Goal: Transaction & Acquisition: Purchase product/service

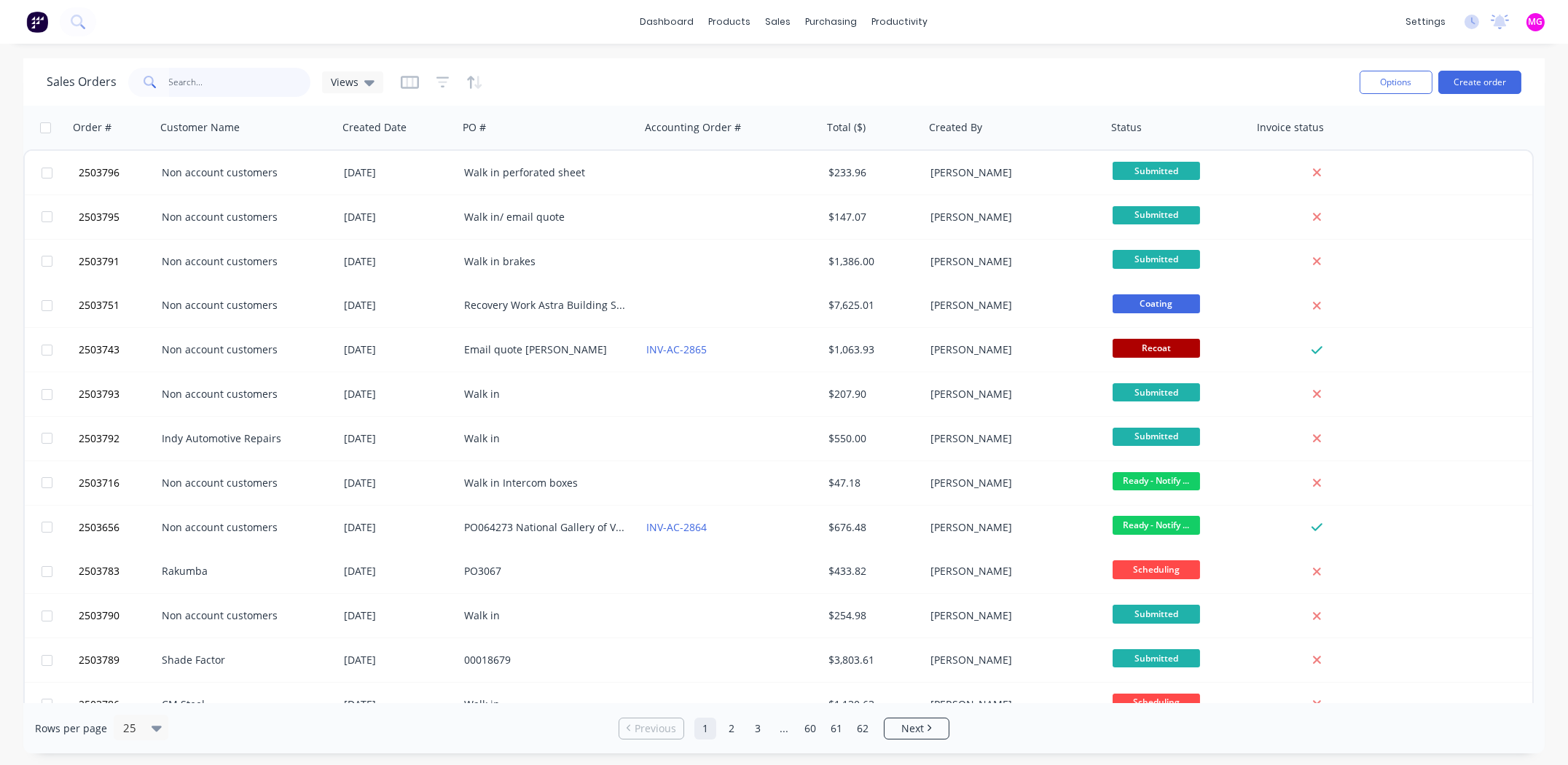
drag, startPoint x: 220, startPoint y: 86, endPoint x: 225, endPoint y: 69, distance: 17.7
click at [220, 83] on input "text" at bounding box center [239, 82] width 142 height 29
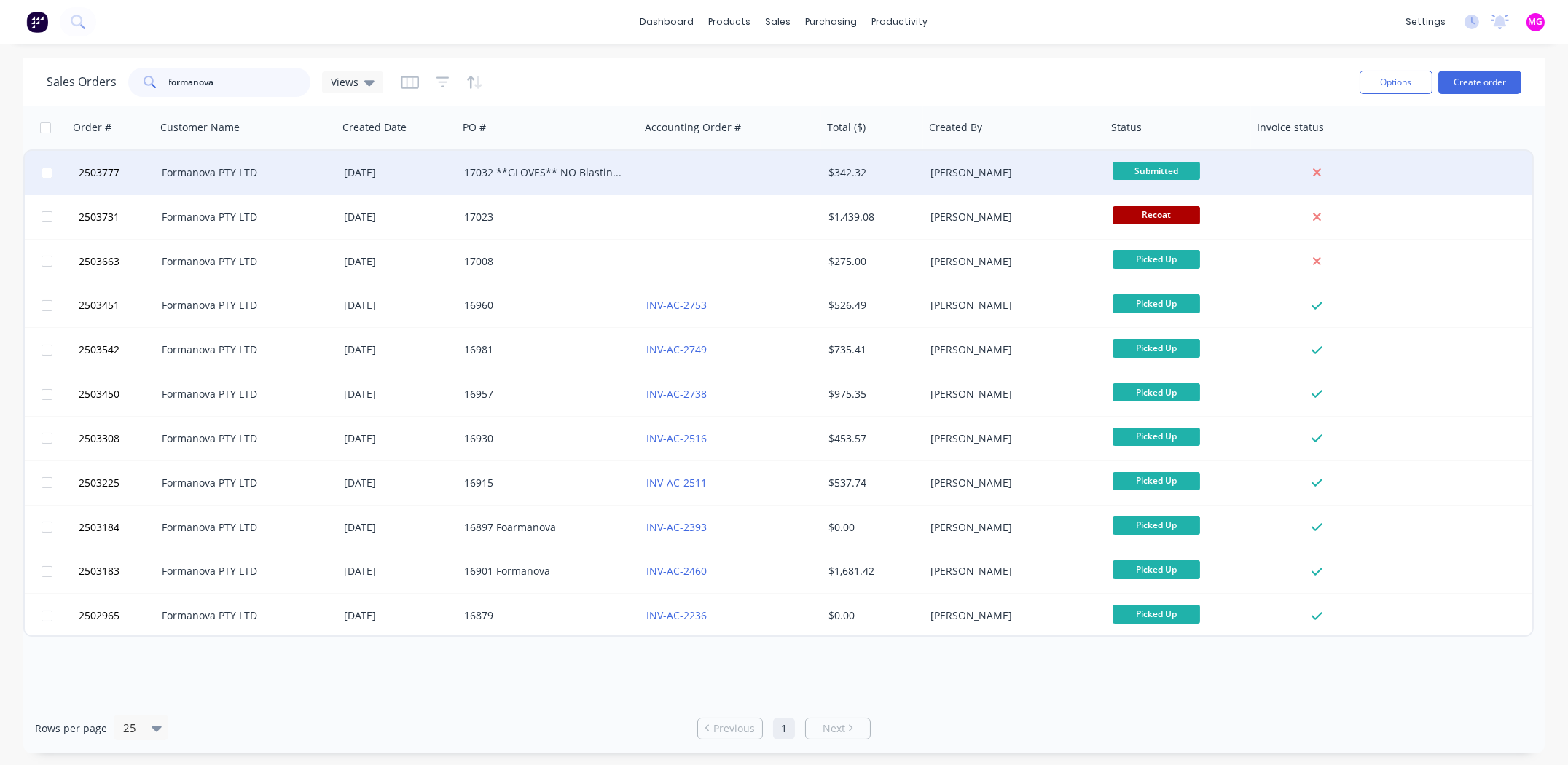
type input "formanova"
click at [228, 165] on div "Formanova PTY LTD" at bounding box center [242, 172] width 161 height 15
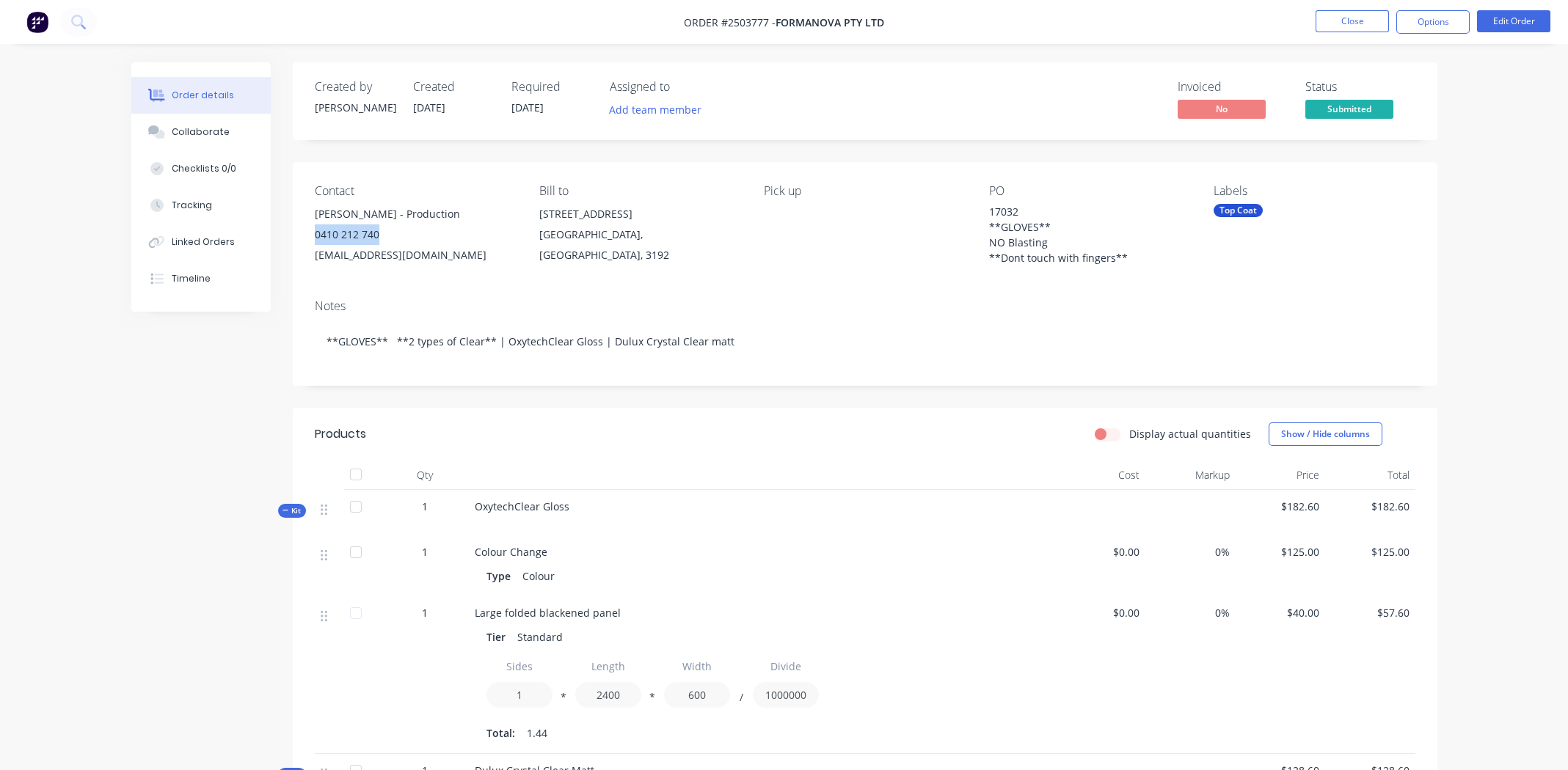
drag, startPoint x: 402, startPoint y: 234, endPoint x: 308, endPoint y: 229, distance: 94.1
click at [308, 229] on div "Contact [PERSON_NAME] - Production 0410 212 740 [EMAIL_ADDRESS][DOMAIN_NAME] Bi…" at bounding box center [865, 224] width 1145 height 125
click at [1356, 21] on button "Close" at bounding box center [1352, 21] width 73 height 22
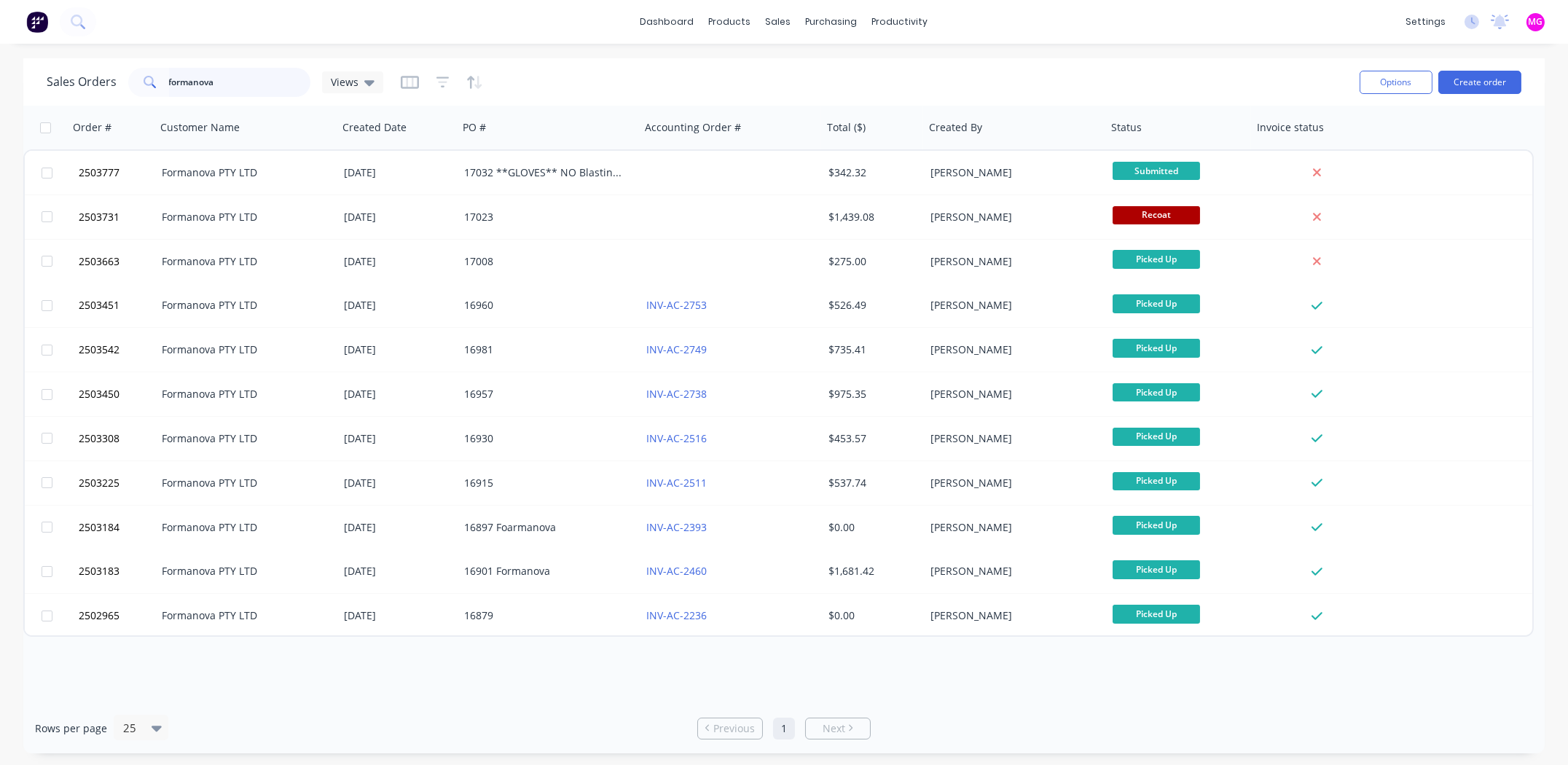
click at [286, 82] on input "formanova" at bounding box center [239, 82] width 142 height 29
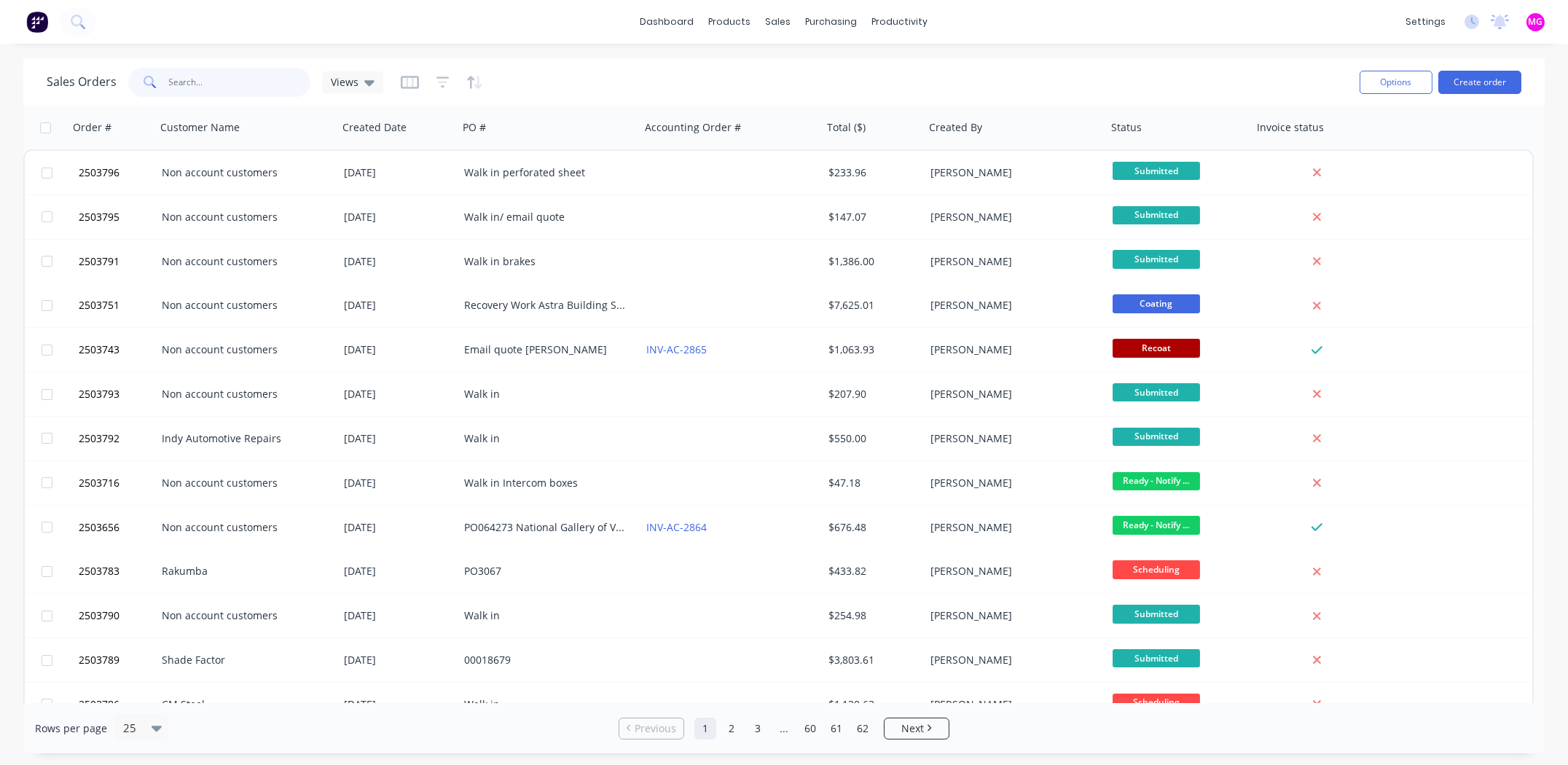
click at [199, 83] on input "text" at bounding box center [239, 82] width 142 height 29
type input "[PERSON_NAME]"
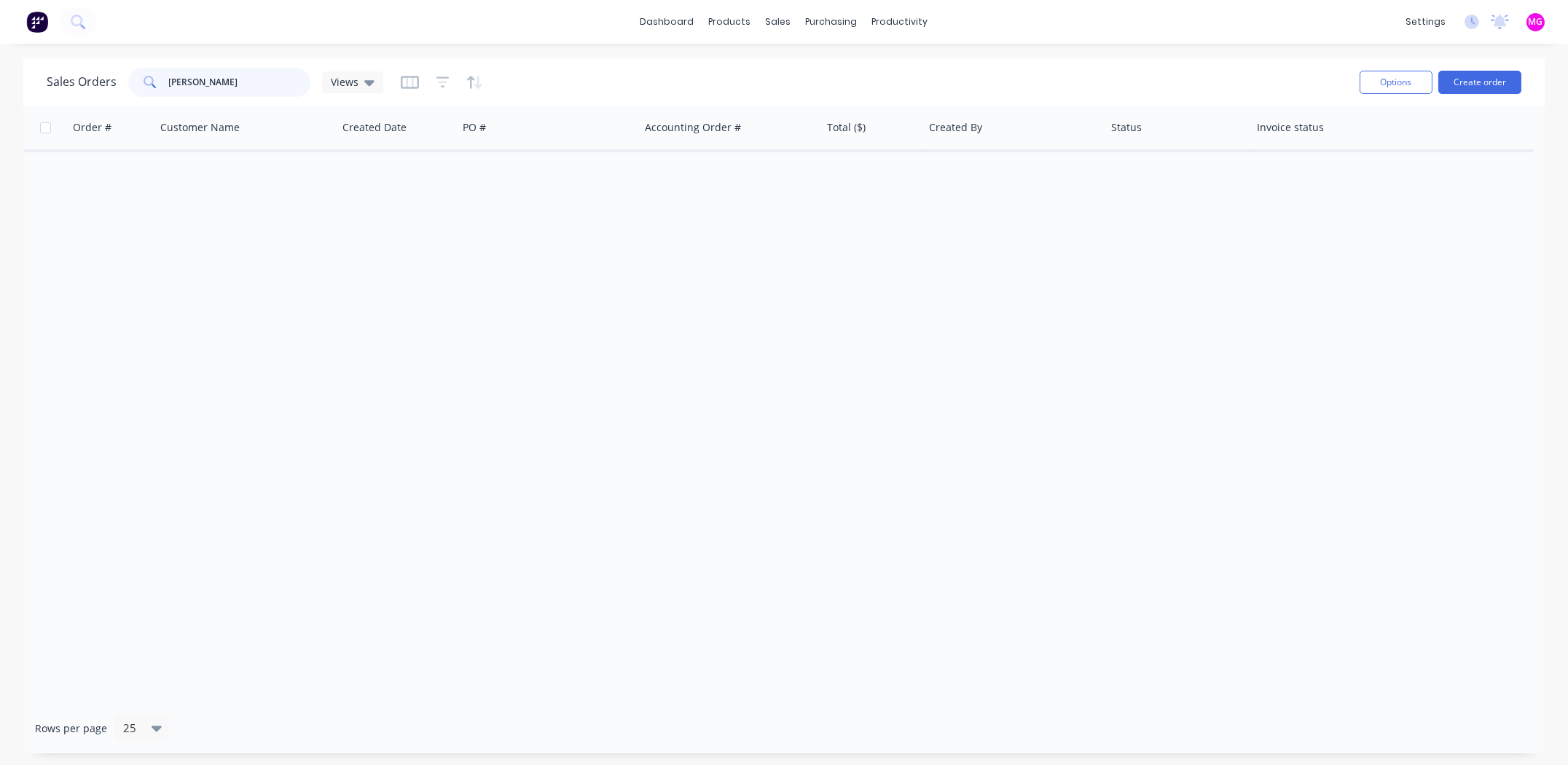
click at [218, 80] on input "[PERSON_NAME]" at bounding box center [239, 82] width 142 height 29
click at [198, 85] on input "[PERSON_NAME]" at bounding box center [239, 82] width 142 height 29
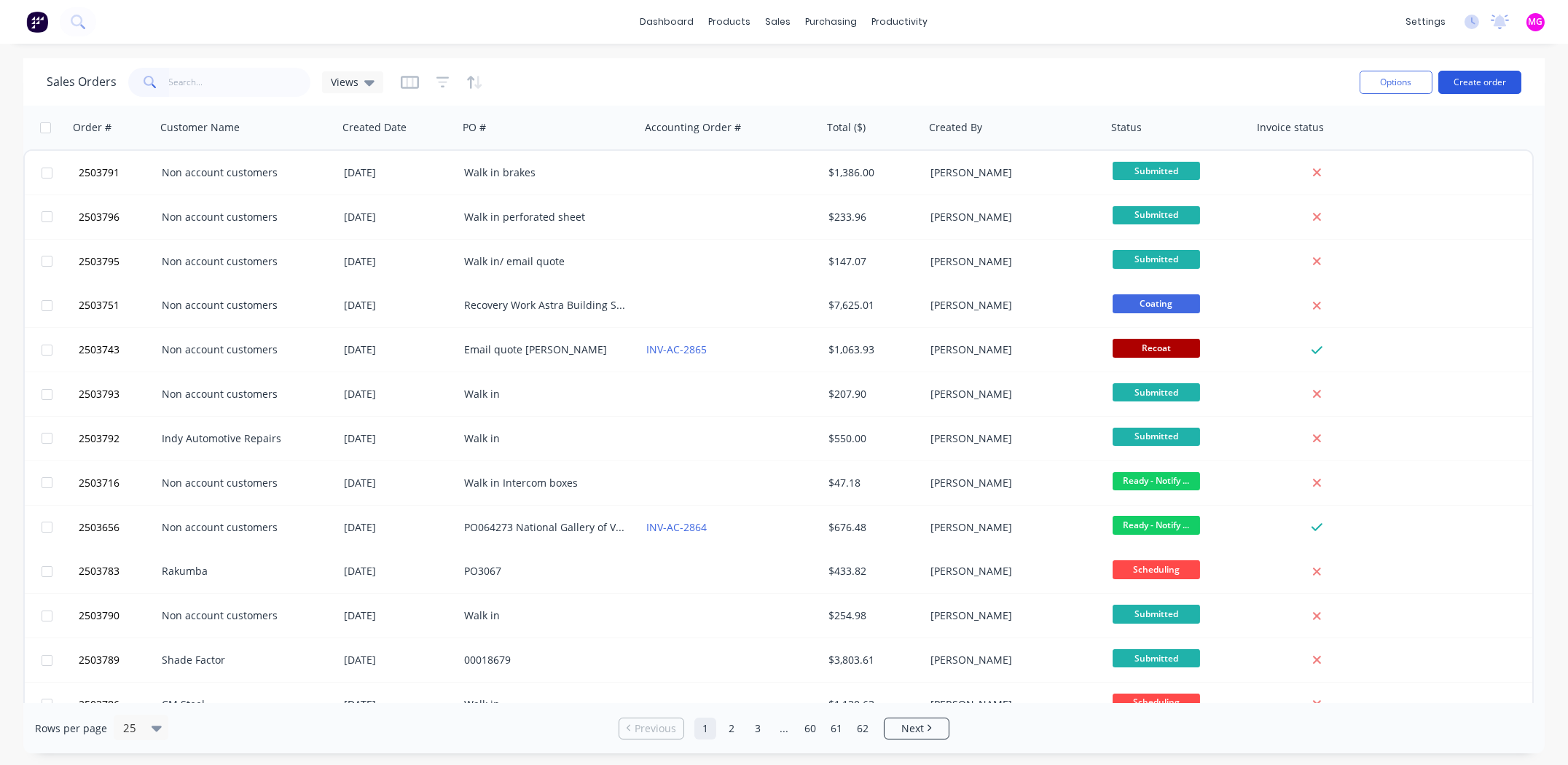
click at [1470, 80] on button "Create order" at bounding box center [1480, 82] width 83 height 24
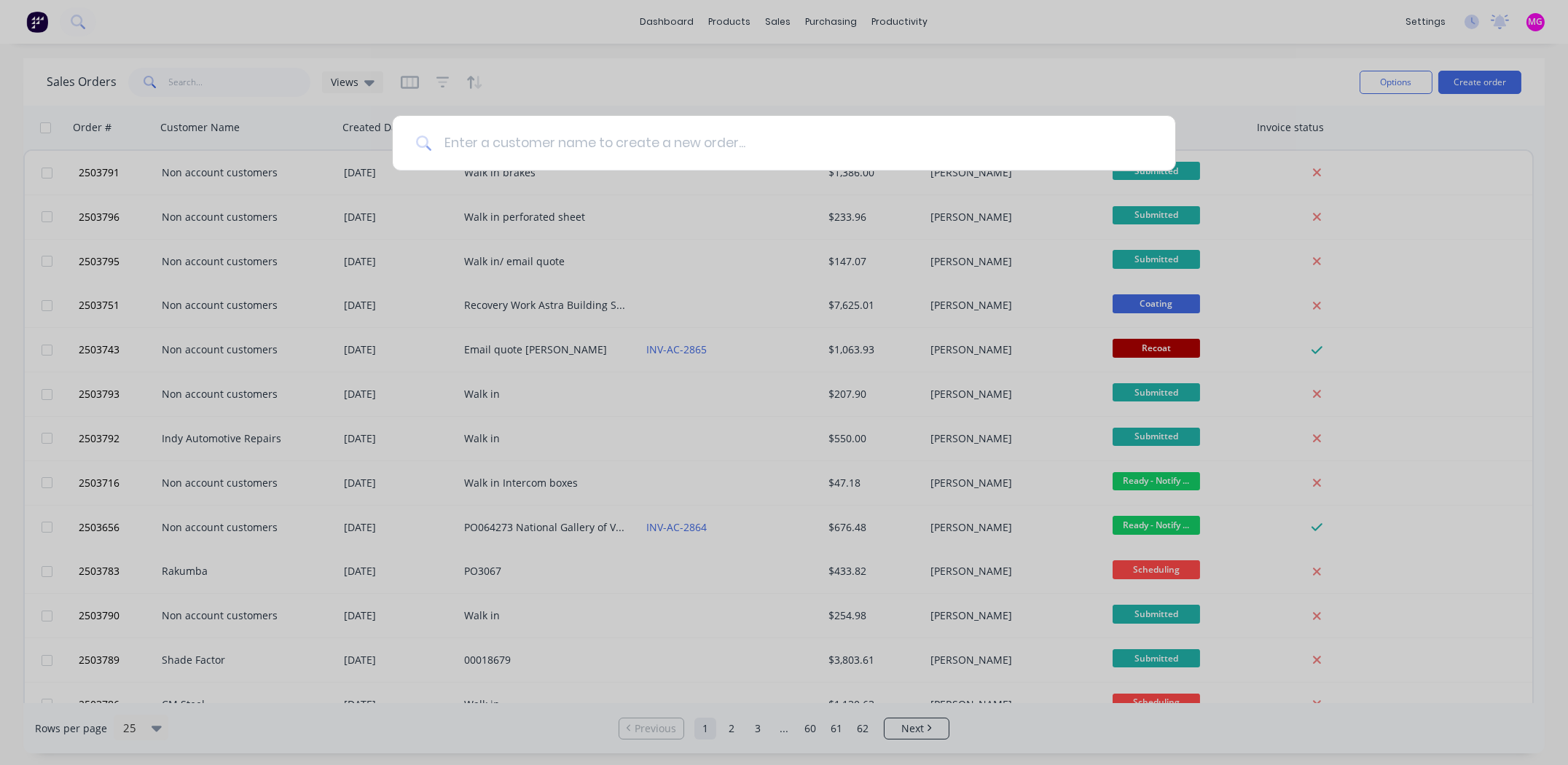
click at [560, 147] on input at bounding box center [792, 143] width 720 height 54
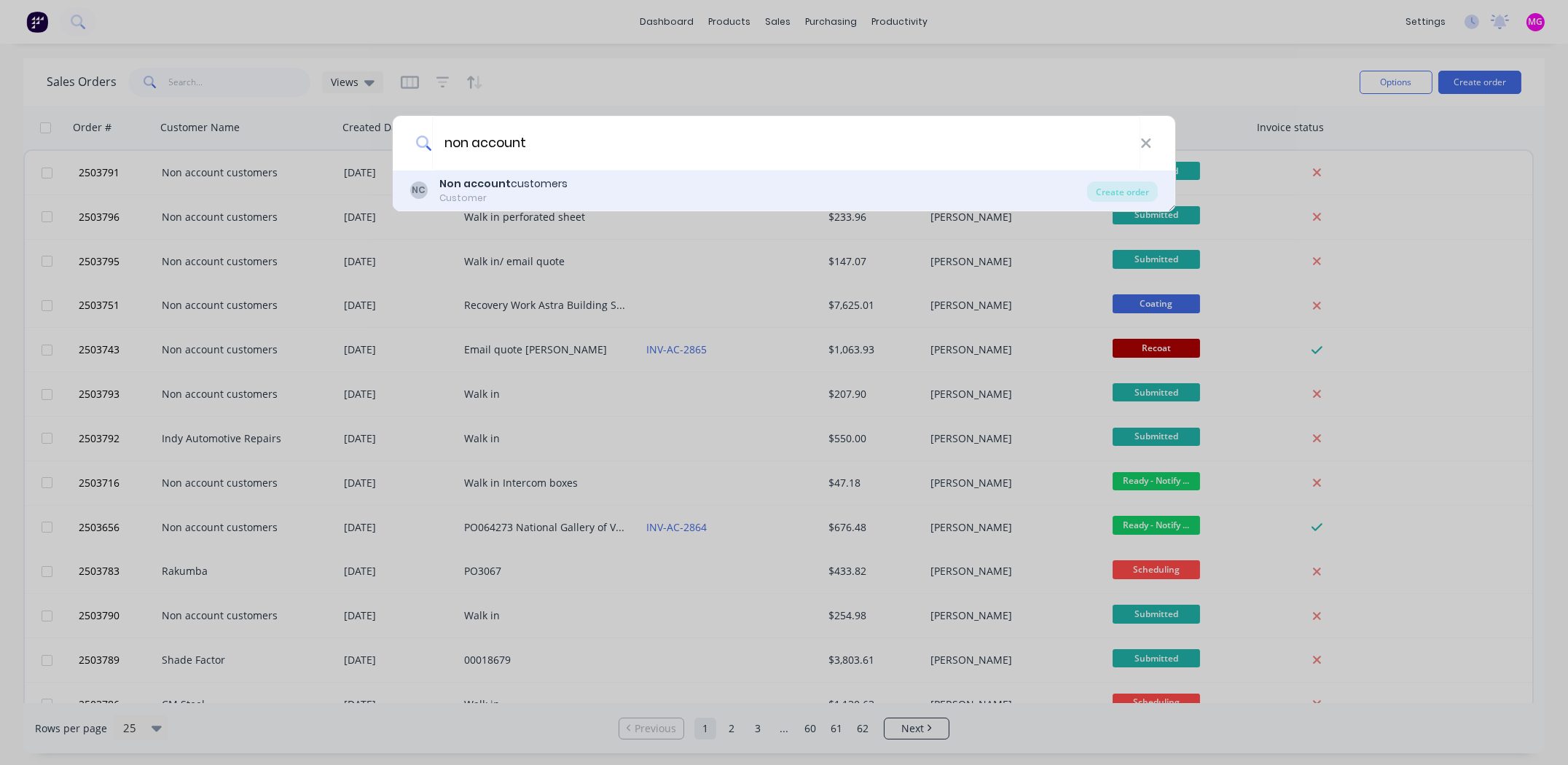
type input "non account"
click at [492, 195] on div "Customer" at bounding box center [503, 198] width 128 height 13
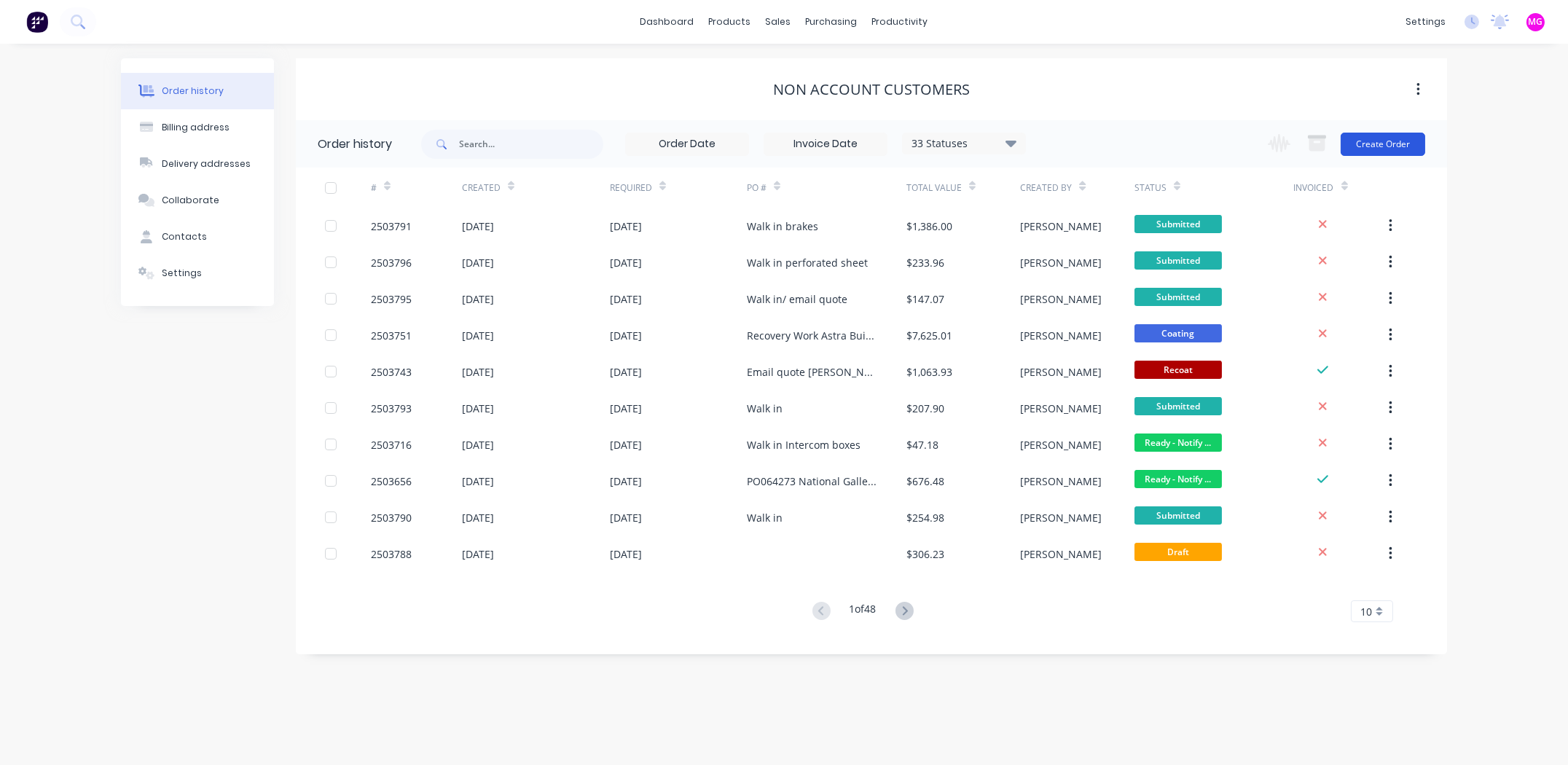
click at [1377, 139] on button "Create Order" at bounding box center [1382, 144] width 84 height 24
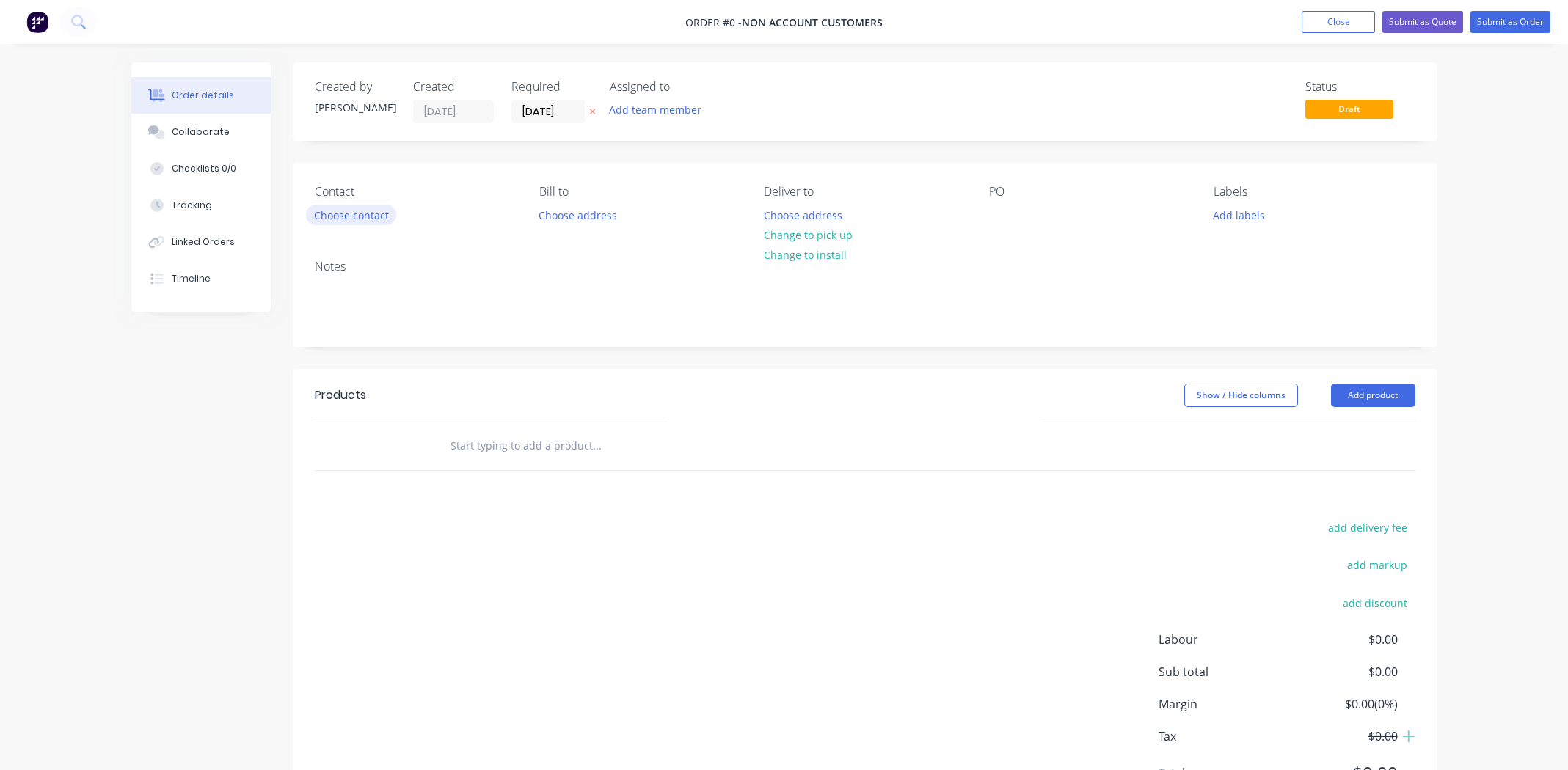
click at [359, 212] on button "Choose contact" at bounding box center [350, 214] width 90 height 20
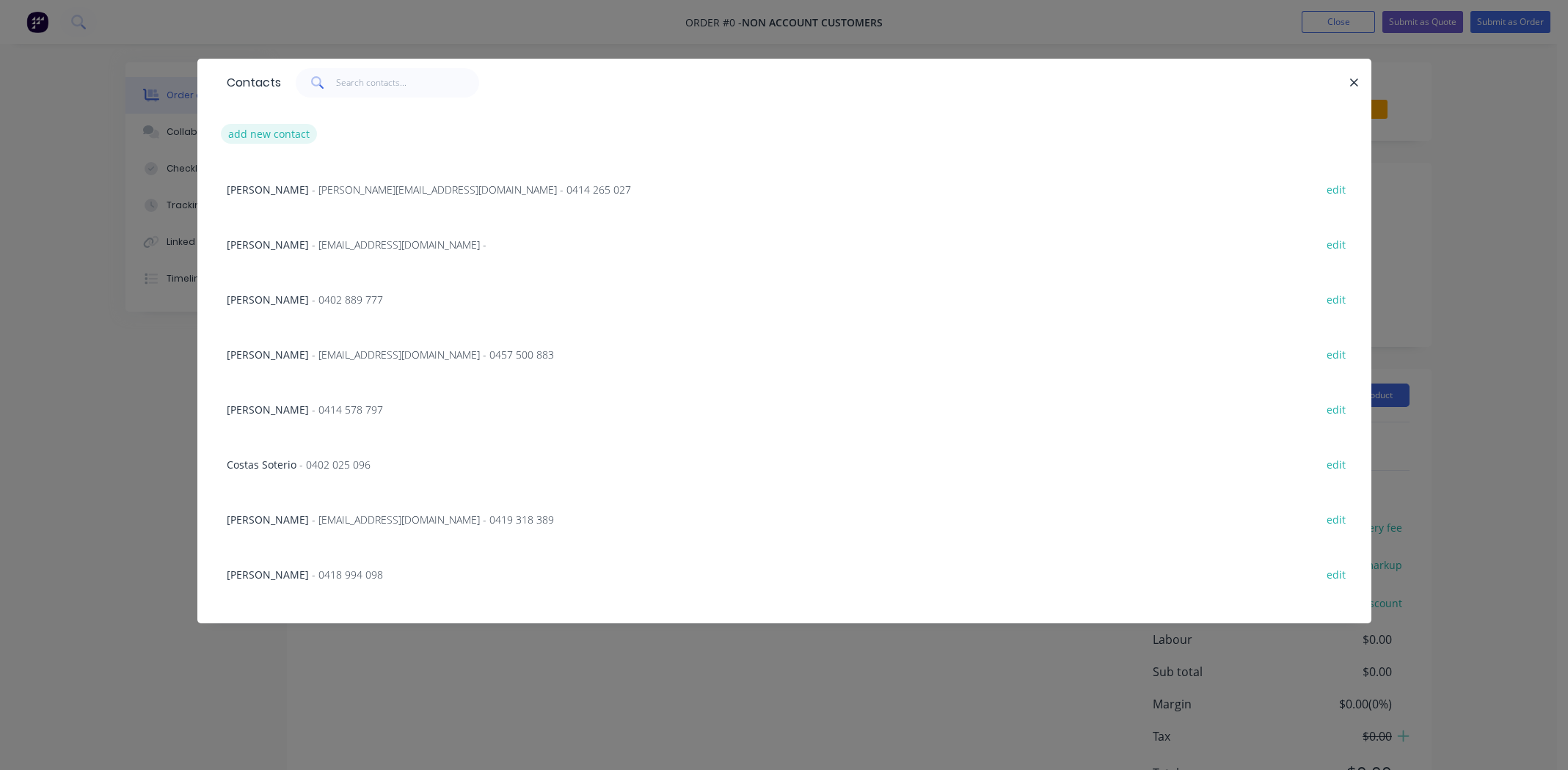
click at [265, 129] on button "add new contact" at bounding box center [269, 134] width 97 height 20
select select "AU"
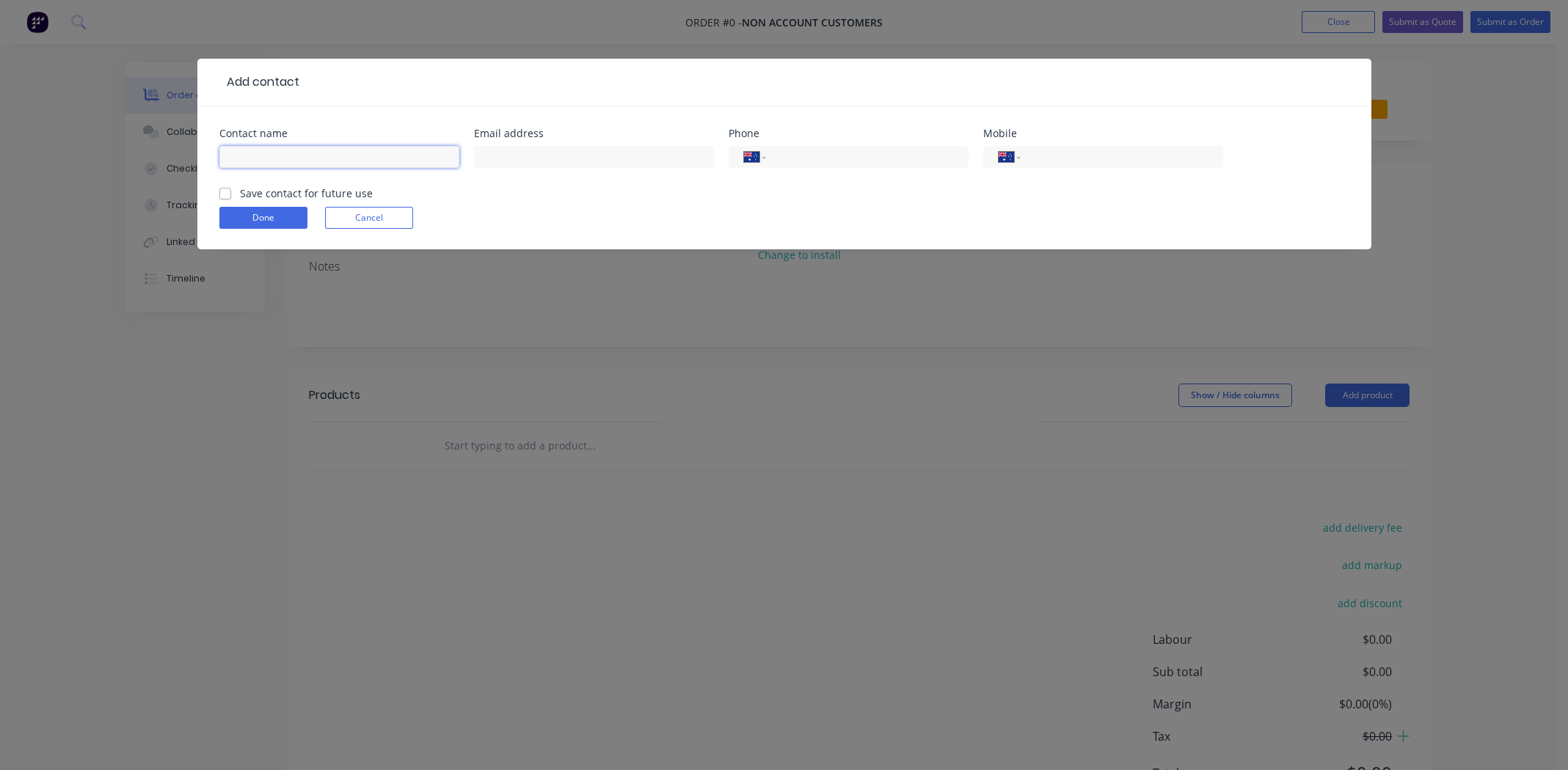
click at [299, 149] on input "text" at bounding box center [339, 157] width 240 height 22
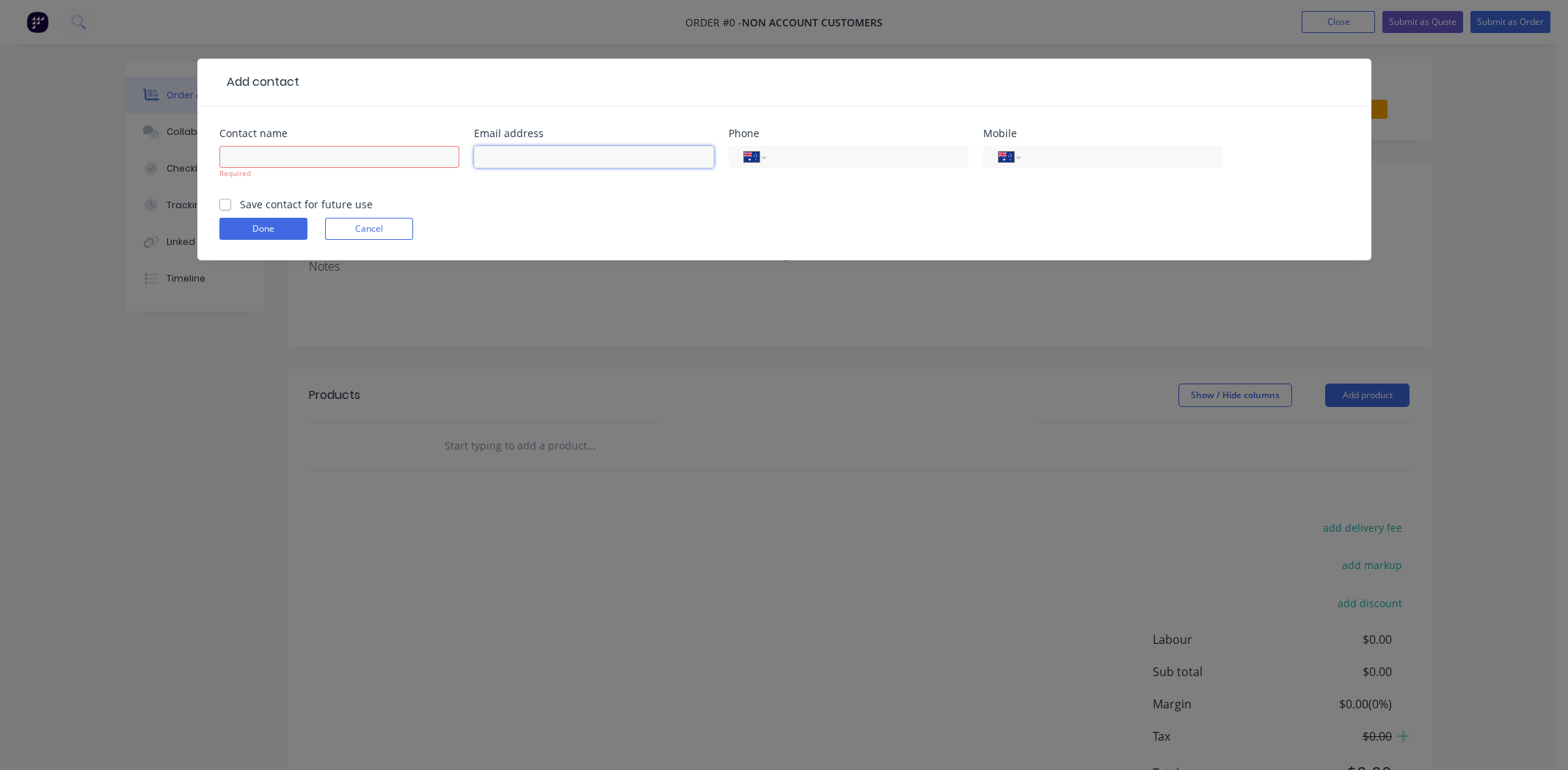
paste input "[EMAIL_ADDRESS][DOMAIN_NAME]"
type input "[EMAIL_ADDRESS][DOMAIN_NAME]"
click at [302, 152] on input "text" at bounding box center [339, 157] width 240 height 22
type input "[PERSON_NAME]"
click at [1089, 154] on input "tel" at bounding box center [1118, 157] width 176 height 16
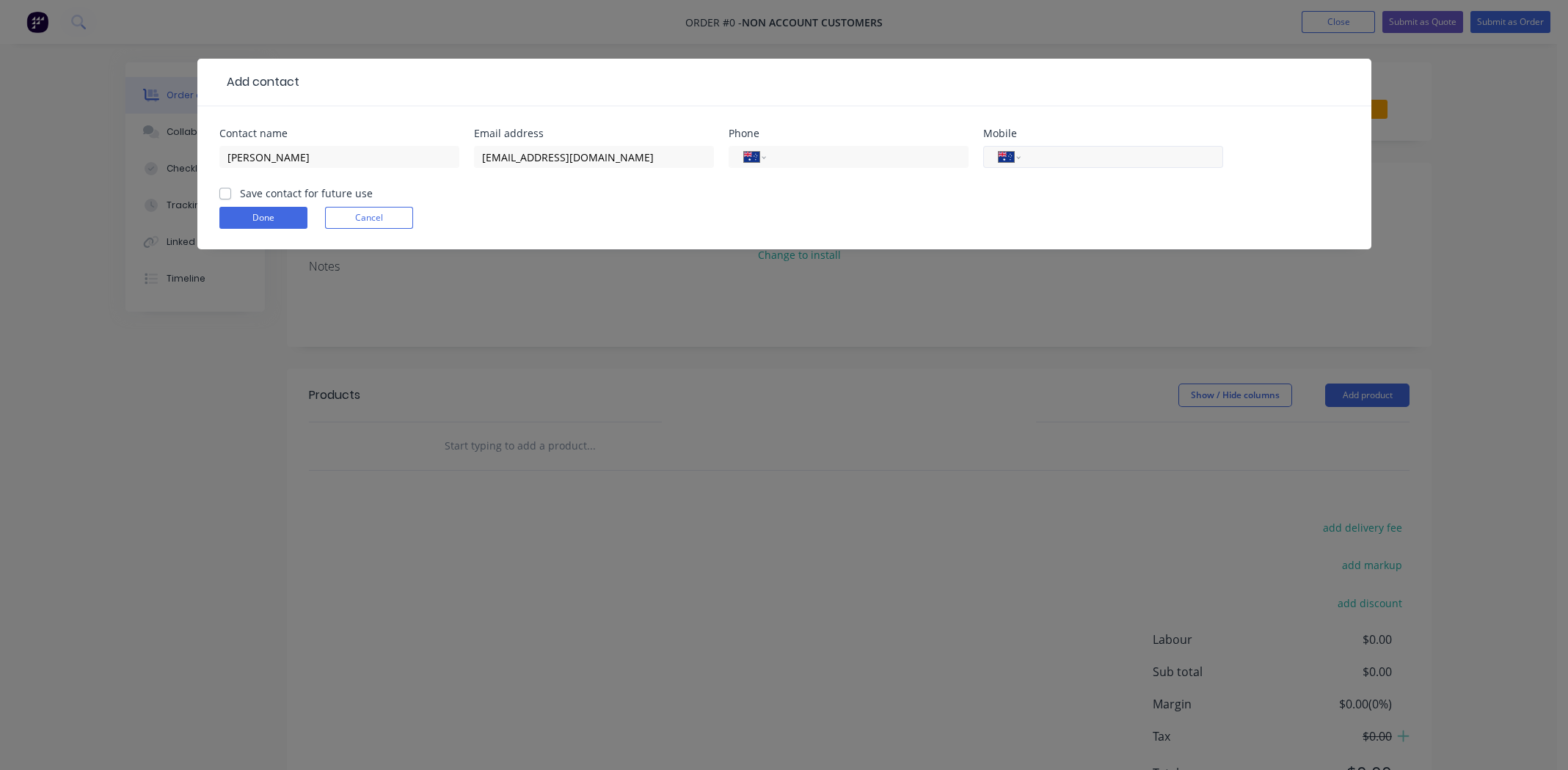
click at [1061, 161] on input "tel" at bounding box center [1118, 157] width 176 height 16
paste input "1437151212"
click at [1039, 158] on input "01437151212" at bounding box center [1118, 157] width 176 height 16
type input "0437 151 212"
click at [1108, 201] on form "Contact name [PERSON_NAME] Email address [EMAIL_ADDRESS][DOMAIN_NAME] Phone Int…" at bounding box center [784, 189] width 1130 height 121
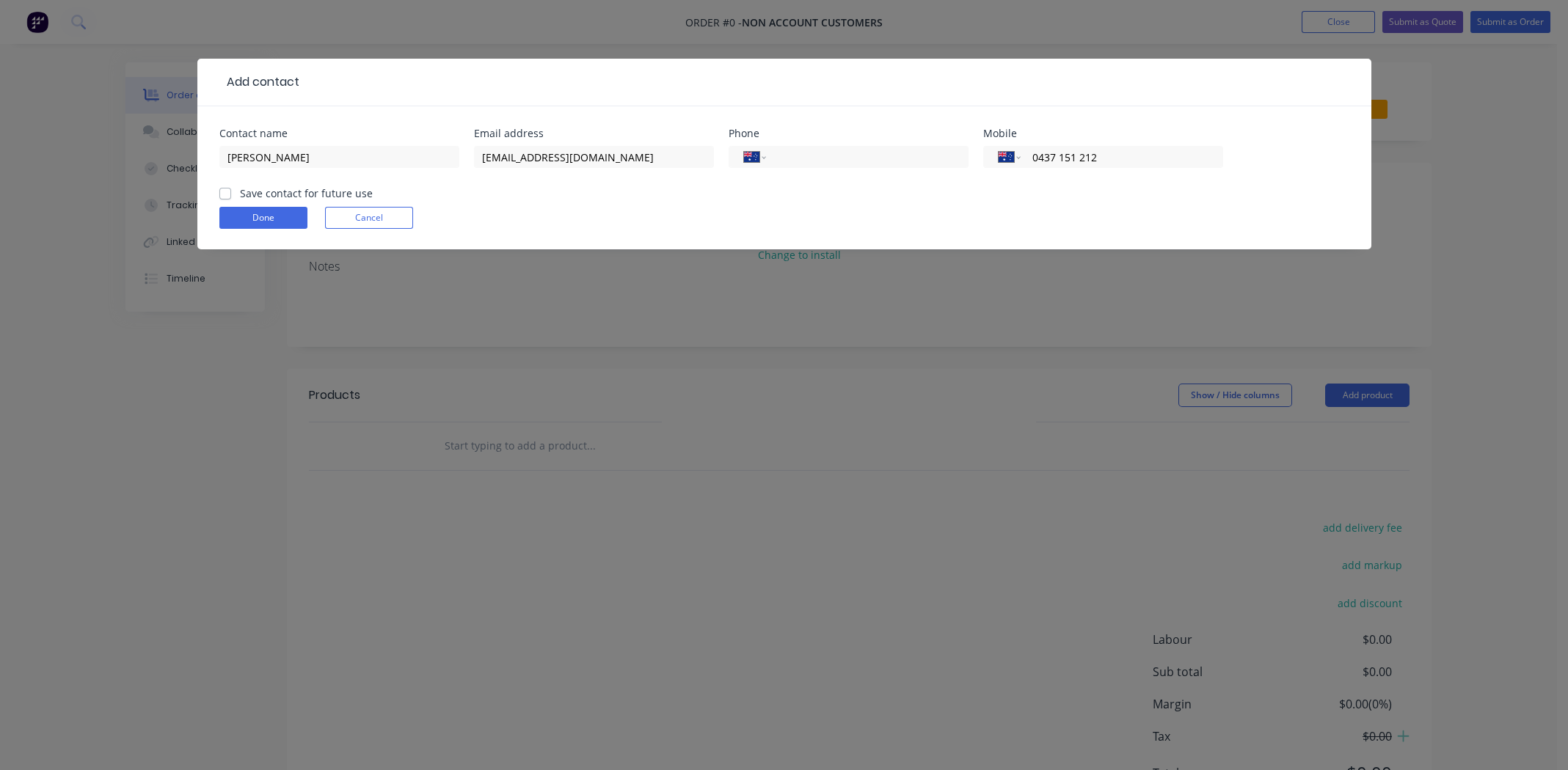
click at [240, 192] on label "Save contact for future use" at bounding box center [306, 192] width 132 height 16
click at [223, 192] on input "Save contact for future use" at bounding box center [225, 192] width 12 height 14
checkbox input "true"
click at [235, 216] on button "Done" at bounding box center [263, 218] width 88 height 22
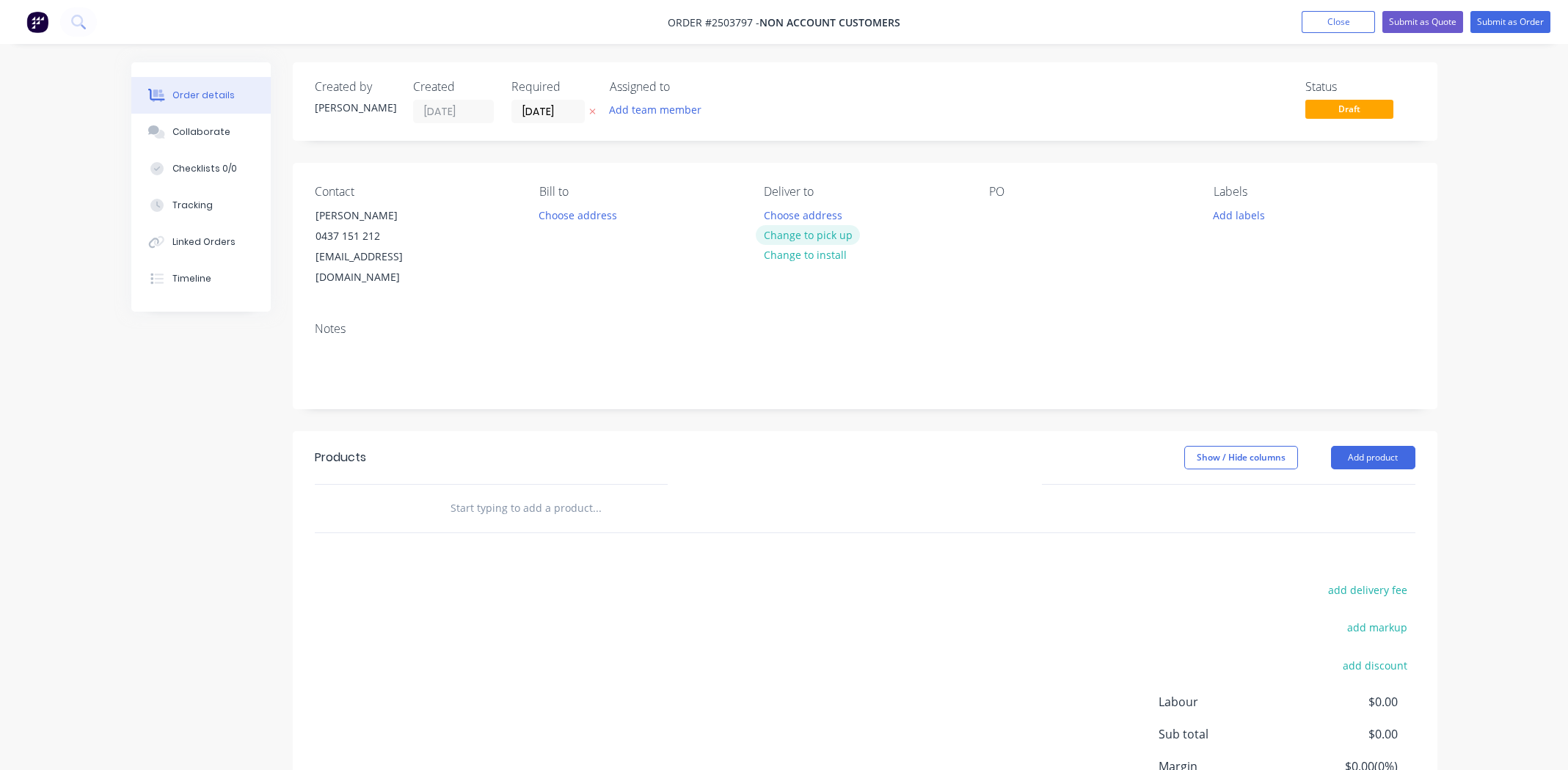
click at [831, 235] on button "Change to pick up" at bounding box center [808, 235] width 104 height 20
click at [992, 221] on div at bounding box center [1000, 214] width 24 height 21
click at [1249, 219] on button "Add labels" at bounding box center [1239, 214] width 68 height 20
click at [1062, 212] on div "Google adds" at bounding box center [1030, 214] width 84 height 21
click at [1228, 214] on button "Add labels" at bounding box center [1239, 214] width 68 height 20
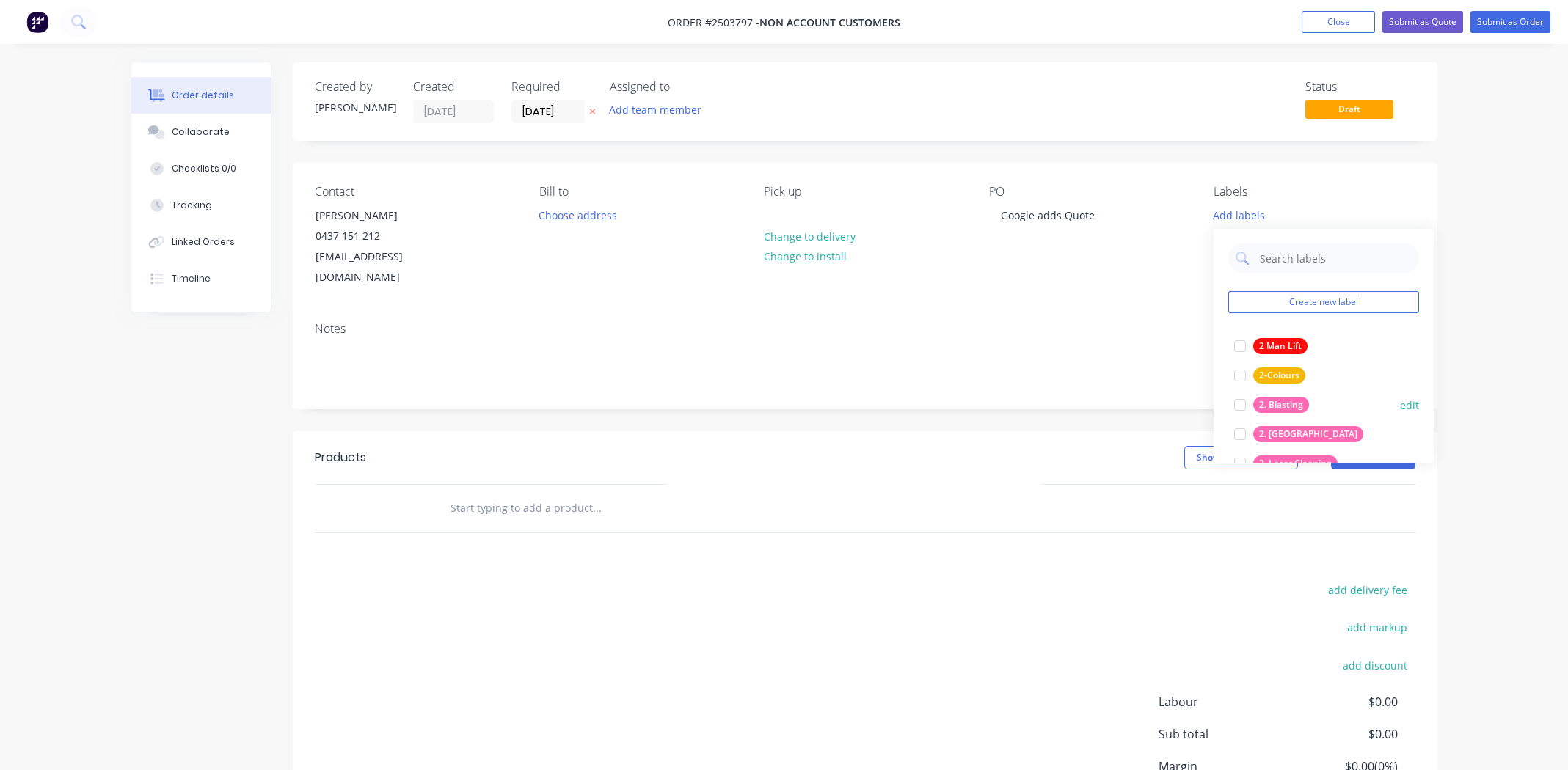
click at [1235, 398] on div at bounding box center [1239, 405] width 29 height 29
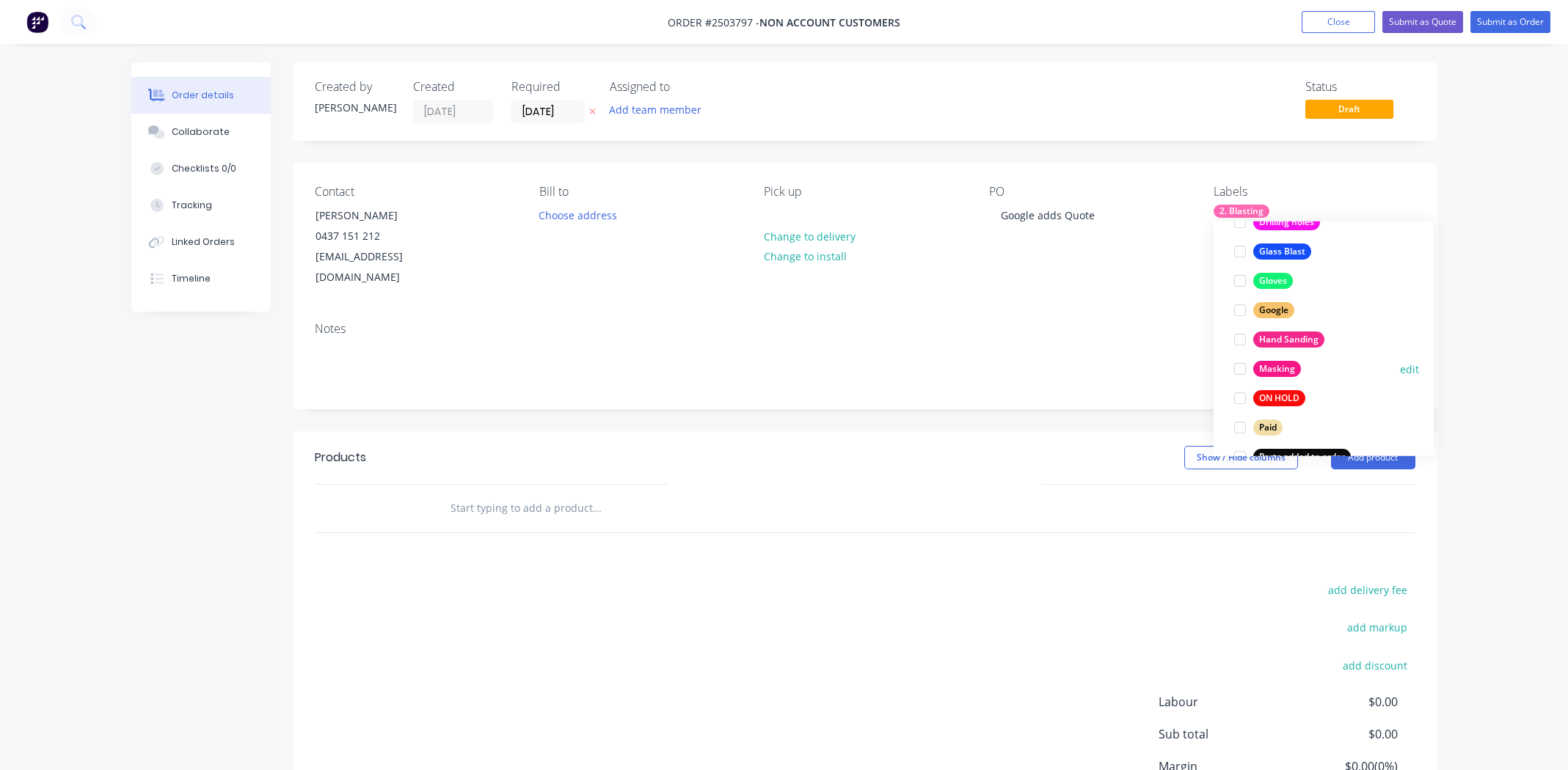
scroll to position [967, 0]
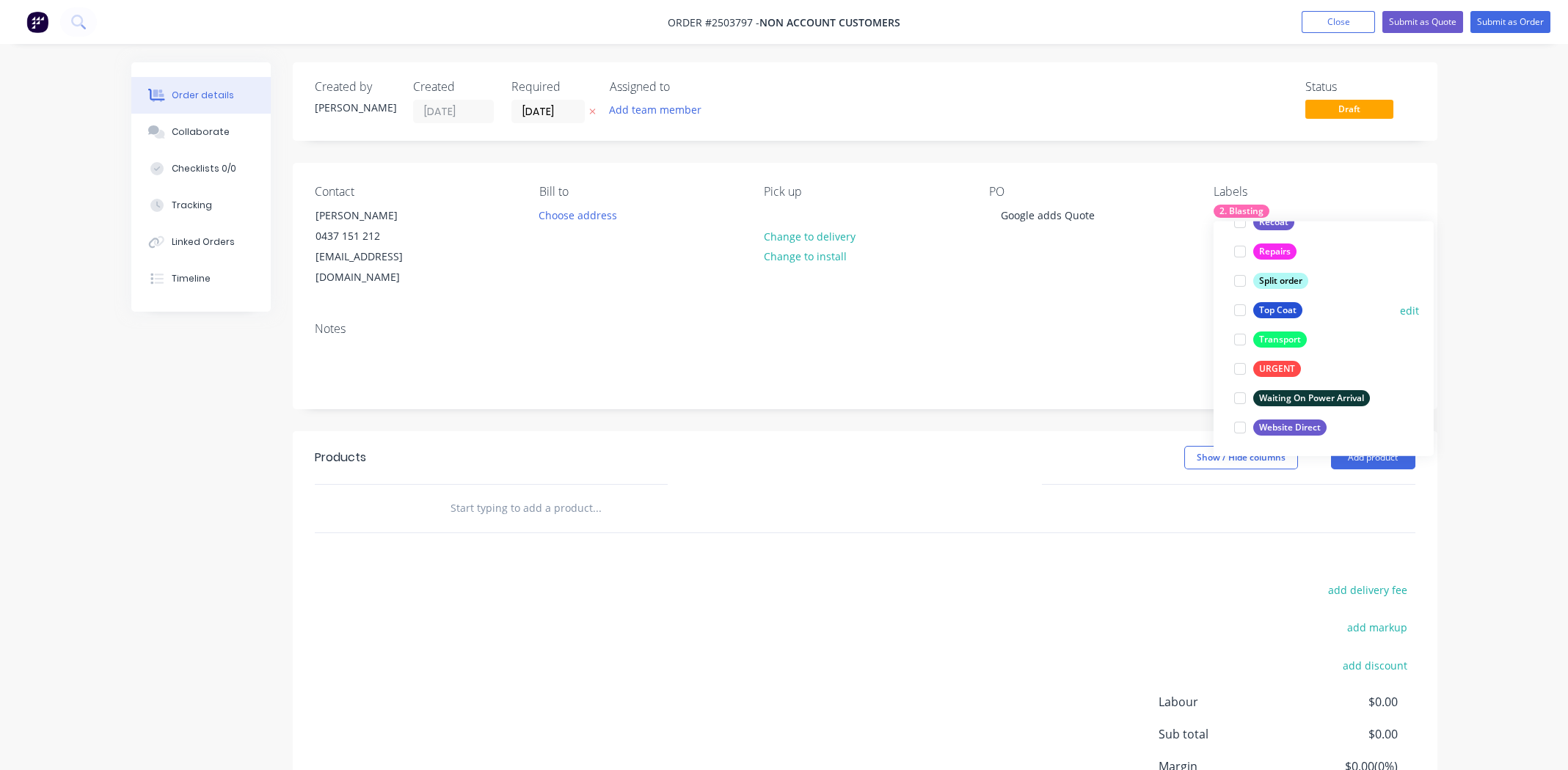
click at [1239, 310] on div at bounding box center [1239, 310] width 29 height 29
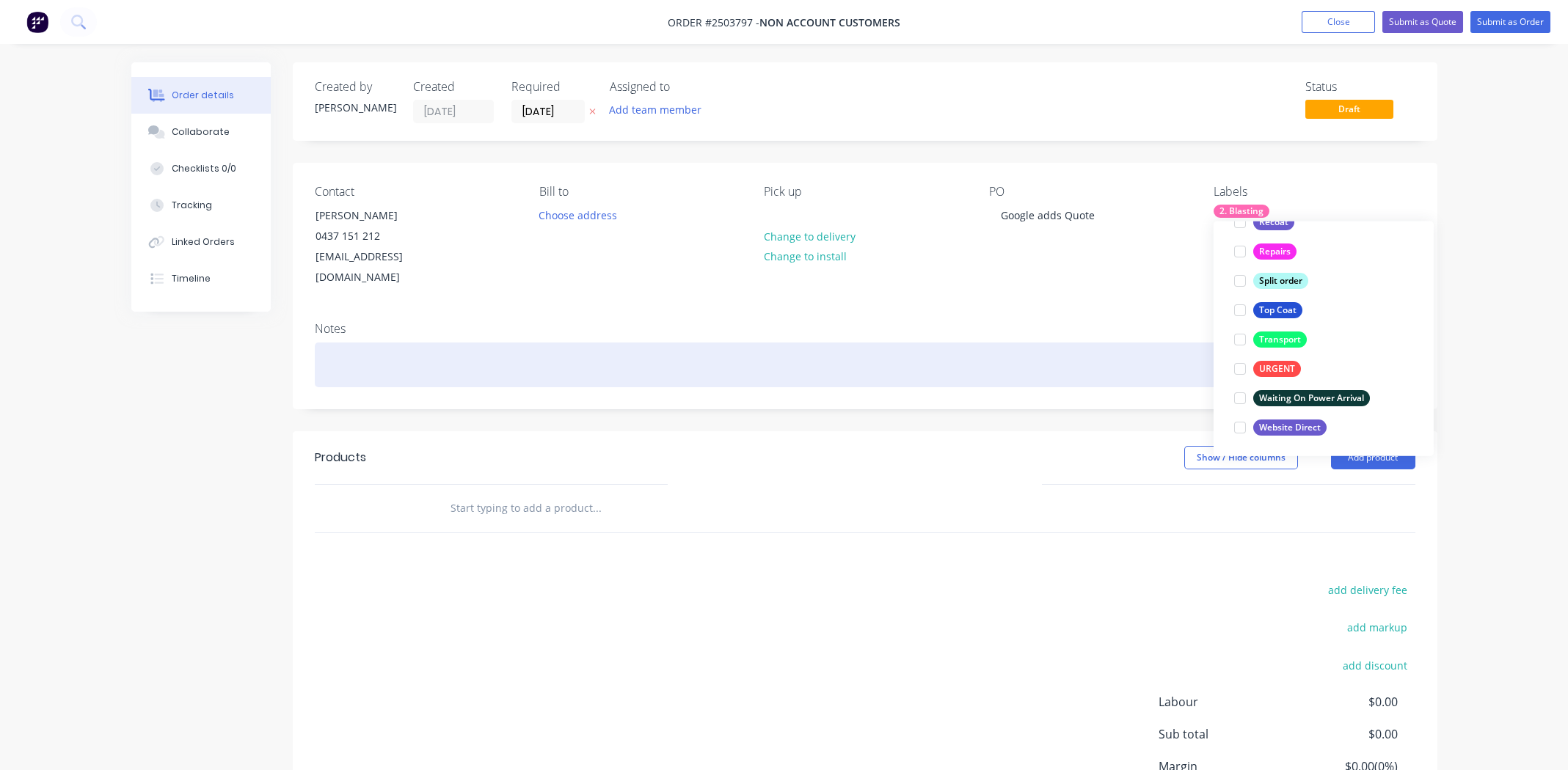
scroll to position [57, 0]
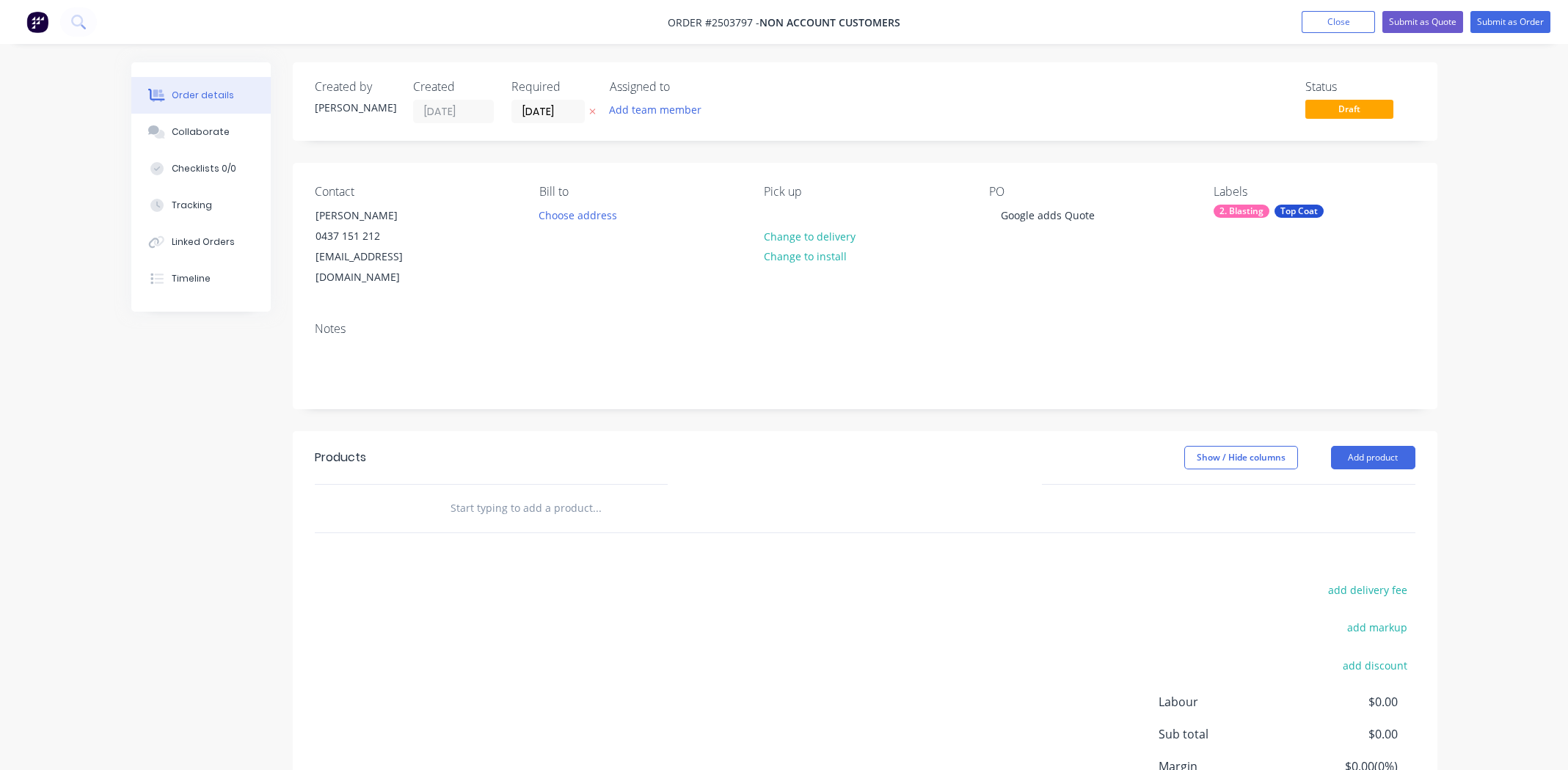
click at [737, 652] on div "add delivery fee add markup add discount Labour $0.00 Sub total $0.00 Margin $0…" at bounding box center [865, 722] width 1101 height 283
click at [1368, 446] on button "Add product" at bounding box center [1373, 458] width 84 height 24
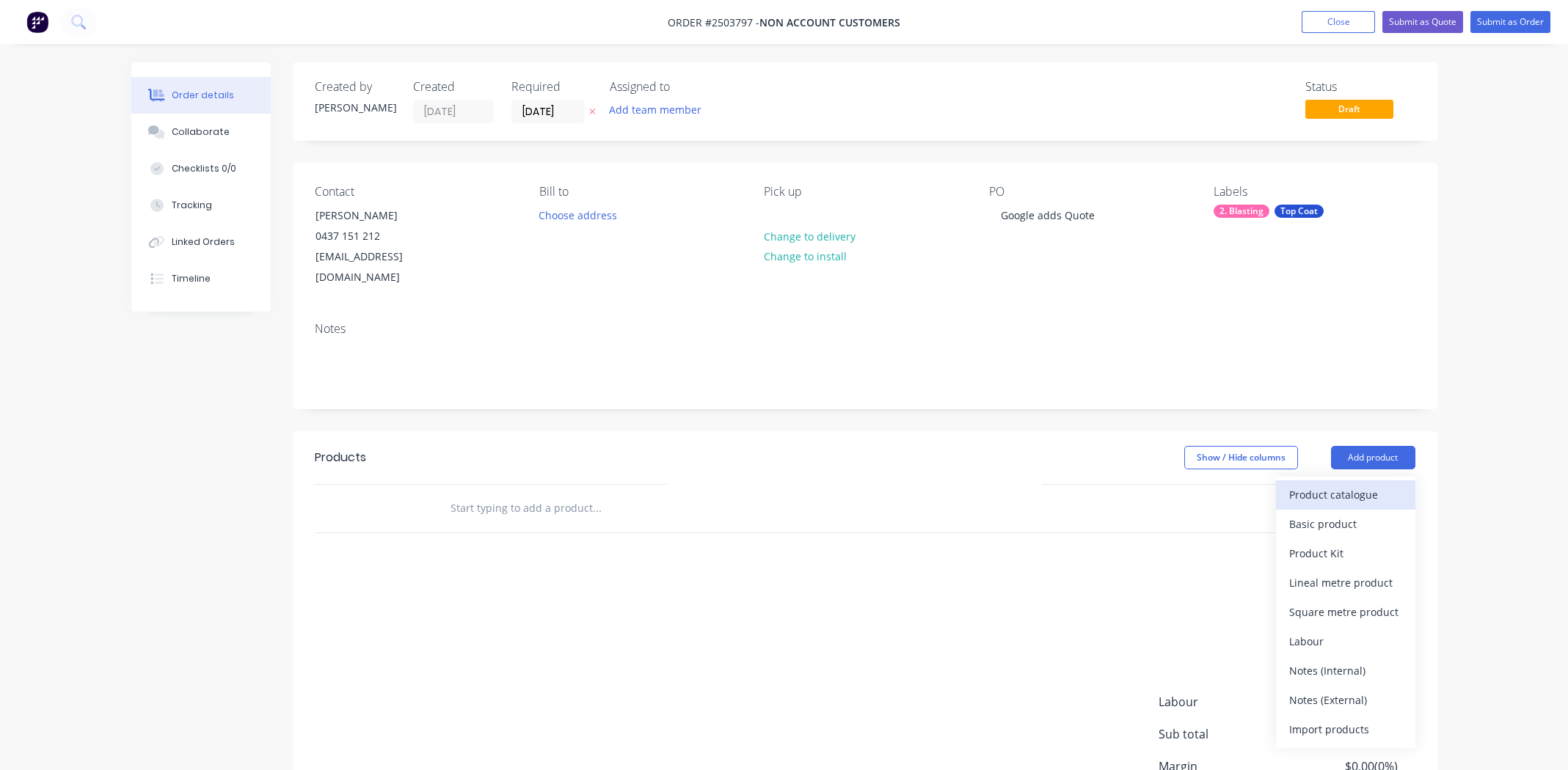
click at [1334, 484] on div "Product catalogue" at bounding box center [1345, 494] width 113 height 21
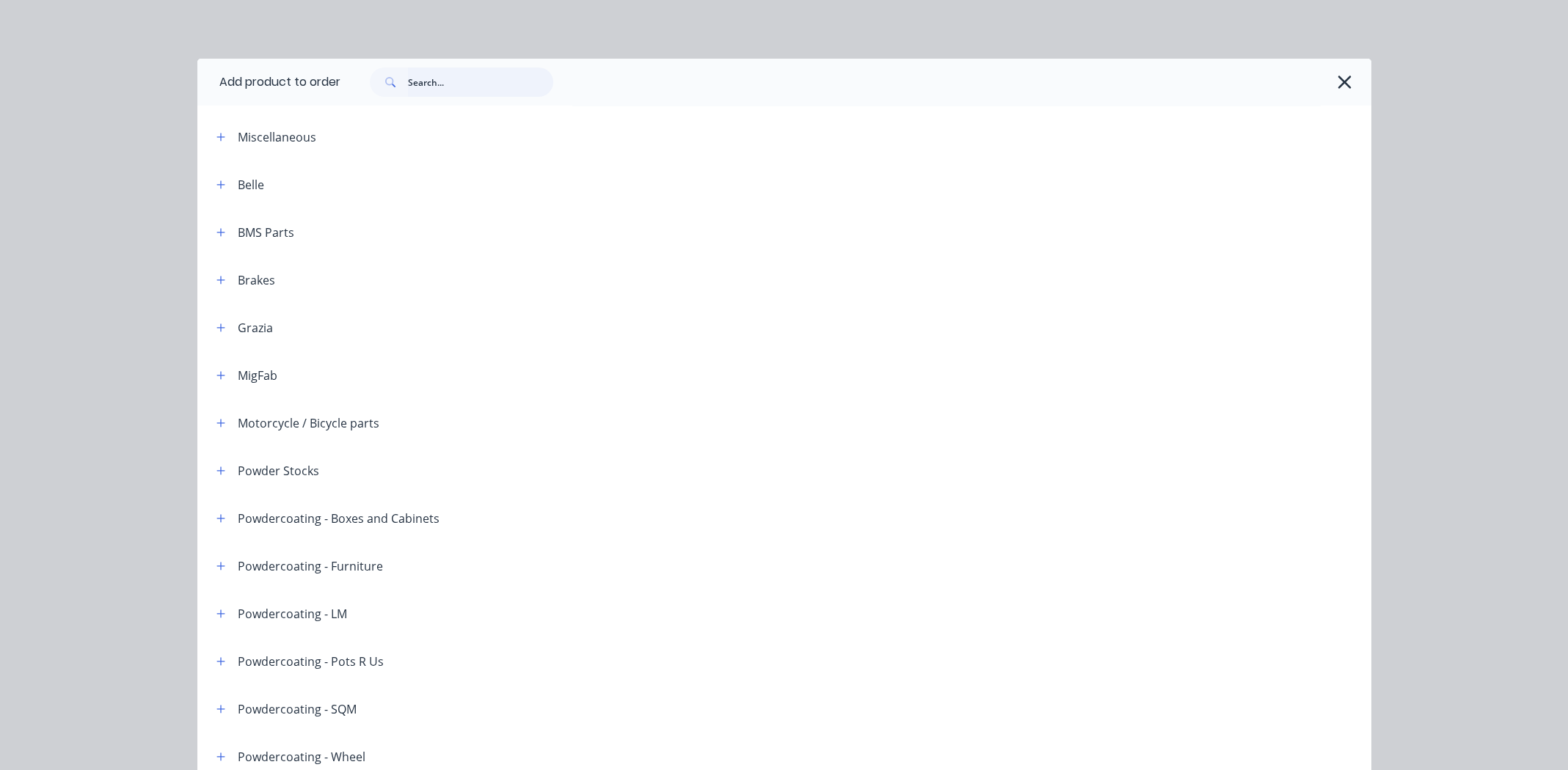
click at [433, 84] on input "text" at bounding box center [480, 82] width 145 height 29
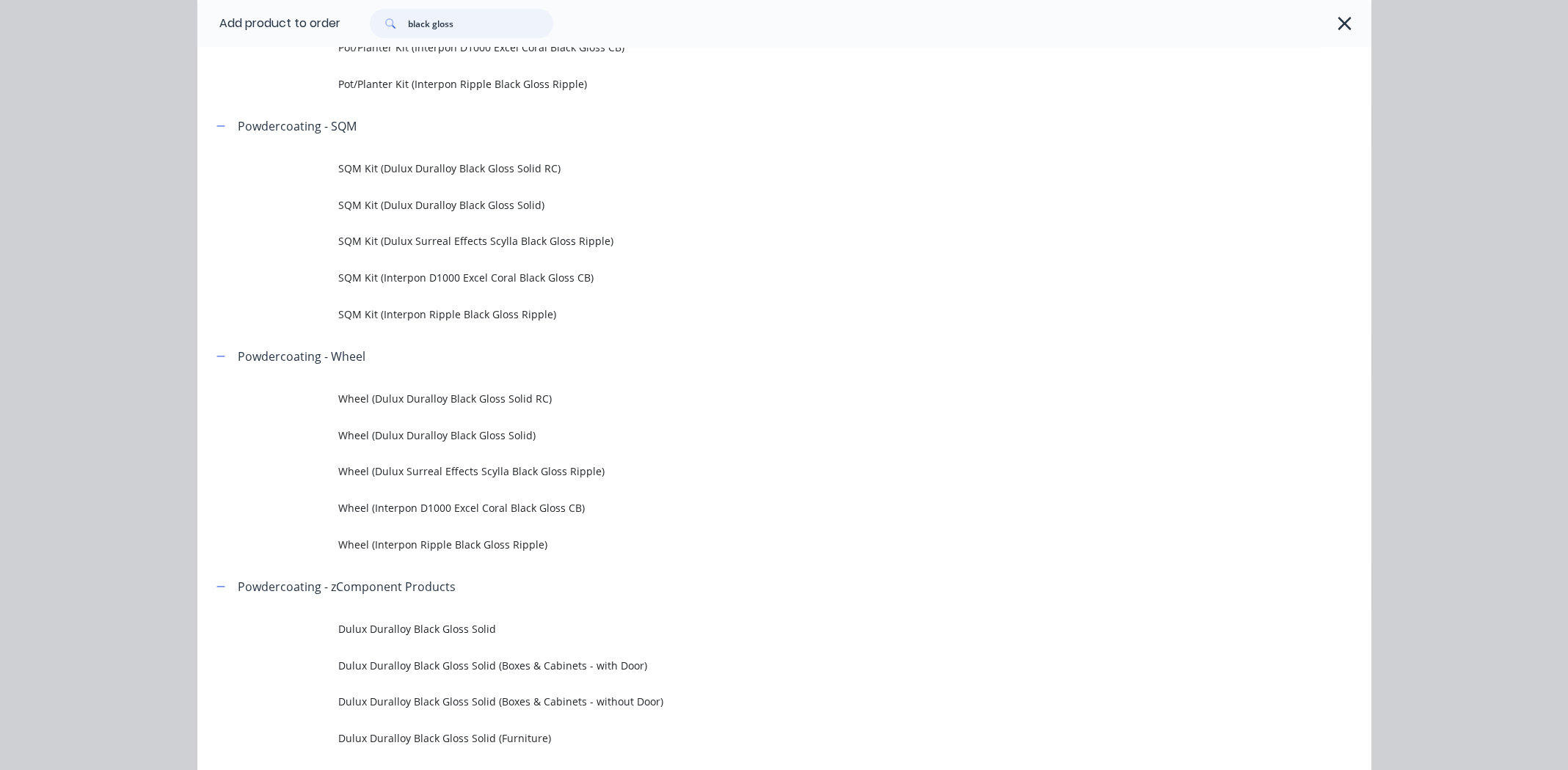
scroll to position [1025, 0]
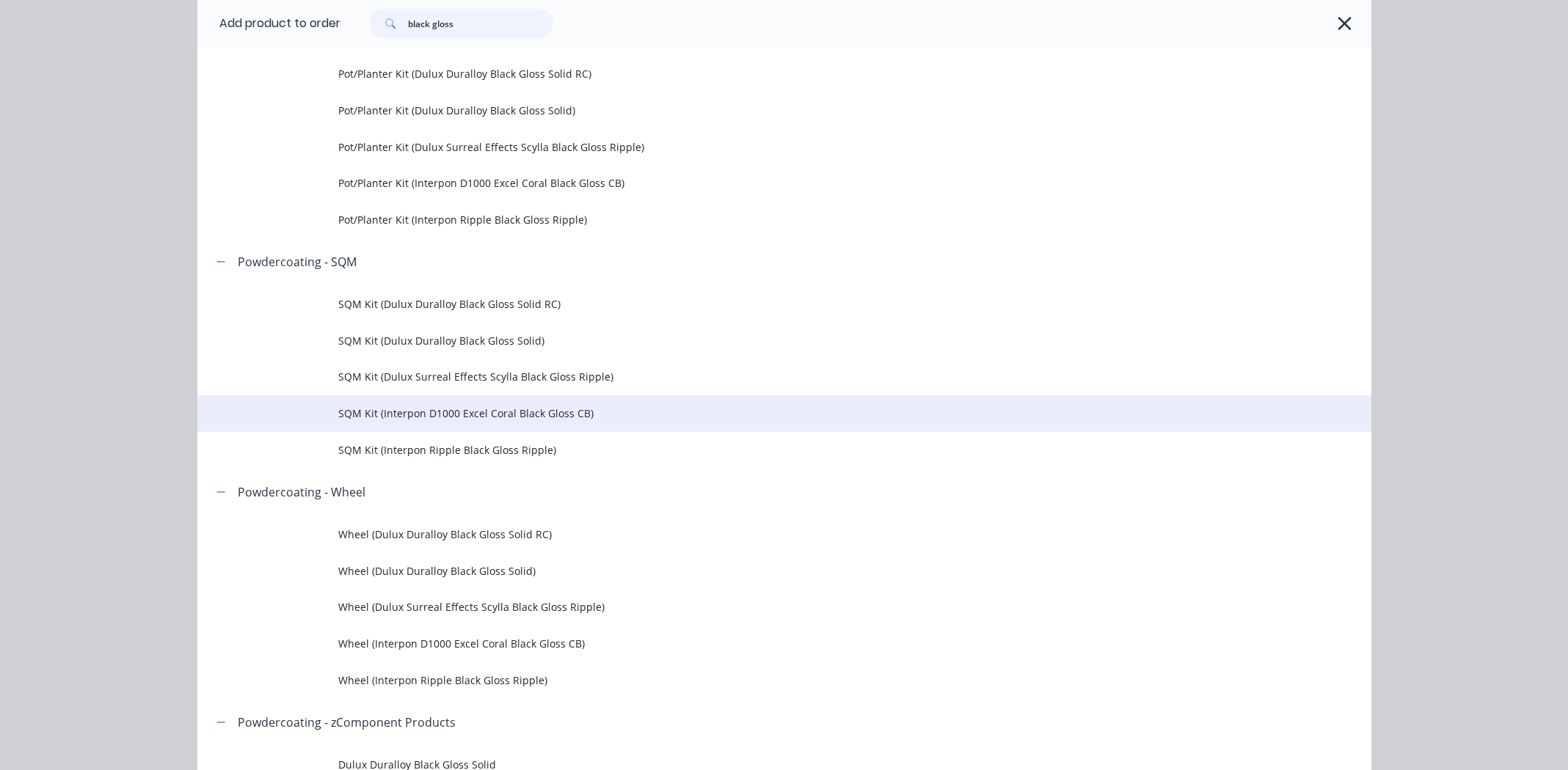
type input "black gloss"
click at [540, 414] on span "SQM Kit (Interpon D1000 Excel Coral Black Gloss CB)" at bounding box center [751, 412] width 826 height 16
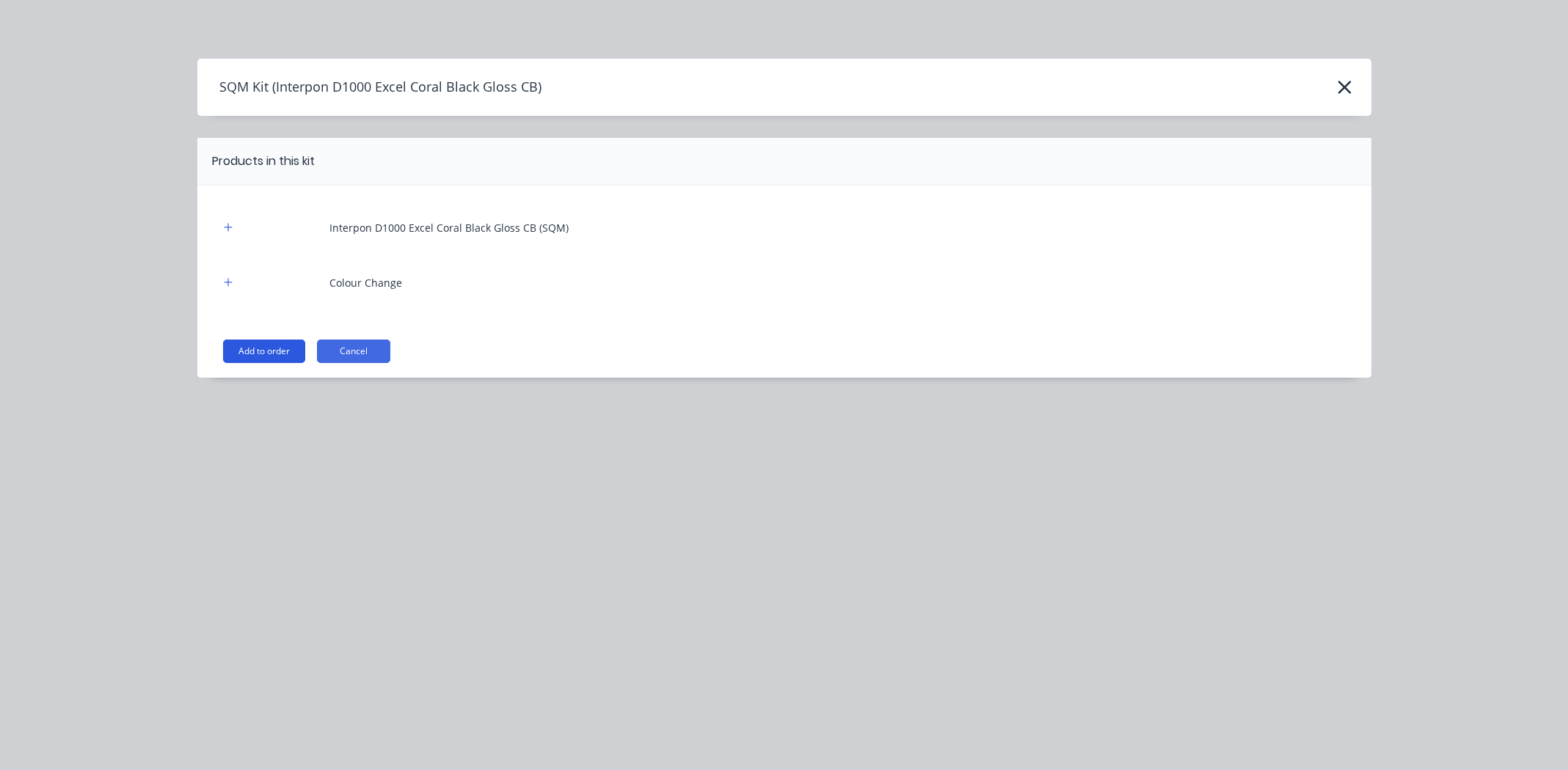
click at [270, 353] on button "Add to order" at bounding box center [264, 351] width 82 height 24
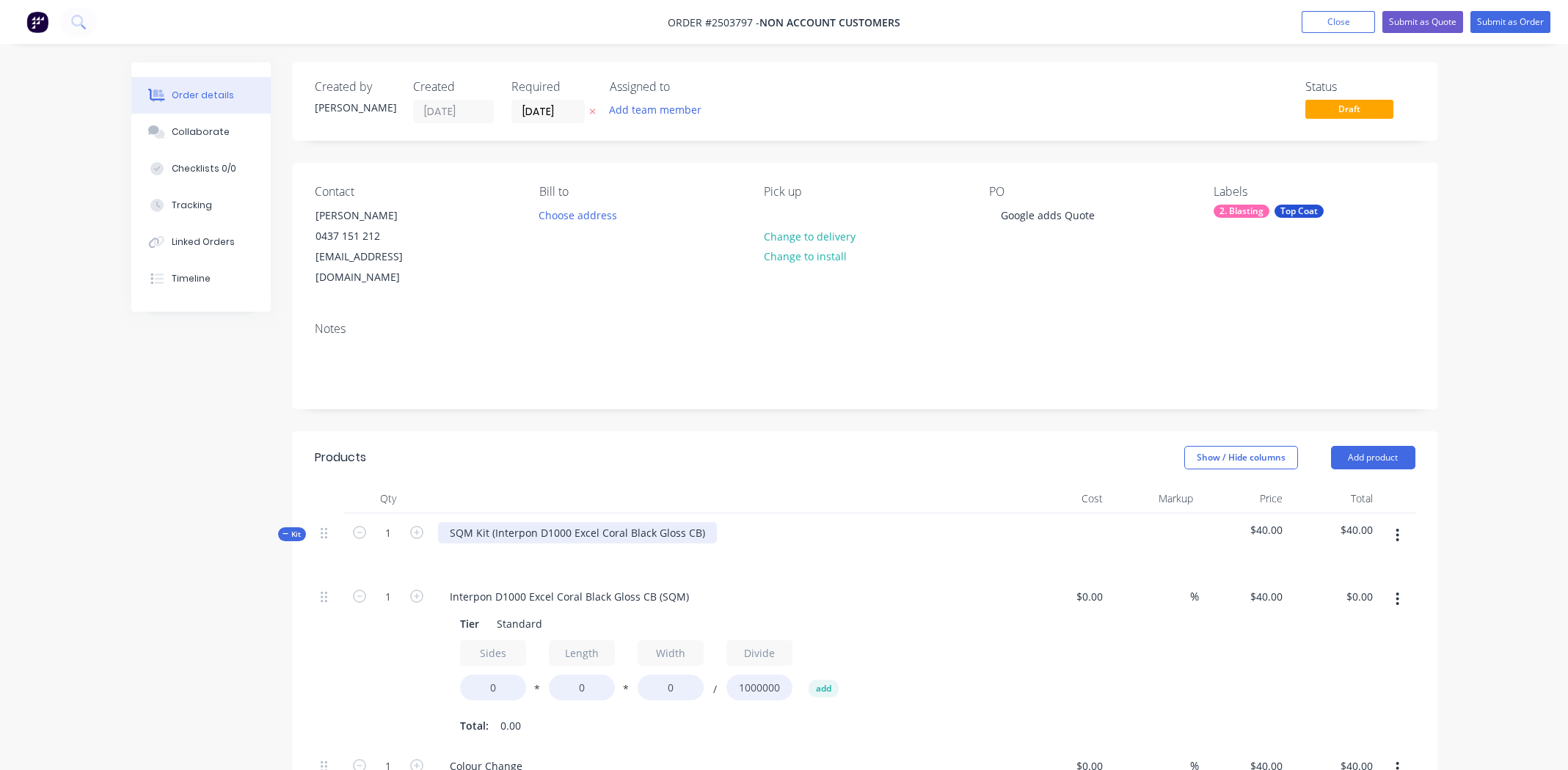
scroll to position [220, 0]
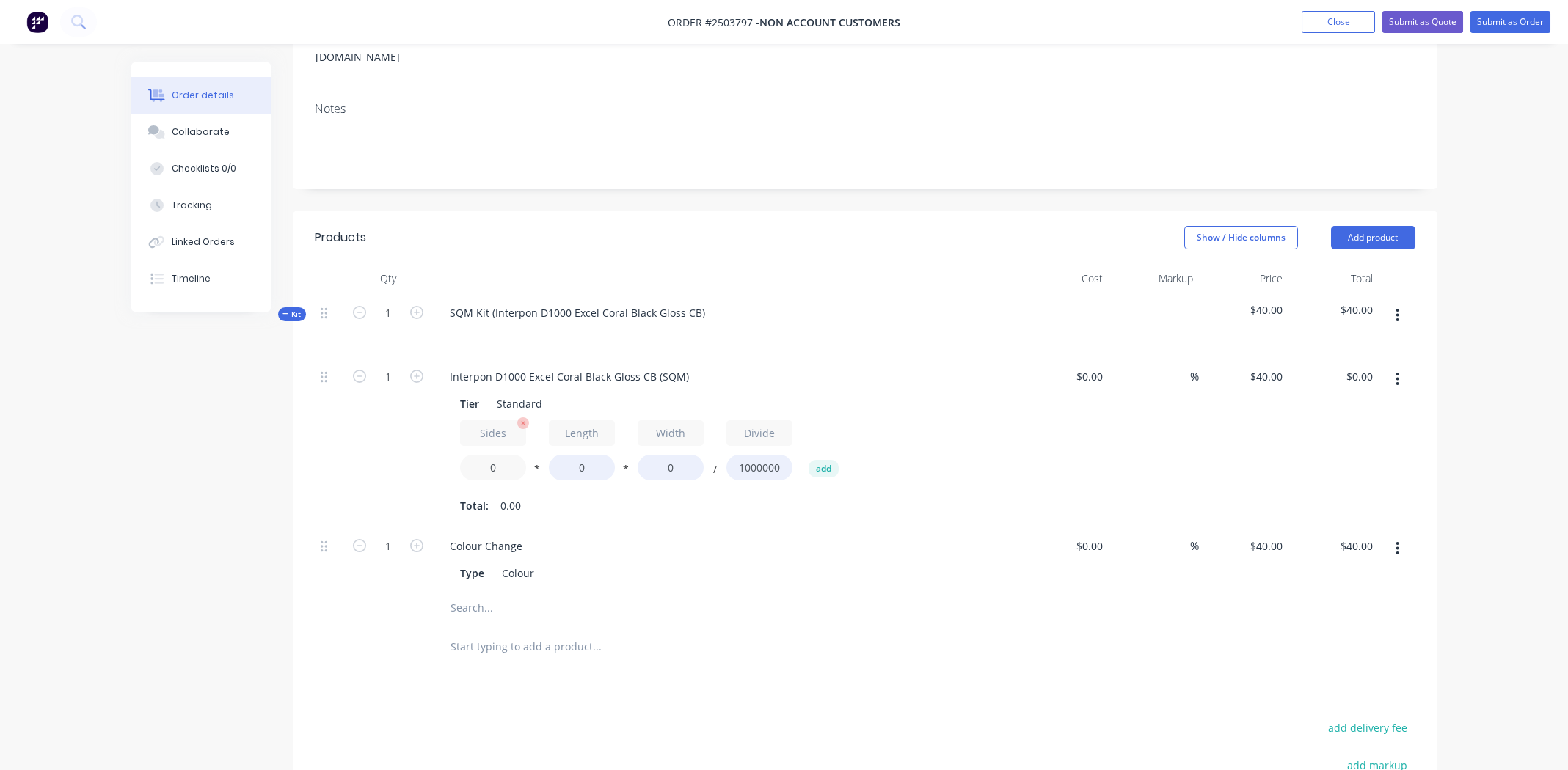
click at [497, 454] on input "0" at bounding box center [493, 467] width 66 height 26
type input "2"
type input "600"
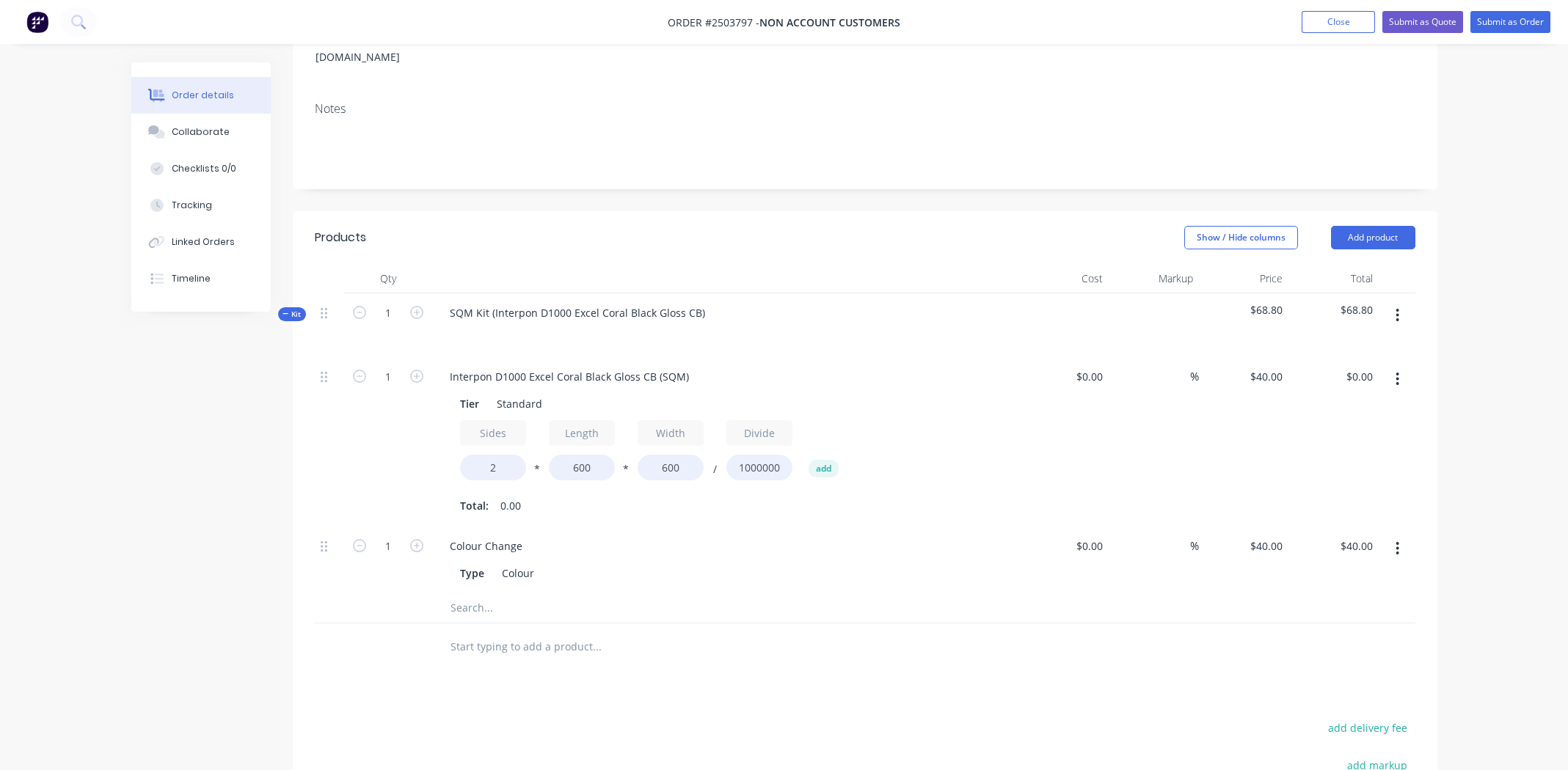
type input "$28.80"
click at [386, 366] on input "1" at bounding box center [388, 377] width 38 height 22
type input "25"
type input "$720.00"
click at [961, 453] on div "Sides 2 * Length 600 * Width 600 / Divide 1000000 add" at bounding box center [726, 453] width 531 height 66
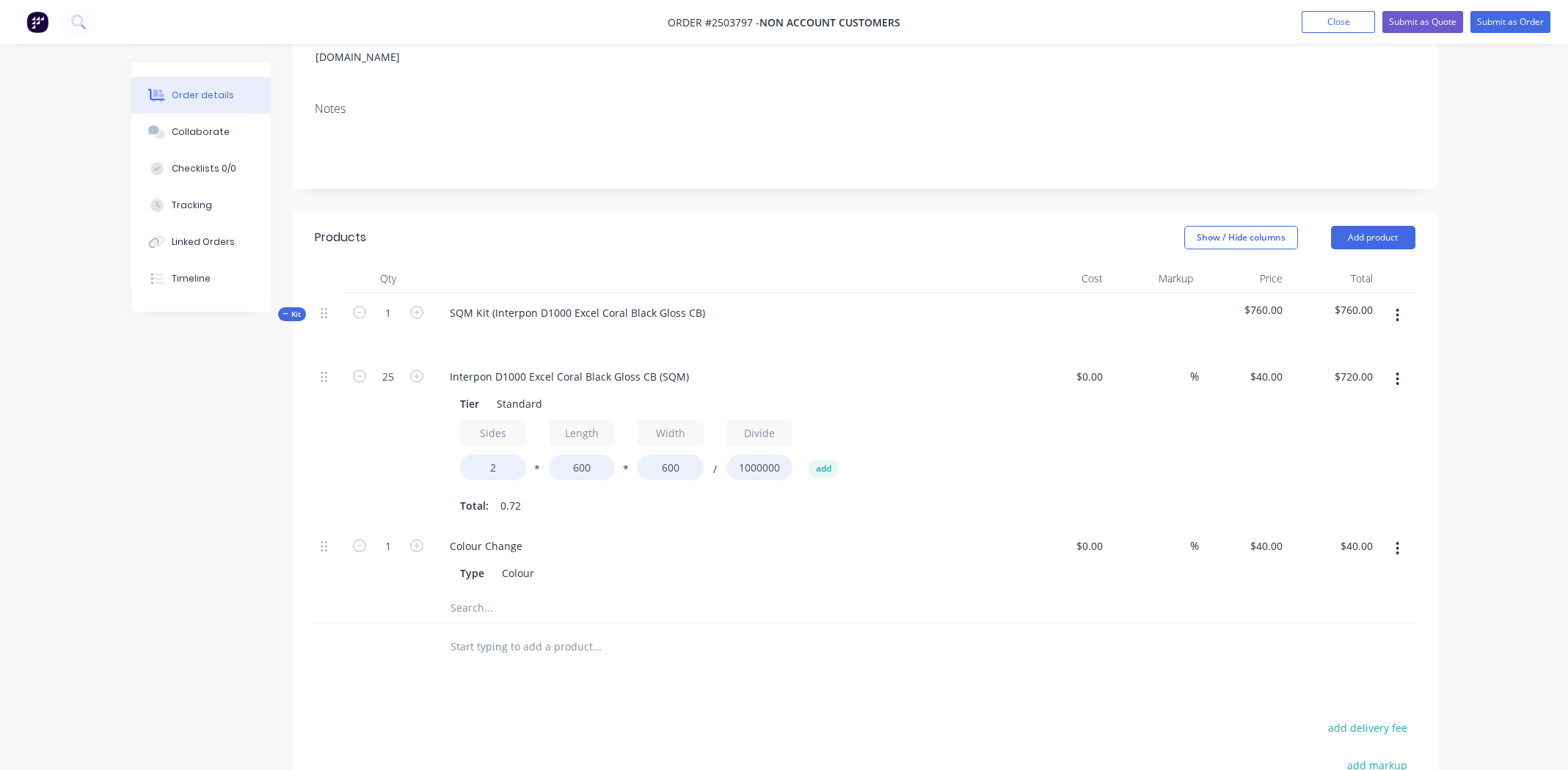
click at [1396, 371] on icon "button" at bounding box center [1397, 380] width 4 height 16
click at [1347, 407] on div "Duplicate" at bounding box center [1345, 417] width 113 height 21
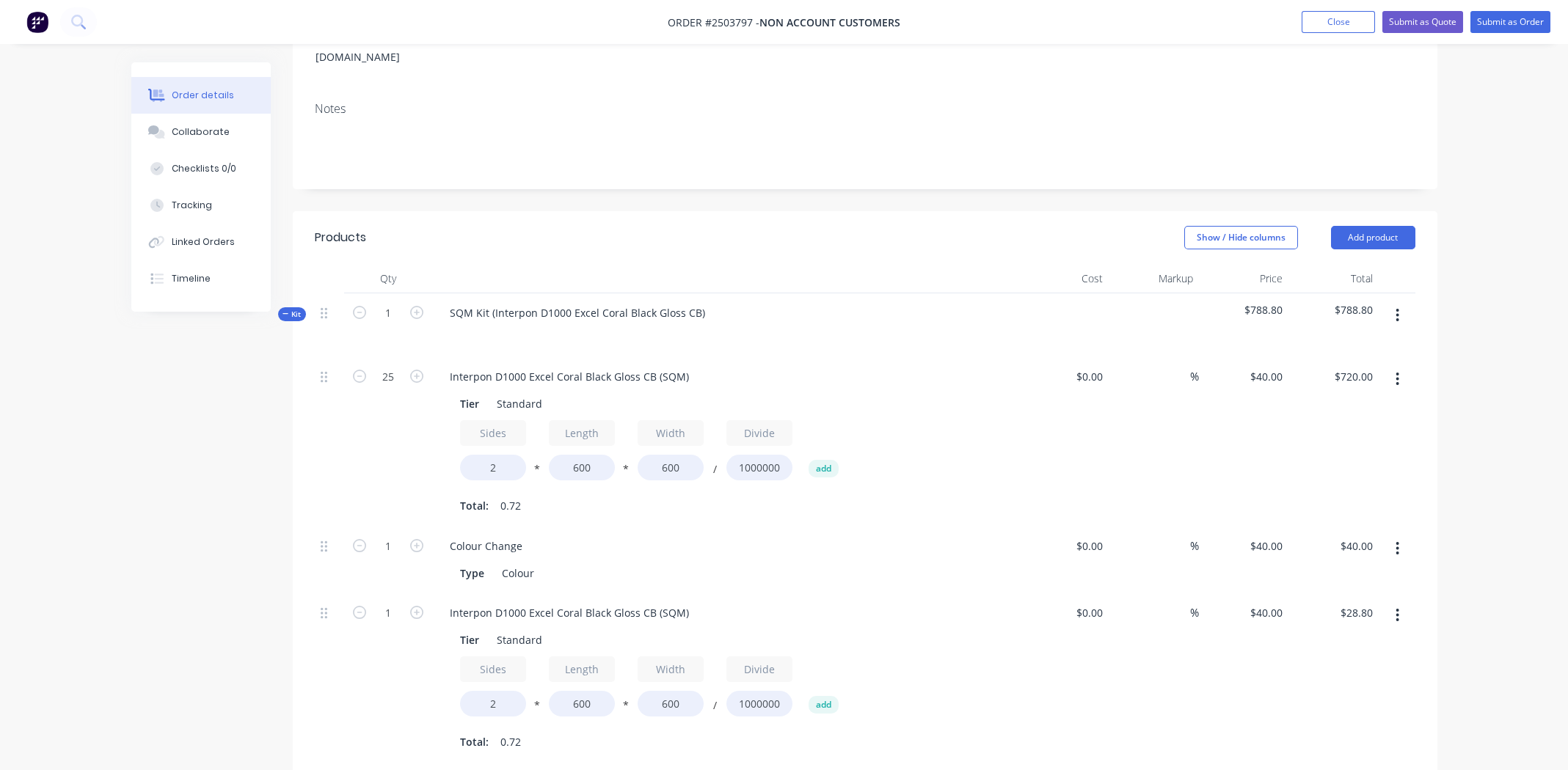
click at [319, 526] on div at bounding box center [329, 559] width 29 height 67
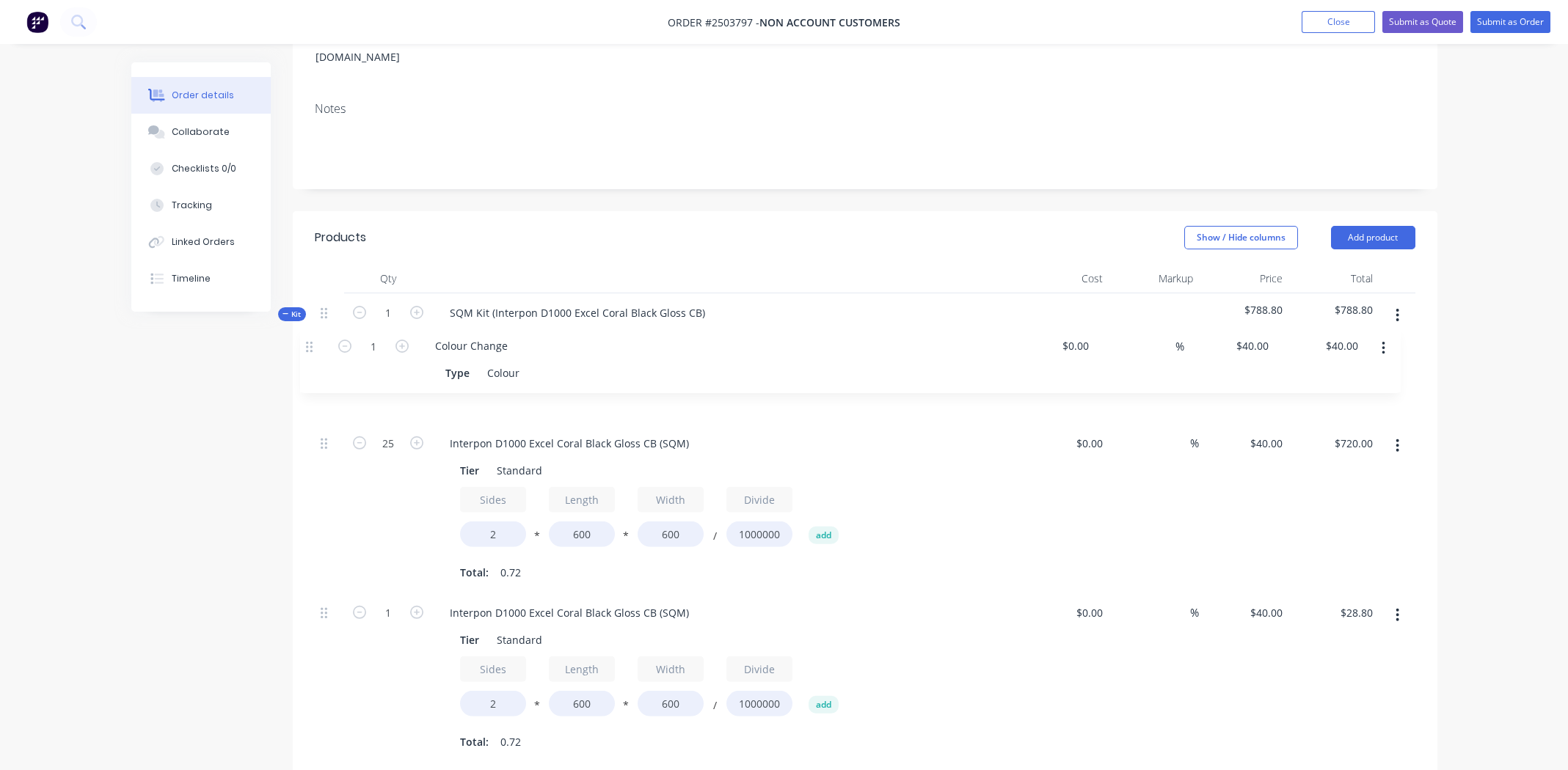
drag, startPoint x: 320, startPoint y: 525, endPoint x: 312, endPoint y: 335, distance: 190.2
click at [312, 335] on div "Qty Cost Markup Price Total Kit 1 SQM Kit (Interpon D1000 Excel Coral Black Glo…" at bounding box center [865, 552] width 1145 height 577
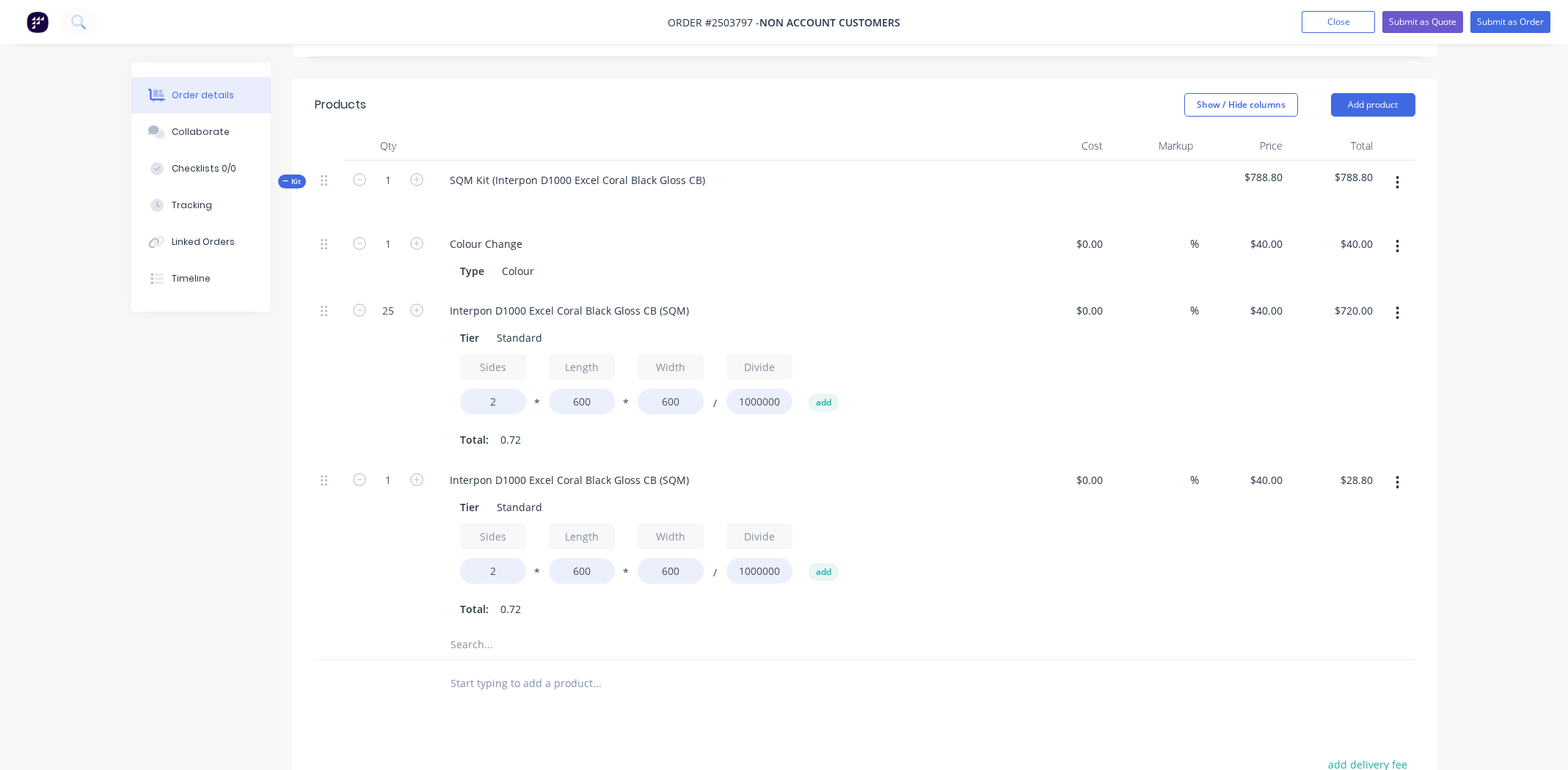
scroll to position [440, 0]
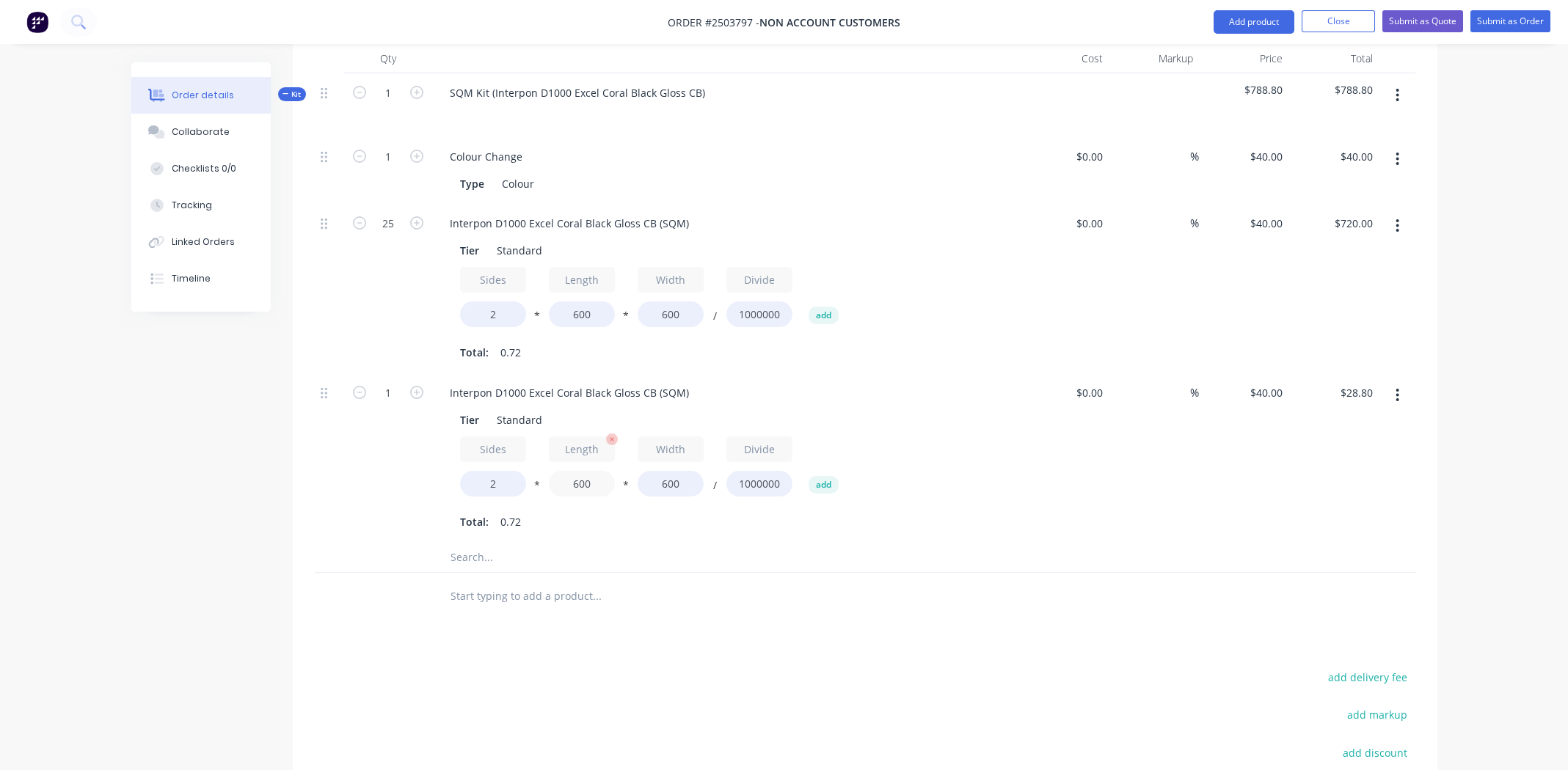
click at [585, 471] on input "600" at bounding box center [581, 484] width 66 height 26
type input "450"
type input "$21.60"
type input "350"
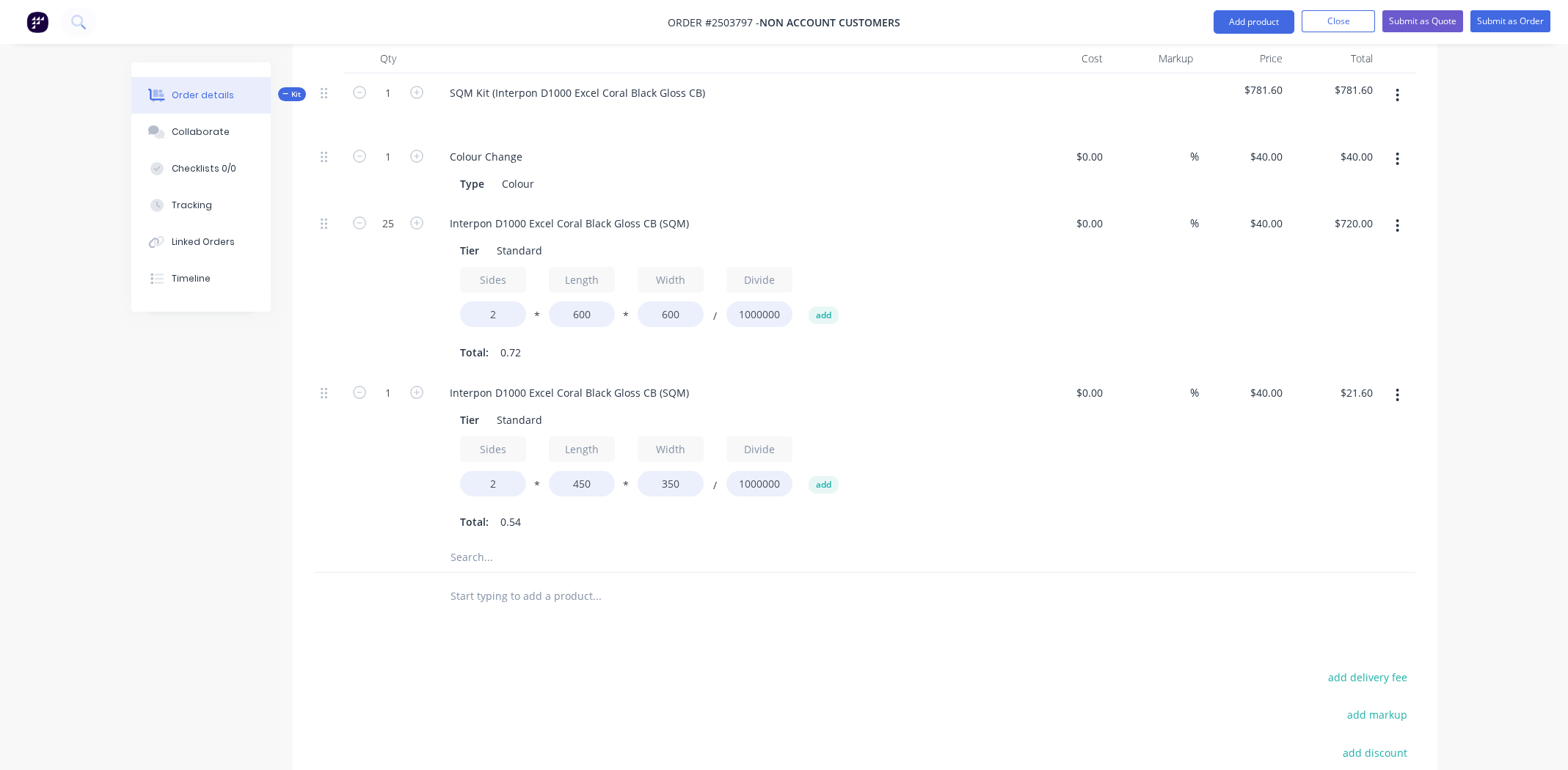
type input "$12.60"
click at [636, 519] on div "Interpon D1000 Excel Coral Black Gloss CB (SQM) Tier Standard Sides 2 * Length …" at bounding box center [725, 458] width 587 height 170
click at [383, 168] on input "1" at bounding box center [388, 157] width 38 height 22
type input "25"
type input "$315.00"
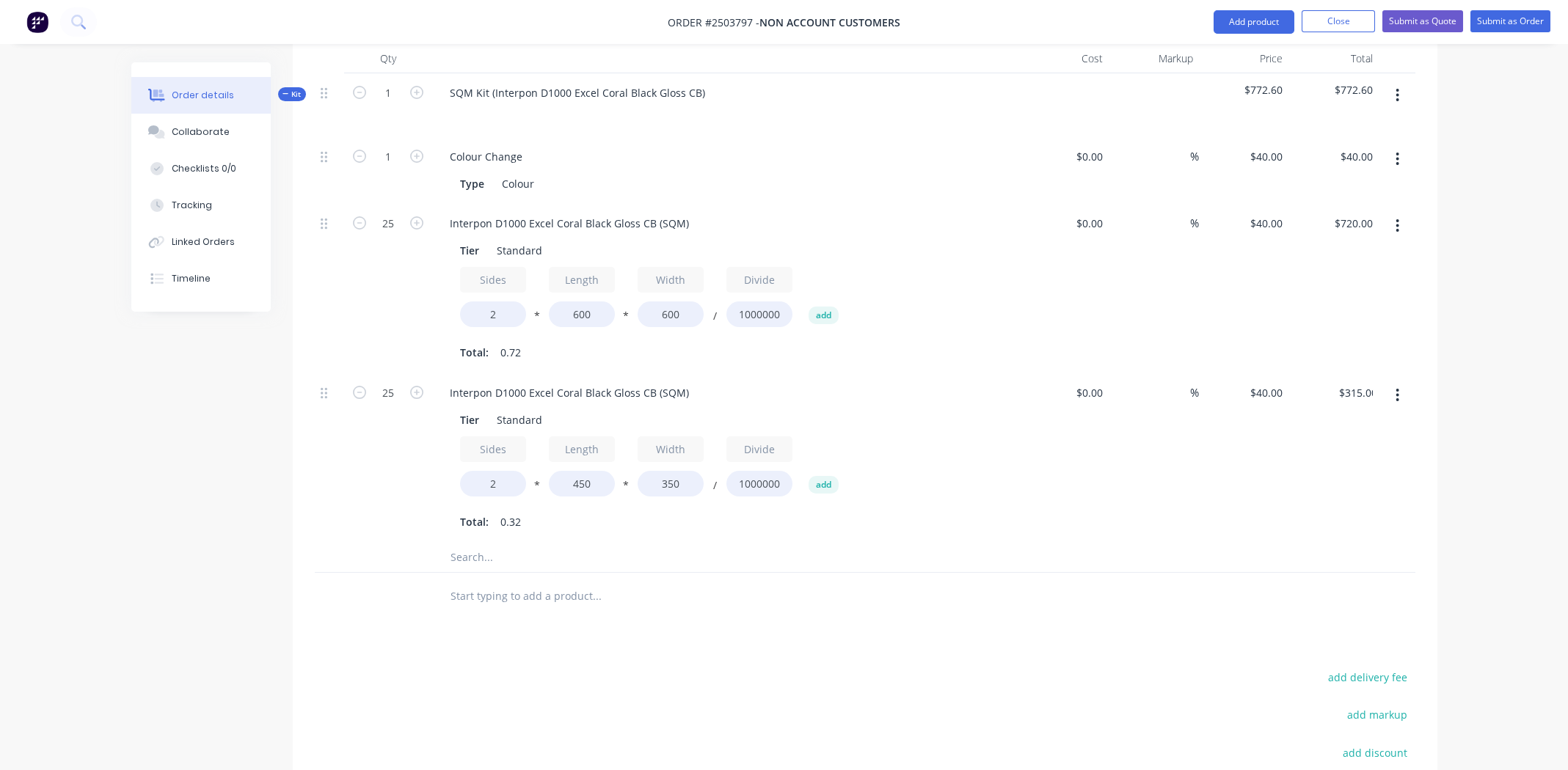
click at [855, 581] on div at bounding box center [658, 596] width 440 height 29
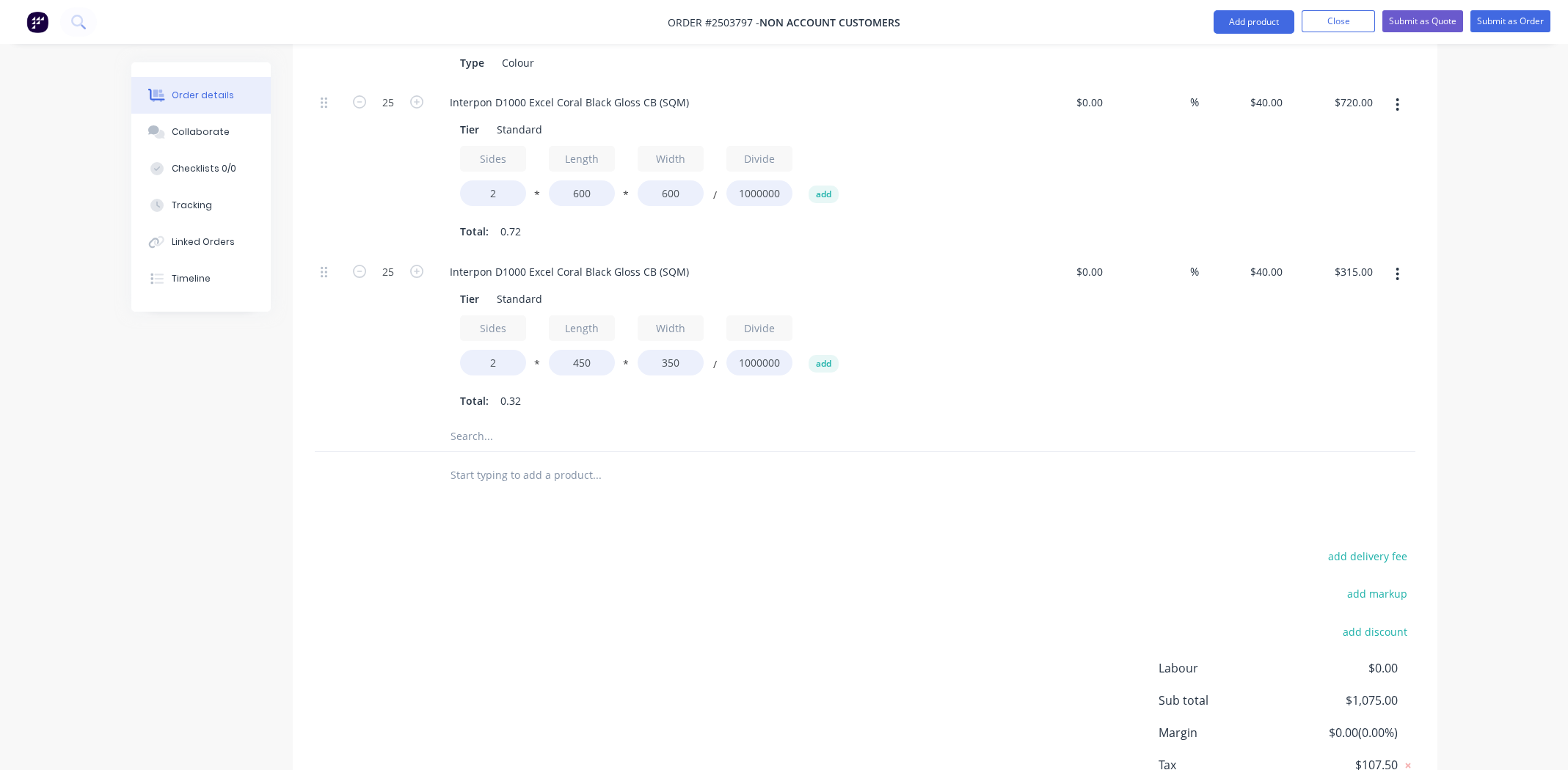
scroll to position [349, 0]
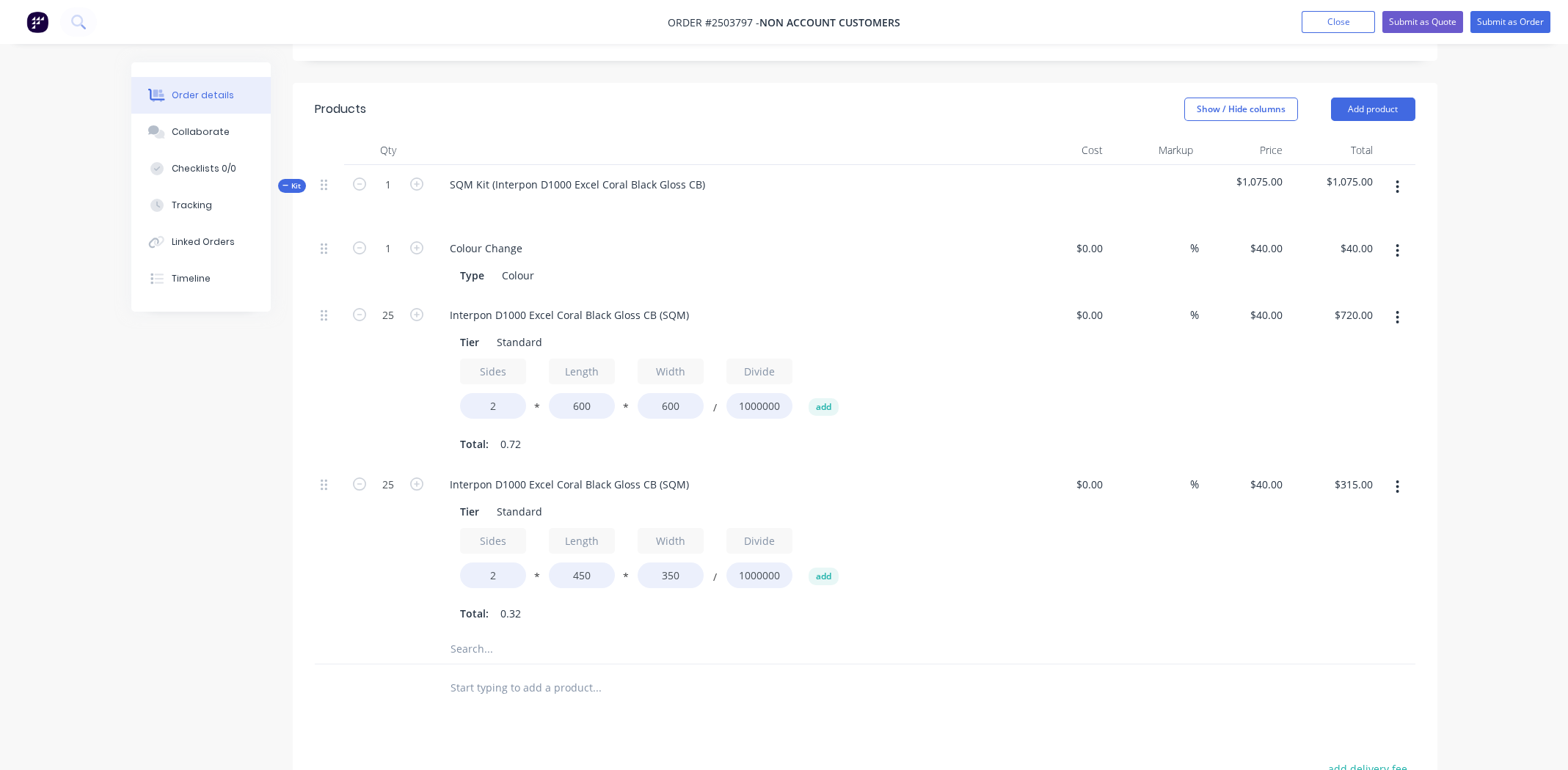
click at [1398, 179] on icon "button" at bounding box center [1397, 187] width 4 height 16
click at [1367, 214] on div "Add product to kit" at bounding box center [1345, 224] width 113 height 21
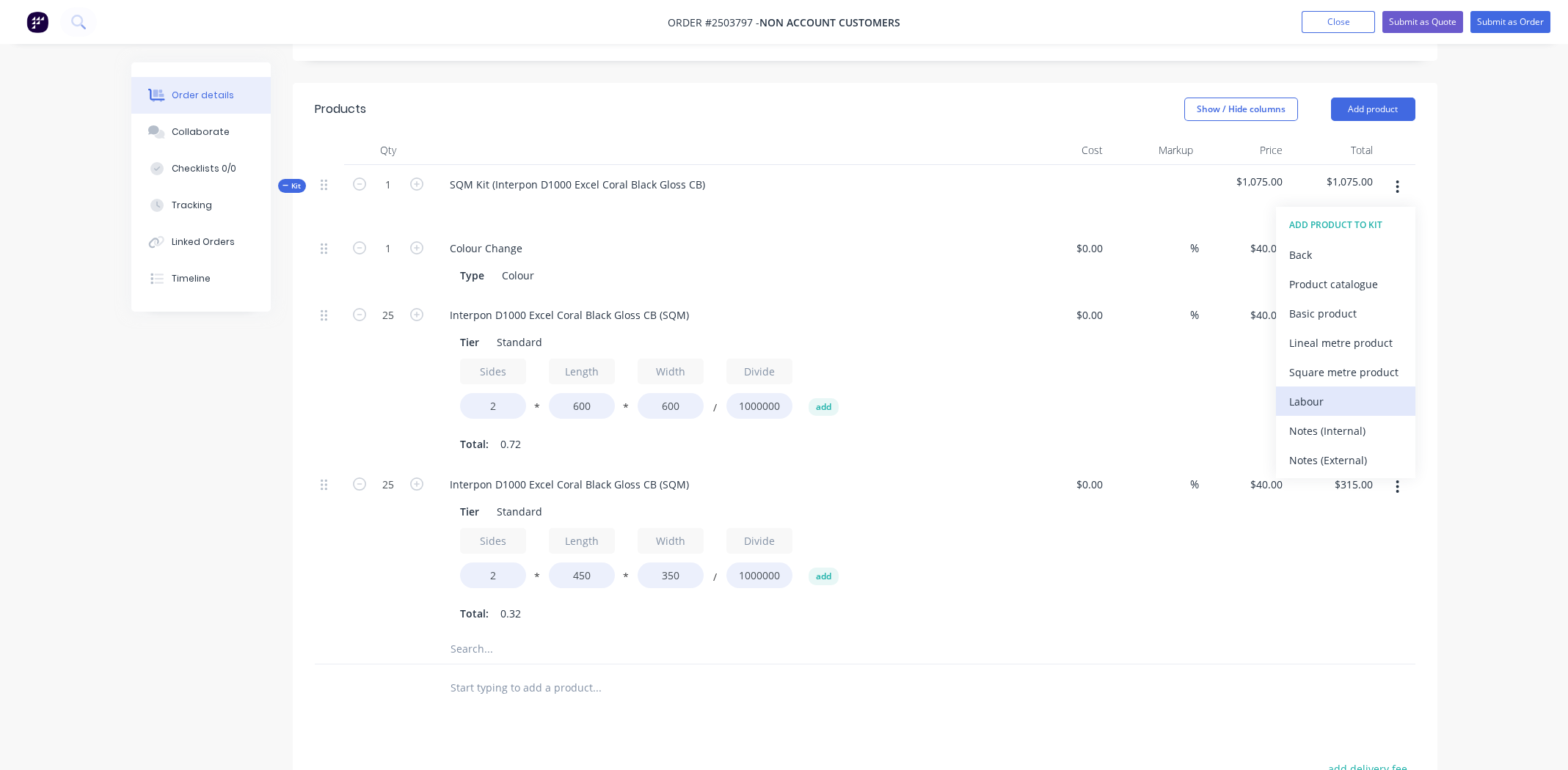
click at [1312, 390] on div "Labour" at bounding box center [1345, 401] width 113 height 21
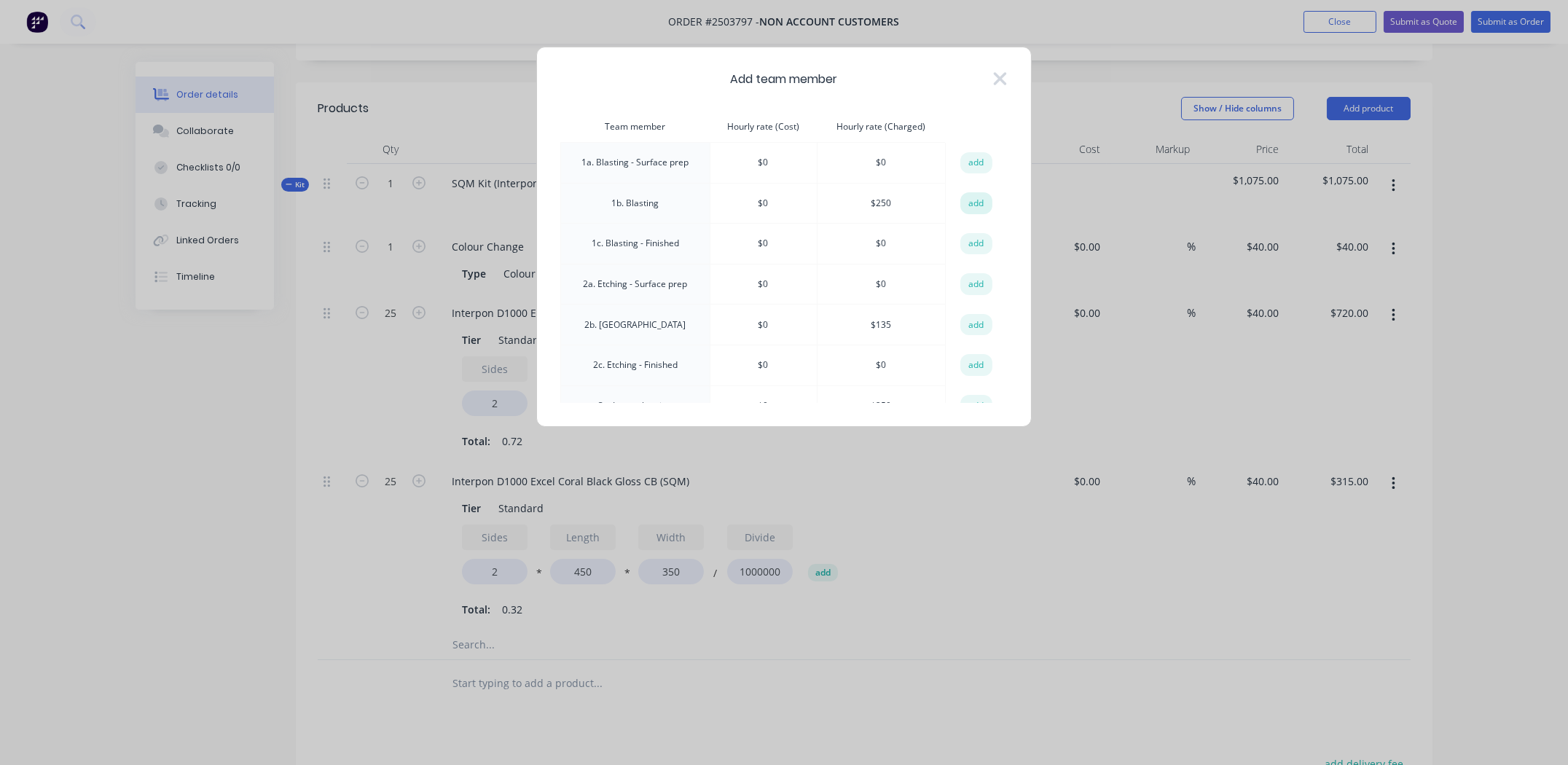
click at [963, 199] on button "add" at bounding box center [975, 203] width 32 height 22
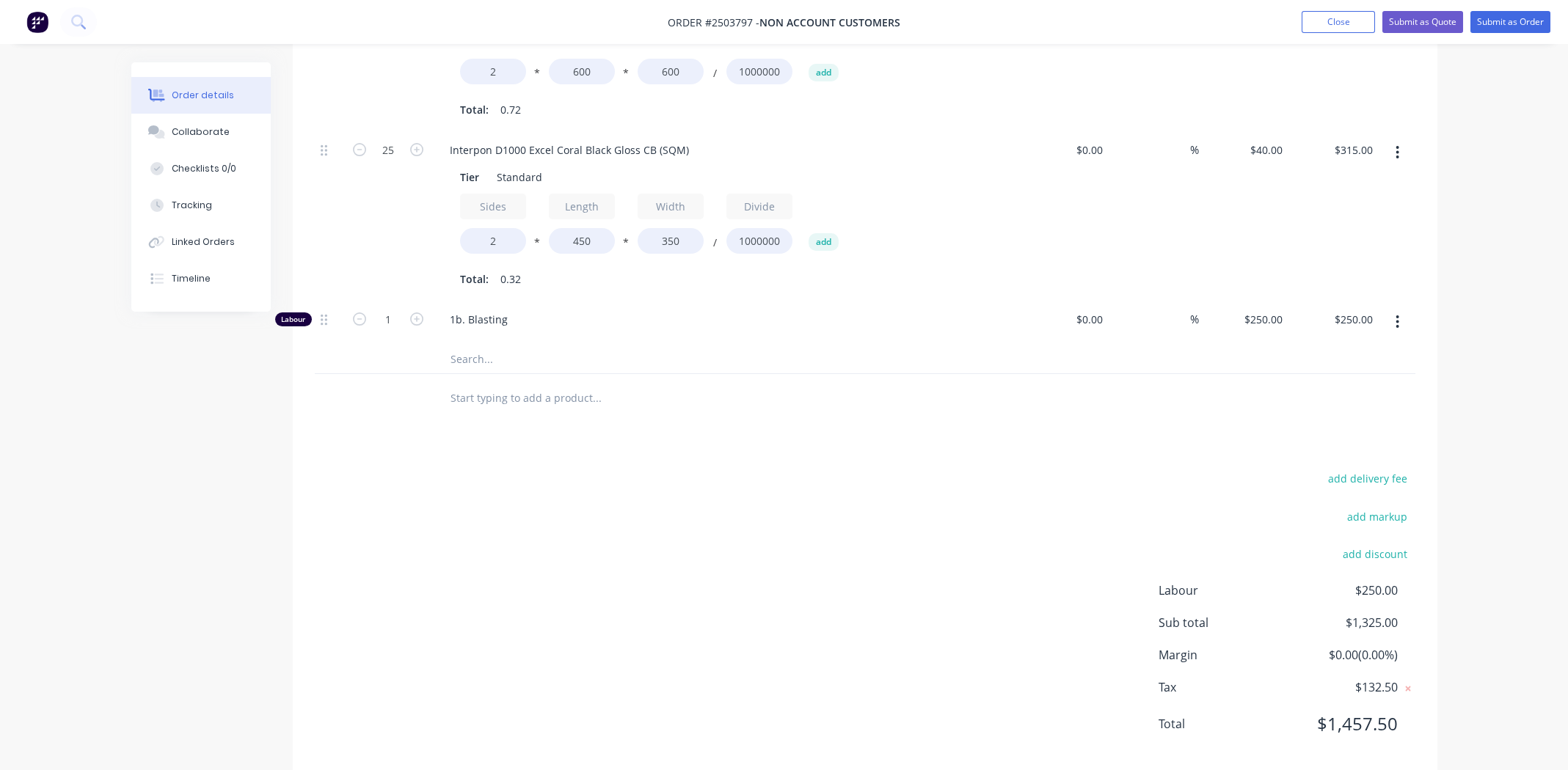
scroll to position [686, 0]
type input "2"
type input "$500.00"
click at [864, 621] on div "add delivery fee add markup add discount Labour $250.00 Sub total $1,325.00 Mar…" at bounding box center [865, 607] width 1101 height 283
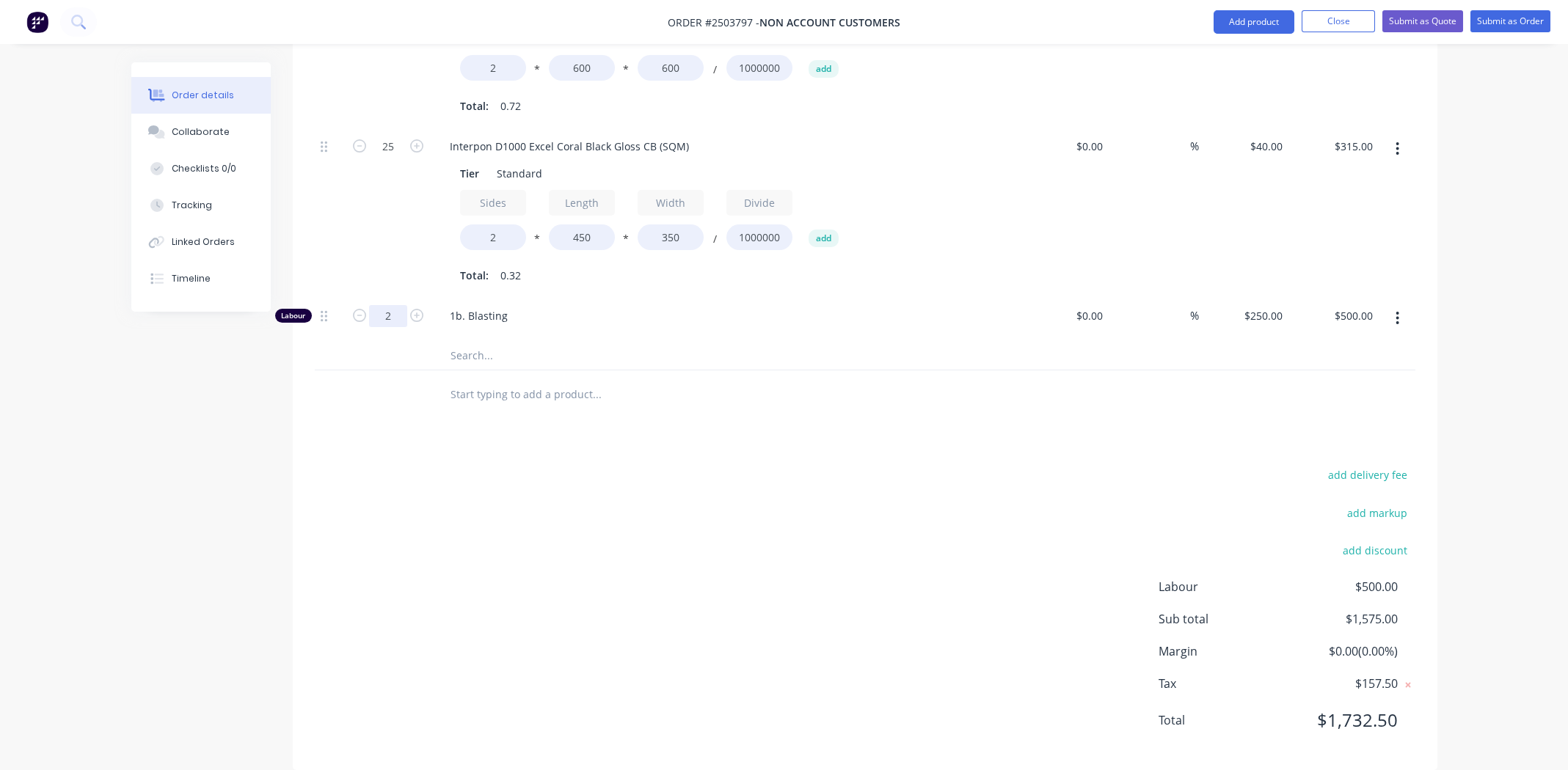
type input "1"
type input "$250.00"
click at [810, 490] on div "add delivery fee add markup add discount Labour $500.00 Sub total $1,575.00 Mar…" at bounding box center [865, 607] width 1101 height 283
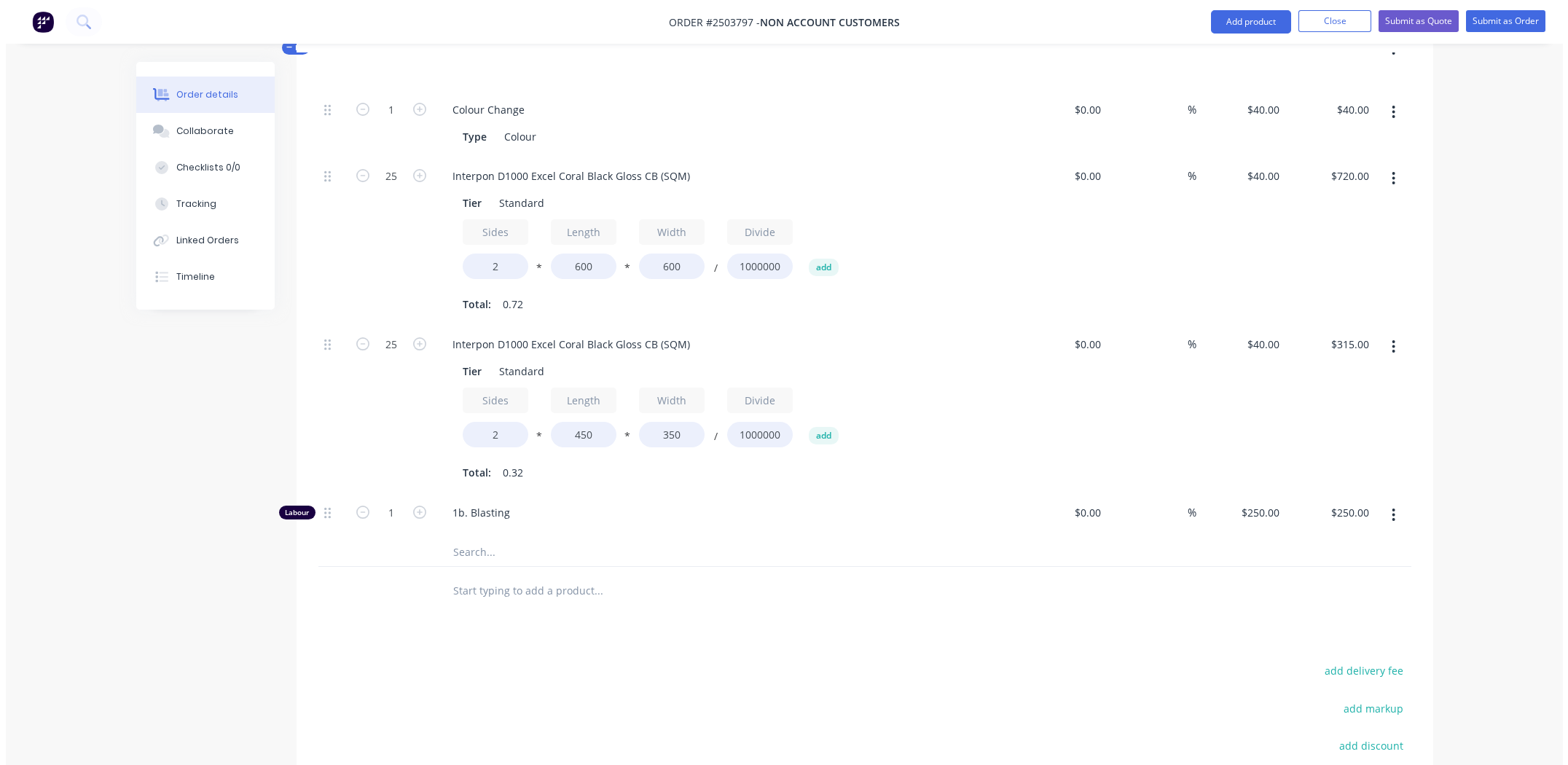
scroll to position [317, 0]
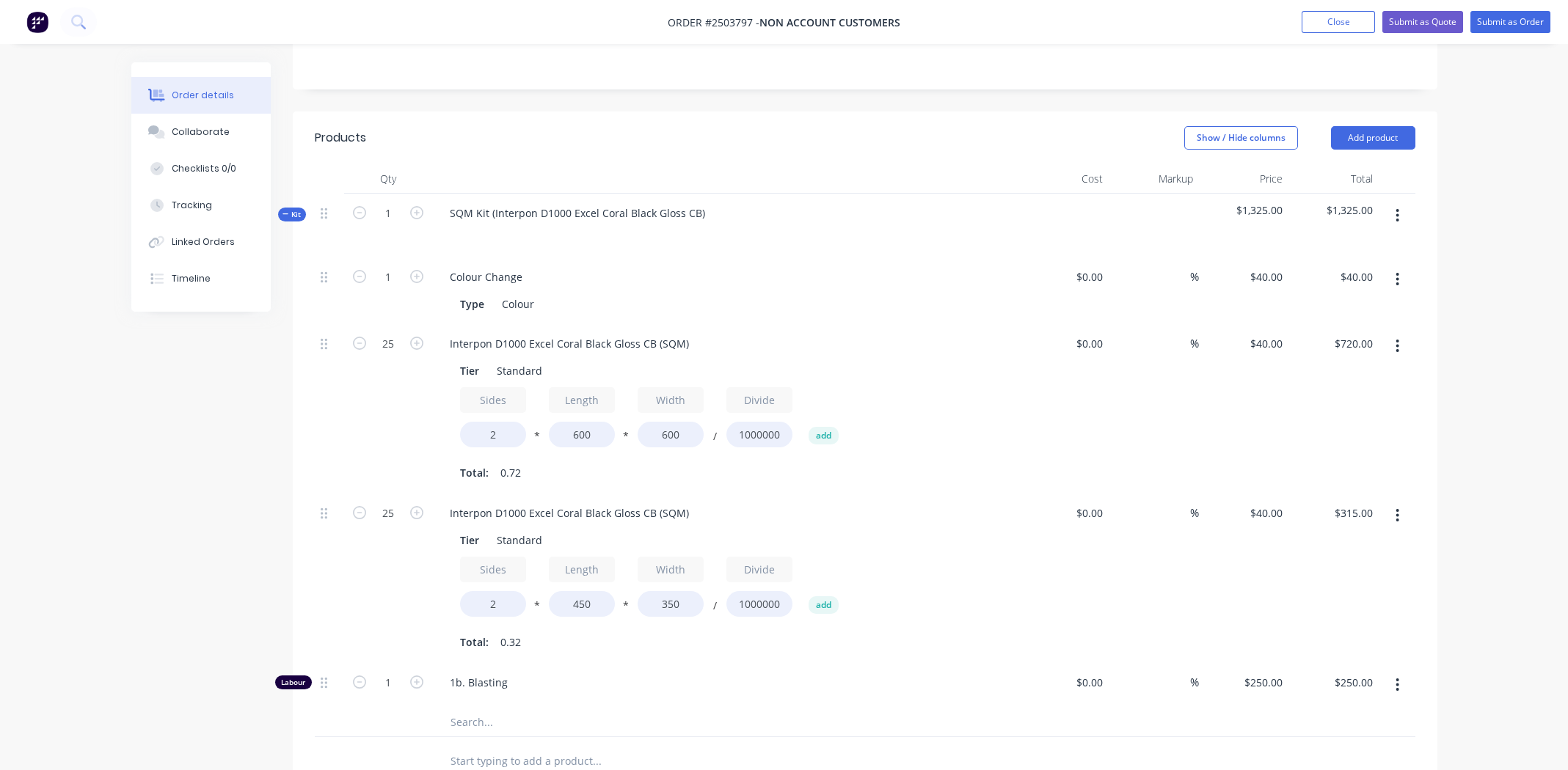
click at [1396, 207] on icon "button" at bounding box center [1397, 215] width 4 height 16
click at [1351, 244] on div "Add product to kit" at bounding box center [1345, 254] width 113 height 21
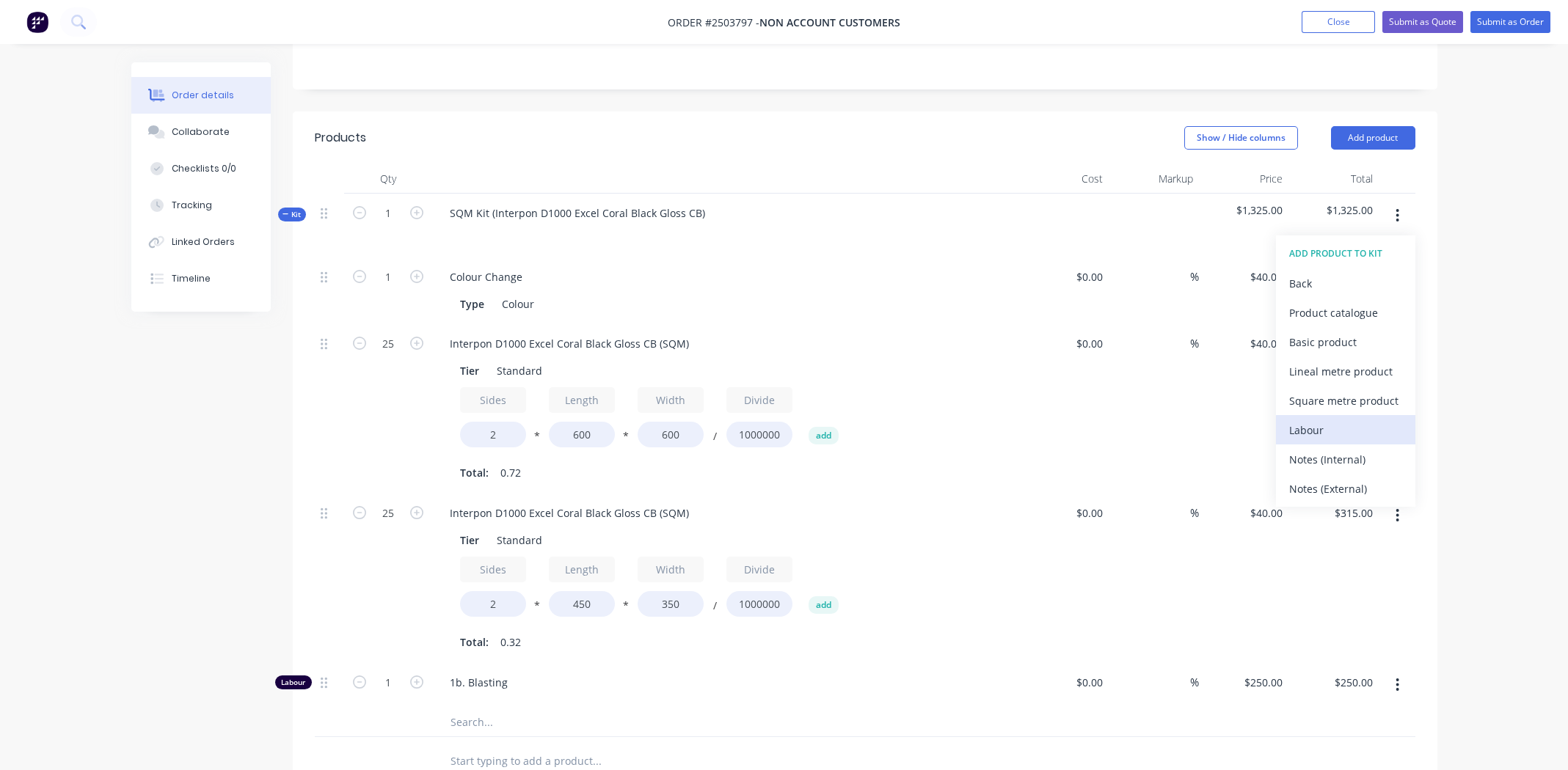
click at [1320, 420] on div "Labour" at bounding box center [1345, 430] width 113 height 21
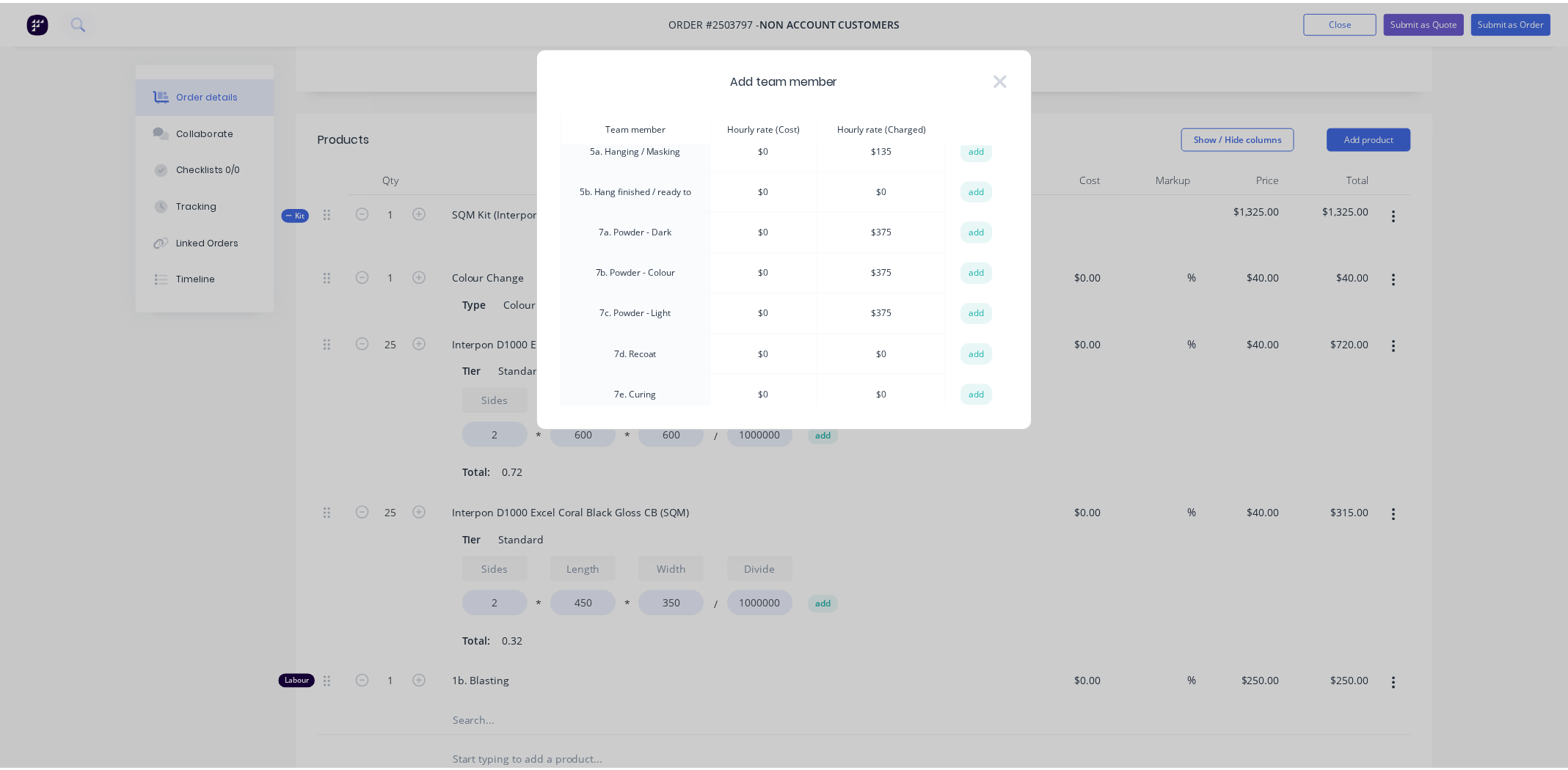
scroll to position [366, 0]
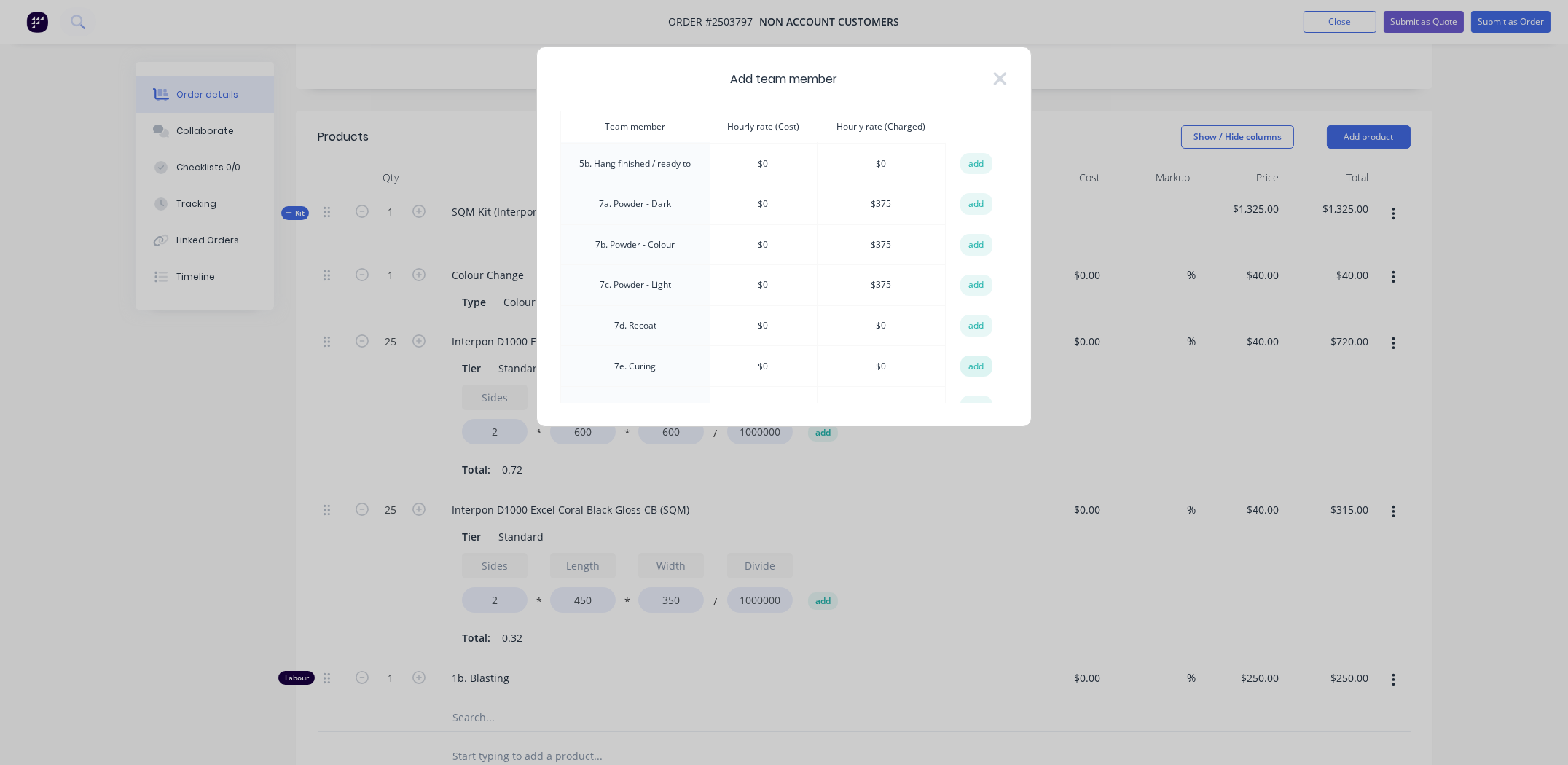
click at [964, 358] on button "add" at bounding box center [975, 366] width 32 height 22
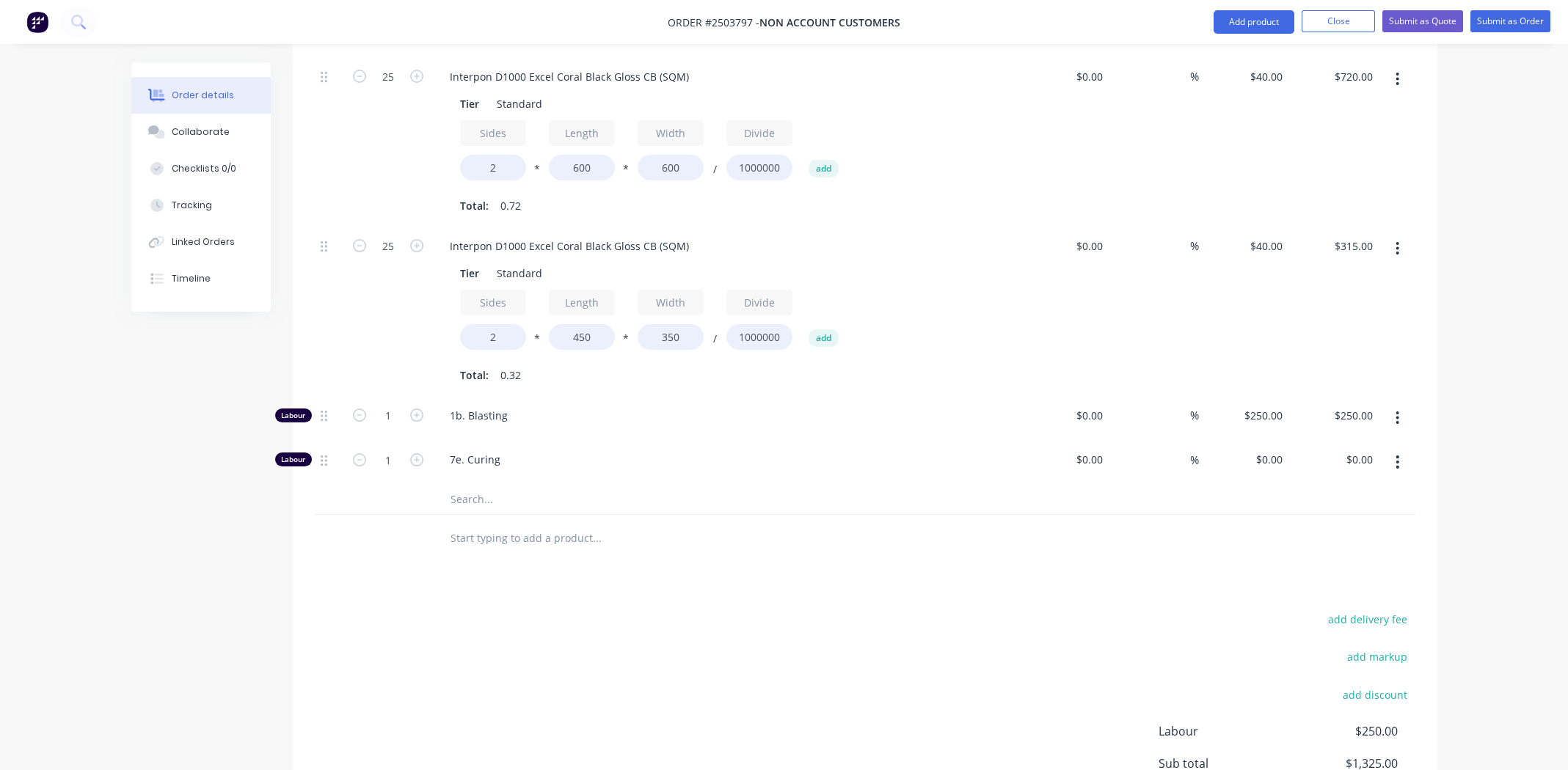
scroll to position [613, 0]
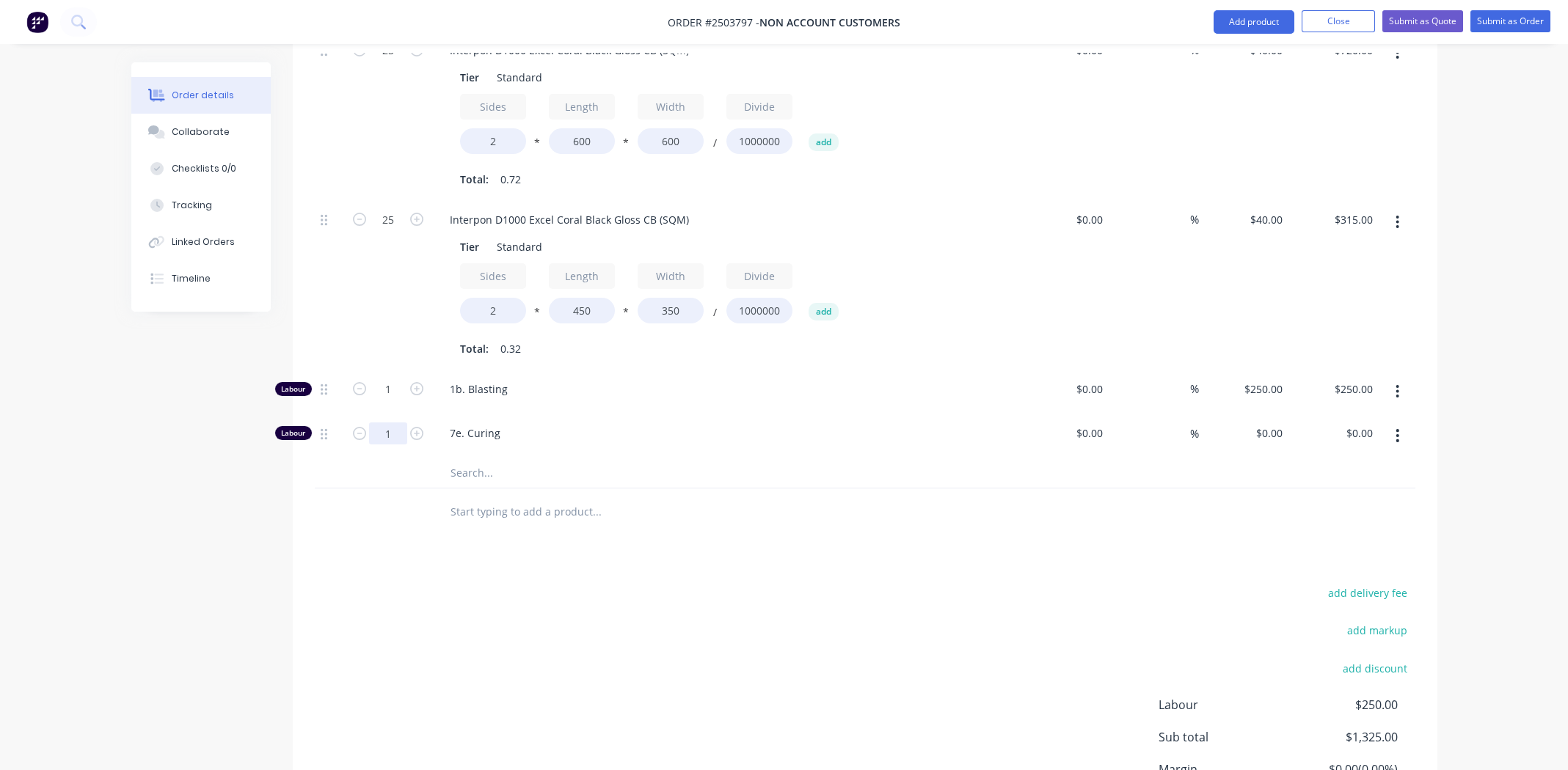
type input "0.5"
click at [644, 630] on div "add delivery fee add markup add discount Labour $250.00 Sub total $1,325.00 Mar…" at bounding box center [865, 724] width 1101 height 283
click at [1285, 422] on input "0" at bounding box center [1280, 432] width 16 height 21
type input "$135.00"
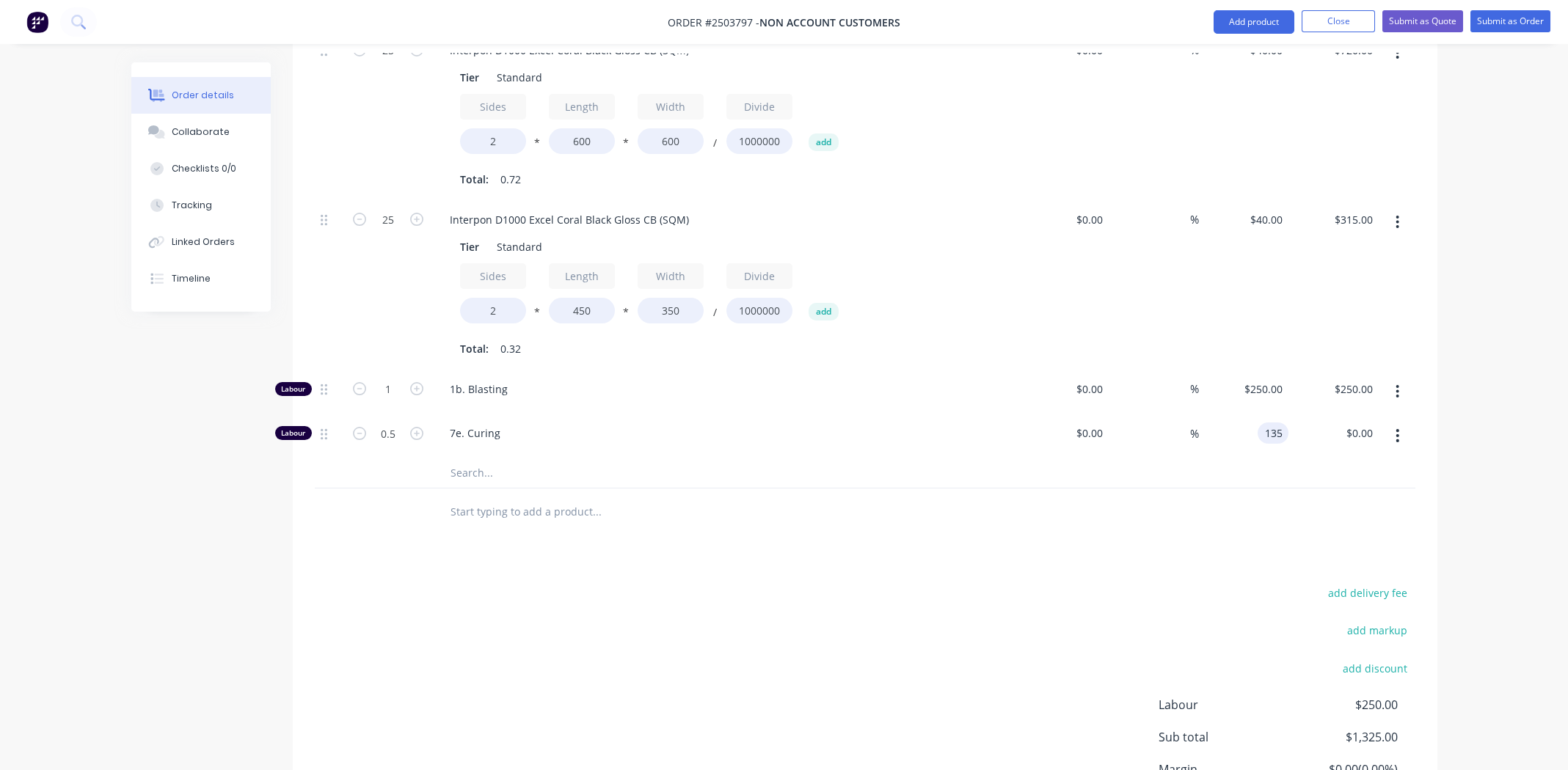
type input "$67.50"
click at [1096, 517] on div "Products Show / Hide columns Add product Qty Cost Markup Price Total Kit 1 SQM …" at bounding box center [865, 353] width 1145 height 1070
type input "0.75"
type input "$101.25"
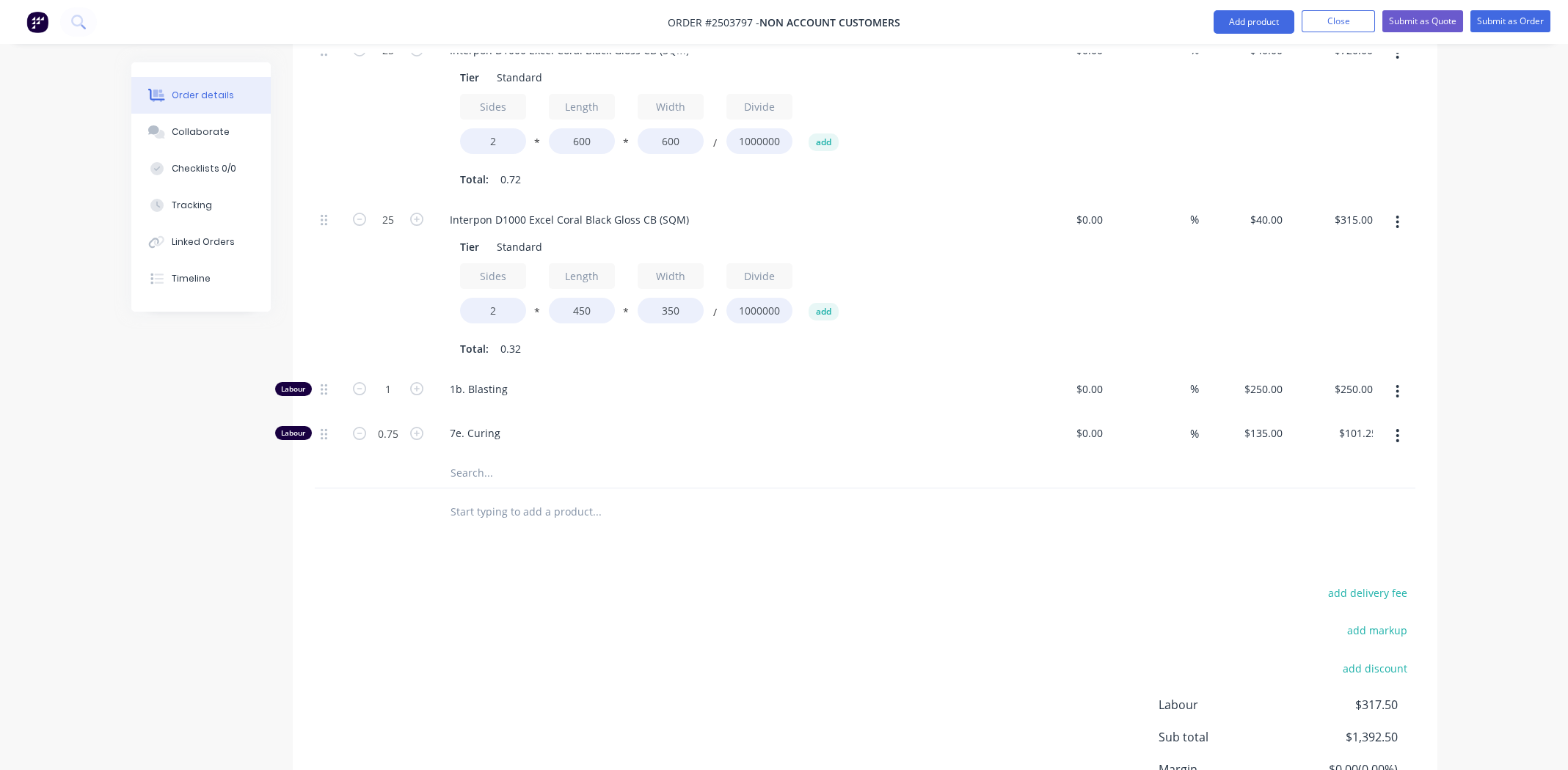
click at [640, 583] on div "add delivery fee add markup add discount Labour $317.50 Sub total $1,392.50 Mar…" at bounding box center [865, 724] width 1101 height 283
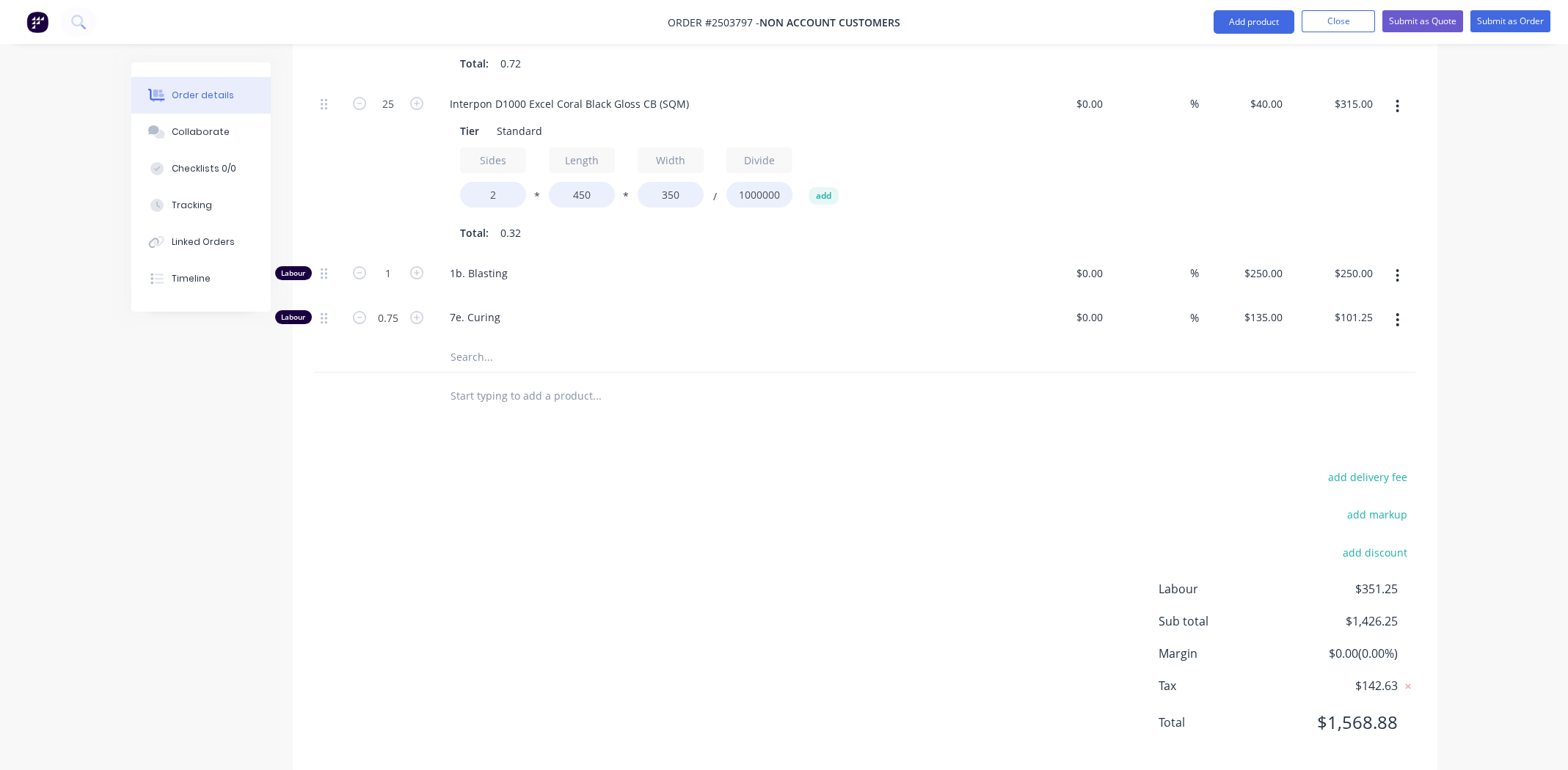
scroll to position [730, 0]
type input "1.5"
type input "$375.00"
click at [661, 544] on div "add delivery fee add markup add discount Labour $351.25 Sub total $1,426.25 Mar…" at bounding box center [865, 608] width 1101 height 283
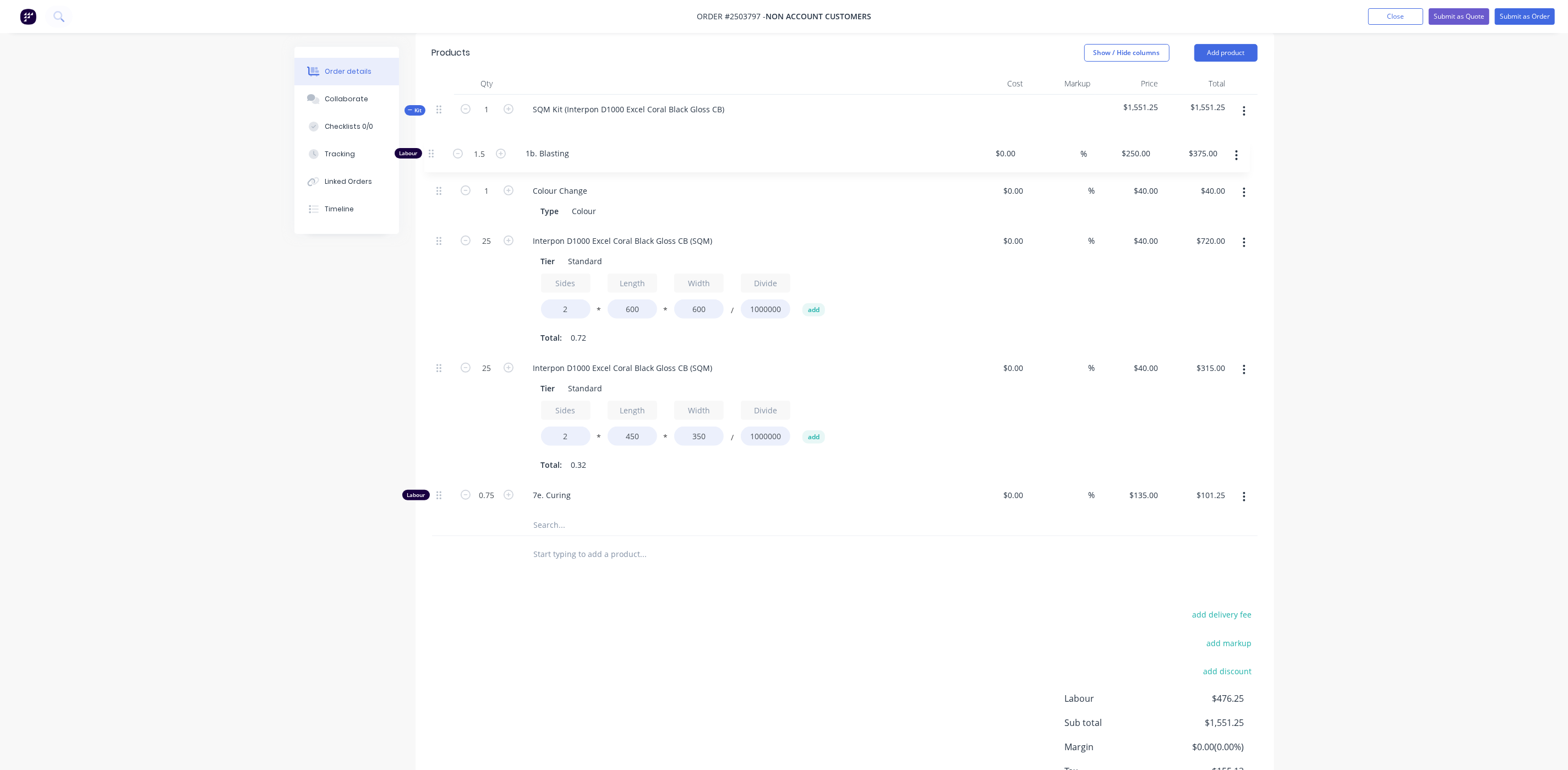
scroll to position [288, 0]
drag, startPoint x: 439, startPoint y: 419, endPoint x: 447, endPoint y: 194, distance: 225.1
click at [447, 194] on div "1 Colour Change Type Colour $0.00 $0.00 % $40.00 $40.00 $40.00 $40.00 25 Interp…" at bounding box center [845, 331] width 826 height 372
click at [572, 204] on span "1b. Blasting" at bounding box center [744, 210] width 422 height 12
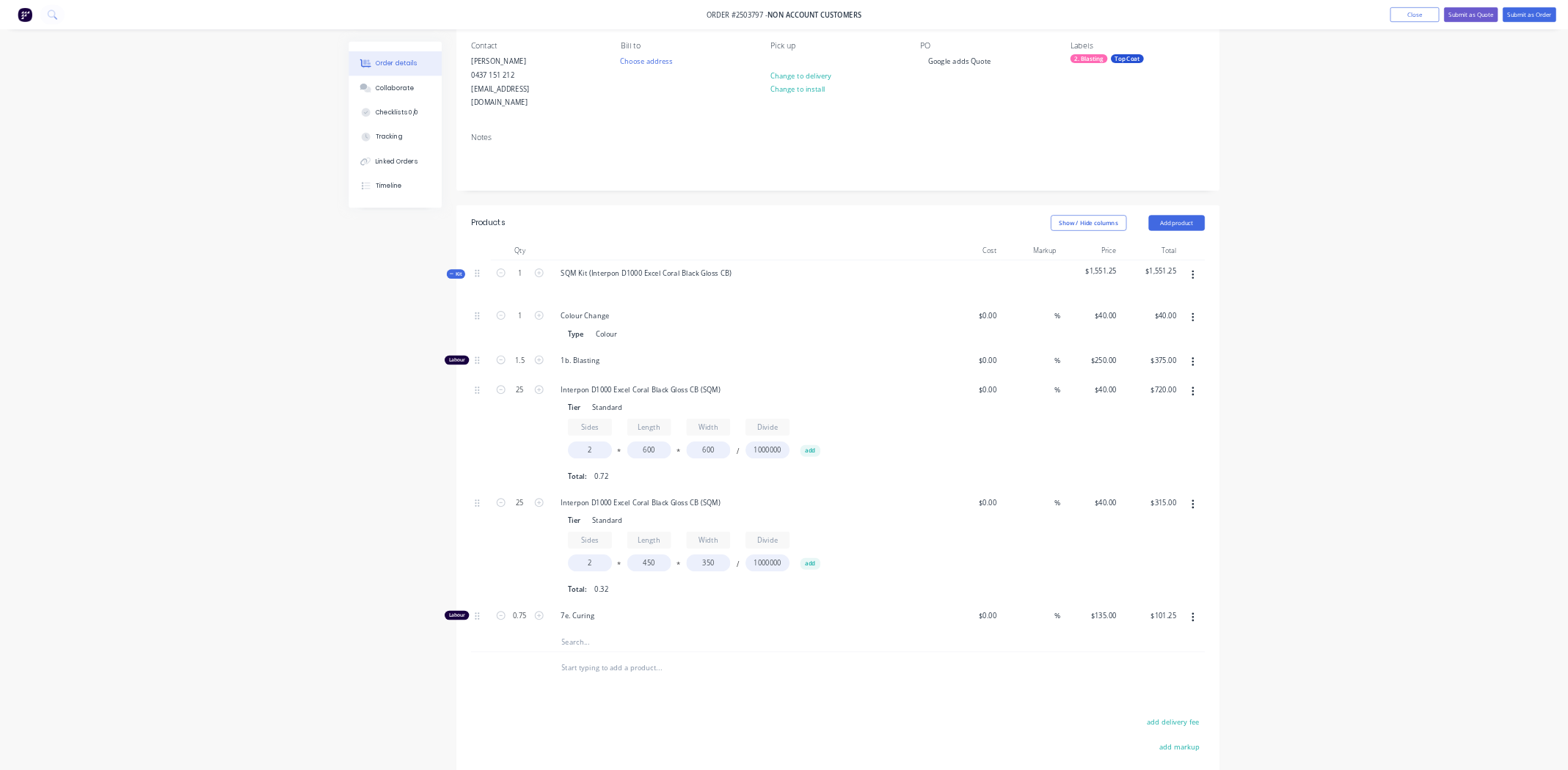
scroll to position [0, 0]
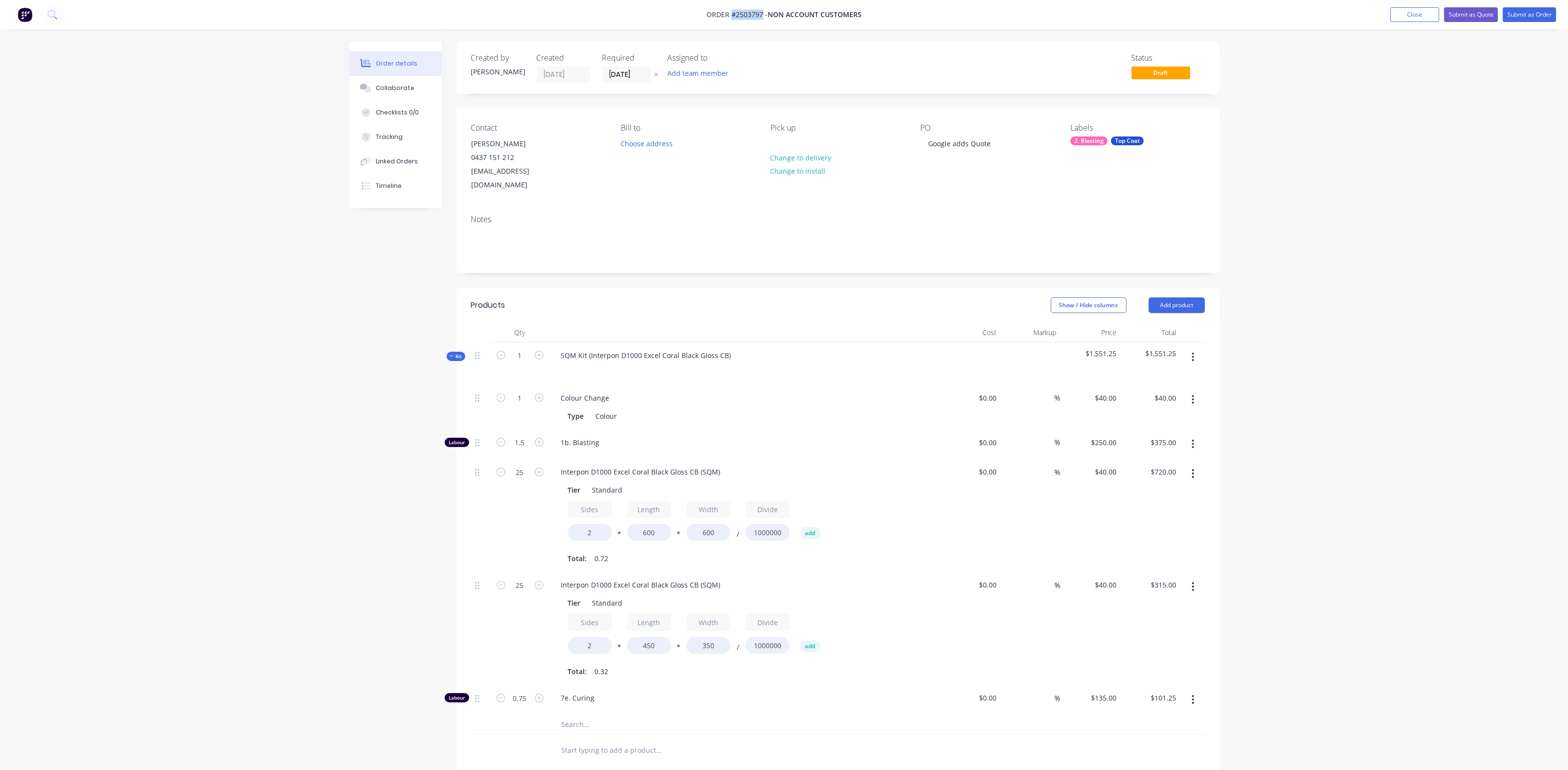
drag, startPoint x: 730, startPoint y: 16, endPoint x: 761, endPoint y: 17, distance: 31.0
click at [761, 17] on span "Order #2503797 -" at bounding box center [737, 15] width 61 height 9
copy span "#2503797"
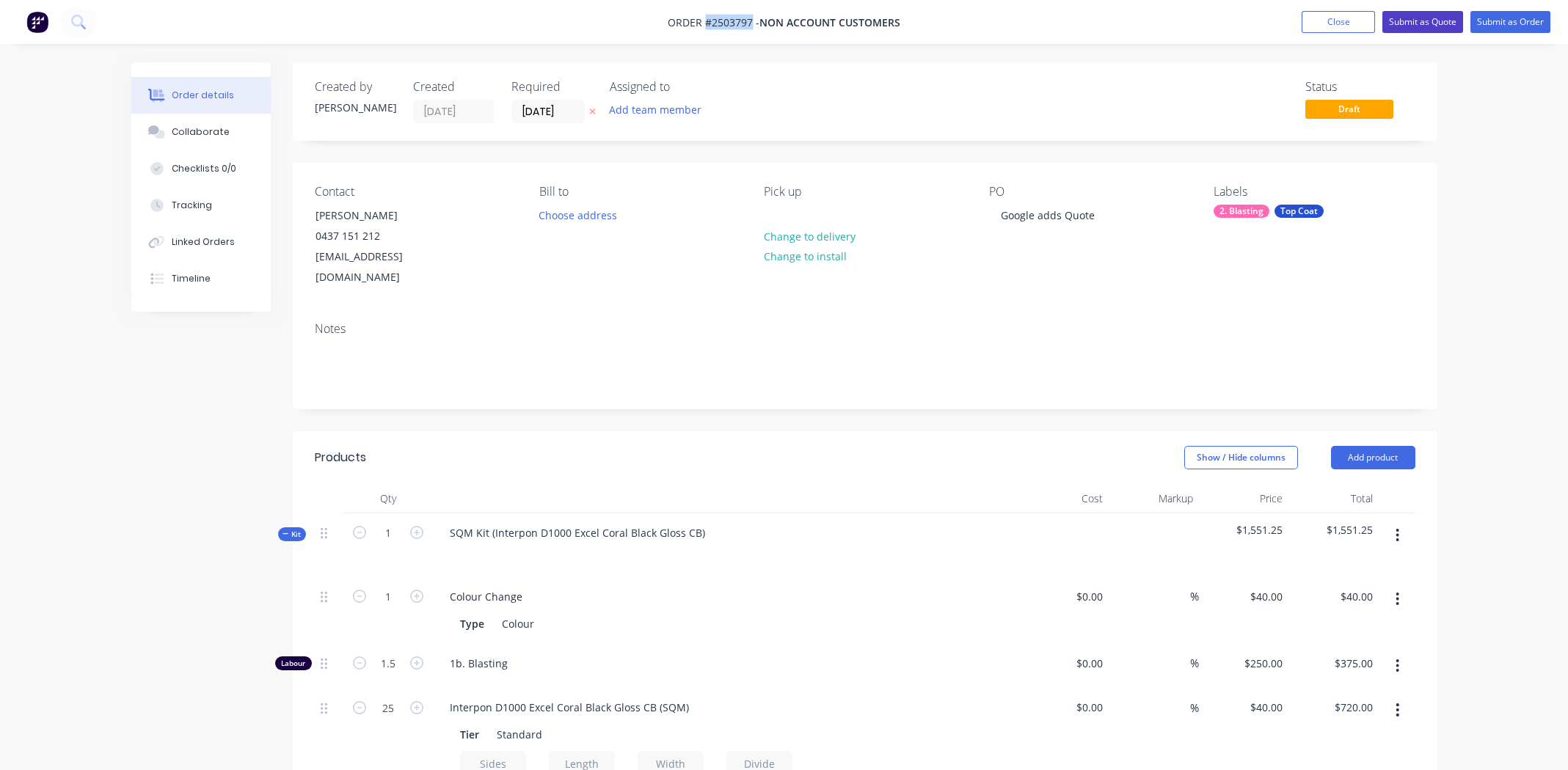
click at [1441, 21] on button "Submit as Quote" at bounding box center [1422, 22] width 80 height 22
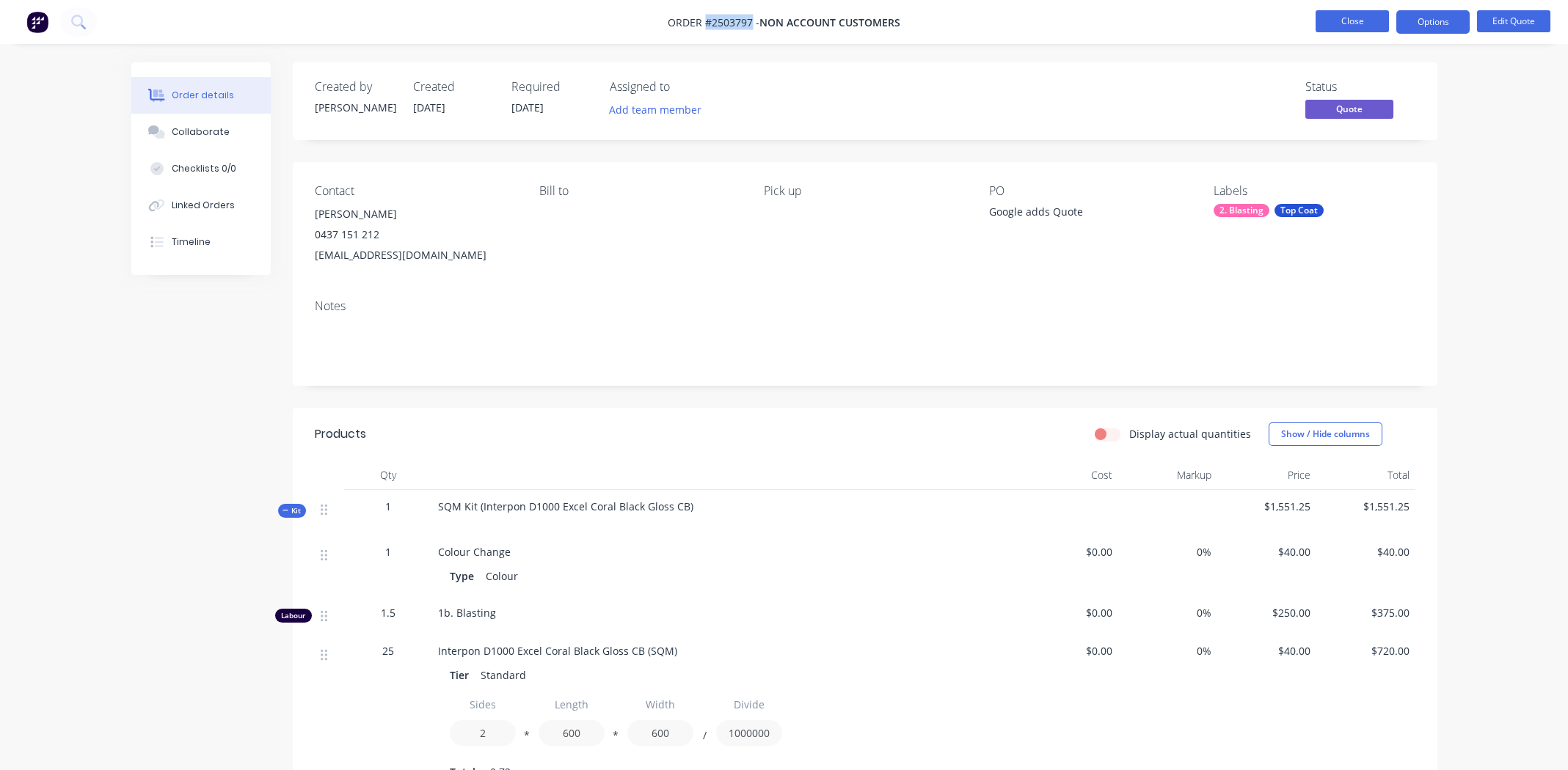
click at [1343, 25] on button "Close" at bounding box center [1352, 21] width 73 height 22
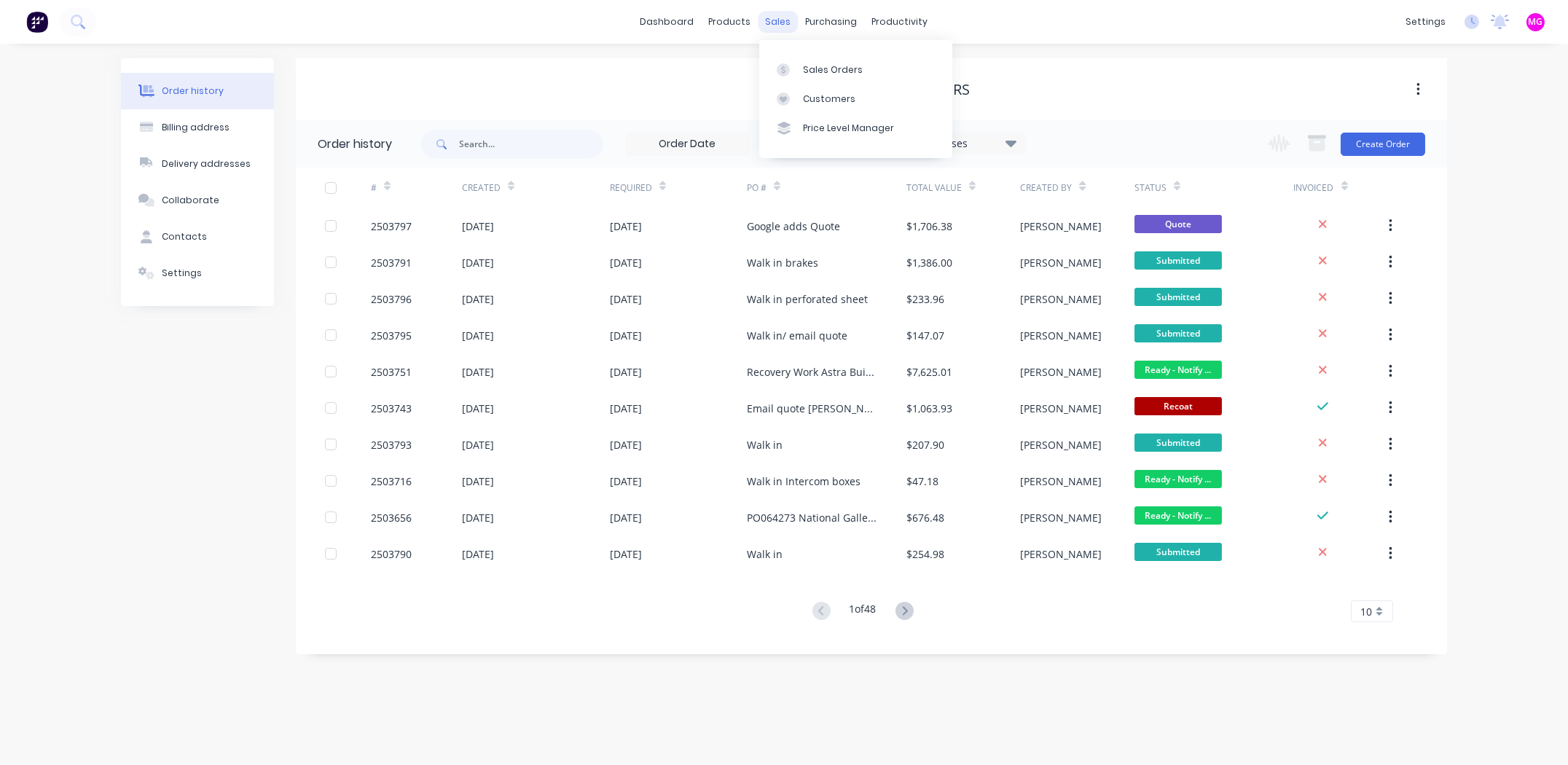
click at [773, 24] on div "sales" at bounding box center [779, 22] width 40 height 22
click at [811, 73] on div "Sales Orders" at bounding box center [833, 70] width 60 height 13
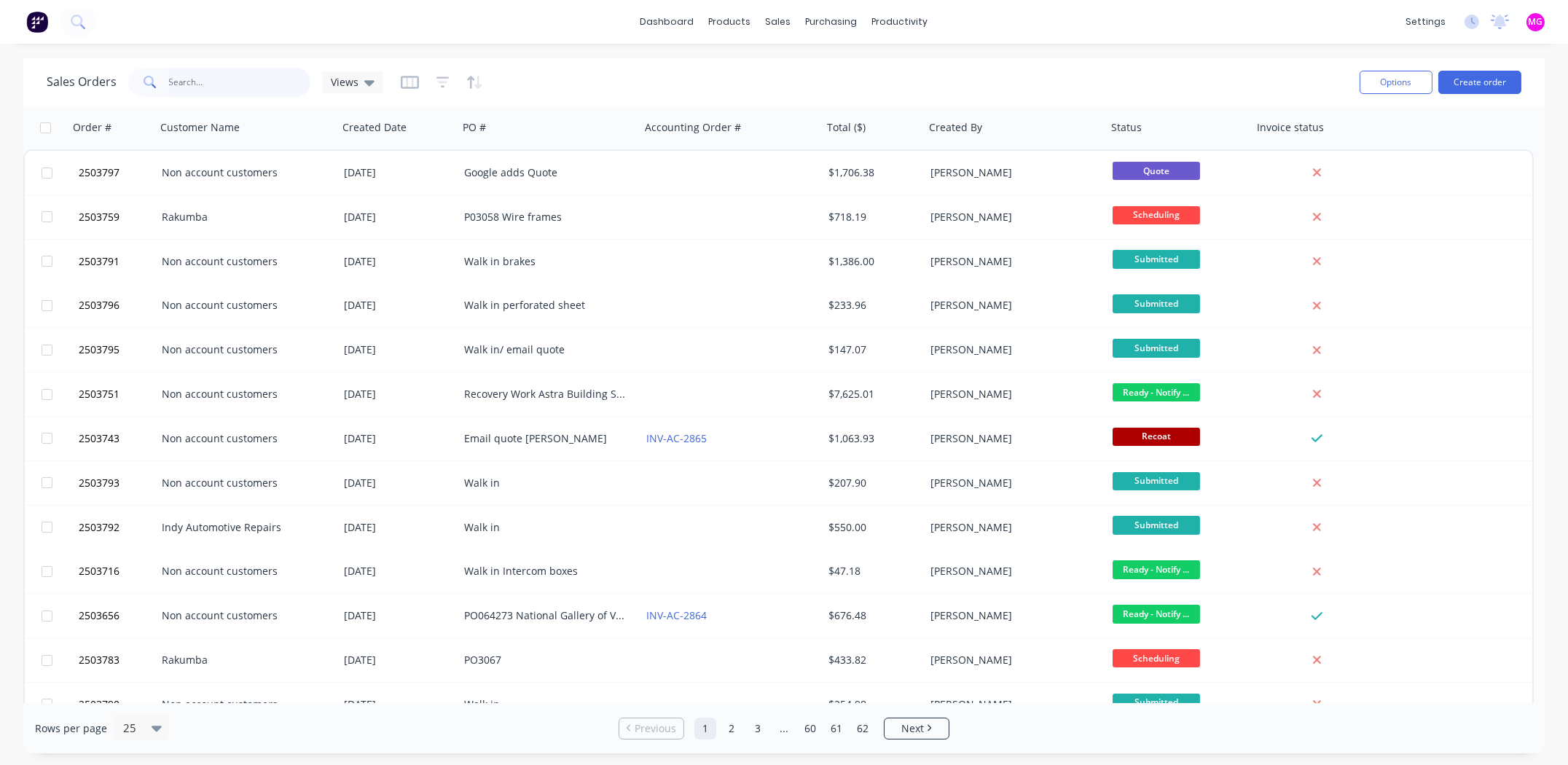
click at [213, 83] on input "text" at bounding box center [239, 82] width 142 height 29
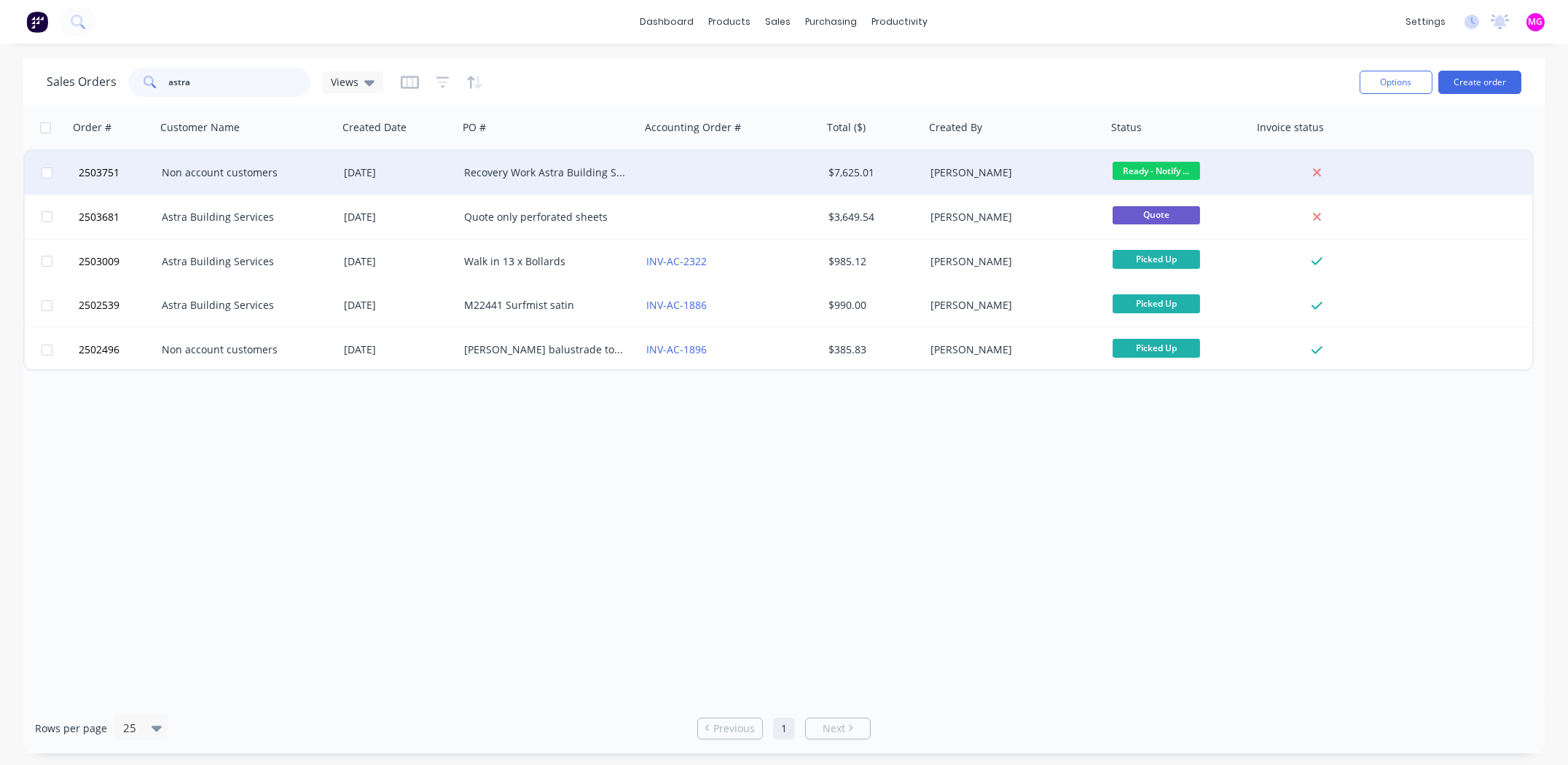
type input "astra"
click at [183, 177] on div "Non account customers" at bounding box center [242, 172] width 161 height 15
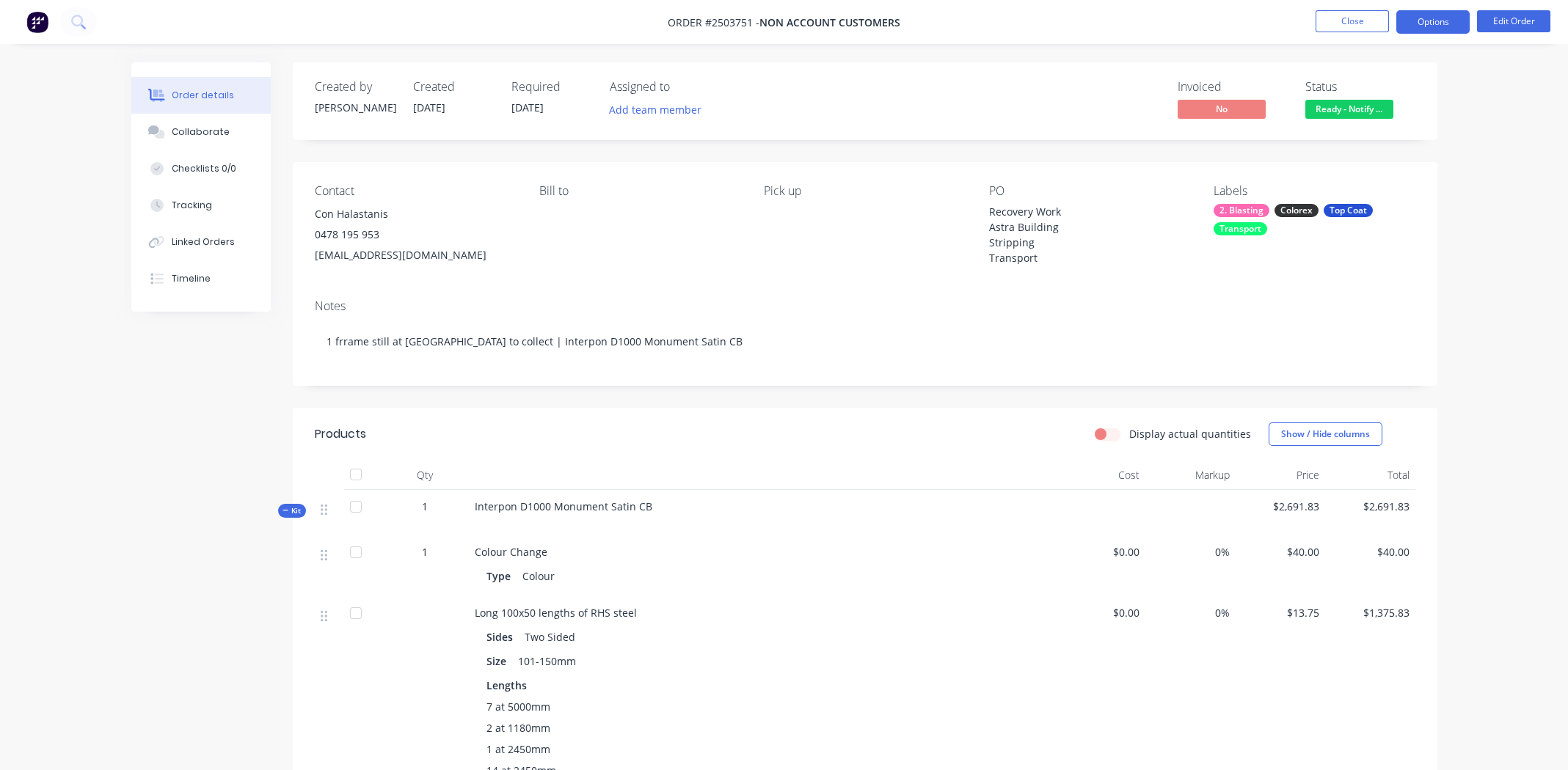
click at [1429, 22] on button "Options" at bounding box center [1433, 22] width 73 height 24
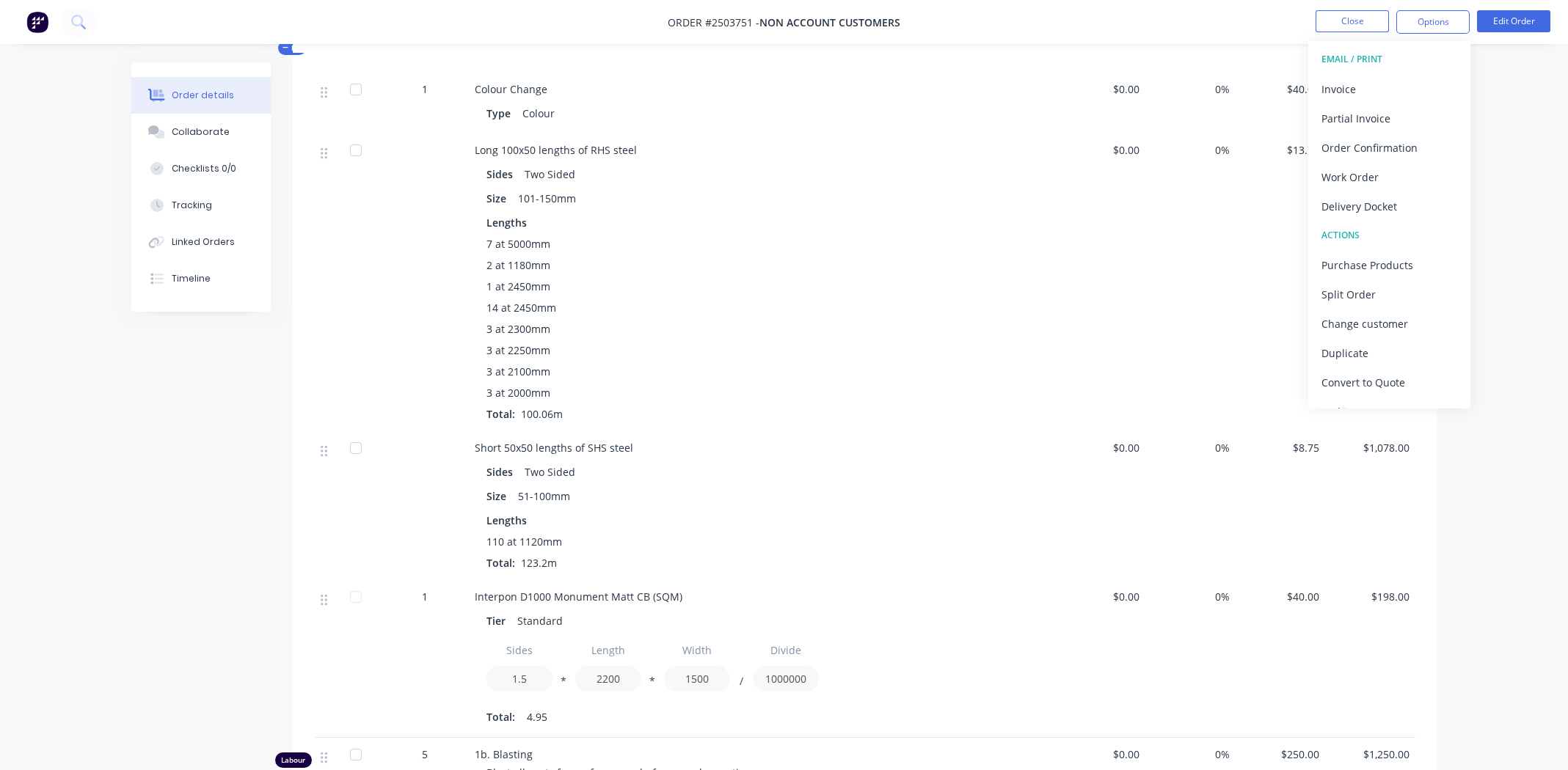
scroll to position [562, 0]
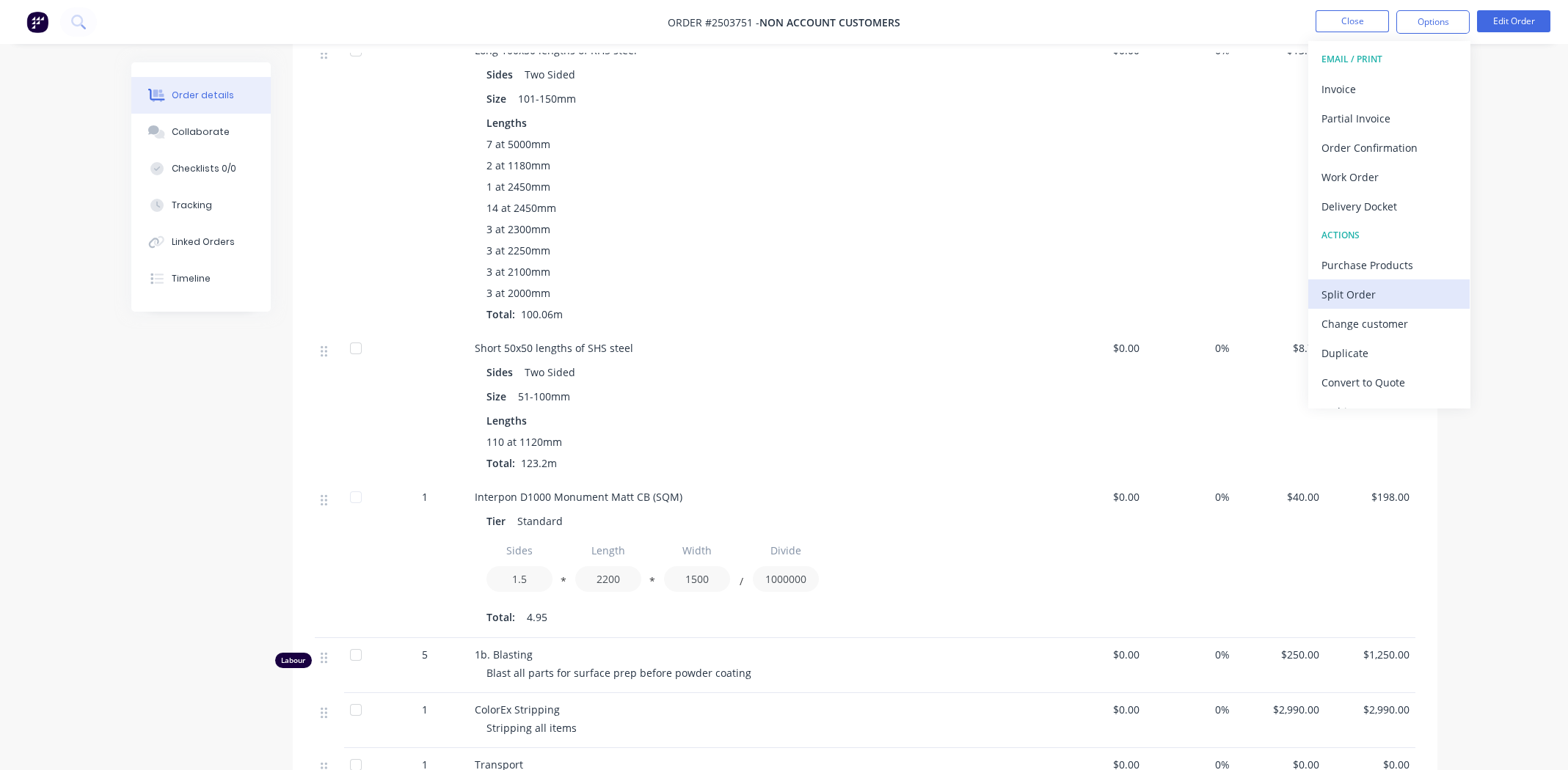
click at [1353, 293] on div "Split Order" at bounding box center [1389, 294] width 135 height 21
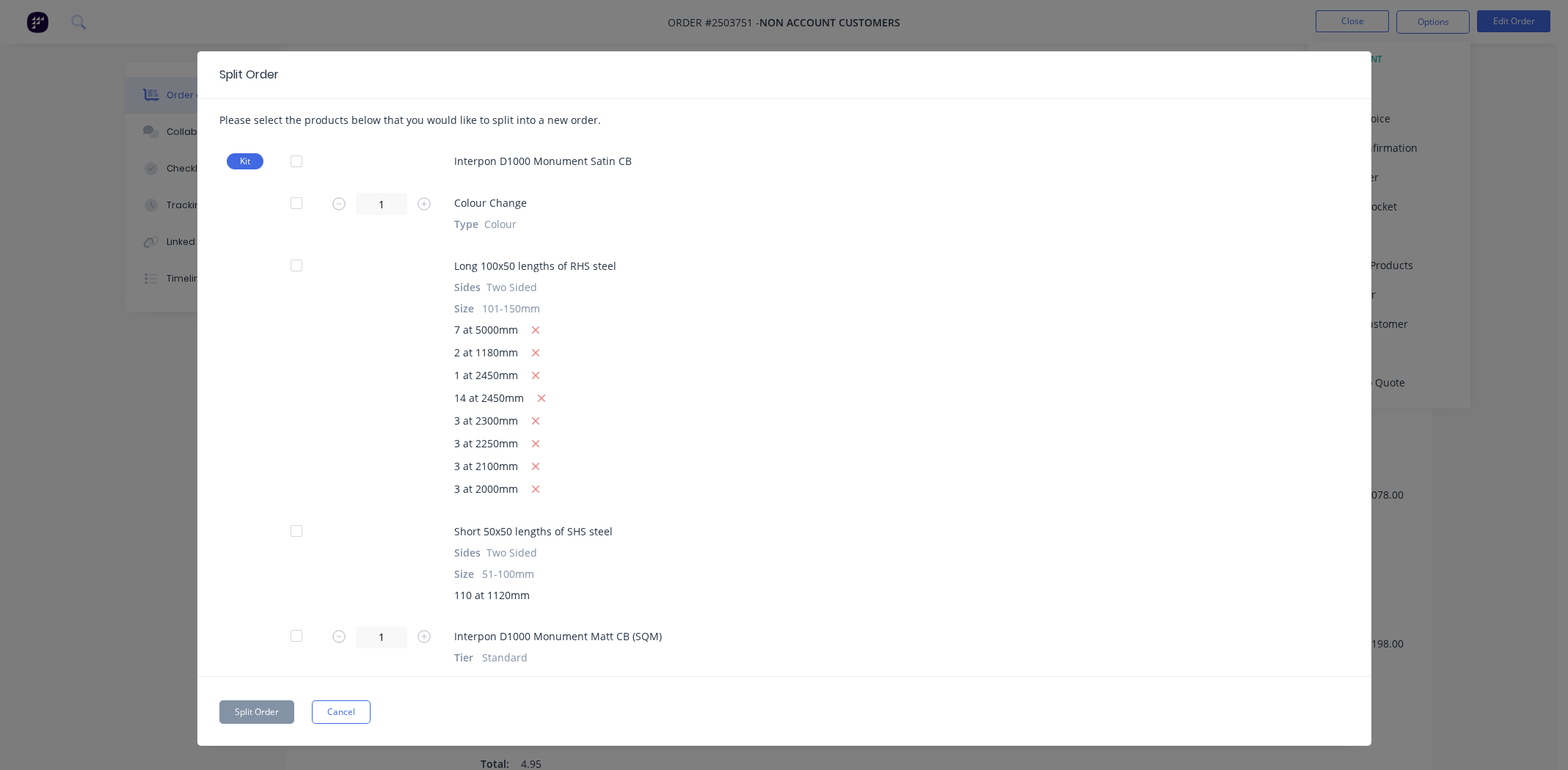
scroll to position [0, 0]
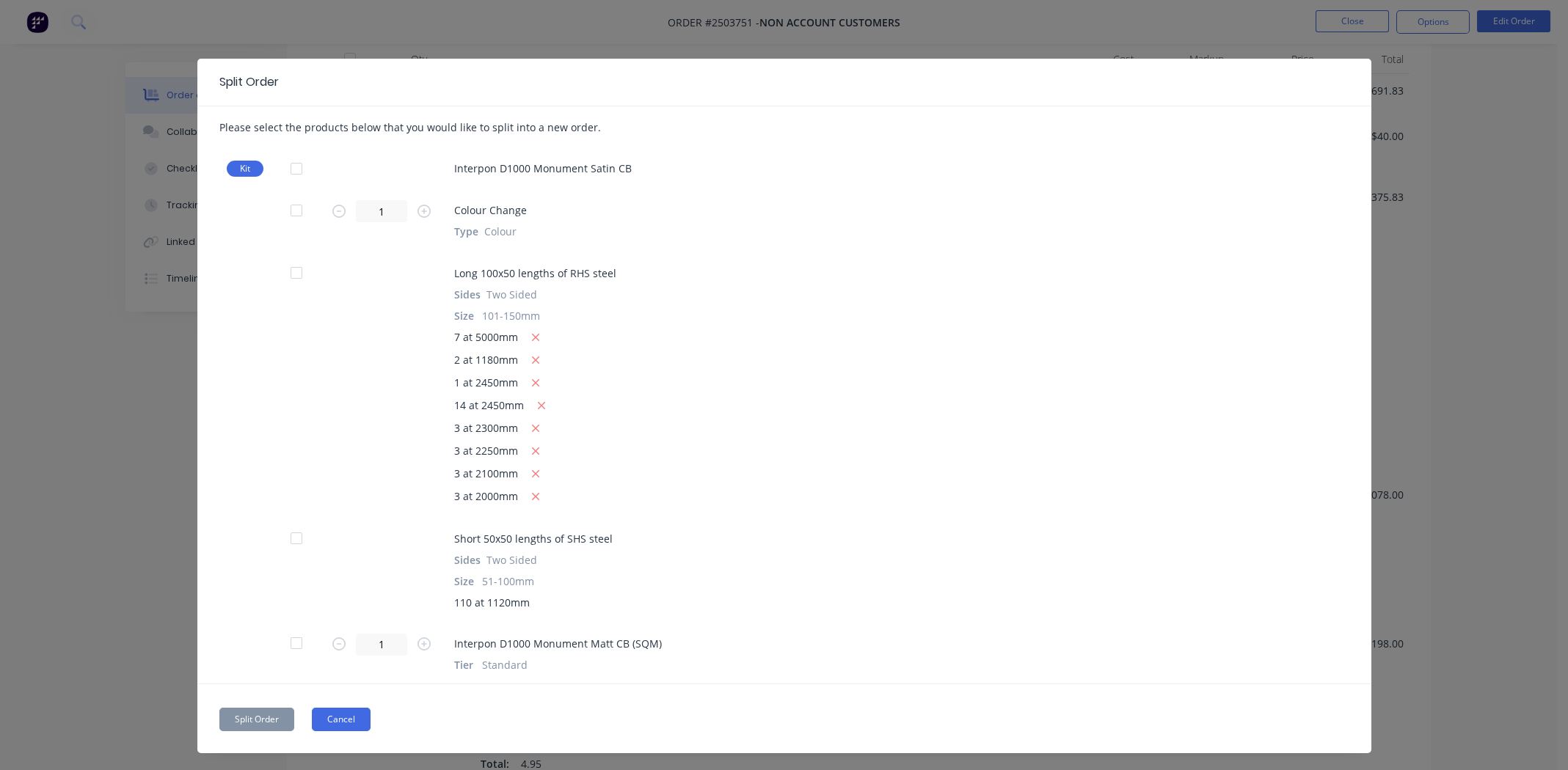
click at [347, 712] on button "Cancel" at bounding box center [341, 720] width 58 height 24
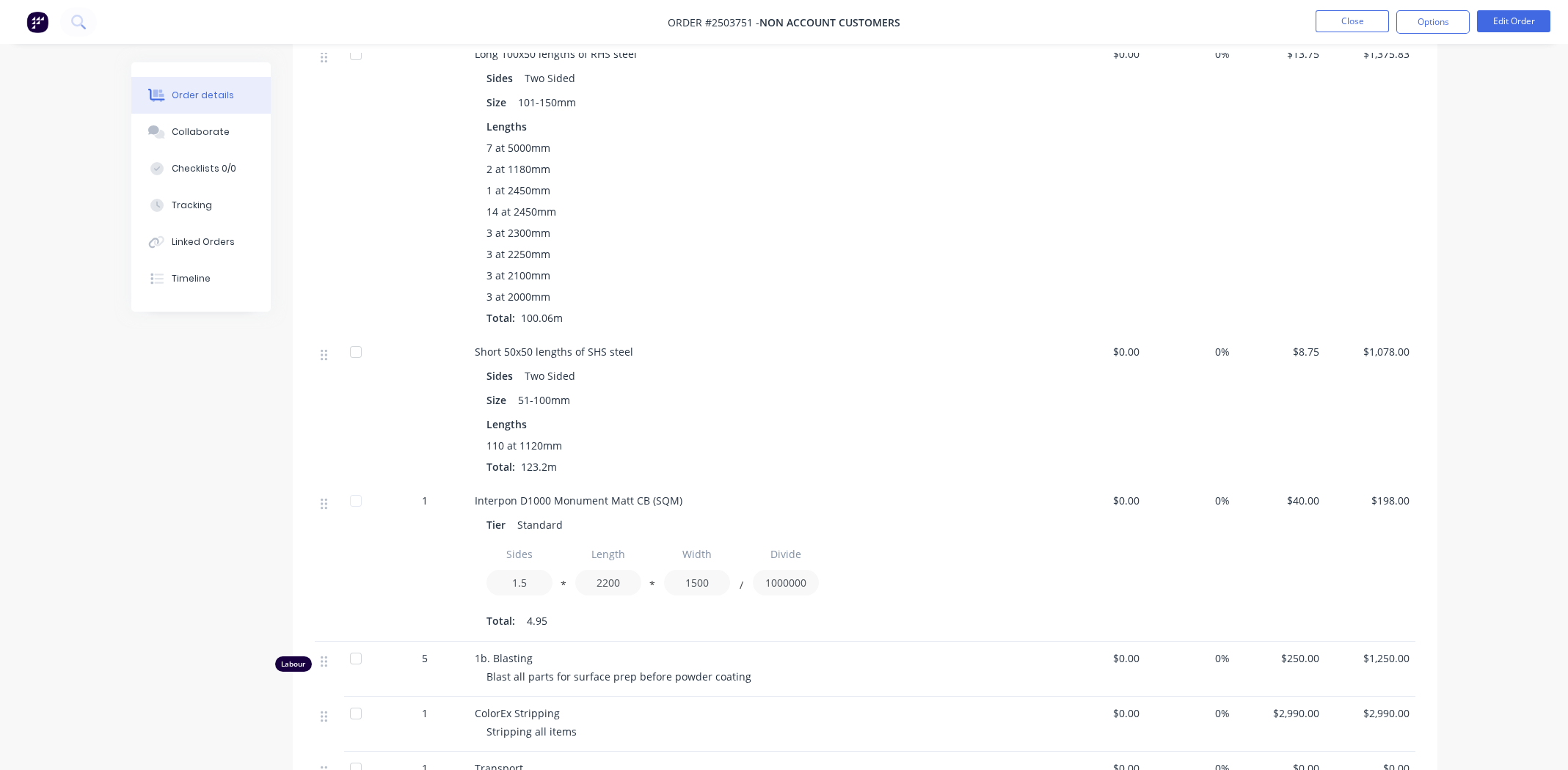
scroll to position [562, 0]
click at [923, 207] on div "14 at 2450mm" at bounding box center [762, 207] width 551 height 16
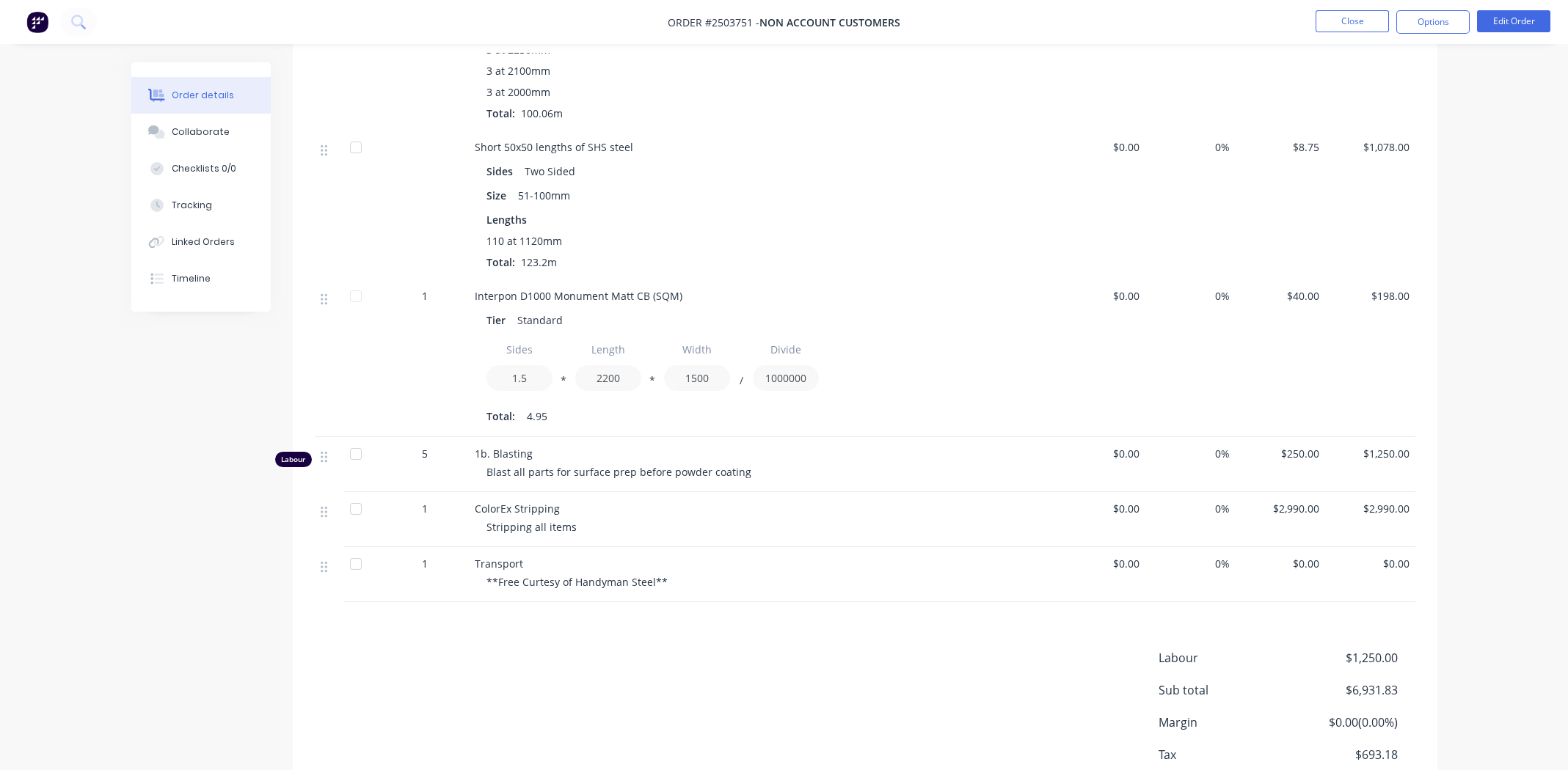
scroll to position [636, 0]
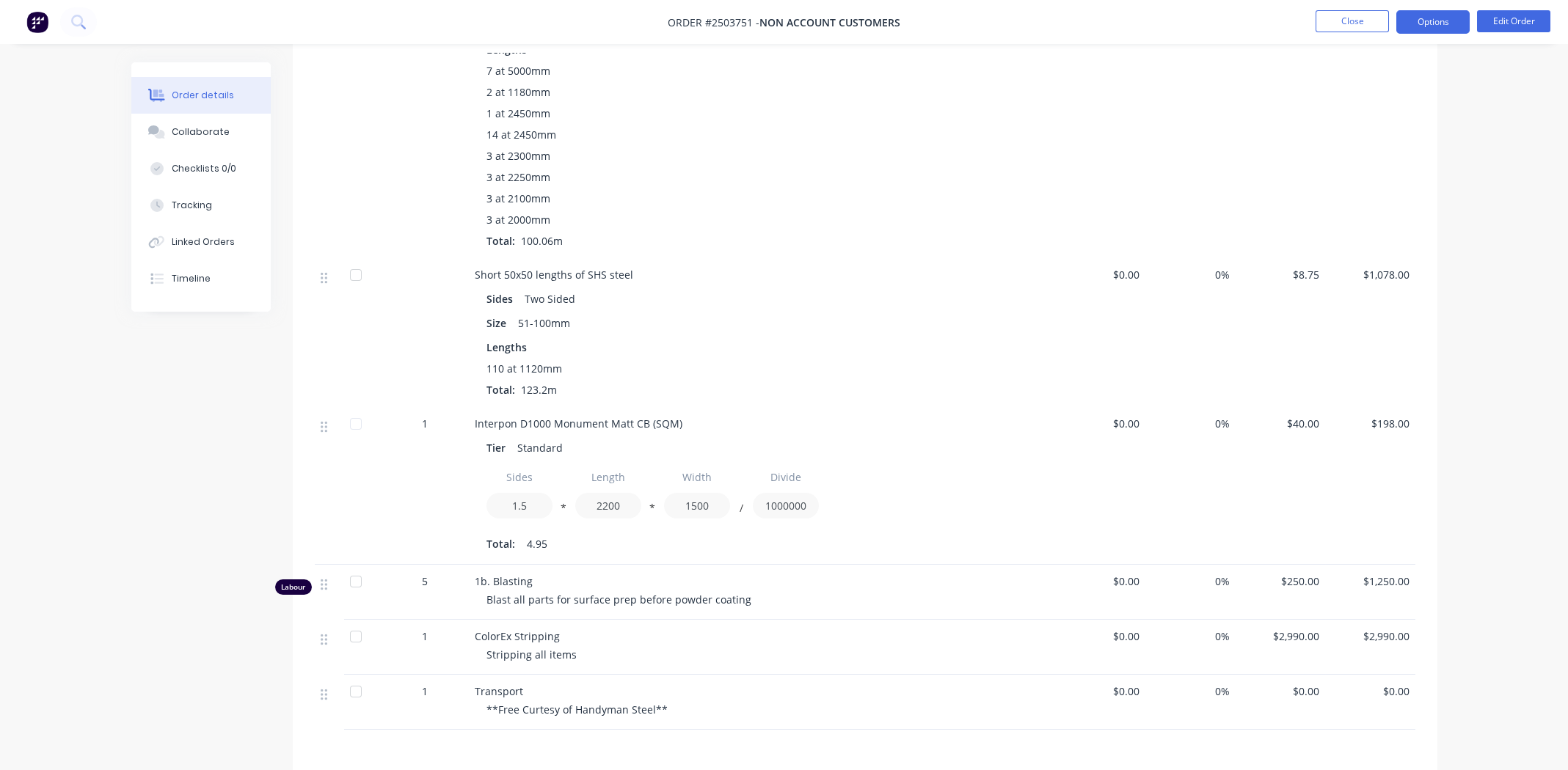
click at [1433, 23] on button "Options" at bounding box center [1433, 22] width 73 height 24
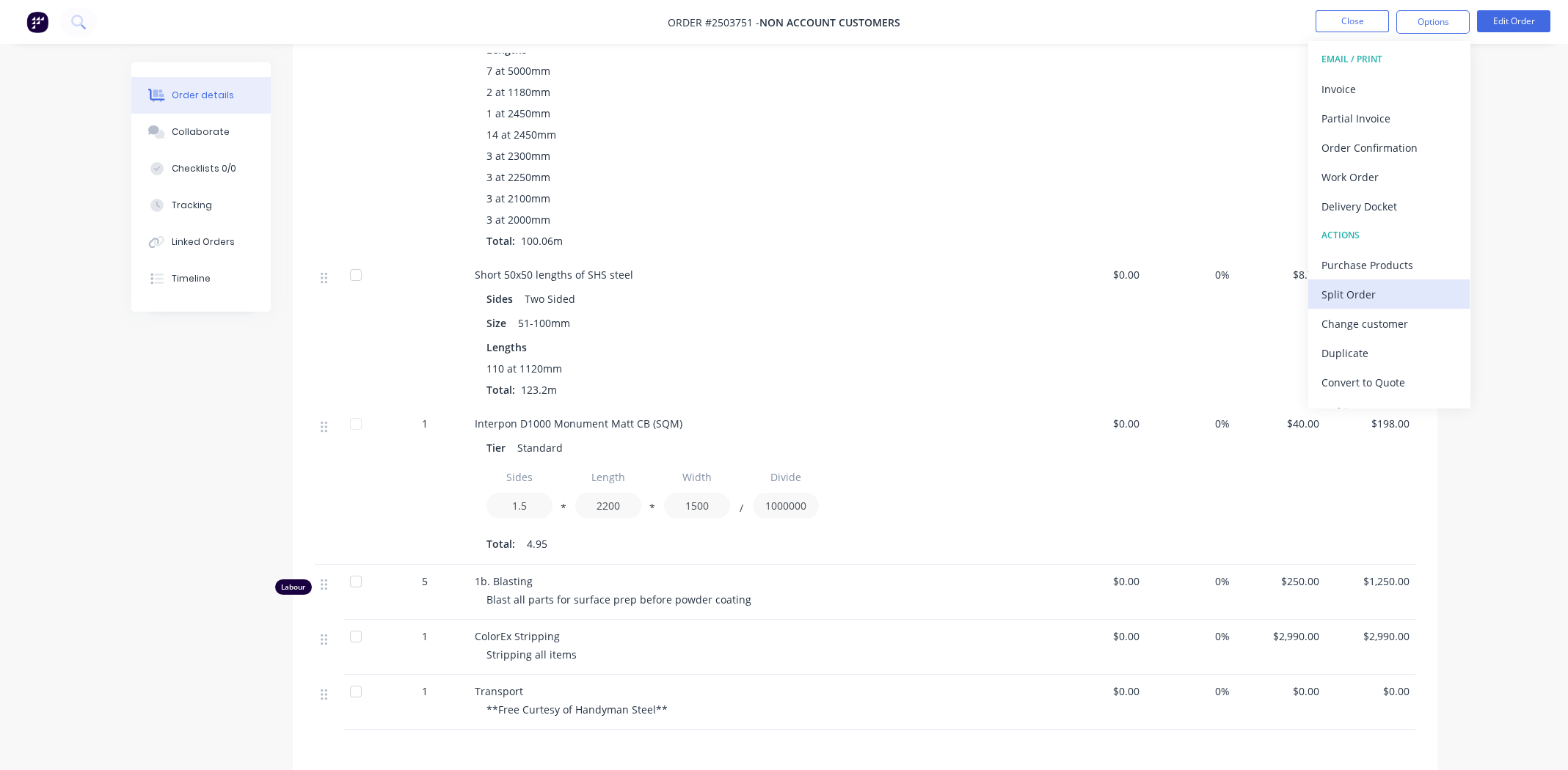
click at [1352, 293] on div "Split Order" at bounding box center [1389, 294] width 135 height 21
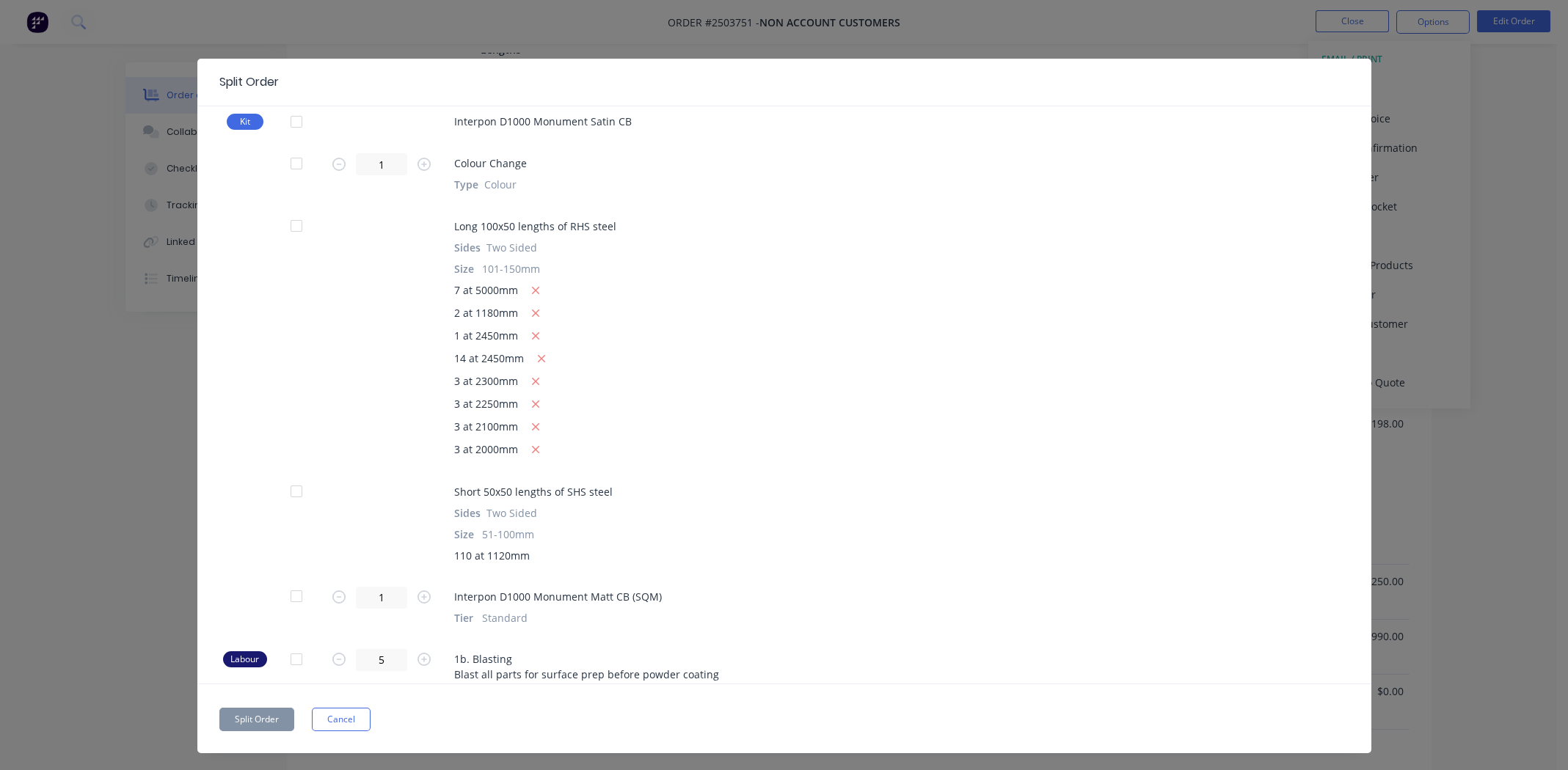
scroll to position [73, 0]
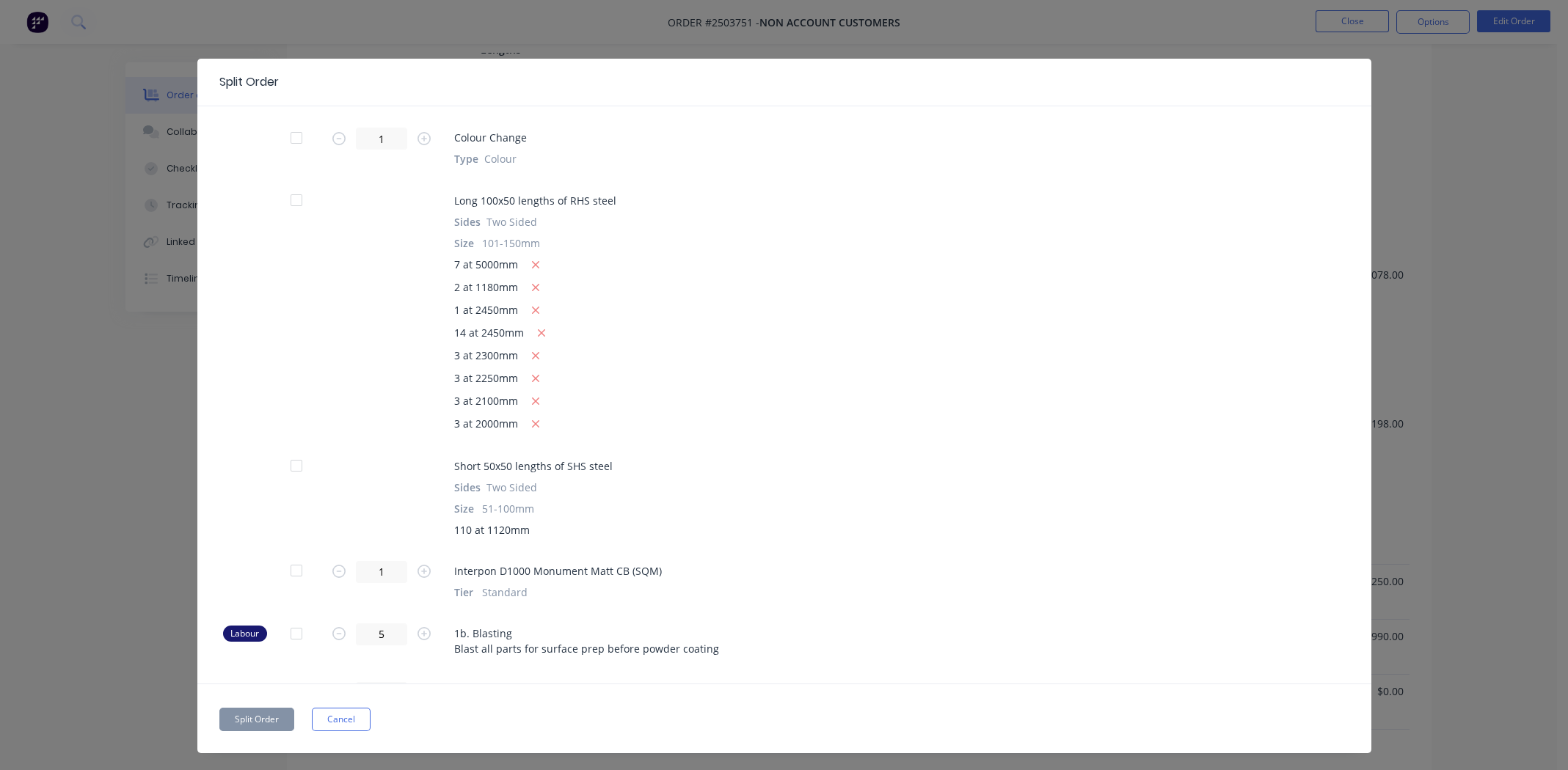
click at [287, 570] on div at bounding box center [297, 570] width 29 height 29
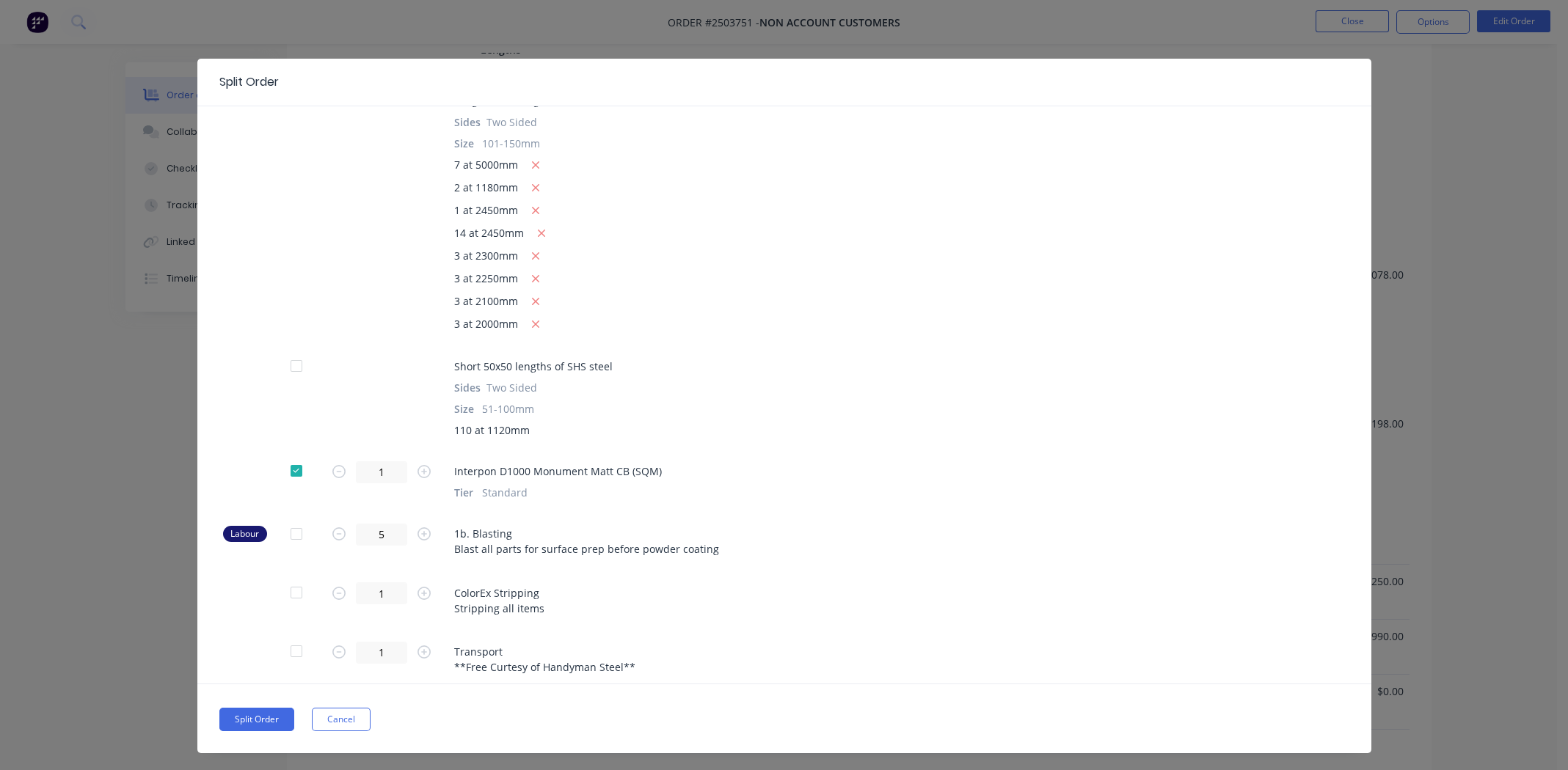
scroll to position [178, 0]
click at [252, 715] on button "Split Order" at bounding box center [256, 720] width 75 height 24
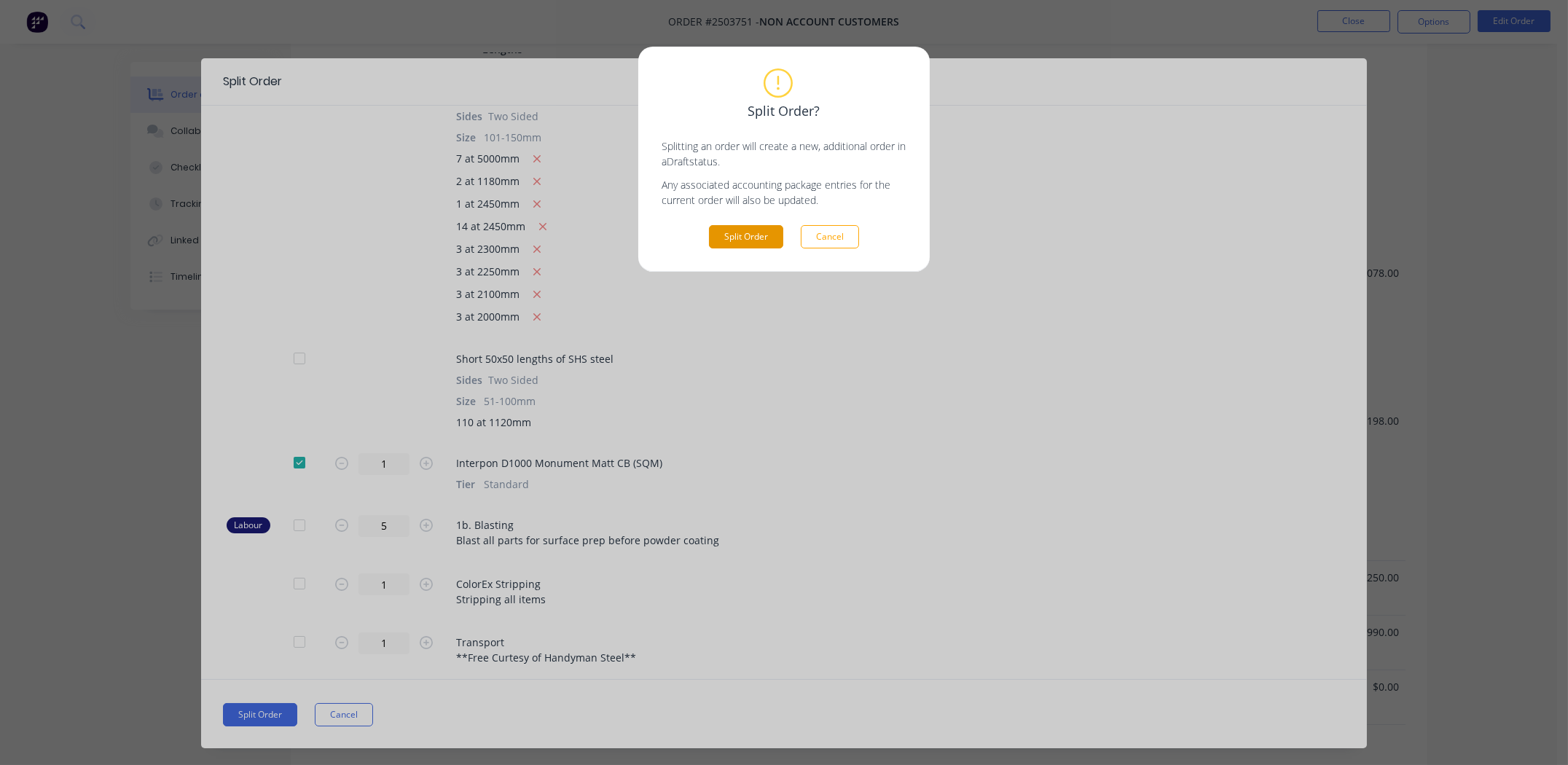
click at [733, 225] on button "Split Order" at bounding box center [746, 237] width 74 height 24
click at [755, 232] on button "Split Order" at bounding box center [746, 237] width 74 height 24
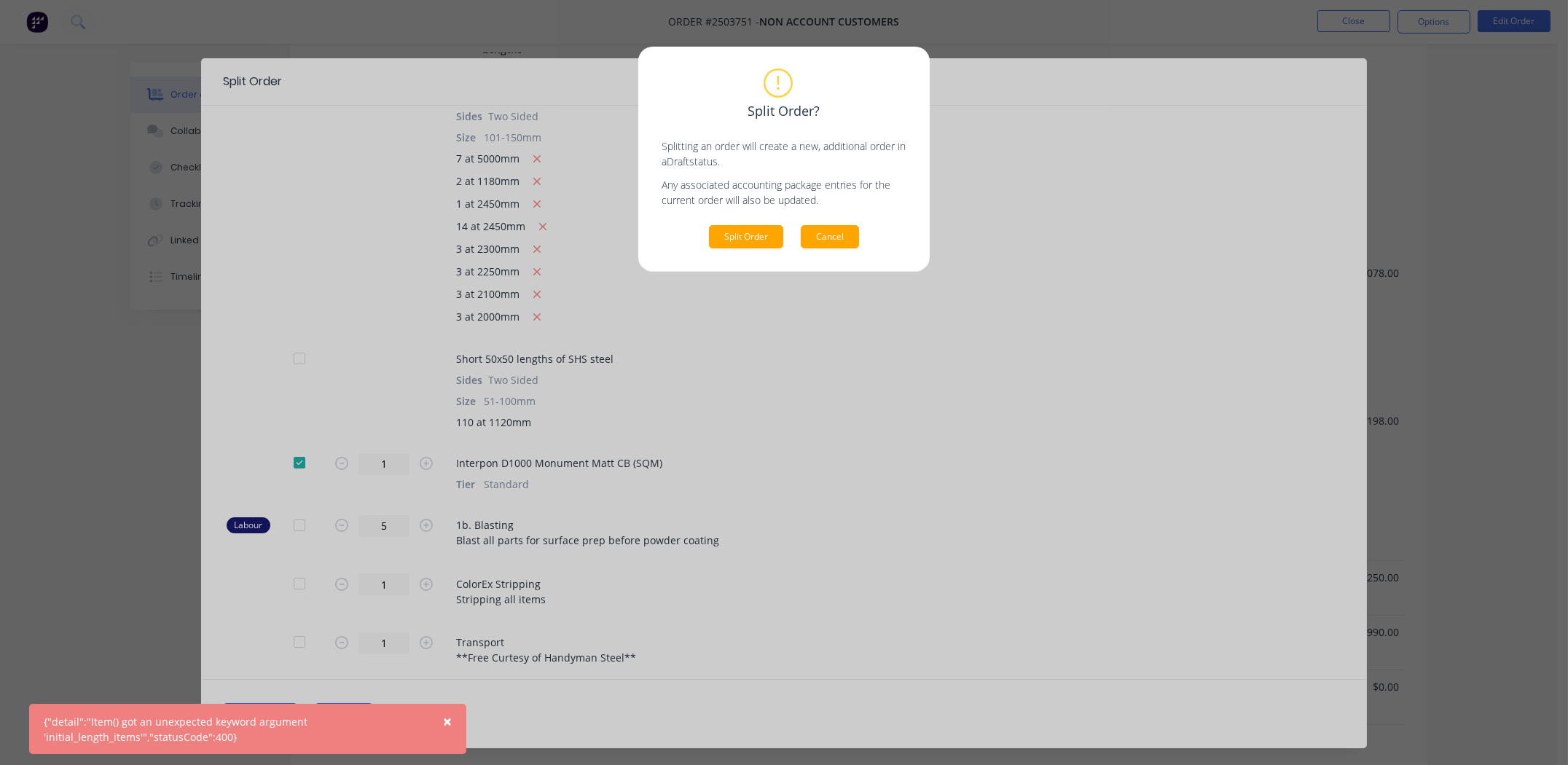
click at [829, 237] on button "Cancel" at bounding box center [829, 237] width 58 height 24
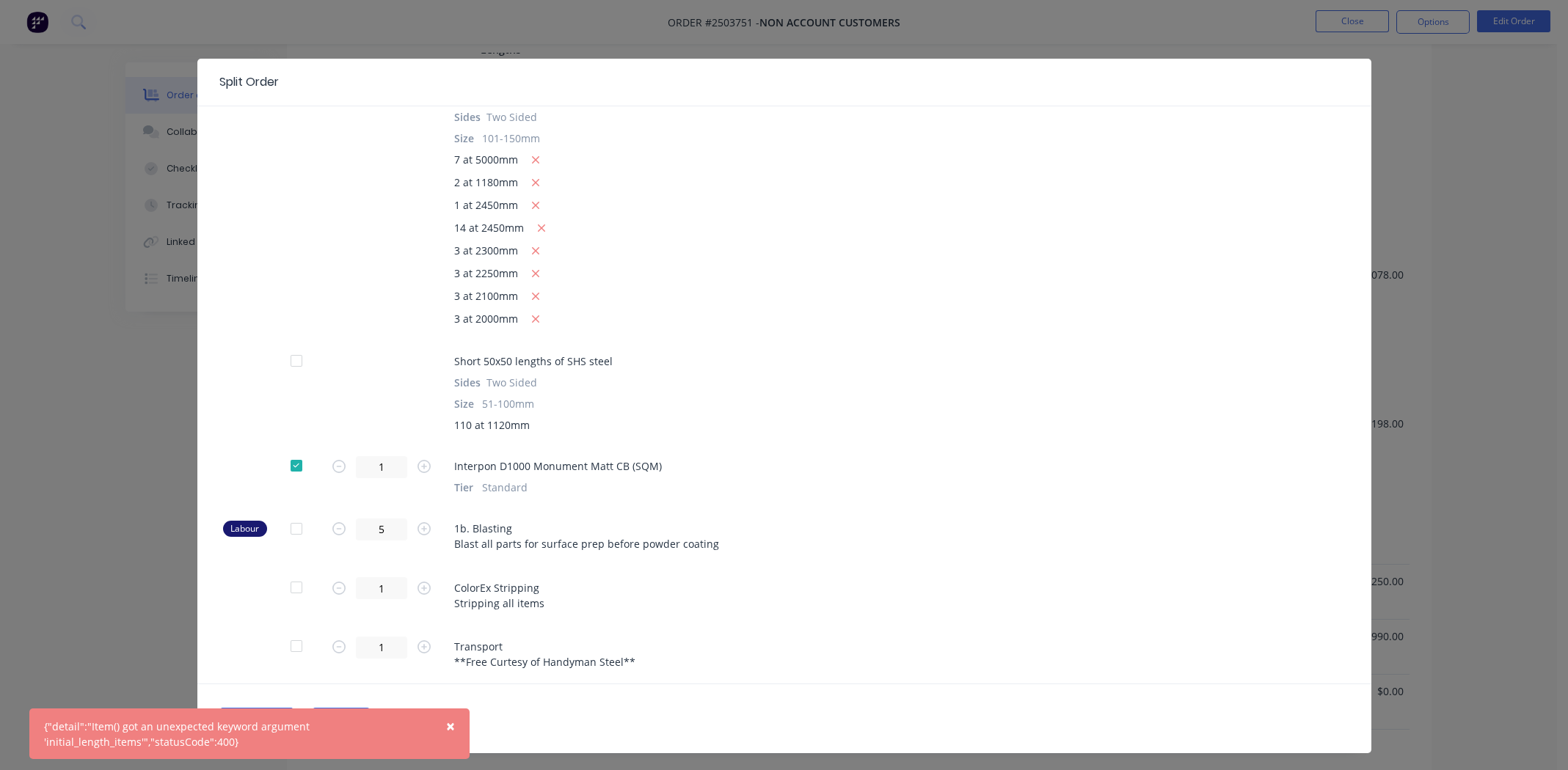
click at [451, 728] on span "×" at bounding box center [451, 725] width 9 height 21
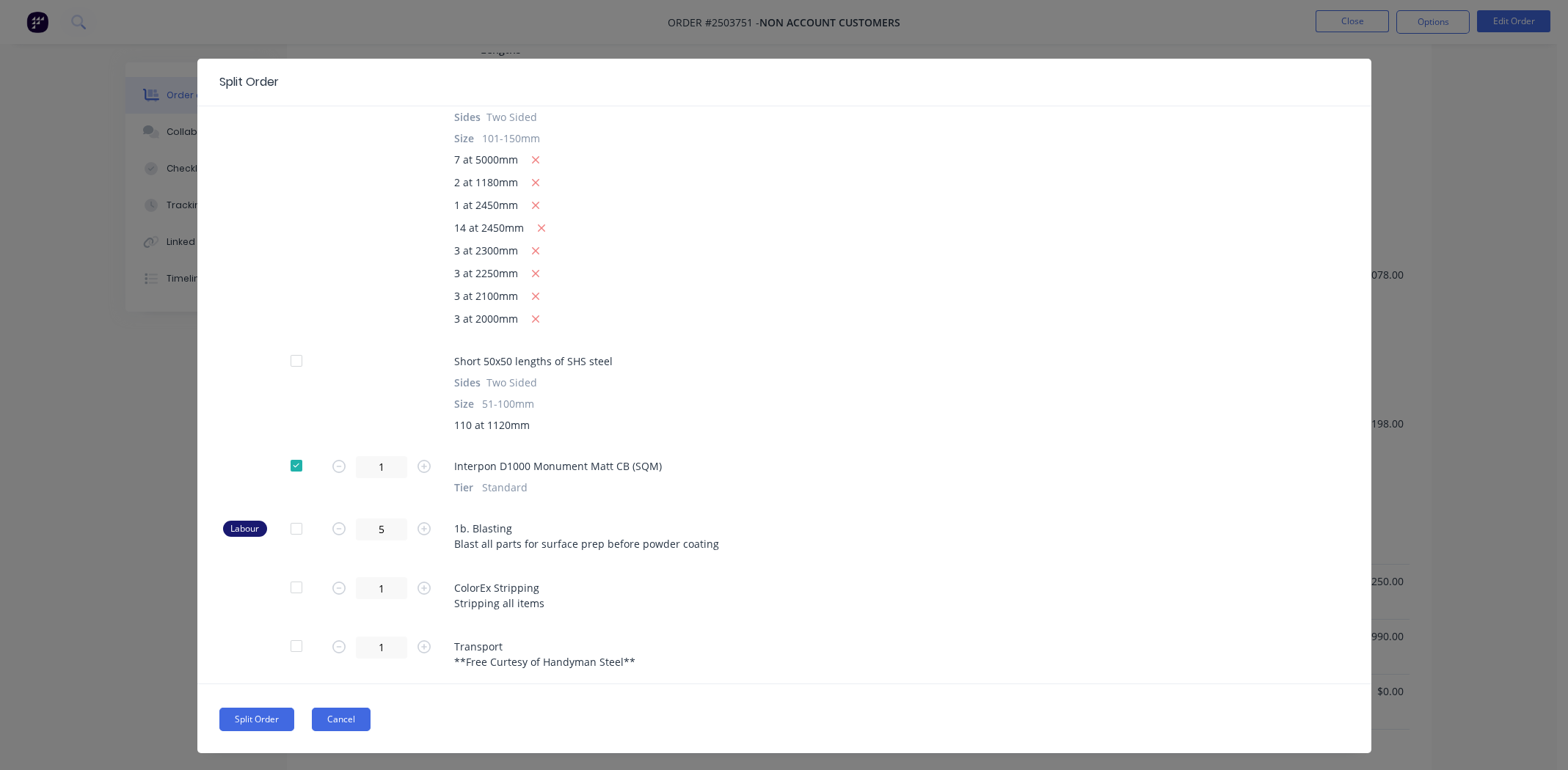
drag, startPoint x: 327, startPoint y: 715, endPoint x: 341, endPoint y: 713, distance: 14.1
click at [327, 715] on button "Cancel" at bounding box center [341, 720] width 58 height 24
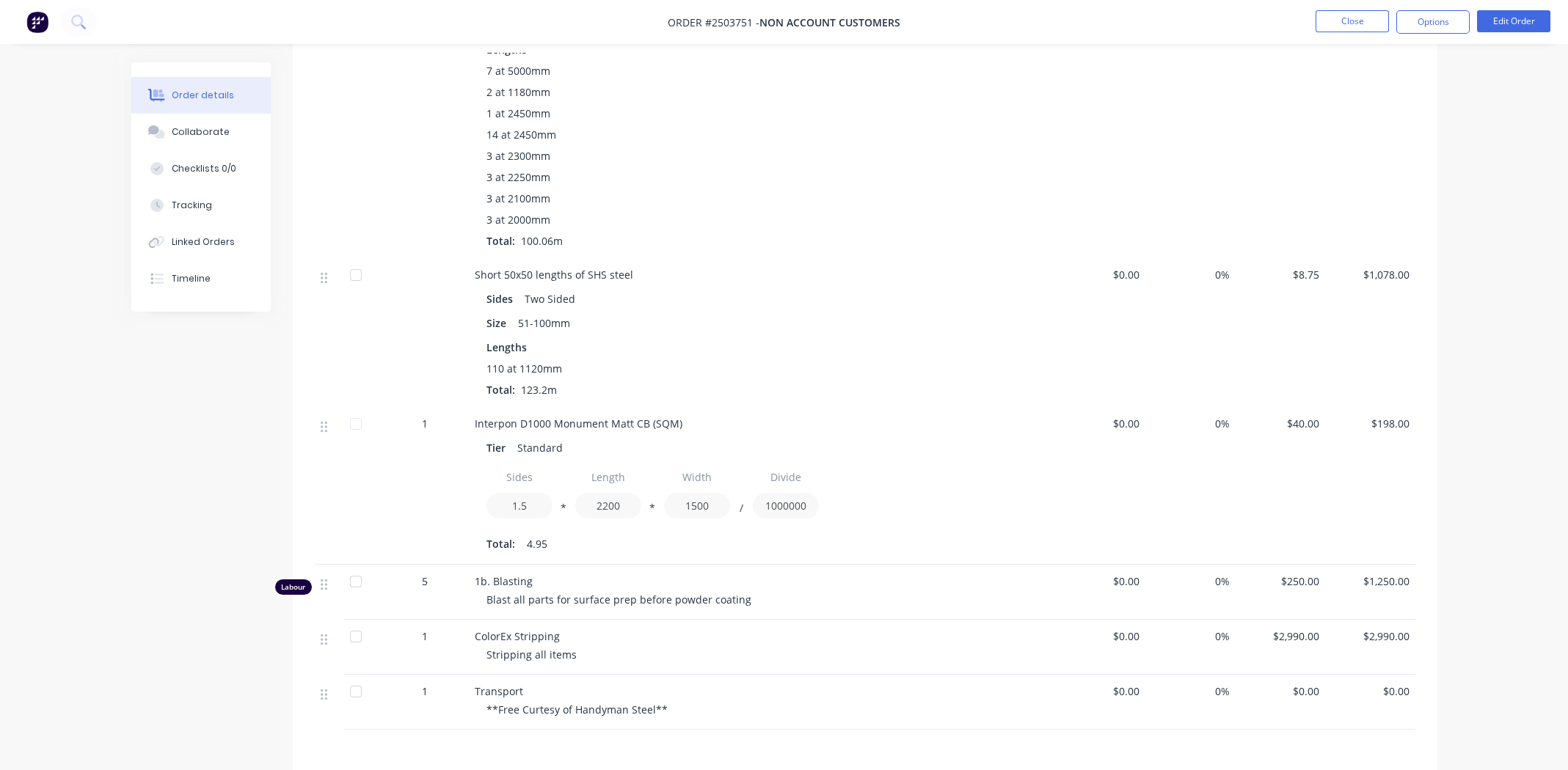
click at [922, 466] on div "Sides 1.5 * Length 2200 * Width 1500 / Divide 1000000" at bounding box center [762, 494] width 551 height 60
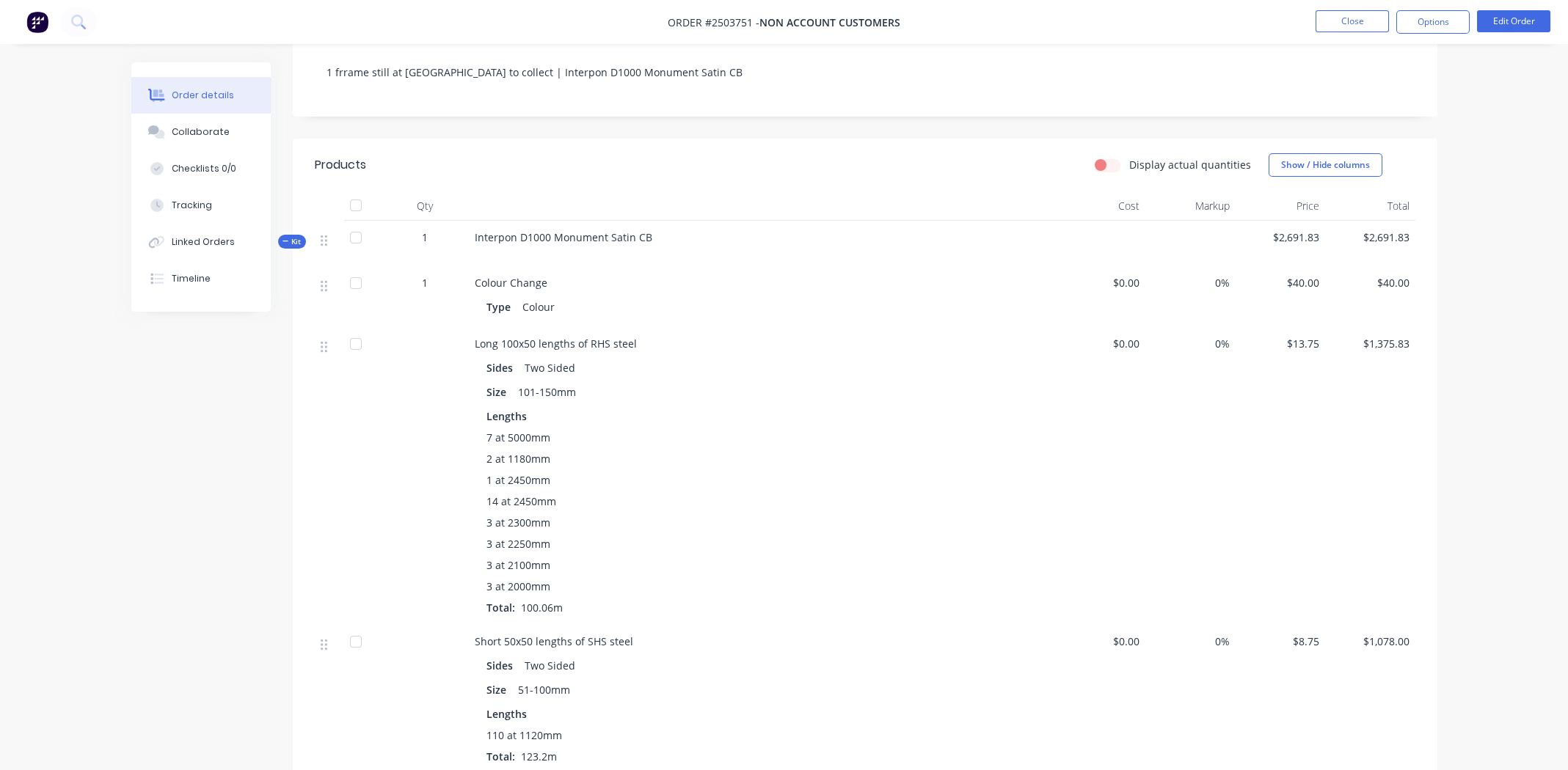
scroll to position [0, 0]
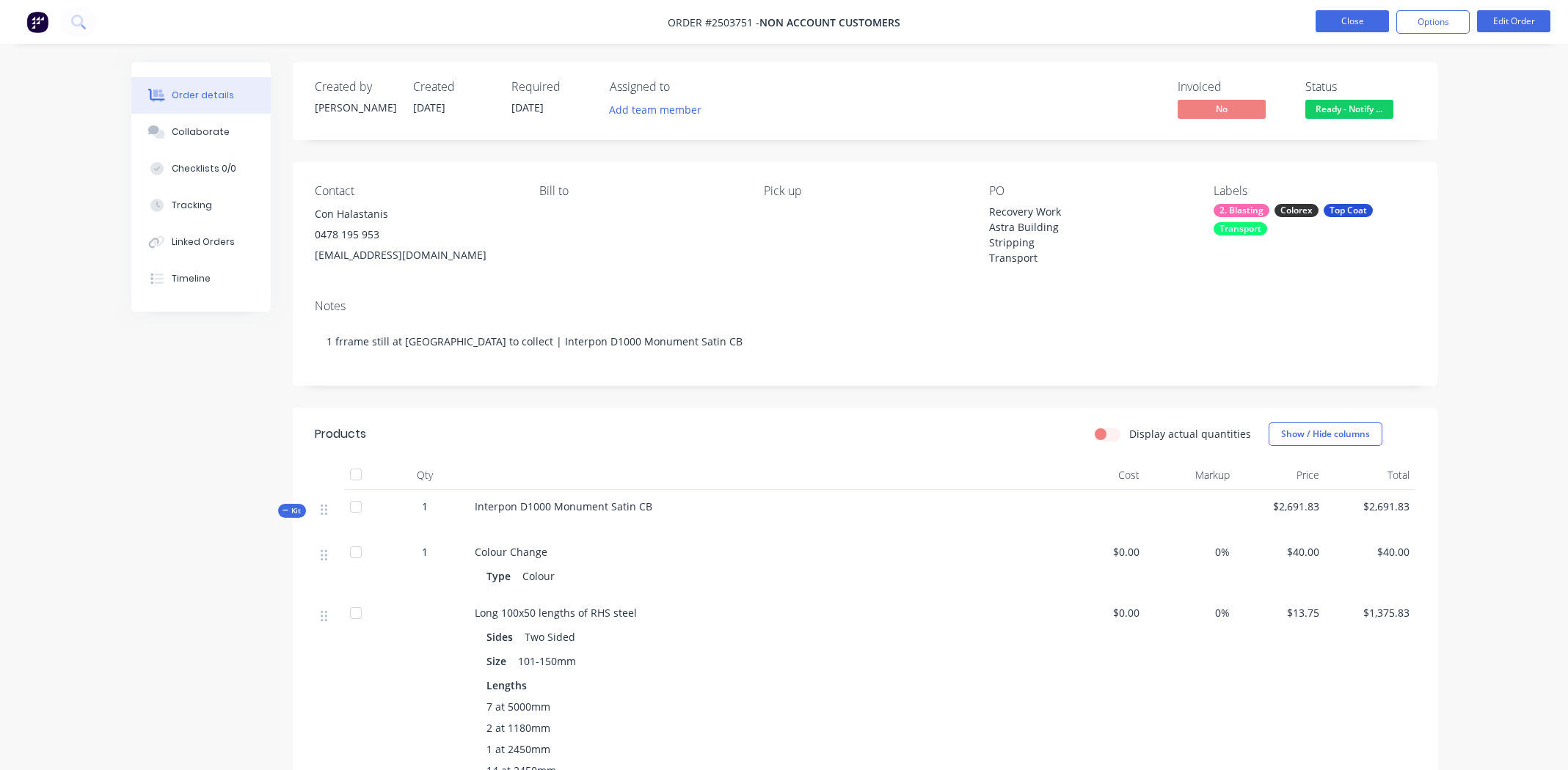
click at [1348, 26] on button "Close" at bounding box center [1352, 21] width 73 height 22
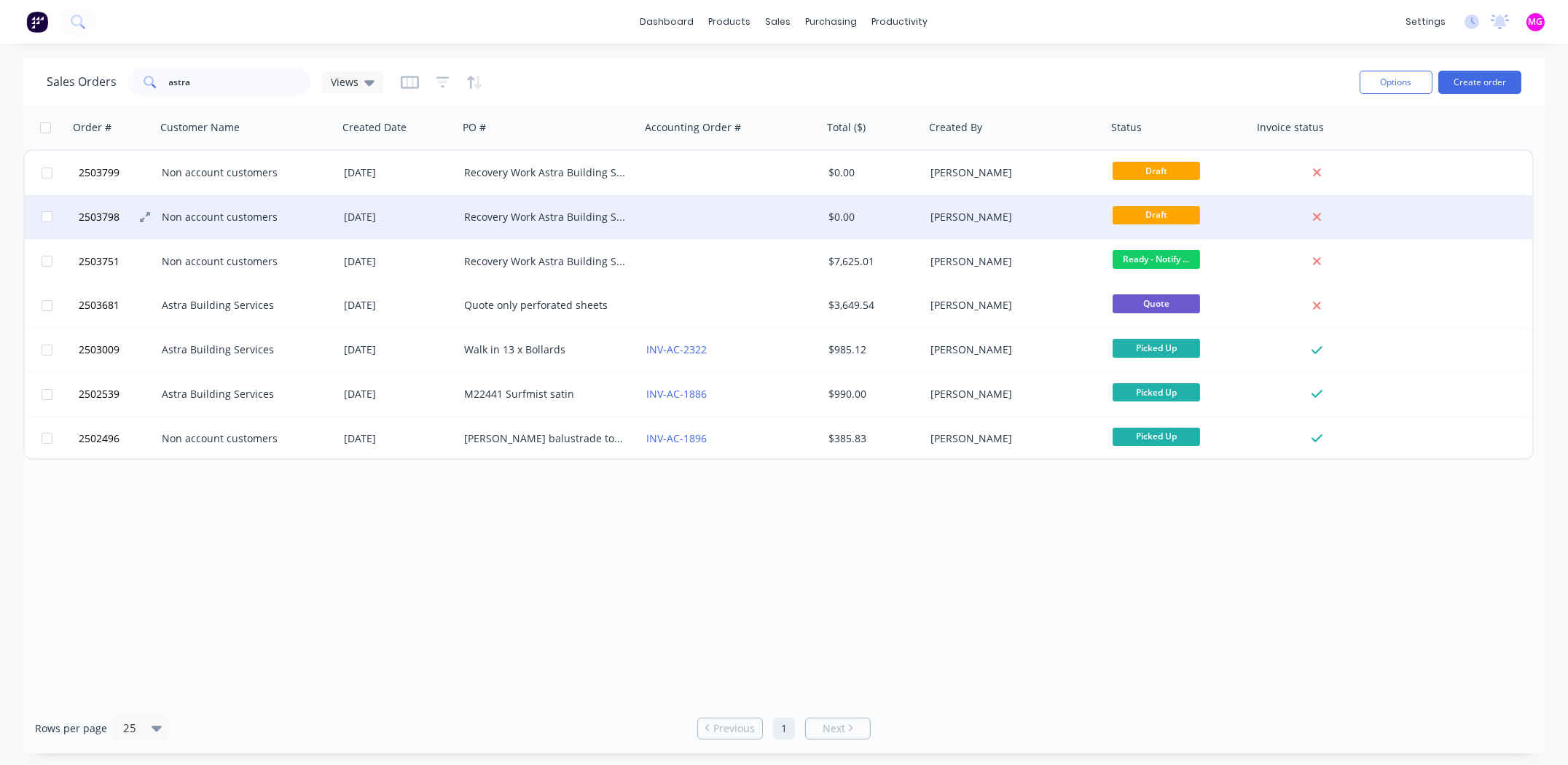
click at [106, 216] on span "2503798" at bounding box center [99, 217] width 41 height 15
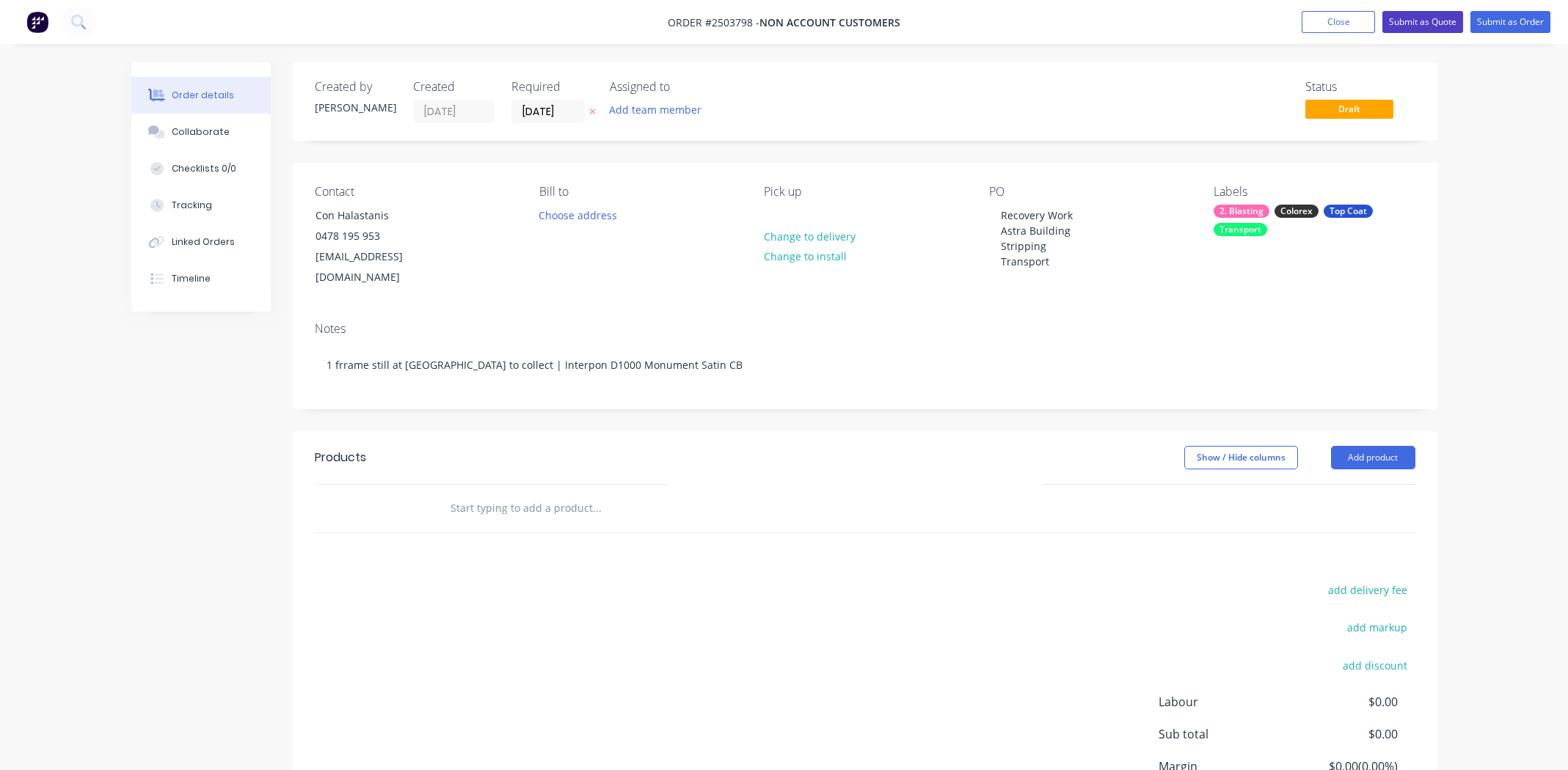
click at [1427, 21] on button "Submit as Quote" at bounding box center [1422, 22] width 80 height 22
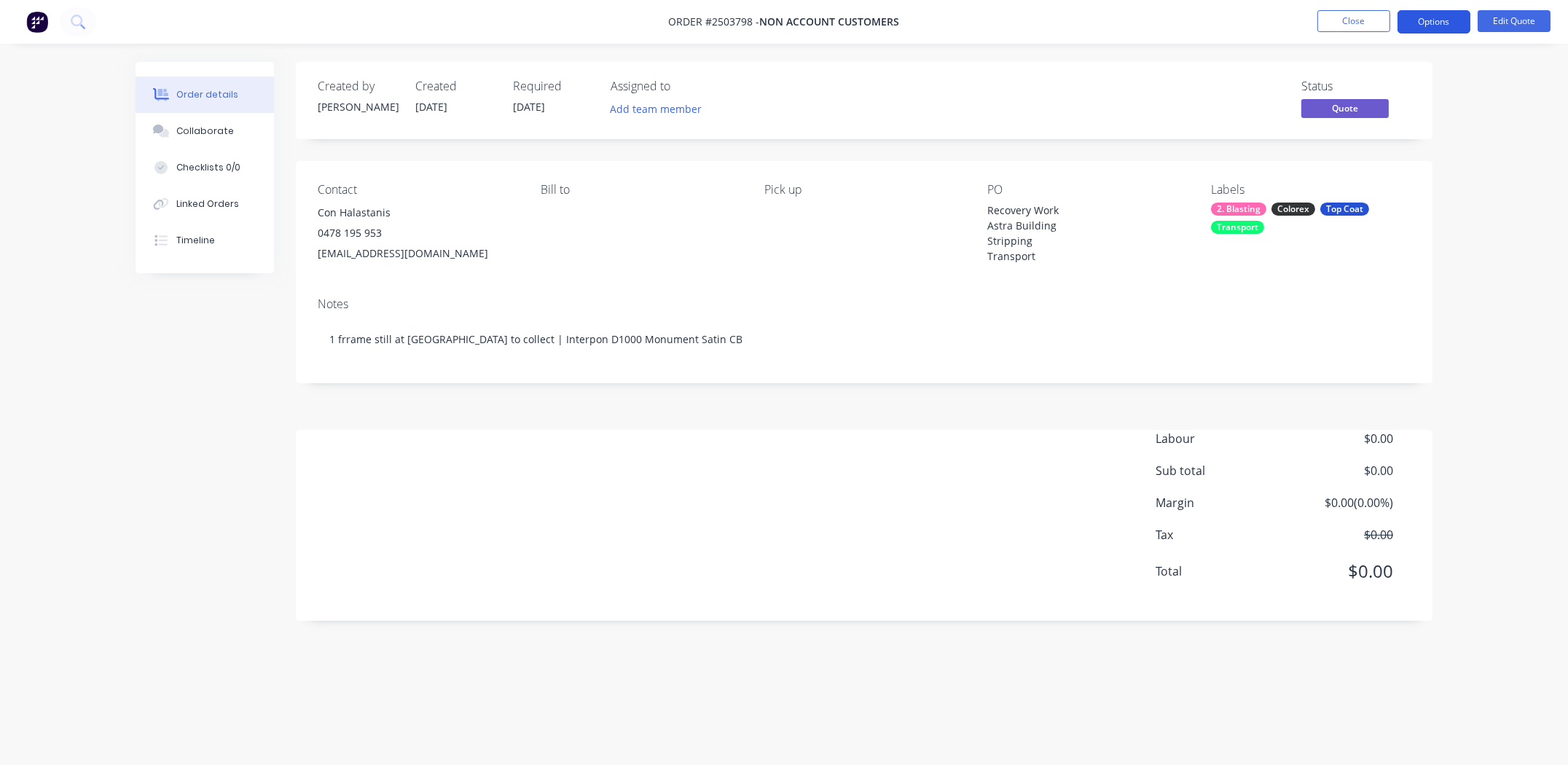
click at [1425, 28] on button "Options" at bounding box center [1434, 22] width 73 height 24
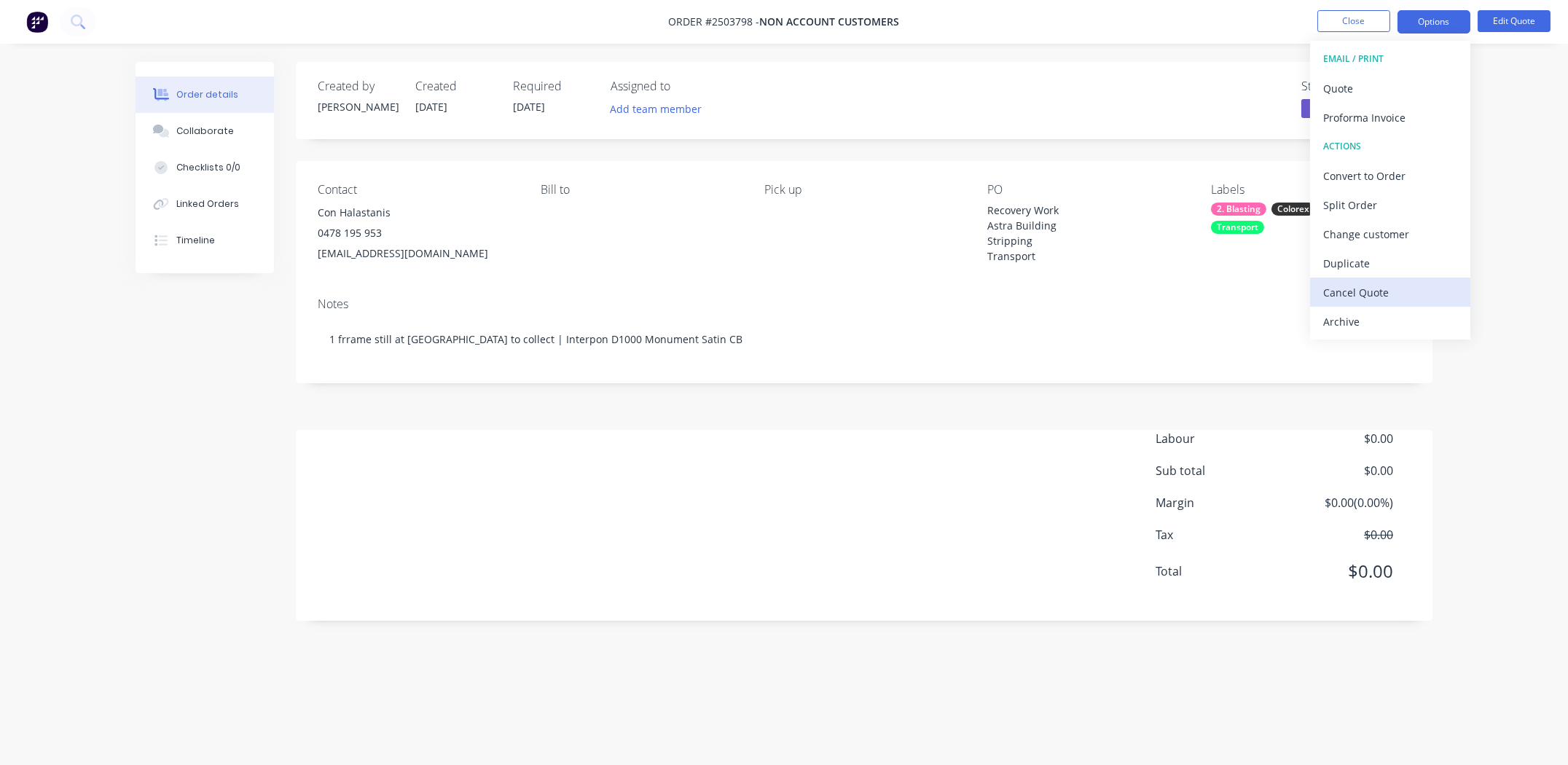
click at [1379, 287] on div "Cancel Quote" at bounding box center [1390, 292] width 134 height 21
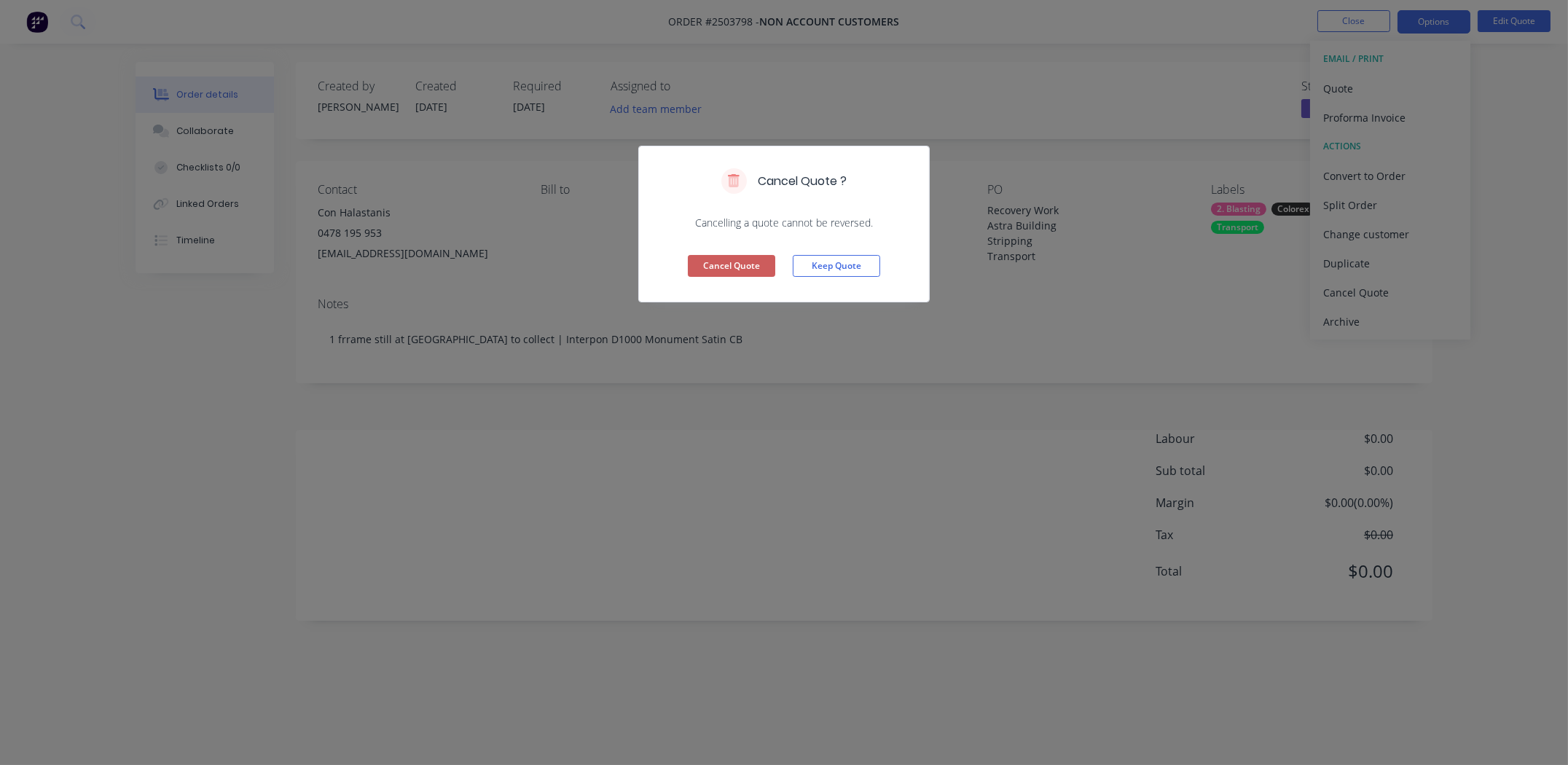
click at [735, 262] on button "Cancel Quote" at bounding box center [731, 266] width 87 height 22
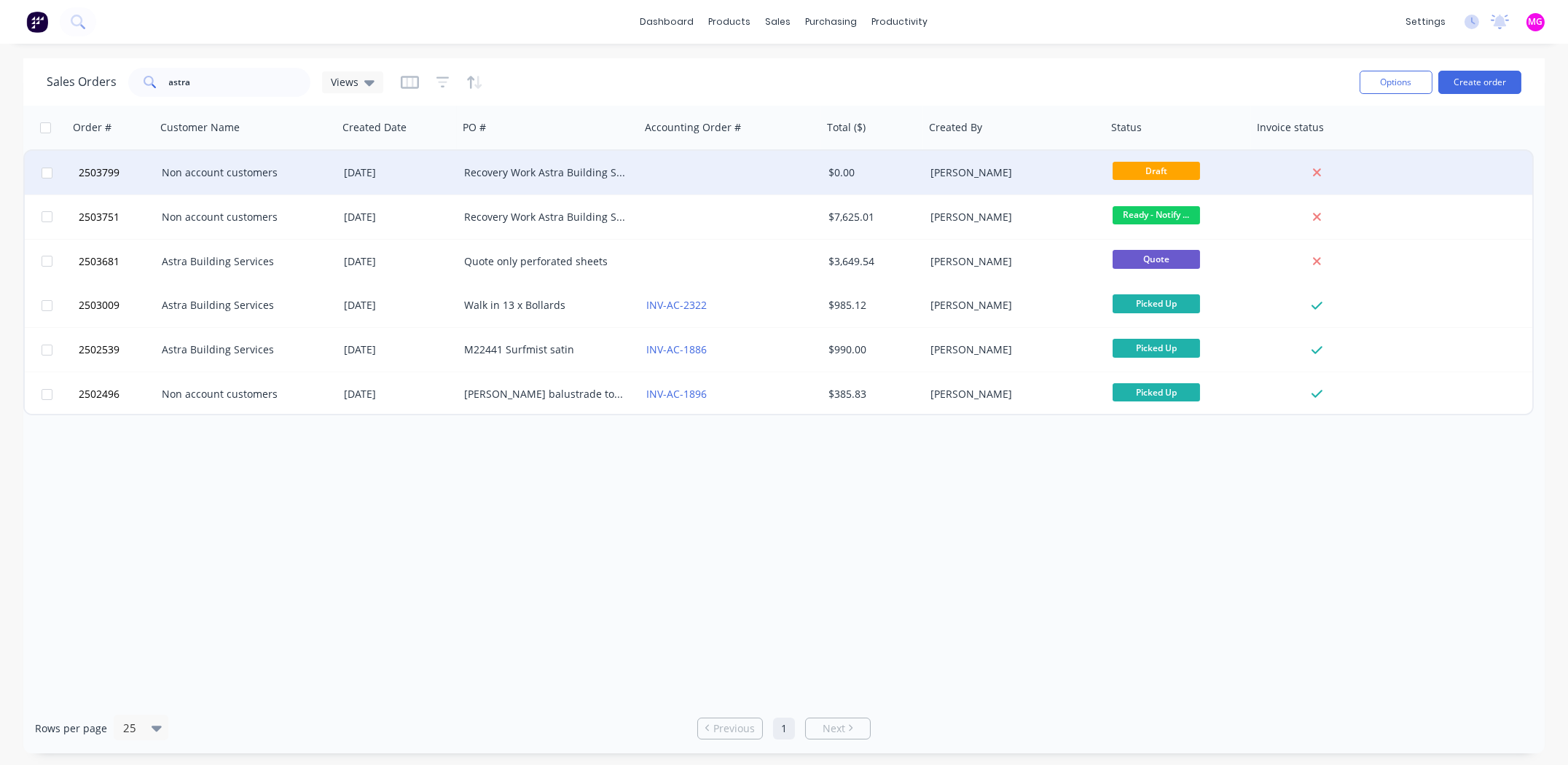
click at [191, 172] on div "Non account customers" at bounding box center [242, 172] width 161 height 15
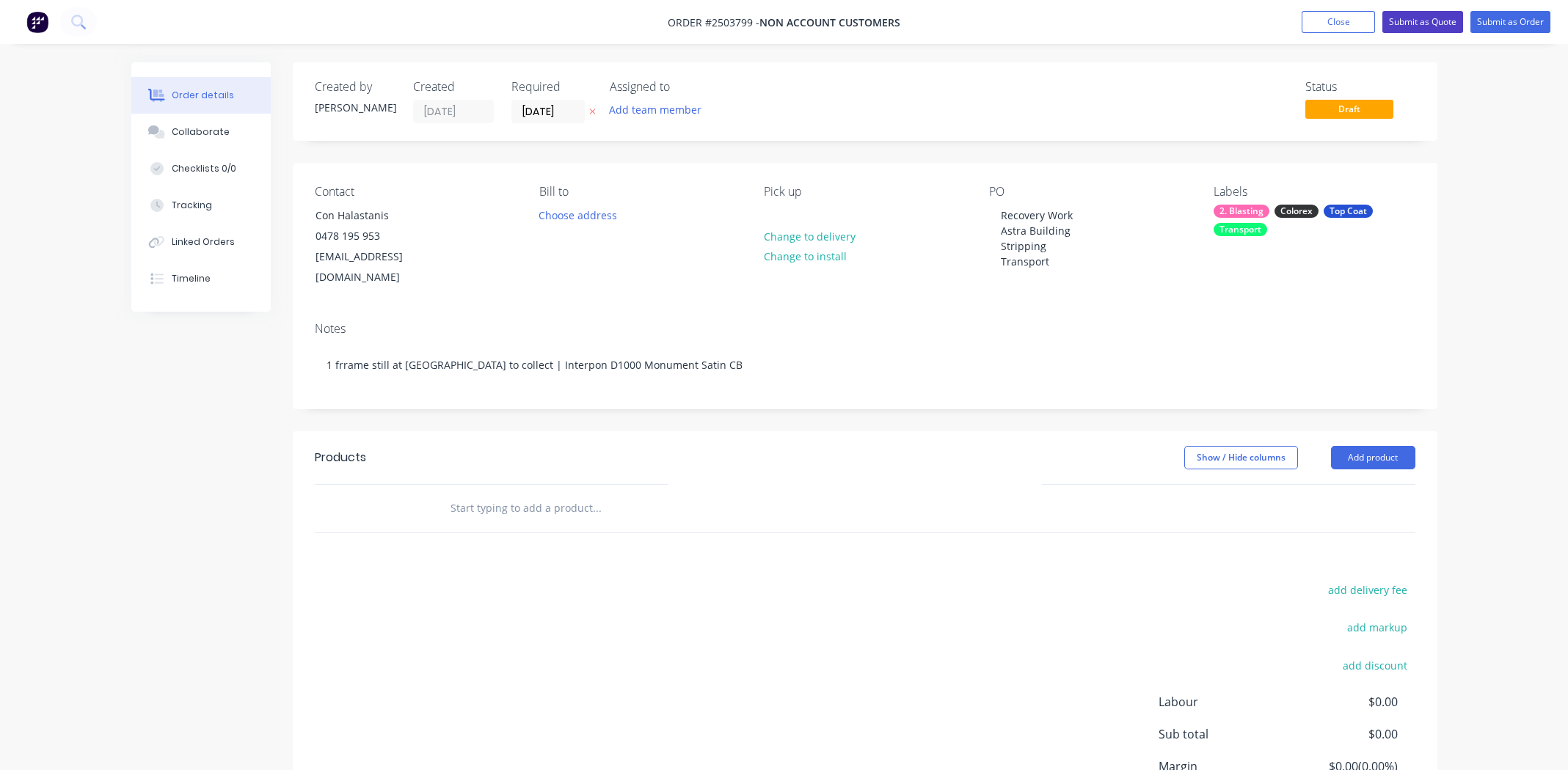
click at [1422, 16] on button "Submit as Quote" at bounding box center [1422, 22] width 80 height 22
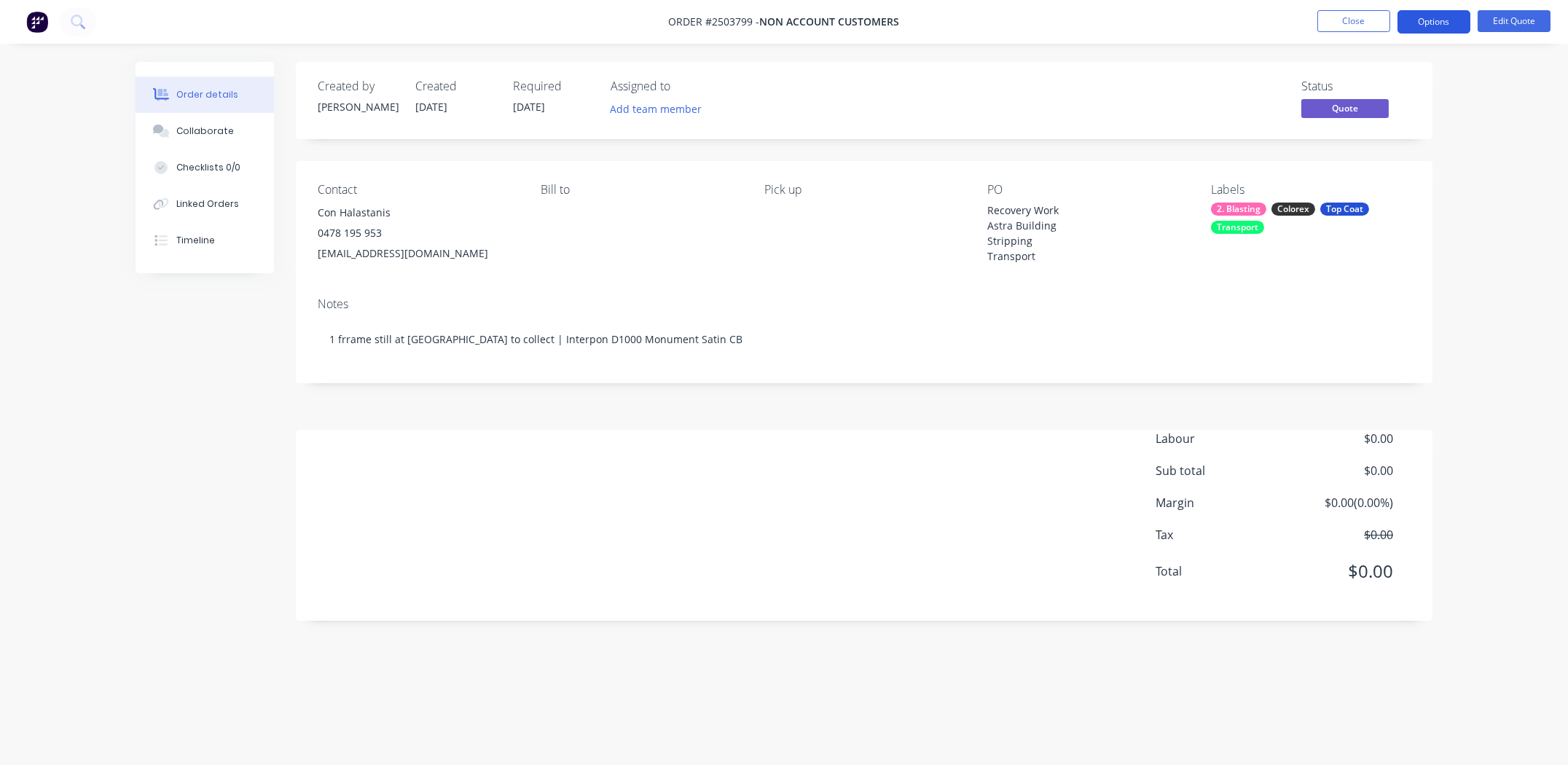
click at [1435, 13] on button "Options" at bounding box center [1434, 22] width 73 height 24
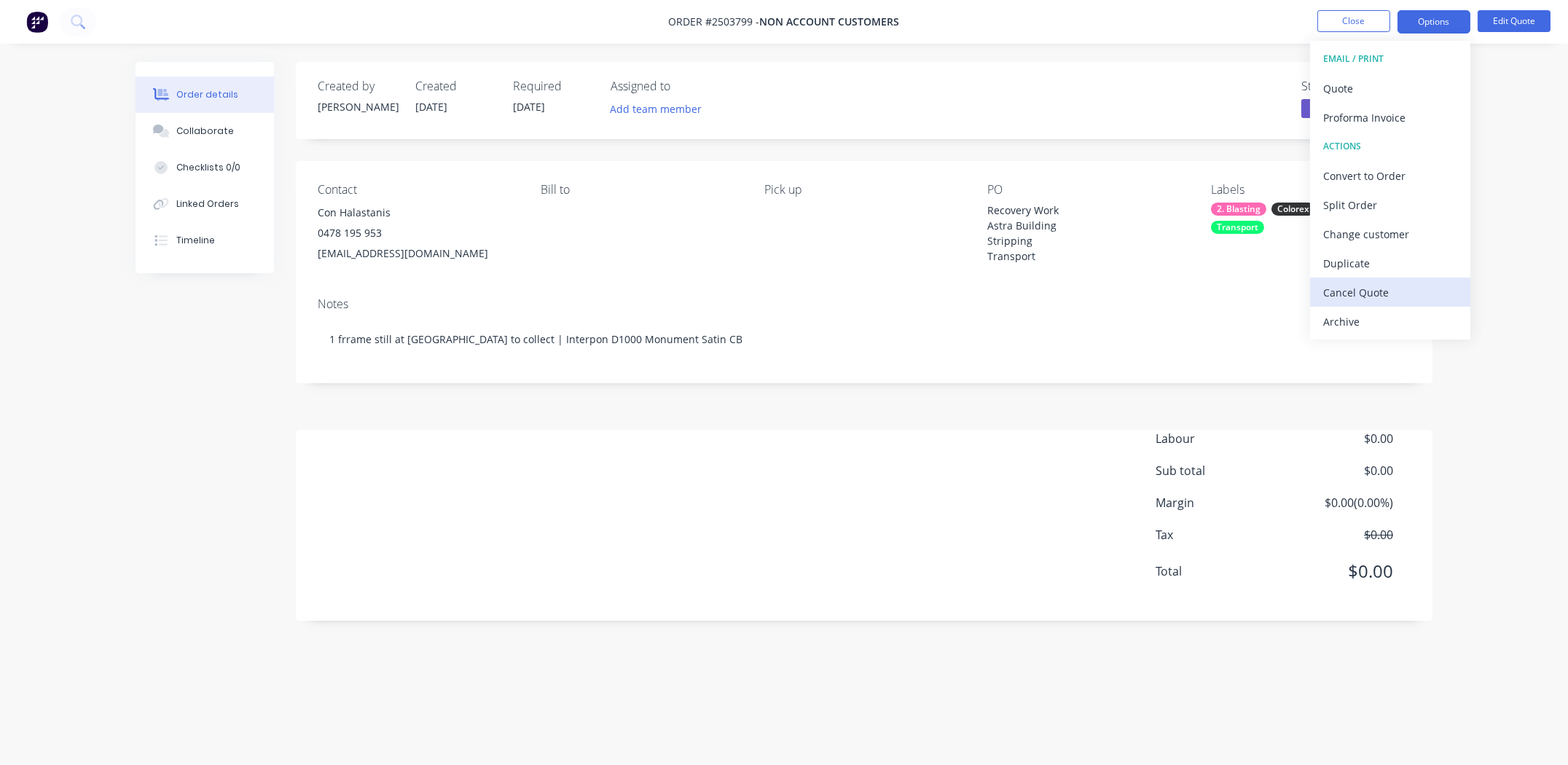
click at [1365, 287] on div "Cancel Quote" at bounding box center [1390, 292] width 134 height 21
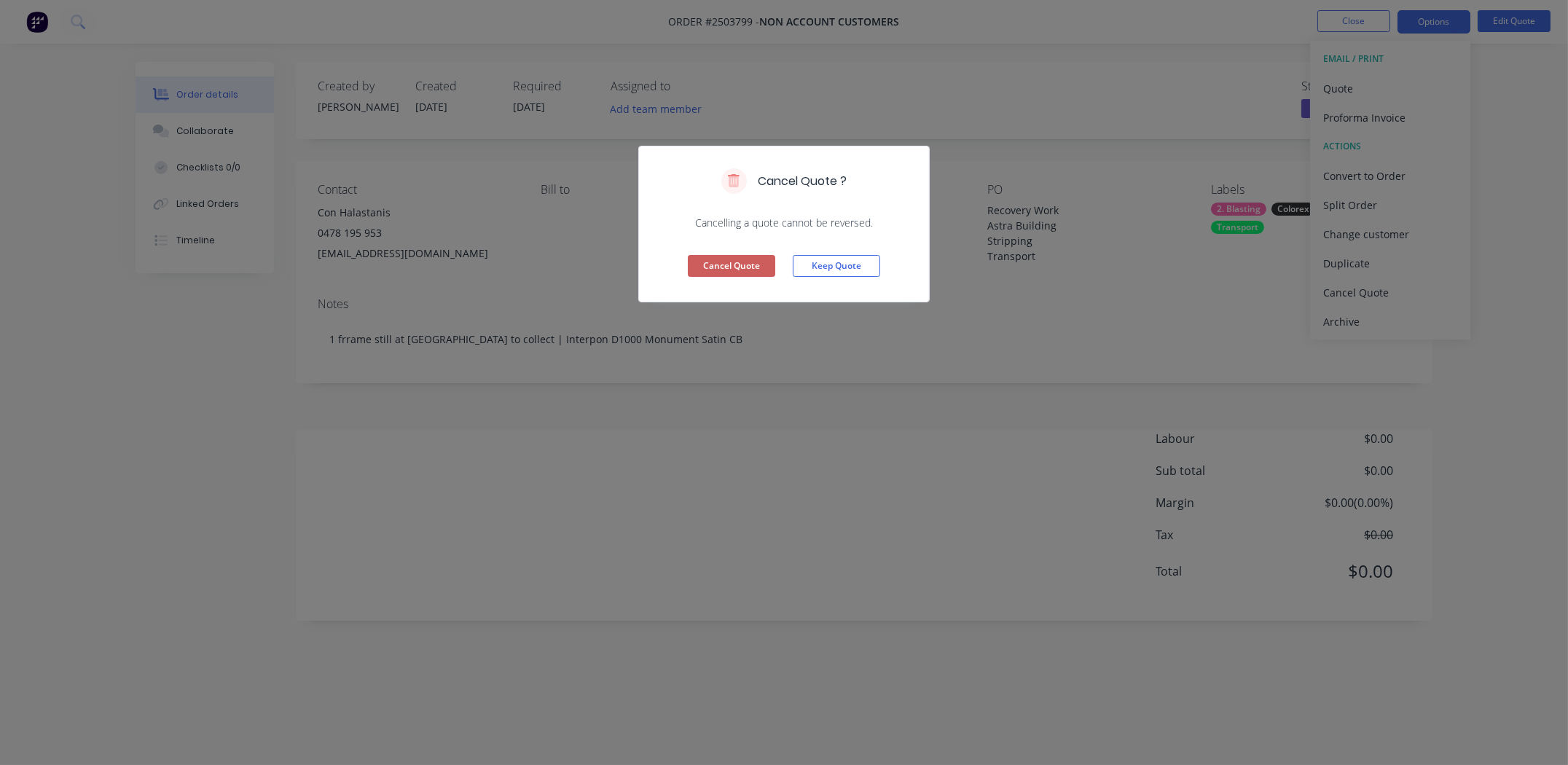
click at [726, 260] on button "Cancel Quote" at bounding box center [731, 266] width 87 height 22
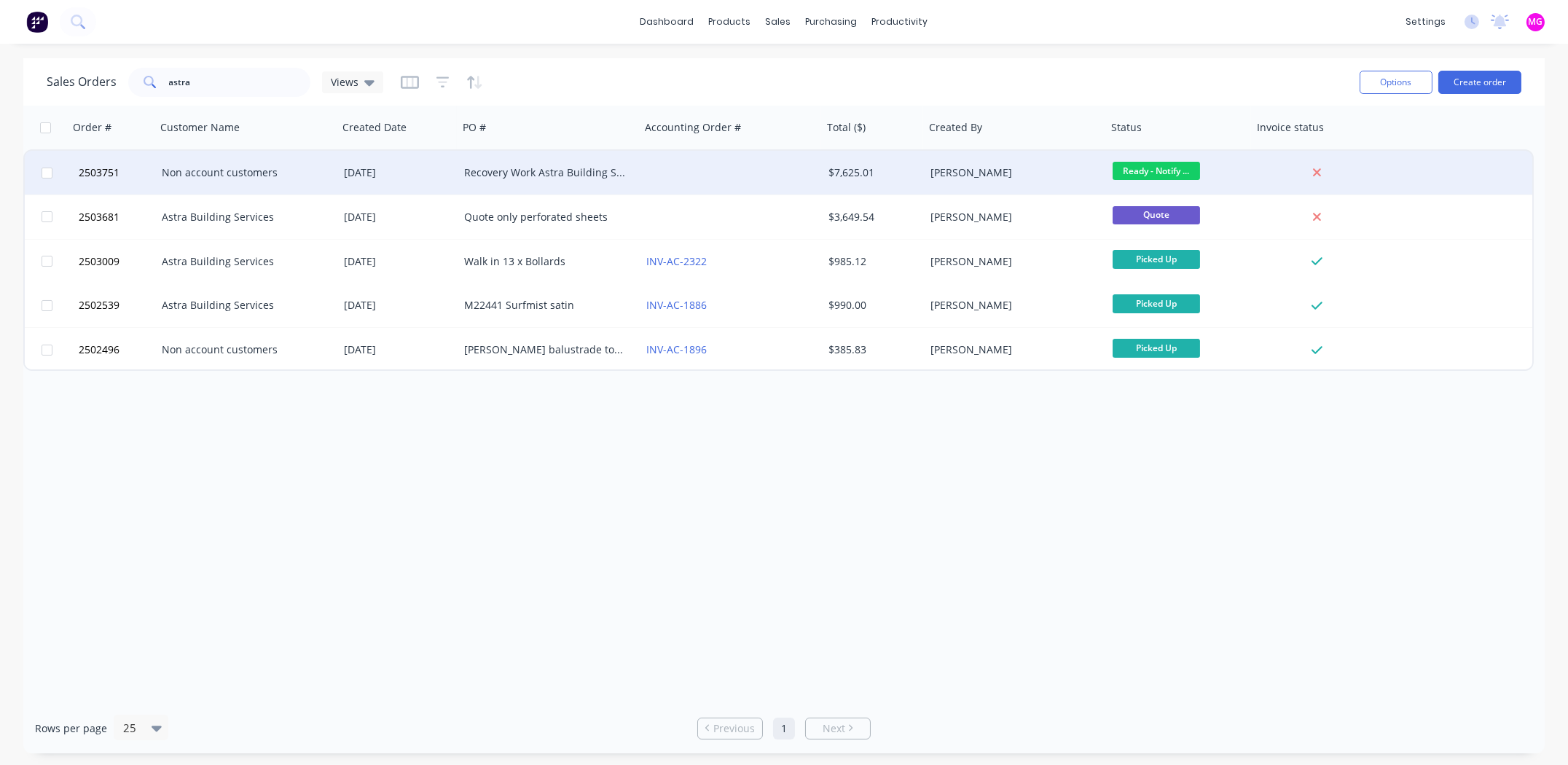
click at [236, 172] on div "Non account customers" at bounding box center [242, 172] width 161 height 15
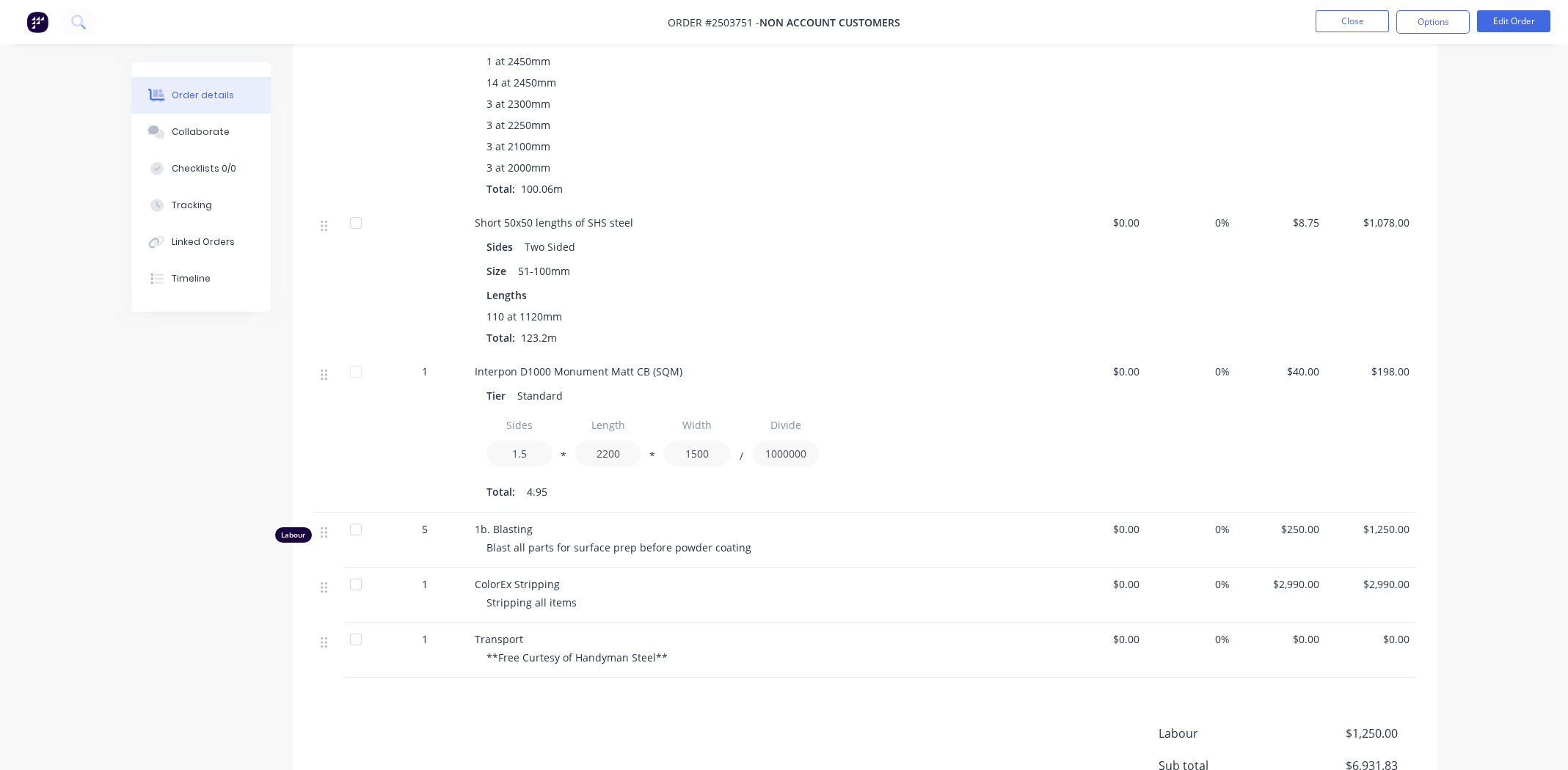
scroll to position [856, 0]
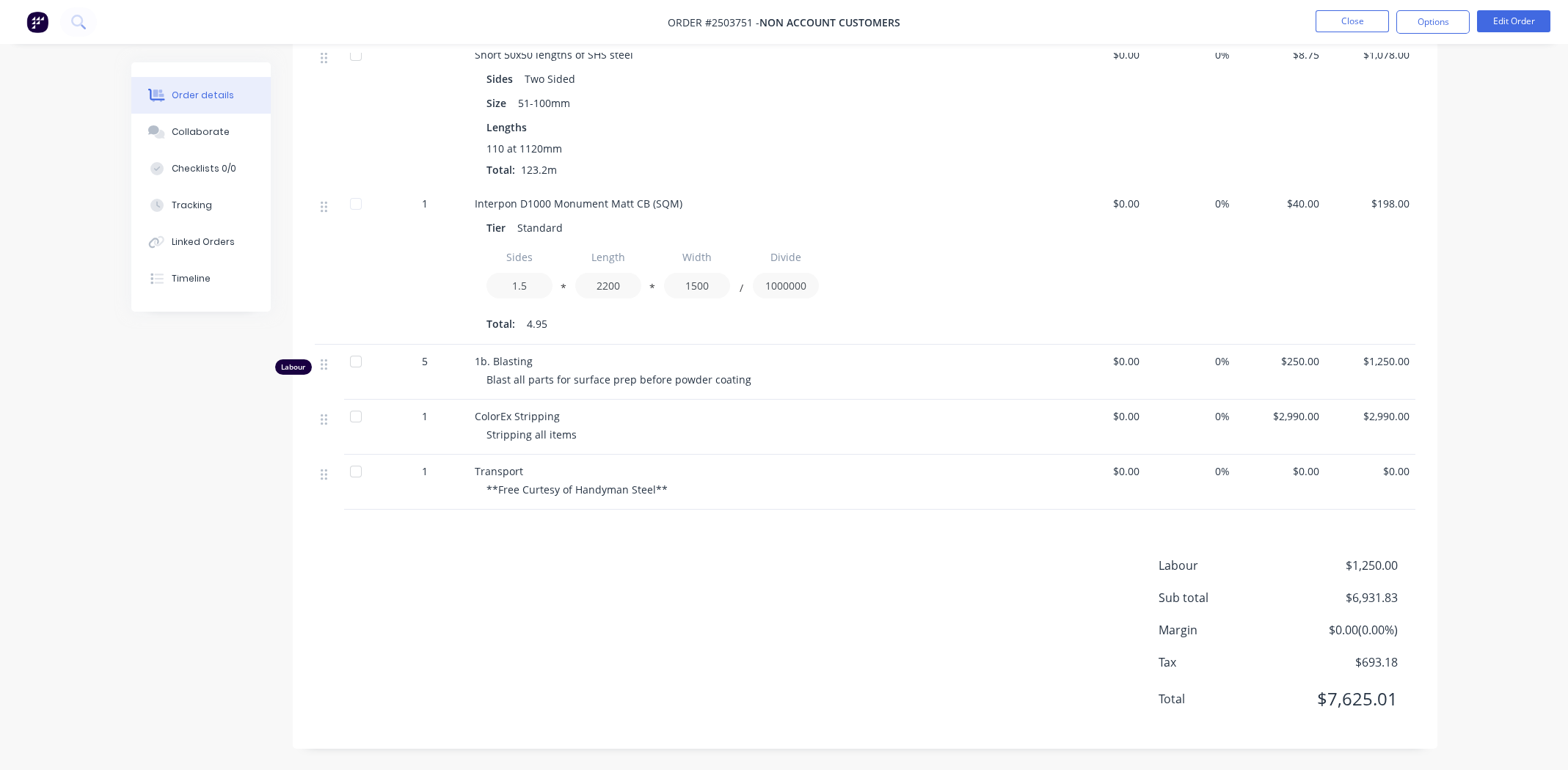
click at [1343, 297] on div "$198.00" at bounding box center [1370, 265] width 90 height 158
click at [671, 203] on span "Interpon D1000 Monument Matt CB (SQM)" at bounding box center [578, 203] width 207 height 14
click at [660, 201] on span "Interpon D1000 Monument Matt CB (SQM)" at bounding box center [578, 203] width 207 height 14
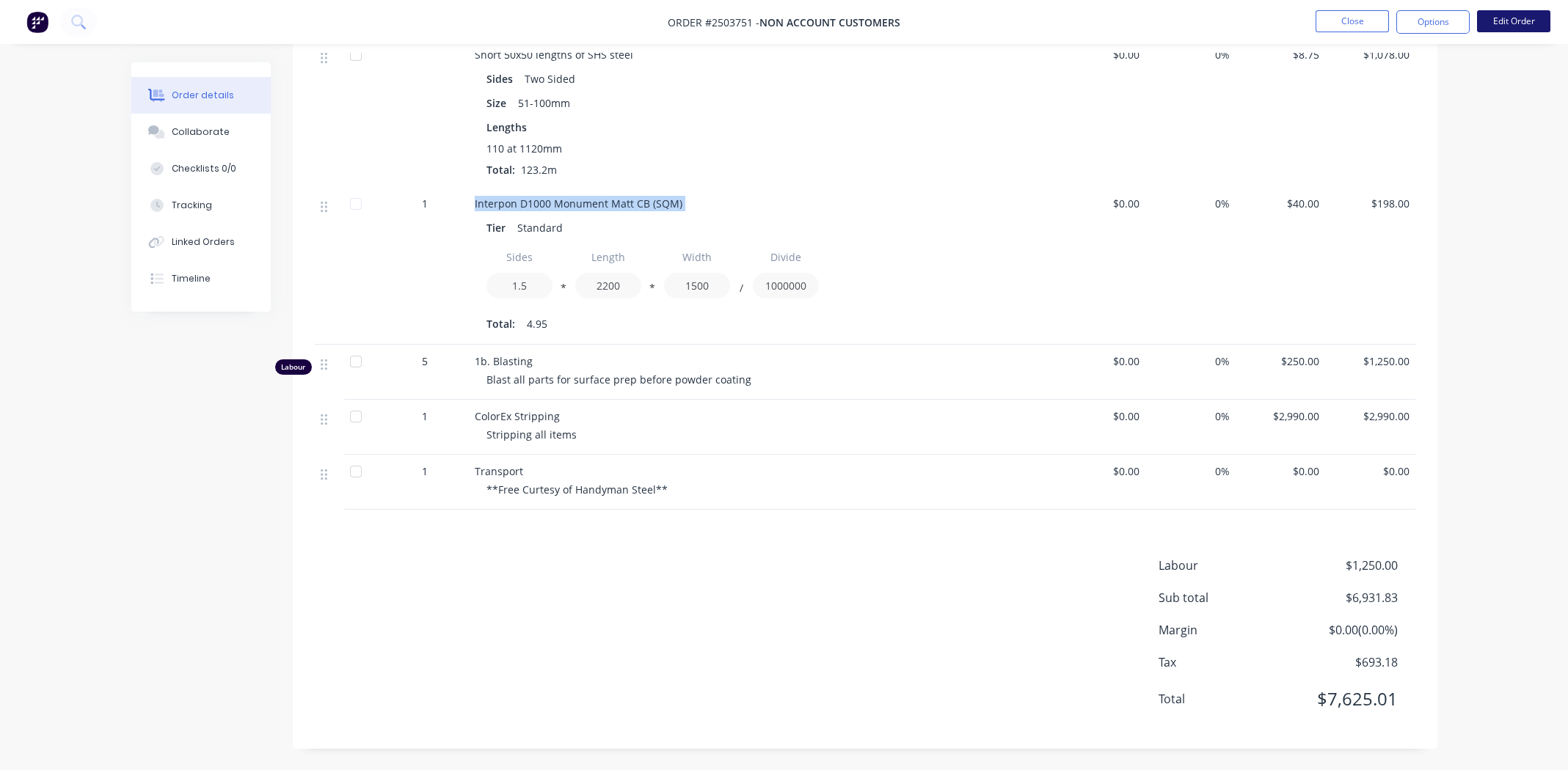
click at [1531, 17] on button "Edit Order" at bounding box center [1513, 21] width 73 height 22
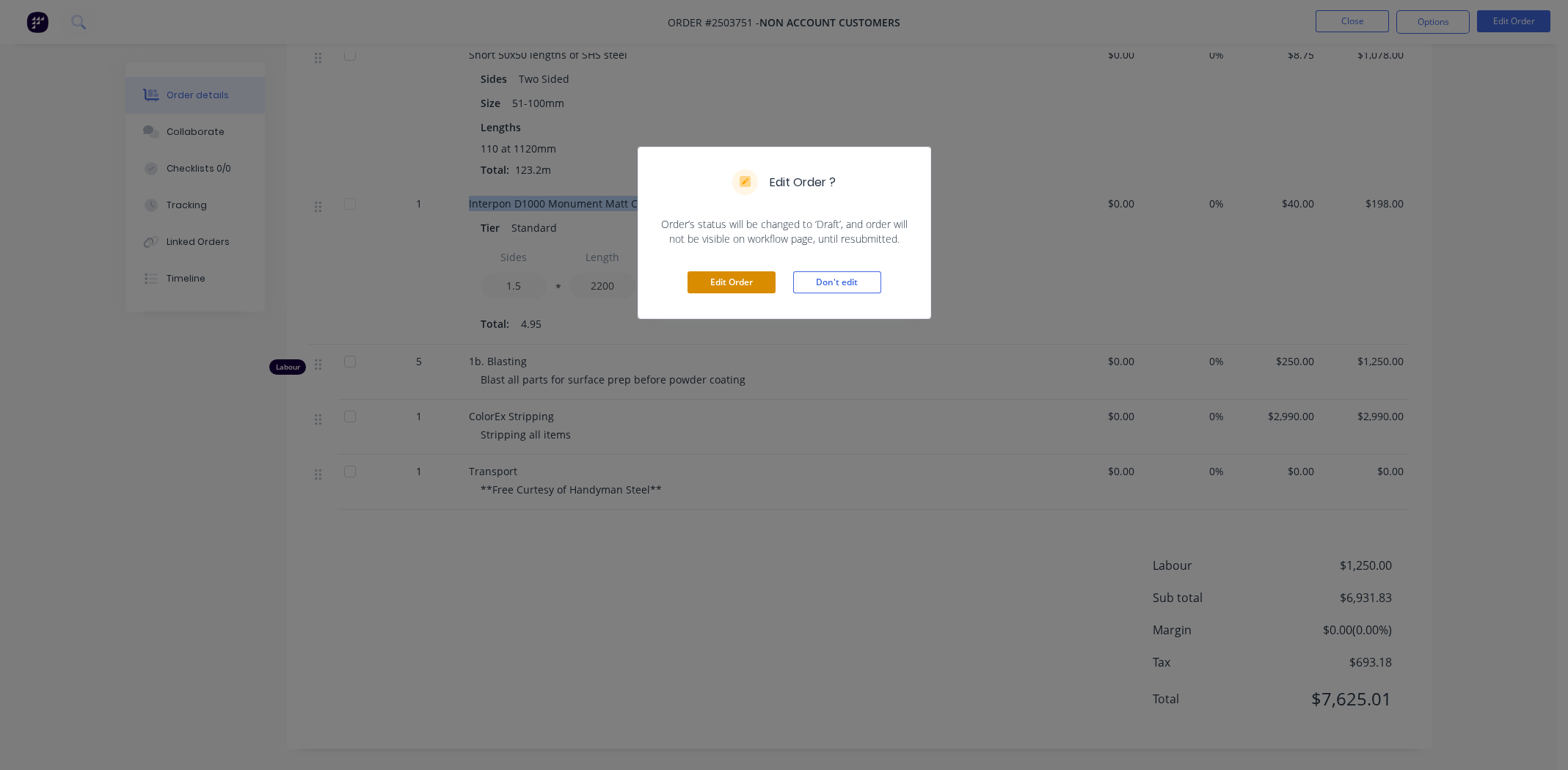
click at [734, 275] on button "Edit Order" at bounding box center [731, 282] width 88 height 22
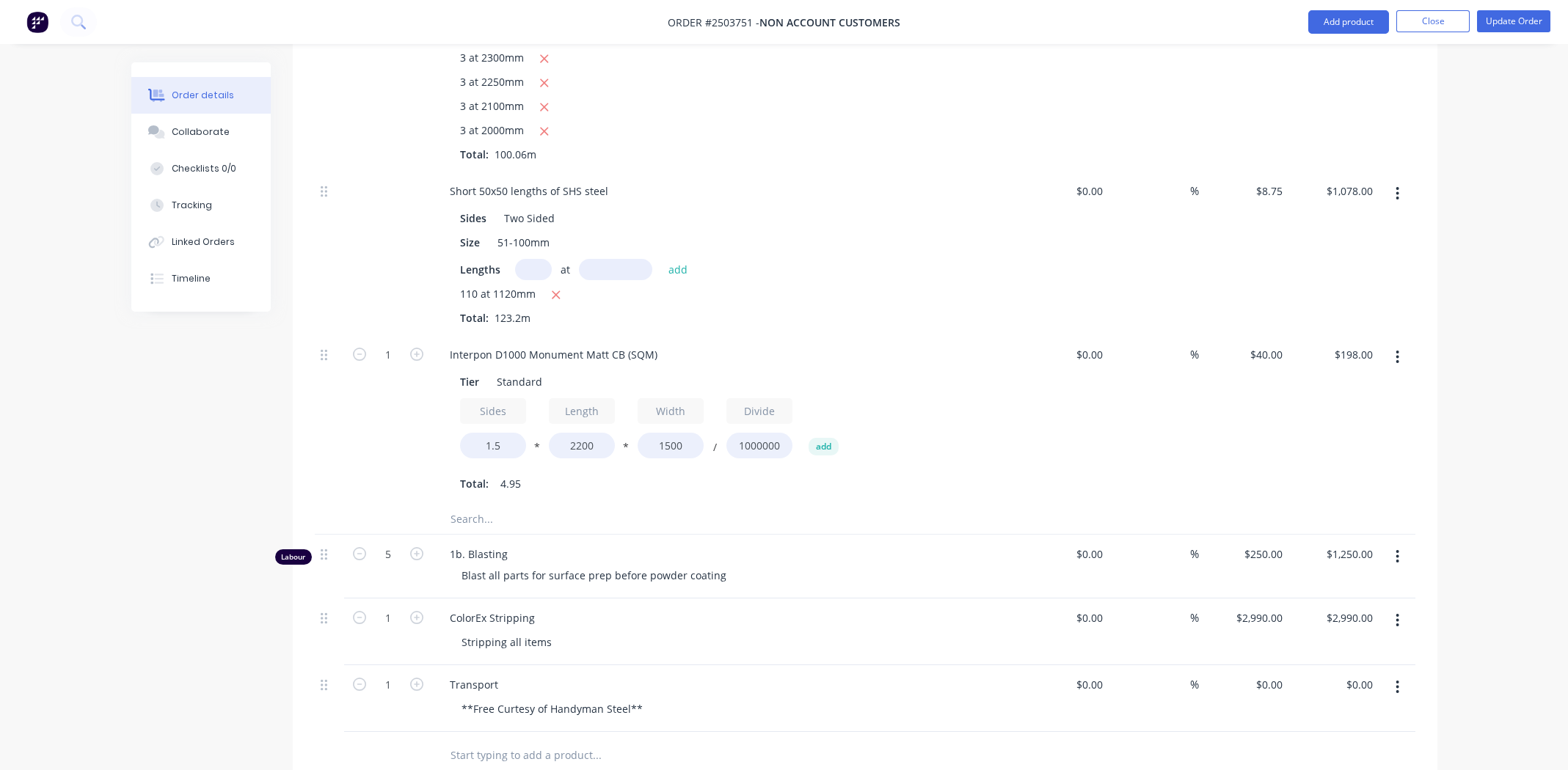
scroll to position [1025, 0]
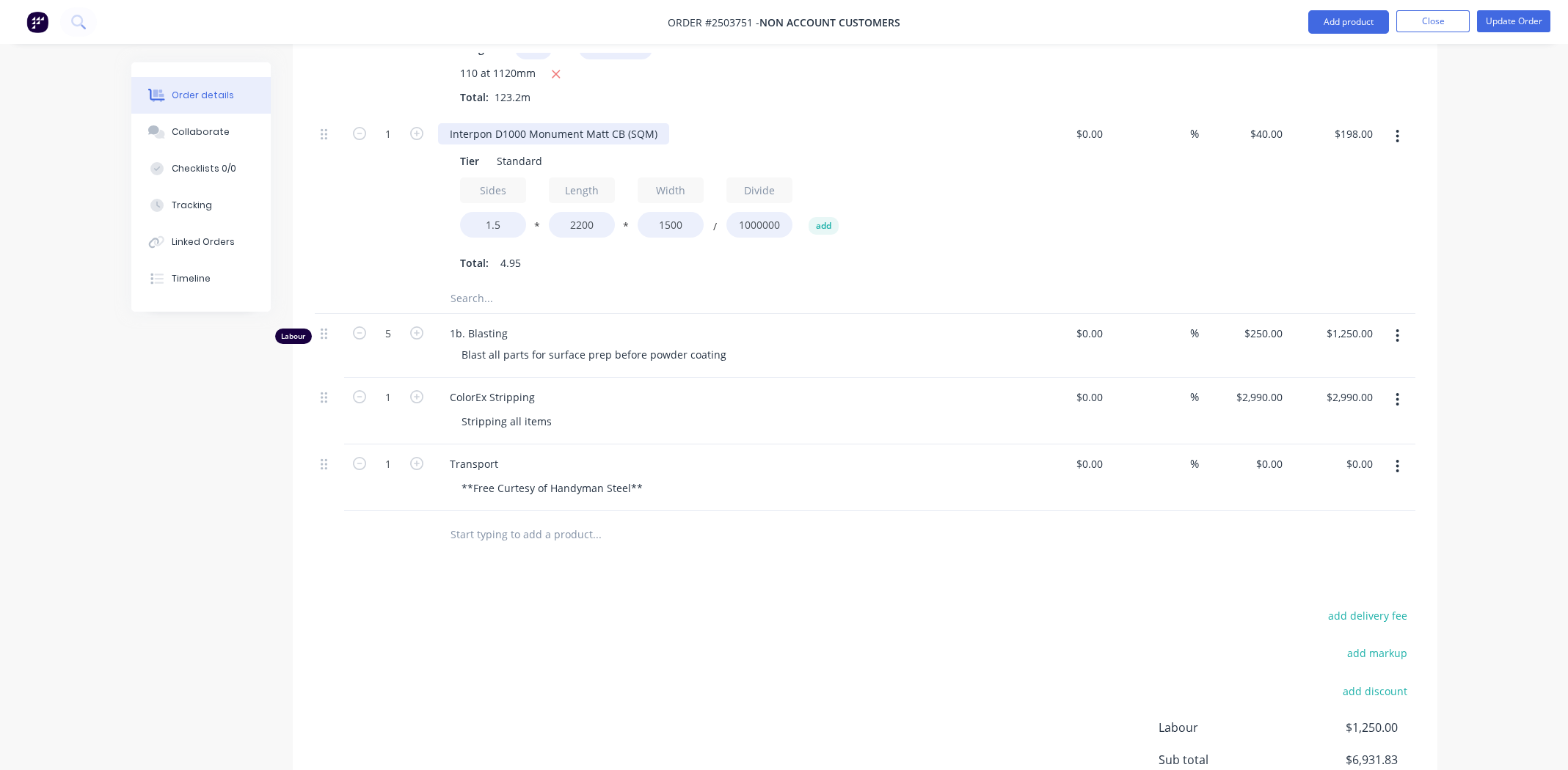
click at [578, 123] on div "Interpon D1000 Monument Matt CB (SQM)" at bounding box center [553, 133] width 231 height 21
click at [796, 123] on div "Frame" at bounding box center [726, 133] width 575 height 21
click at [1359, 453] on input "0.00" at bounding box center [1361, 463] width 34 height 21
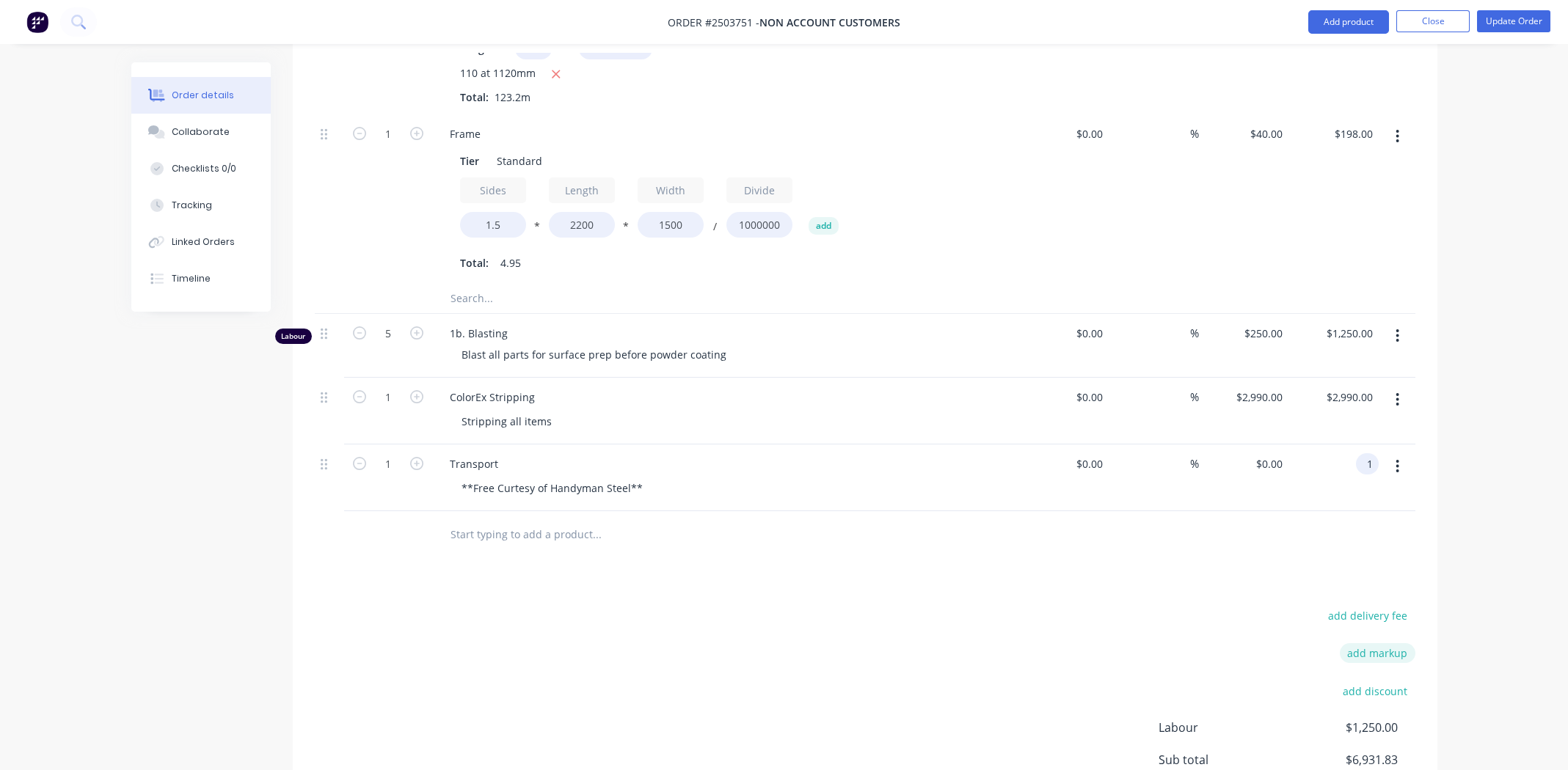
type input "1"
type input "$1.00"
click at [857, 671] on div "add delivery fee add markup add discount Labour $1,250.00 Sub total $6,931.83 M…" at bounding box center [865, 747] width 1101 height 283
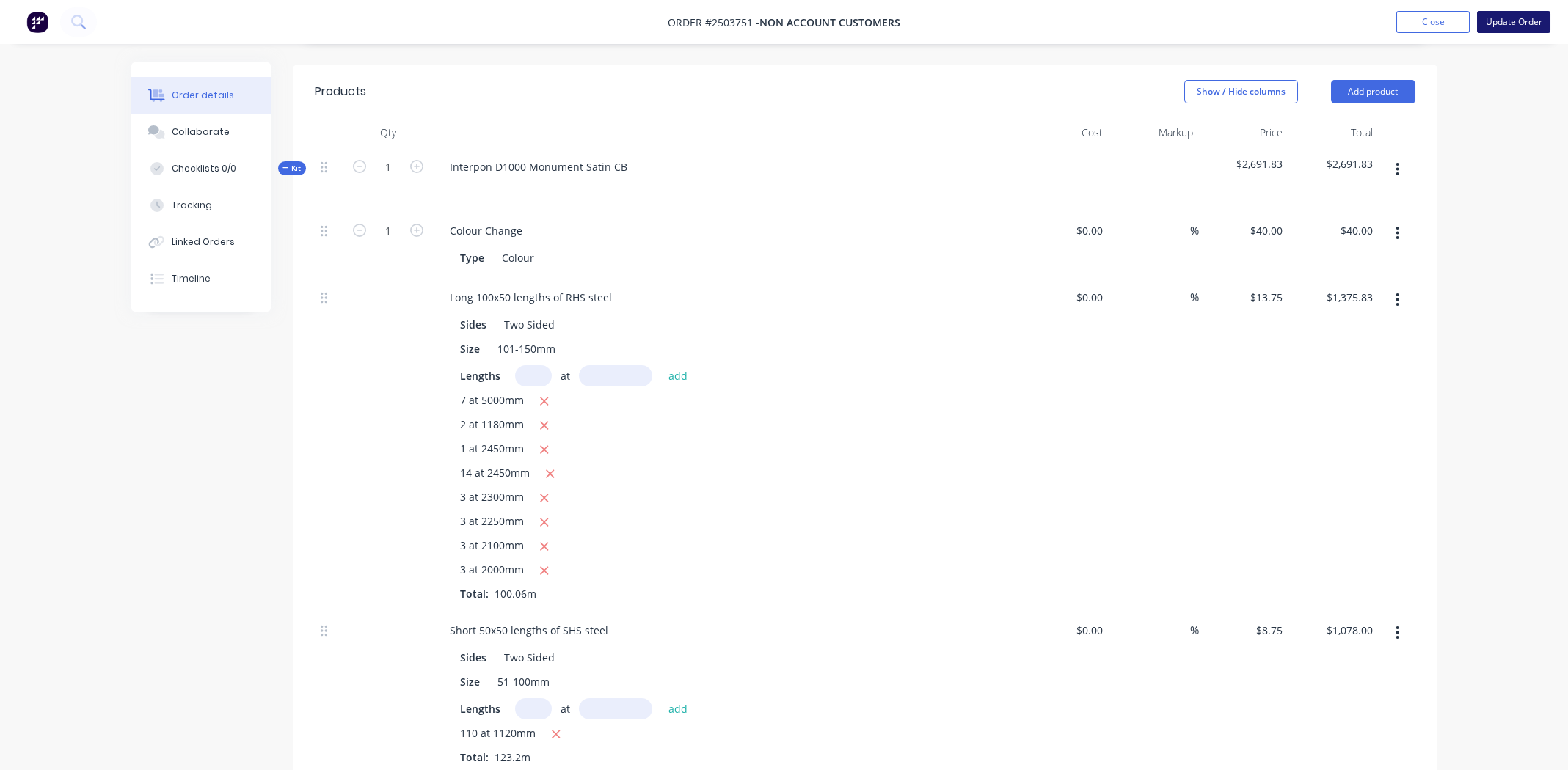
click at [1520, 25] on button "Update Order" at bounding box center [1513, 22] width 73 height 22
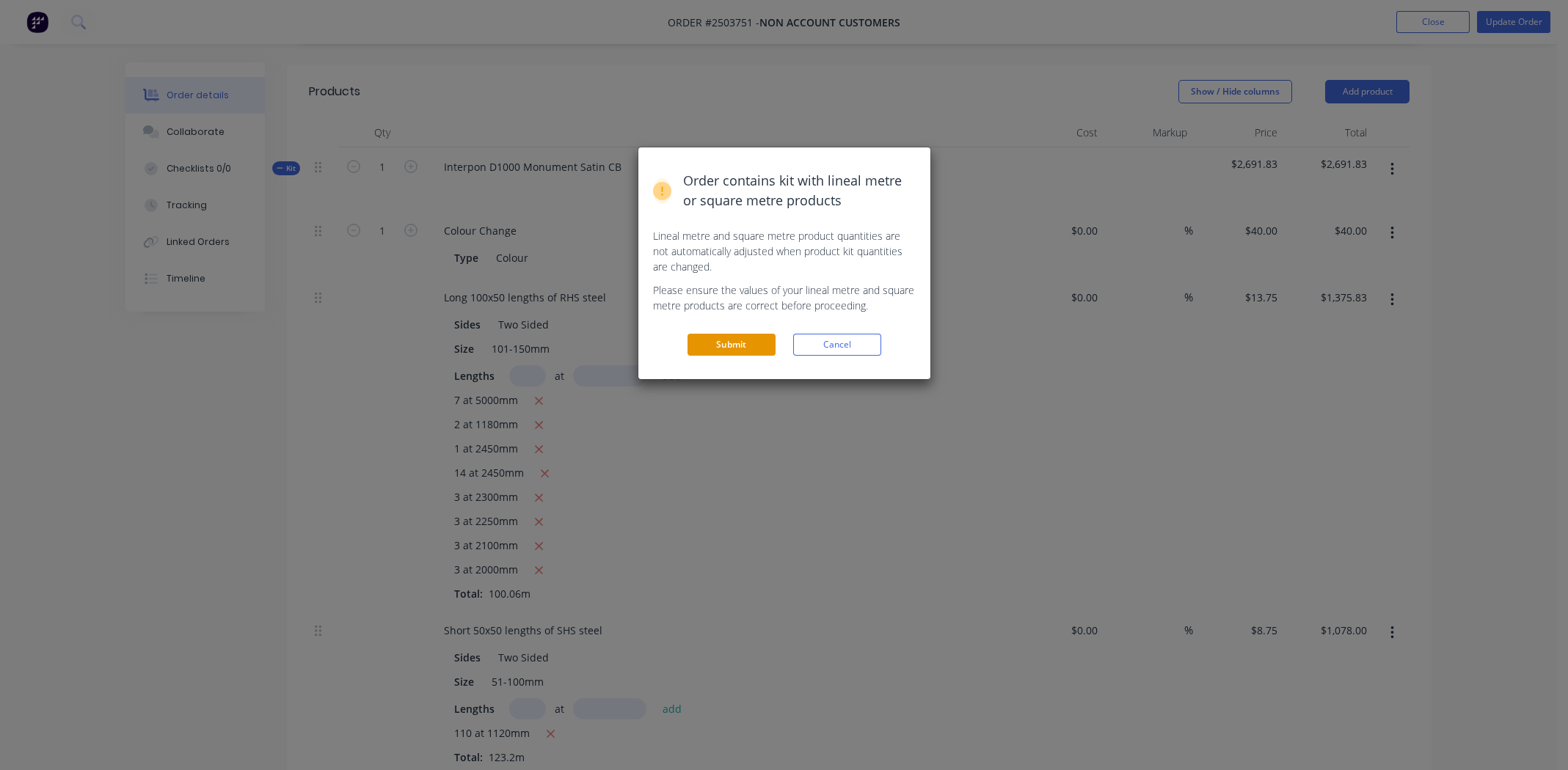
click at [736, 342] on button "Submit" at bounding box center [731, 345] width 88 height 22
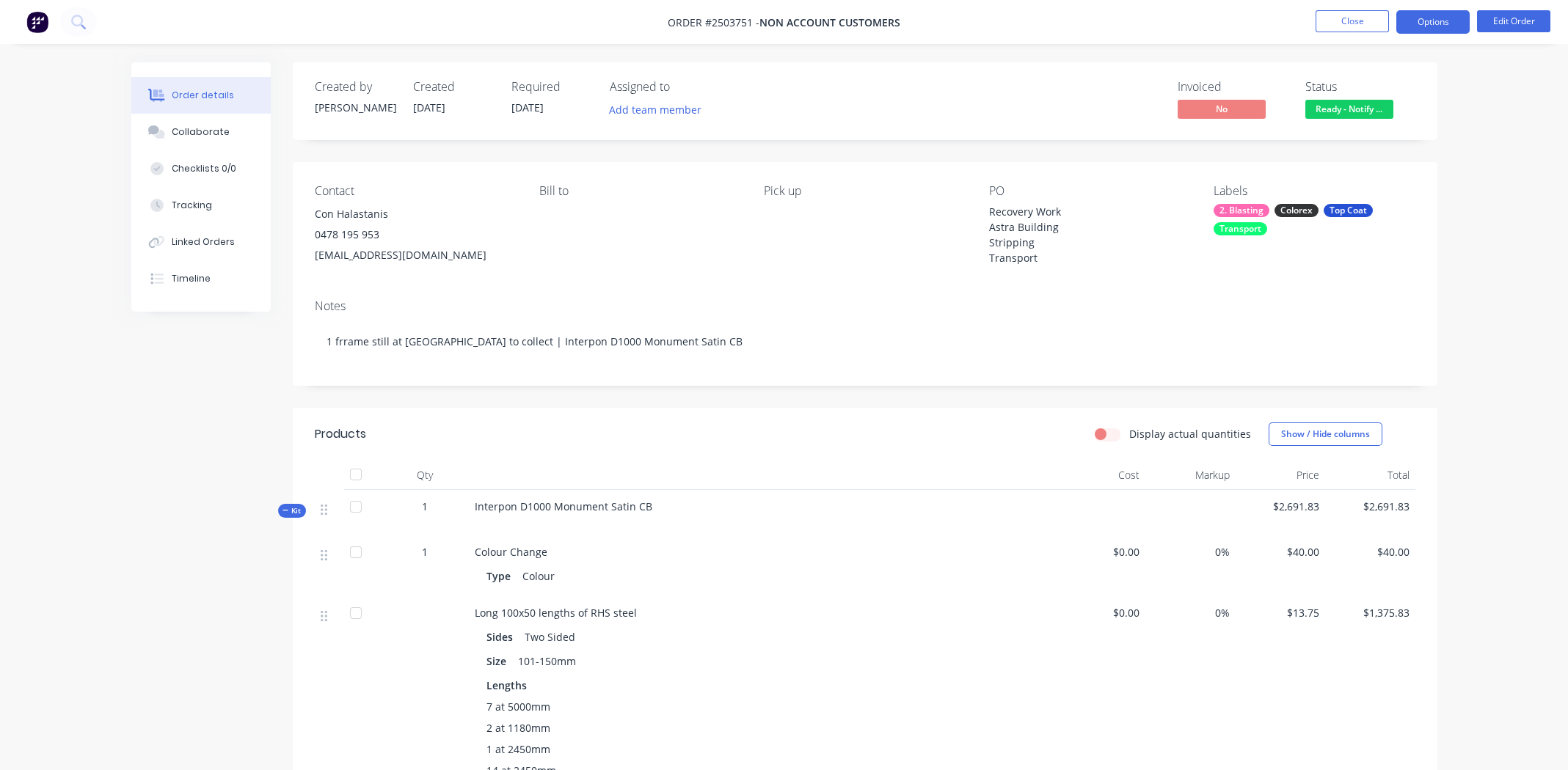
click at [1415, 21] on button "Options" at bounding box center [1433, 22] width 73 height 24
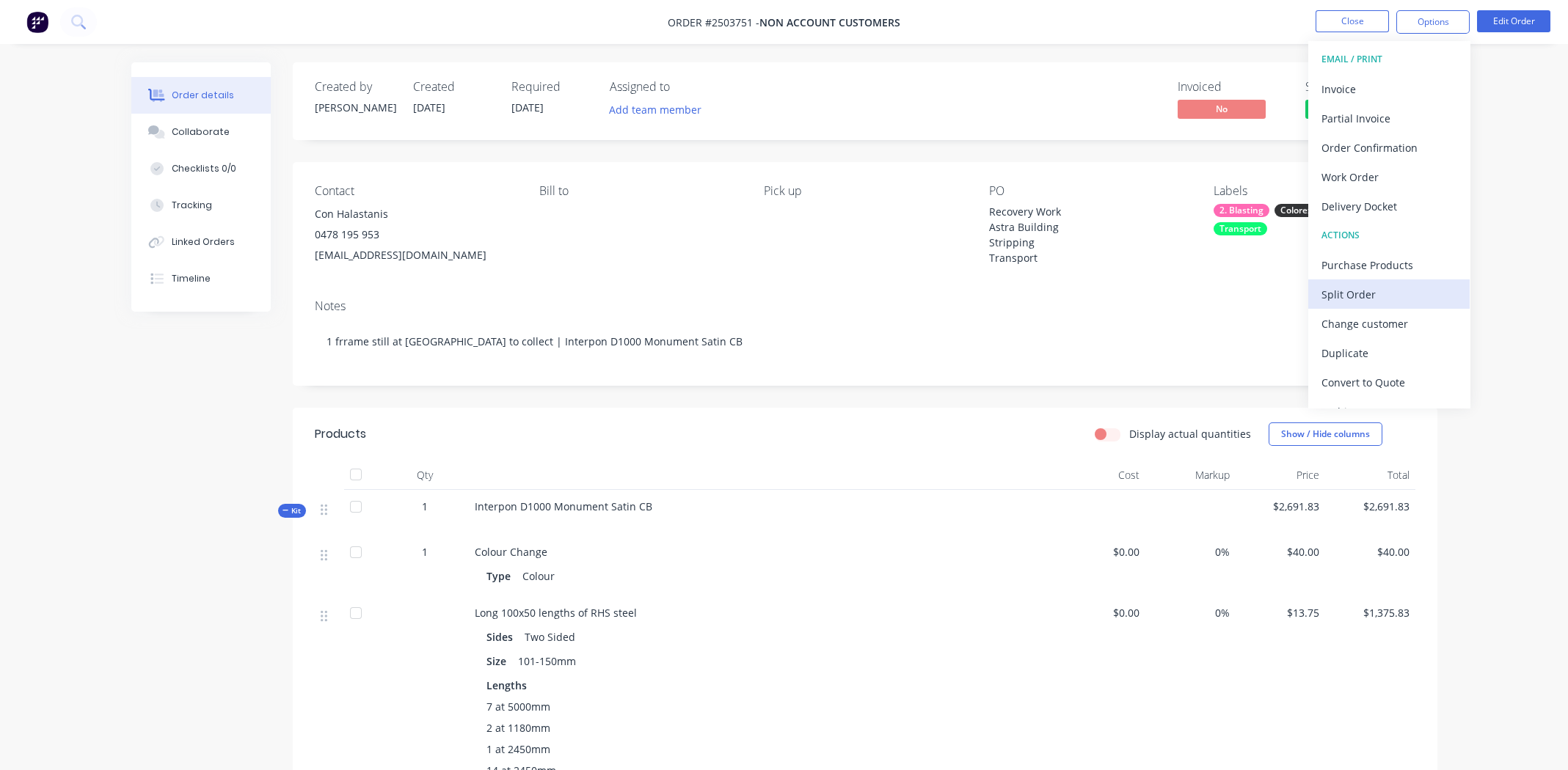
click at [1353, 290] on div "Split Order" at bounding box center [1389, 294] width 135 height 21
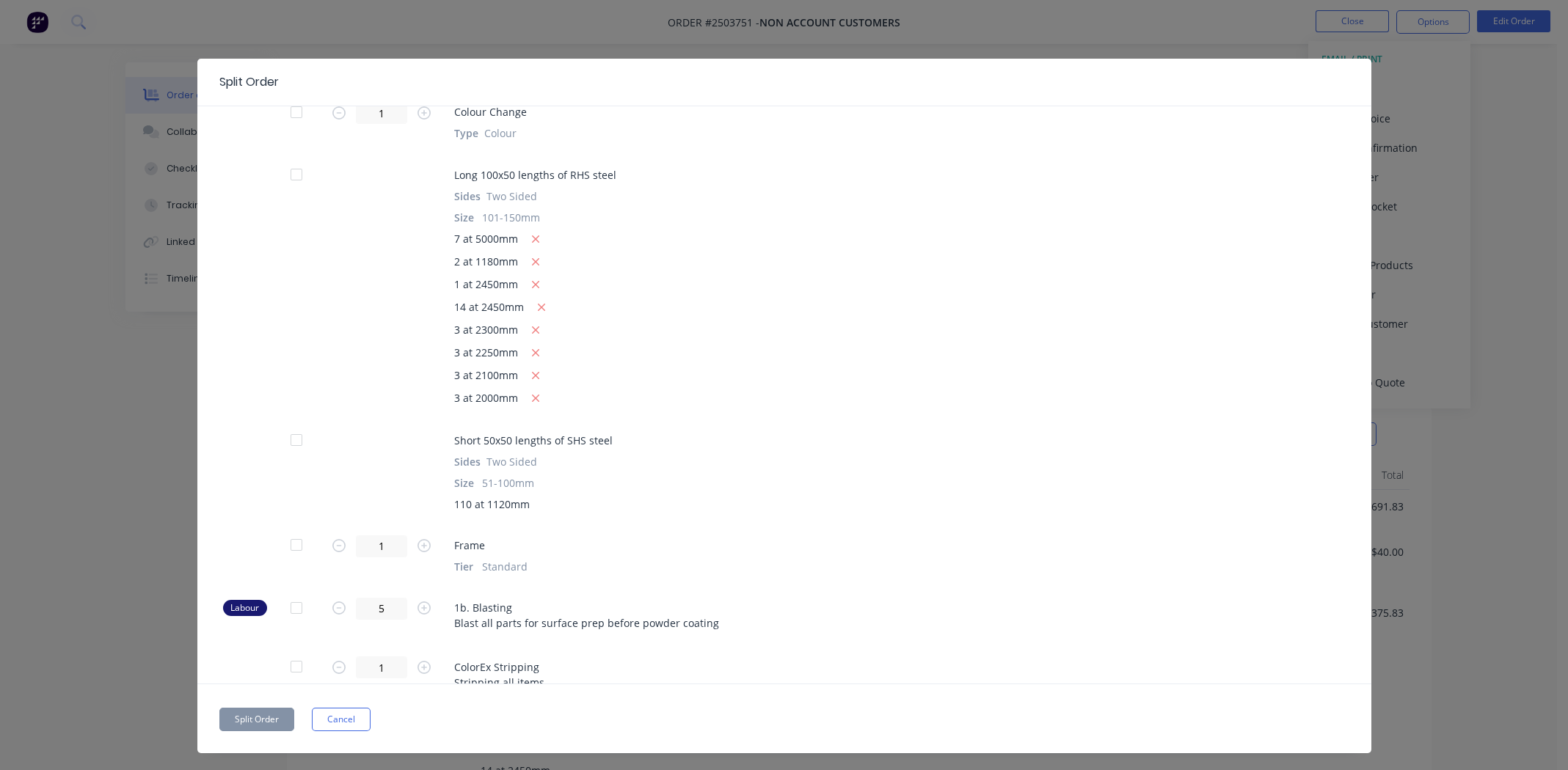
scroll to position [178, 0]
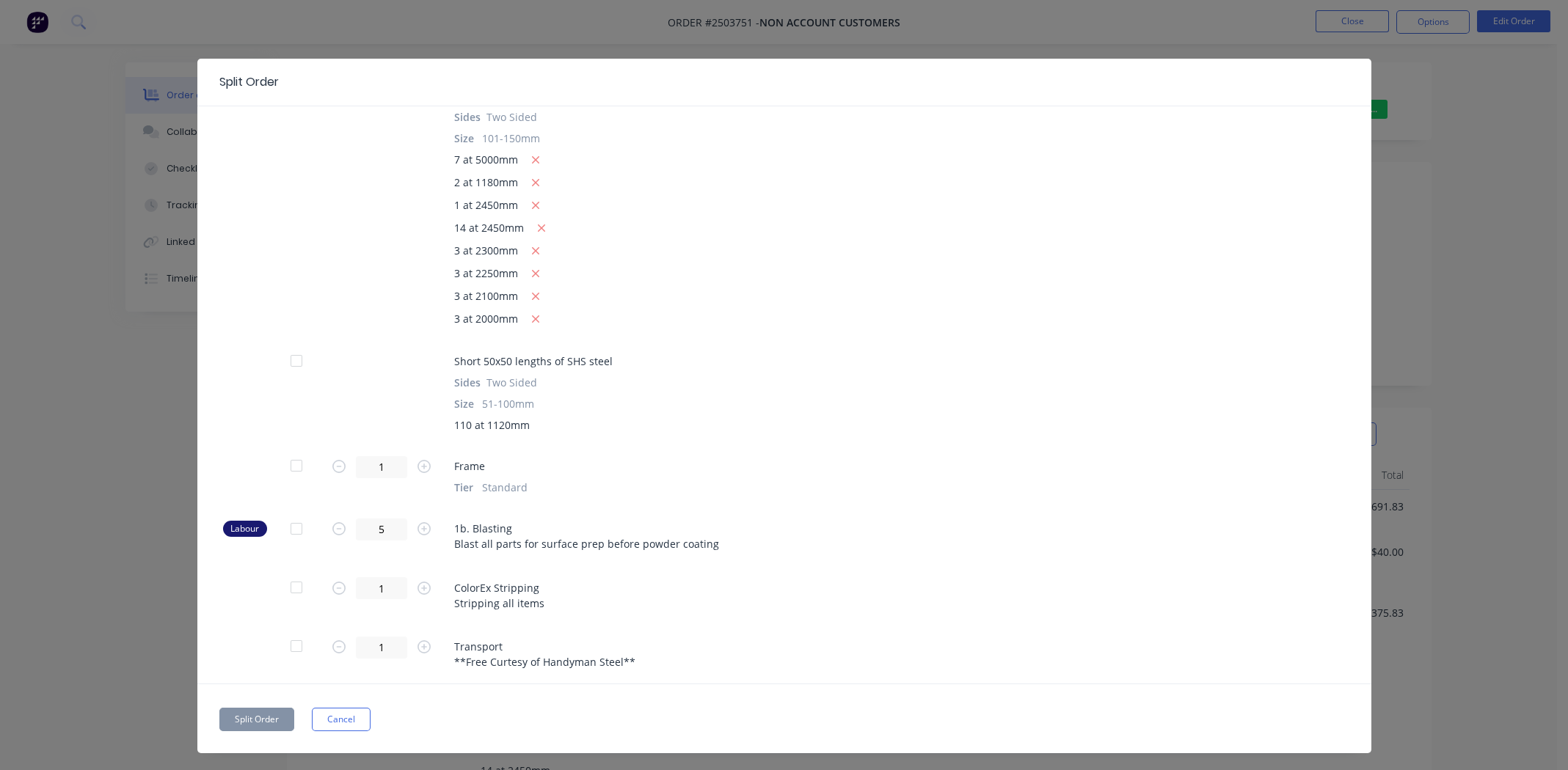
click at [293, 463] on div at bounding box center [297, 465] width 29 height 29
click at [246, 717] on button "Split Order" at bounding box center [256, 720] width 75 height 24
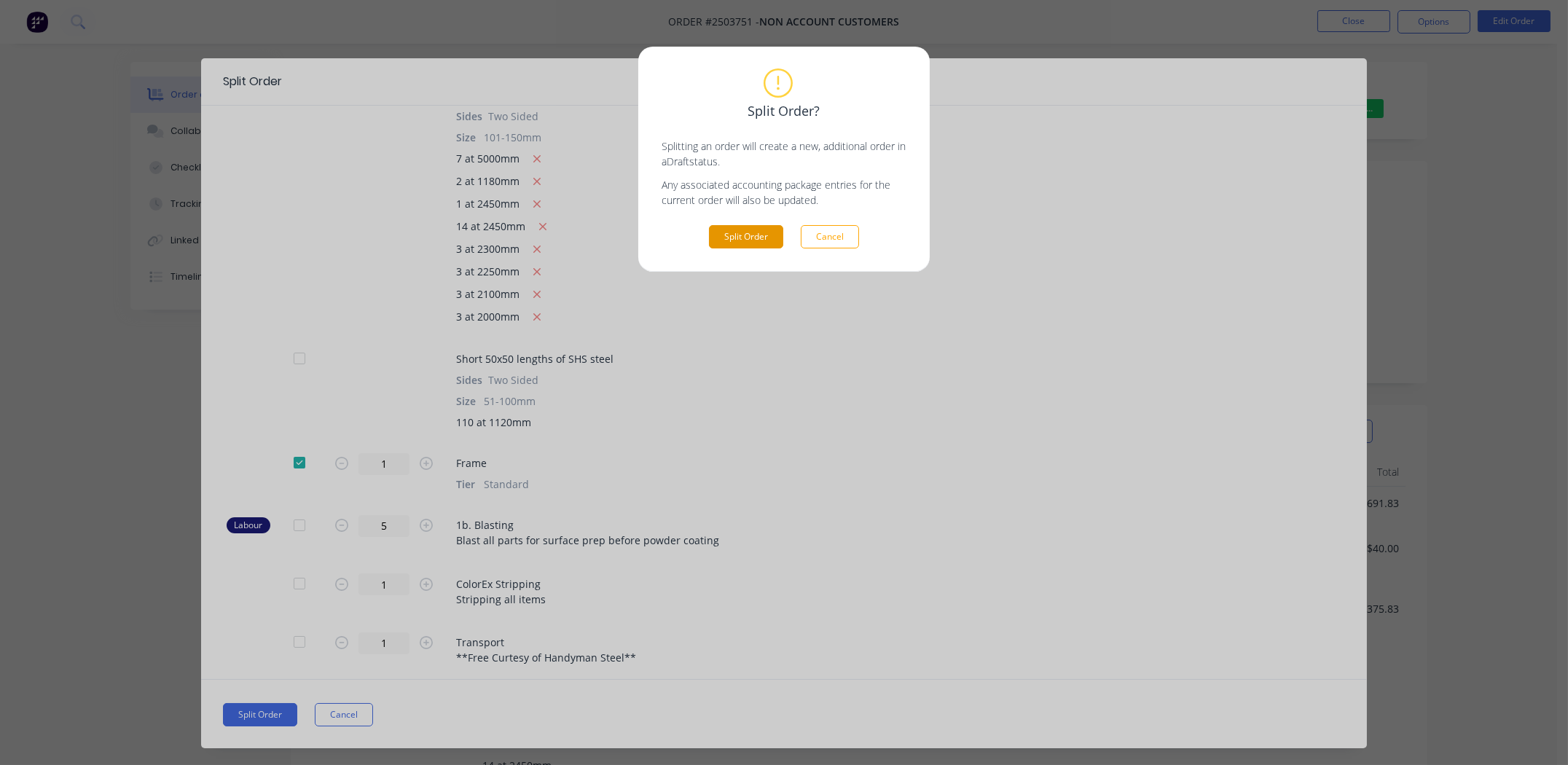
click at [742, 235] on button "Split Order" at bounding box center [746, 237] width 74 height 24
click at [828, 227] on button "Cancel" at bounding box center [829, 237] width 58 height 24
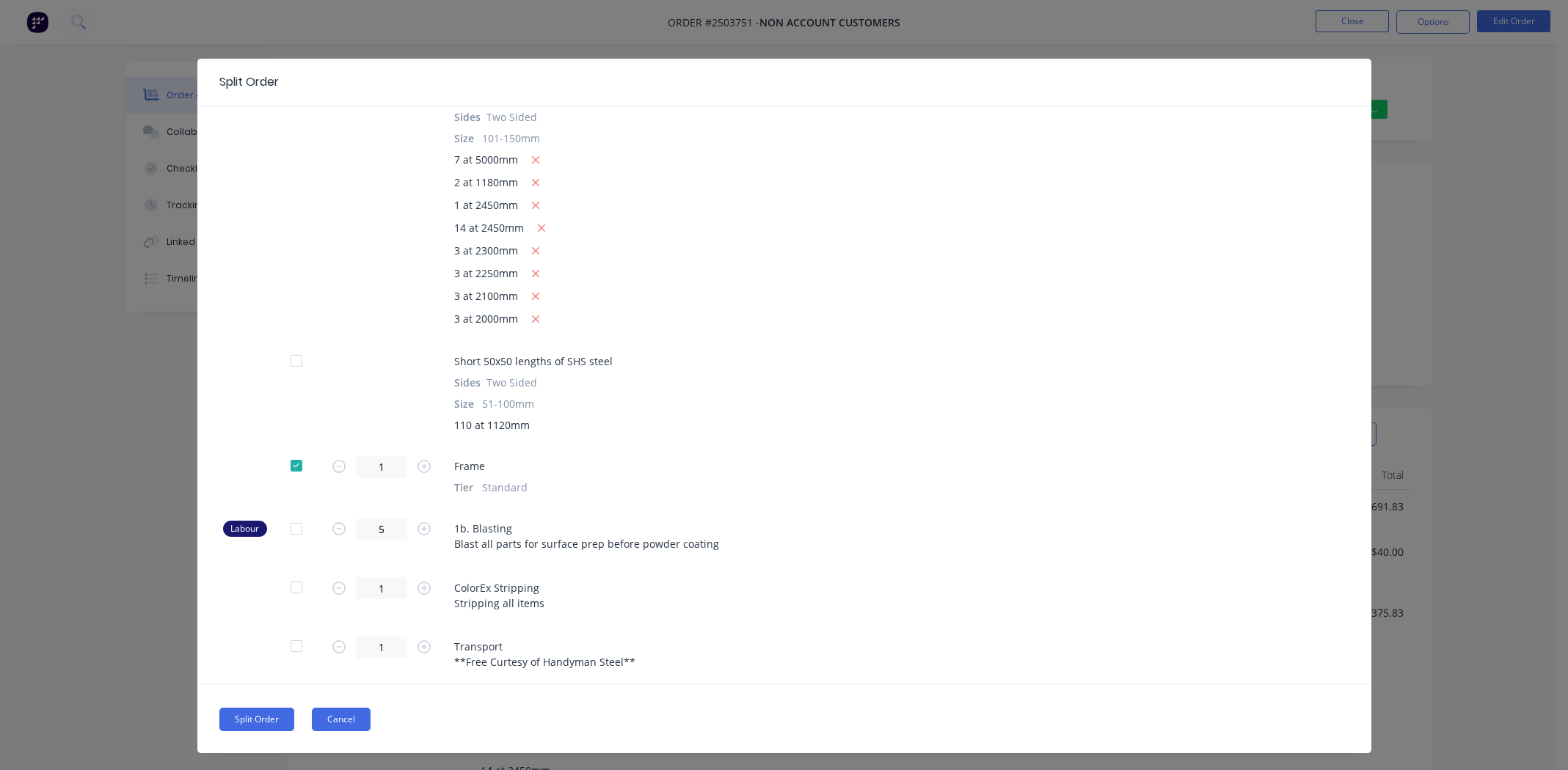
click at [342, 718] on button "Cancel" at bounding box center [341, 720] width 58 height 24
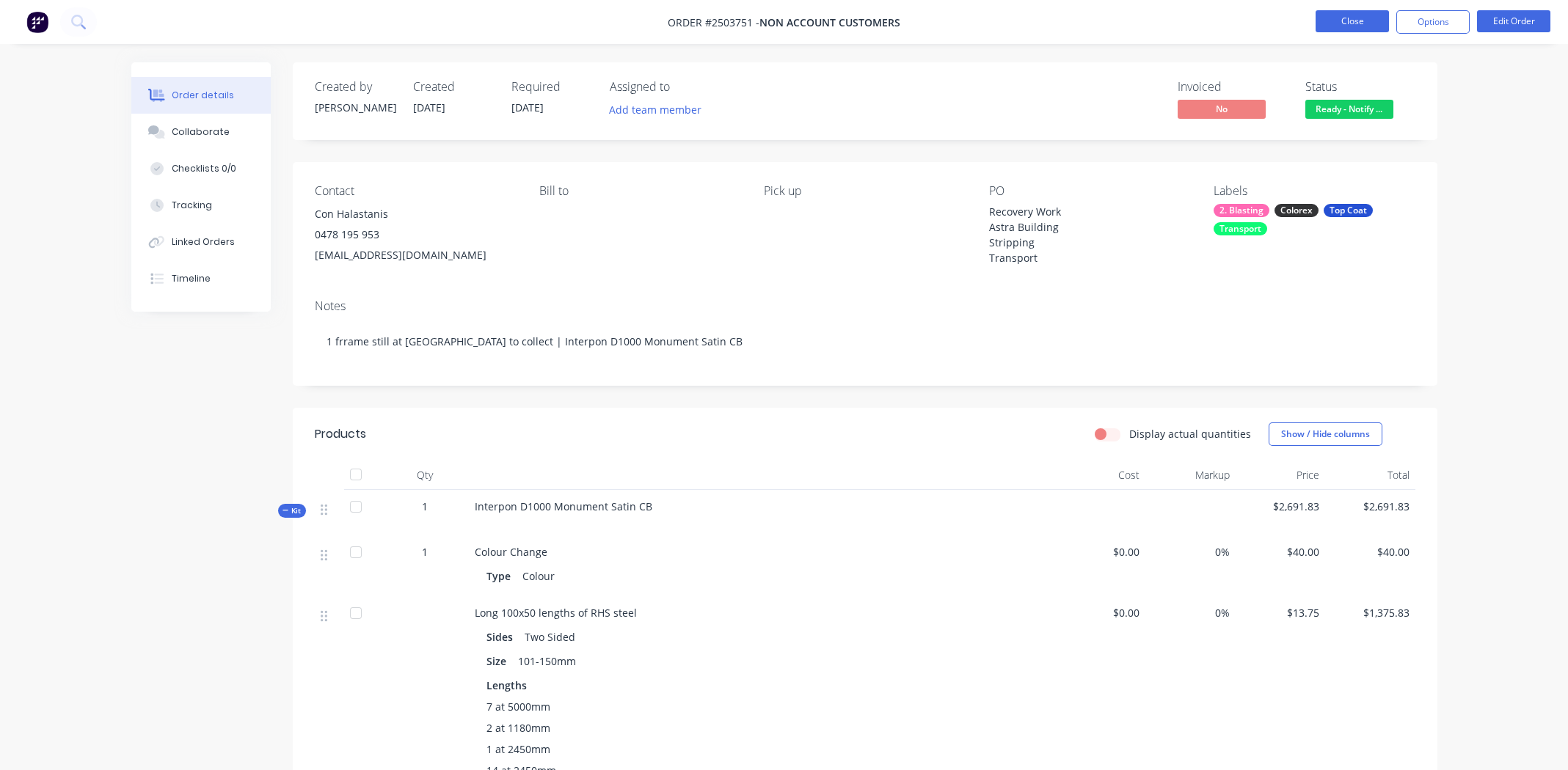
click at [1336, 11] on button "Close" at bounding box center [1352, 21] width 73 height 22
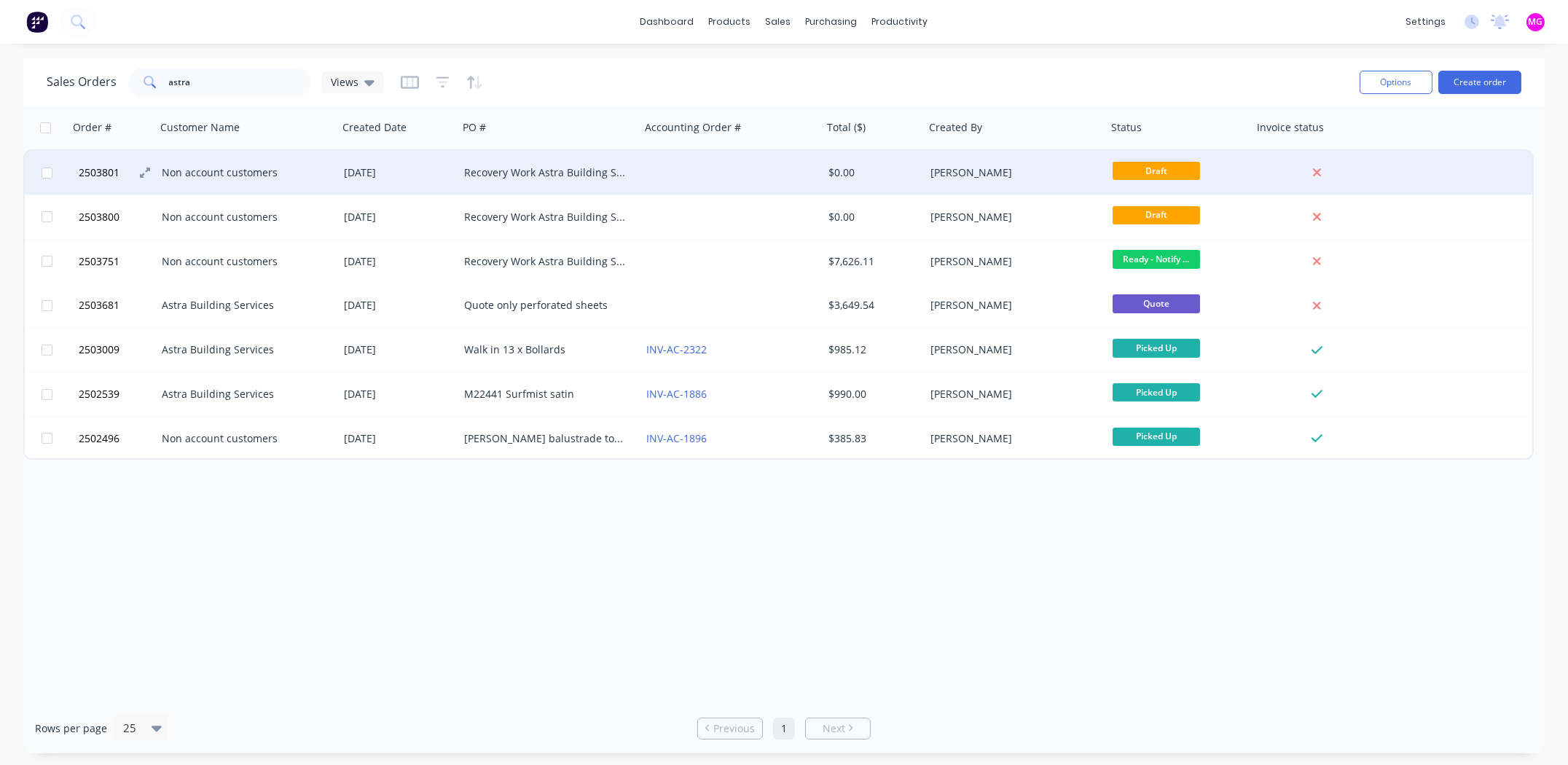
click at [102, 169] on span "2503801" at bounding box center [99, 172] width 41 height 15
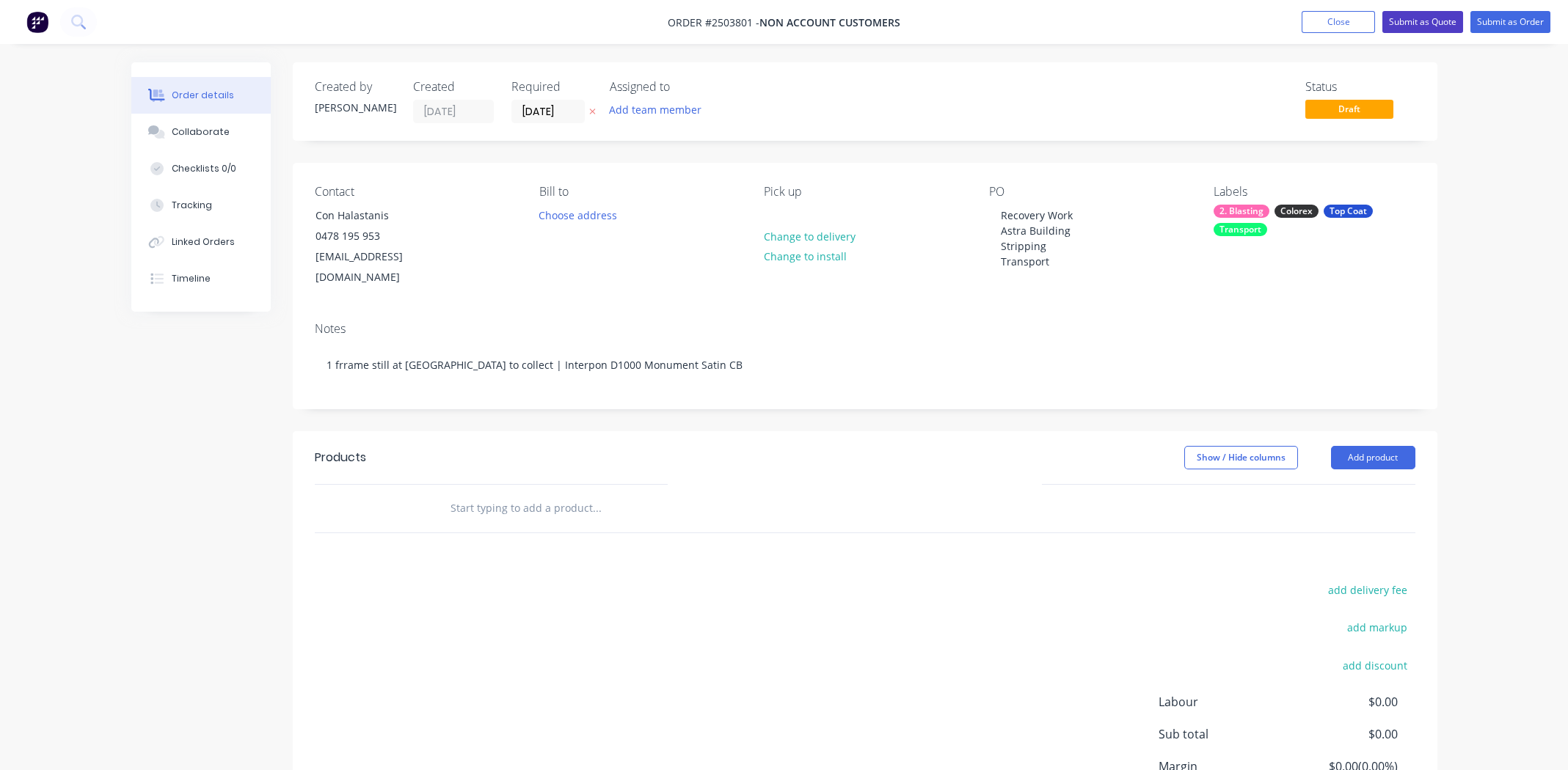
click at [1428, 26] on button "Submit as Quote" at bounding box center [1422, 22] width 80 height 22
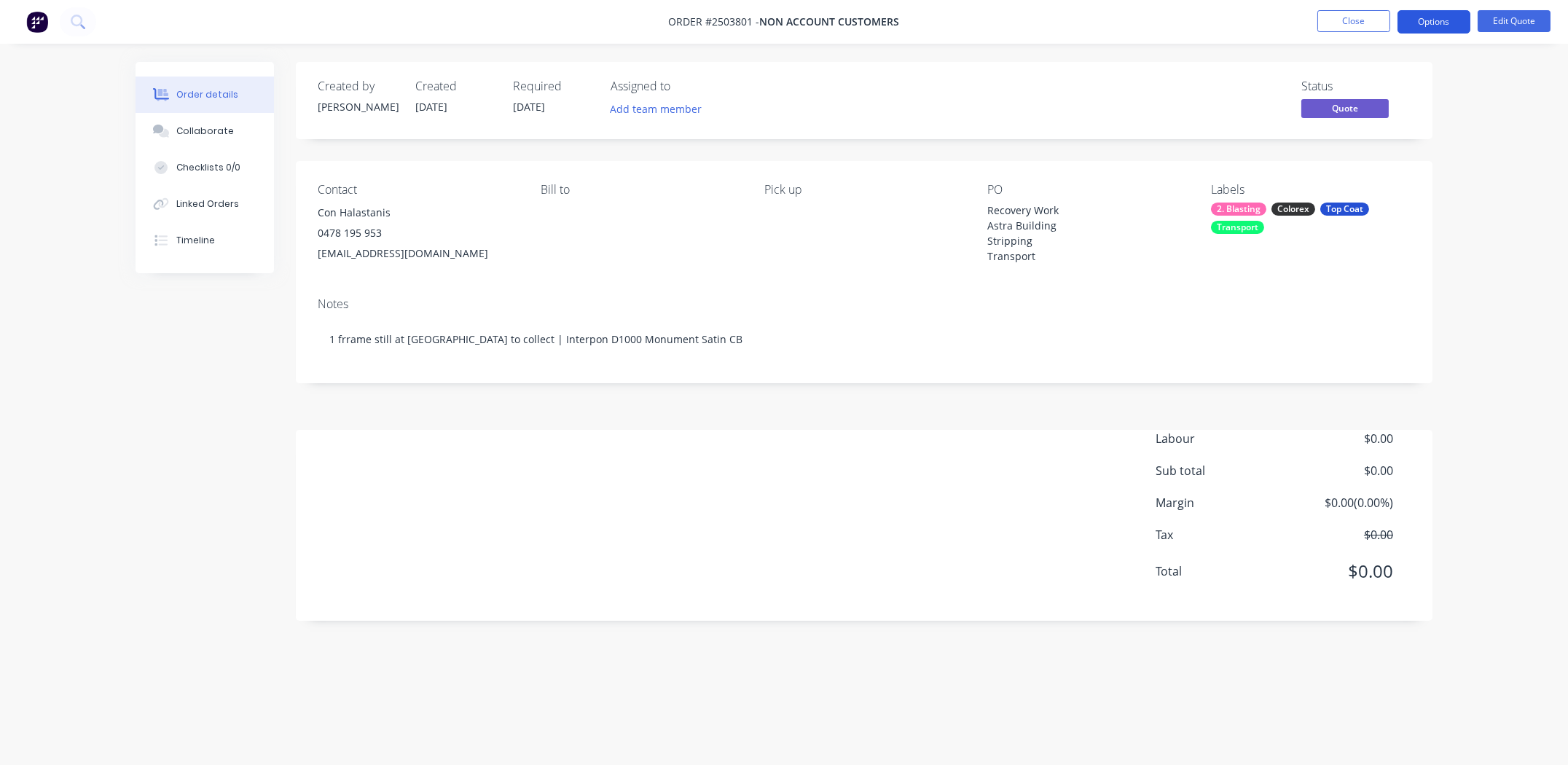
click at [1431, 22] on button "Options" at bounding box center [1434, 22] width 73 height 24
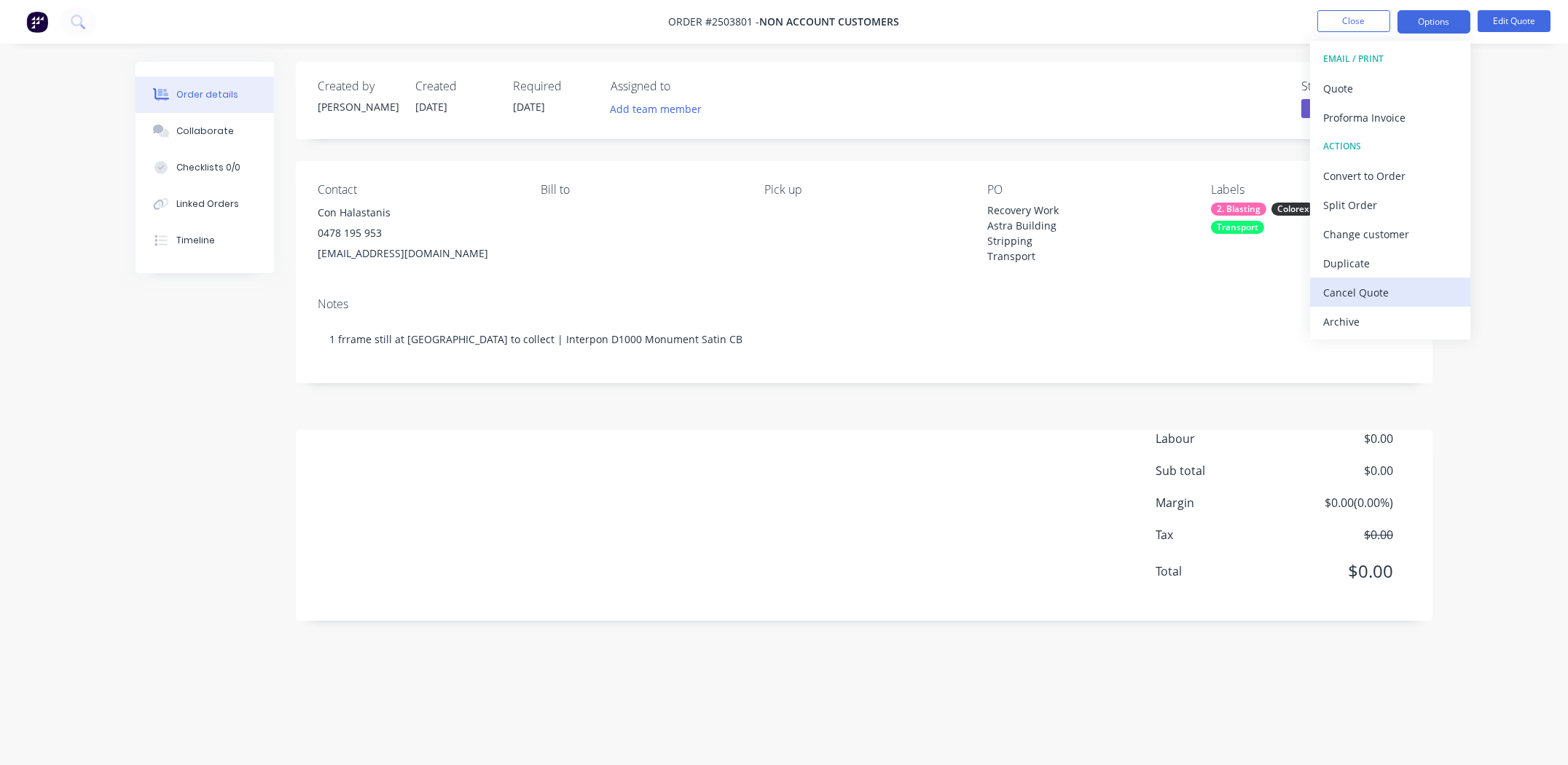
click at [1362, 295] on div "Cancel Quote" at bounding box center [1390, 292] width 134 height 21
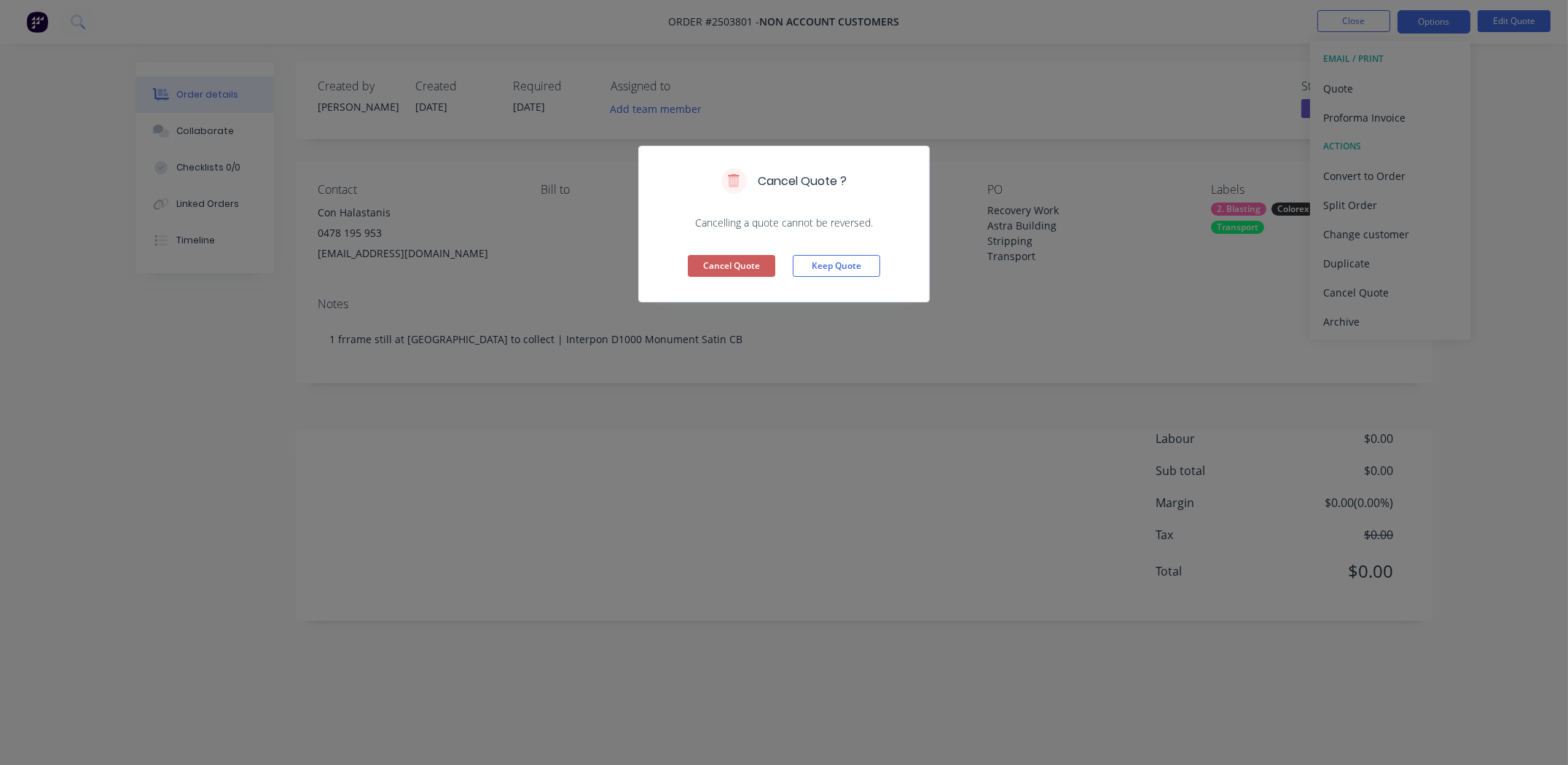
click at [742, 261] on button "Cancel Quote" at bounding box center [731, 266] width 87 height 22
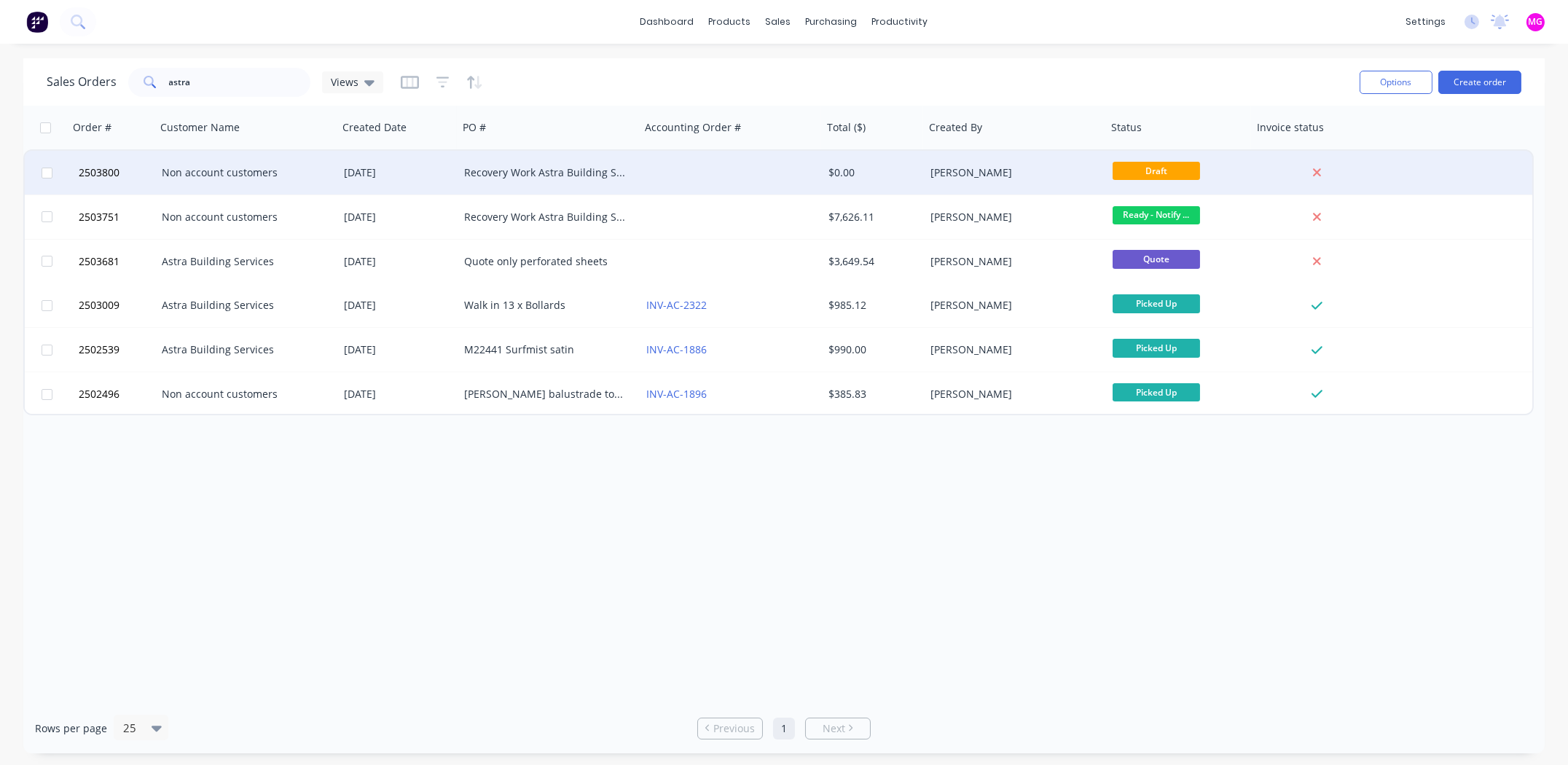
click at [188, 173] on div "Non account customers" at bounding box center [242, 172] width 161 height 15
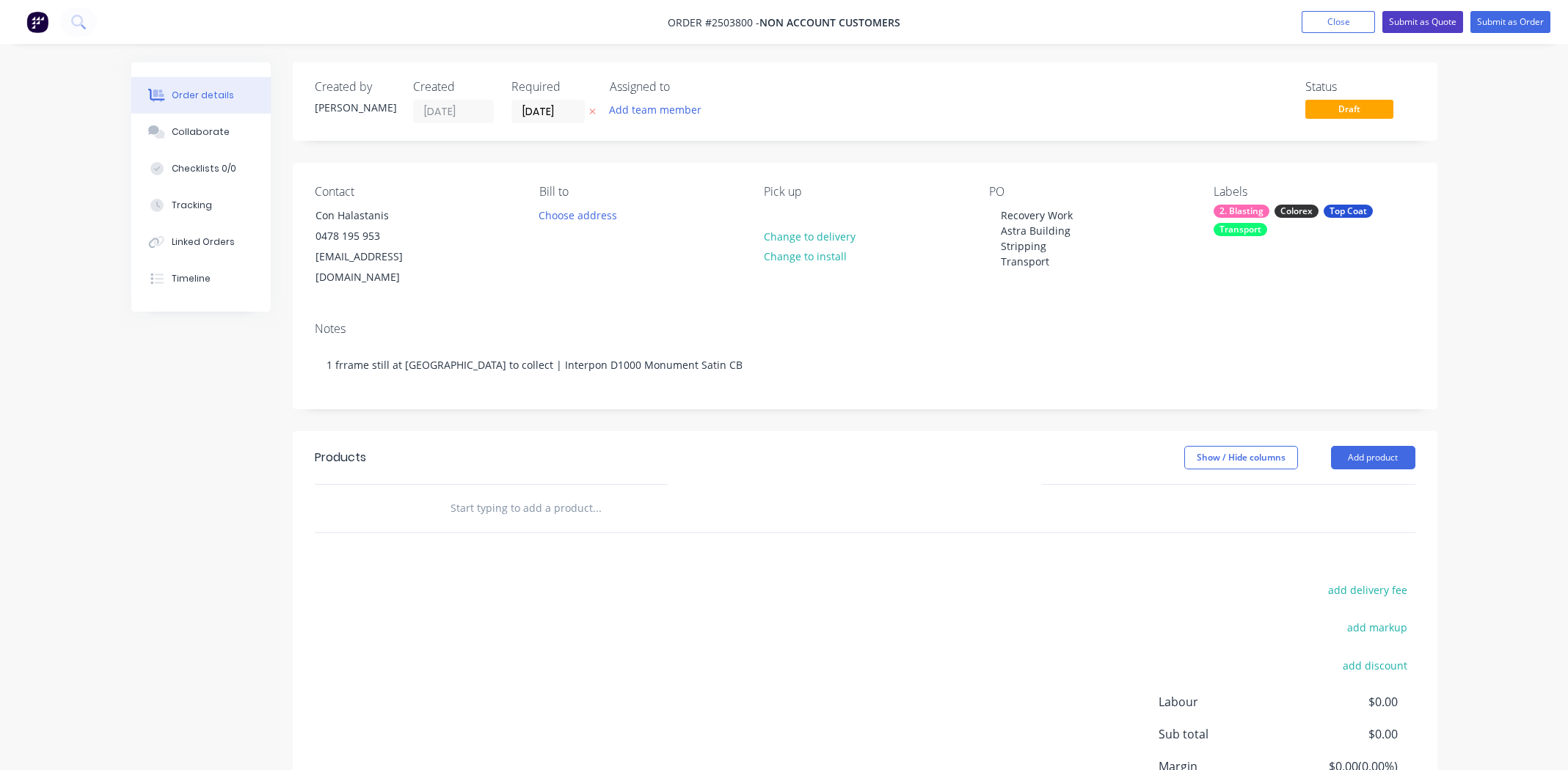
click at [1420, 20] on button "Submit as Quote" at bounding box center [1422, 22] width 80 height 22
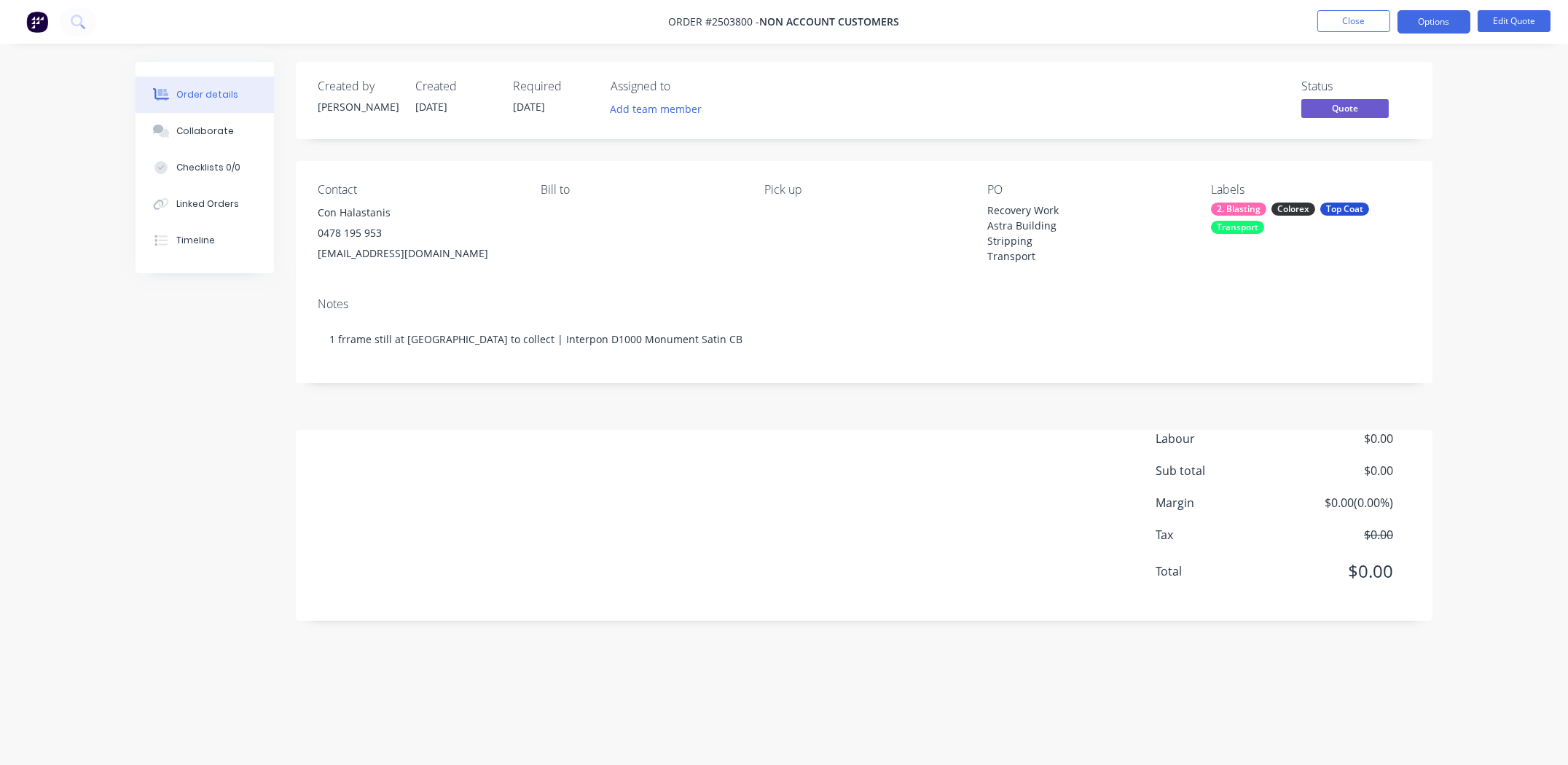
click at [1410, 21] on button "Options" at bounding box center [1434, 22] width 73 height 24
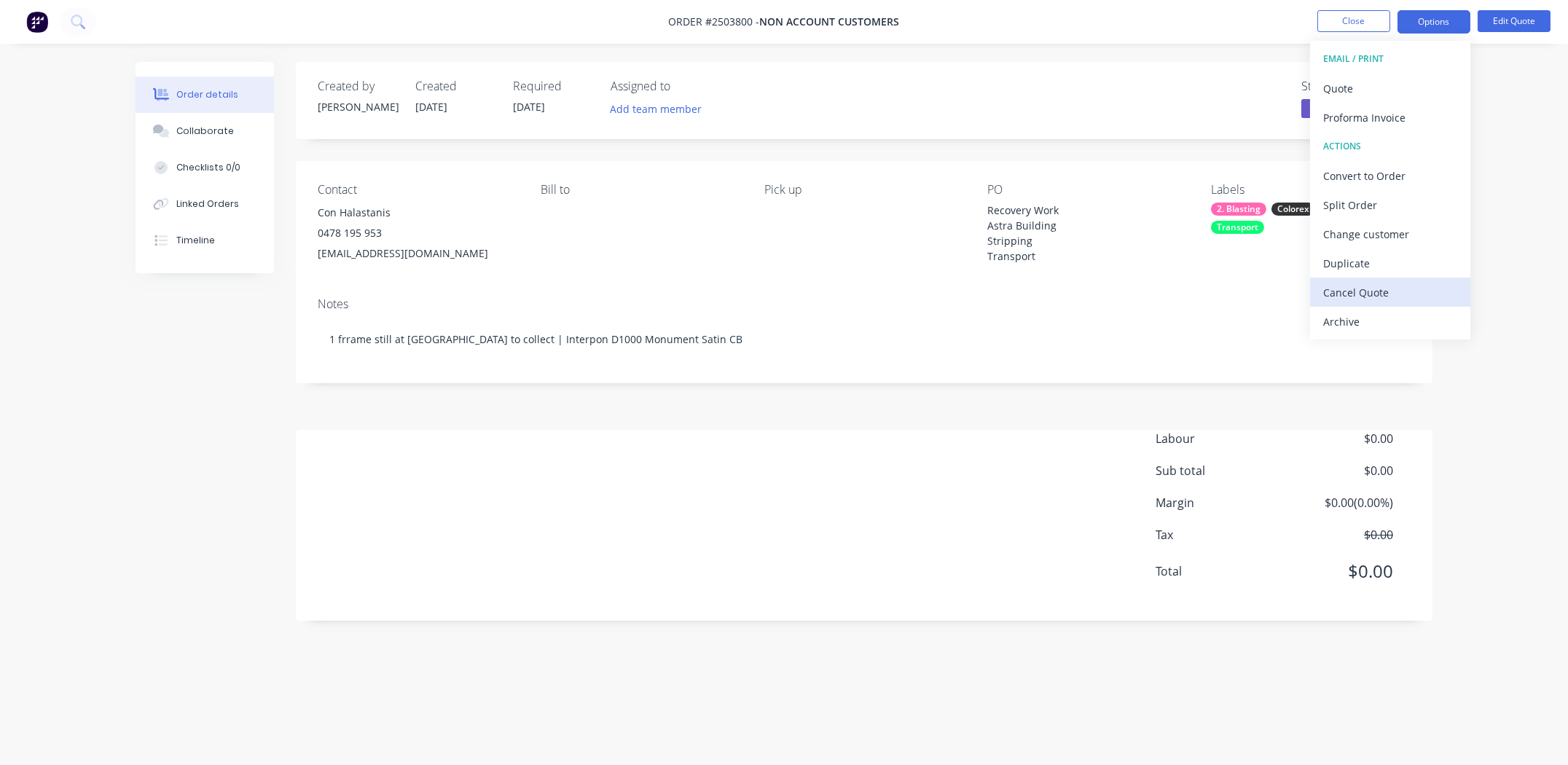
click at [1355, 290] on div "Cancel Quote" at bounding box center [1390, 292] width 134 height 21
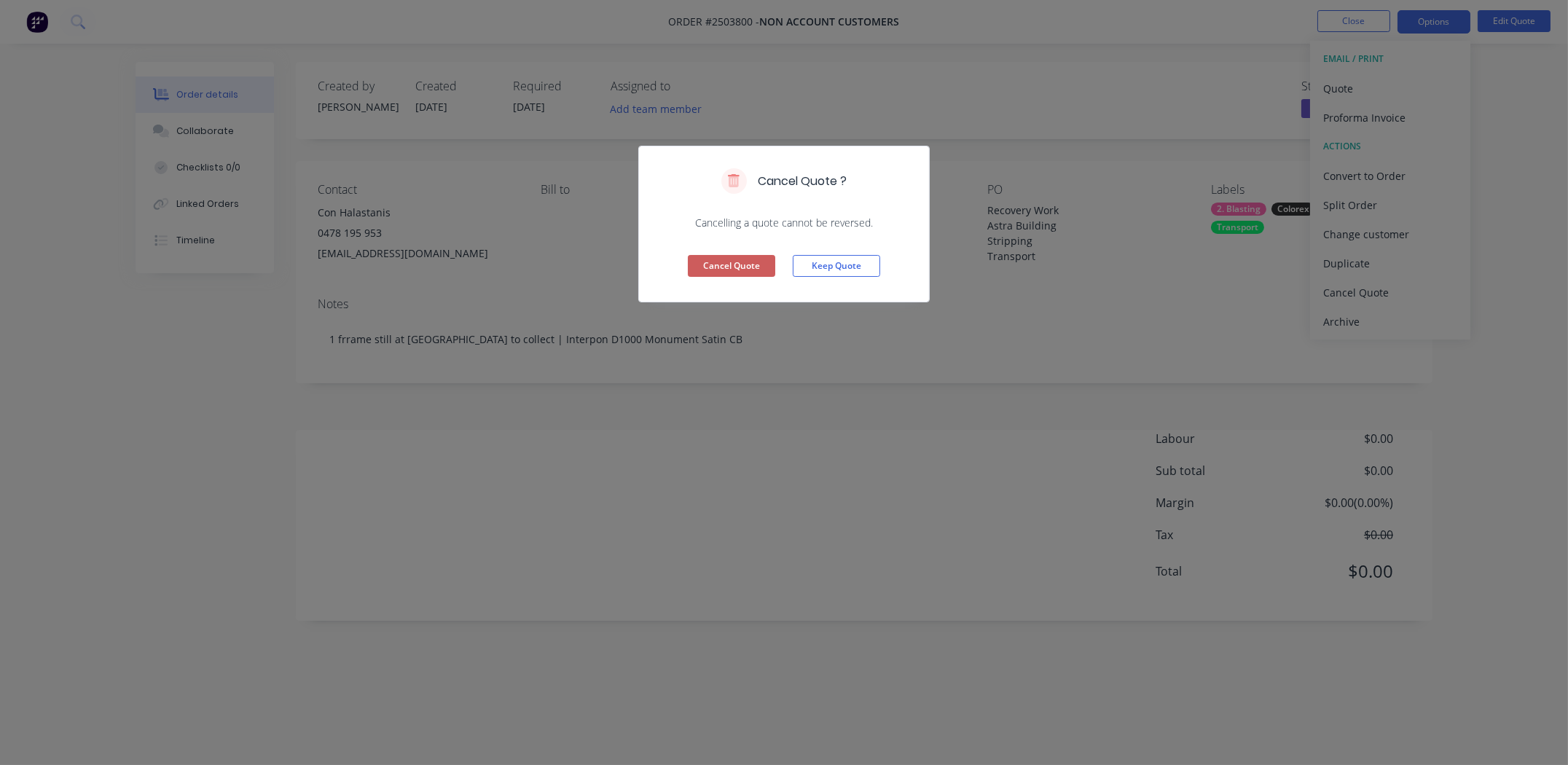
click at [730, 269] on button "Cancel Quote" at bounding box center [731, 266] width 87 height 22
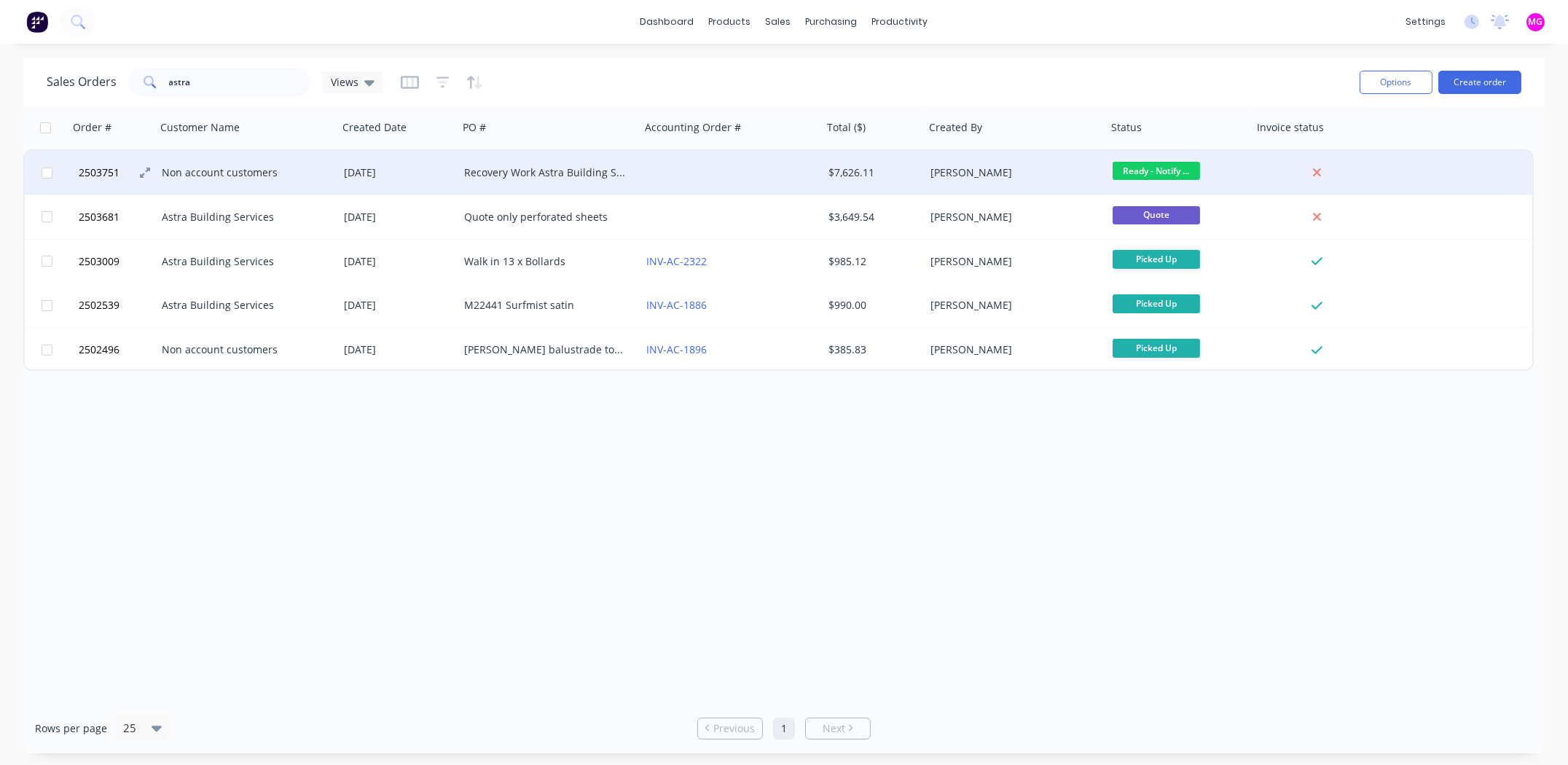
click at [96, 174] on span "2503751" at bounding box center [99, 172] width 41 height 15
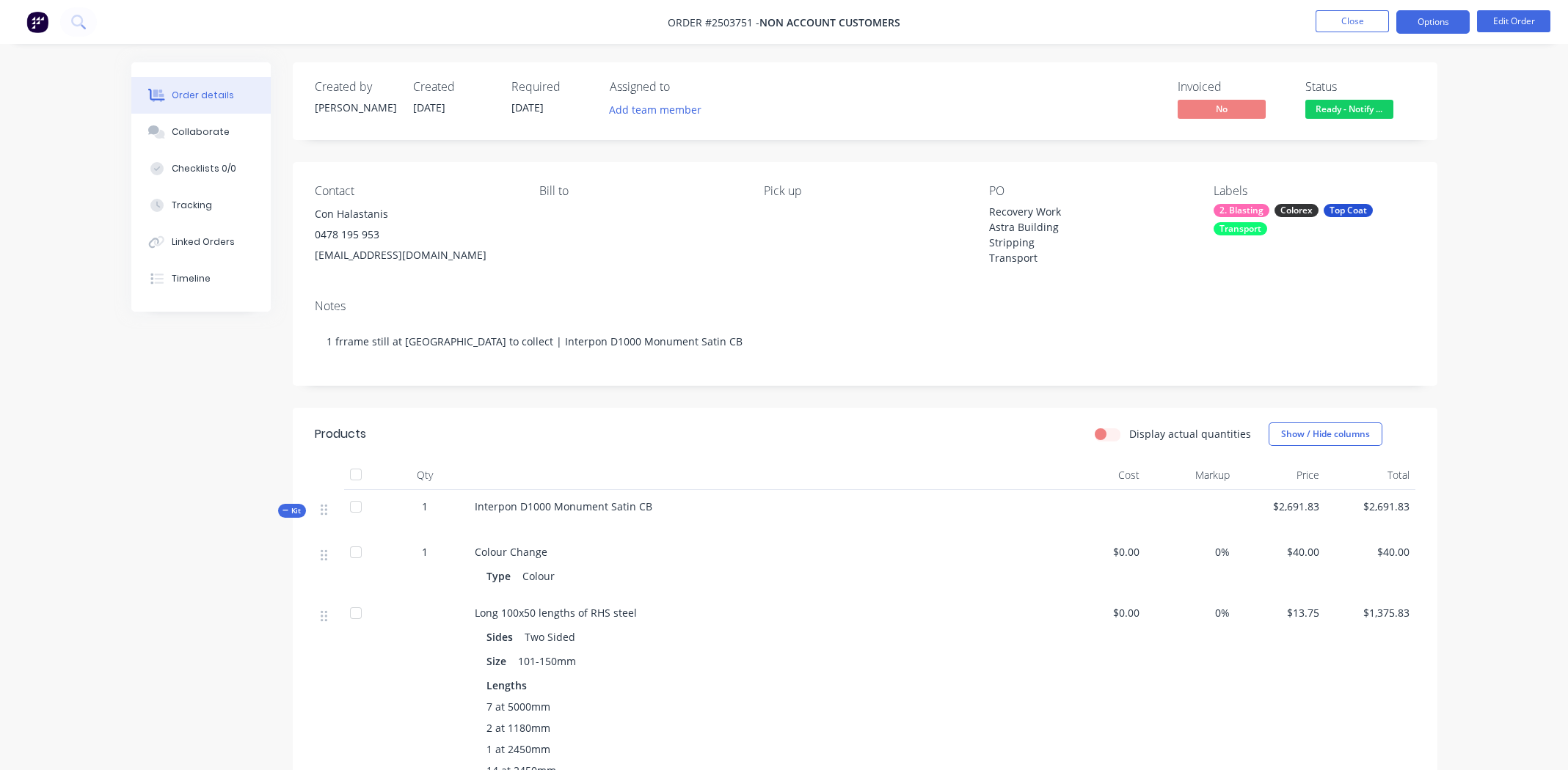
click at [1444, 19] on button "Options" at bounding box center [1433, 22] width 73 height 24
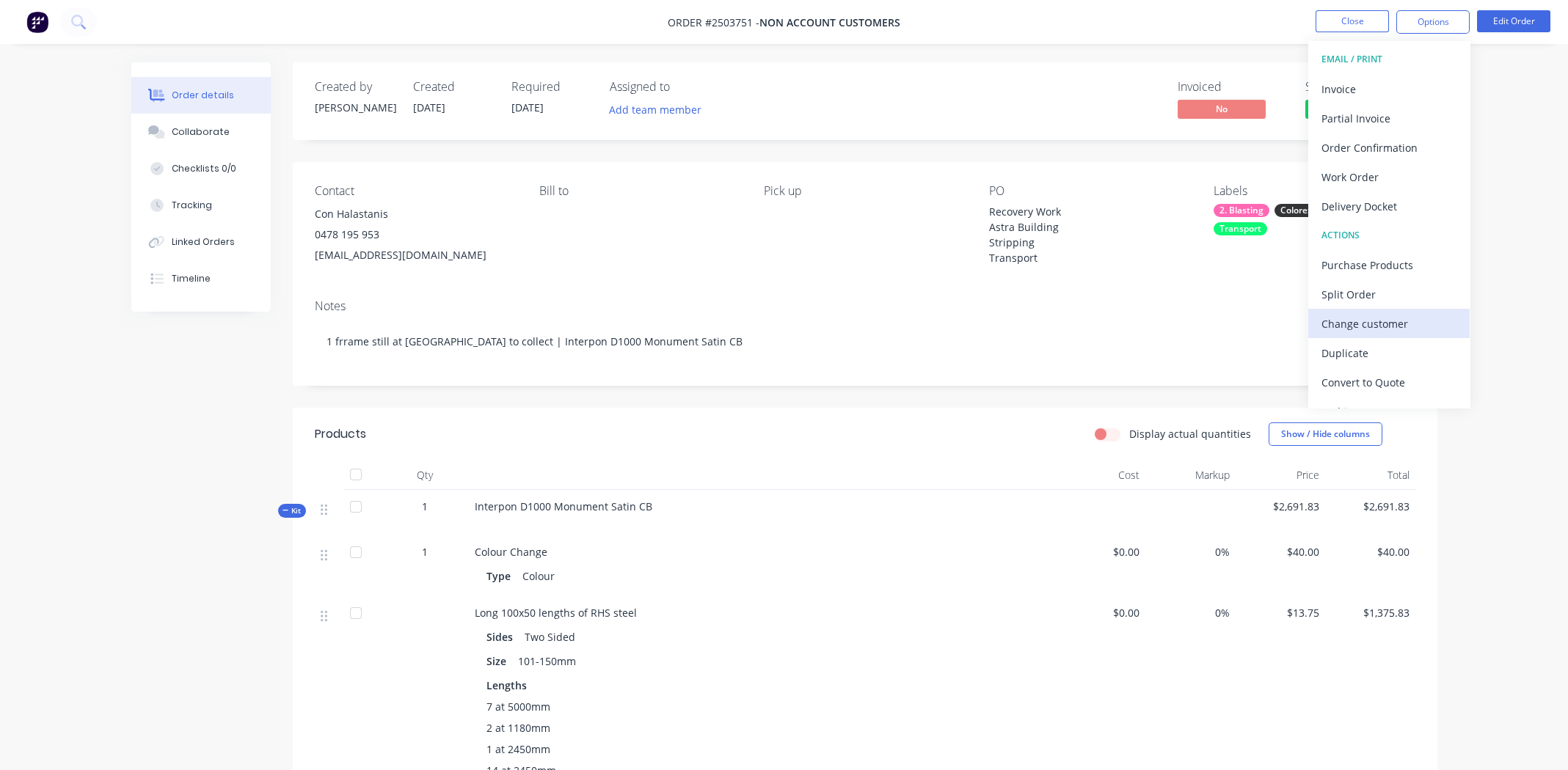
click at [1351, 320] on div "Change customer" at bounding box center [1389, 323] width 135 height 21
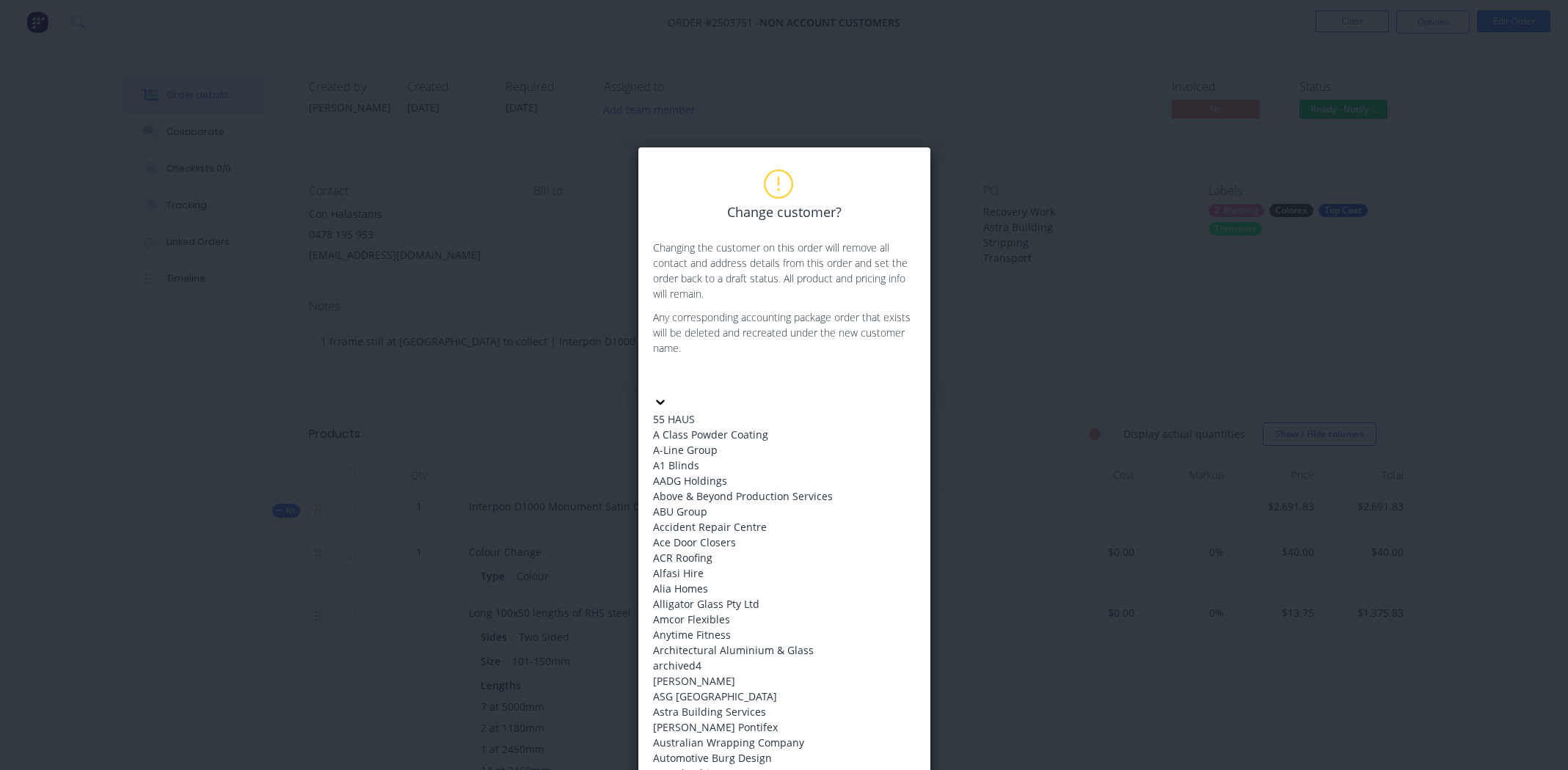
click at [719, 386] on div at bounding box center [762, 379] width 211 height 18
type input "astra"
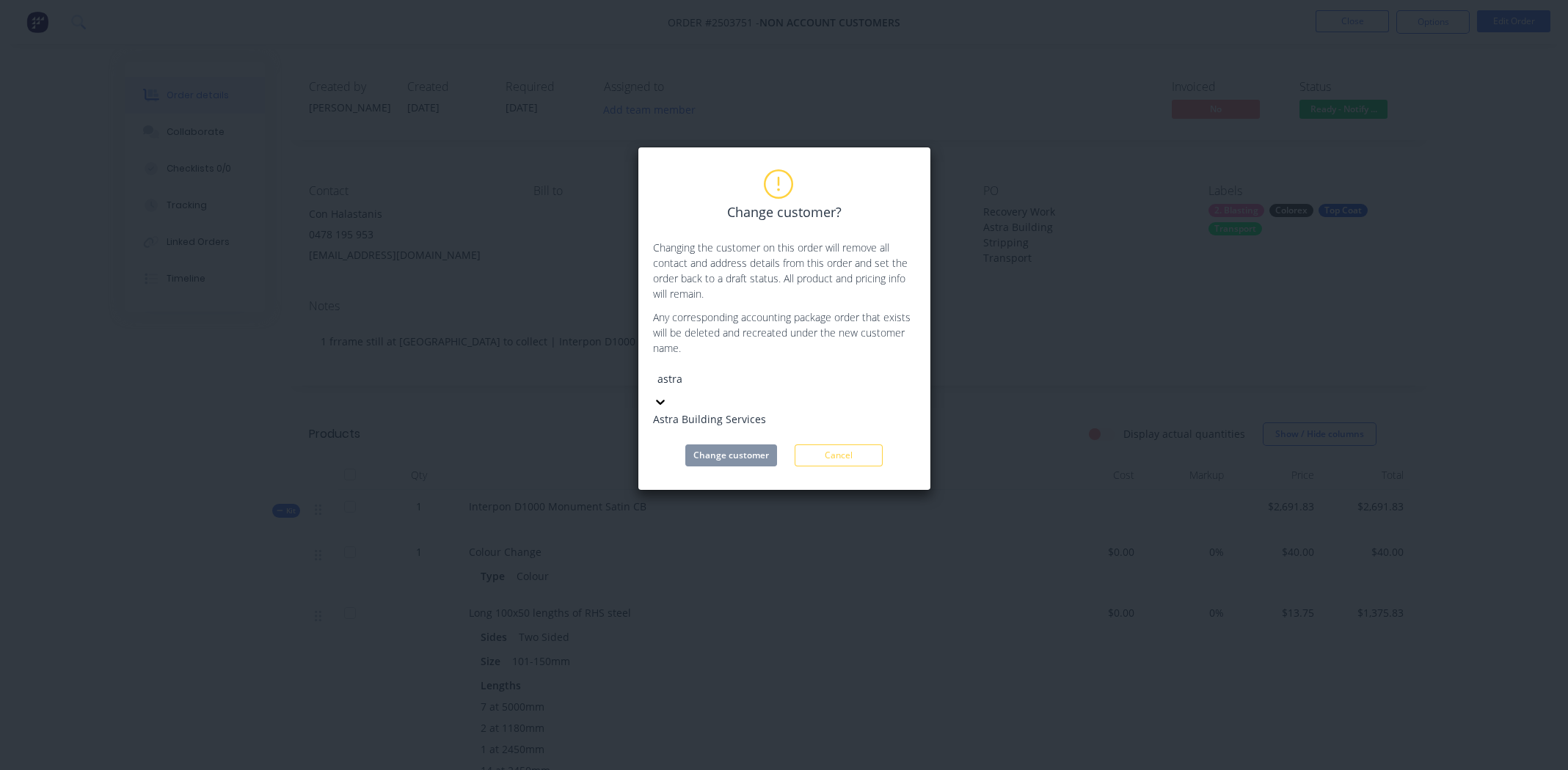
click at [757, 417] on div "Astra Building Services" at bounding box center [762, 419] width 220 height 16
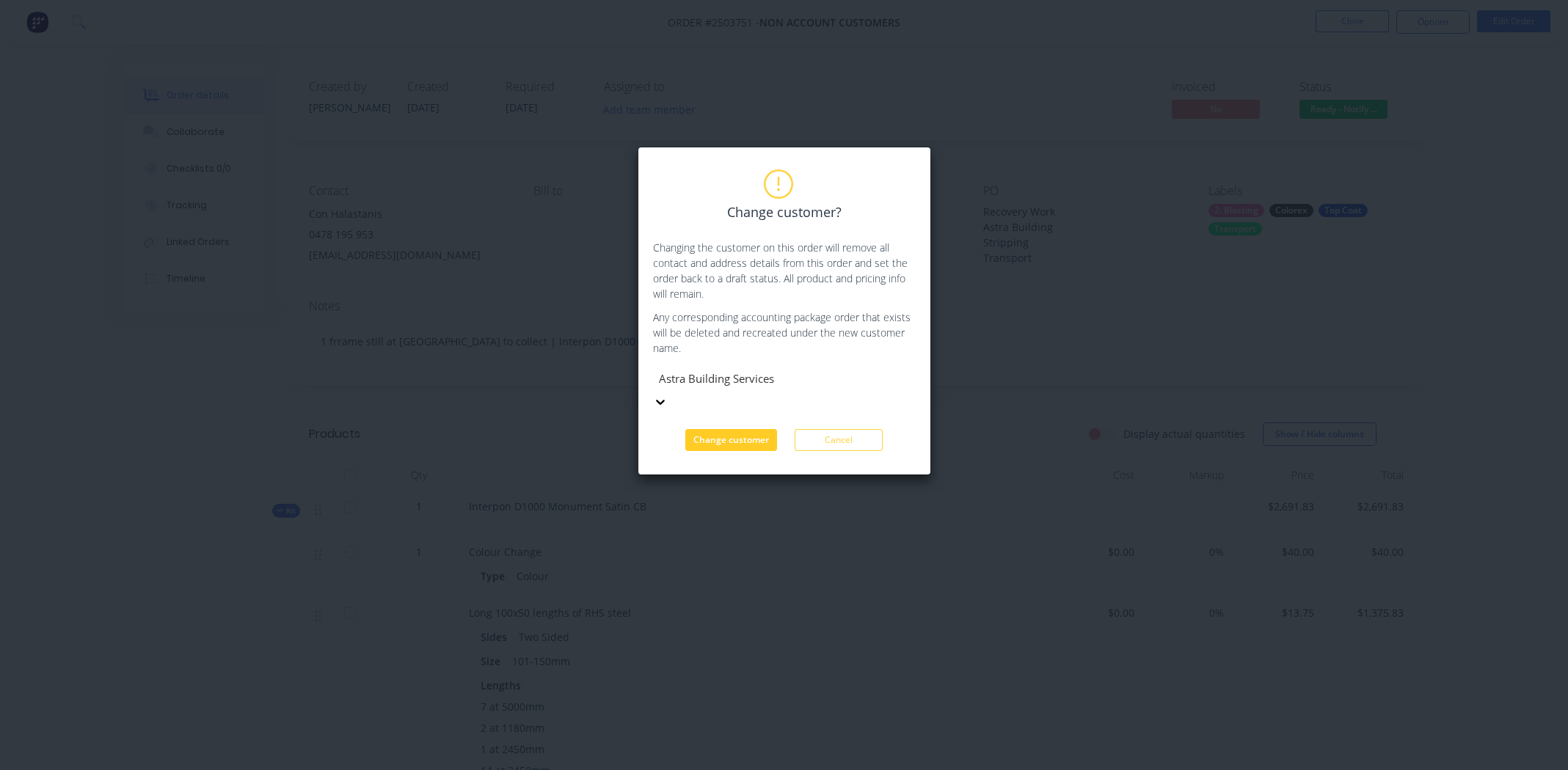
click at [723, 429] on button "Change customer" at bounding box center [731, 440] width 91 height 22
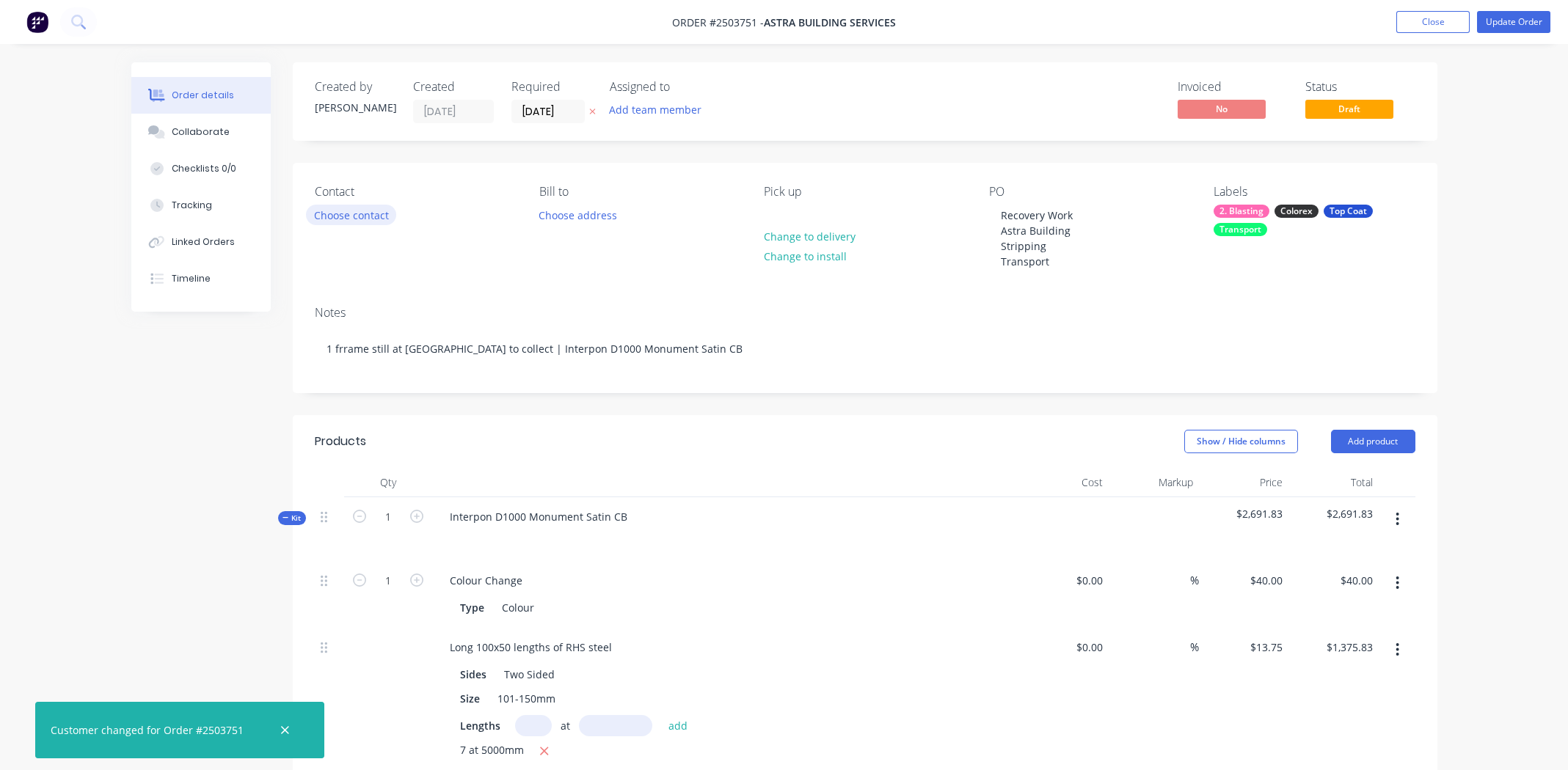
click at [350, 219] on button "Choose contact" at bounding box center [350, 214] width 90 height 20
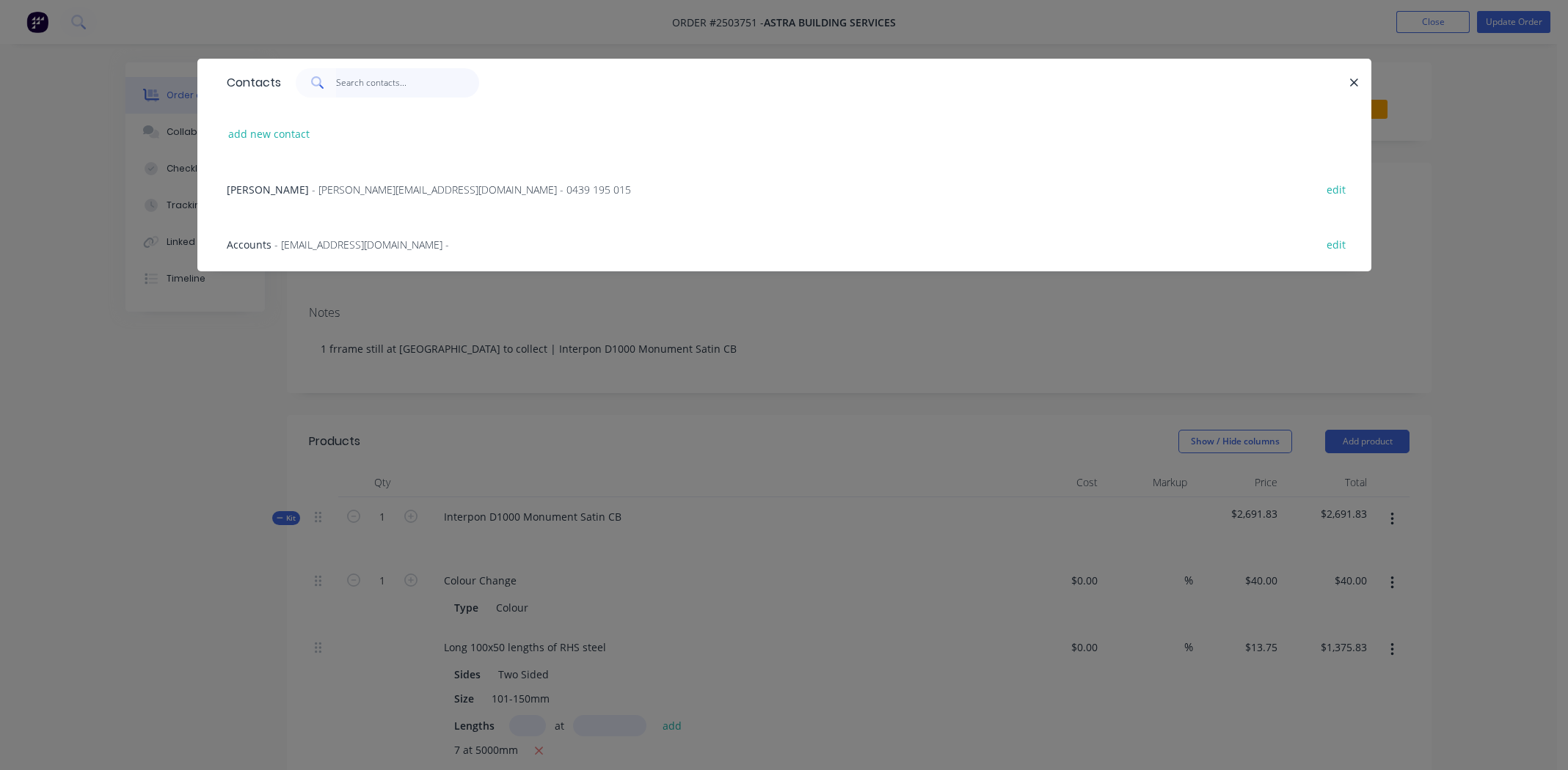
click at [386, 77] on input "text" at bounding box center [407, 83] width 143 height 29
type input "c"
click at [260, 245] on span "Accounts" at bounding box center [248, 244] width 45 height 14
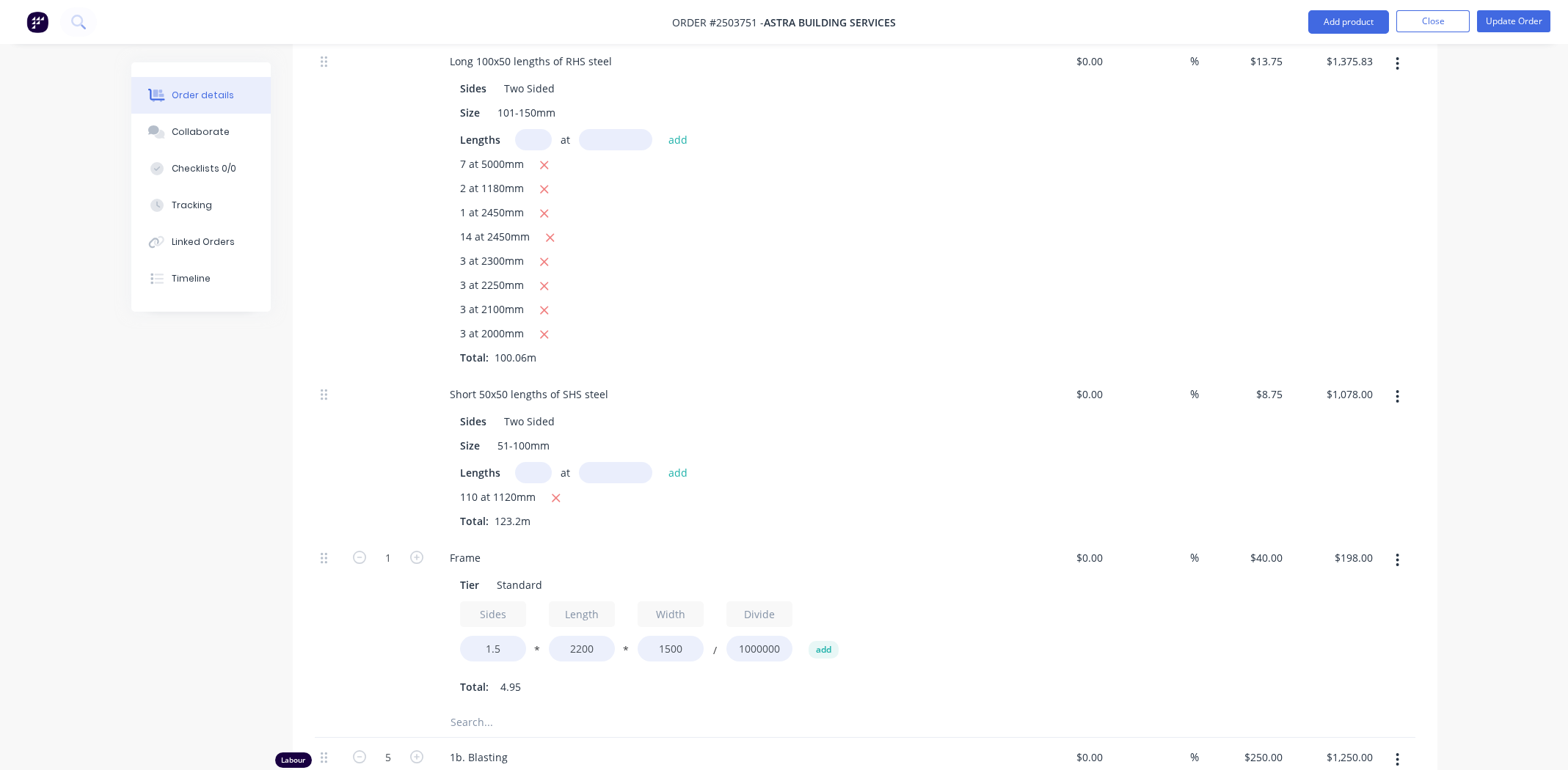
scroll to position [952, 0]
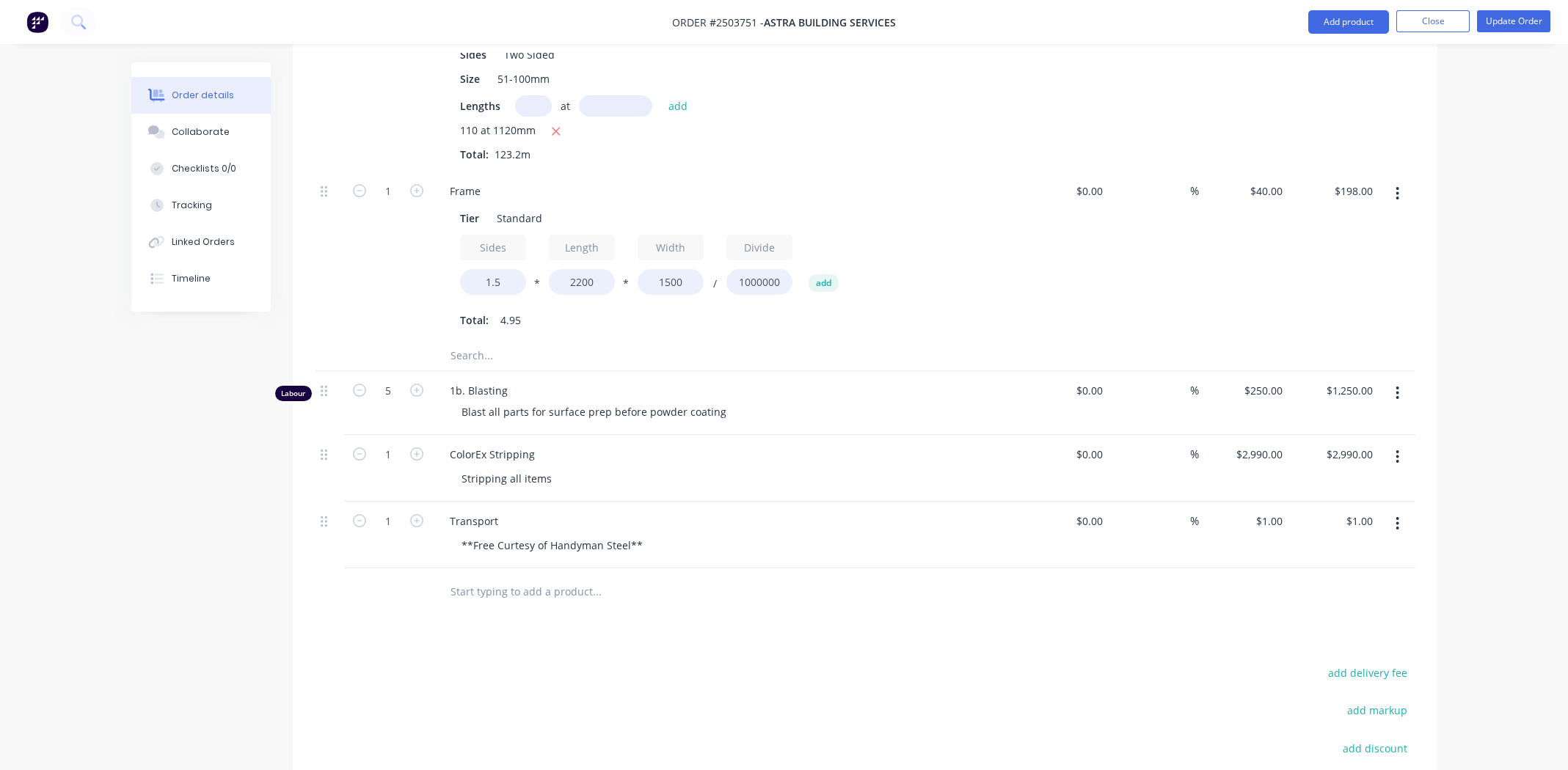
click at [515, 544] on div "**Free Curtesy of Handyman Steel**" at bounding box center [552, 545] width 204 height 21
click at [514, 540] on div "**Free Curtesy of Handyman Steel**" at bounding box center [552, 545] width 204 height 21
click at [675, 591] on input "text" at bounding box center [596, 592] width 293 height 29
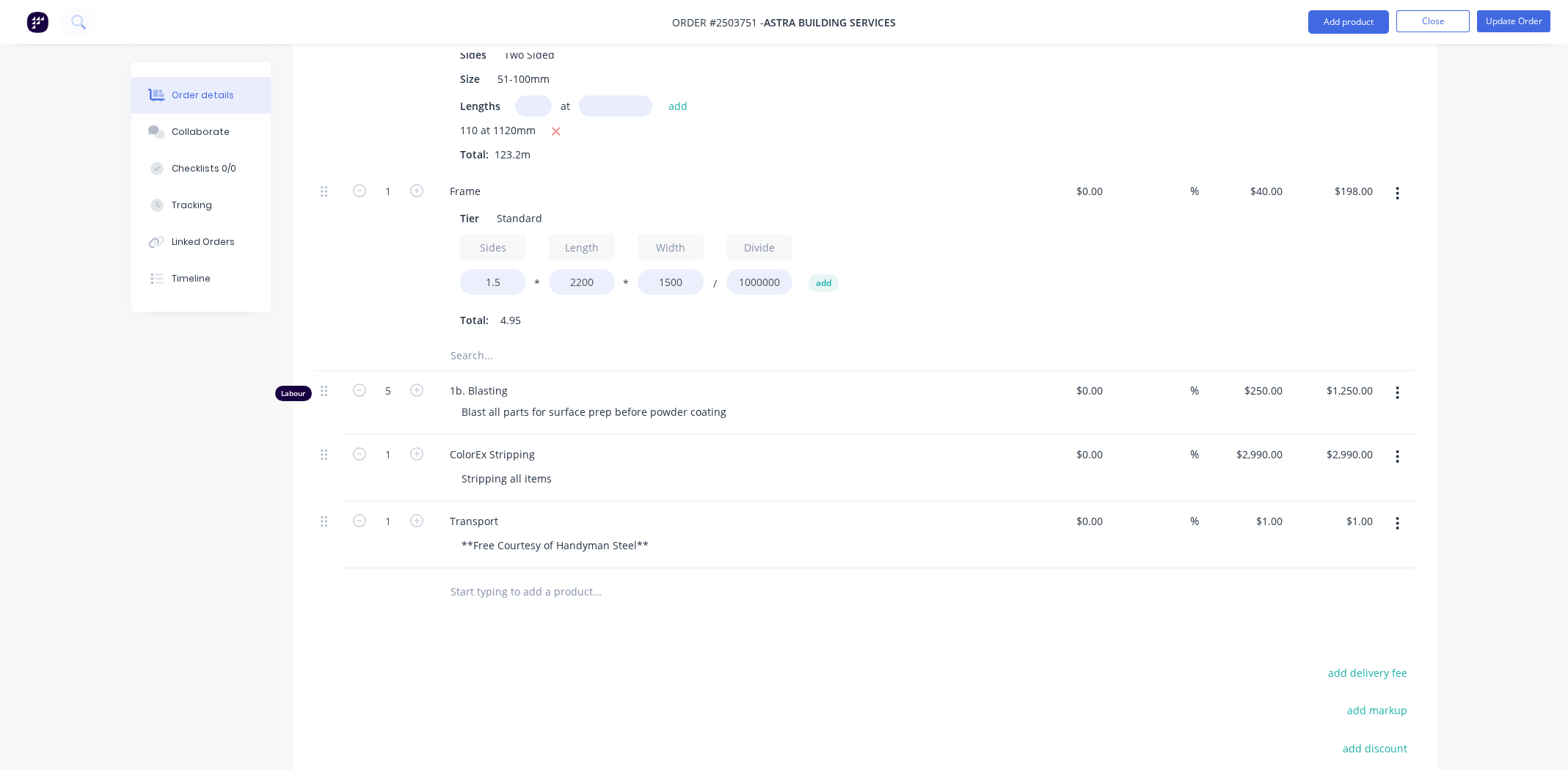
click at [679, 625] on div "Products Show / Hide columns Add product Qty Cost Markup Price Total Kit 1 Inte…" at bounding box center [865, 215] width 1145 height 1505
click at [1509, 25] on button "Update Order" at bounding box center [1513, 21] width 73 height 22
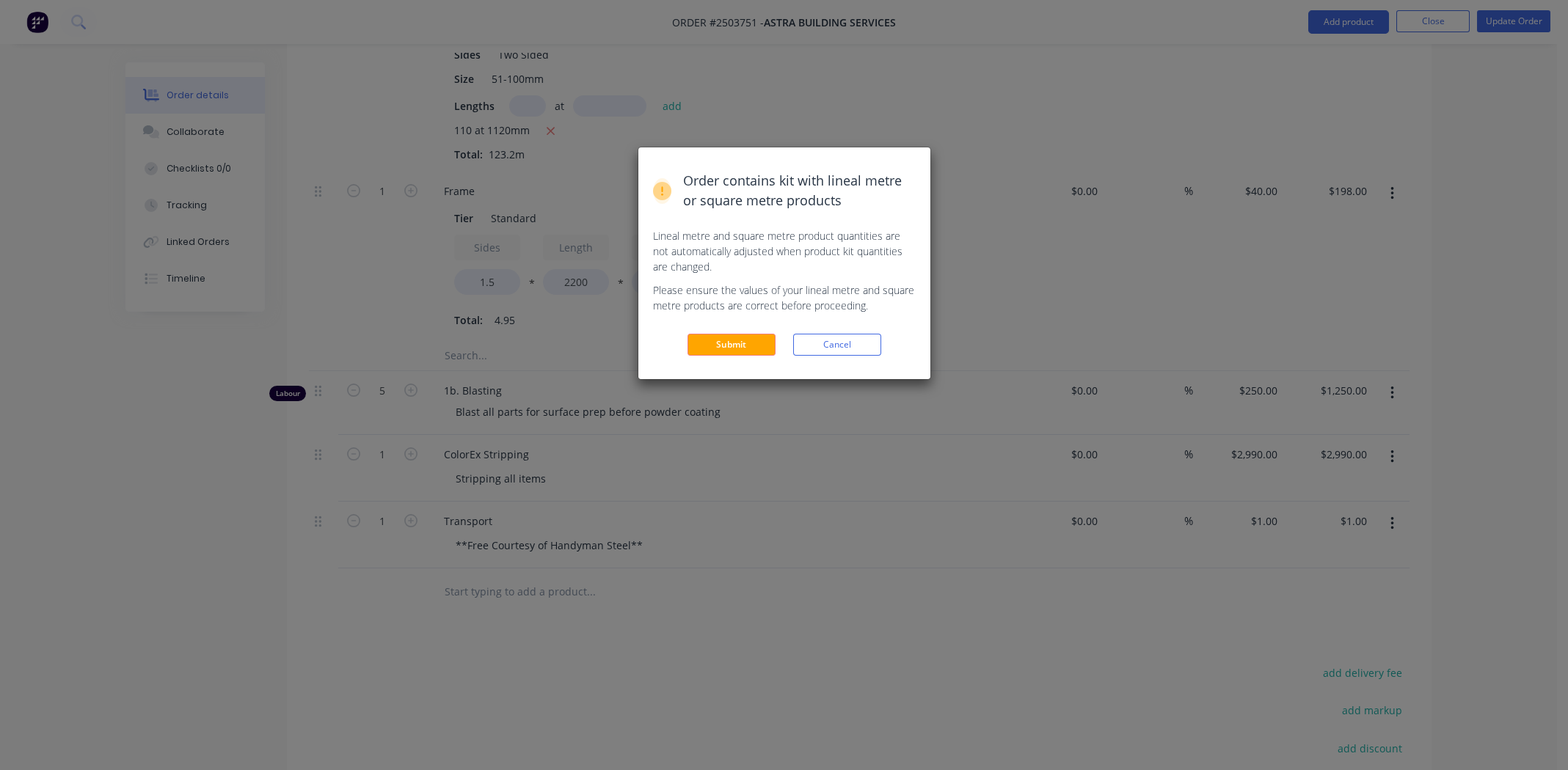
drag, startPoint x: 733, startPoint y: 343, endPoint x: 898, endPoint y: 293, distance: 172.4
click at [734, 342] on button "Submit" at bounding box center [731, 345] width 88 height 22
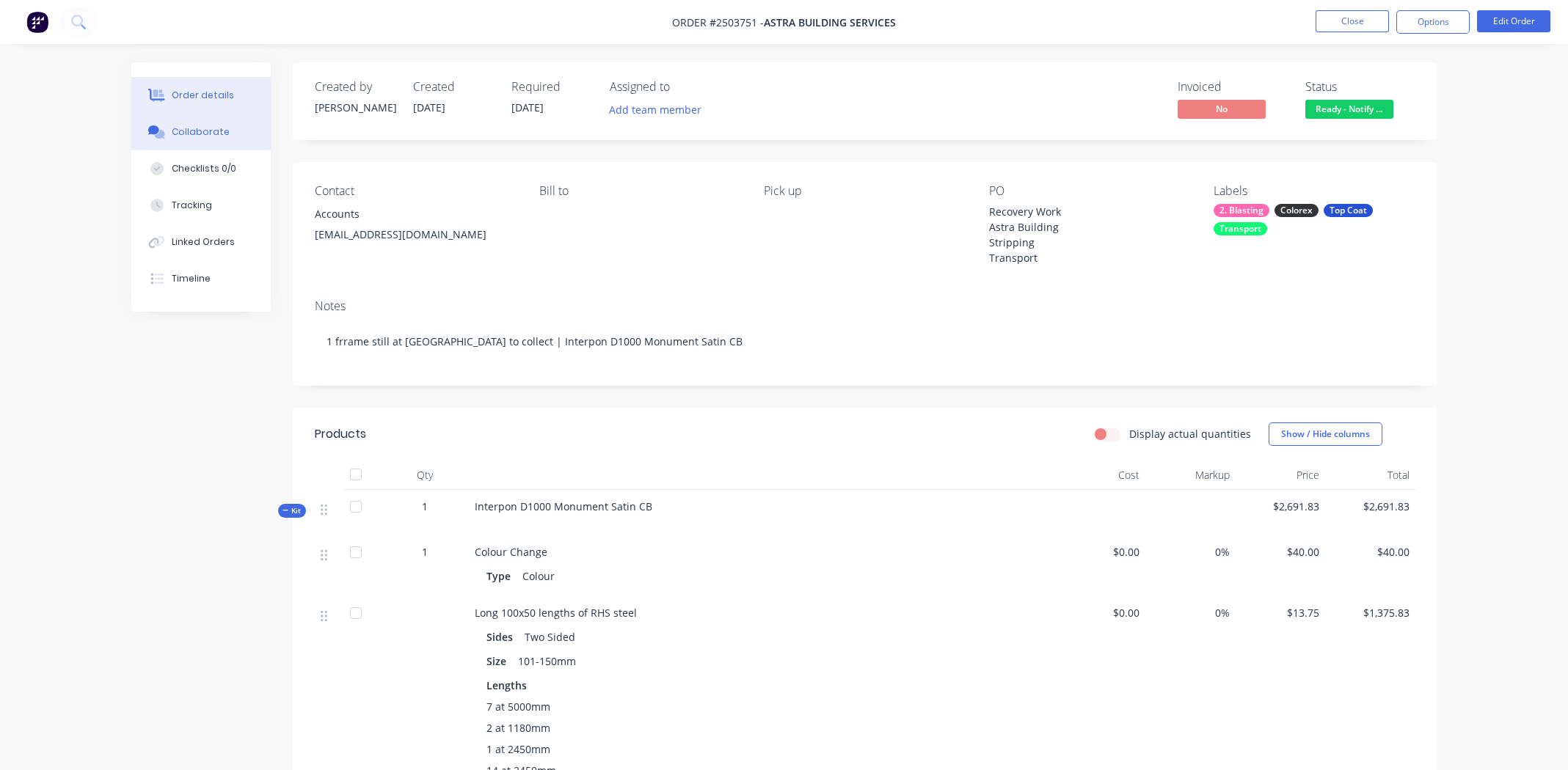
click at [208, 123] on button "Collaborate" at bounding box center [201, 132] width 140 height 36
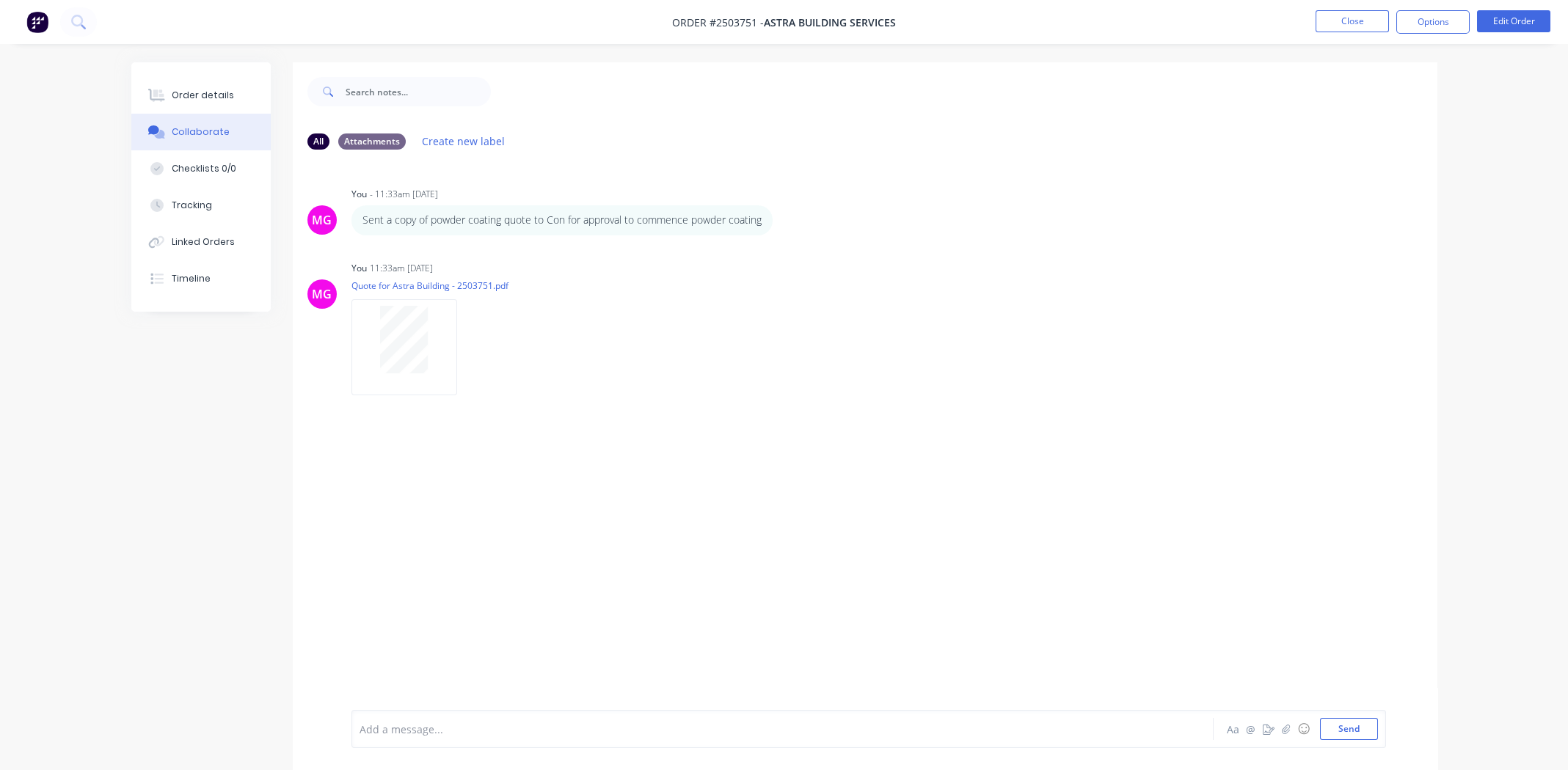
click at [684, 460] on div "MG You - 11:33am [DATE] Sent a copy of powder coating quote to Con for approval…" at bounding box center [865, 435] width 1145 height 548
click at [193, 88] on div "Order details" at bounding box center [203, 95] width 62 height 13
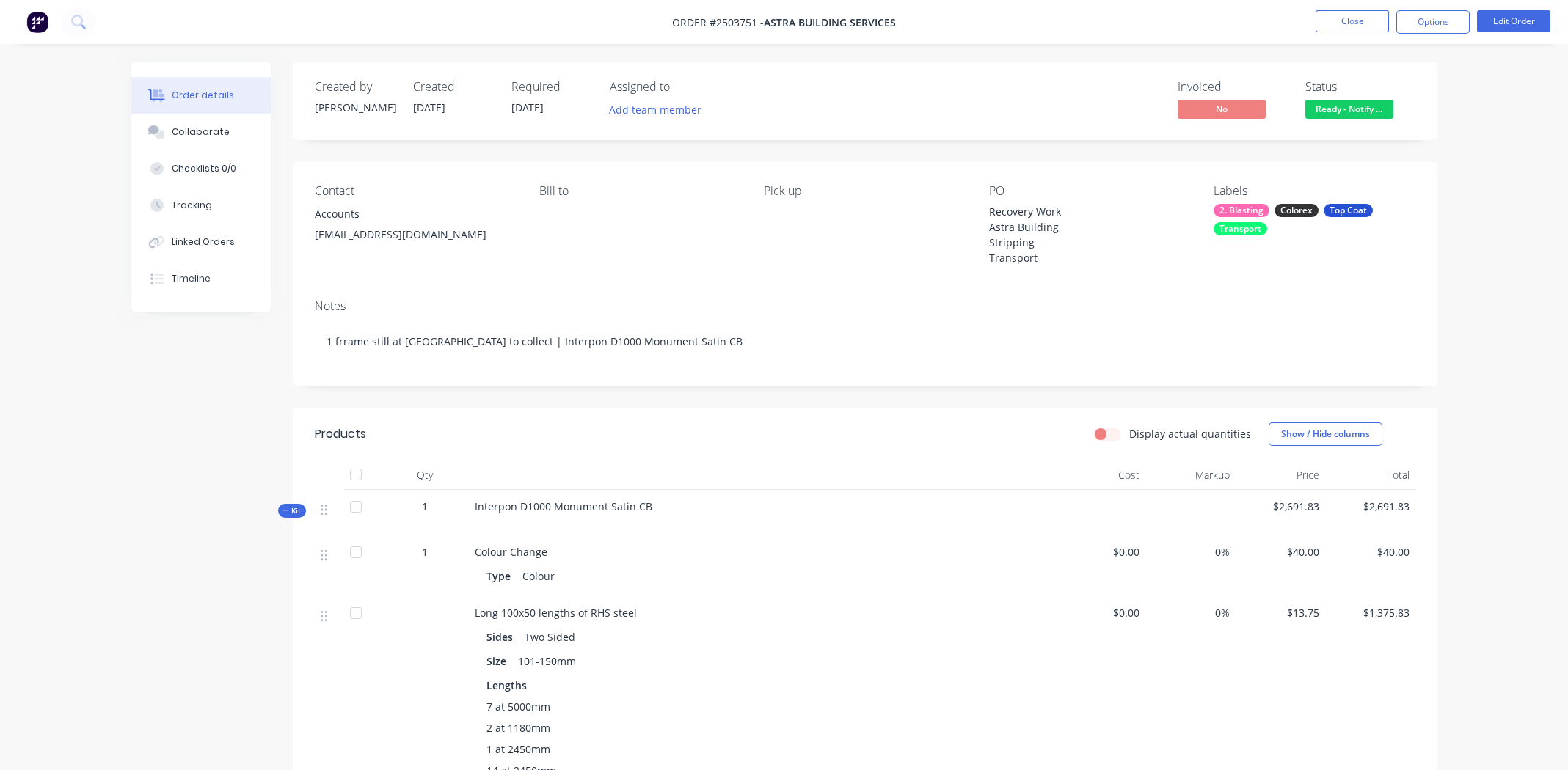
click at [673, 275] on div "Contact Accounts [EMAIL_ADDRESS][DOMAIN_NAME] Bill to Pick up PO Recovery Work …" at bounding box center [865, 224] width 1145 height 125
click at [1432, 23] on button "Options" at bounding box center [1433, 22] width 73 height 24
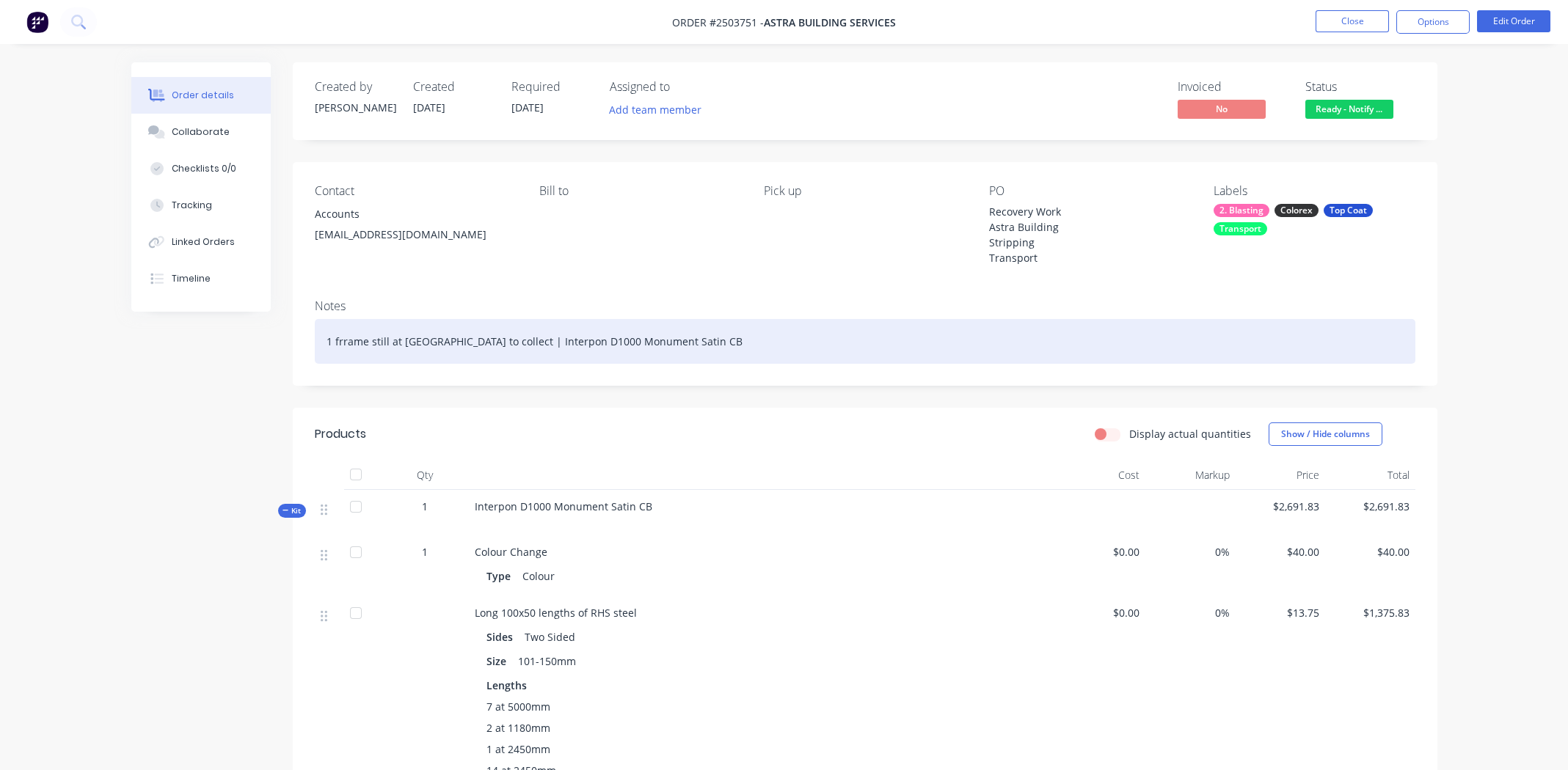
drag, startPoint x: 813, startPoint y: 338, endPoint x: 984, endPoint y: 301, distance: 175.0
click at [815, 338] on div "1 frrame still at [GEOGRAPHIC_DATA] to collect | Interpon D1000 Monument Satin …" at bounding box center [865, 341] width 1101 height 45
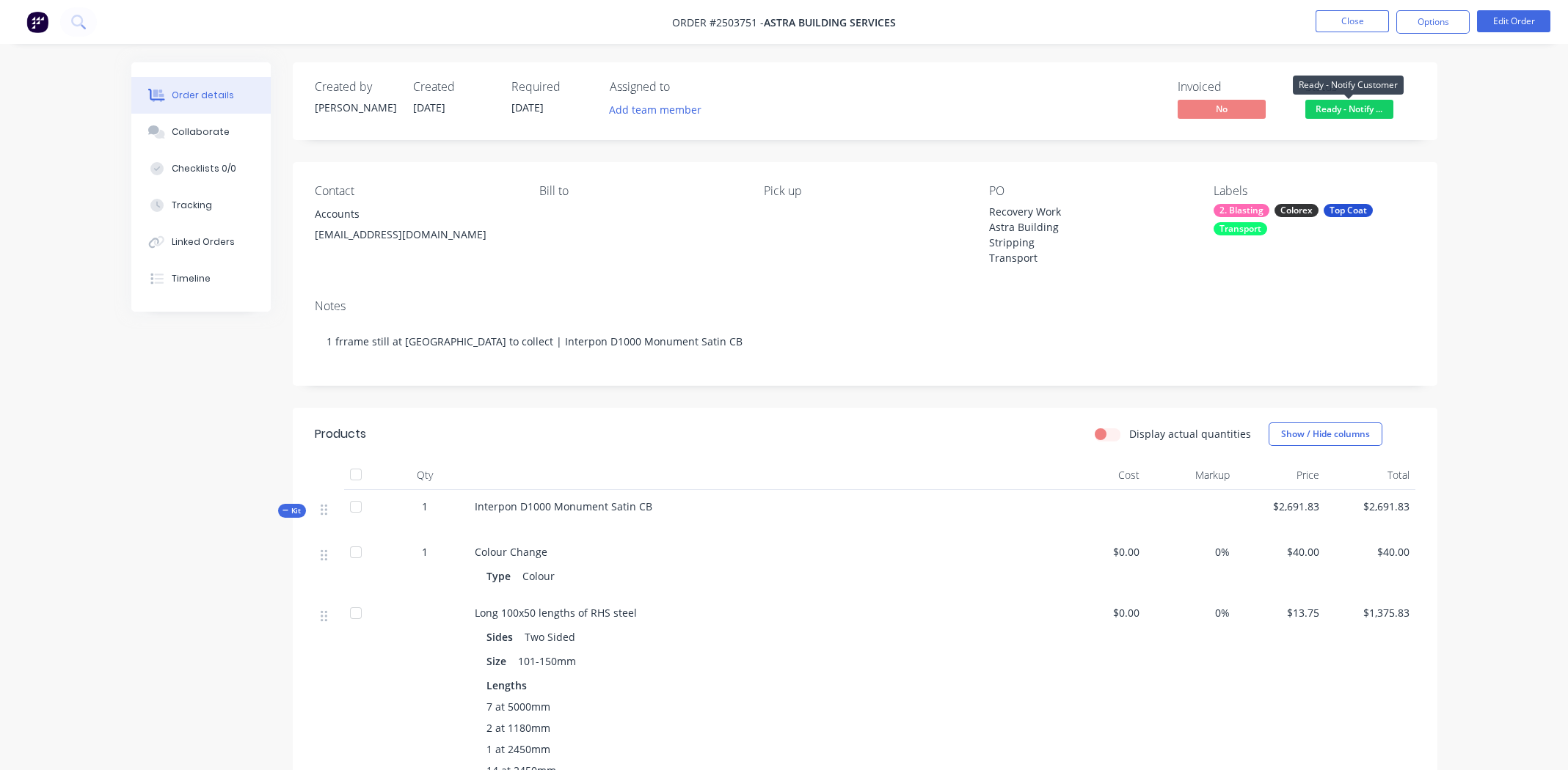
click at [1342, 107] on span "Ready - Notify ..." at bounding box center [1349, 109] width 88 height 18
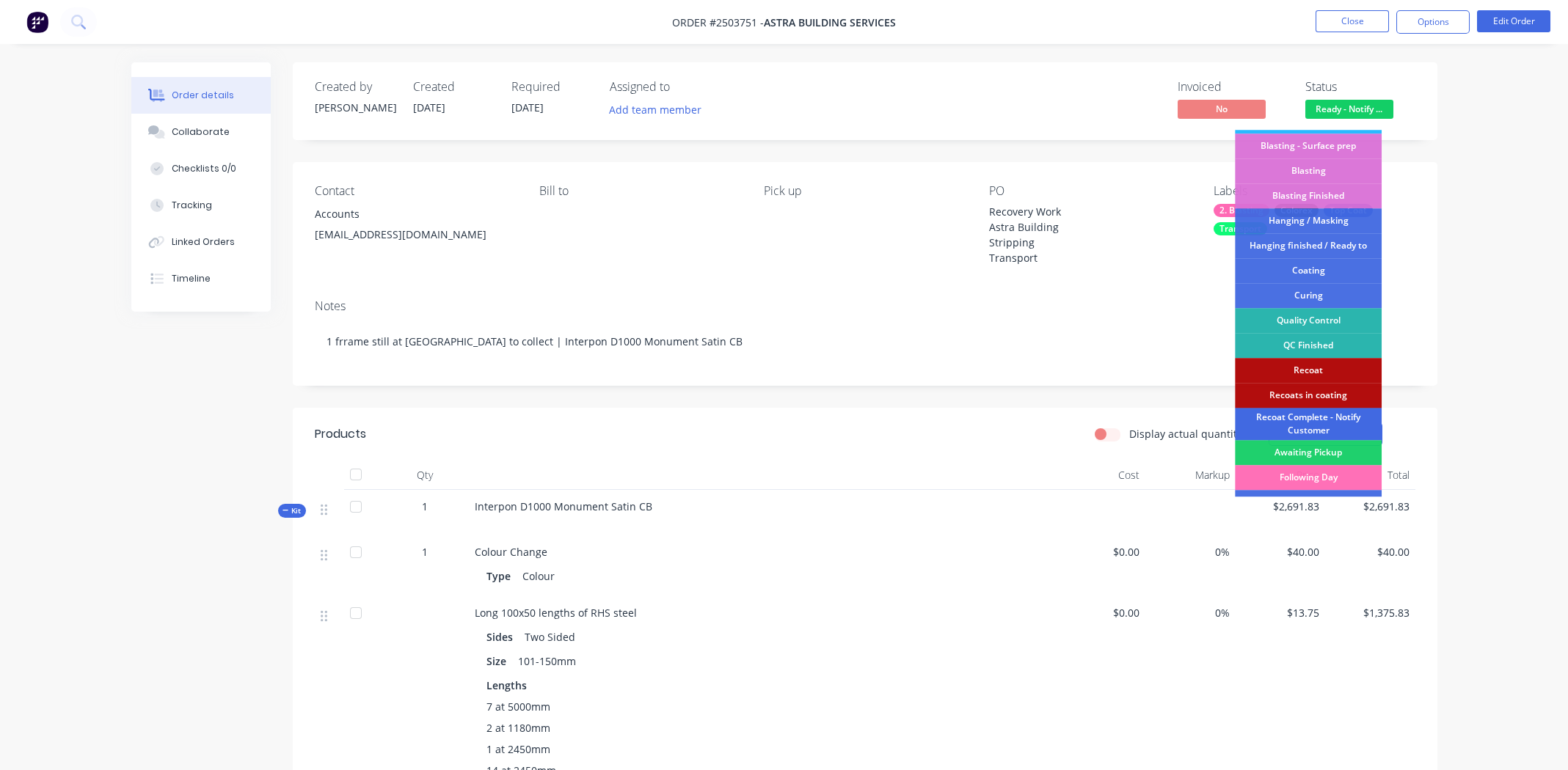
scroll to position [220, 0]
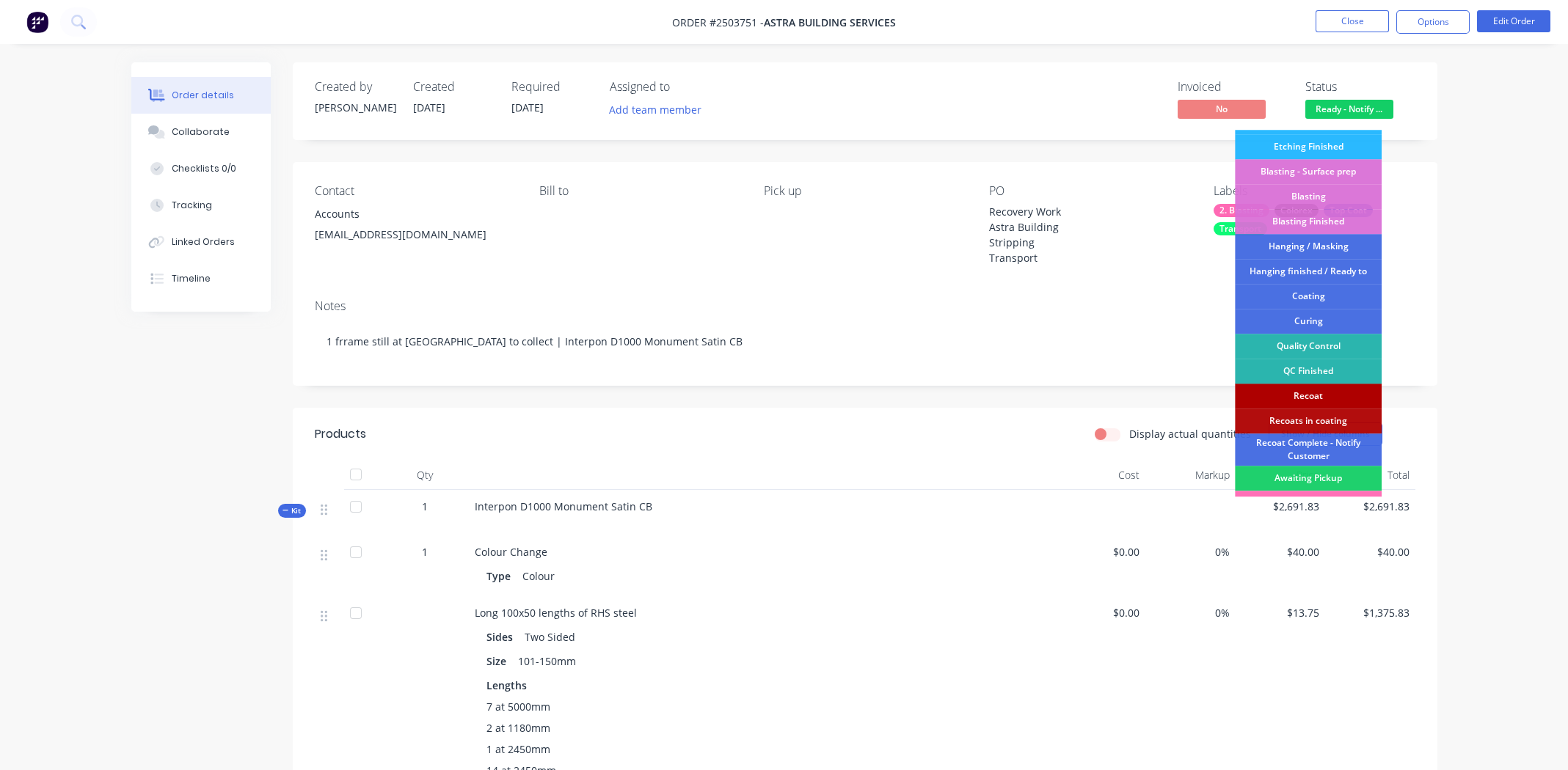
click at [1311, 393] on div "Recoat" at bounding box center [1308, 395] width 147 height 25
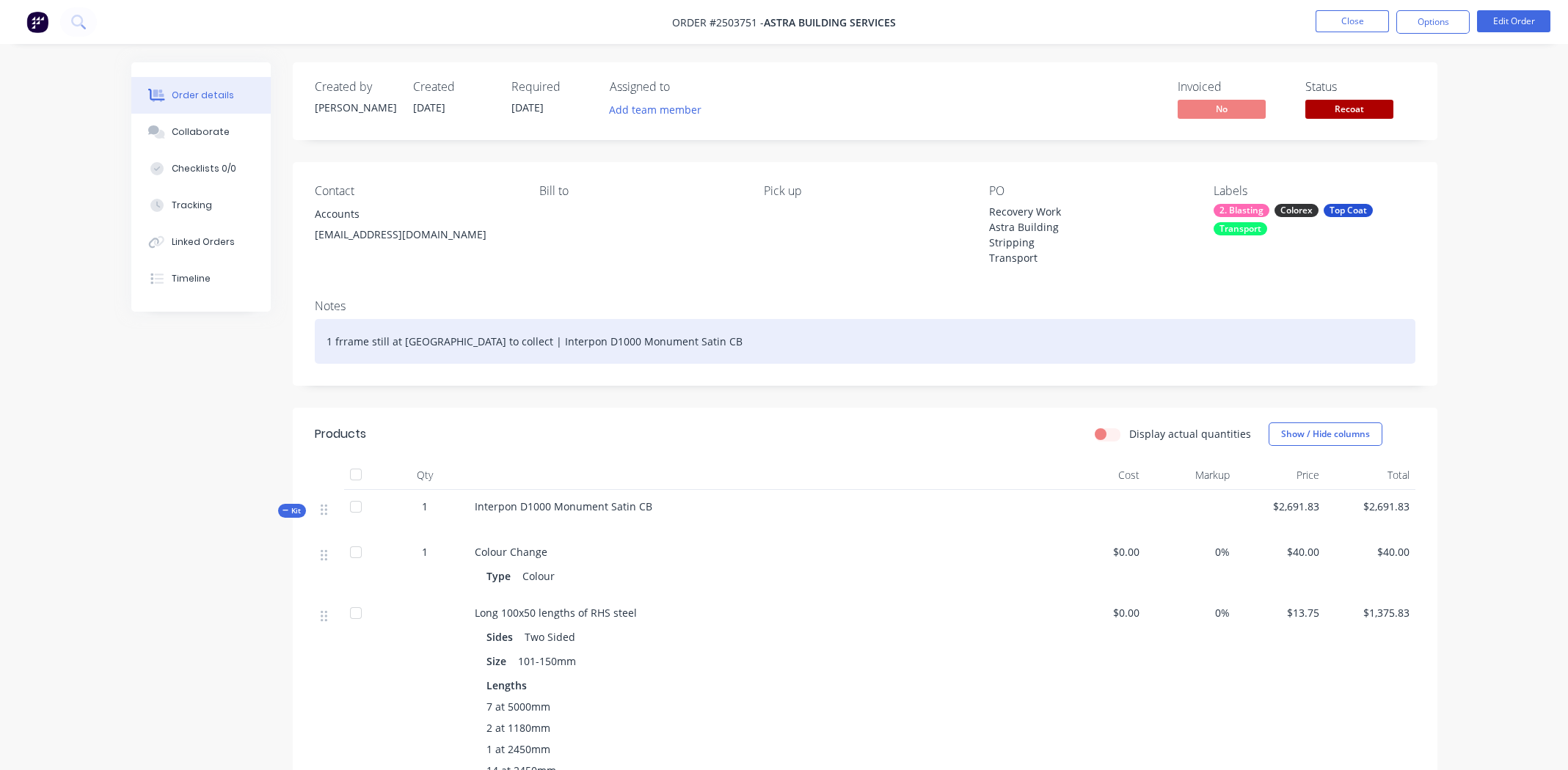
click at [1314, 328] on div "1 frrame still at [GEOGRAPHIC_DATA] to collect | Interpon D1000 Monument Satin …" at bounding box center [865, 341] width 1101 height 45
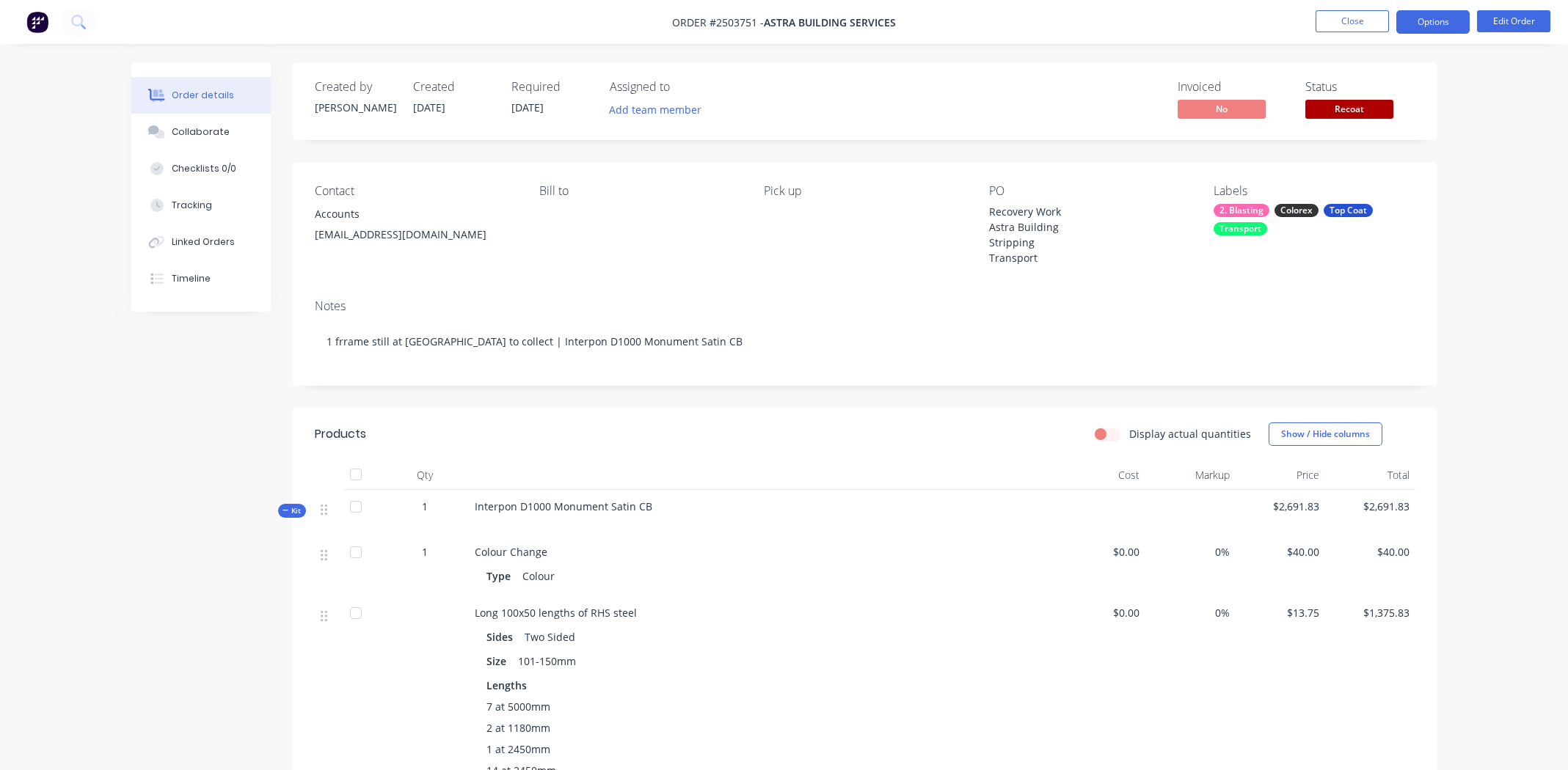
click at [1433, 26] on button "Options" at bounding box center [1433, 22] width 73 height 24
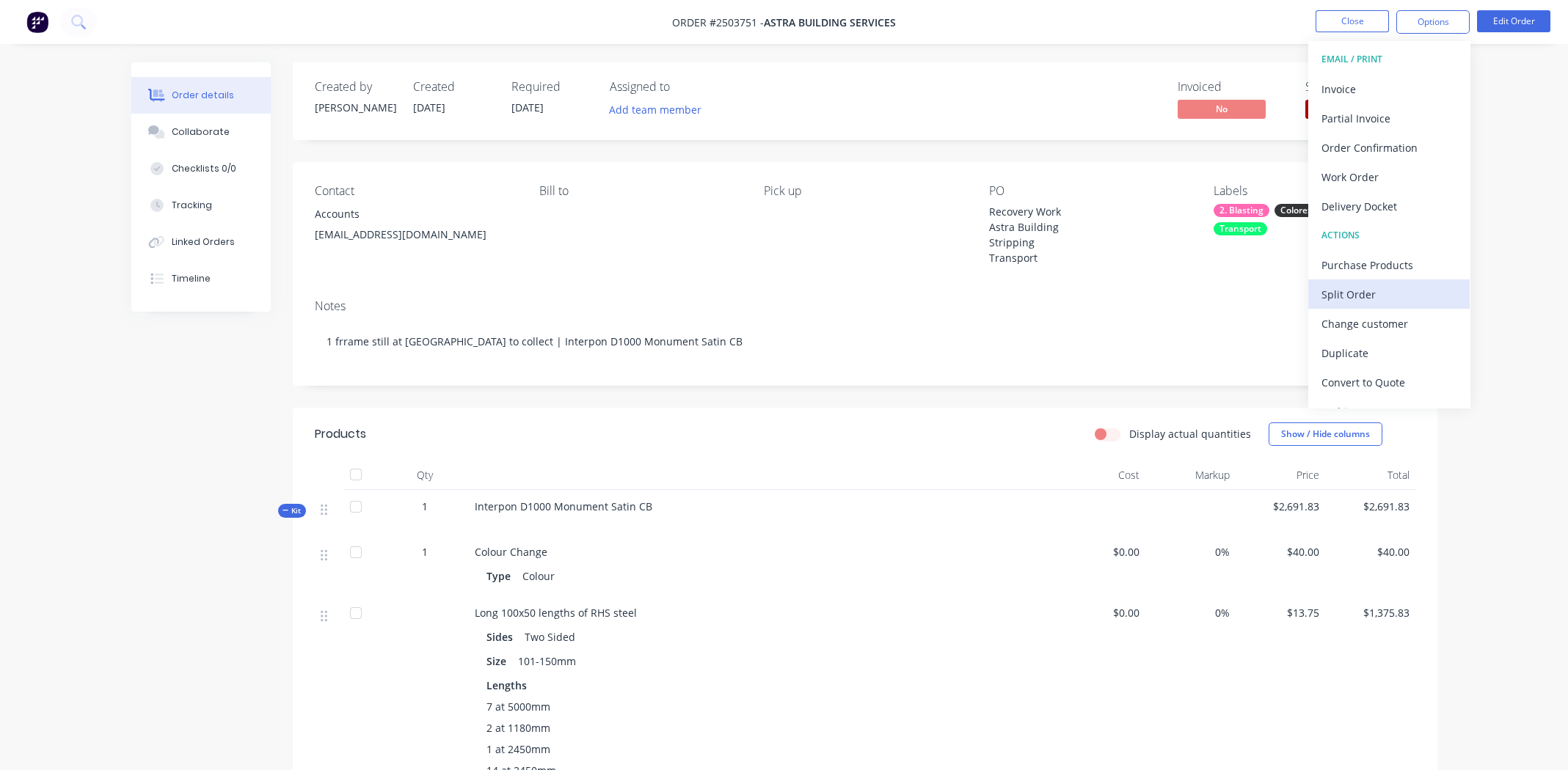
click at [1377, 301] on div "Split Order" at bounding box center [1389, 294] width 135 height 21
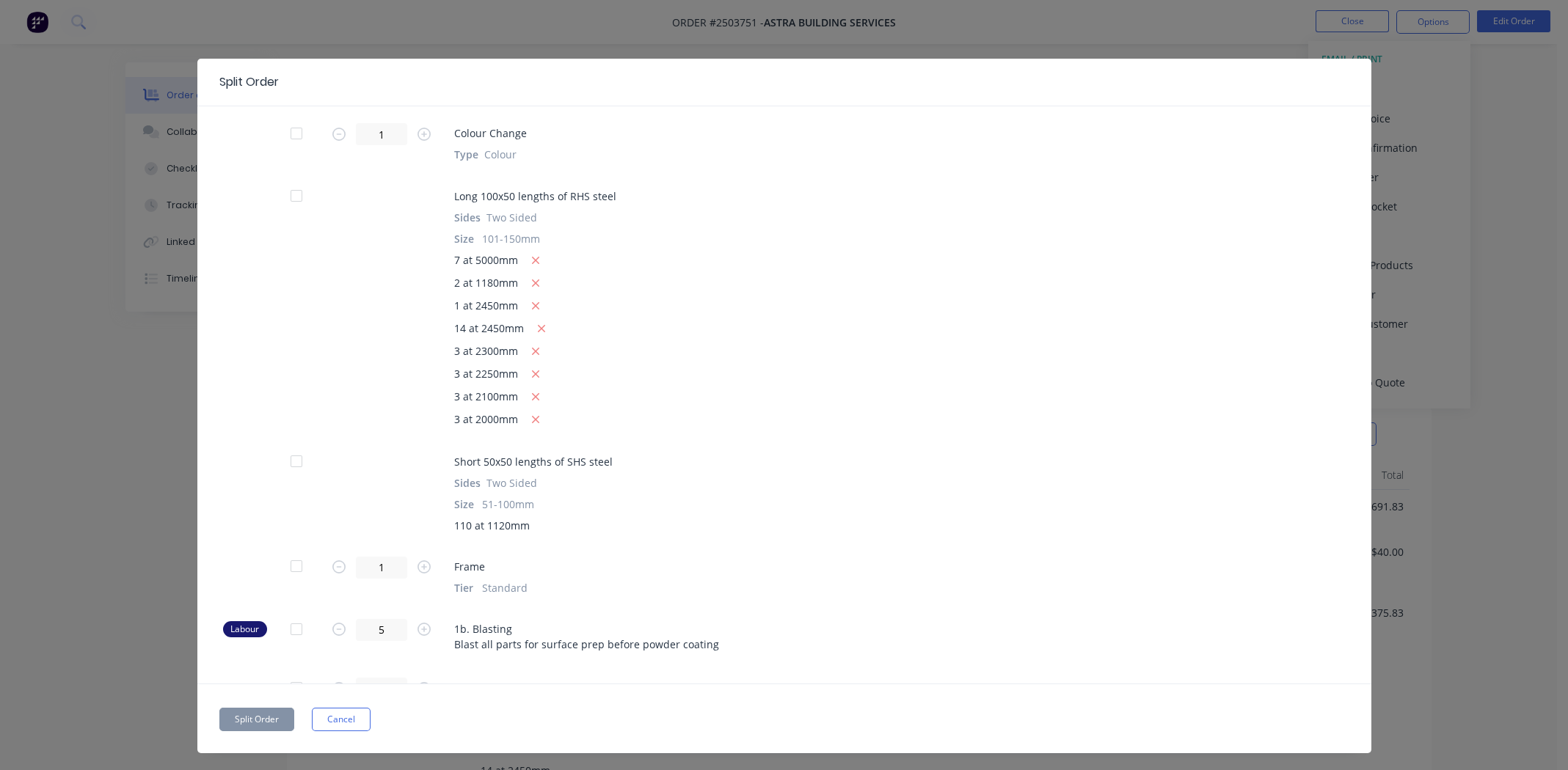
scroll to position [178, 0]
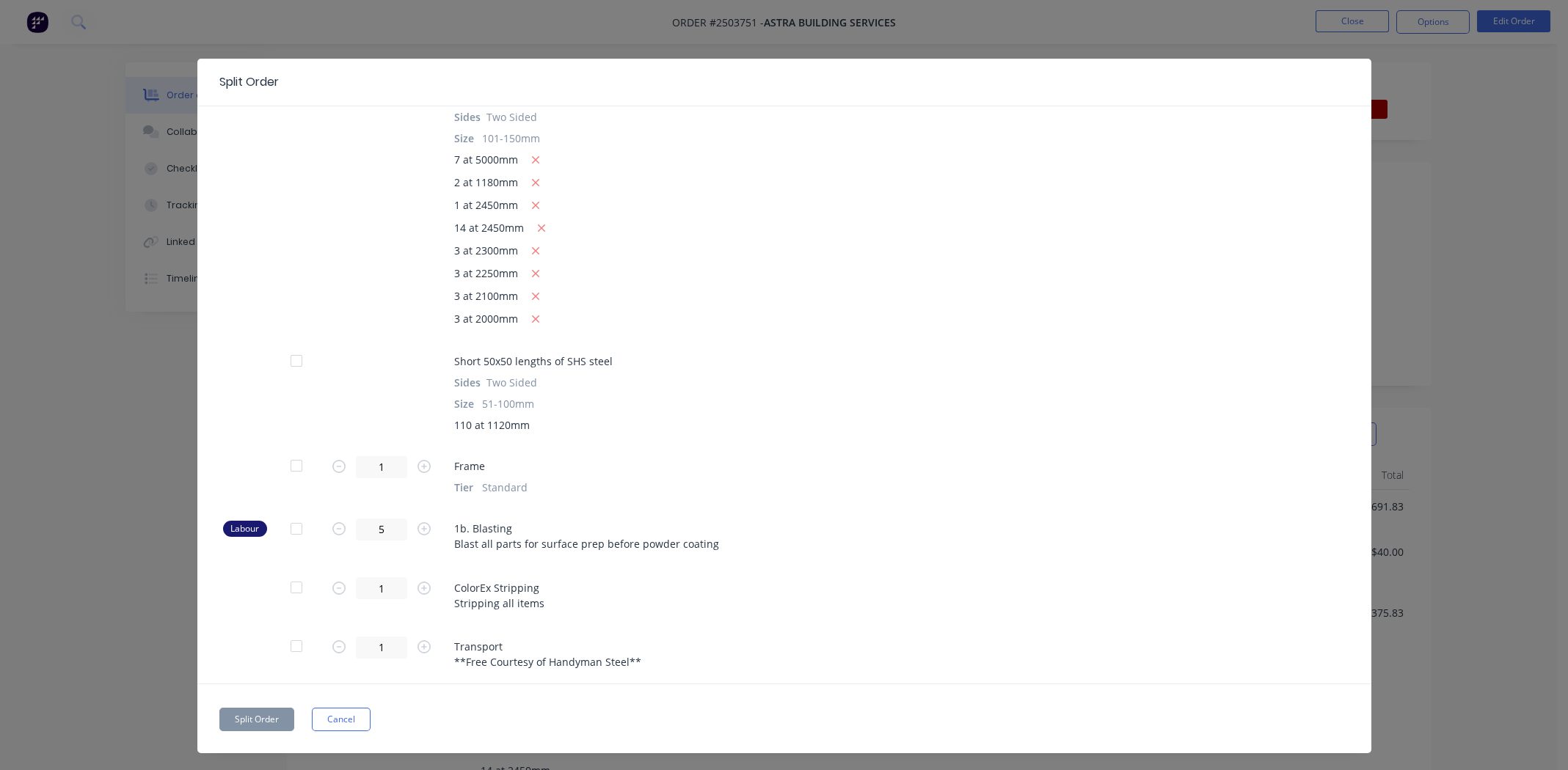
click at [294, 464] on div at bounding box center [297, 465] width 29 height 29
click at [247, 713] on button "Split Order" at bounding box center [256, 720] width 75 height 24
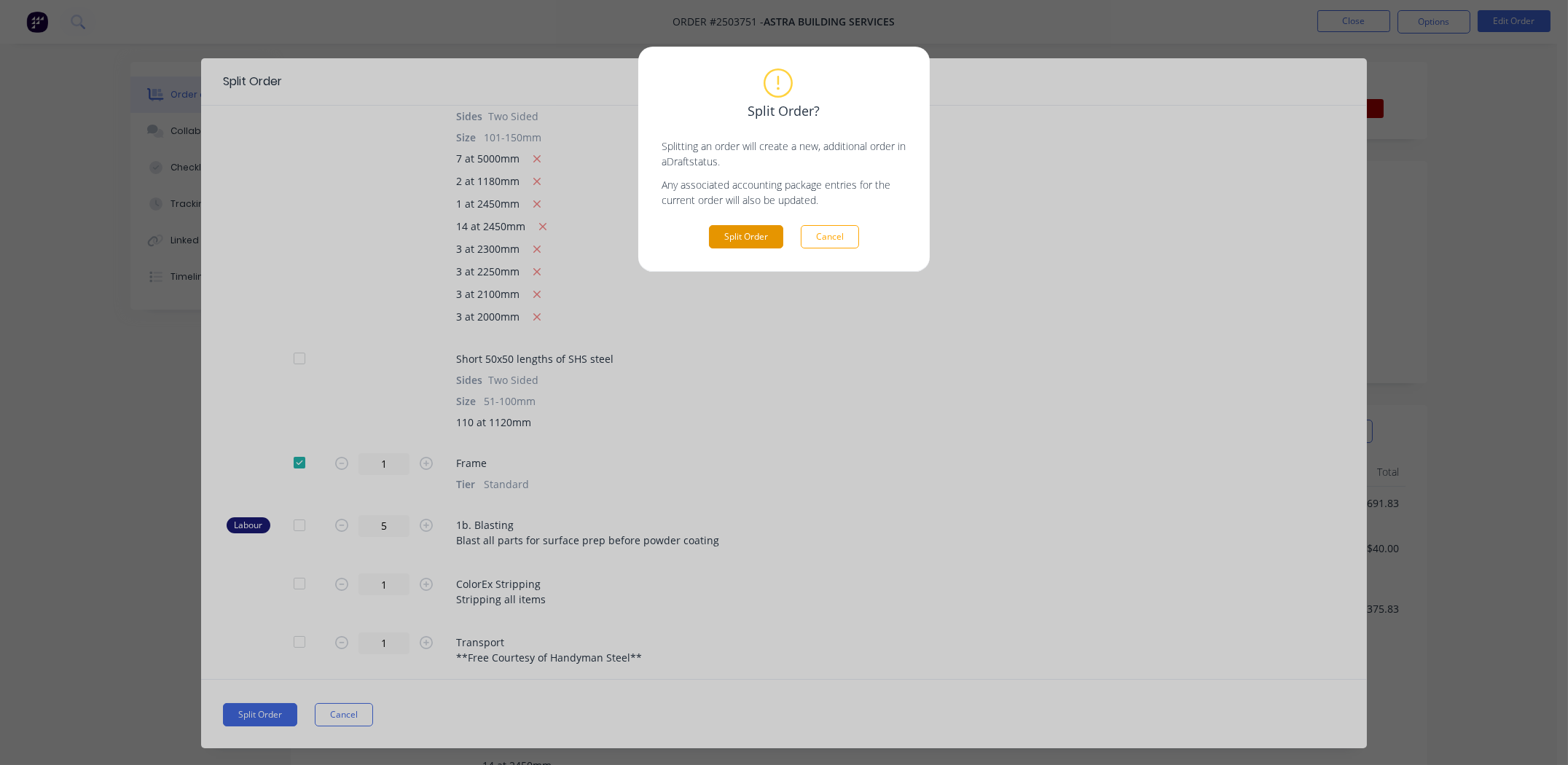
click at [755, 235] on button "Split Order" at bounding box center [746, 237] width 74 height 24
click at [837, 234] on button "Cancel" at bounding box center [829, 237] width 58 height 24
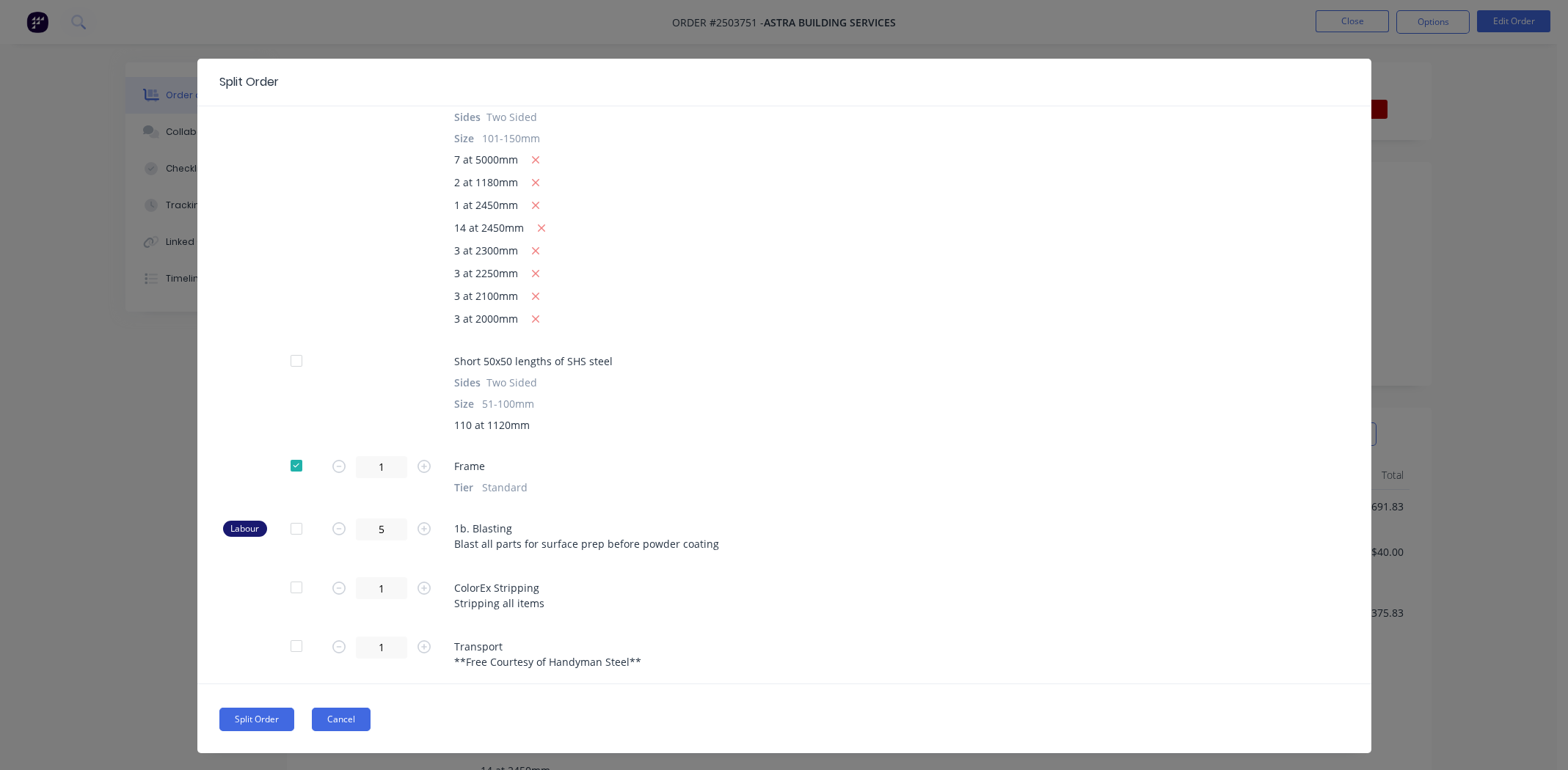
click at [340, 716] on button "Cancel" at bounding box center [341, 720] width 58 height 24
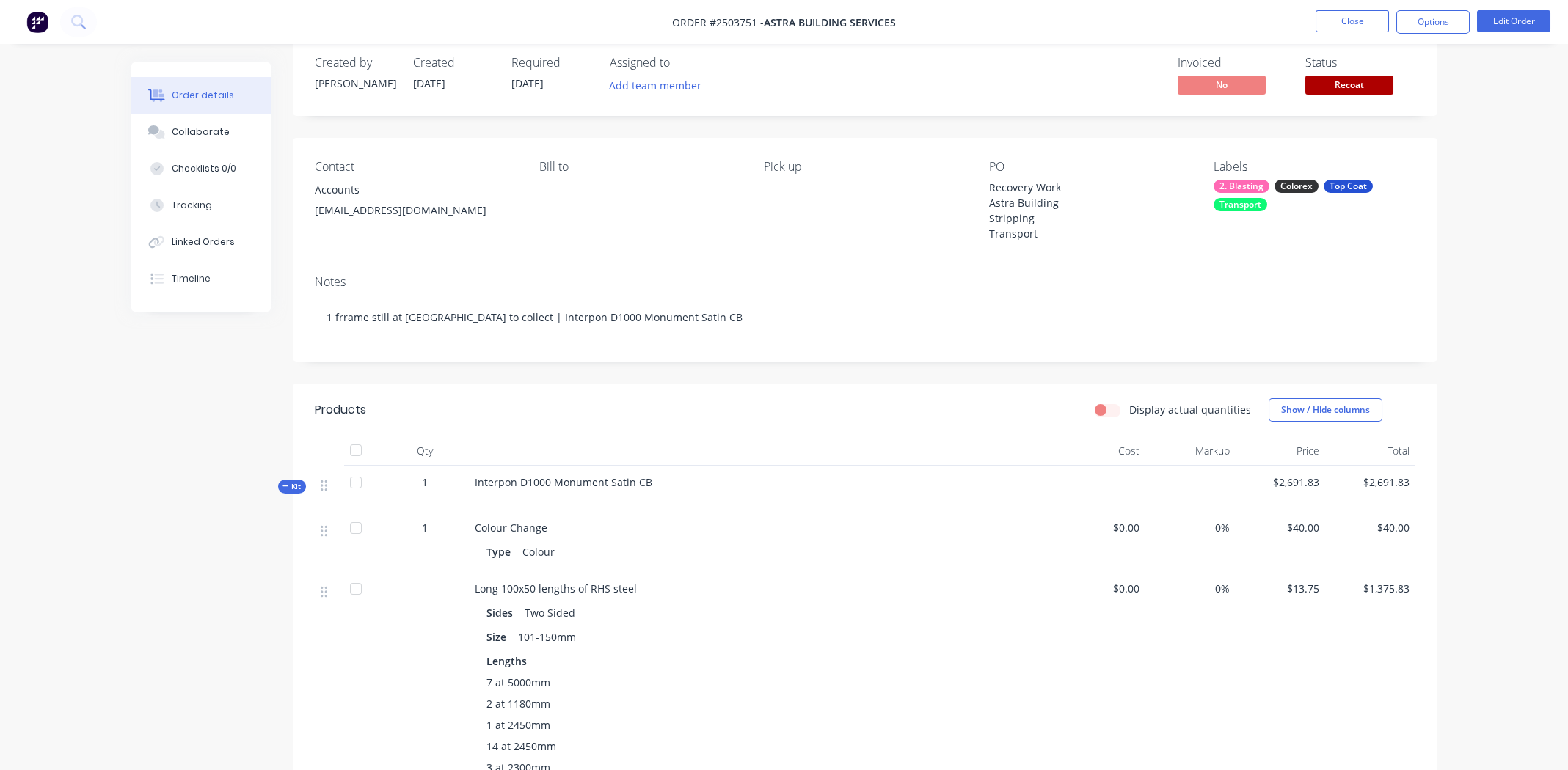
scroll to position [0, 0]
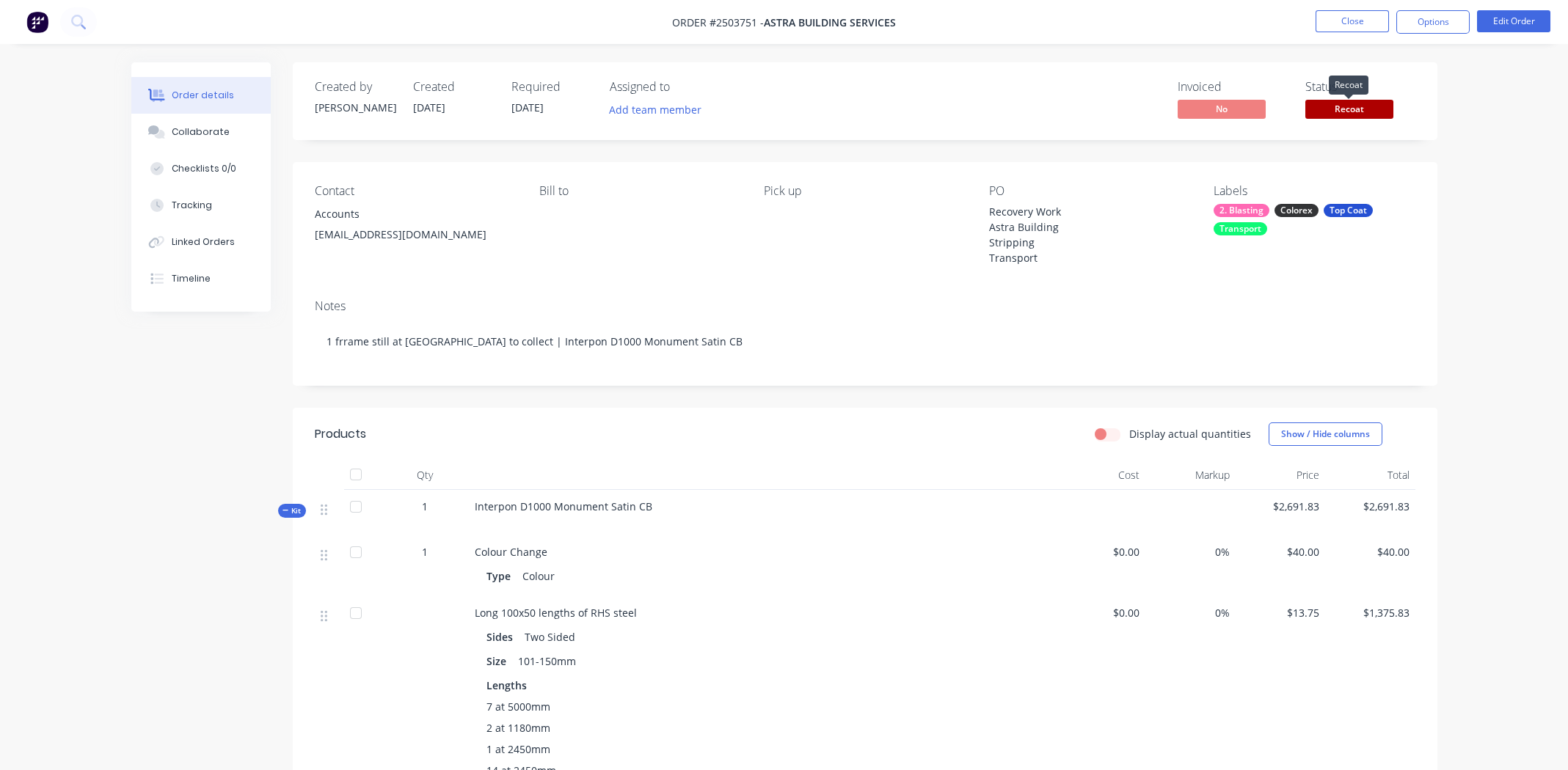
click at [1348, 108] on span "Recoat" at bounding box center [1349, 109] width 88 height 18
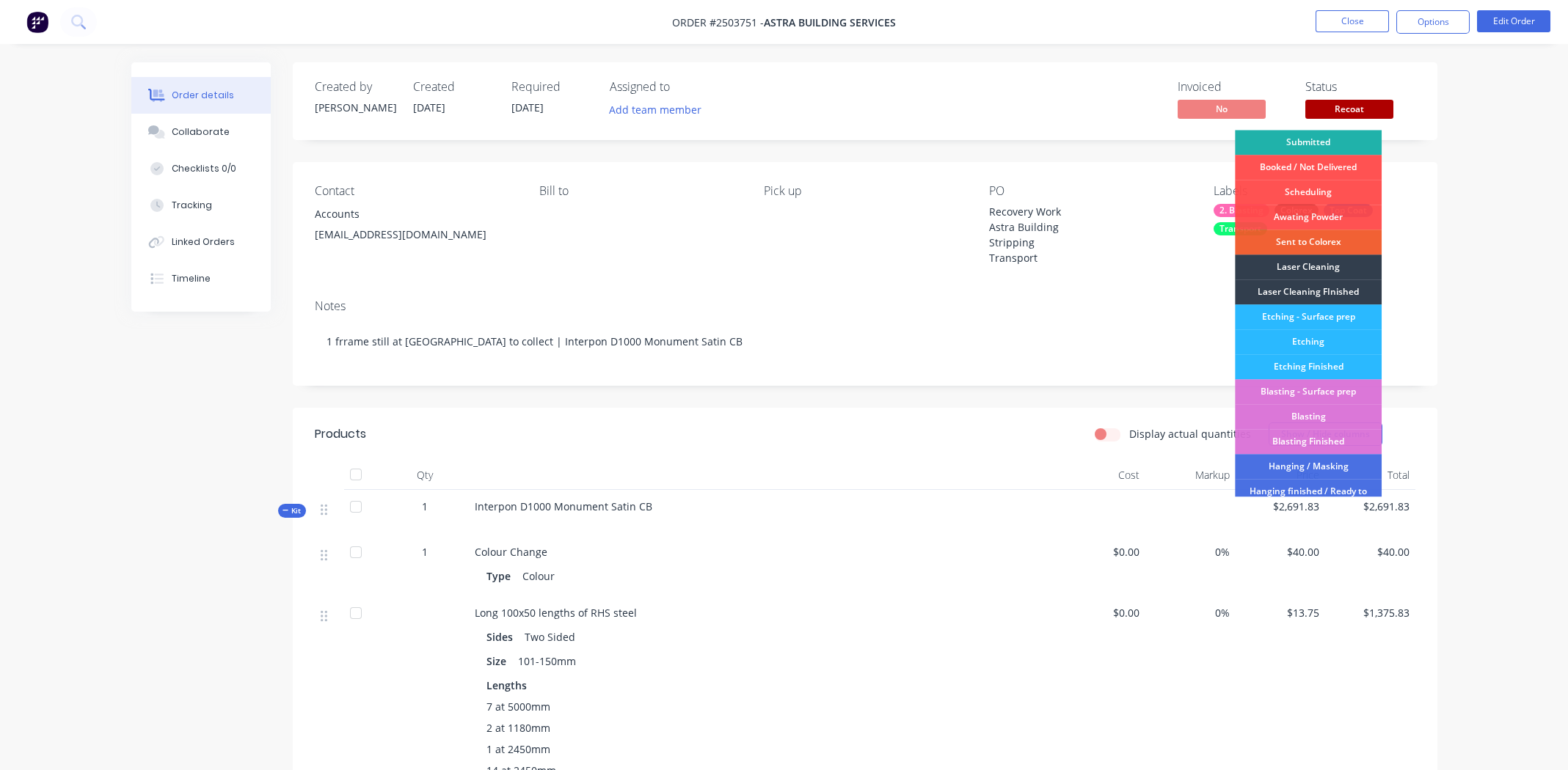
click at [1332, 141] on div "Submitted" at bounding box center [1308, 141] width 147 height 25
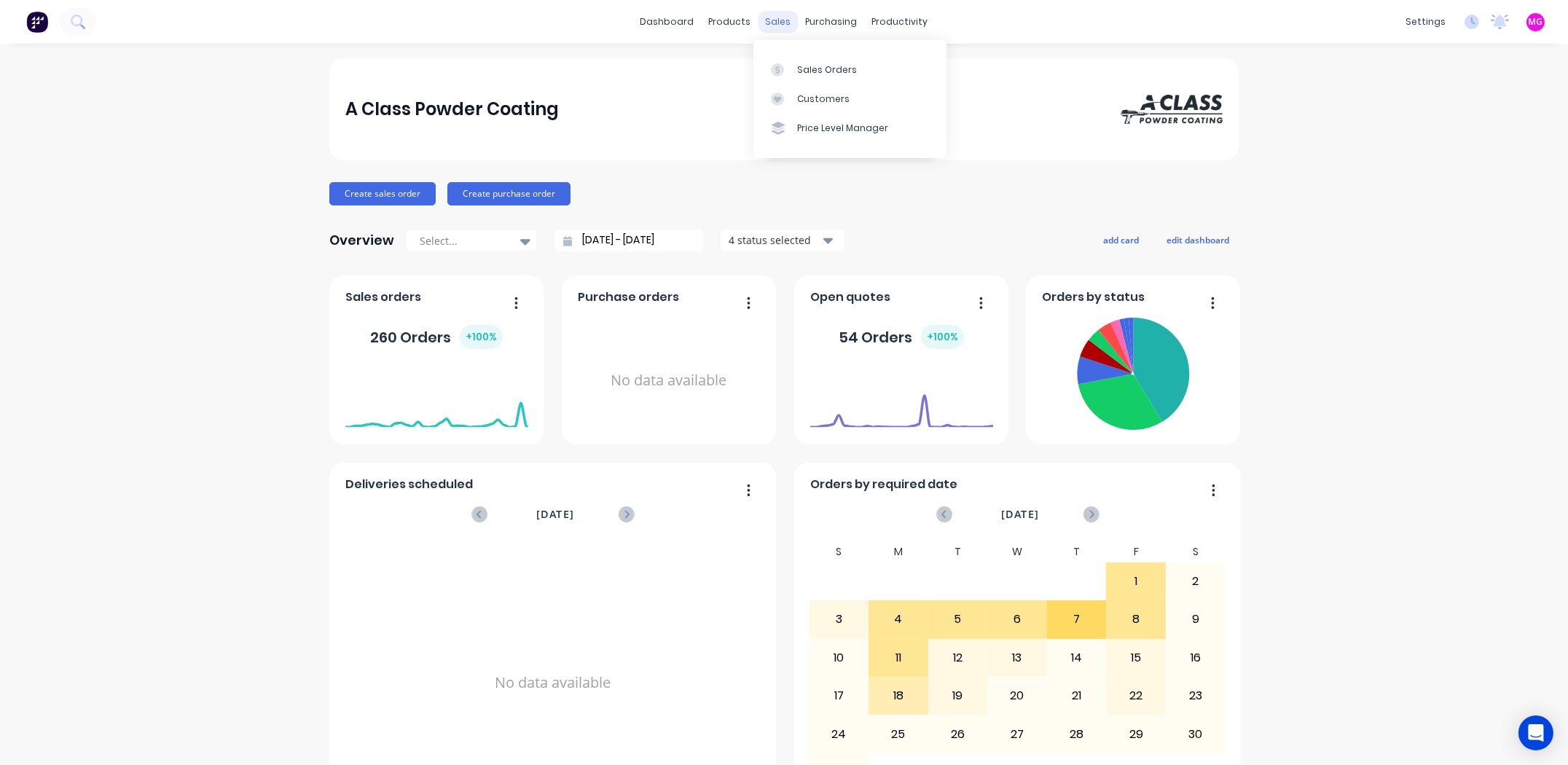
click at [768, 22] on div "sales" at bounding box center [779, 22] width 40 height 22
click at [793, 62] on link "Sales Orders" at bounding box center [849, 69] width 193 height 29
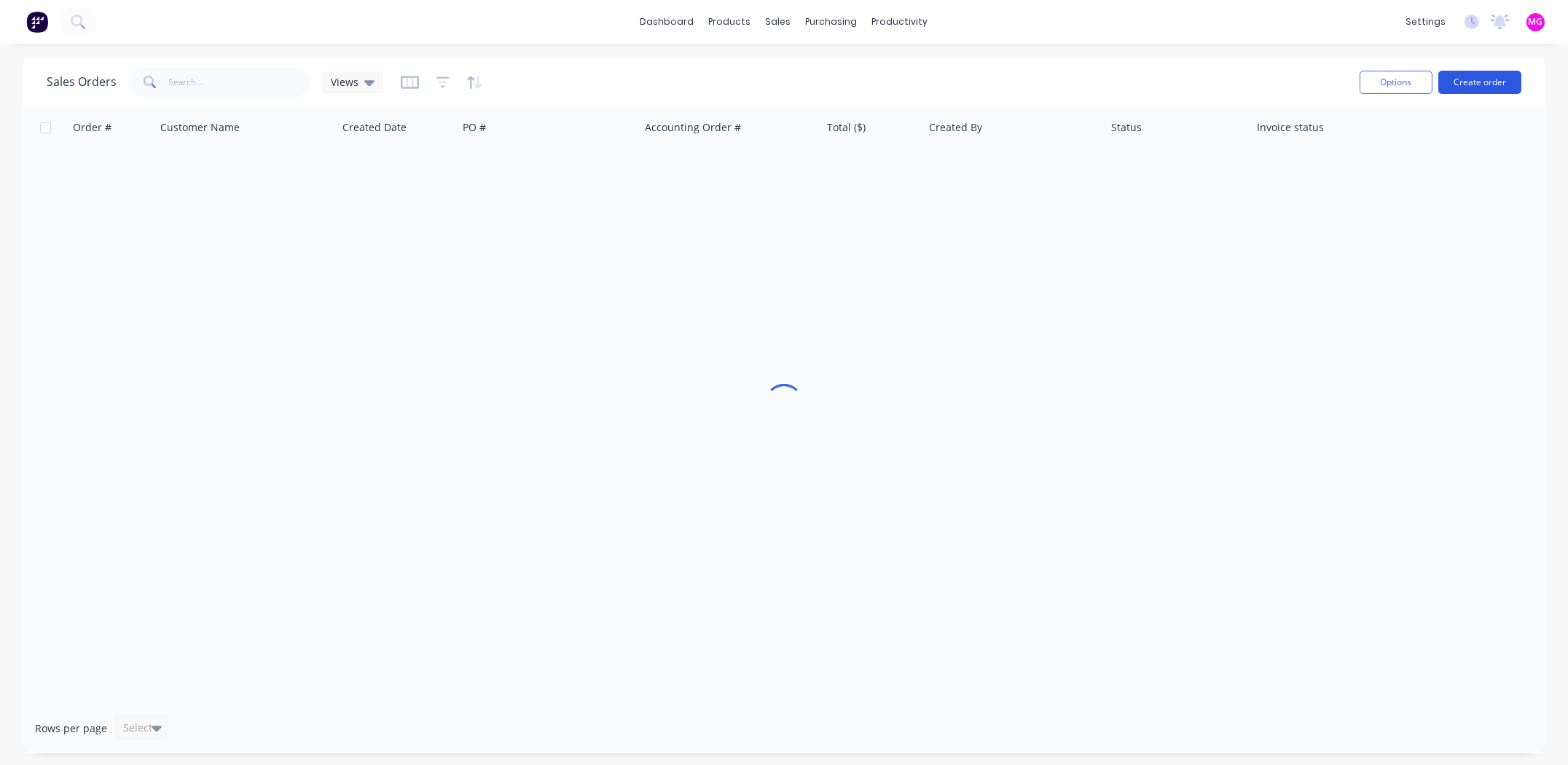
click at [1461, 73] on button "Create order" at bounding box center [1480, 82] width 83 height 24
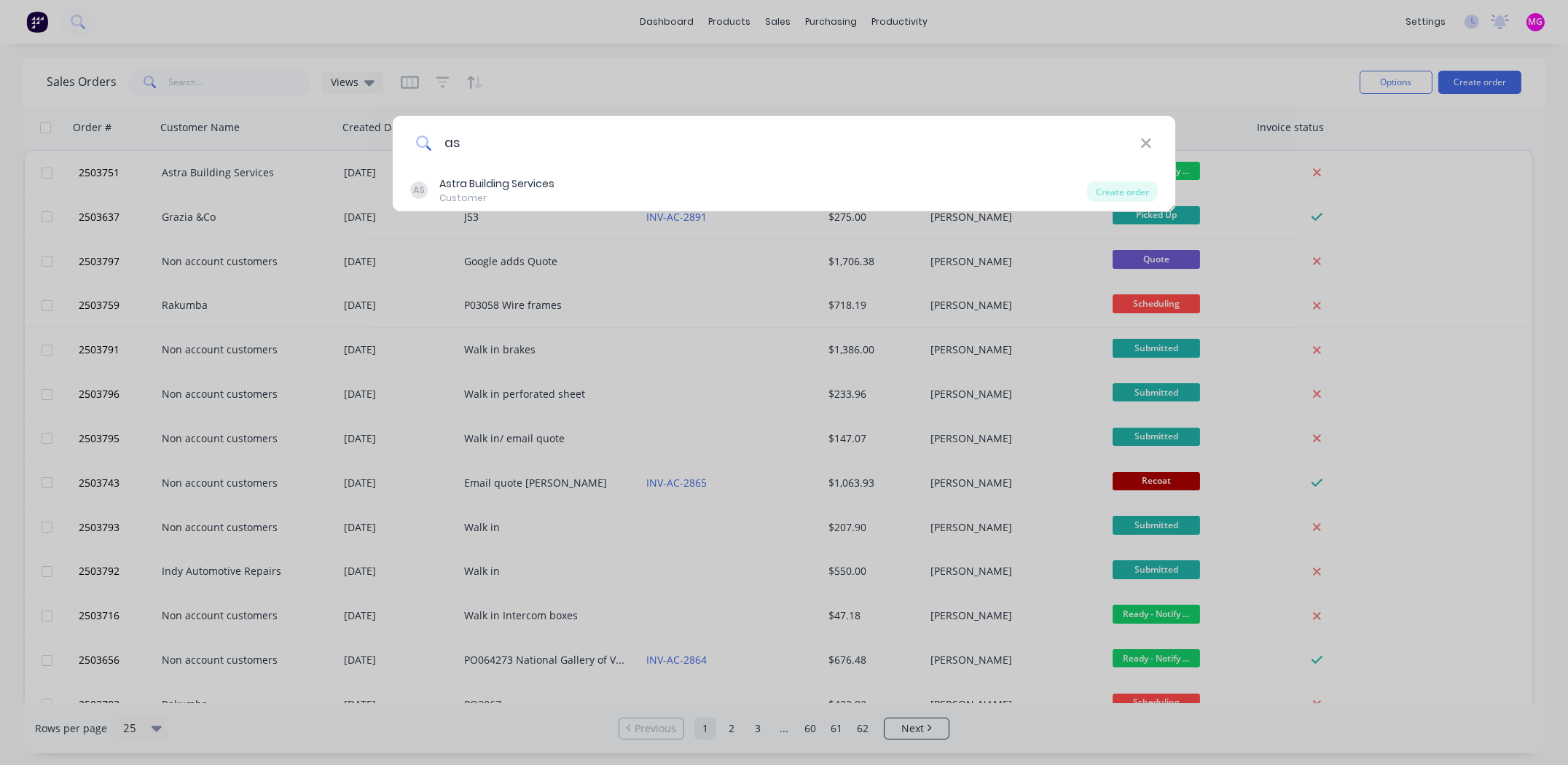
type input "a"
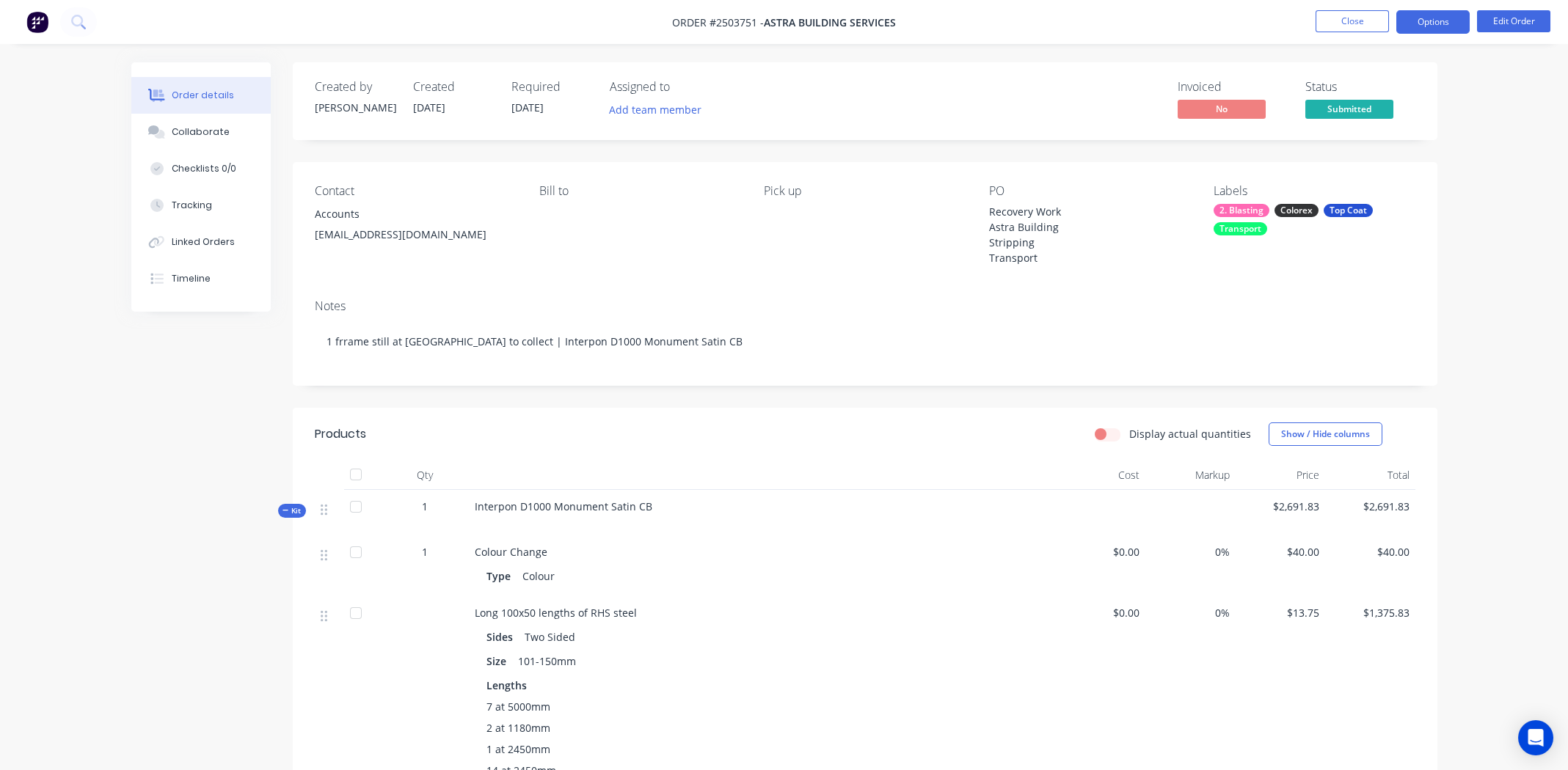
click at [1437, 24] on button "Options" at bounding box center [1433, 22] width 73 height 24
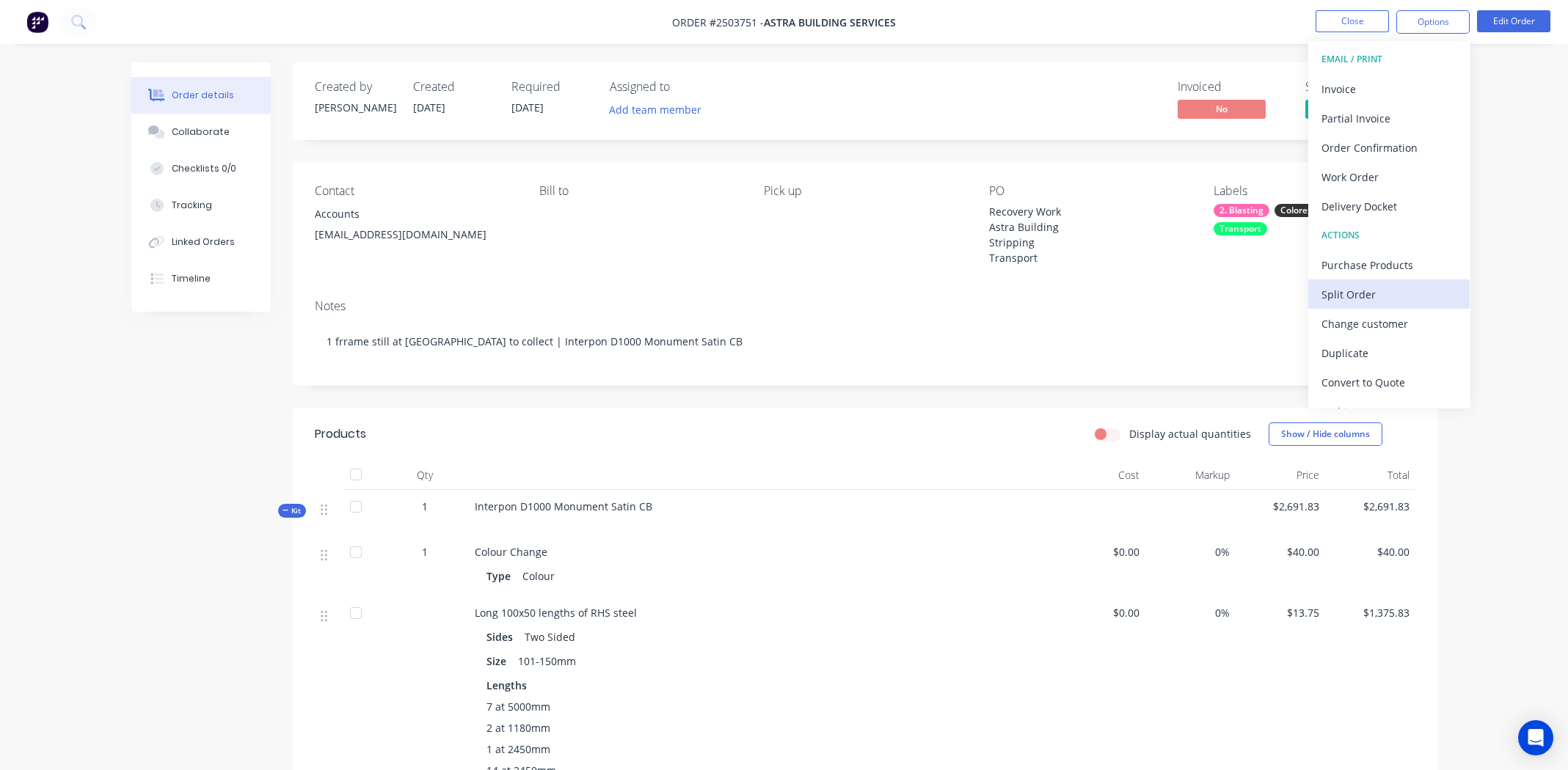
click at [1355, 297] on div "Split Order" at bounding box center [1389, 294] width 135 height 21
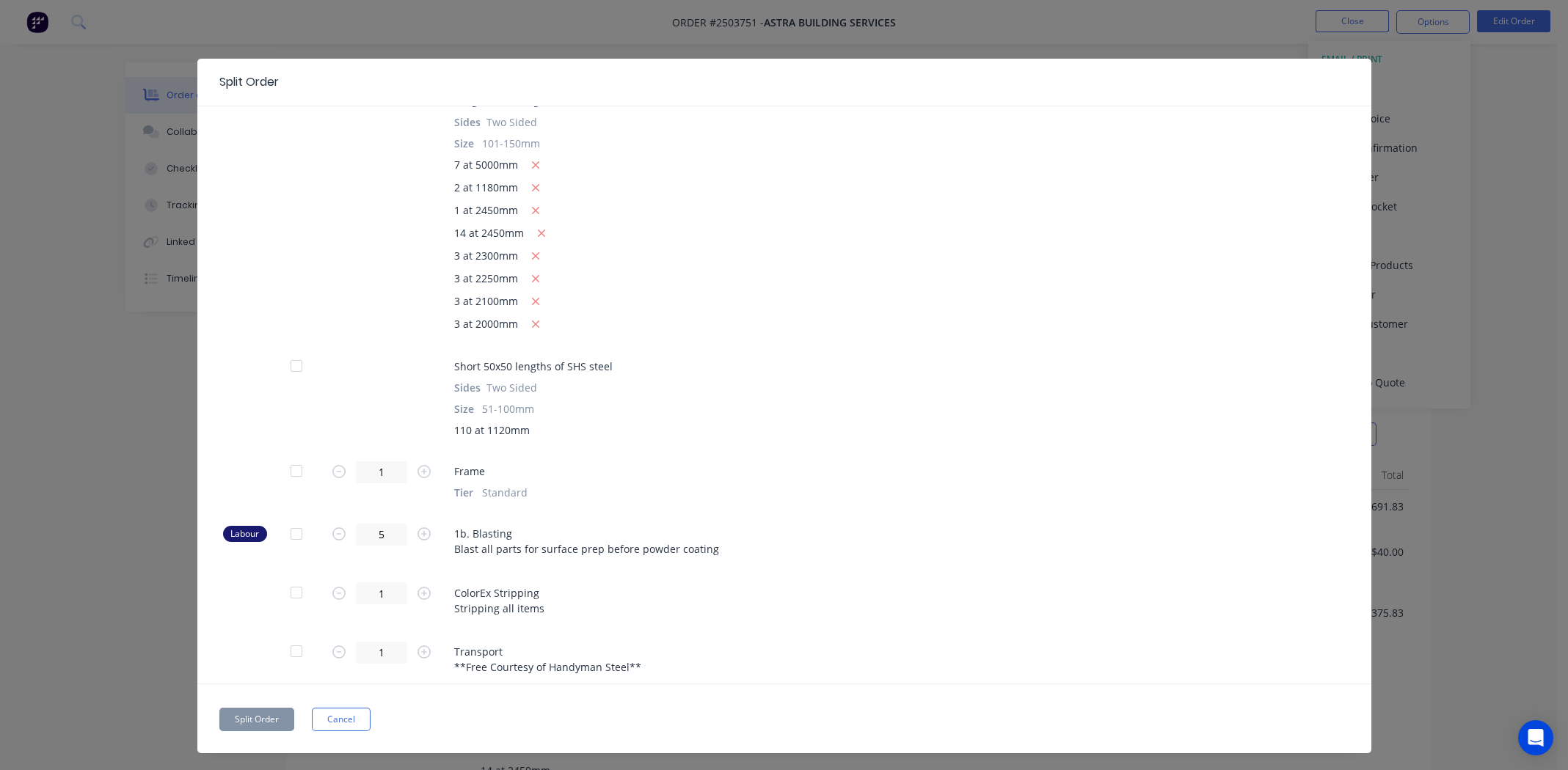
scroll to position [178, 0]
click at [293, 464] on div at bounding box center [297, 465] width 29 height 29
click at [258, 715] on button "Split Order" at bounding box center [256, 720] width 75 height 24
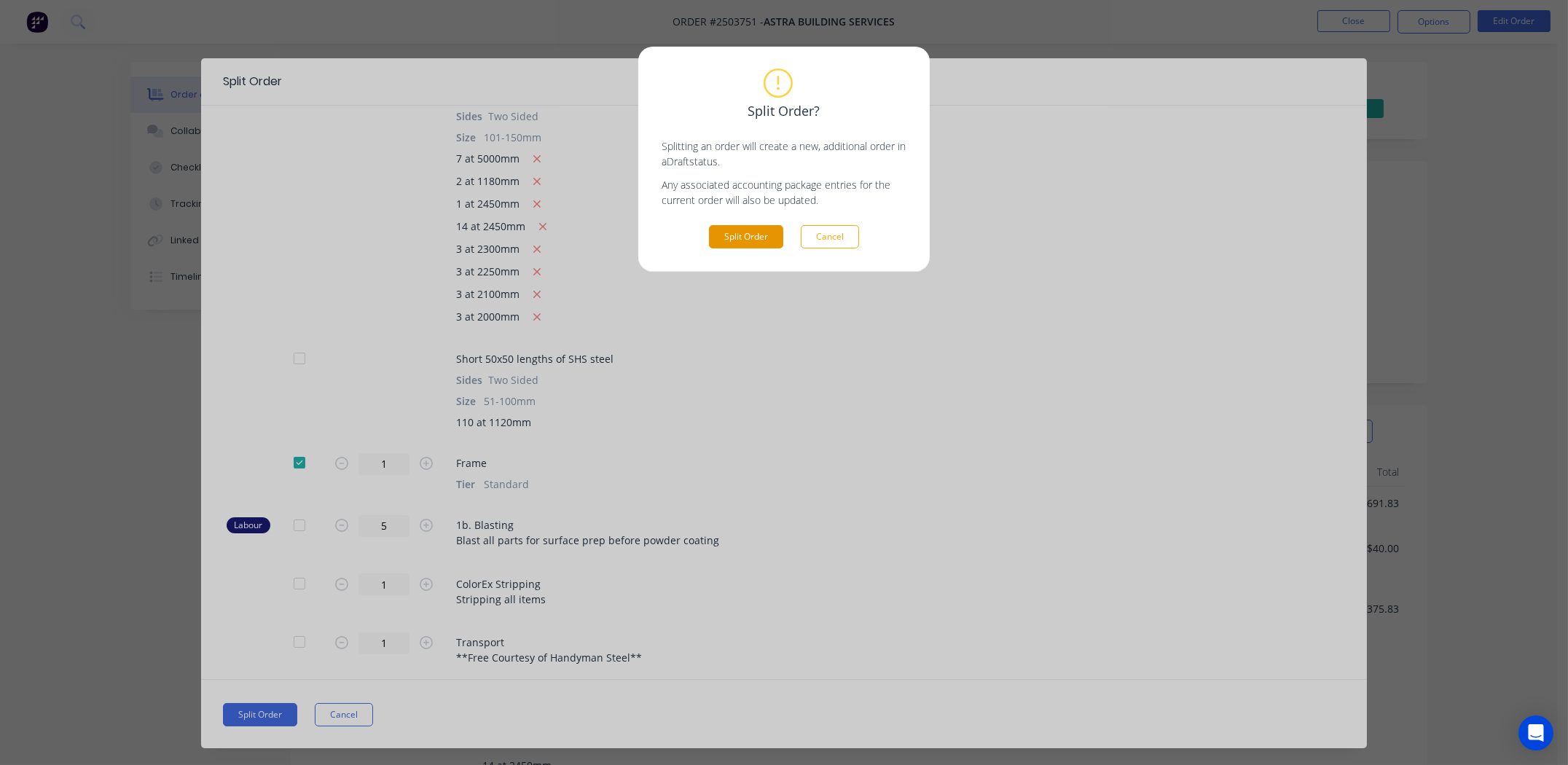
click at [756, 234] on button "Split Order" at bounding box center [746, 237] width 74 height 24
click at [829, 234] on button "Cancel" at bounding box center [829, 237] width 58 height 24
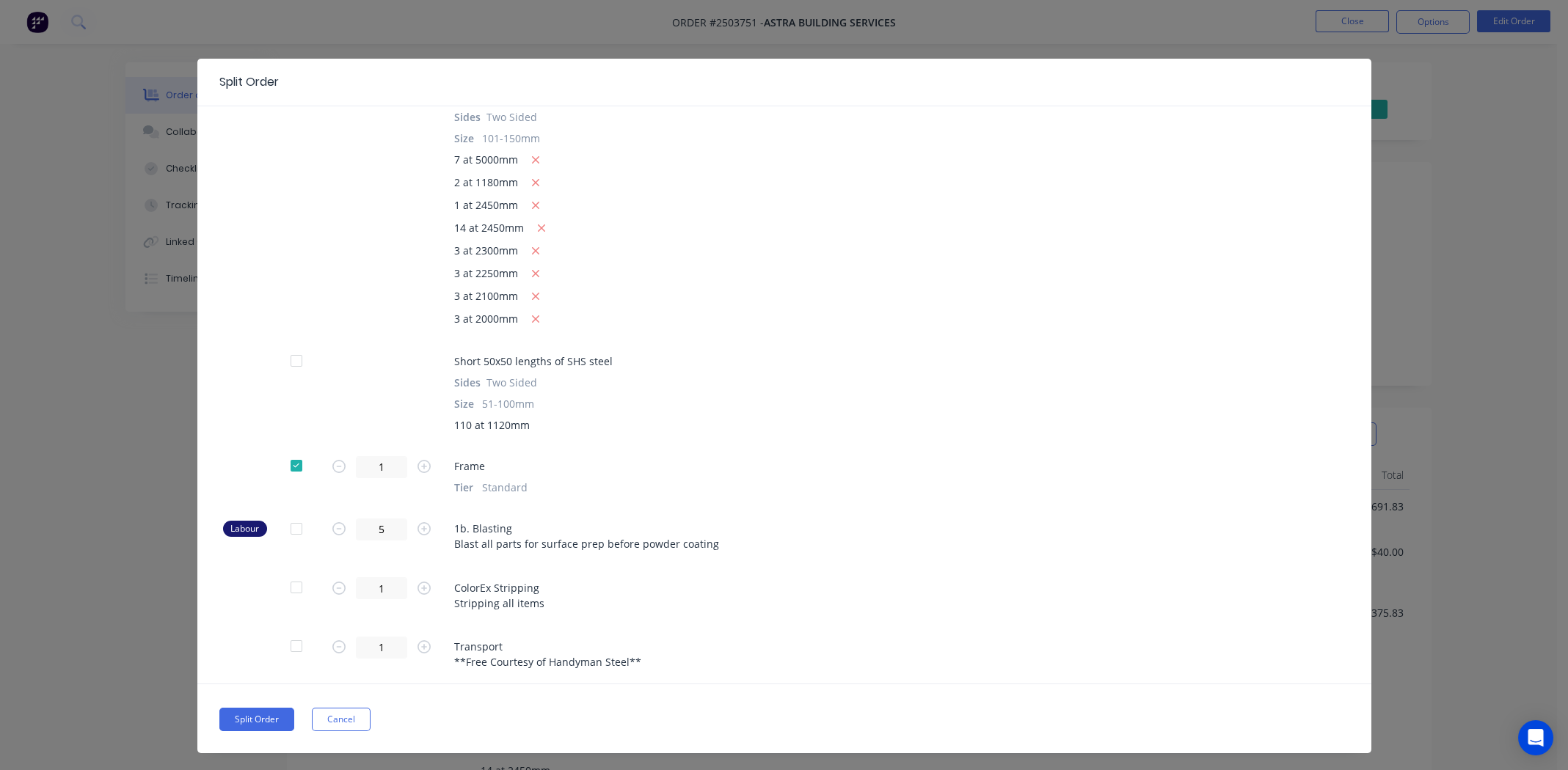
scroll to position [0, 0]
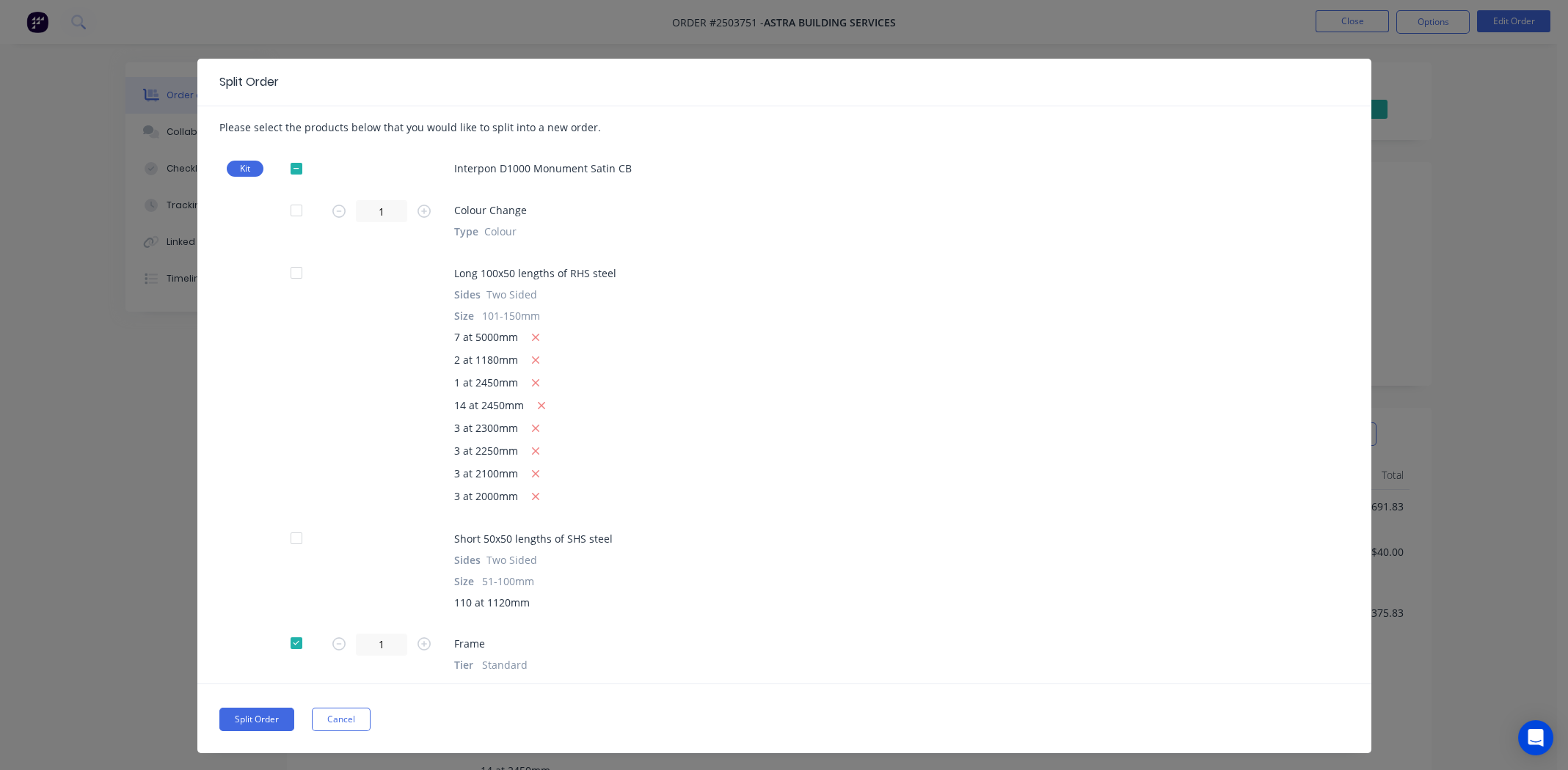
click at [340, 719] on button "Cancel" at bounding box center [341, 720] width 58 height 24
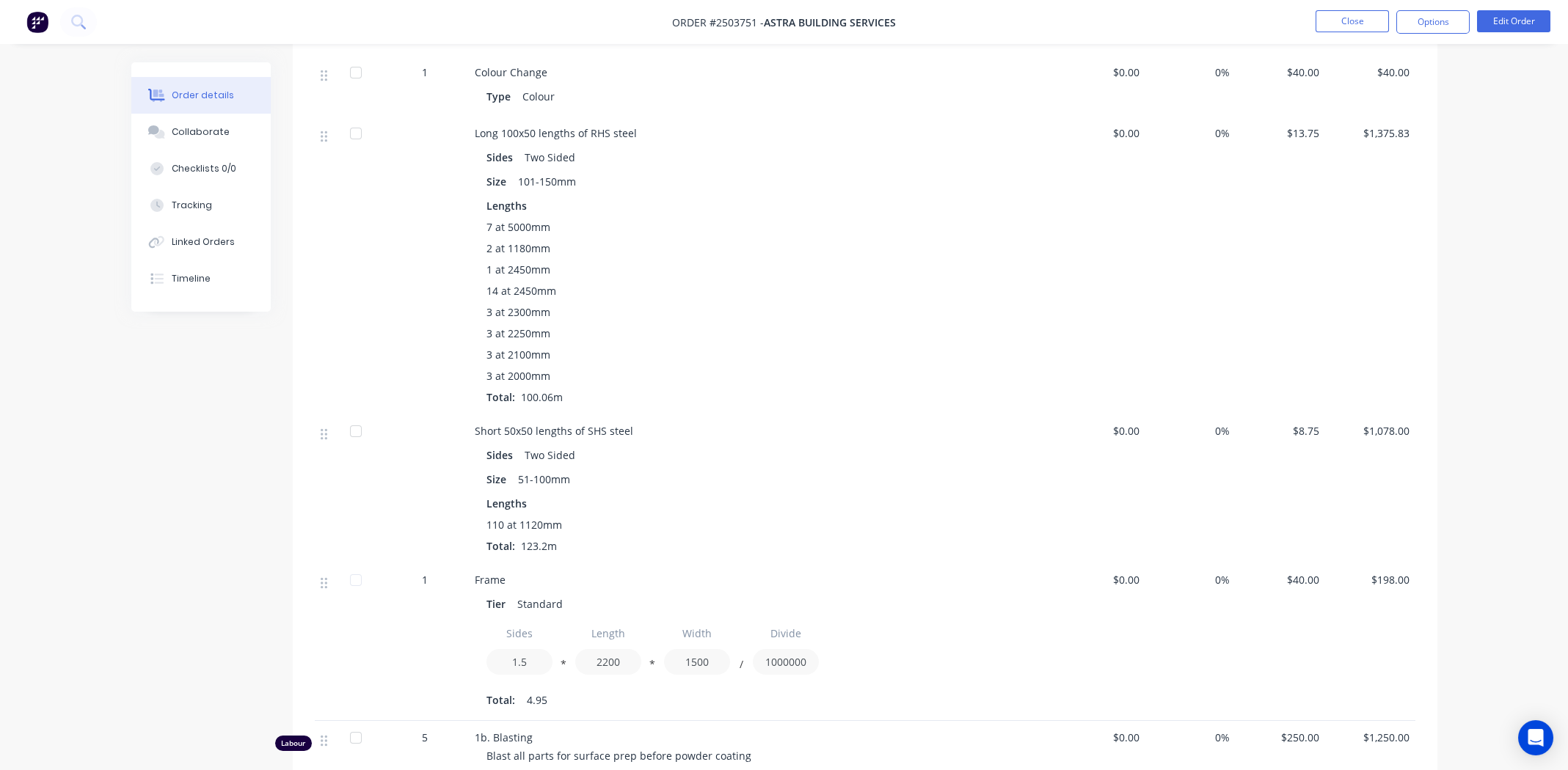
scroll to position [366, 0]
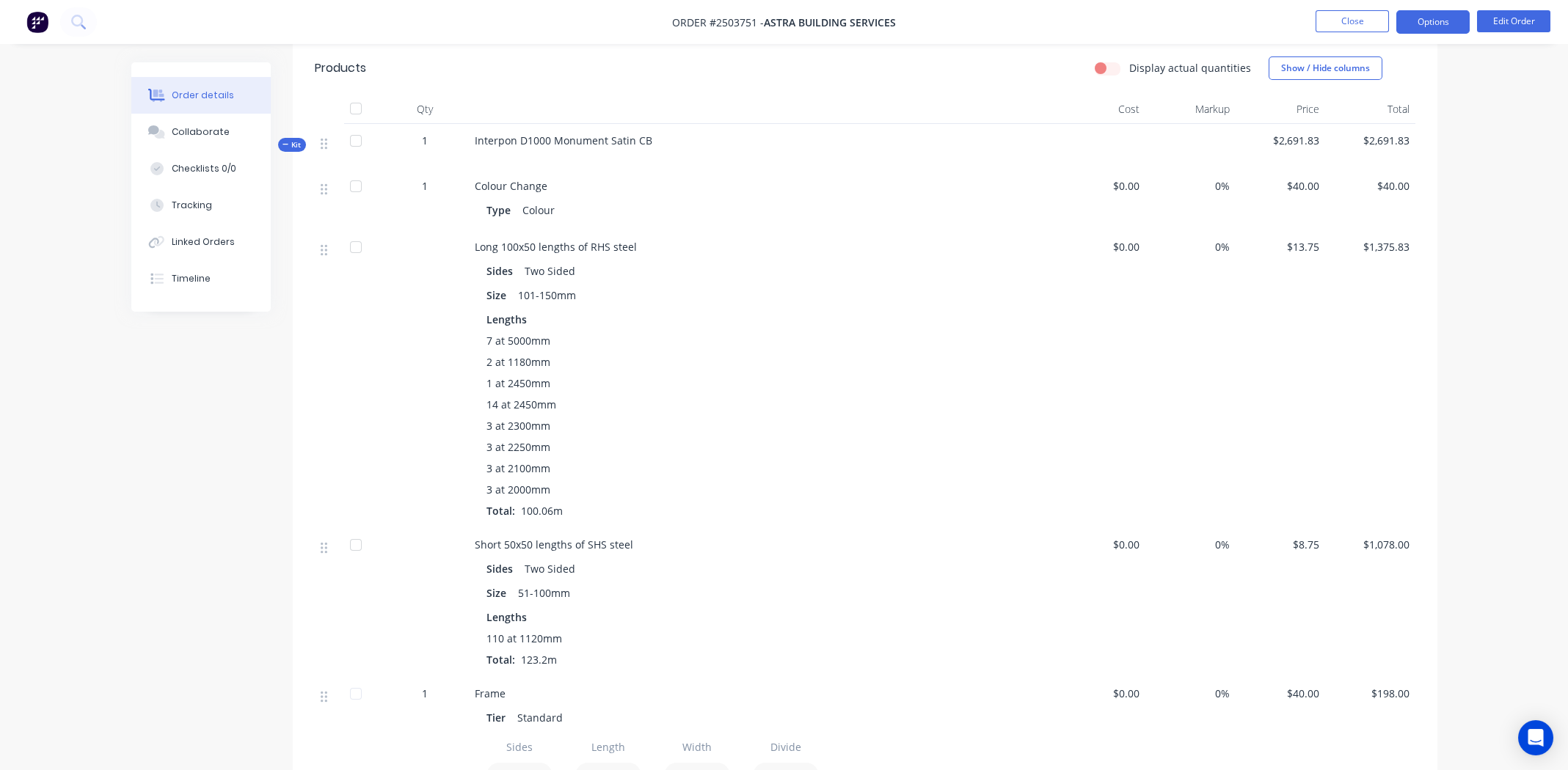
click at [1425, 14] on button "Options" at bounding box center [1433, 22] width 73 height 24
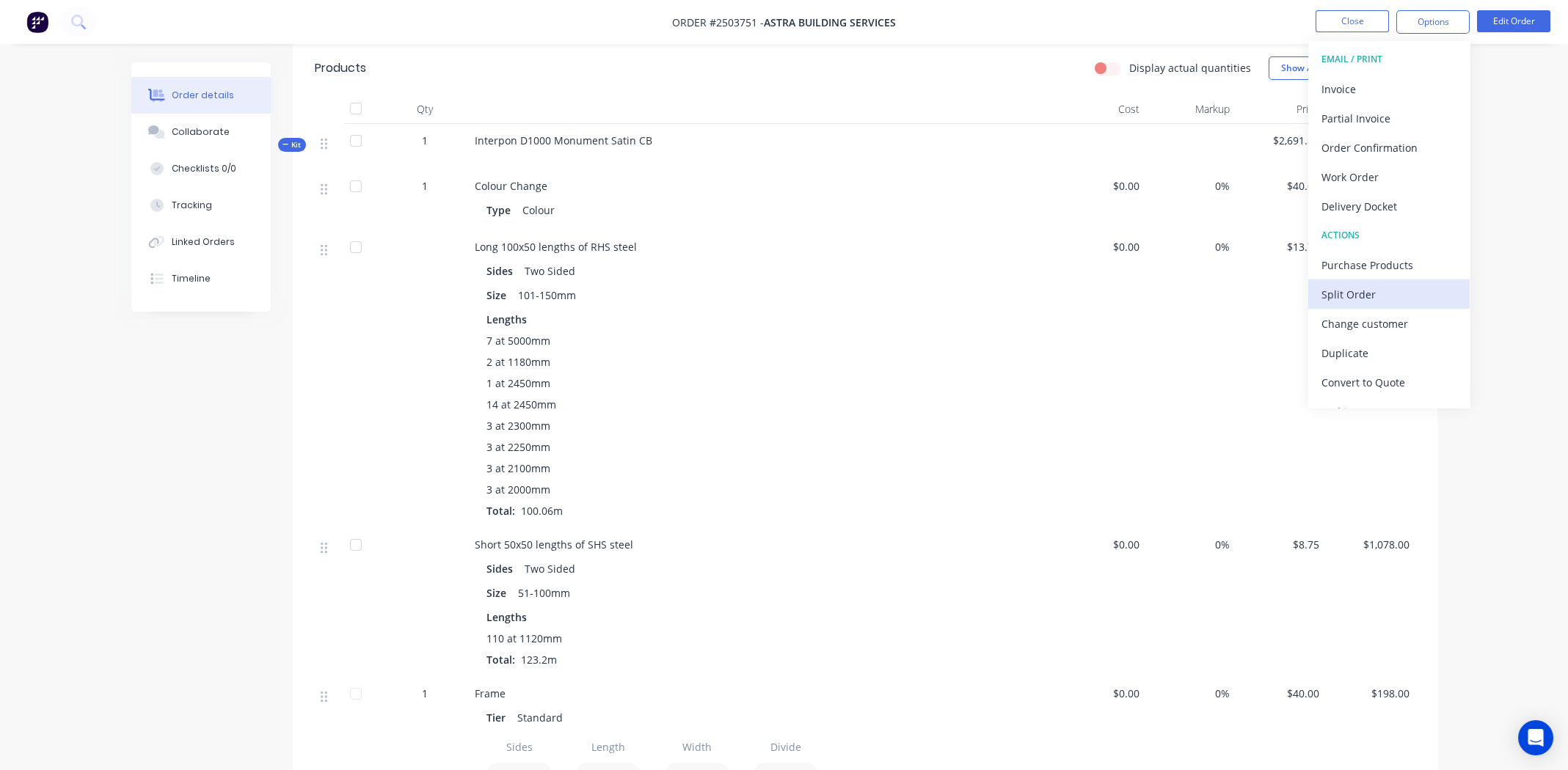
click at [1343, 294] on div "Split Order" at bounding box center [1389, 294] width 135 height 21
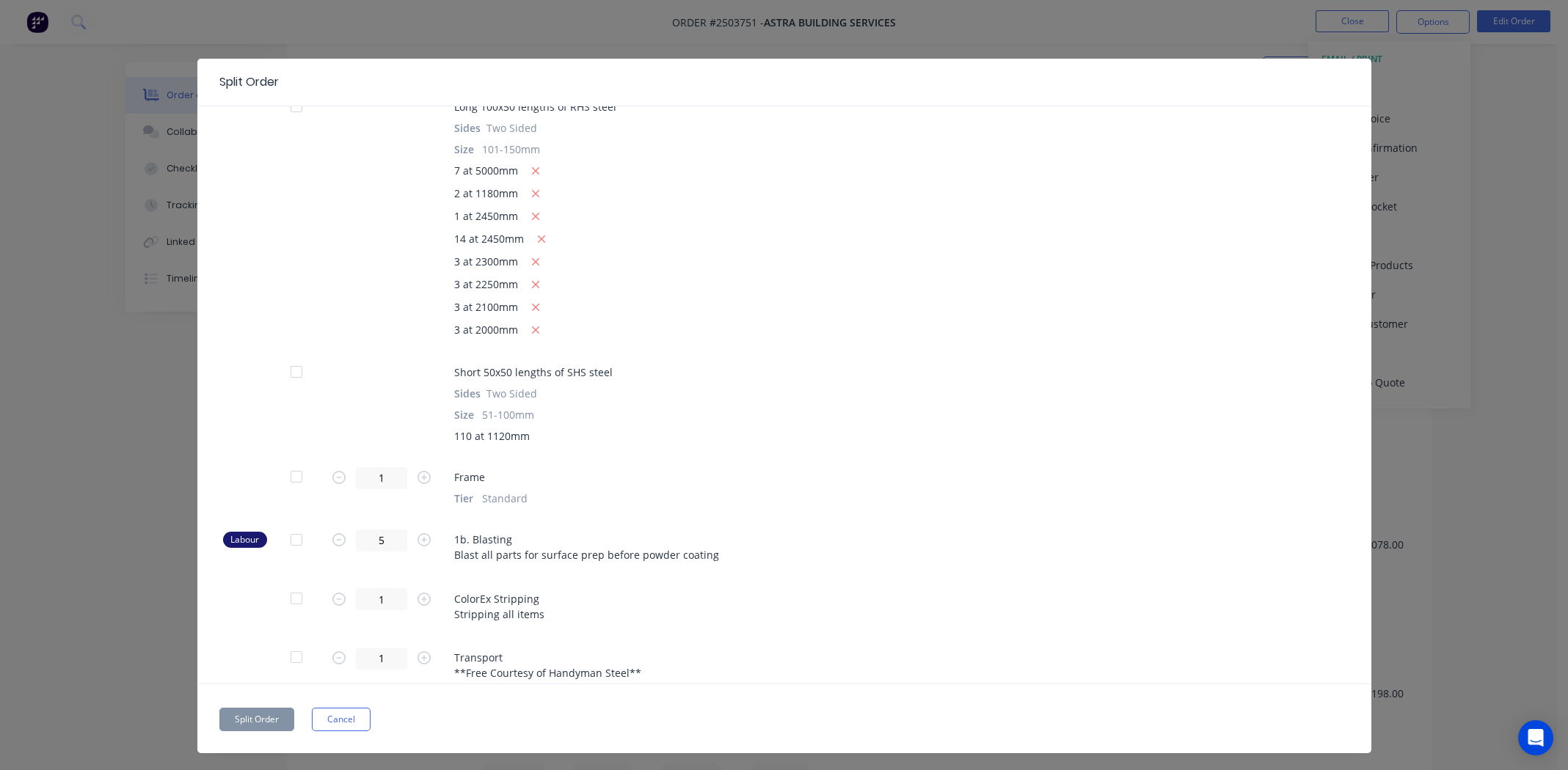
scroll to position [178, 0]
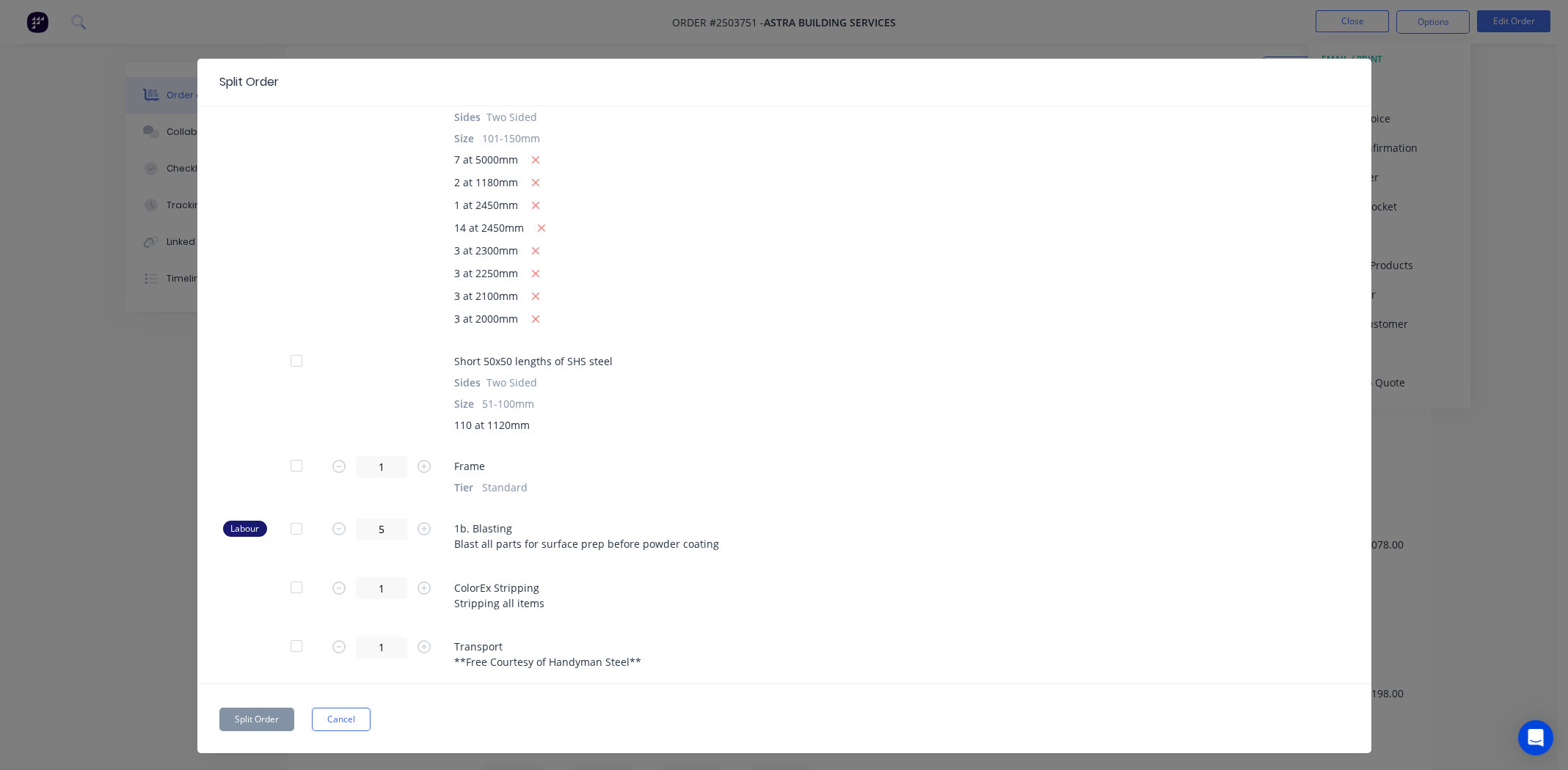
click at [291, 468] on div at bounding box center [297, 465] width 29 height 29
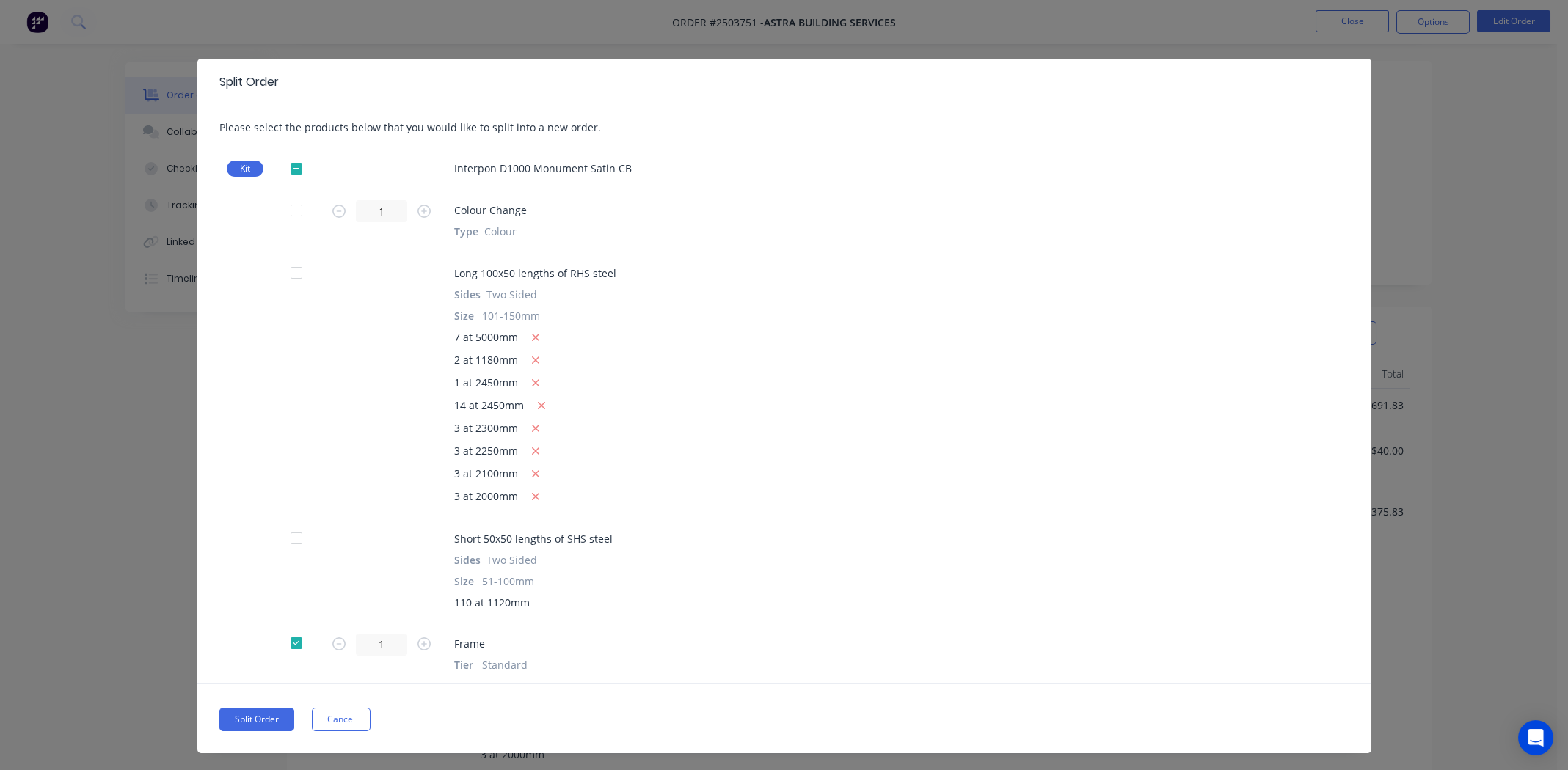
scroll to position [0, 0]
click at [291, 169] on div at bounding box center [297, 169] width 29 height 29
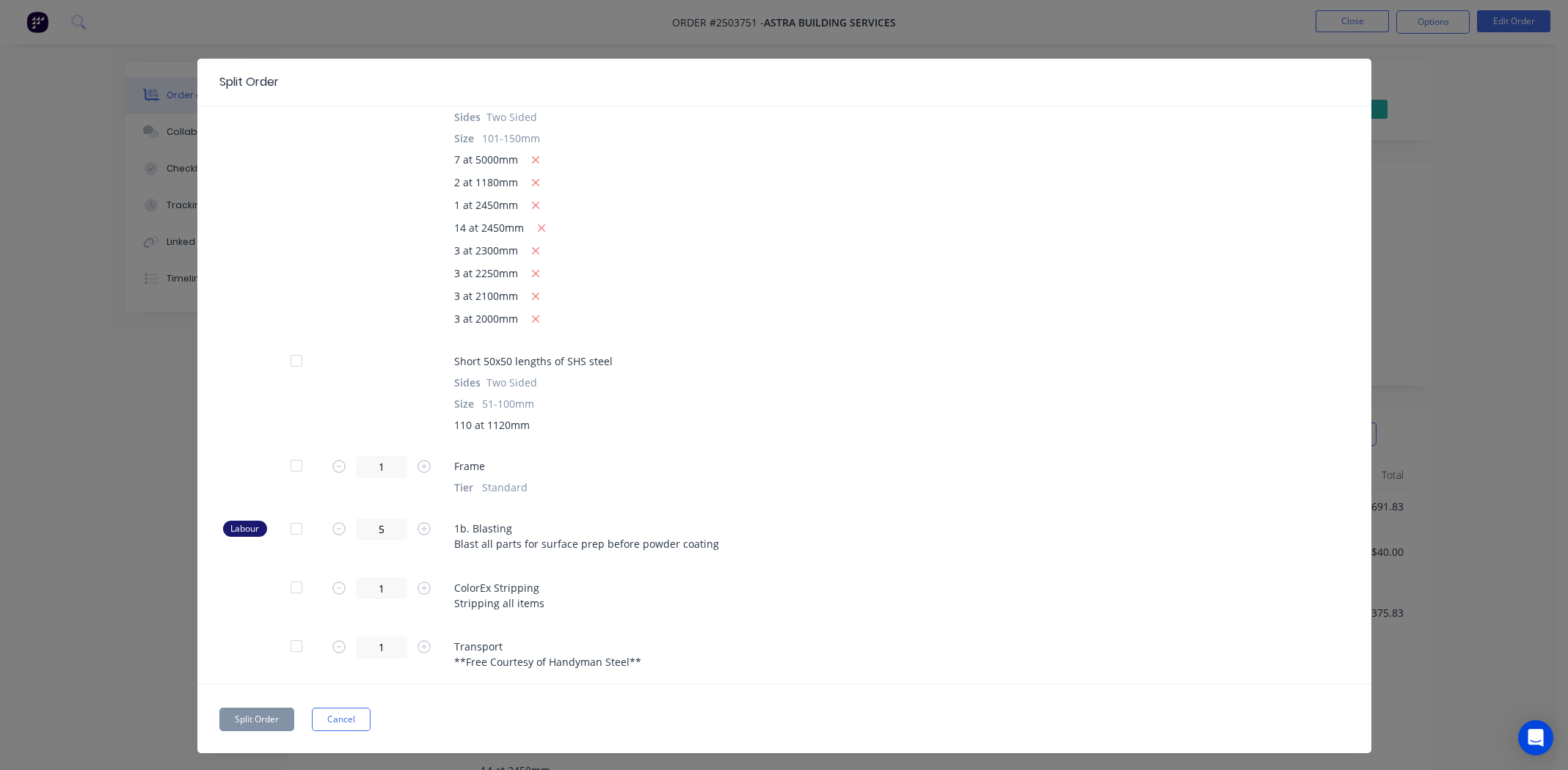
click at [286, 468] on div at bounding box center [297, 465] width 29 height 29
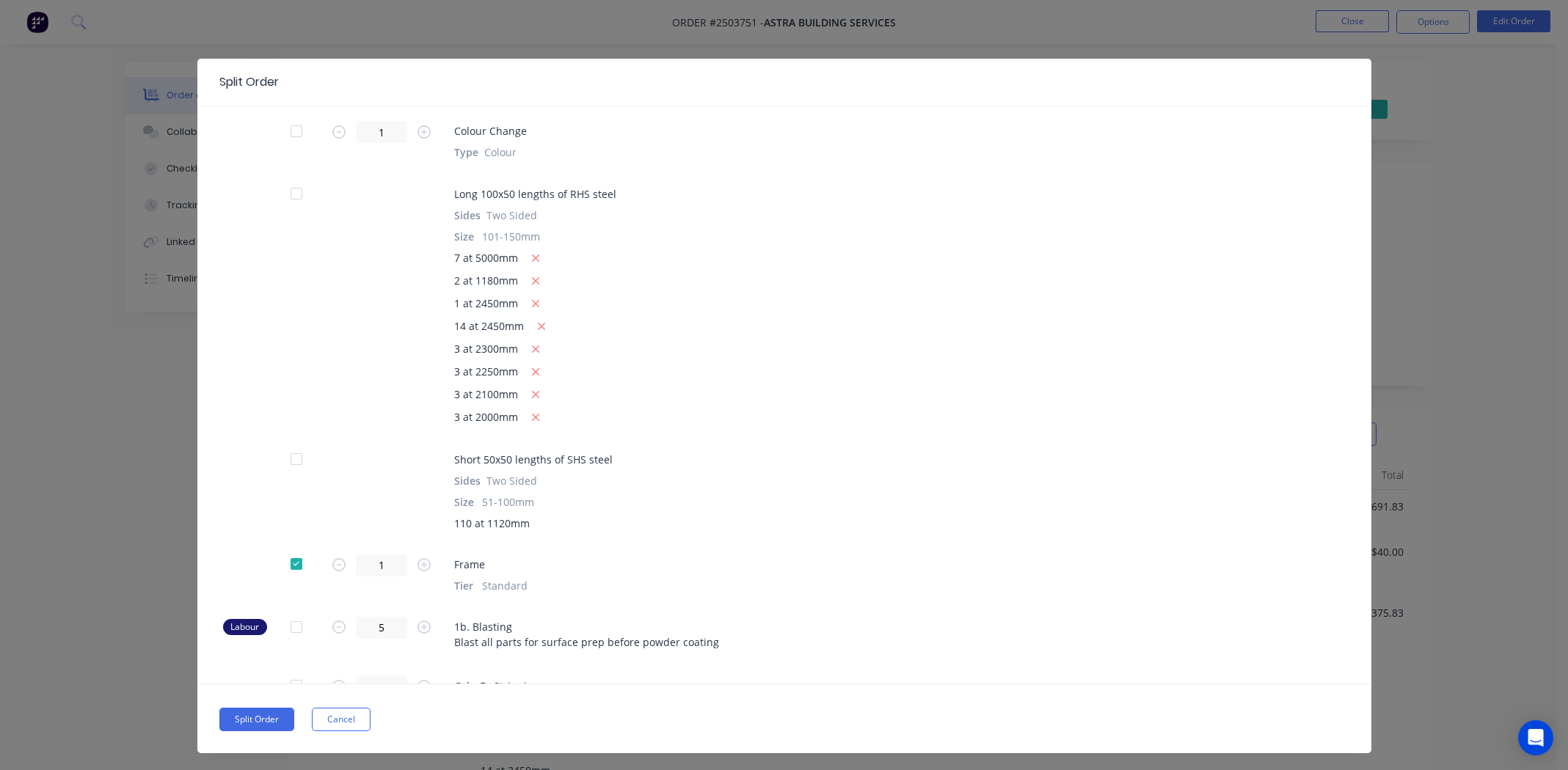
scroll to position [0, 0]
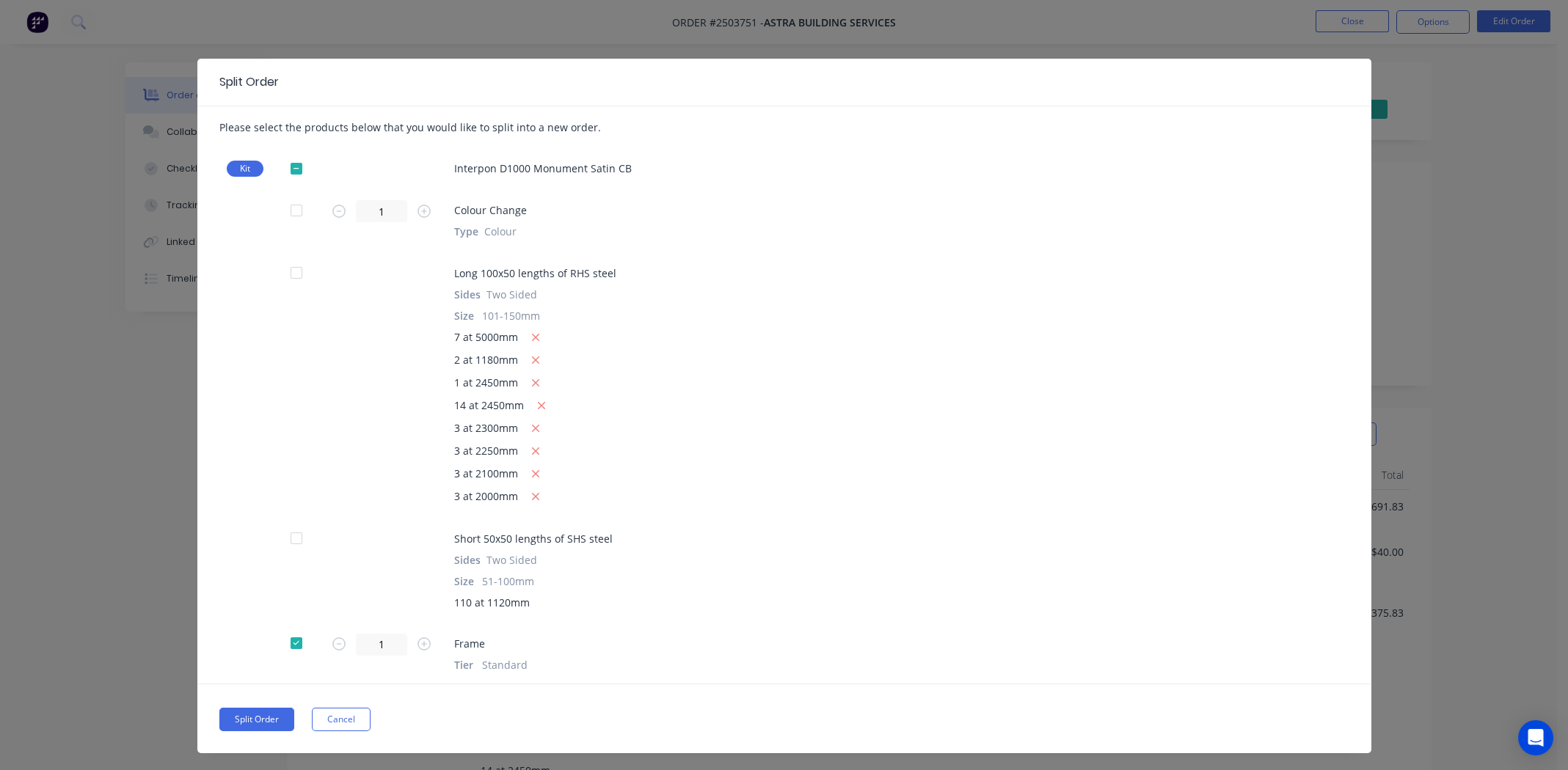
click at [286, 215] on div at bounding box center [297, 211] width 29 height 29
click at [293, 173] on div at bounding box center [297, 169] width 29 height 29
click at [293, 172] on div at bounding box center [297, 169] width 29 height 29
click at [292, 211] on div at bounding box center [297, 211] width 29 height 29
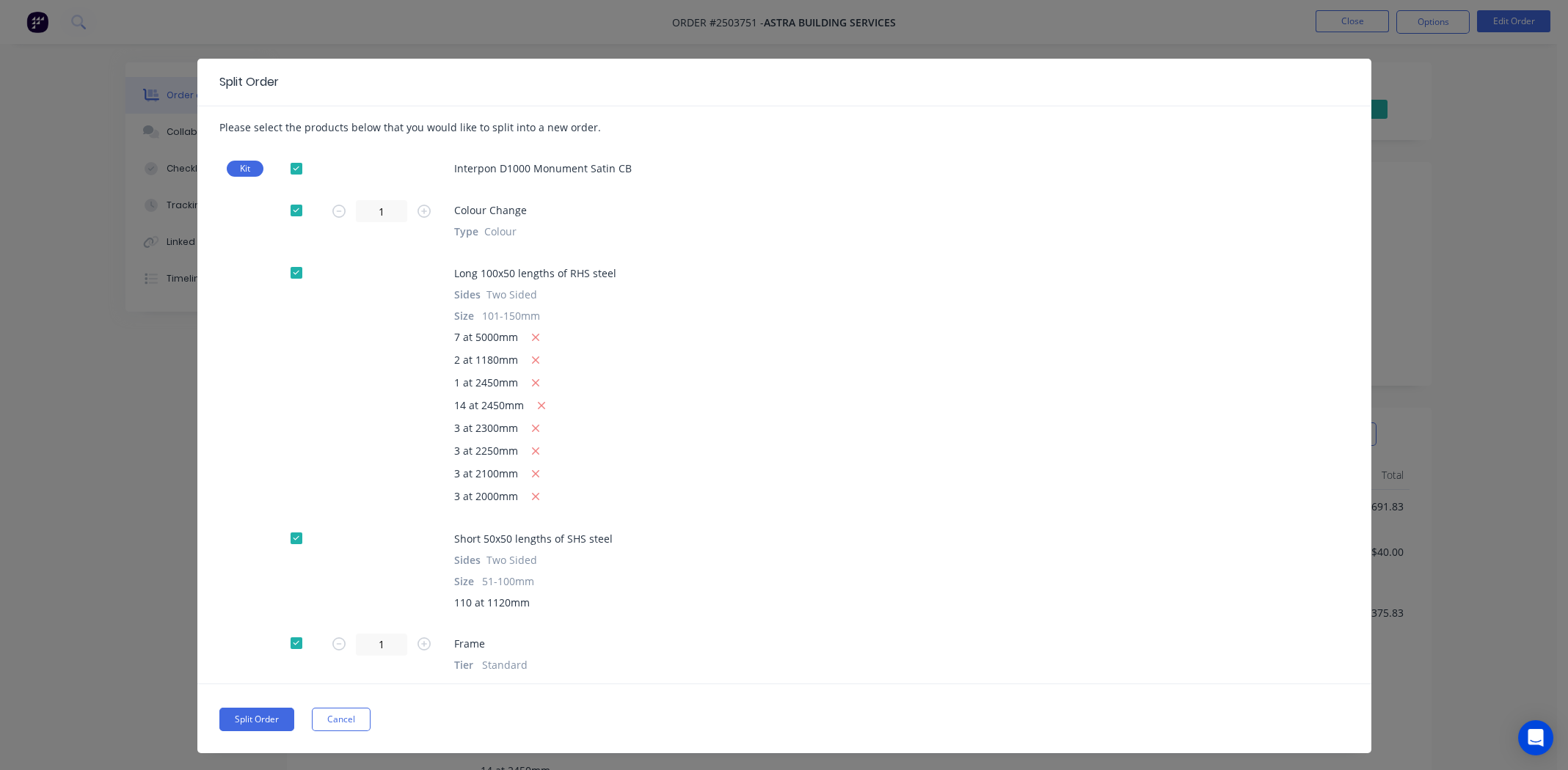
click at [293, 274] on div at bounding box center [297, 273] width 29 height 29
click at [295, 536] on div at bounding box center [297, 538] width 29 height 29
click at [255, 714] on button "Split Order" at bounding box center [256, 720] width 75 height 24
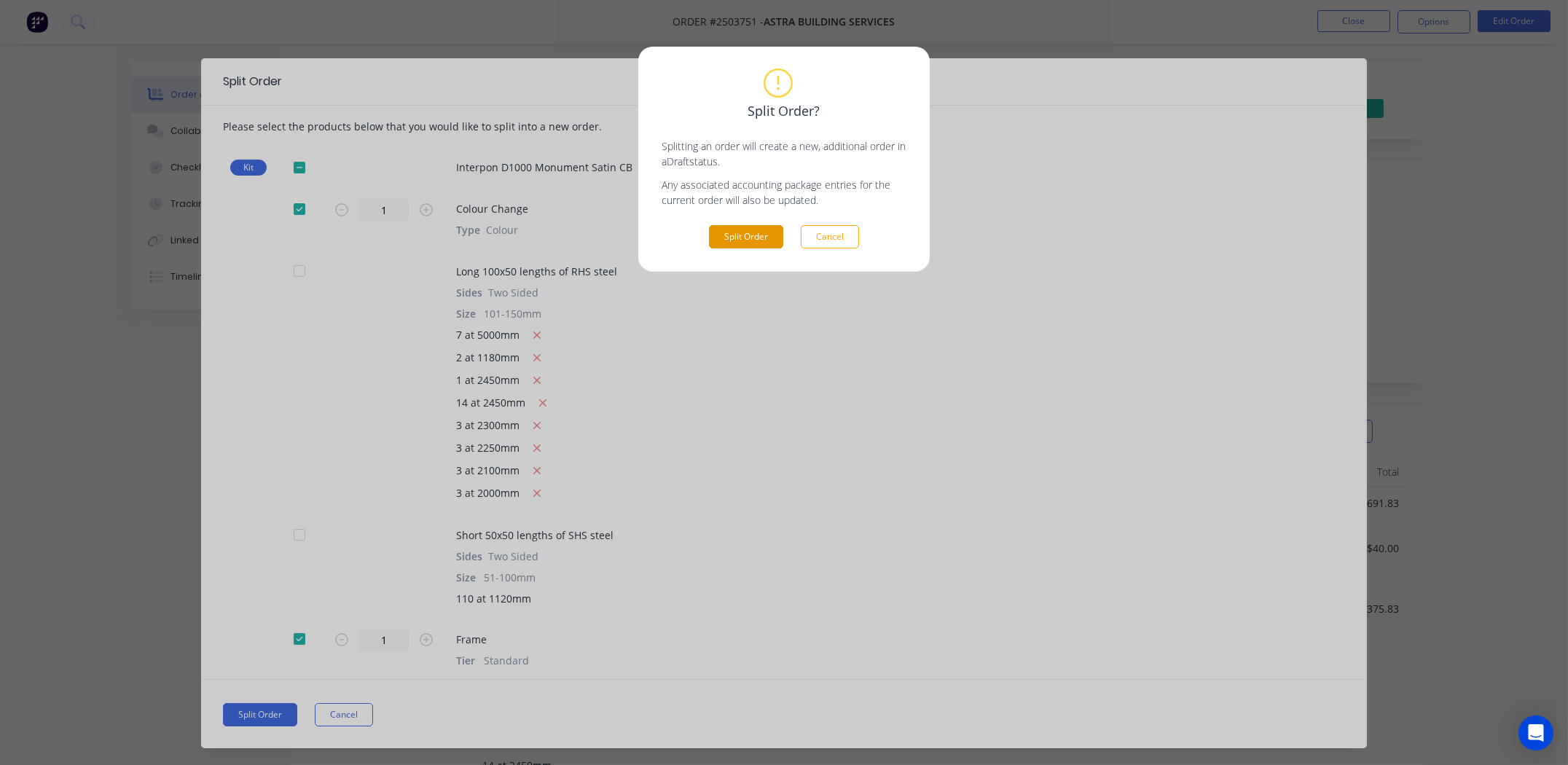
click at [739, 236] on button "Split Order" at bounding box center [746, 237] width 74 height 24
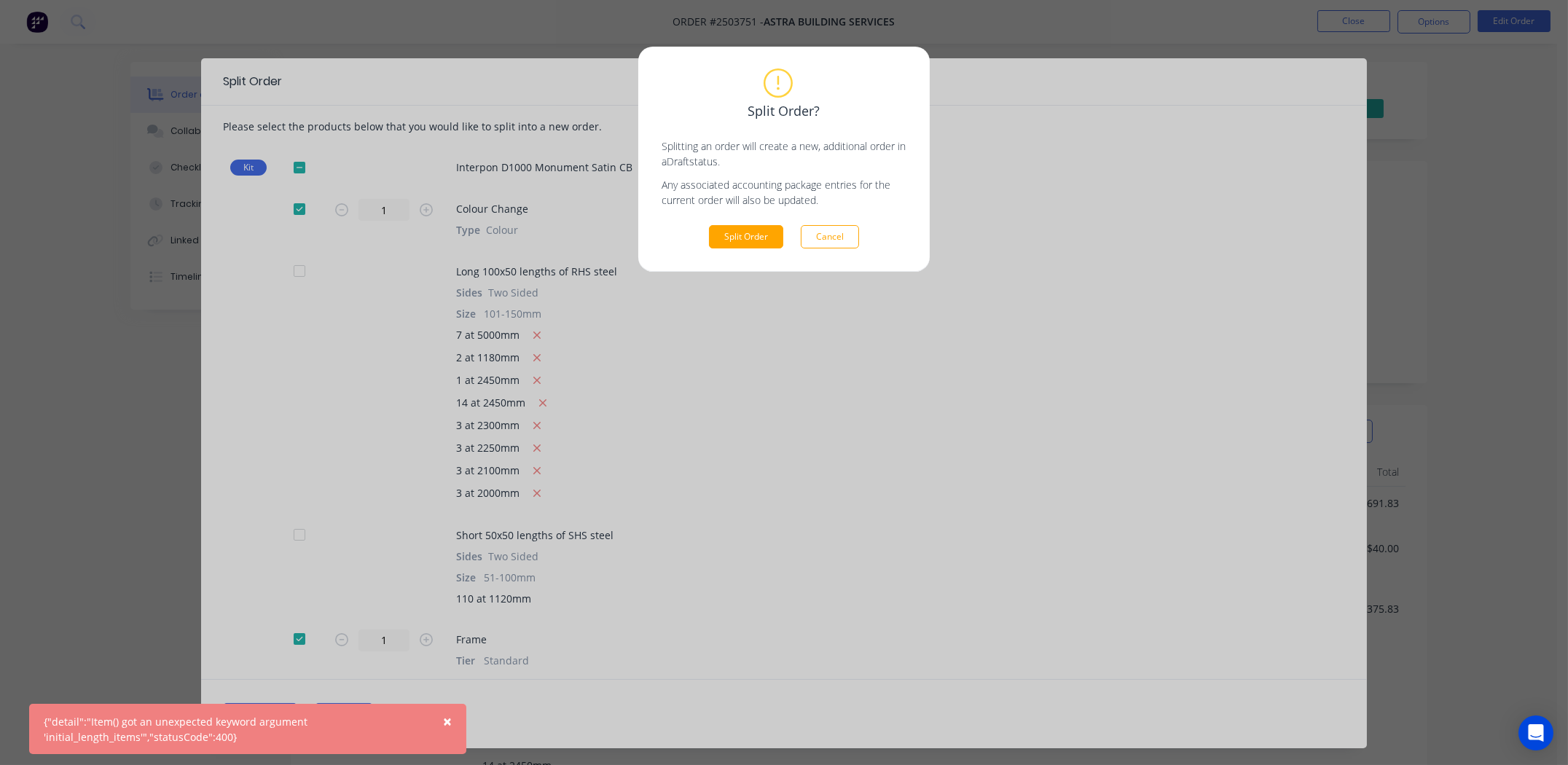
click at [448, 719] on span "×" at bounding box center [448, 721] width 9 height 21
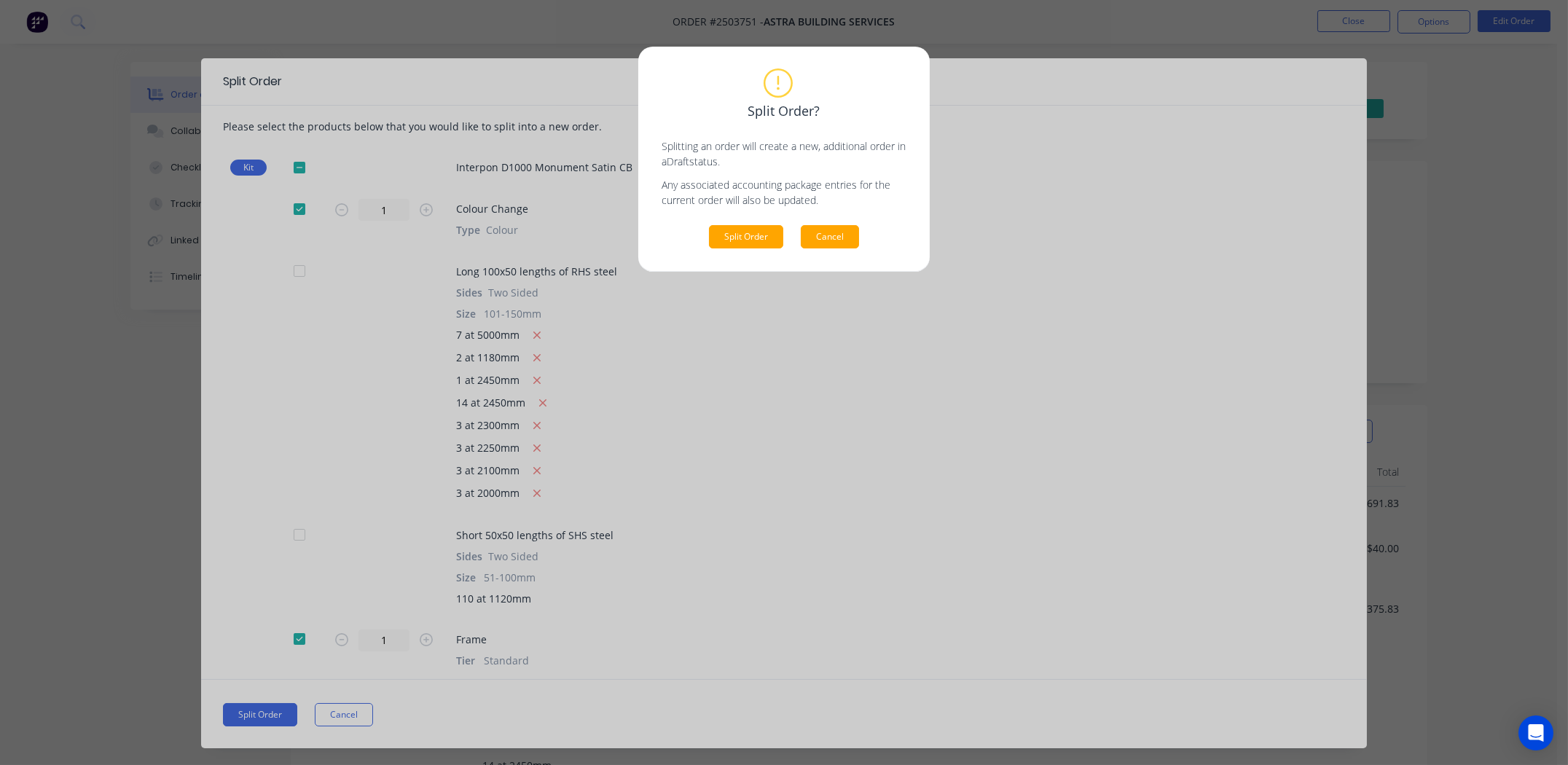
click at [840, 239] on button "Cancel" at bounding box center [829, 237] width 58 height 24
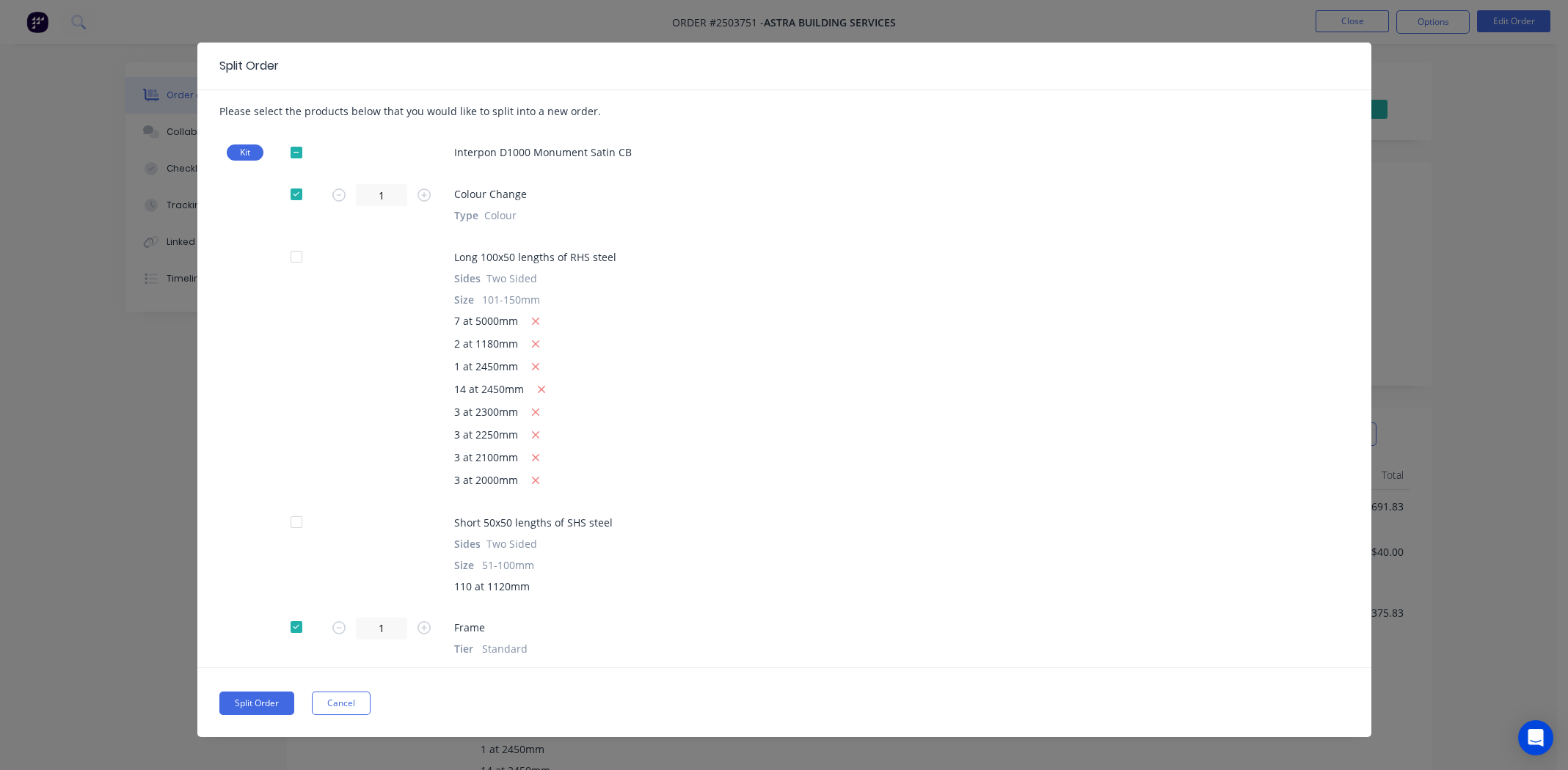
scroll to position [25, 0]
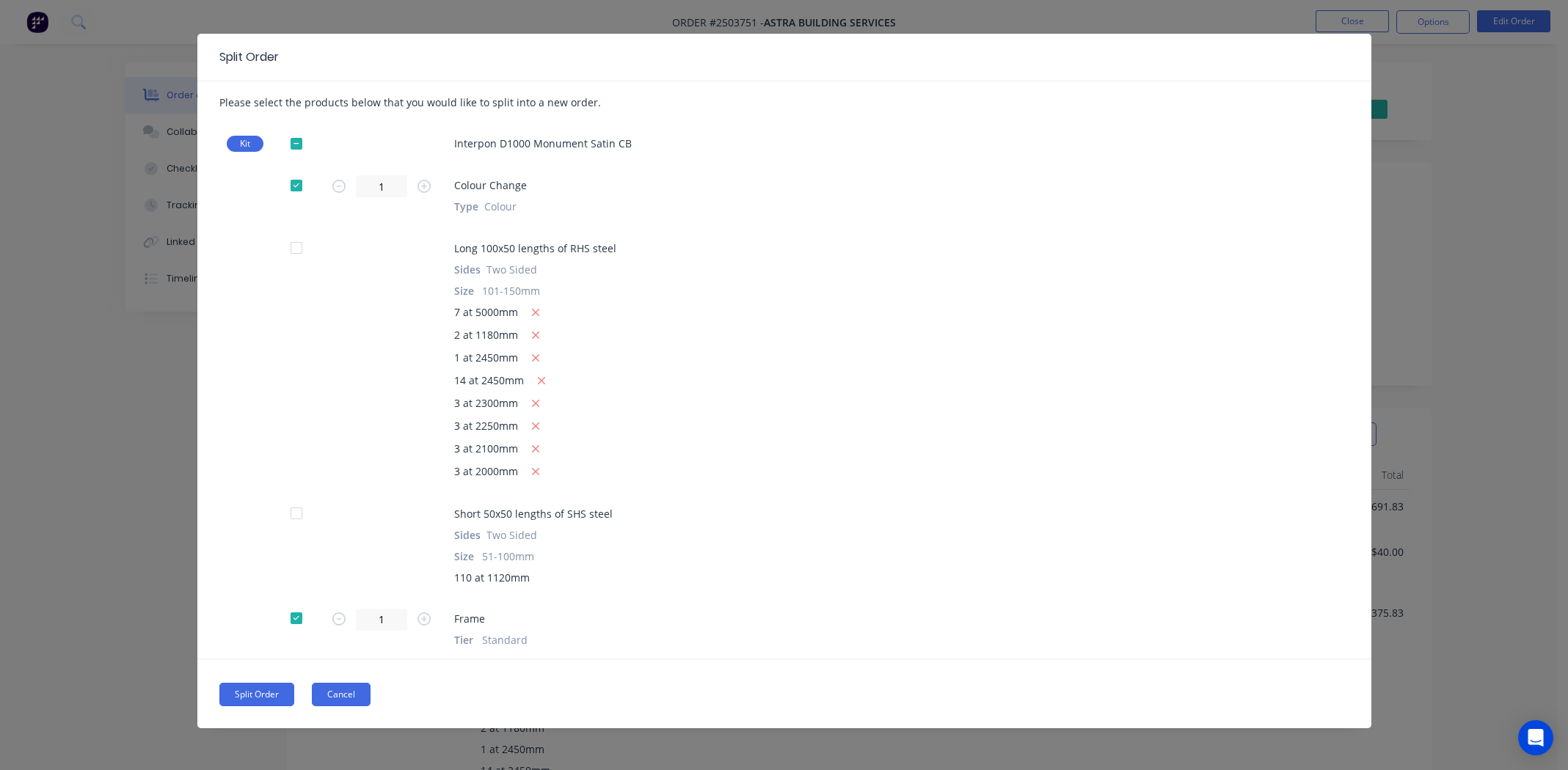
click at [328, 692] on button "Cancel" at bounding box center [341, 694] width 58 height 24
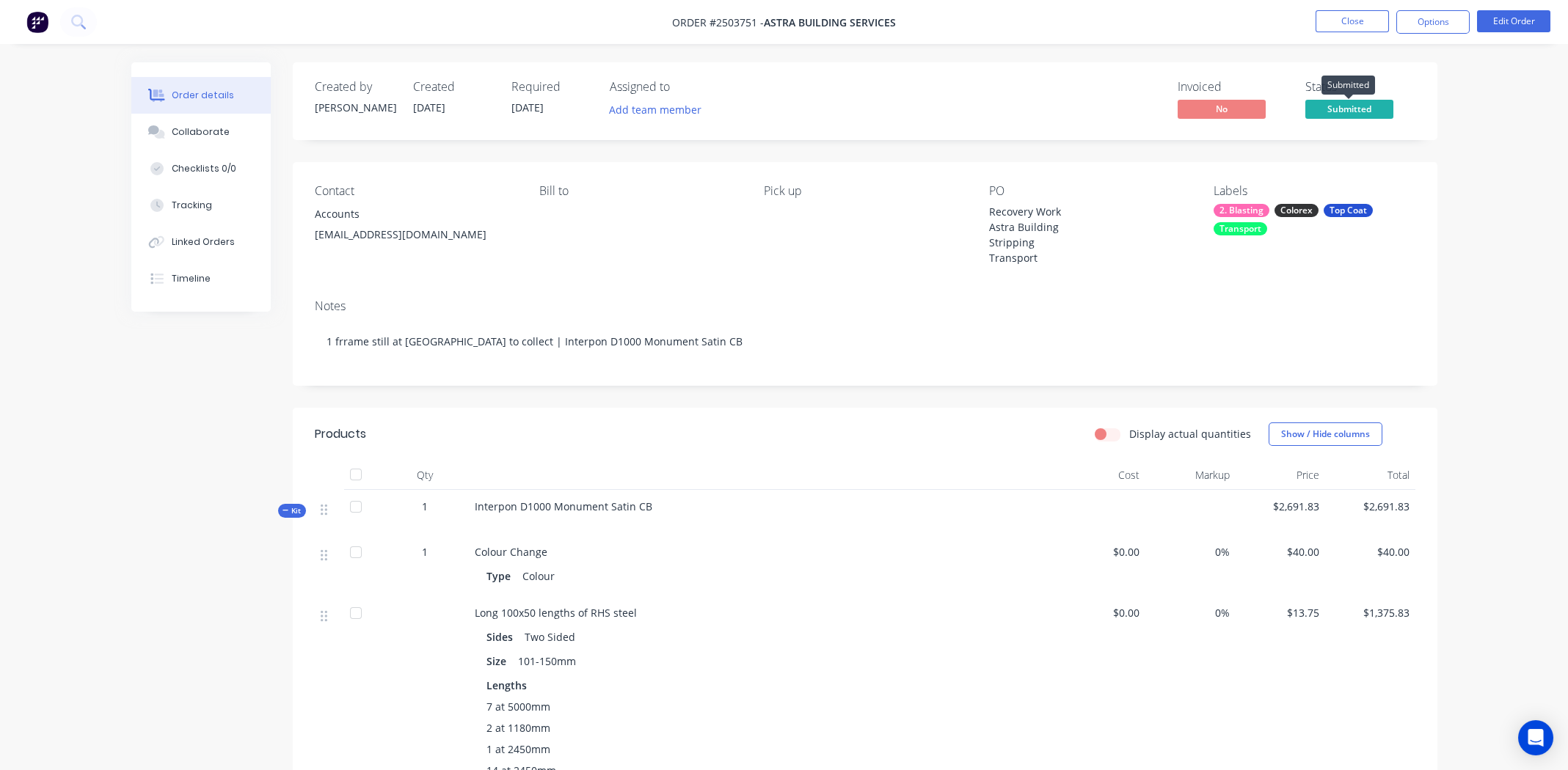
click at [1359, 110] on span "Submitted" at bounding box center [1349, 109] width 88 height 18
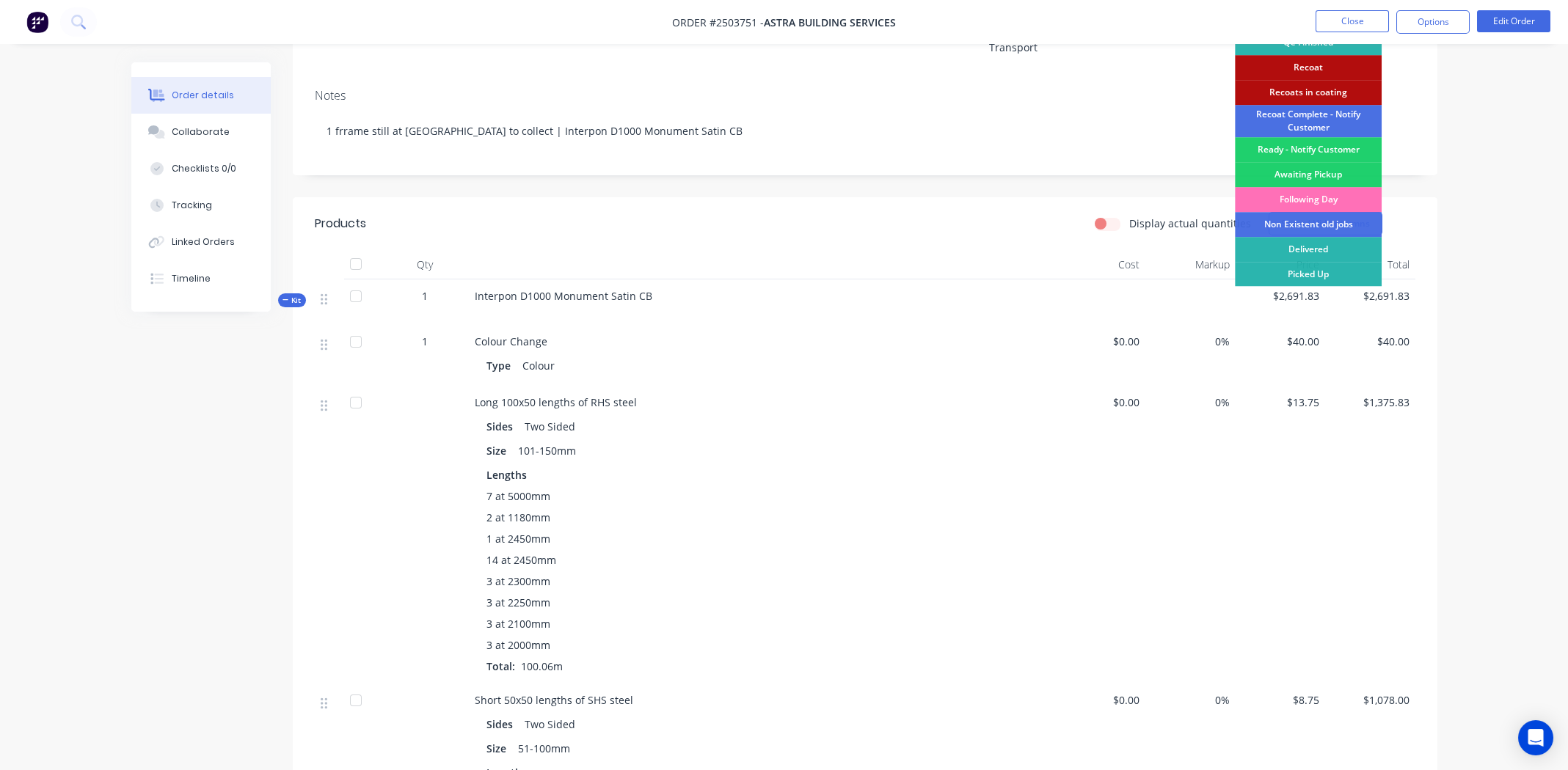
scroll to position [220, 0]
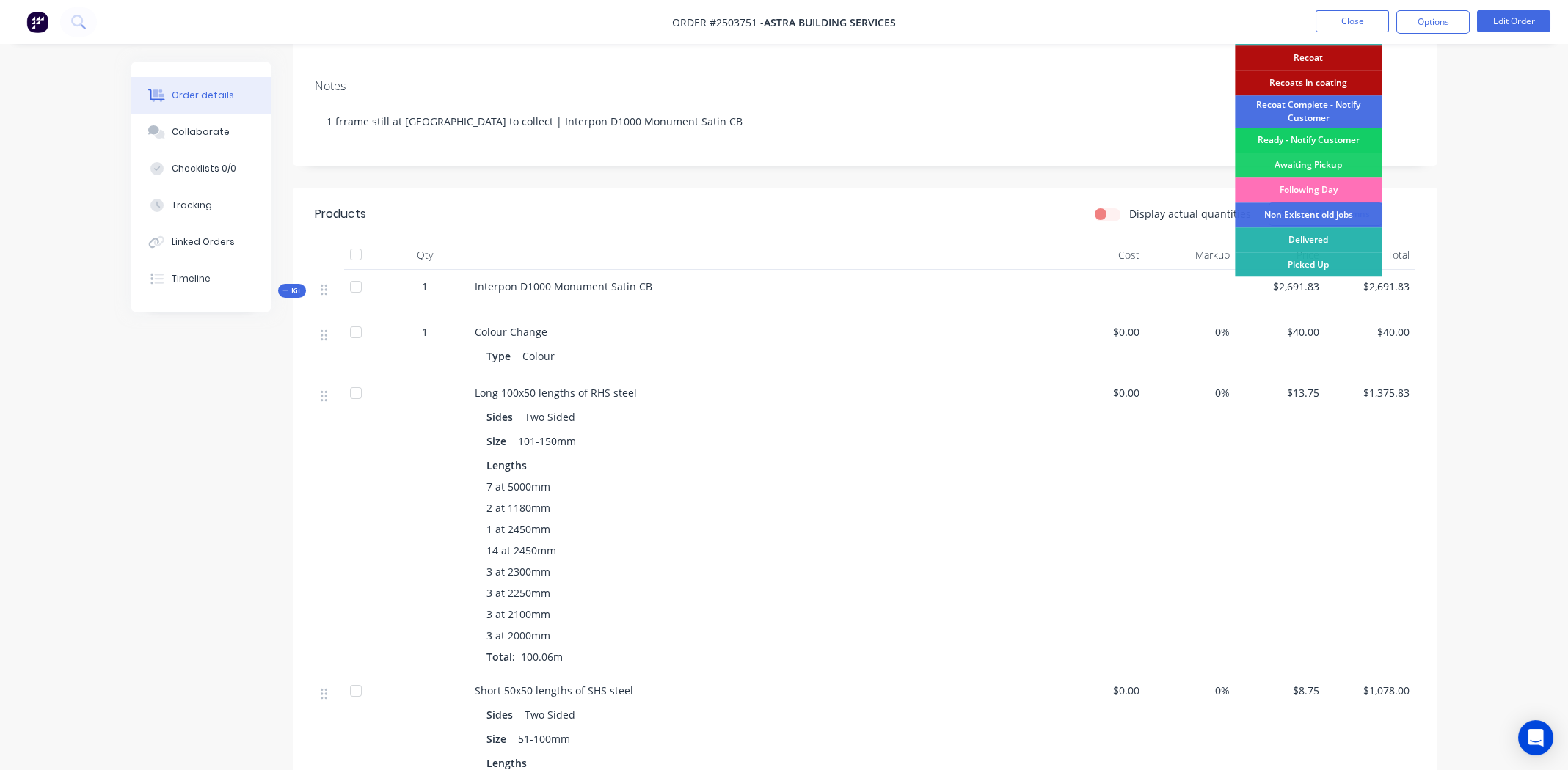
click at [1302, 139] on div "Ready - Notify Customer" at bounding box center [1308, 140] width 147 height 25
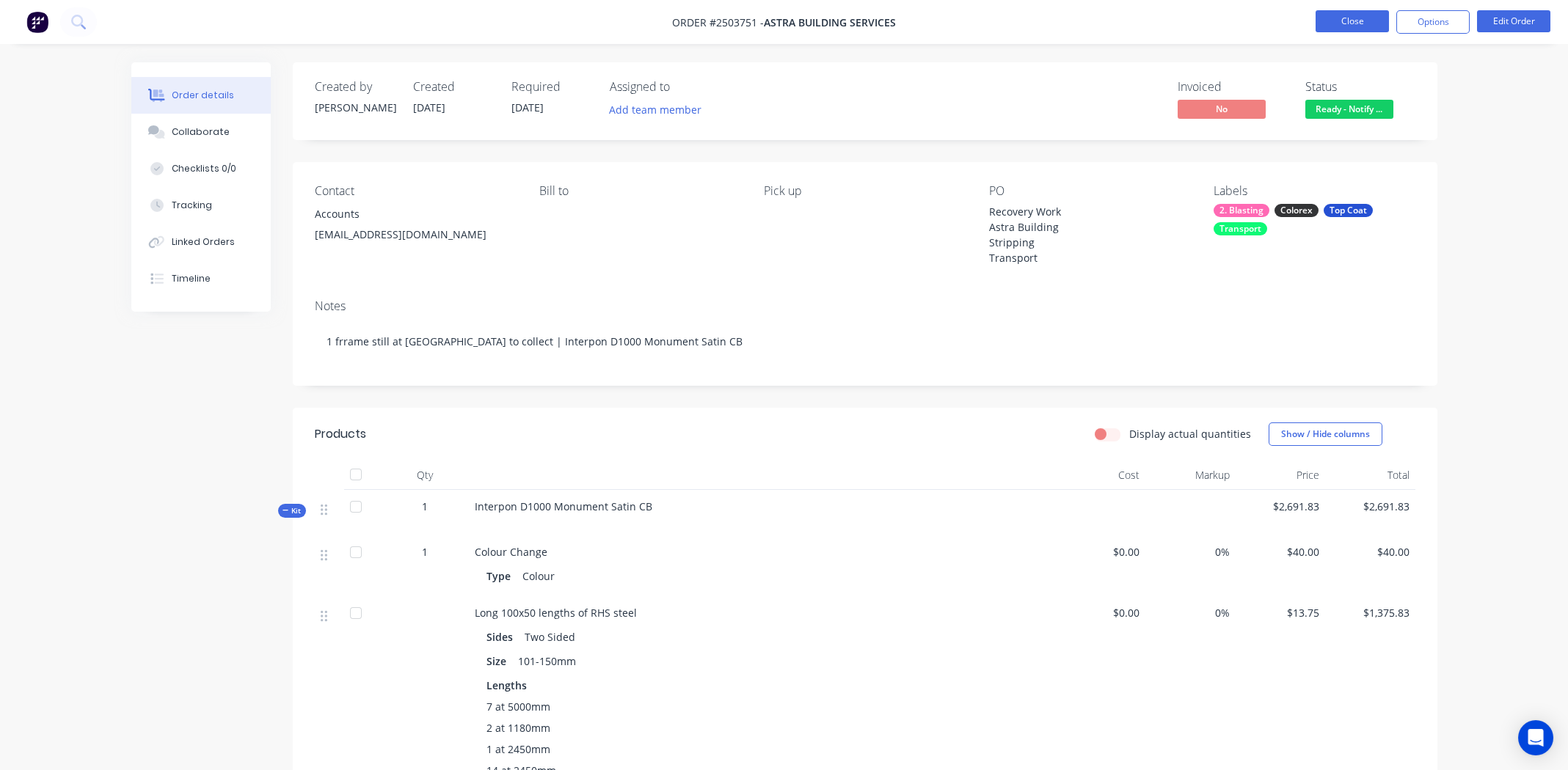
click at [1340, 16] on button "Close" at bounding box center [1352, 21] width 73 height 22
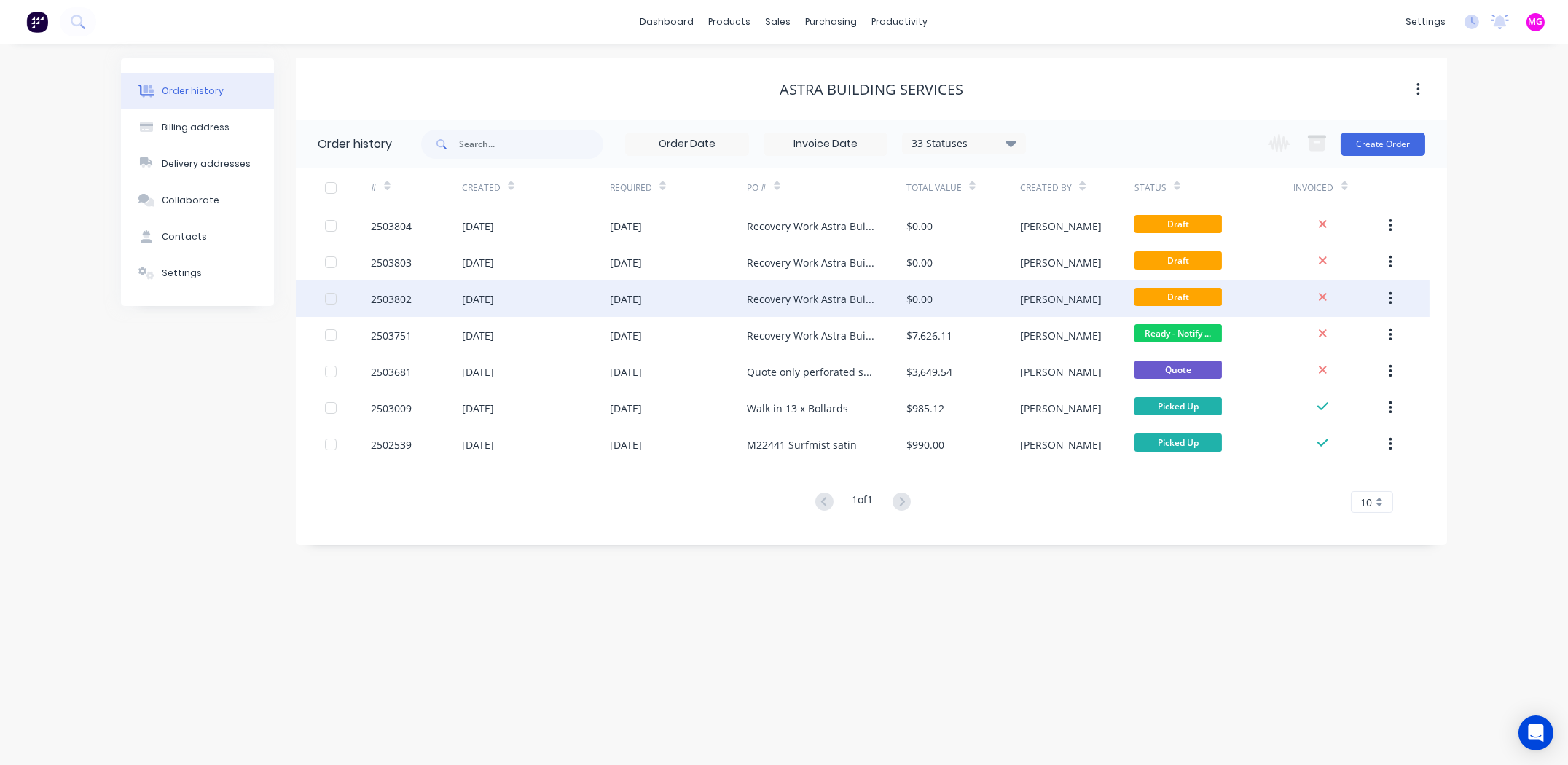
click at [402, 293] on div "2503802" at bounding box center [391, 298] width 41 height 15
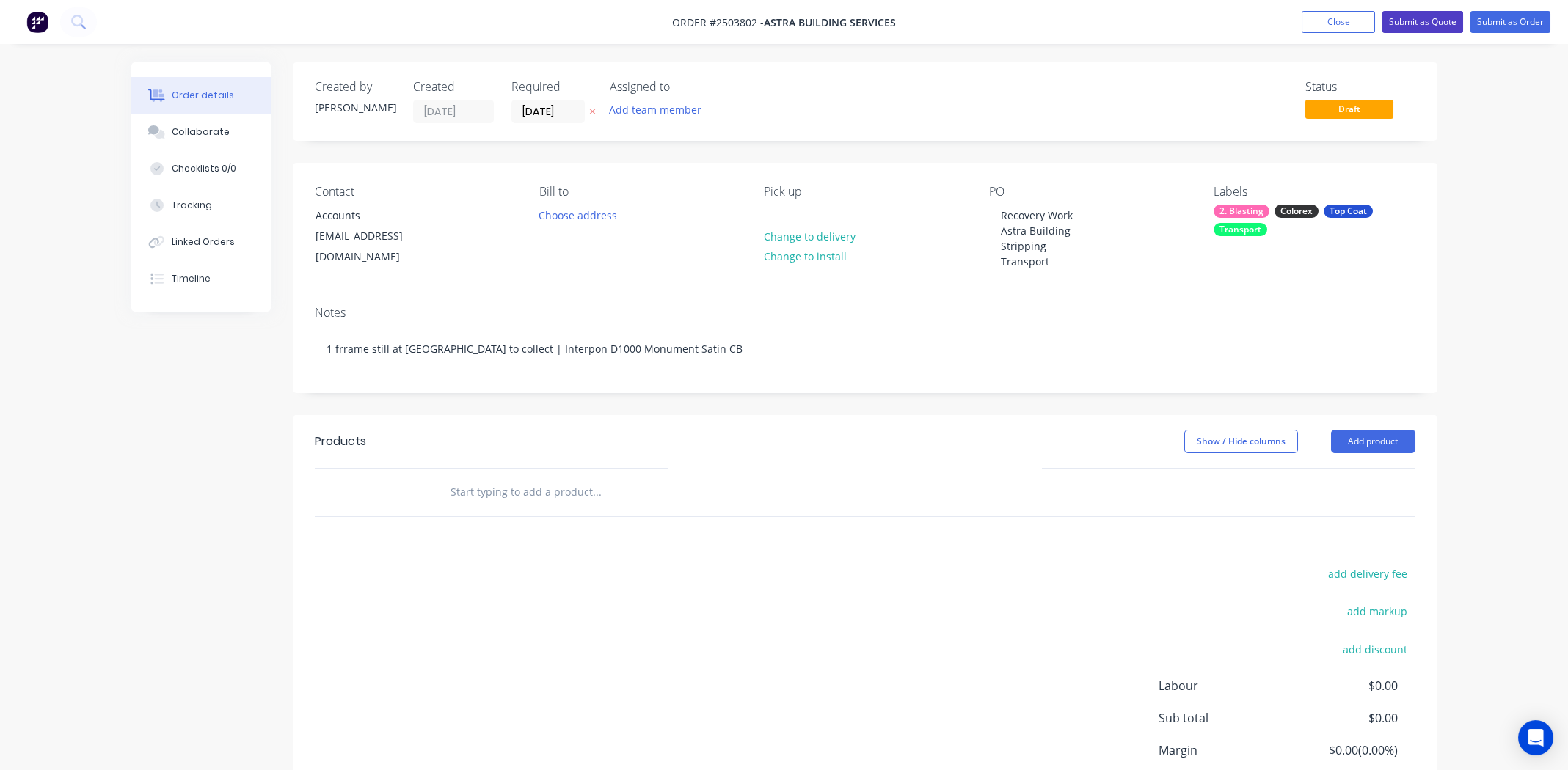
click at [1415, 23] on button "Submit as Quote" at bounding box center [1422, 22] width 80 height 22
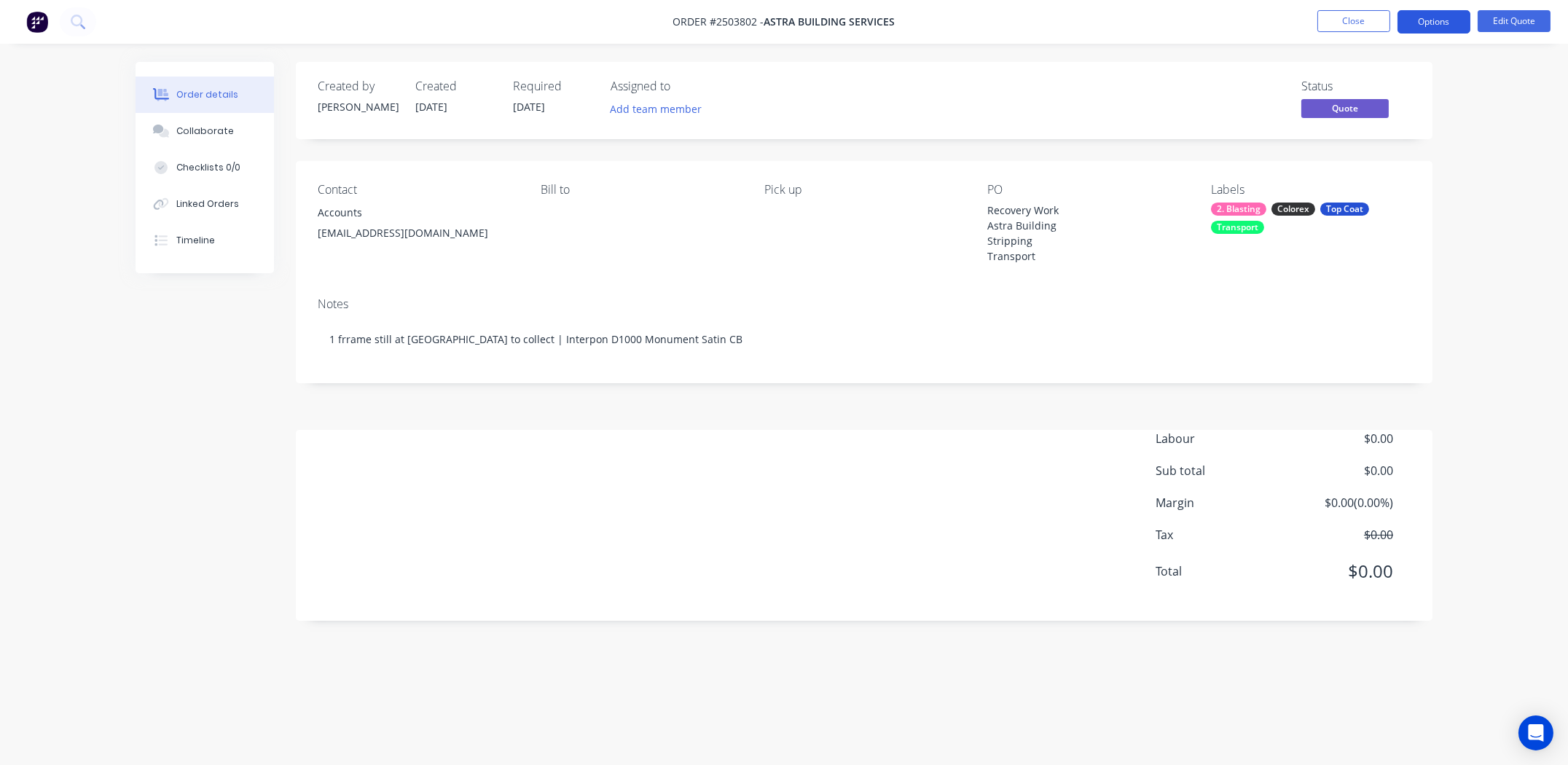
click at [1432, 17] on button "Options" at bounding box center [1434, 22] width 73 height 24
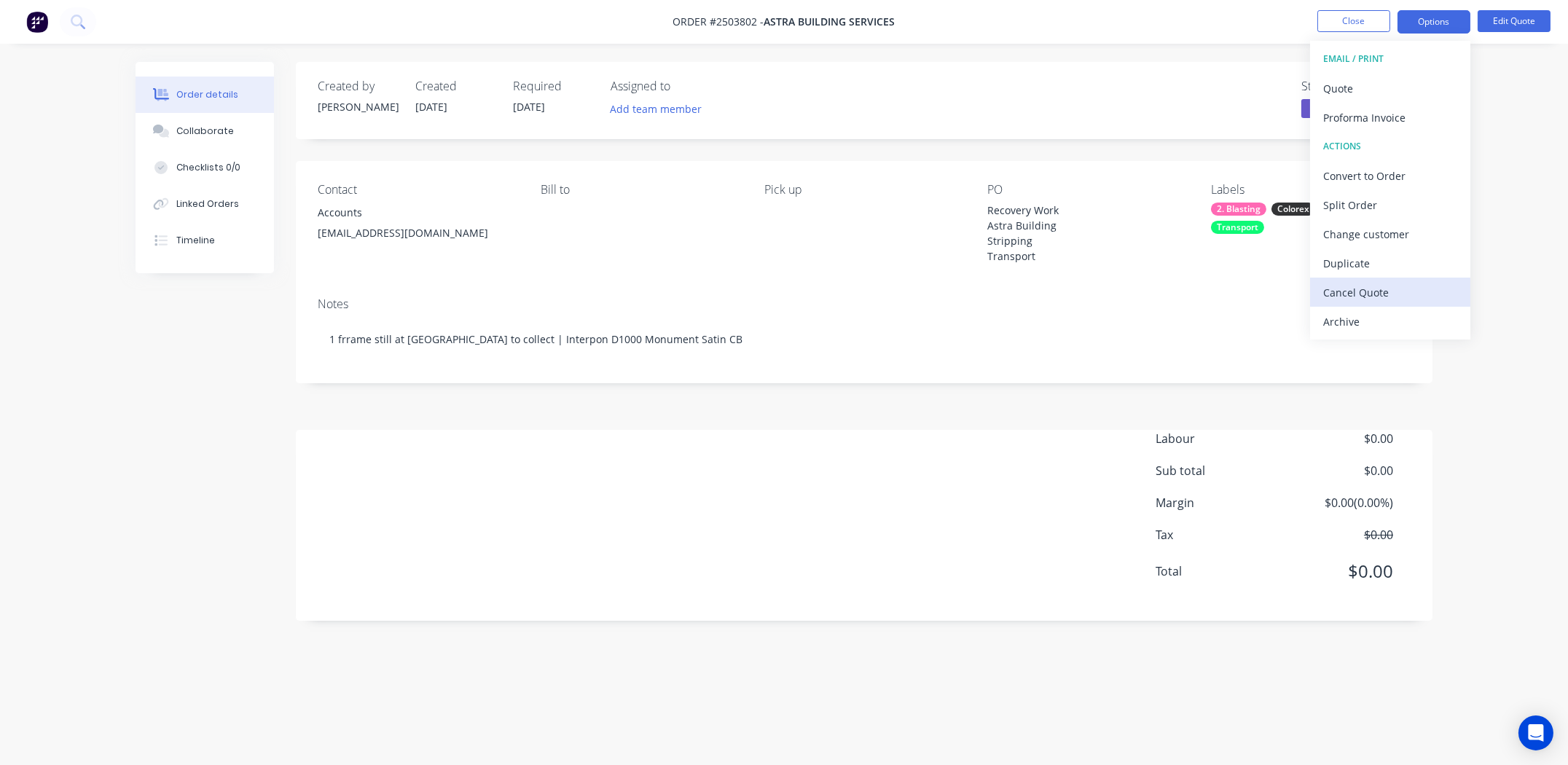
click at [1353, 295] on div "Cancel Quote" at bounding box center [1390, 292] width 134 height 21
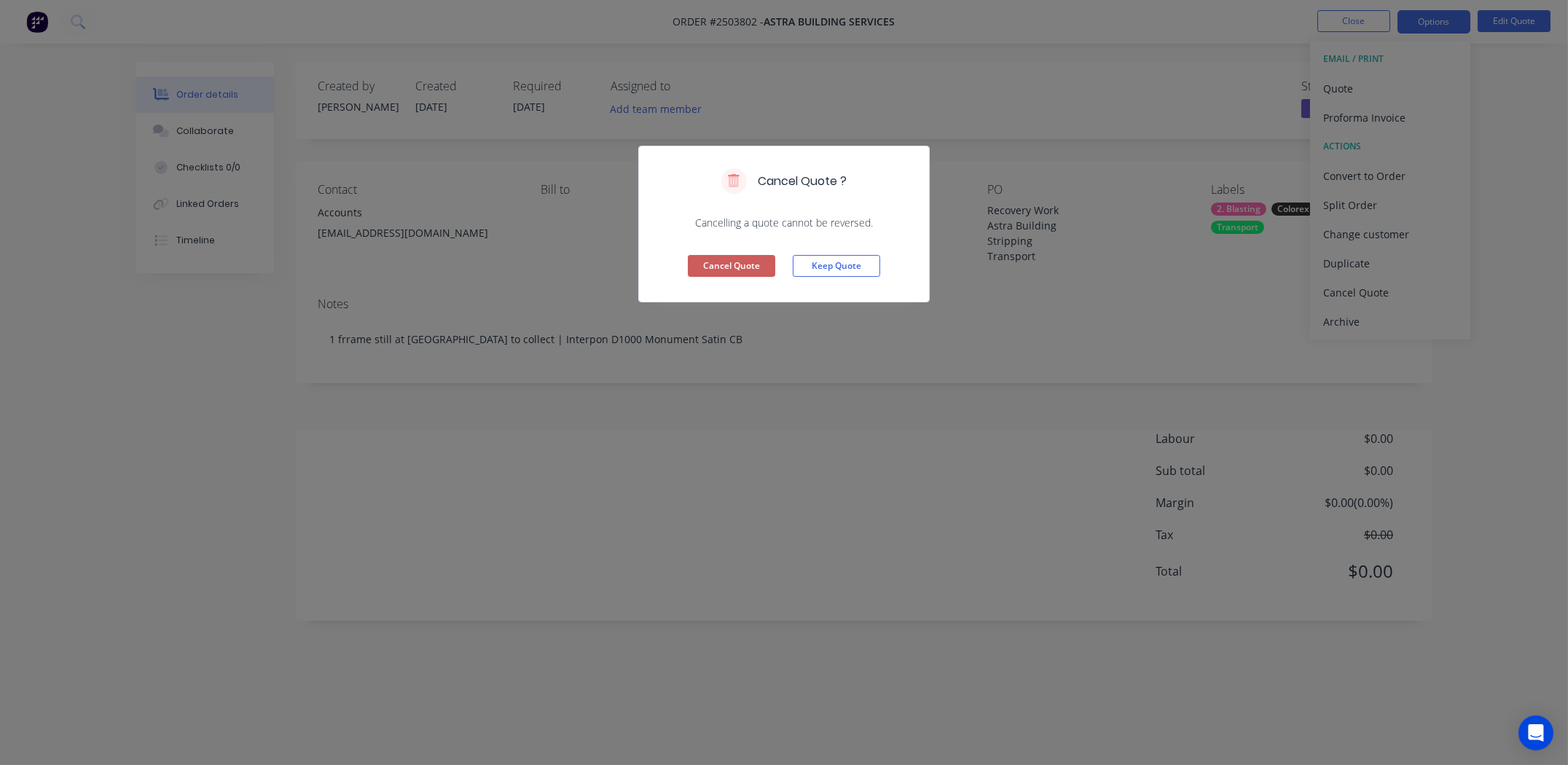
click at [744, 262] on button "Cancel Quote" at bounding box center [731, 266] width 87 height 22
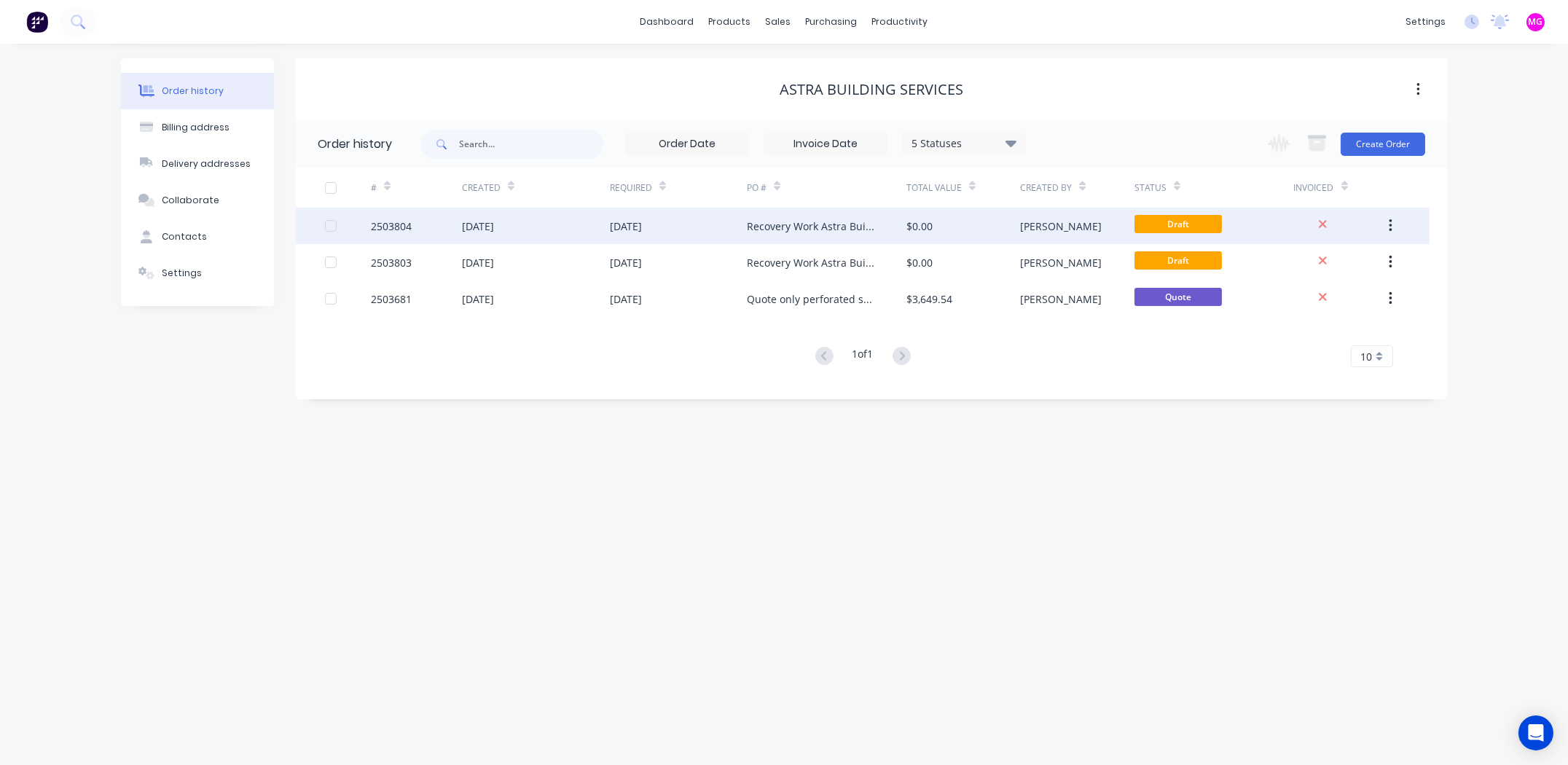
click at [388, 218] on div "2503804" at bounding box center [391, 226] width 41 height 15
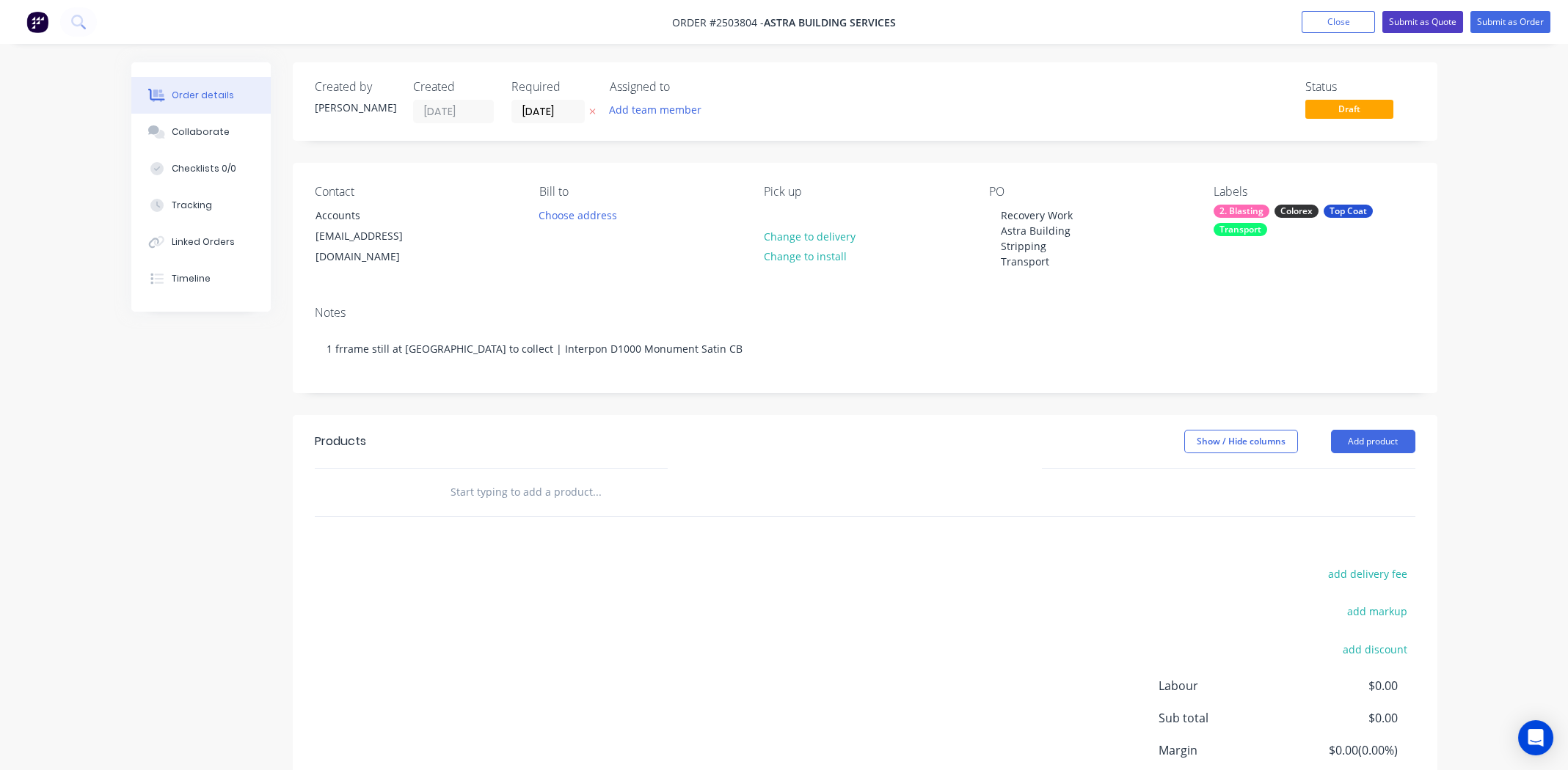
click at [1415, 24] on button "Submit as Quote" at bounding box center [1422, 22] width 80 height 22
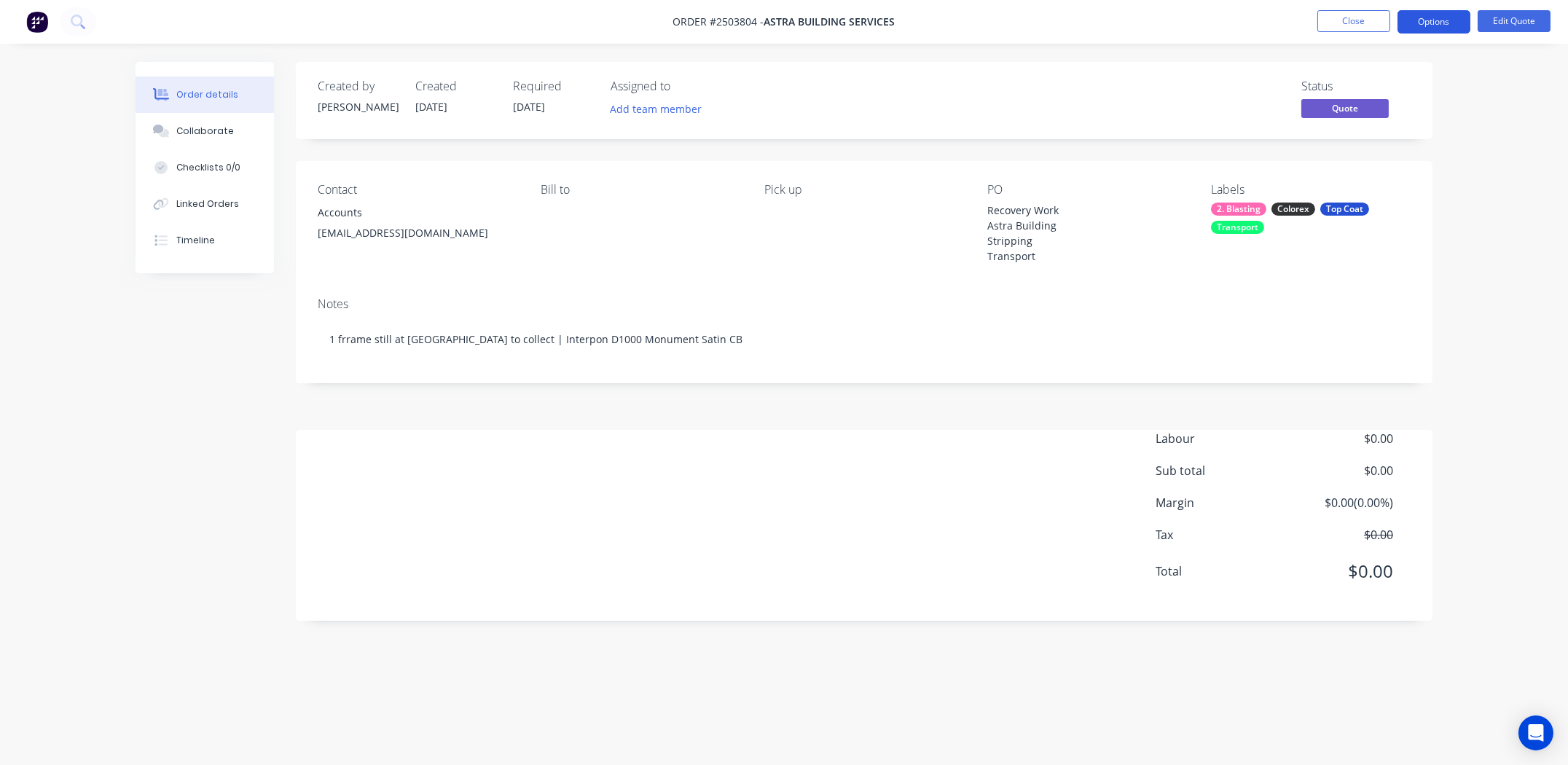
click at [1409, 22] on button "Options" at bounding box center [1434, 22] width 73 height 24
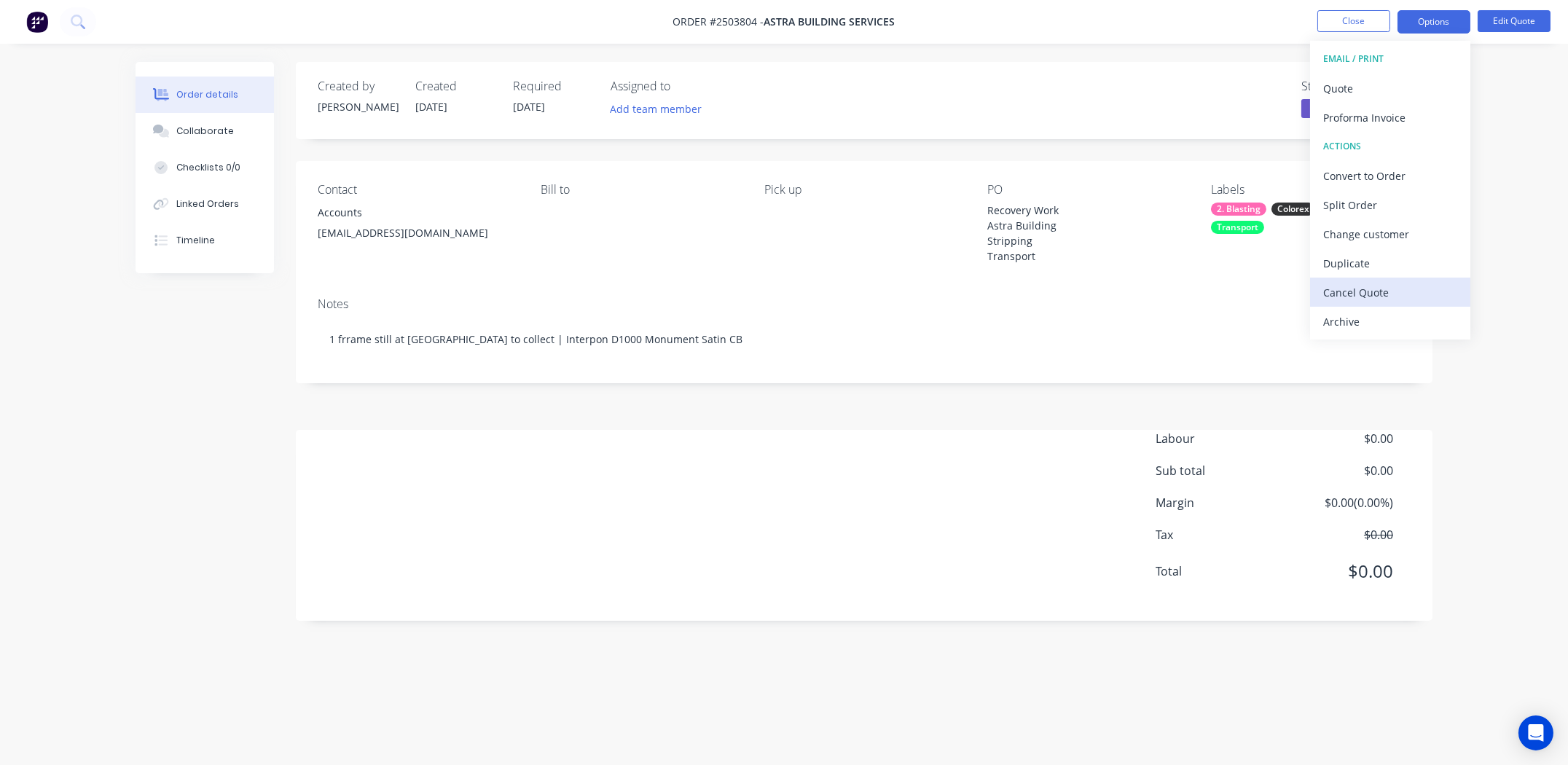
click at [1360, 292] on div "Cancel Quote" at bounding box center [1390, 292] width 134 height 21
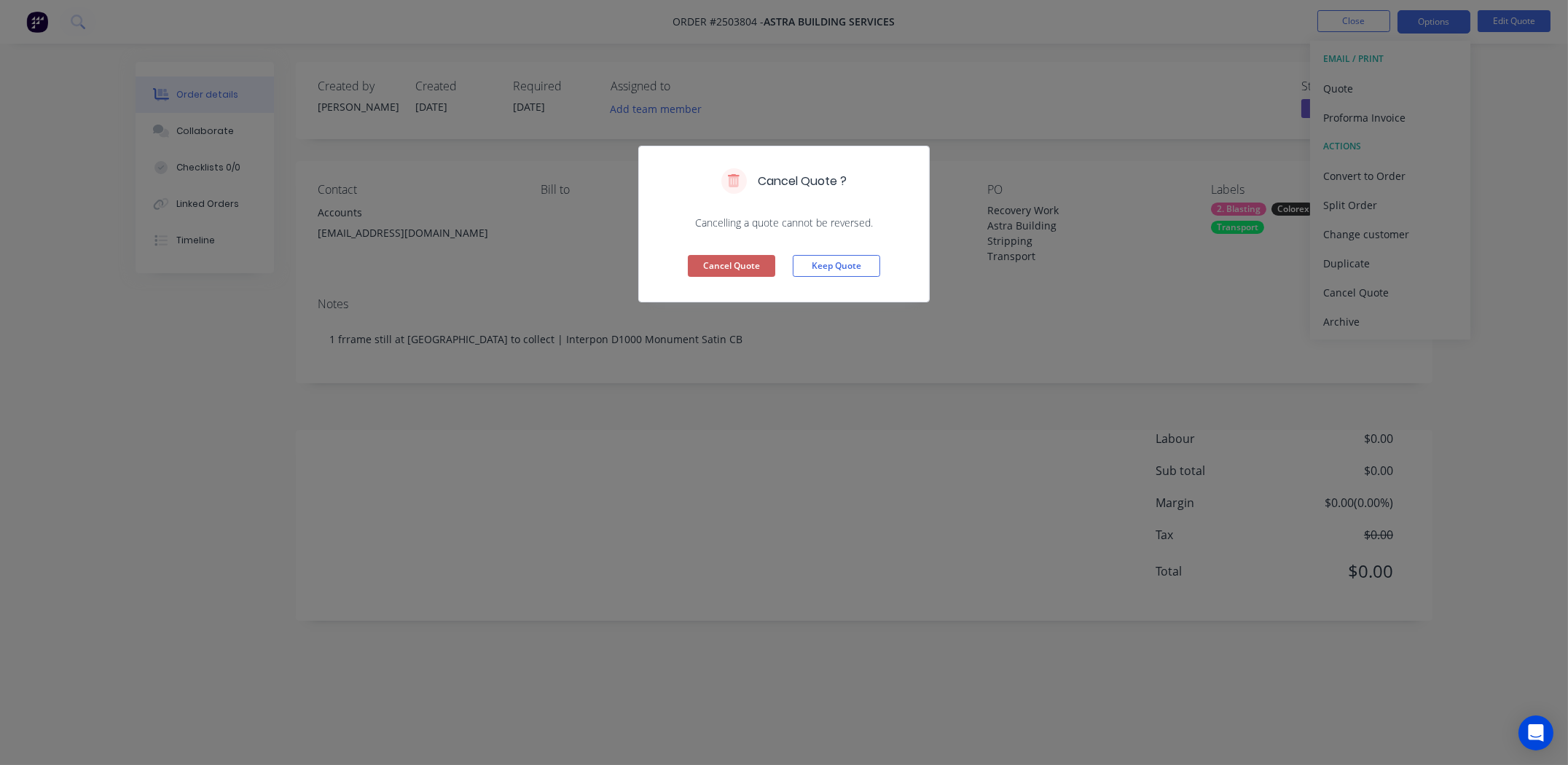
click at [756, 267] on button "Cancel Quote" at bounding box center [731, 266] width 87 height 22
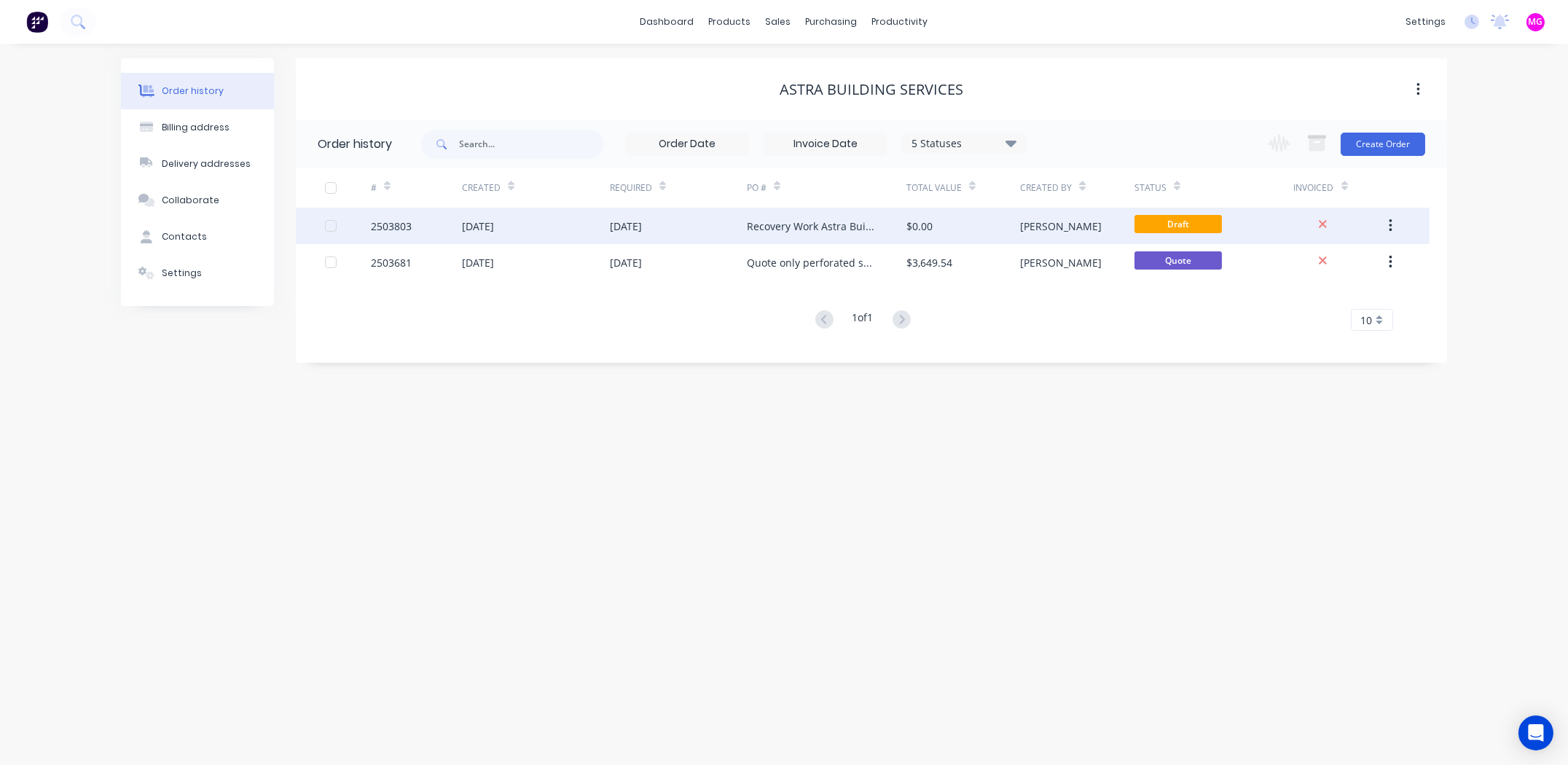
click at [378, 228] on div "2503803" at bounding box center [391, 226] width 41 height 15
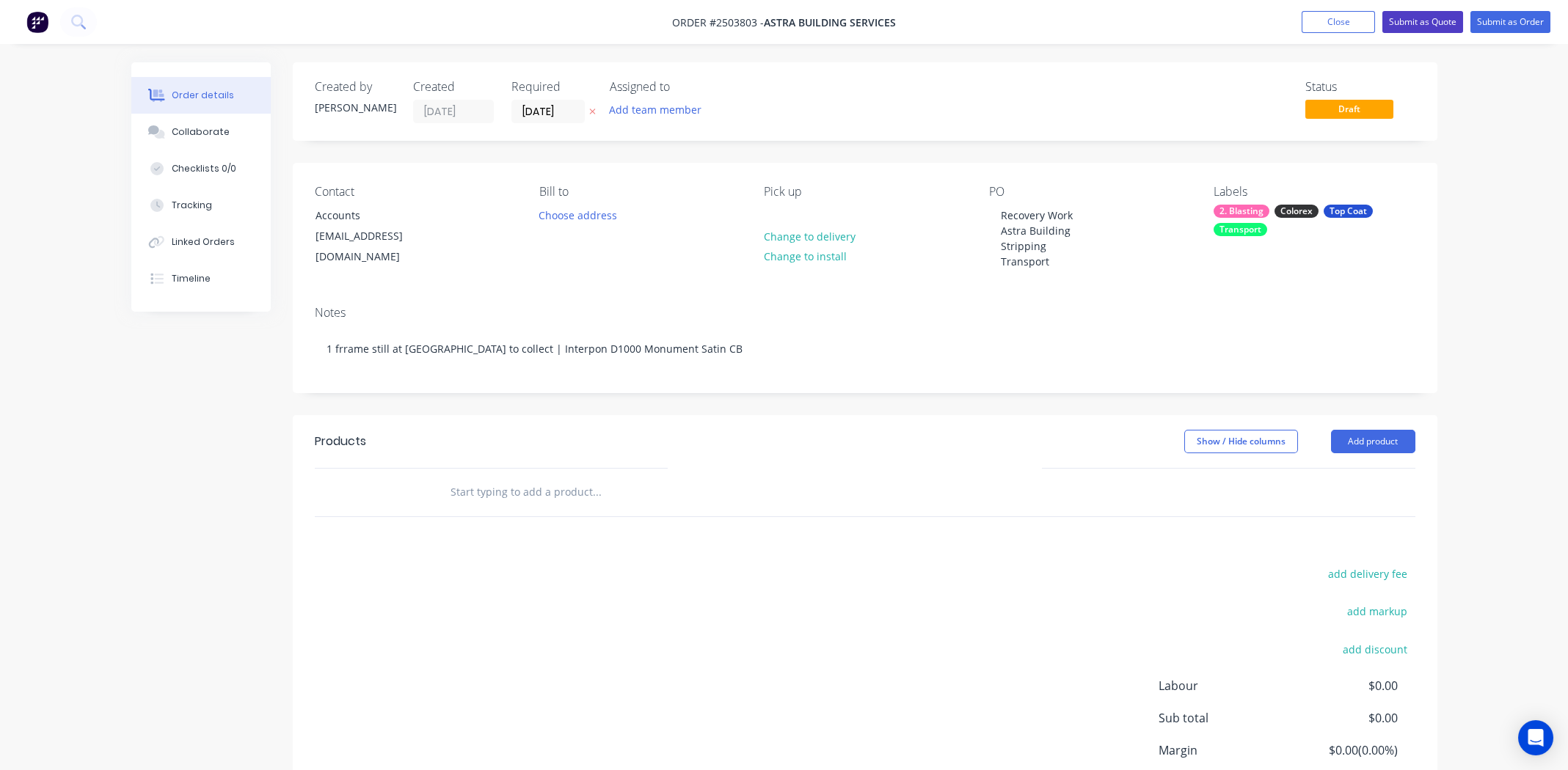
click at [1428, 21] on button "Submit as Quote" at bounding box center [1422, 22] width 80 height 22
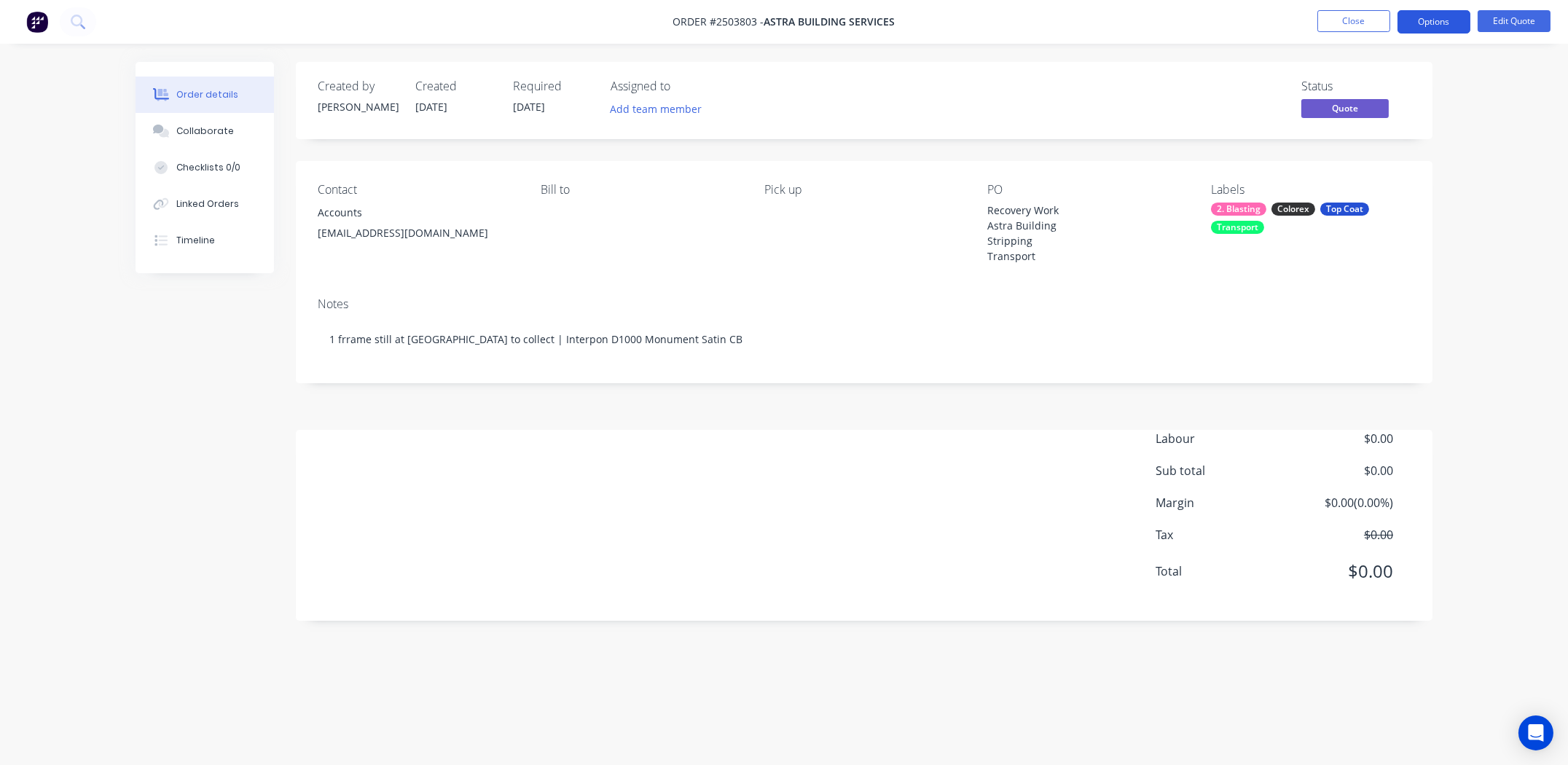
click at [1431, 18] on button "Options" at bounding box center [1434, 22] width 73 height 24
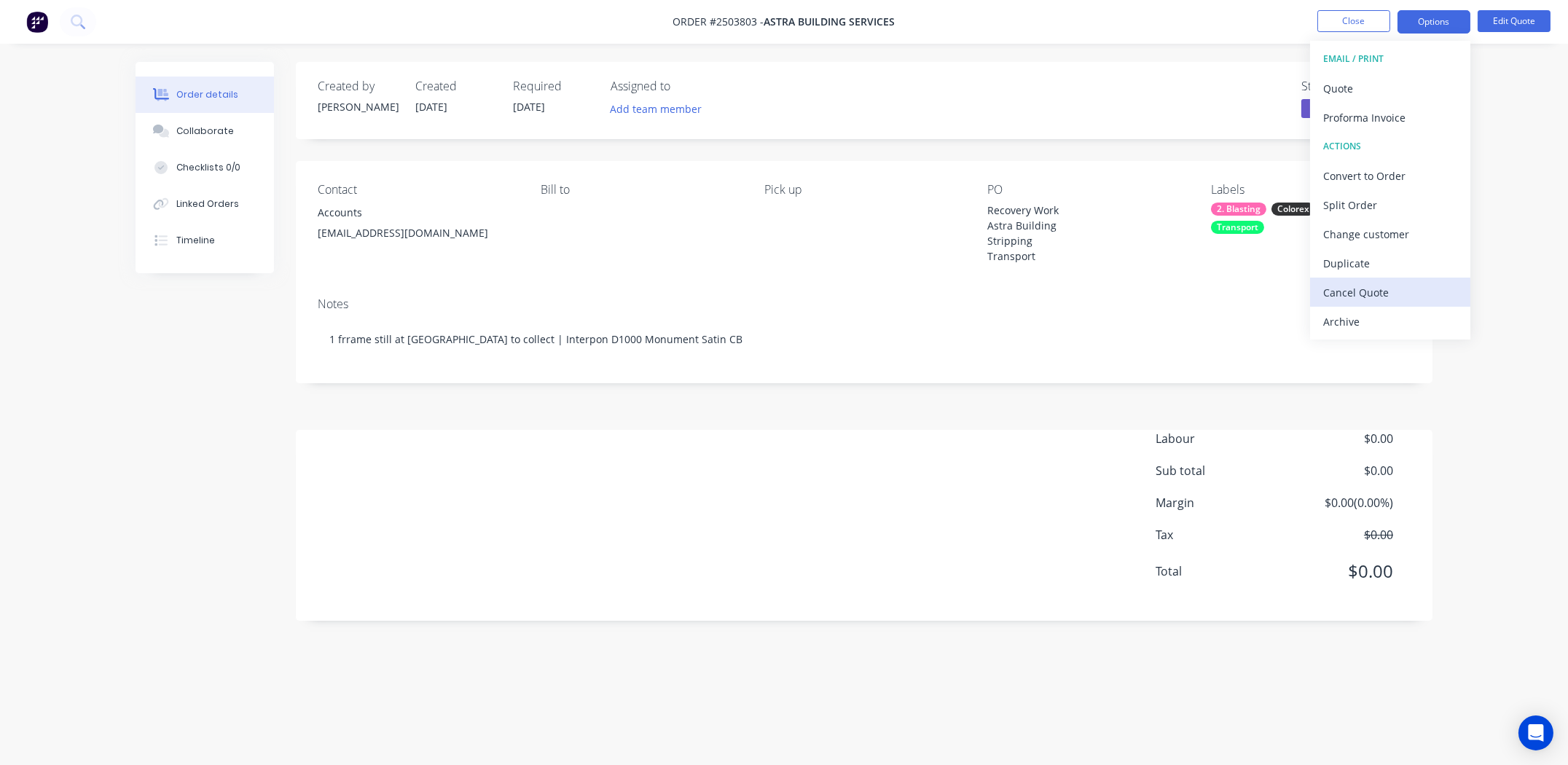
click at [1356, 297] on div "Cancel Quote" at bounding box center [1390, 292] width 134 height 21
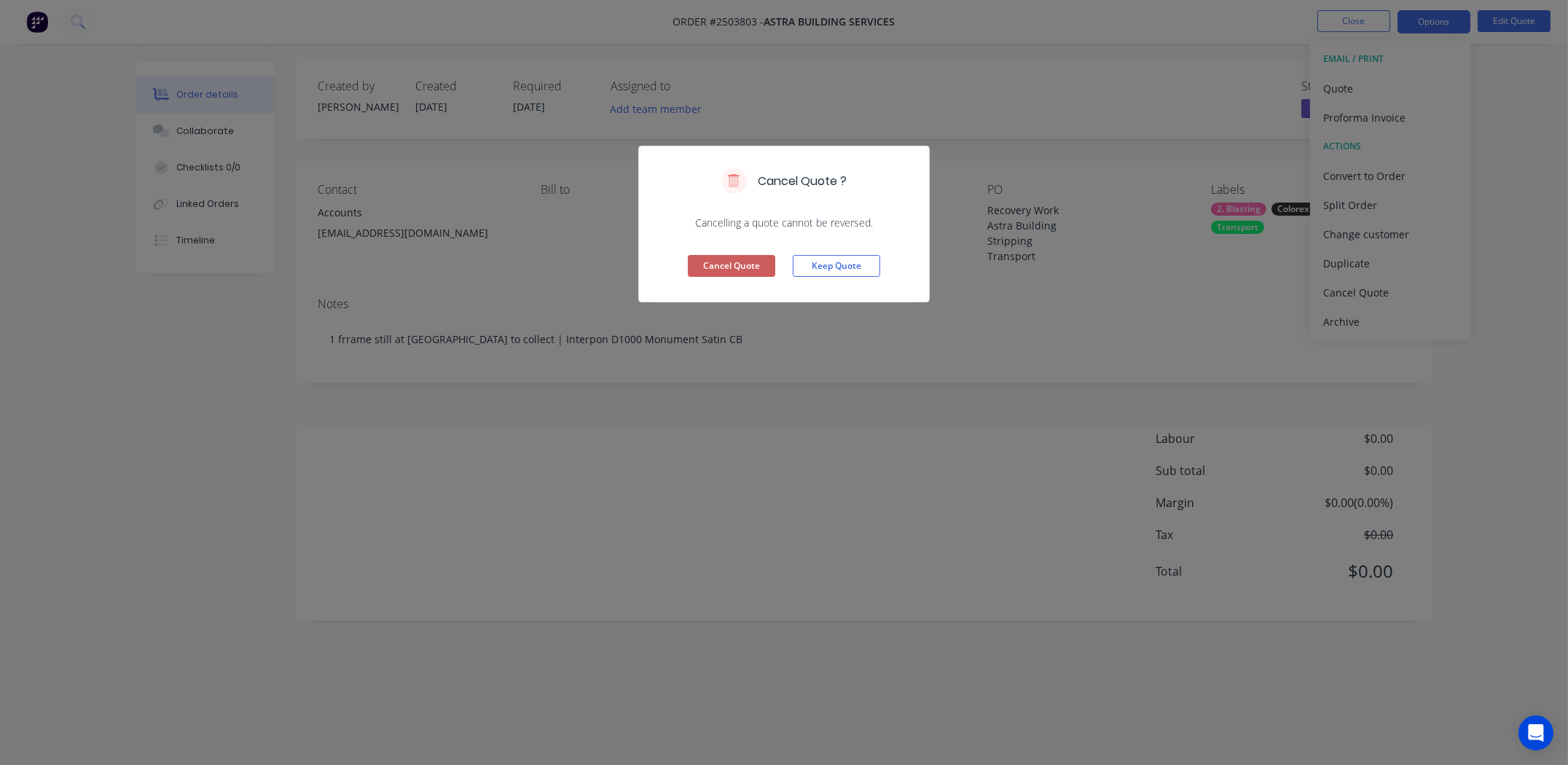
click at [744, 269] on button "Cancel Quote" at bounding box center [731, 266] width 87 height 22
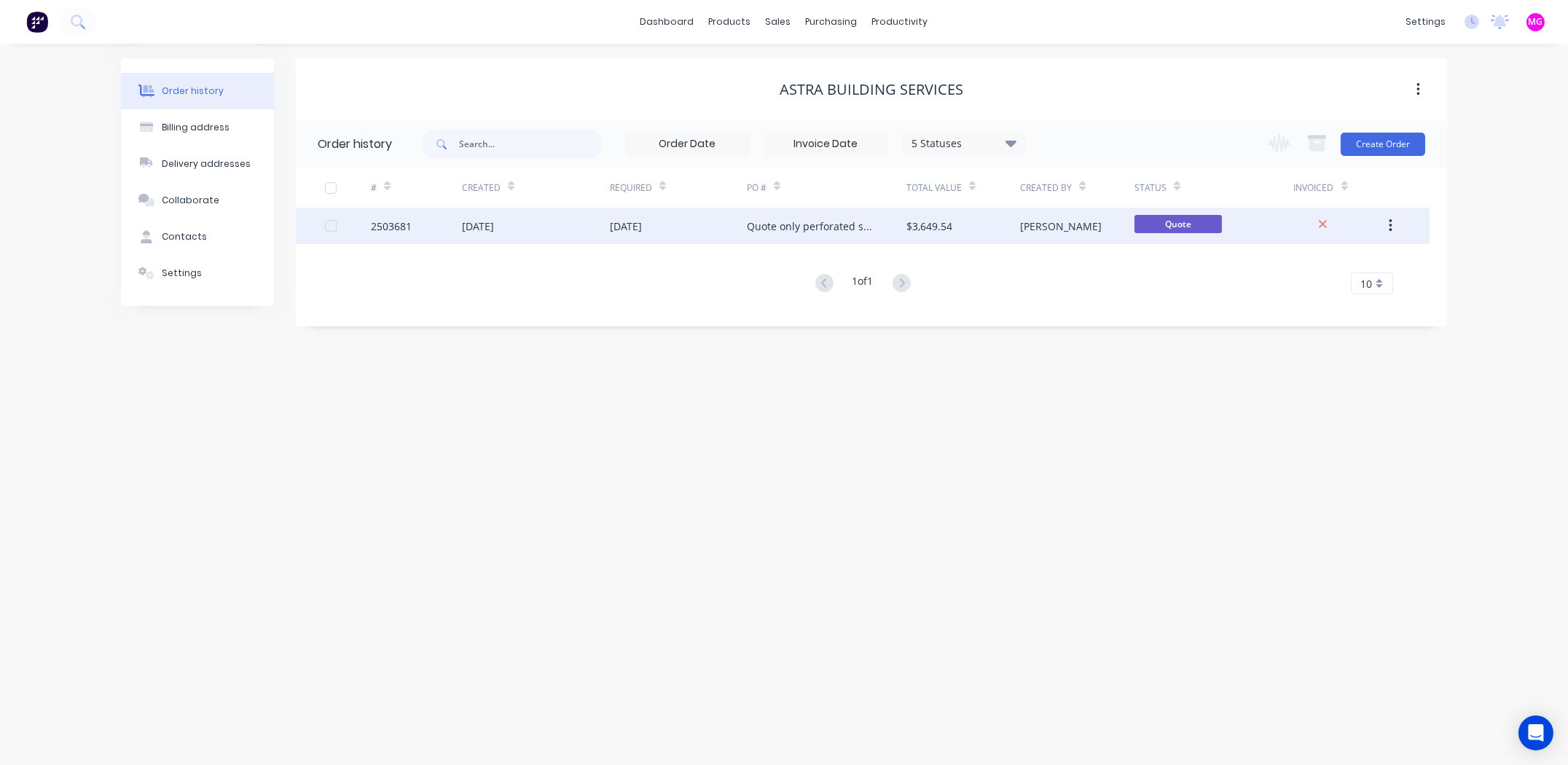
click at [383, 229] on div "2503681" at bounding box center [391, 226] width 41 height 15
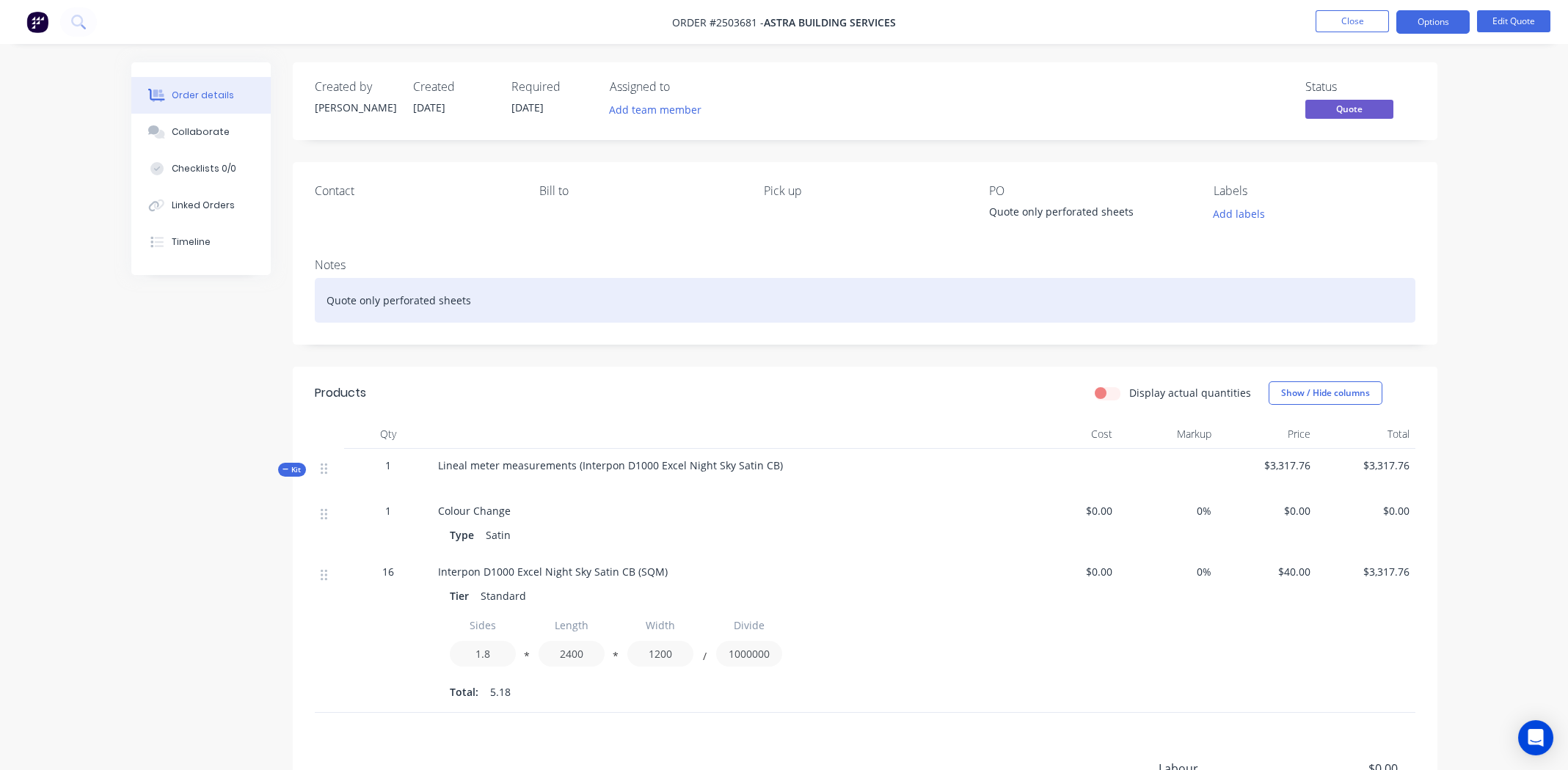
click at [561, 305] on div "Quote only perforated sheets" at bounding box center [865, 300] width 1101 height 45
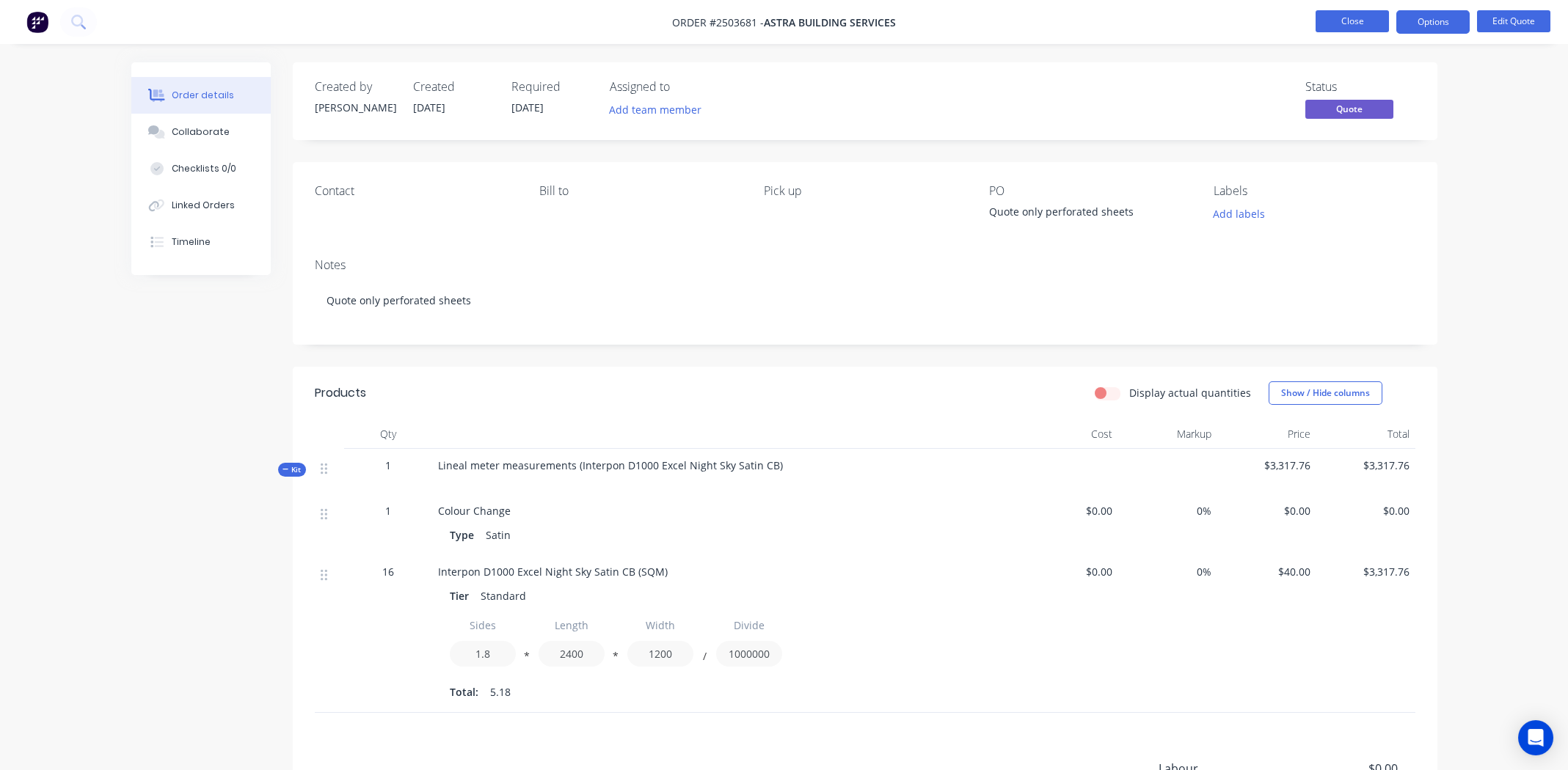
click at [1339, 20] on button "Close" at bounding box center [1352, 21] width 73 height 22
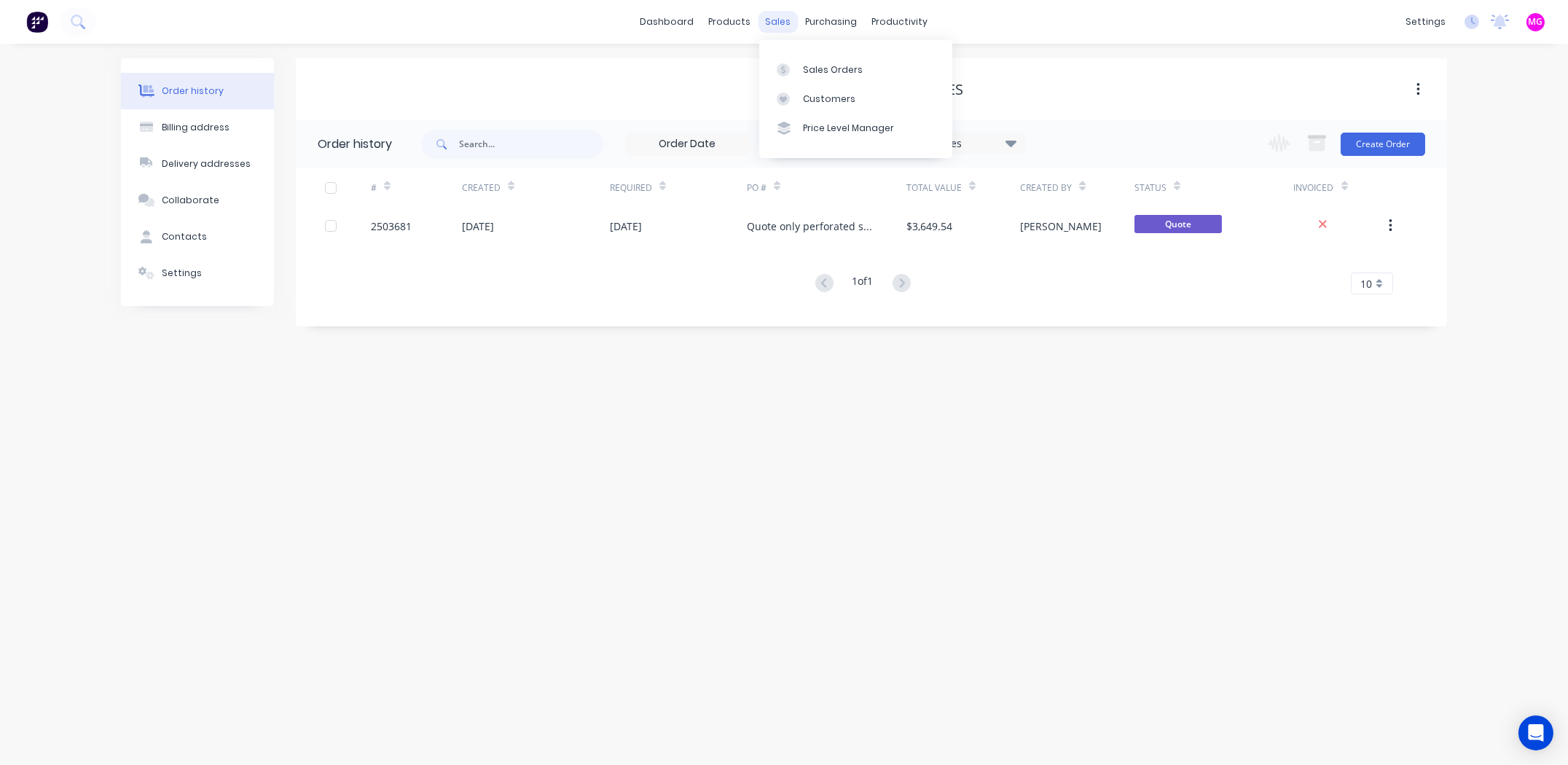
click at [770, 20] on div "sales" at bounding box center [779, 22] width 40 height 22
click at [834, 75] on div "Sales Orders" at bounding box center [833, 70] width 60 height 13
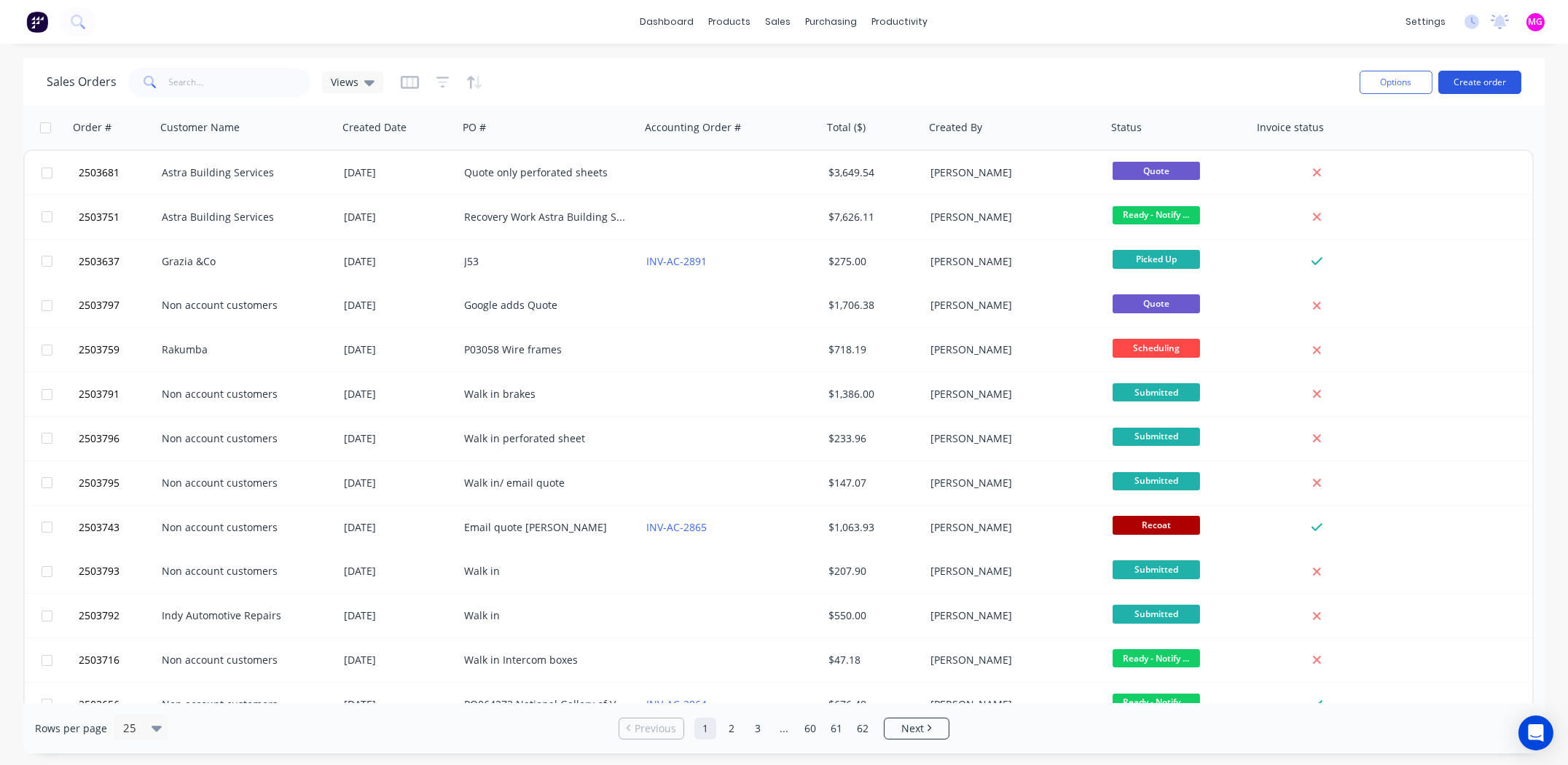
click at [1483, 79] on button "Create order" at bounding box center [1480, 82] width 83 height 24
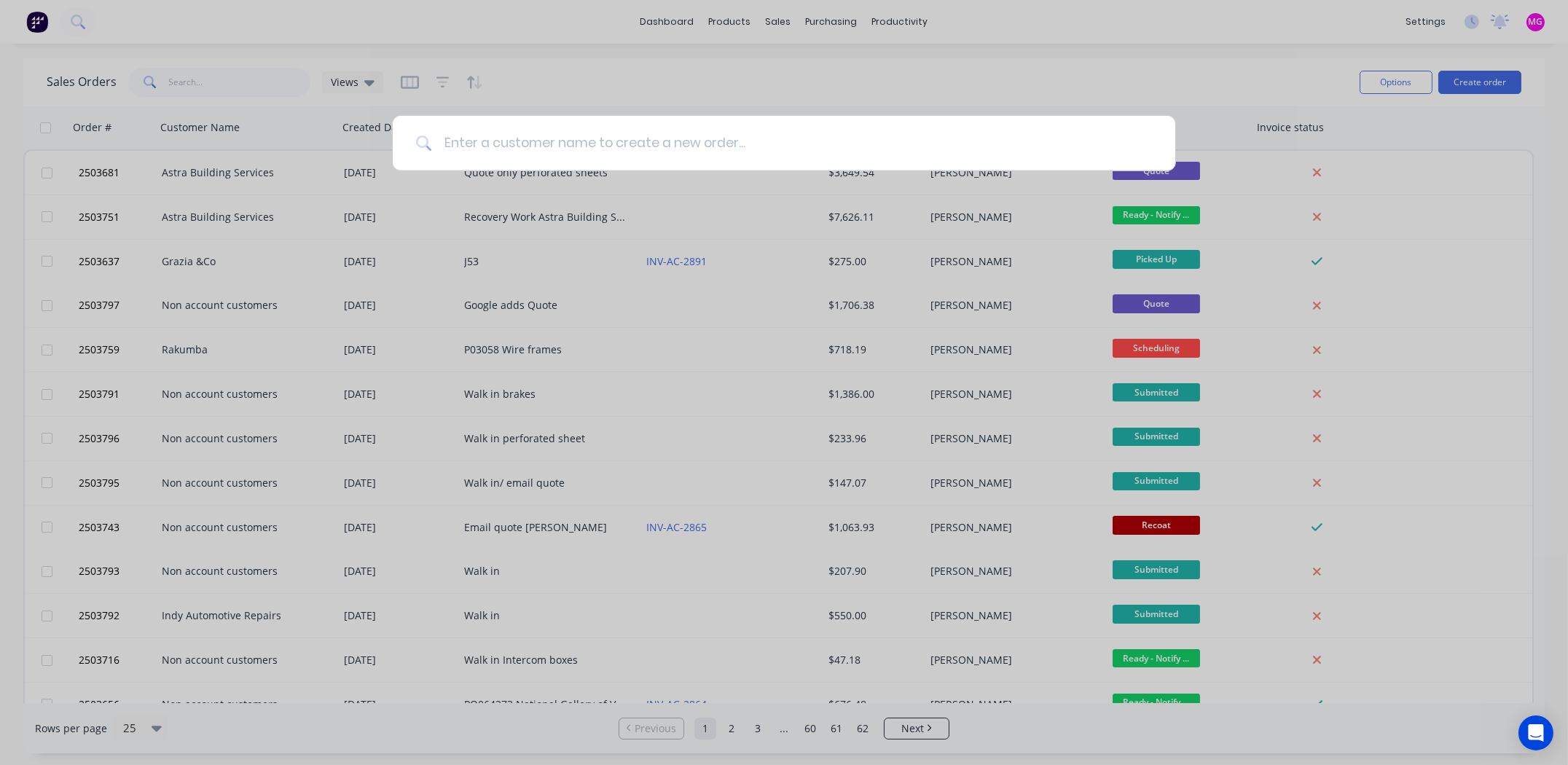
click at [528, 146] on input at bounding box center [792, 143] width 720 height 54
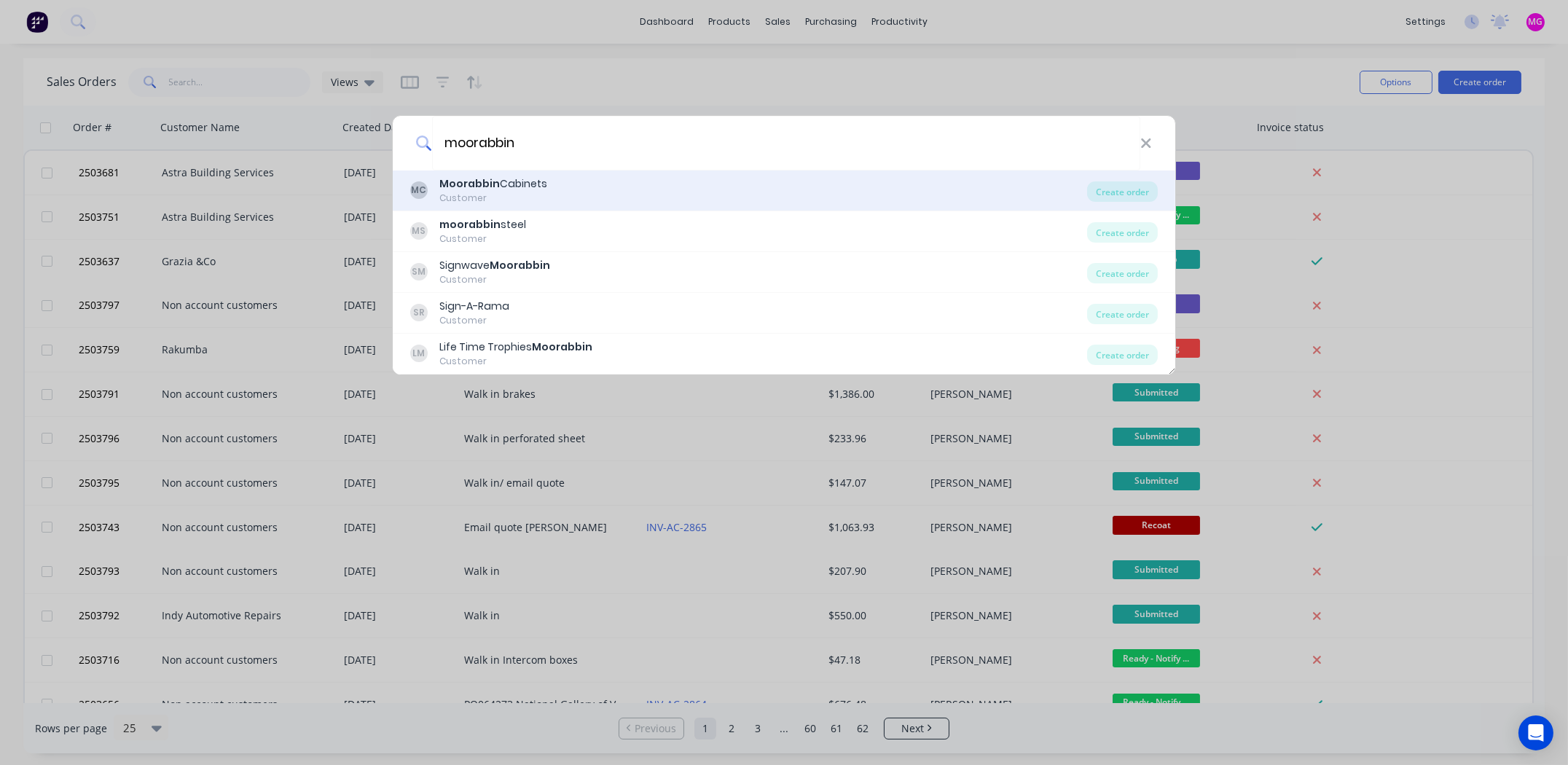
type input "moorabbin"
click at [554, 184] on div "MC Moorabbin Cabinets Customer" at bounding box center [749, 190] width 677 height 28
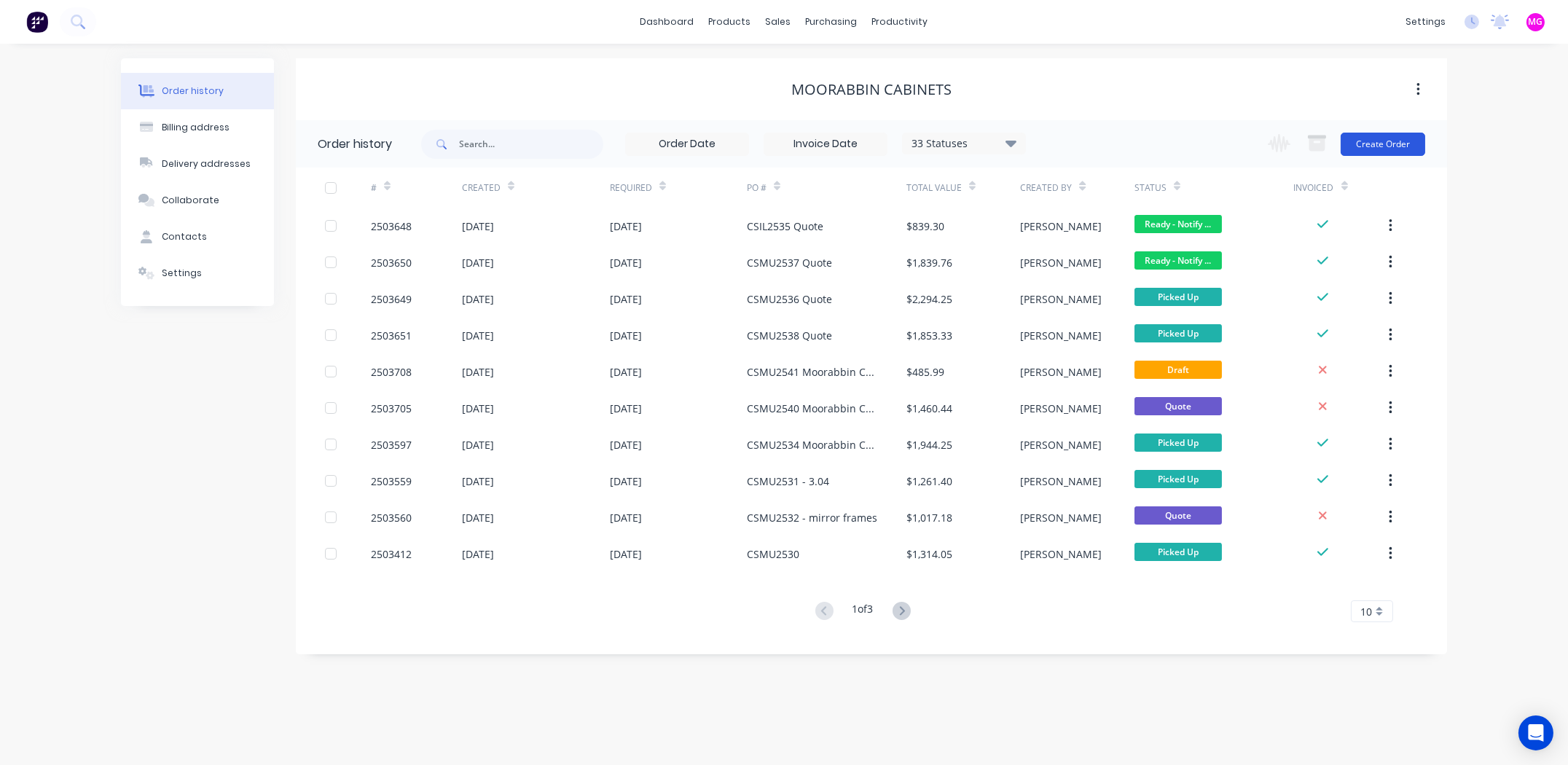
click at [1386, 142] on button "Create Order" at bounding box center [1382, 144] width 84 height 24
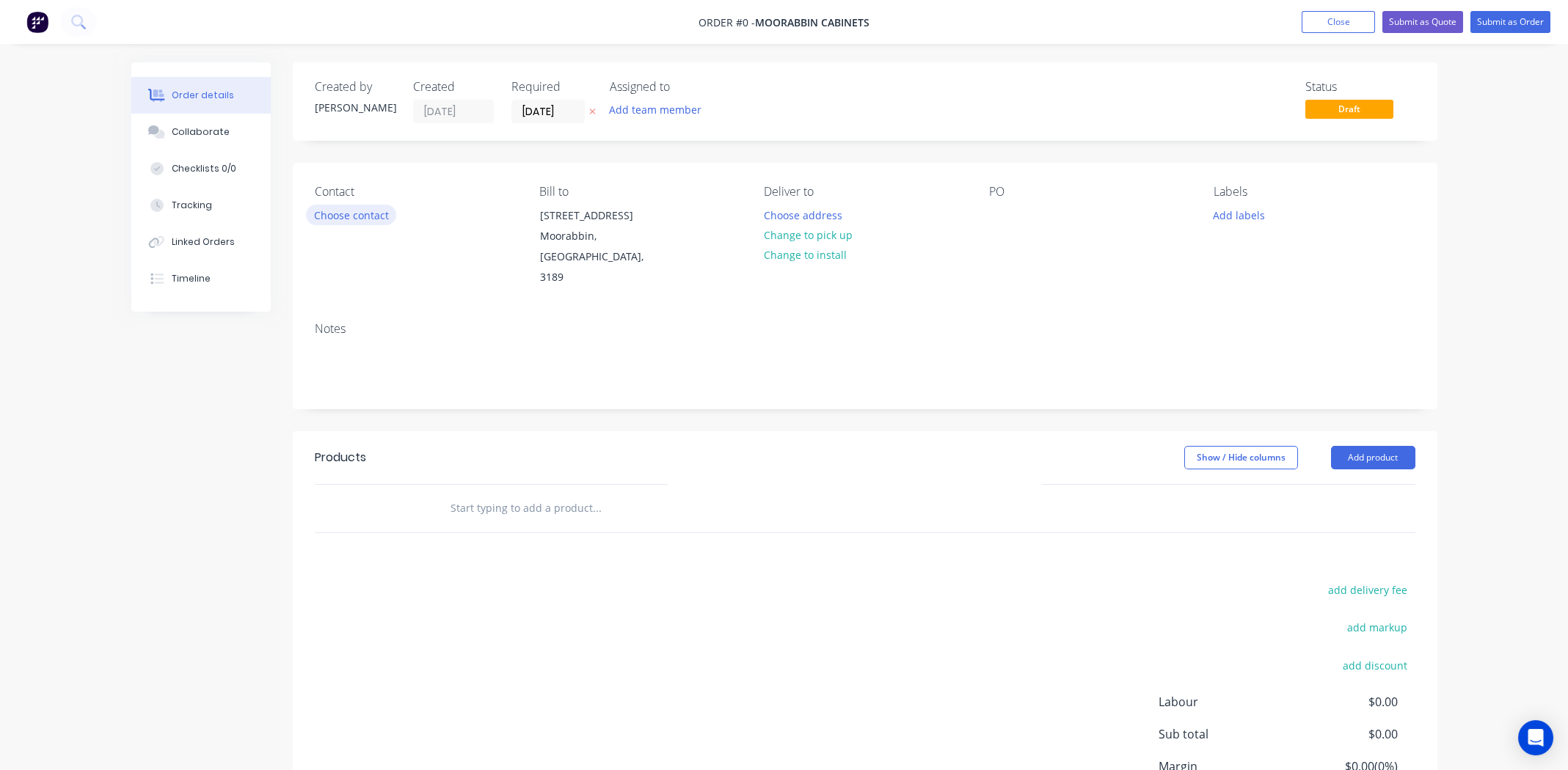
click at [342, 213] on button "Choose contact" at bounding box center [350, 214] width 90 height 20
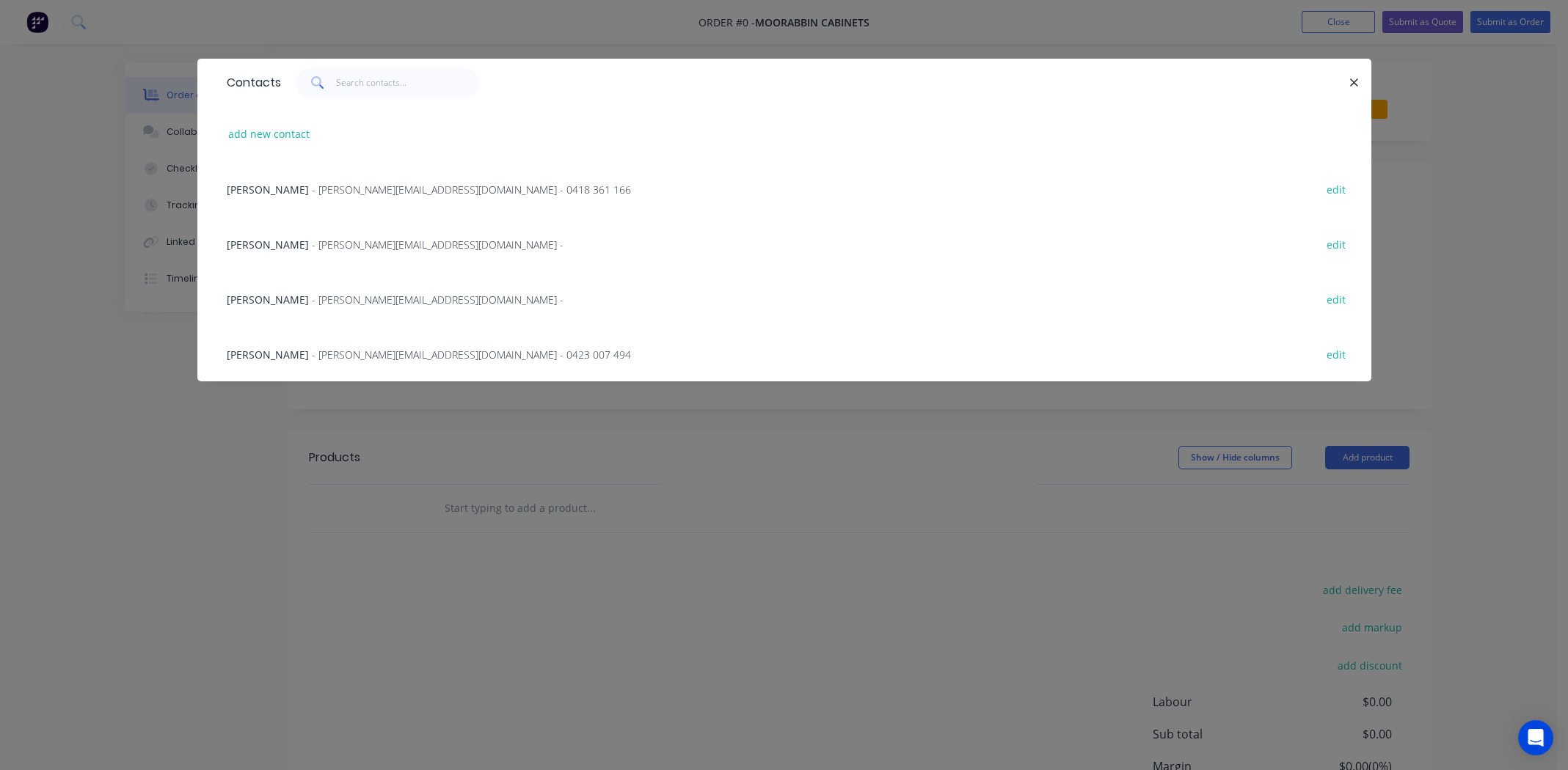
click at [276, 353] on span "Chris Scott" at bounding box center [267, 354] width 82 height 14
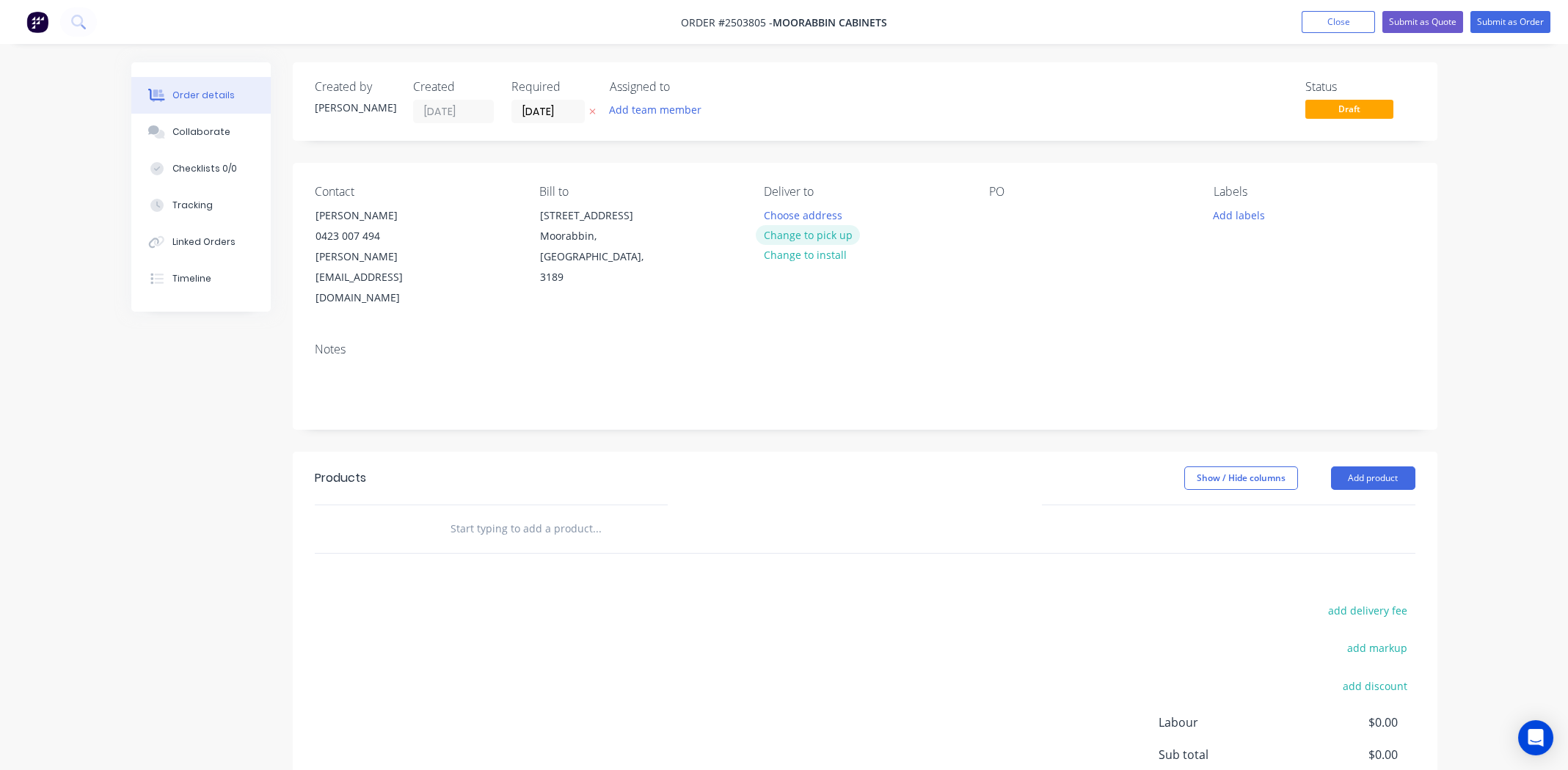
click at [790, 235] on button "Change to pick up" at bounding box center [808, 235] width 104 height 20
paste div
click at [1239, 212] on button "Add labels" at bounding box center [1239, 214] width 68 height 20
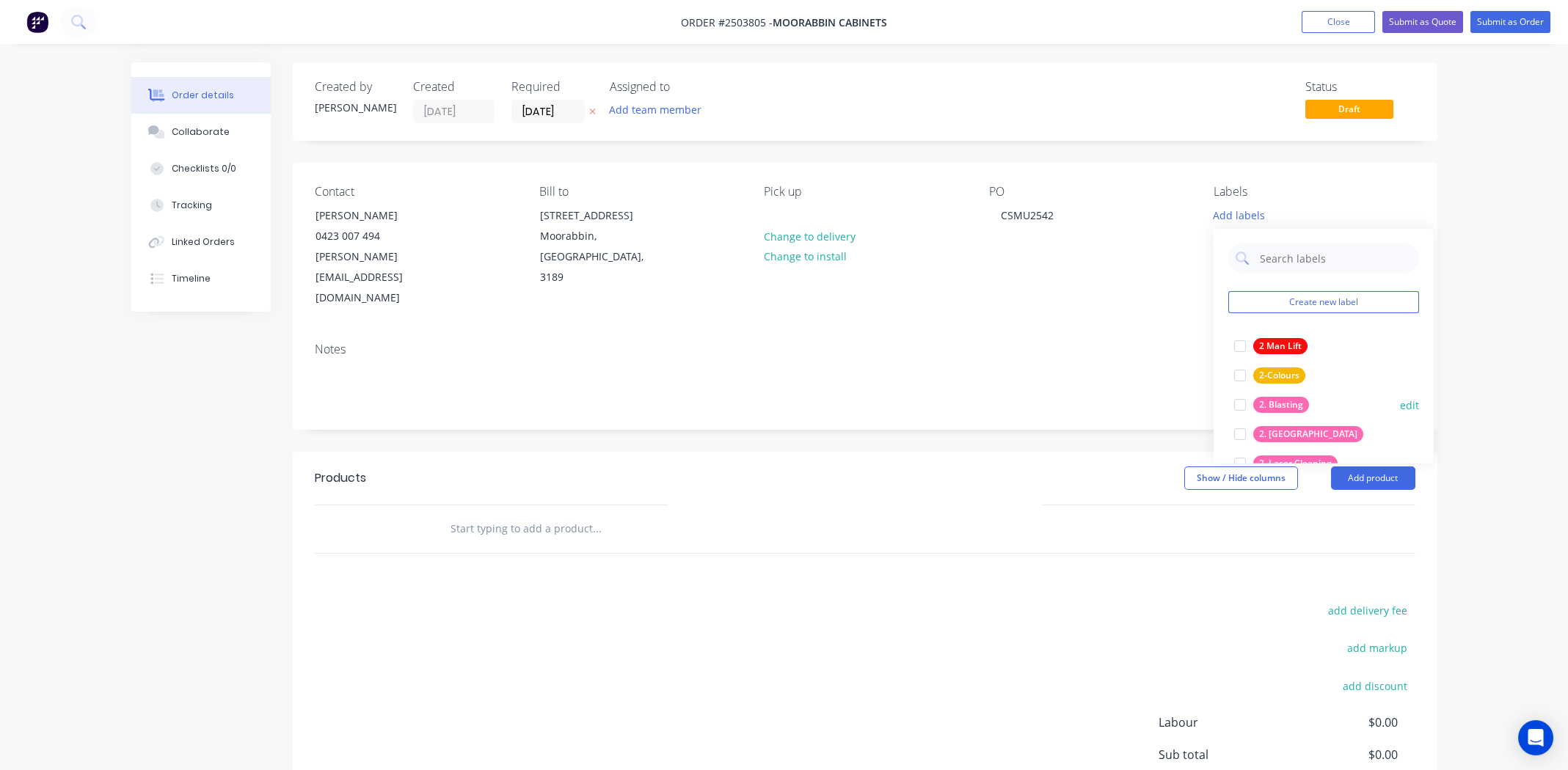
click at [1239, 404] on div at bounding box center [1239, 405] width 29 height 29
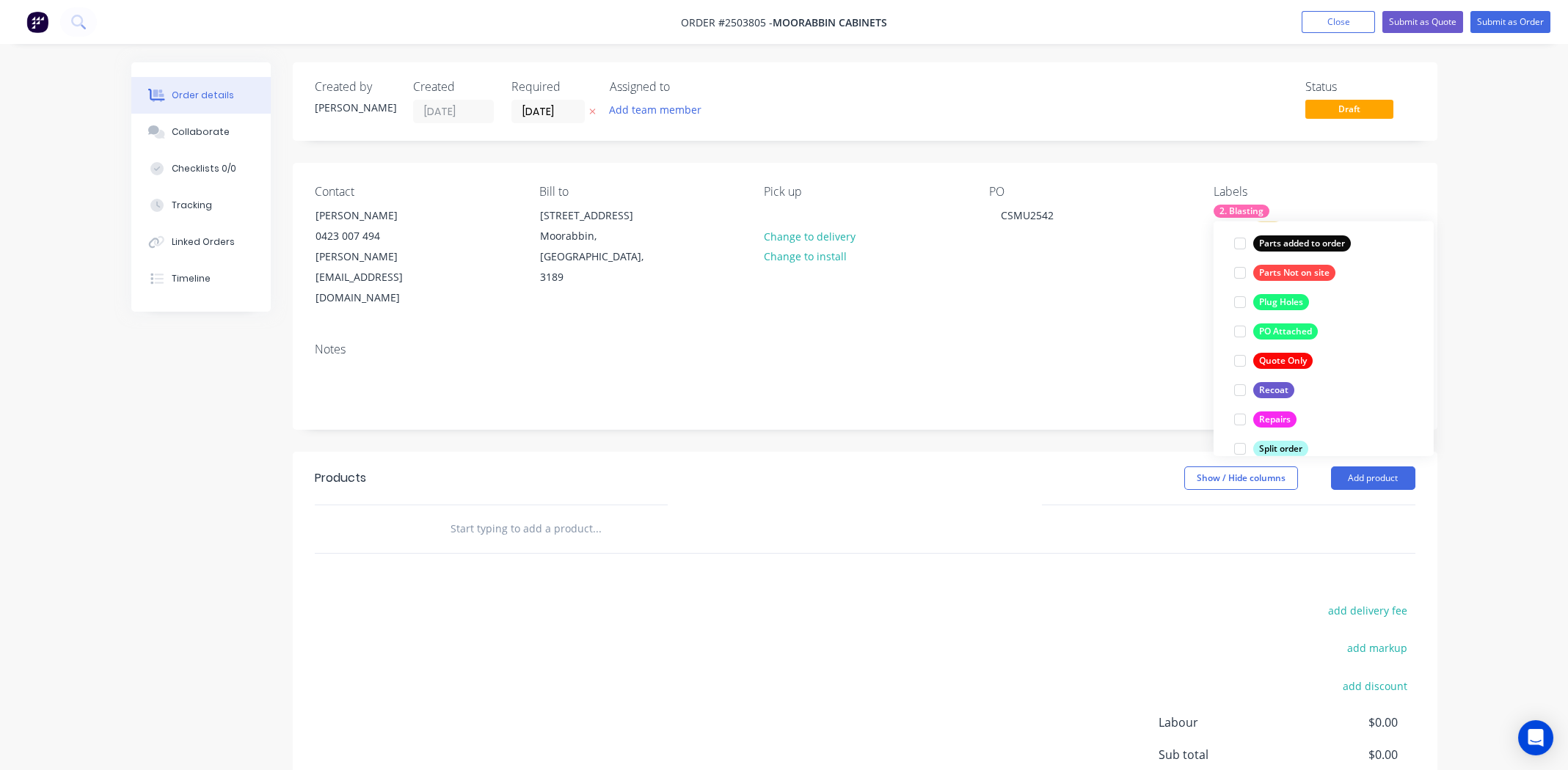
scroll to position [967, 0]
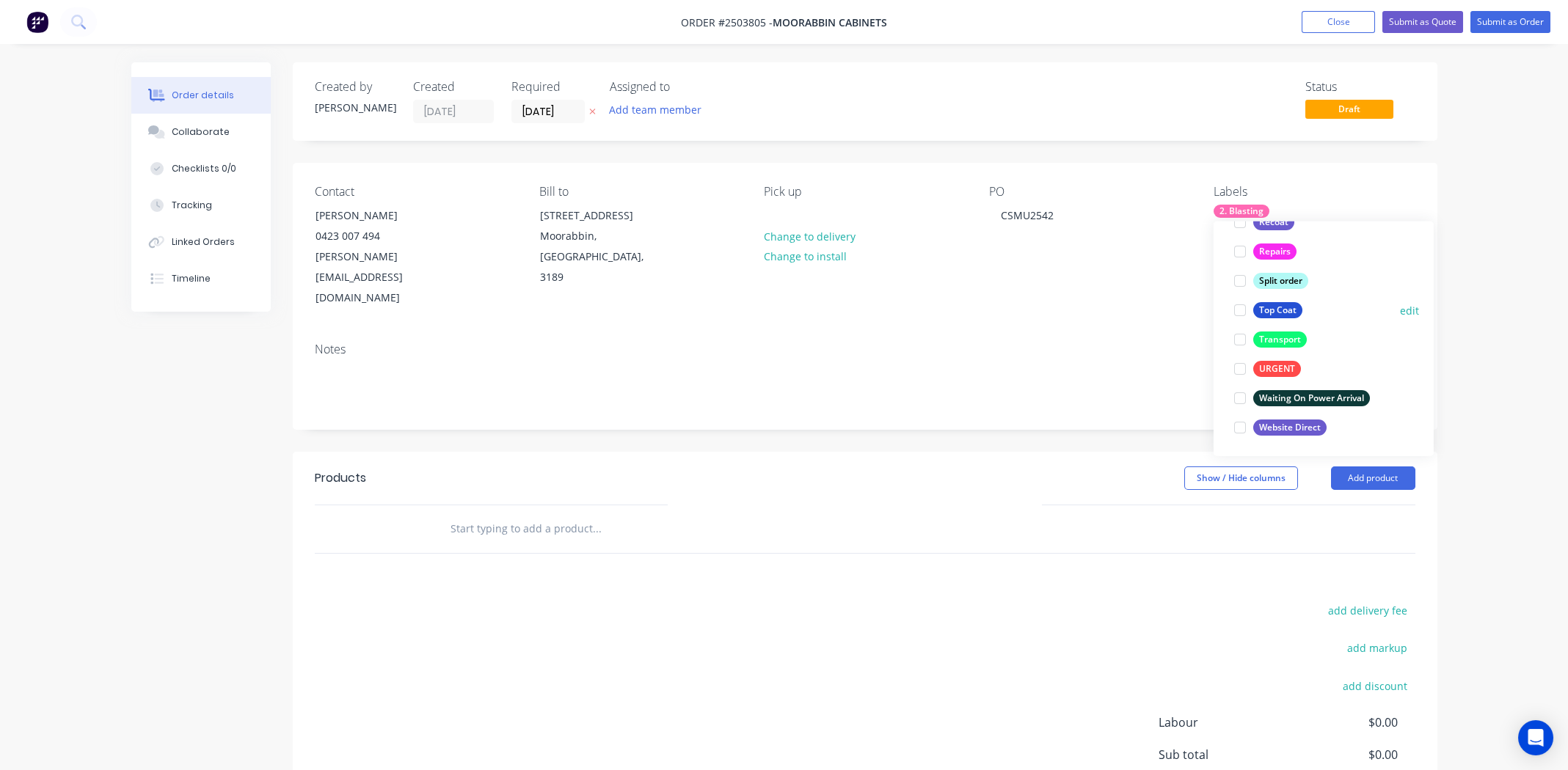
click at [1239, 312] on div at bounding box center [1239, 310] width 29 height 29
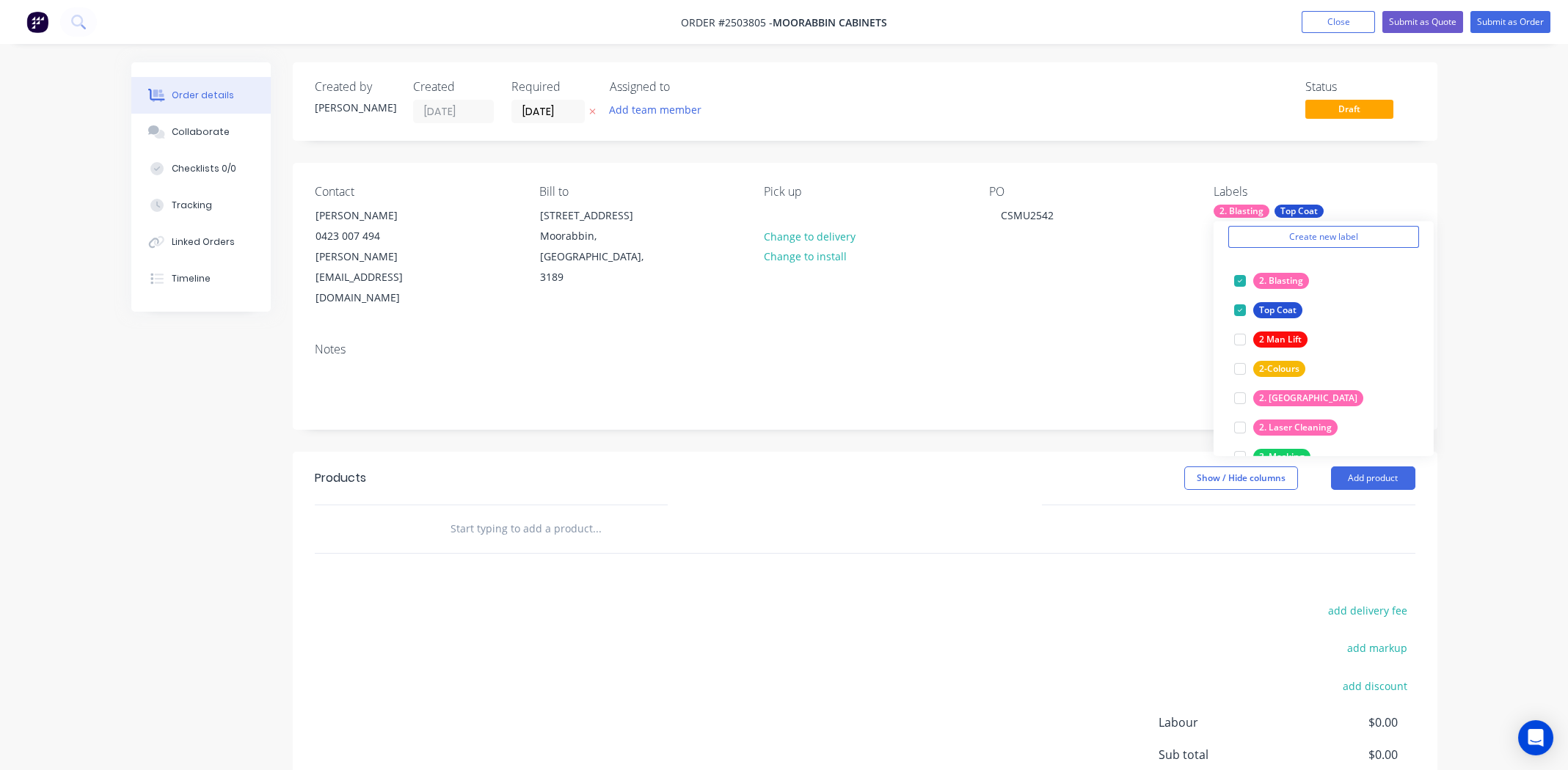
click at [957, 611] on div "add delivery fee add markup add discount Labour $0.00 Sub total $0.00 Margin $0…" at bounding box center [865, 742] width 1101 height 283
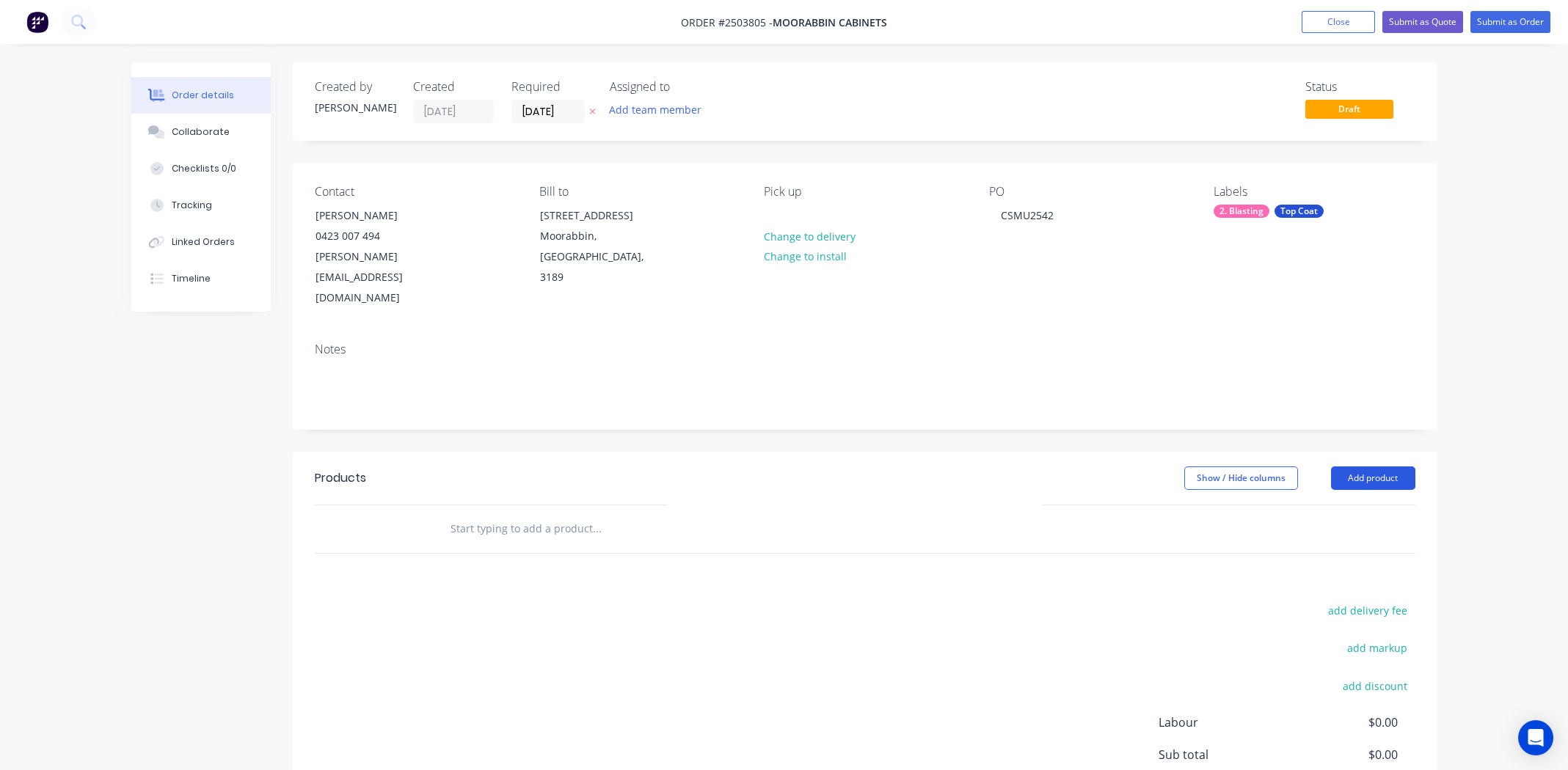
click at [1348, 466] on button "Add product" at bounding box center [1373, 478] width 84 height 24
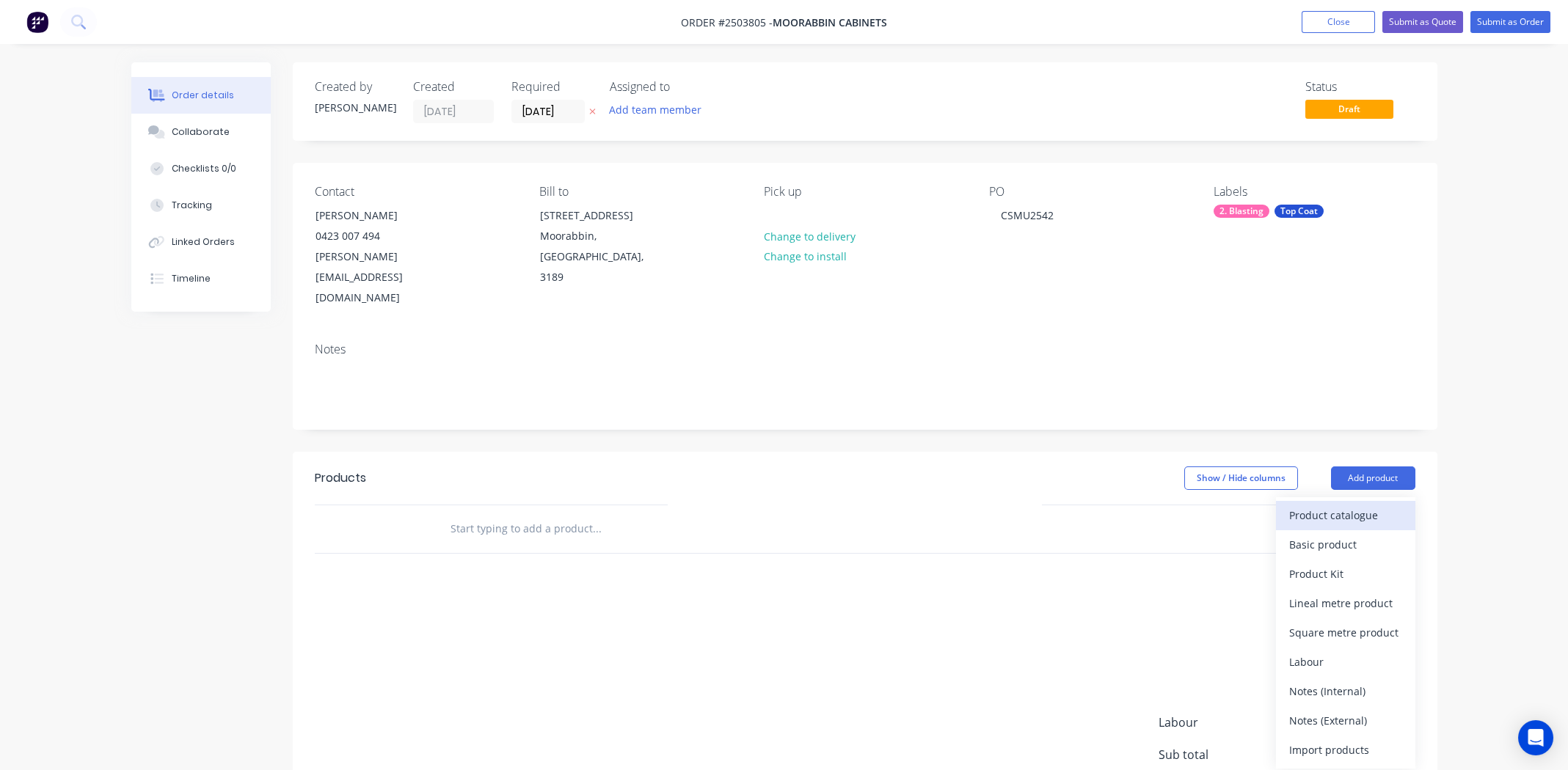
click at [1329, 505] on div "Product catalogue" at bounding box center [1345, 515] width 113 height 21
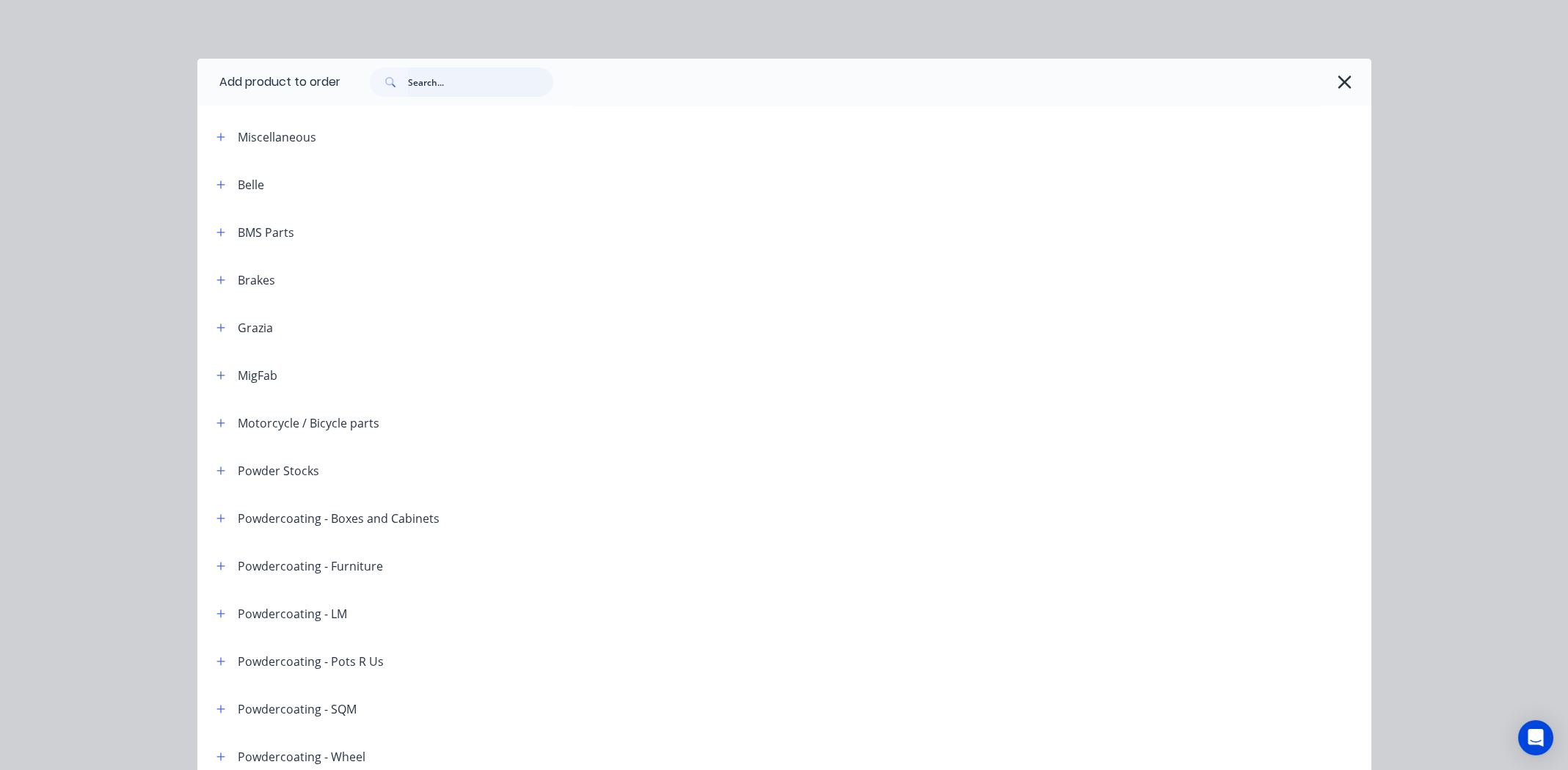
click at [473, 81] on input "text" at bounding box center [480, 82] width 145 height 29
click at [444, 78] on input "text" at bounding box center [480, 82] width 145 height 29
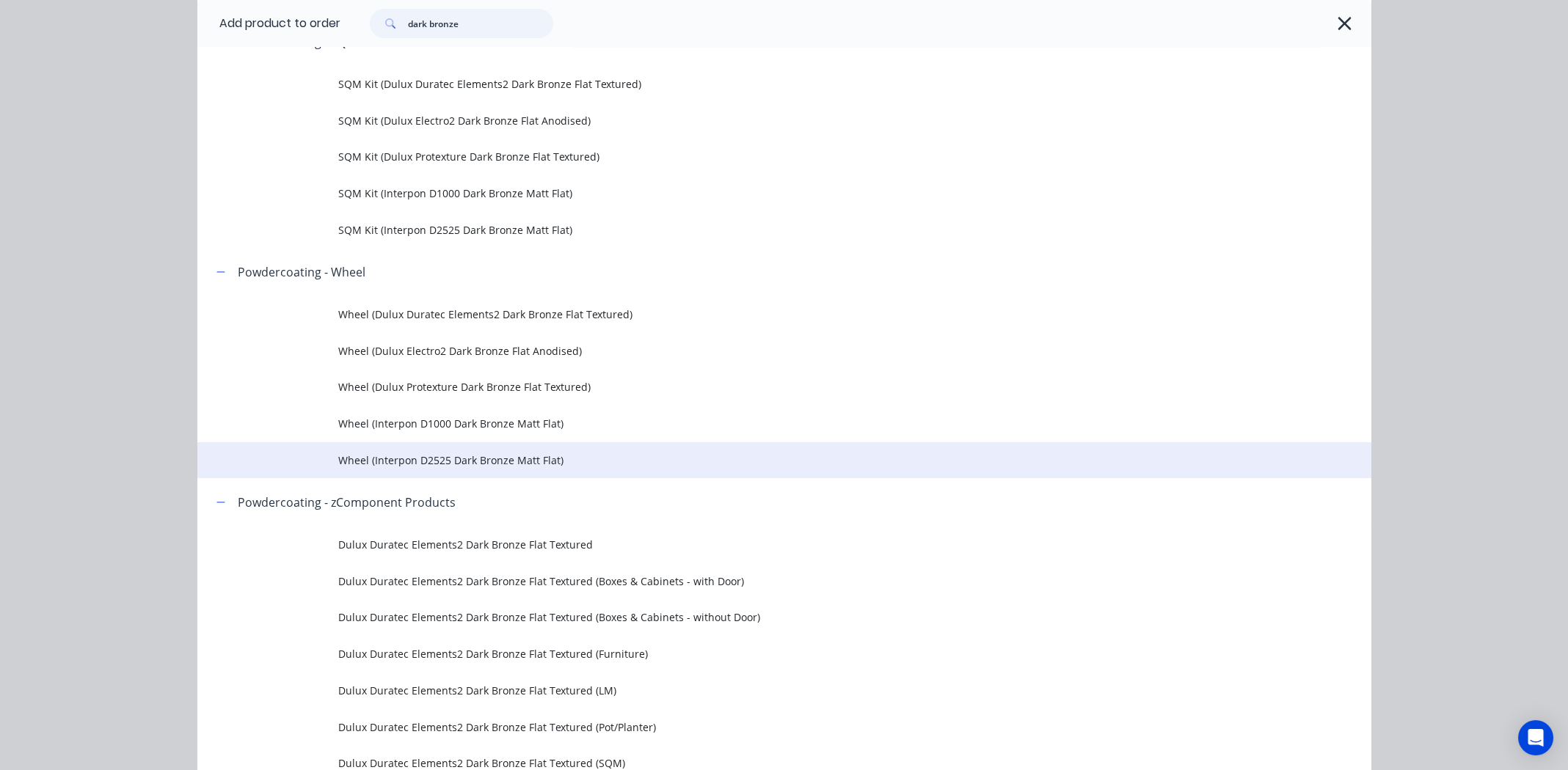
scroll to position [660, 0]
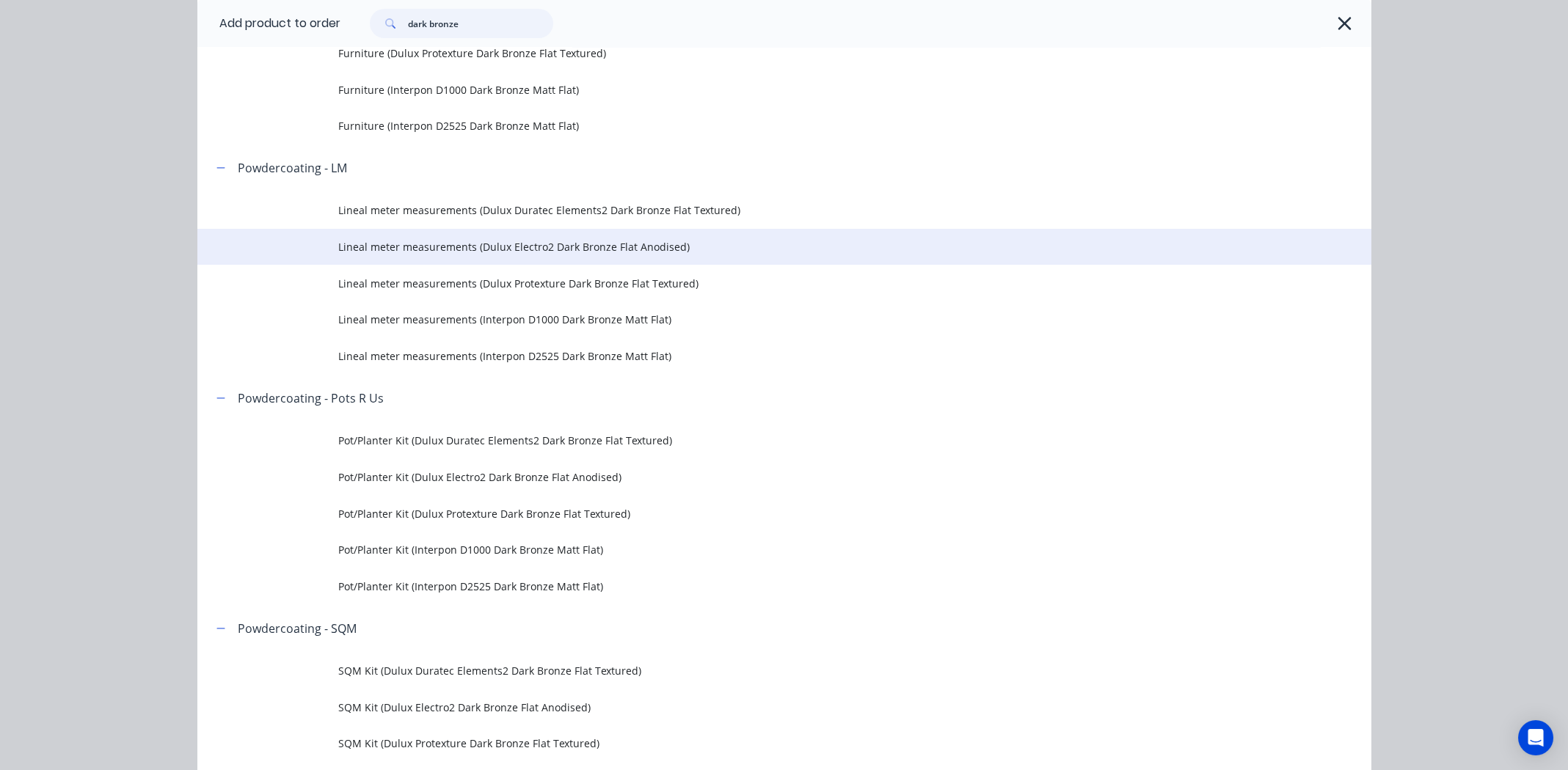
type input "dark bronze"
click at [555, 245] on span "Lineal meter measurements (Dulux Electro2 Dark Bronze Flat Anodised)" at bounding box center [751, 246] width 826 height 16
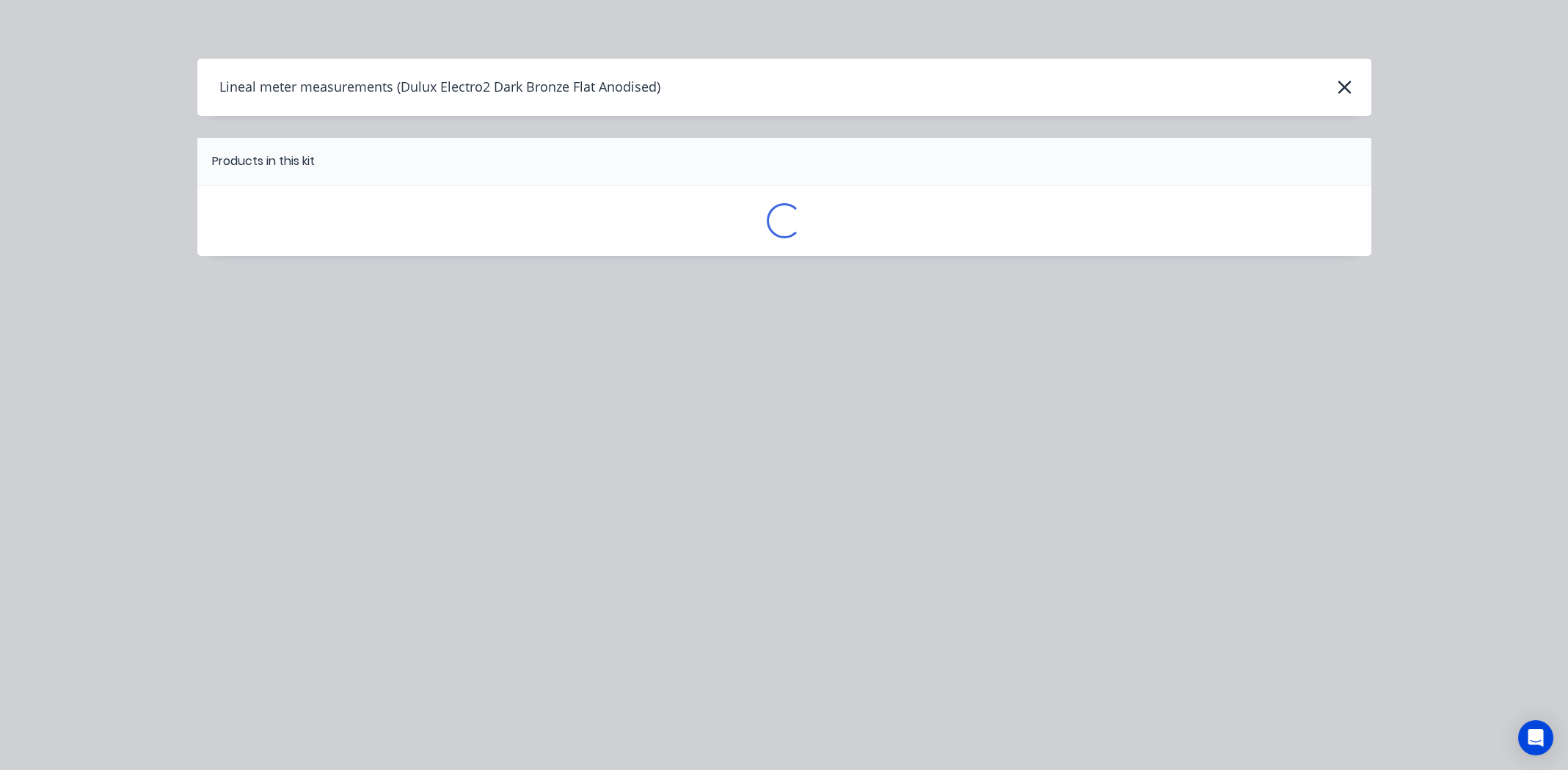
scroll to position [0, 0]
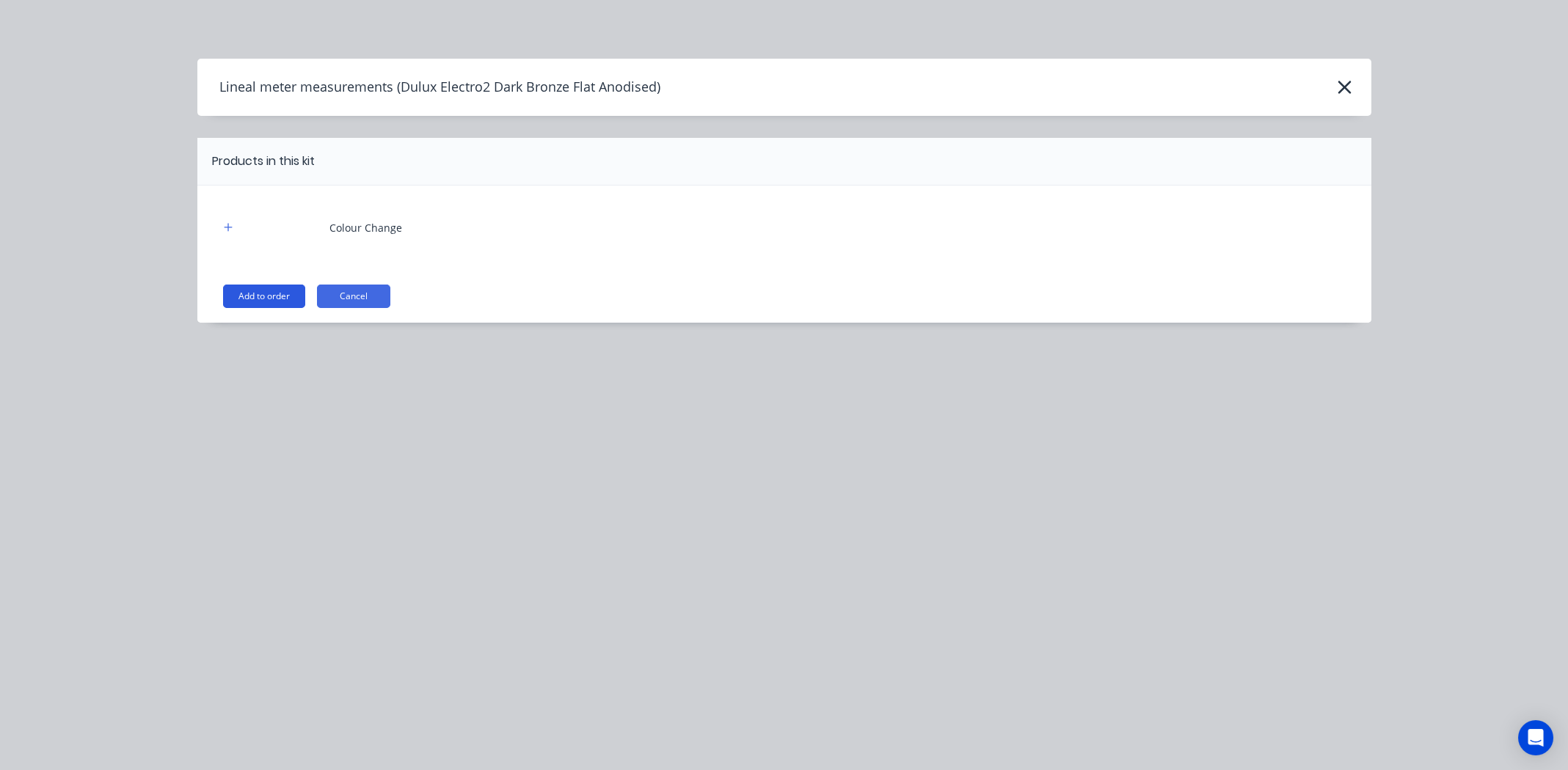
click at [269, 297] on button "Add to order" at bounding box center [264, 297] width 82 height 24
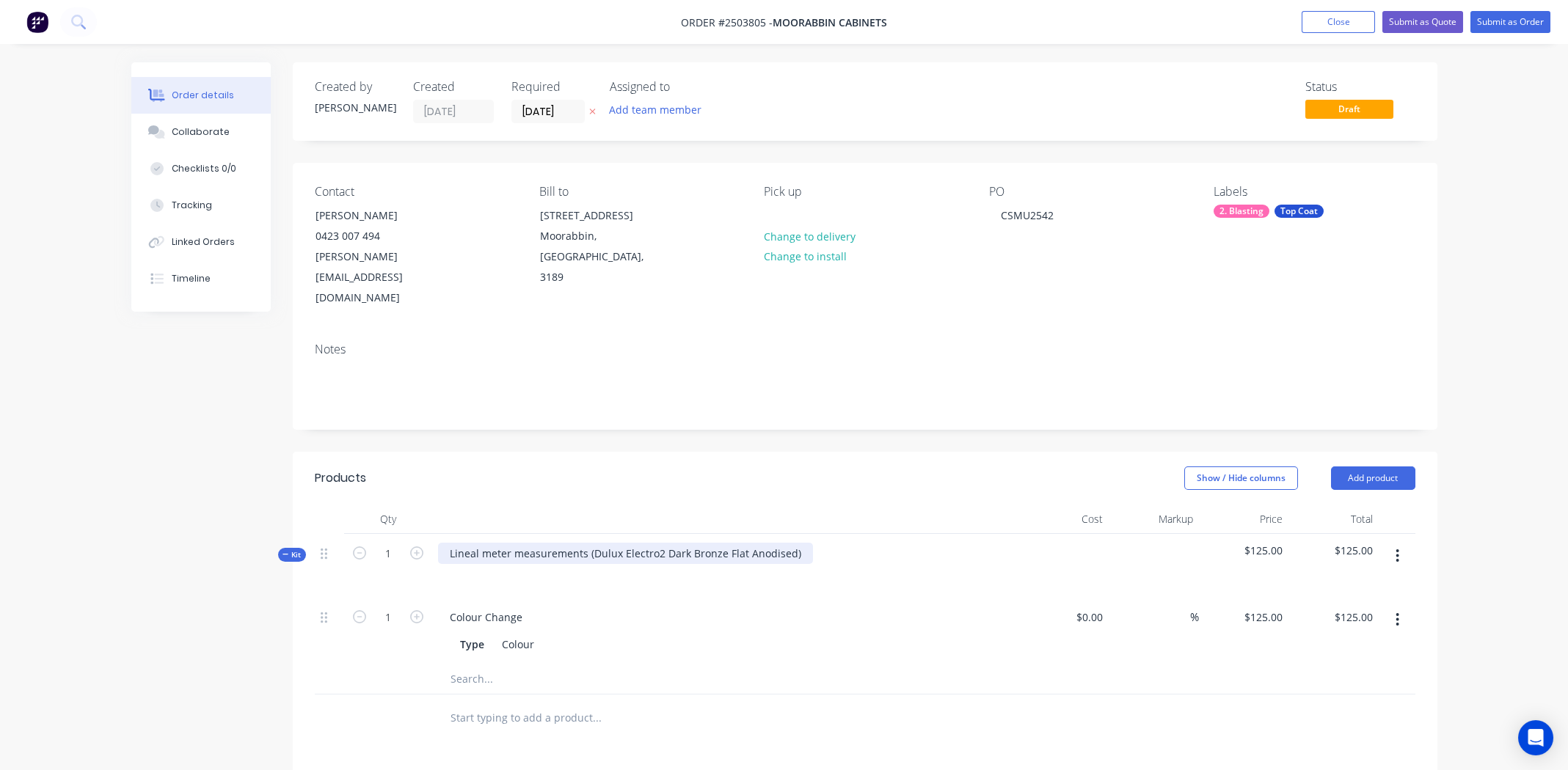
click at [795, 543] on div "Lineal meter measurements (Dulux Electro2 Dark Bronze Flat Anodised)" at bounding box center [625, 553] width 375 height 21
click at [548, 543] on div "Dulux Electro2 Dark Bronze Flat Anodised" at bounding box center [551, 553] width 227 height 21
click at [549, 543] on div "Dulux Electro2 Dark Bronze Flat Anodised" at bounding box center [551, 553] width 227 height 21
copy div "Dulux Electro2 Dark Bronze Flat Anodised"
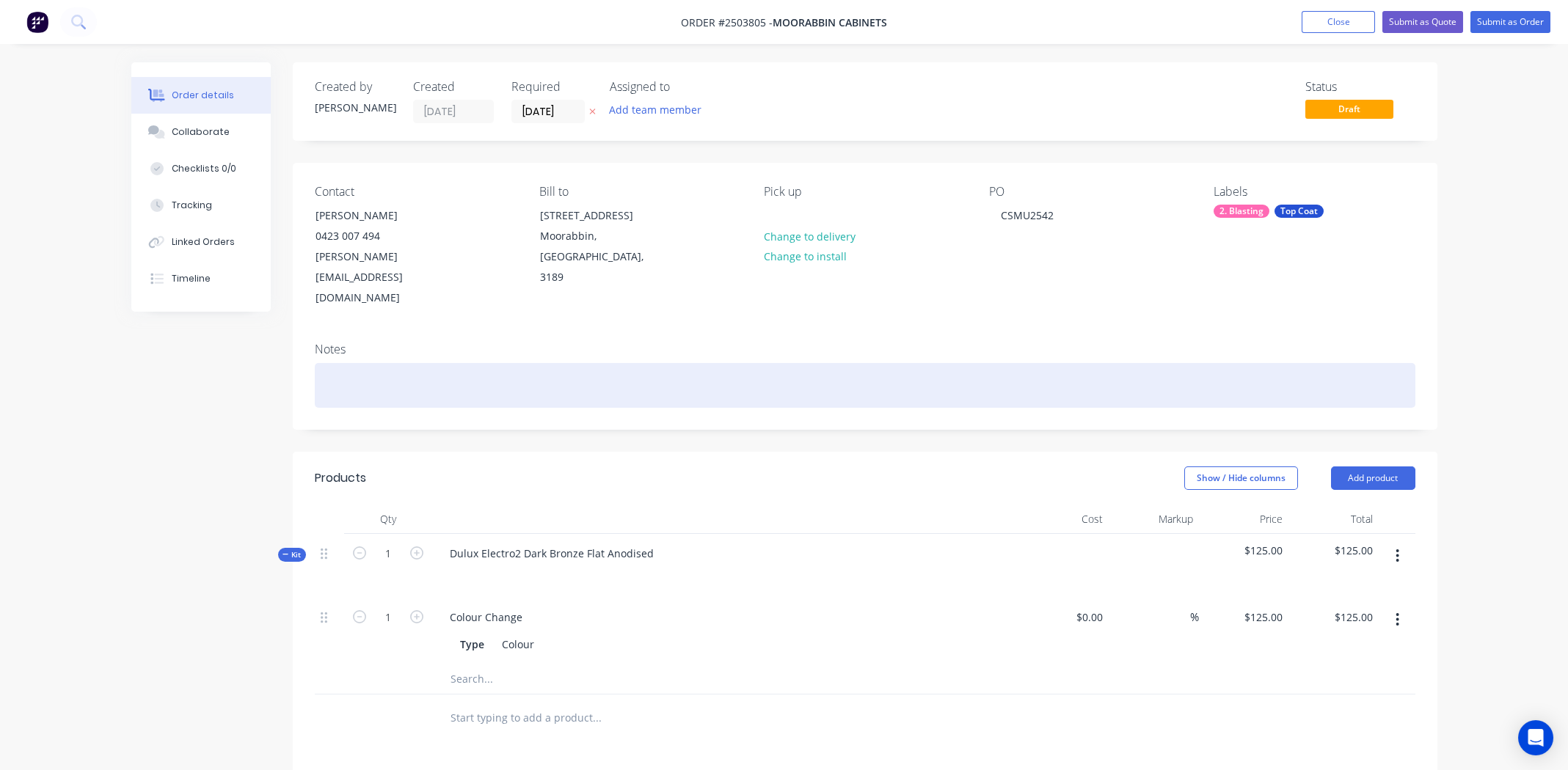
click at [380, 363] on div at bounding box center [865, 385] width 1101 height 45
paste div
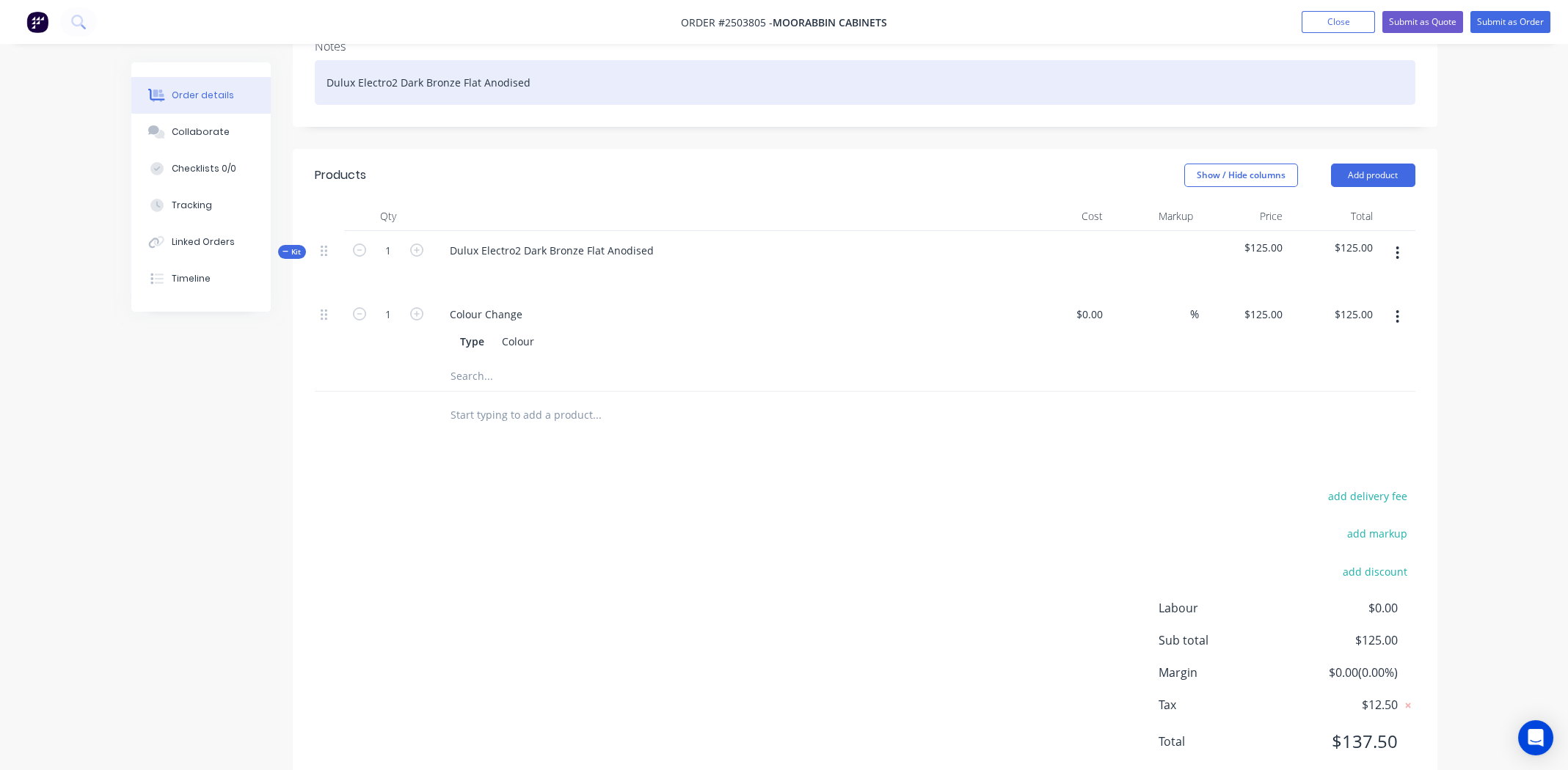
scroll to position [304, 0]
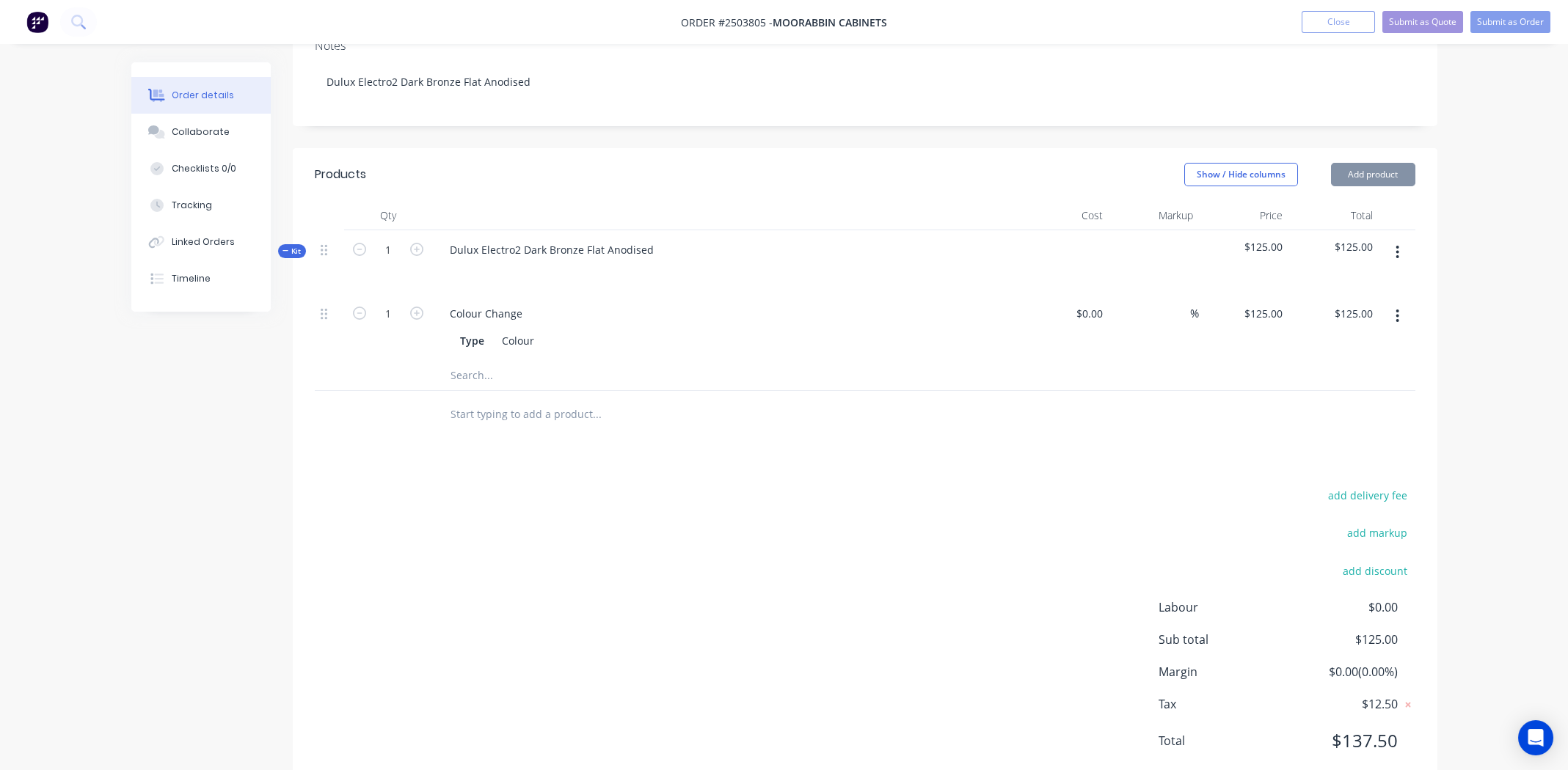
click at [1396, 245] on icon "button" at bounding box center [1397, 252] width 3 height 13
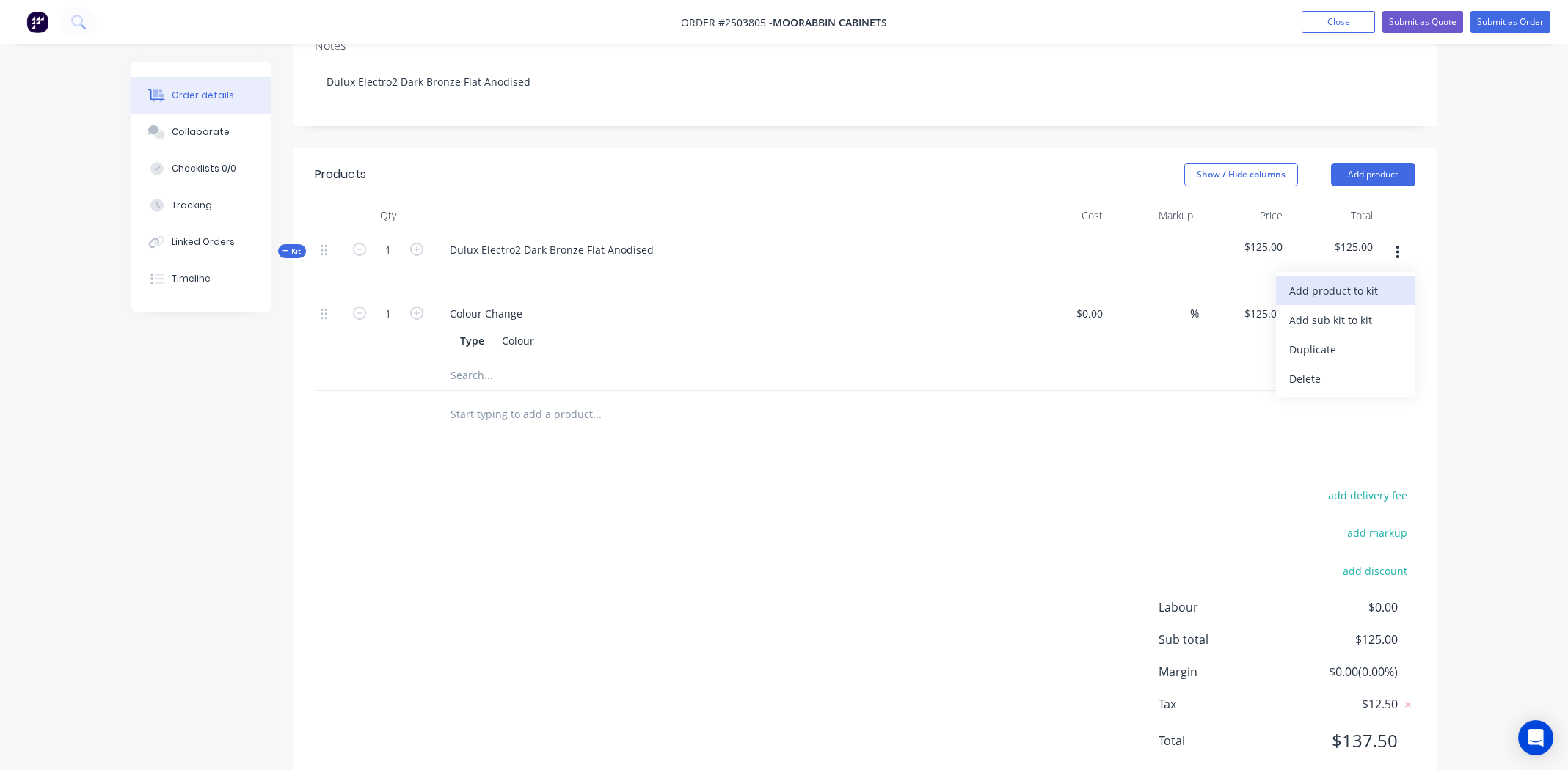
click at [1351, 280] on div "Add product to kit" at bounding box center [1345, 290] width 113 height 21
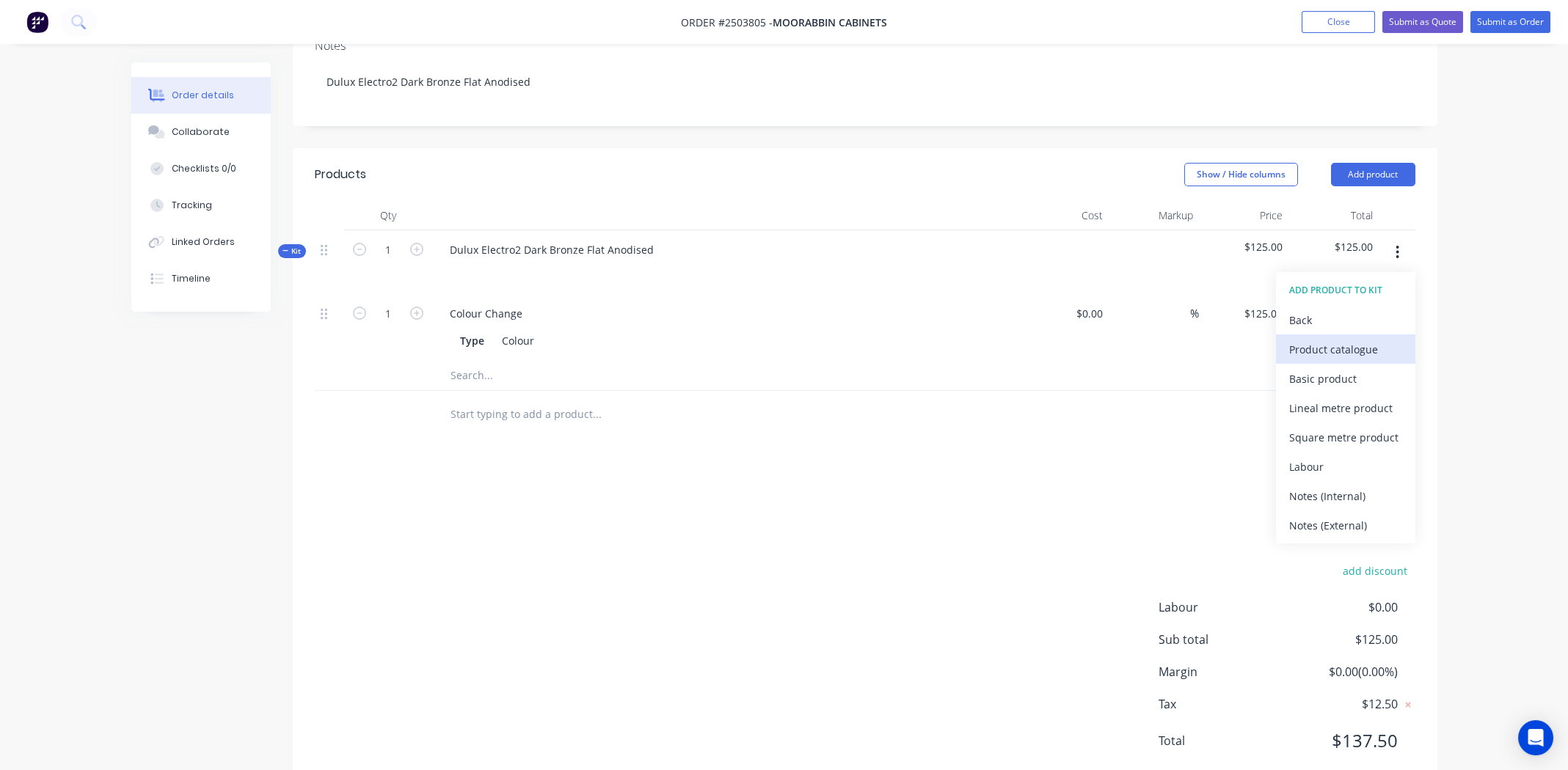
click at [1363, 338] on div "Product catalogue" at bounding box center [1345, 349] width 113 height 21
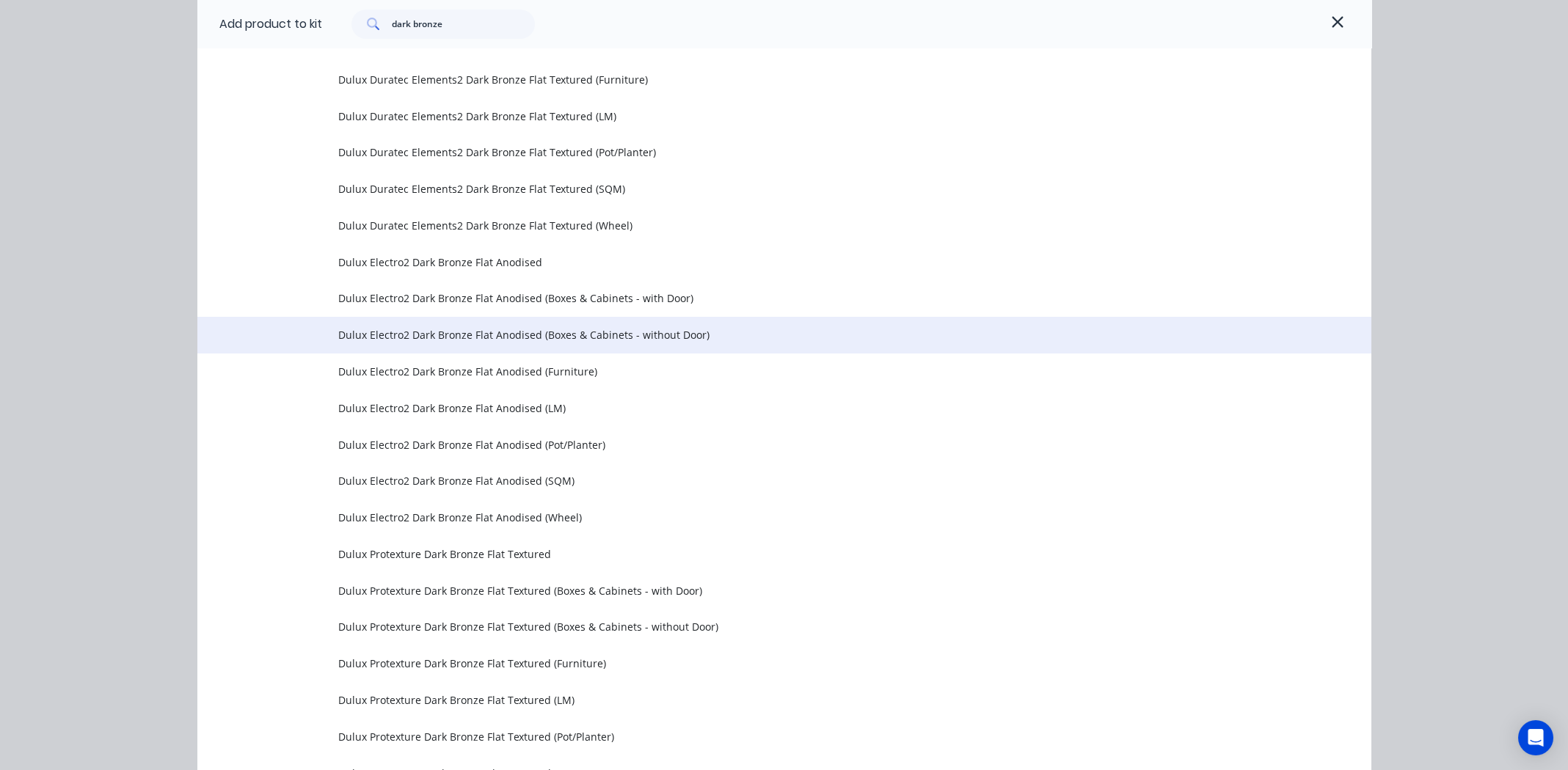
scroll to position [516, 0]
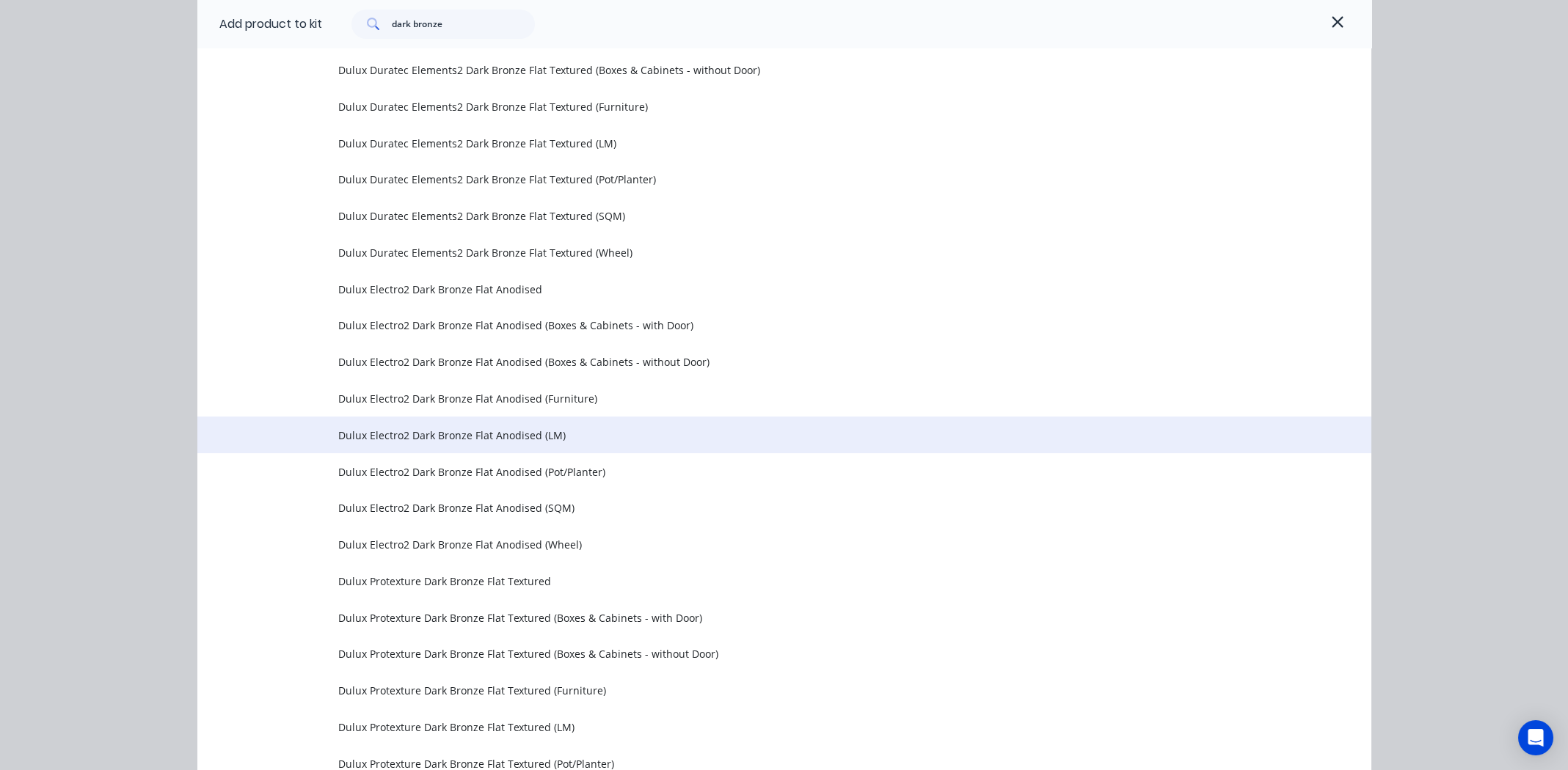
click at [513, 435] on span "Dulux Electro2 Dark Bronze Flat Anodised (LM)" at bounding box center [751, 435] width 826 height 16
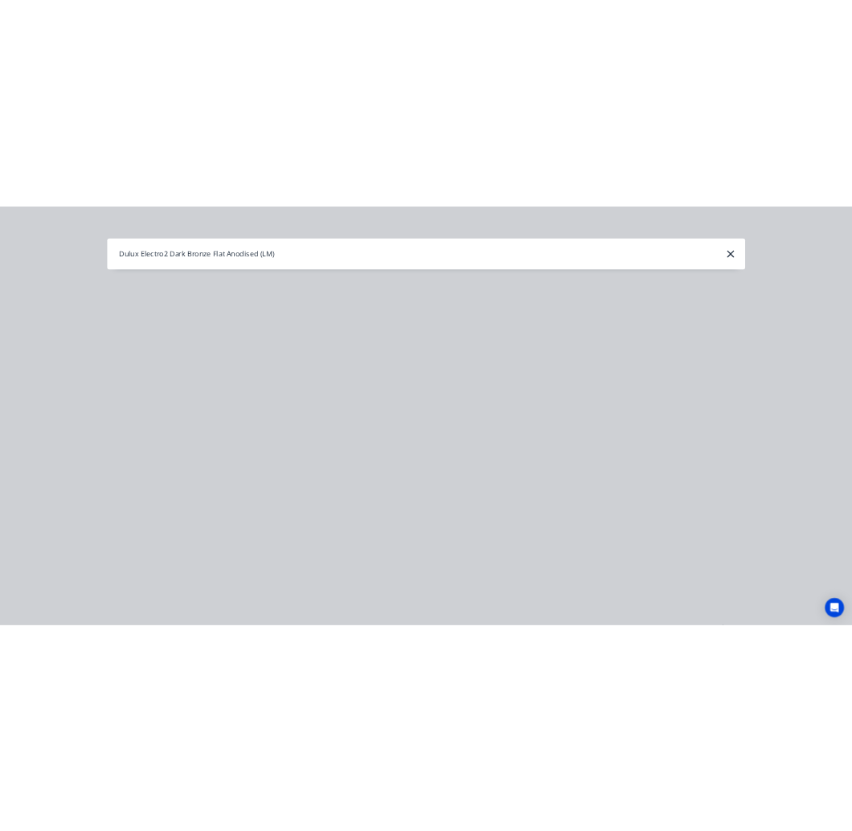
scroll to position [0, 0]
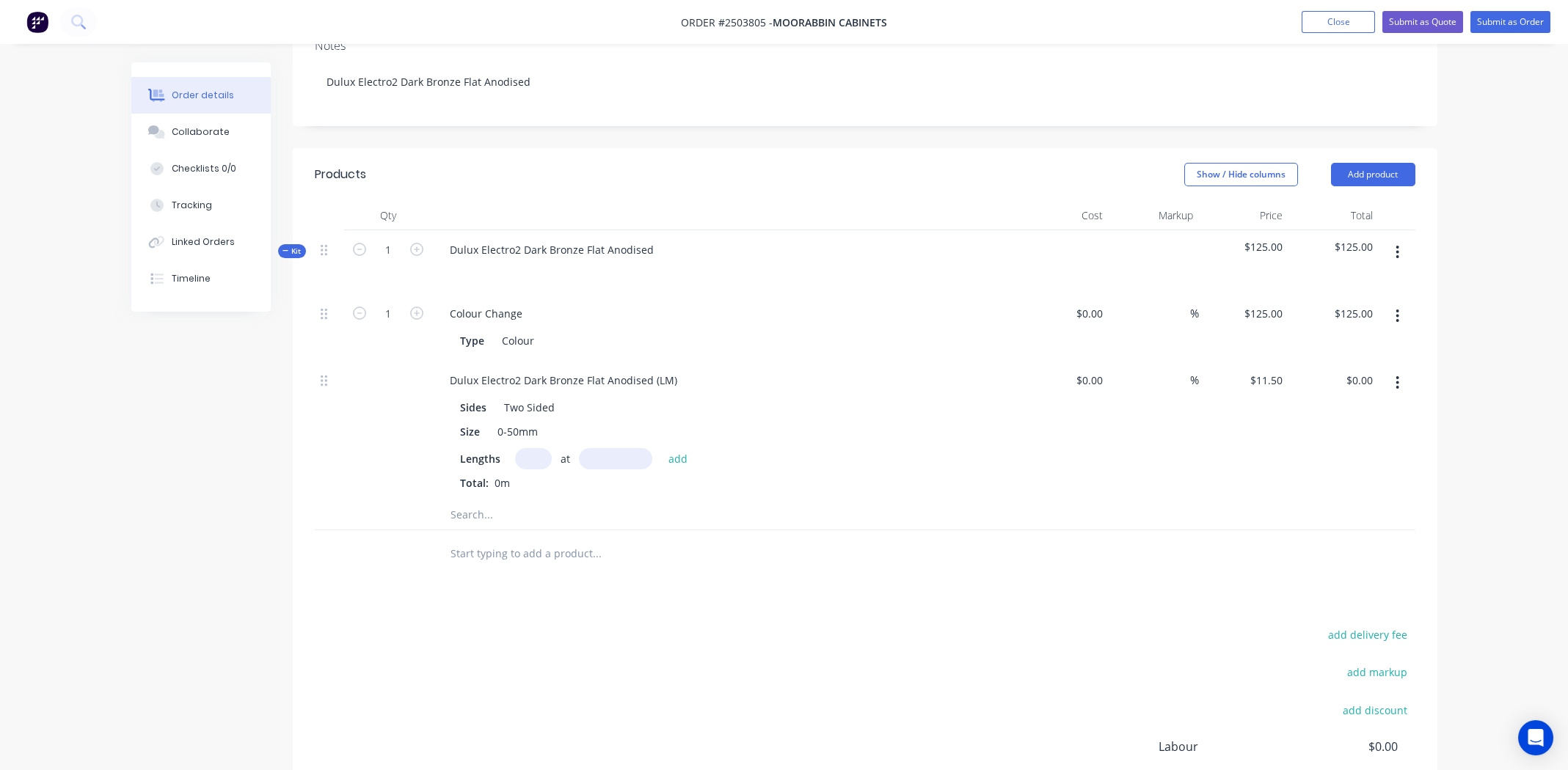
click at [532, 448] on input "text" at bounding box center [533, 458] width 37 height 21
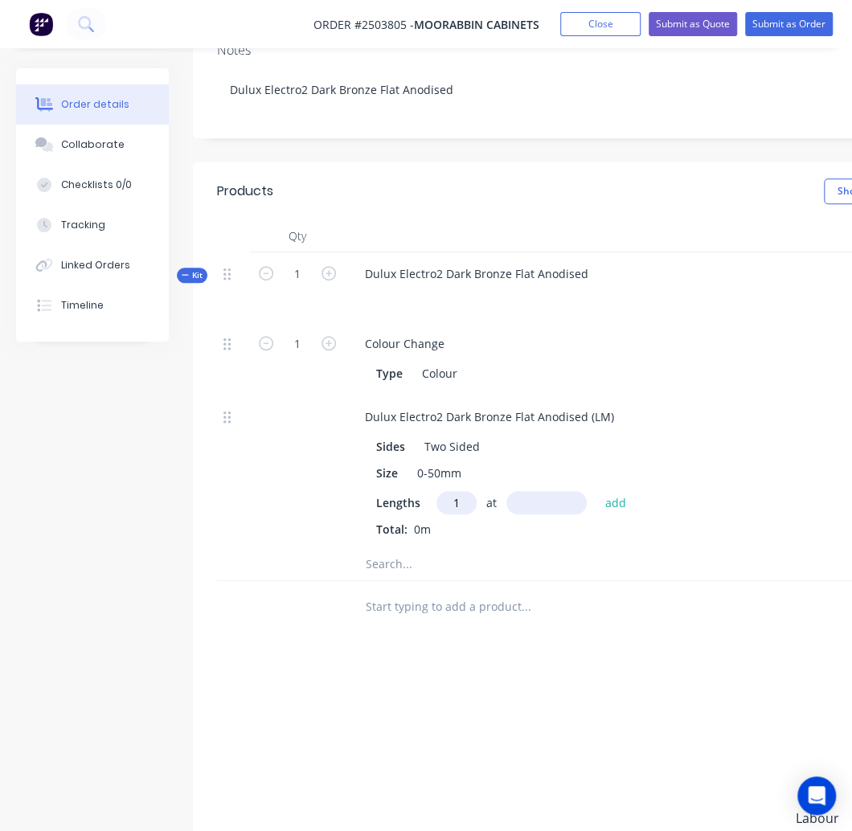
type input "1"
click at [541, 491] on input "text" at bounding box center [546, 502] width 80 height 23
type input "586mm"
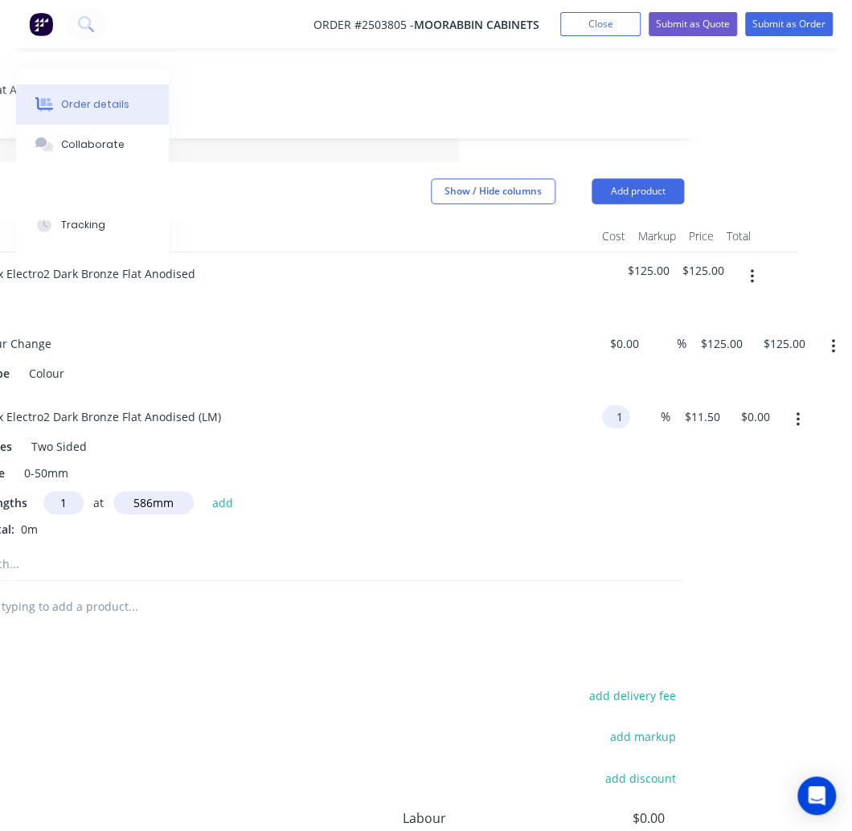
type input "$1.00"
type input "50"
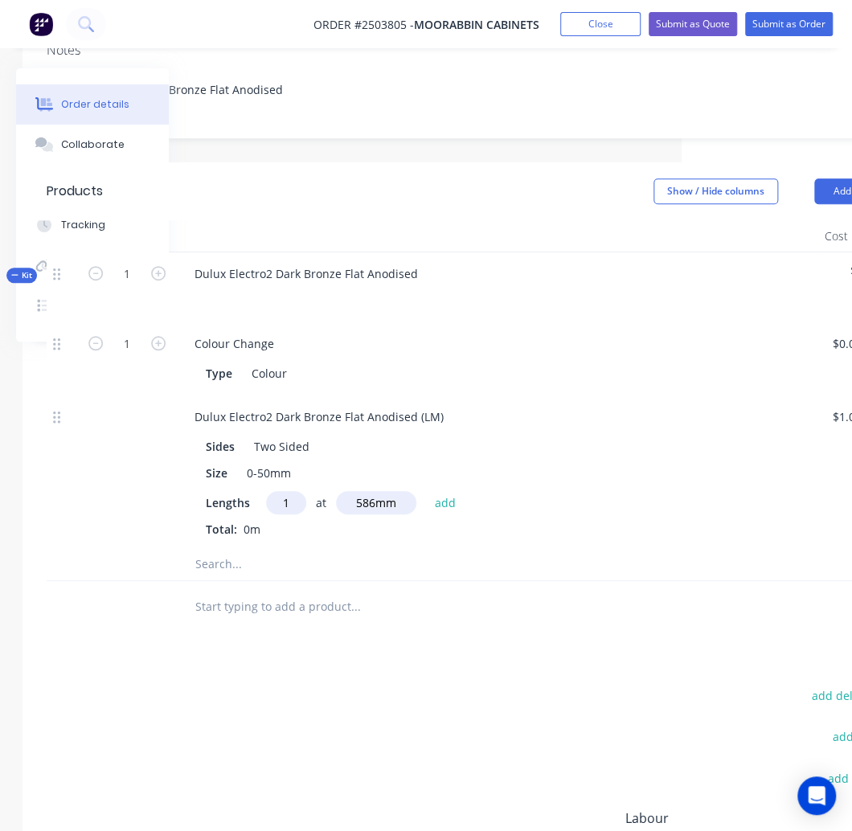
scroll to position [333, 166]
type input "$1.50"
click at [448, 521] on div "Total: 0m" at bounding box center [501, 529] width 582 height 17
click at [565, 491] on div "Lengths 1 at 586mm add" at bounding box center [501, 502] width 582 height 23
click at [455, 491] on button "add" at bounding box center [449, 502] width 38 height 22
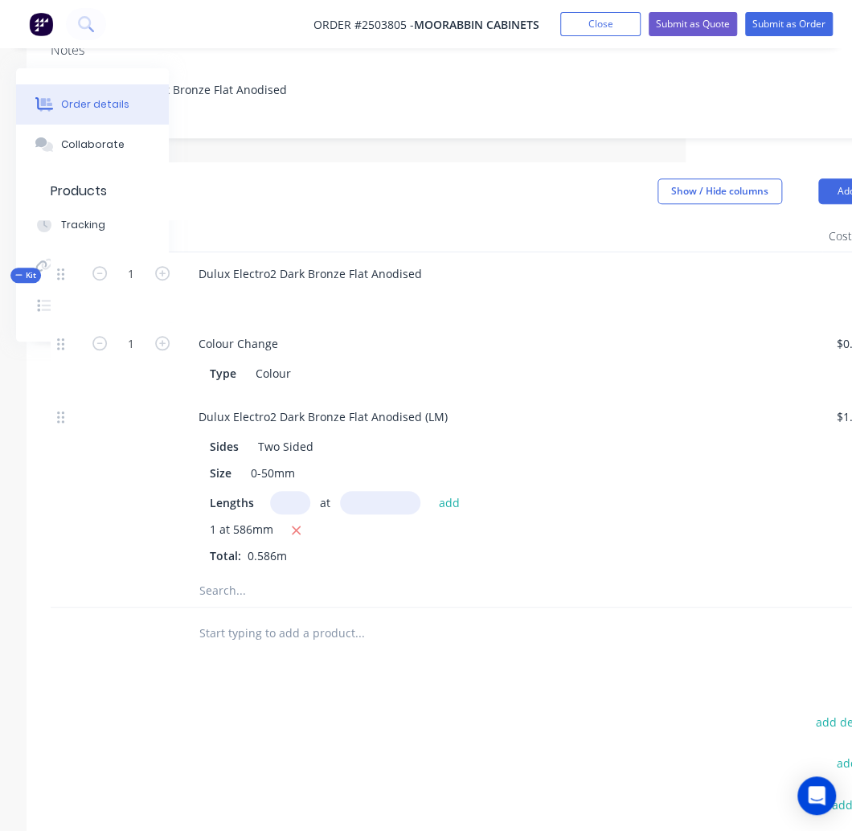
click at [283, 491] on input "text" at bounding box center [290, 502] width 40 height 23
click at [293, 523] on icon "button" at bounding box center [296, 530] width 10 height 14
type input "$0.00"
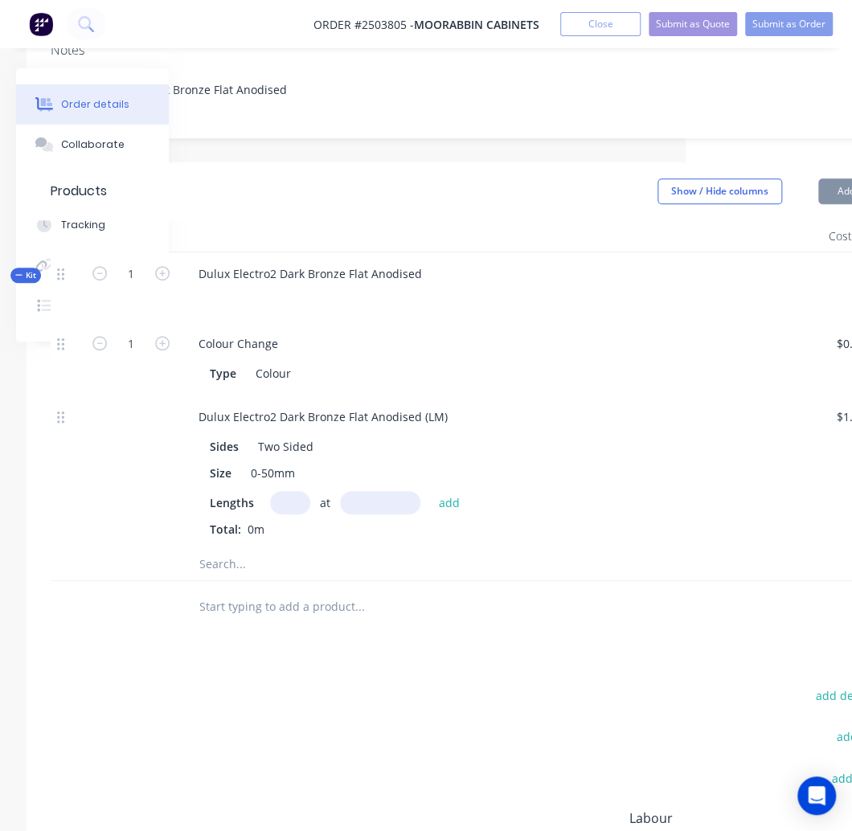
click at [284, 491] on input "text" at bounding box center [290, 502] width 40 height 23
type input "1"
type input "2"
type input "3586"
click at [430, 491] on button "add" at bounding box center [449, 502] width 38 height 22
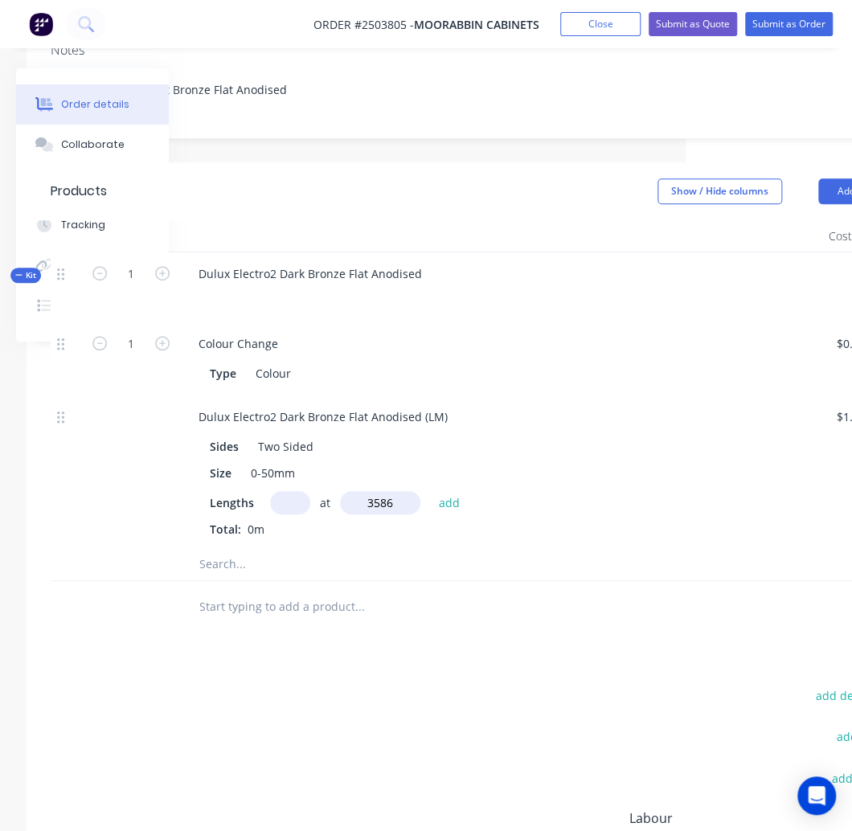
type input "$5.38"
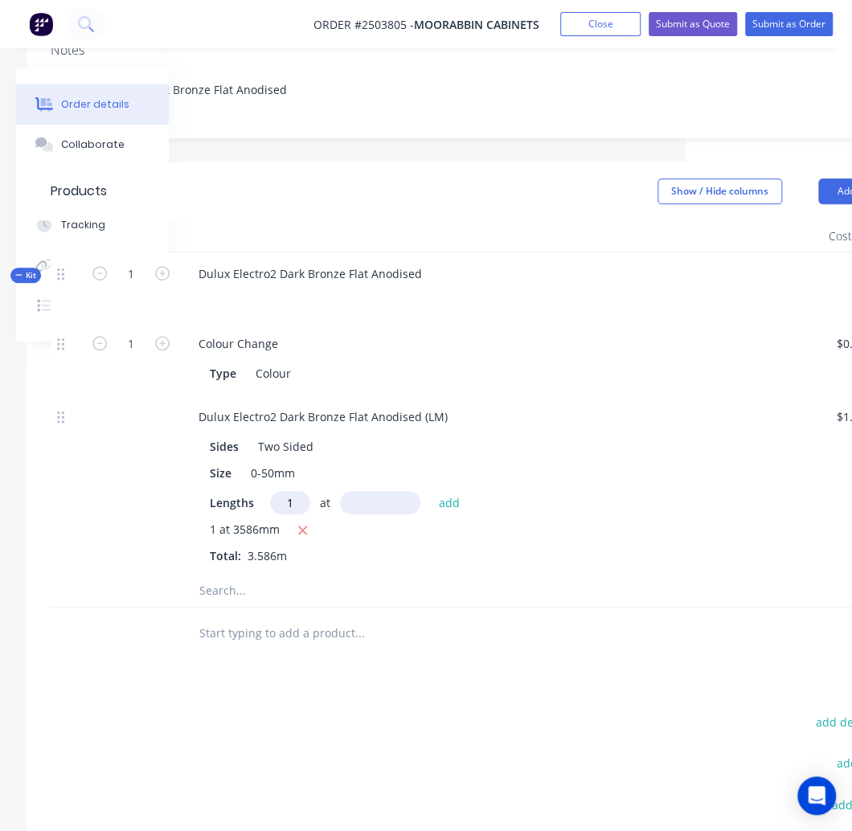
type input "1"
type input "780"
click at [430, 491] on button "add" at bounding box center [449, 502] width 38 height 22
type input "$6.55"
type input "1"
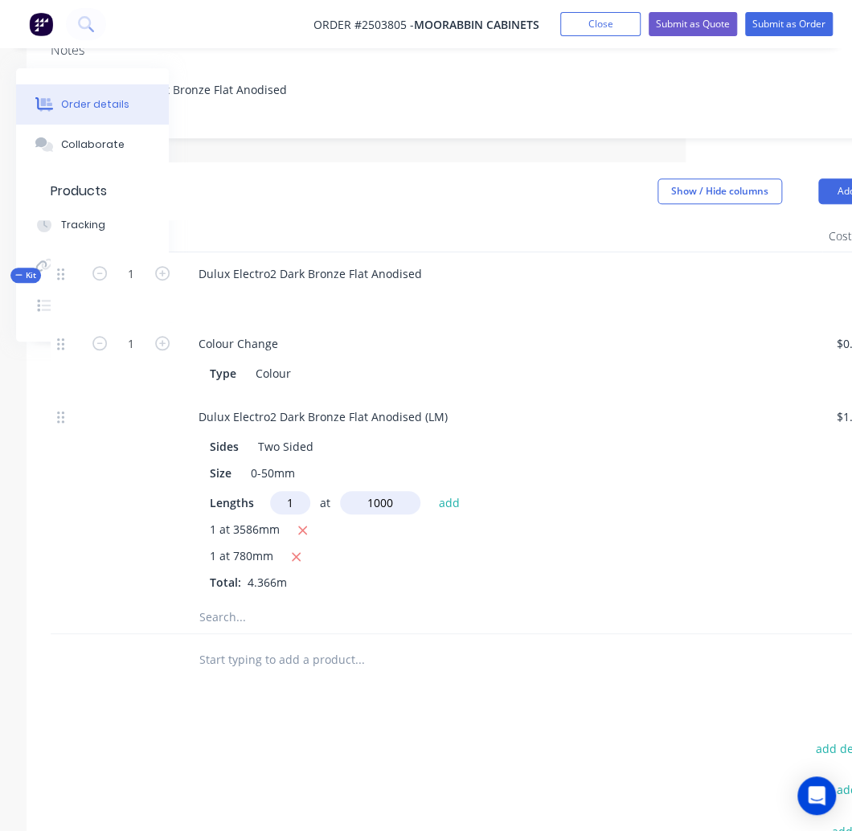
type input "1000"
click at [430, 491] on button "add" at bounding box center [449, 502] width 38 height 22
type input "$8.05"
type input "1"
type input "2403"
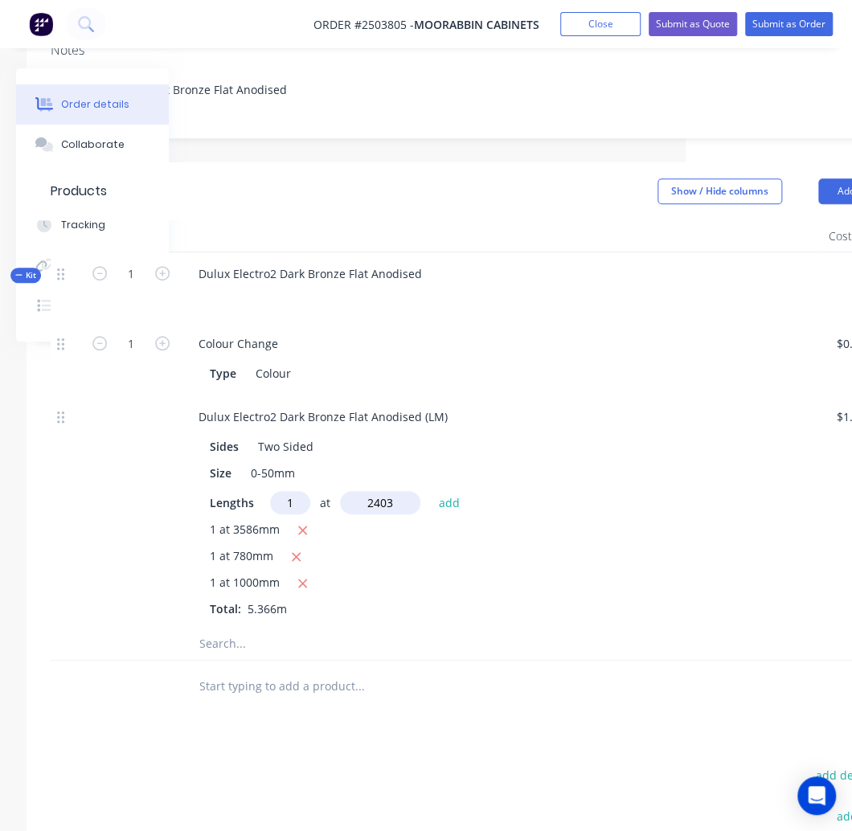
click at [430, 491] on button "add" at bounding box center [449, 502] width 38 height 22
type input "$11.65"
type input "1"
type input "1400"
click at [430, 491] on button "add" at bounding box center [449, 502] width 38 height 22
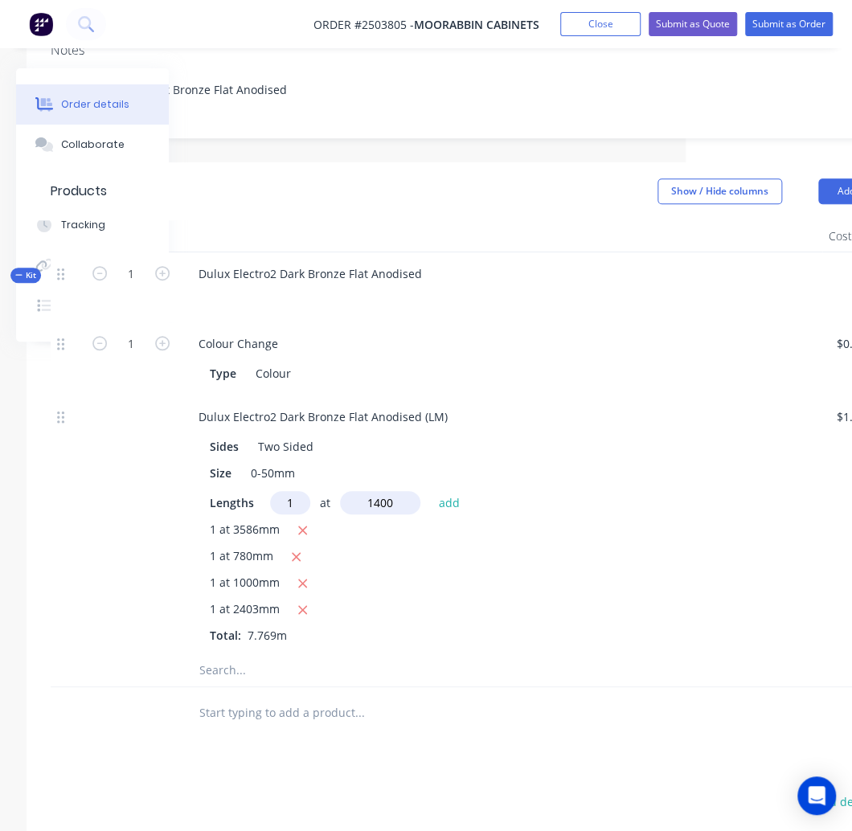
type input "$13.75"
type input "1"
type input "1200"
click at [430, 491] on button "add" at bounding box center [449, 502] width 38 height 22
type input "$15.55"
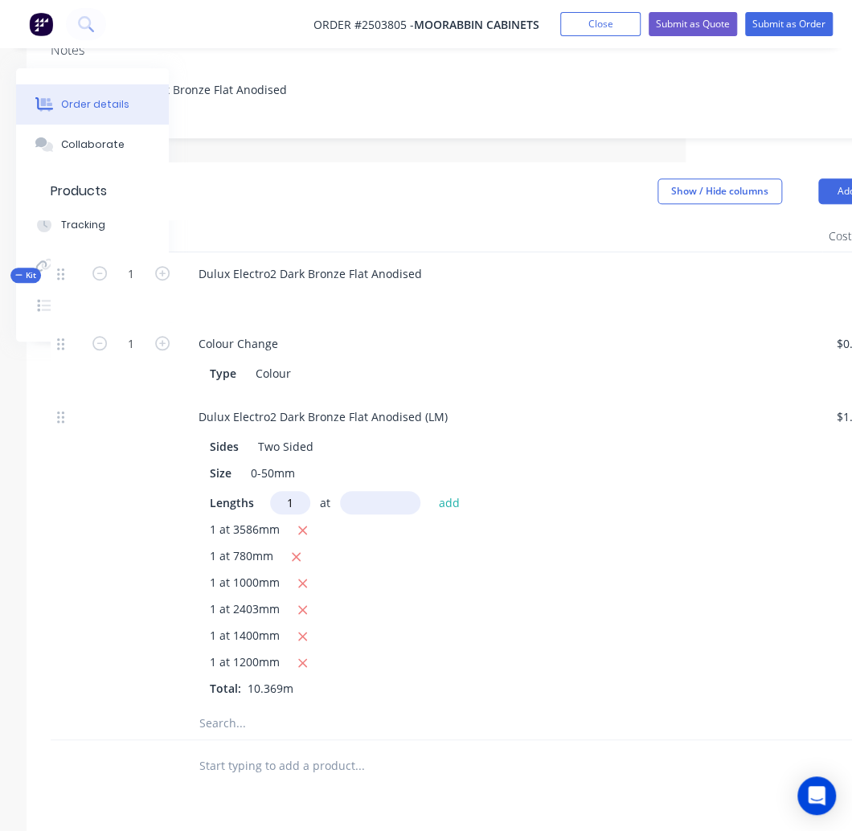
type input "1"
type input "1803"
click at [430, 491] on button "add" at bounding box center [449, 502] width 38 height 22
type input "$18.26"
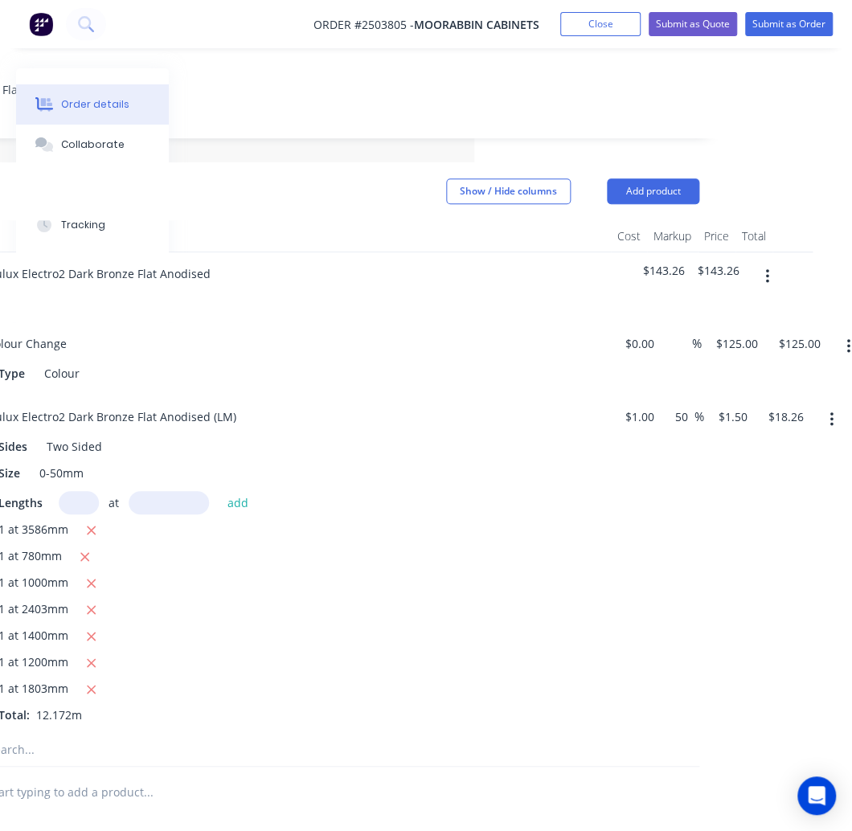
scroll to position [333, 393]
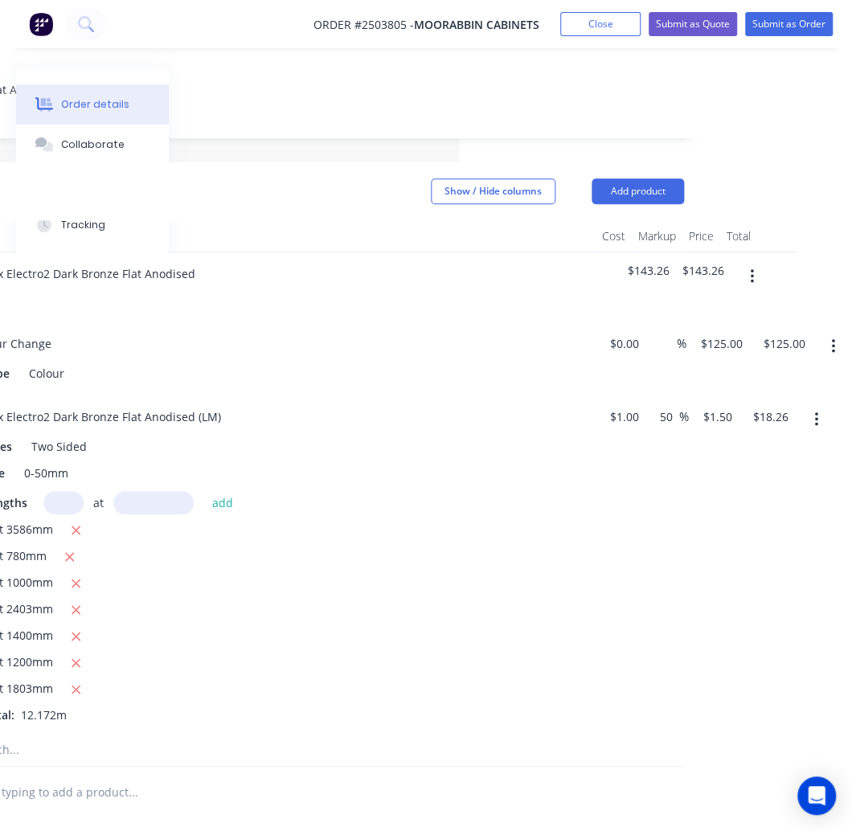
click at [752, 262] on button "button" at bounding box center [752, 276] width 38 height 29
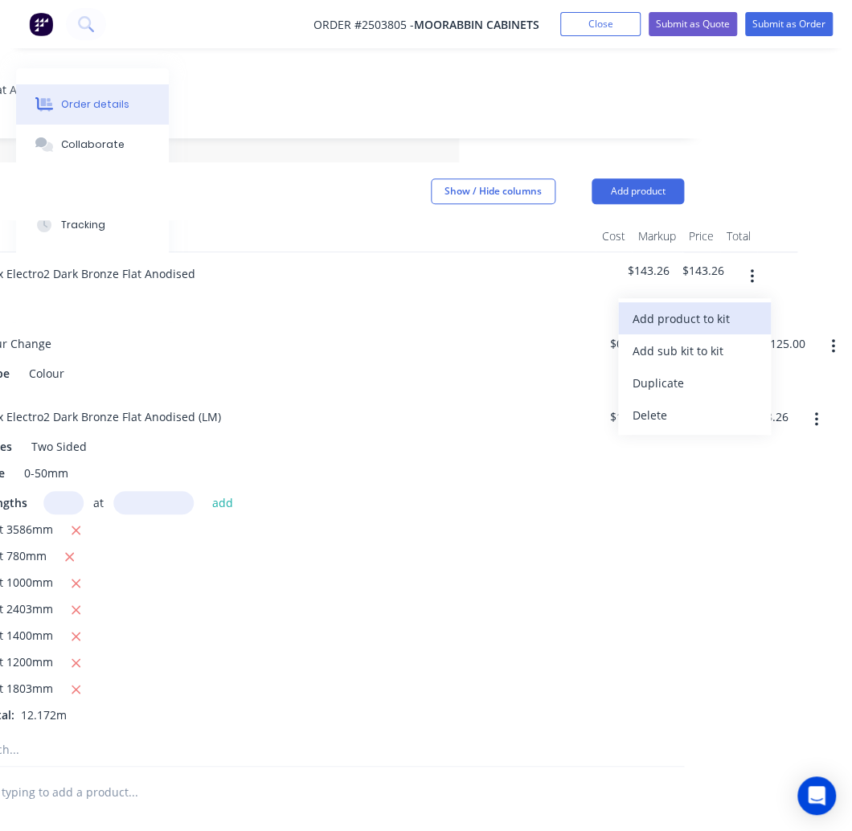
click at [721, 307] on div "Add product to kit" at bounding box center [695, 318] width 124 height 23
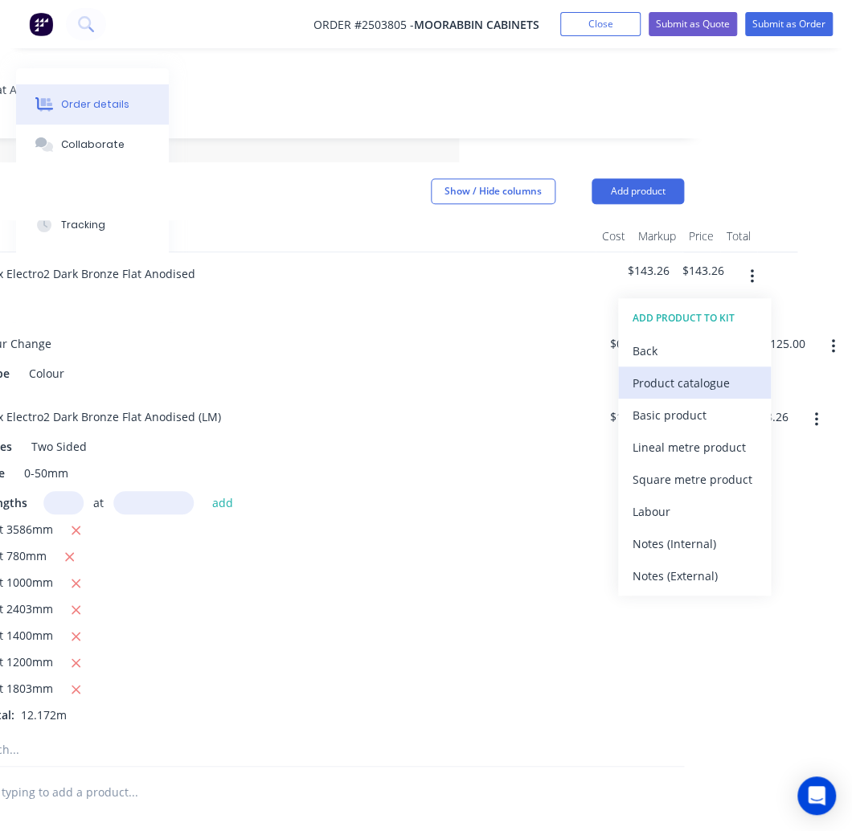
click at [674, 371] on div "Product catalogue" at bounding box center [695, 382] width 124 height 23
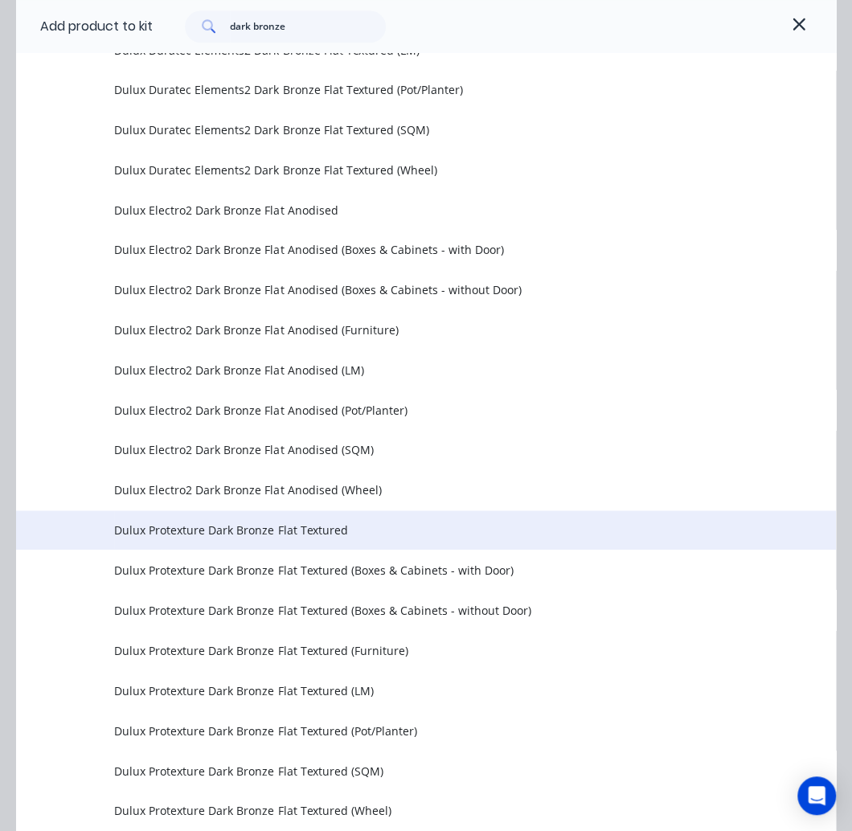
scroll to position [642, 0]
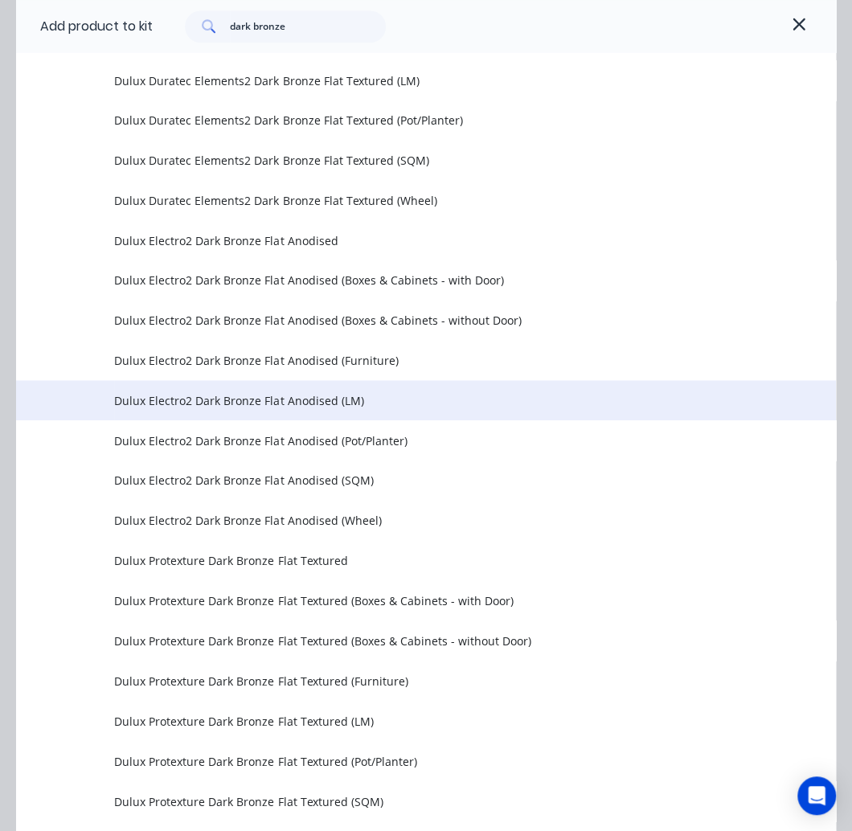
click at [283, 399] on span "Dulux Electro2 Dark Bronze Flat Anodised (LM)" at bounding box center [402, 400] width 577 height 17
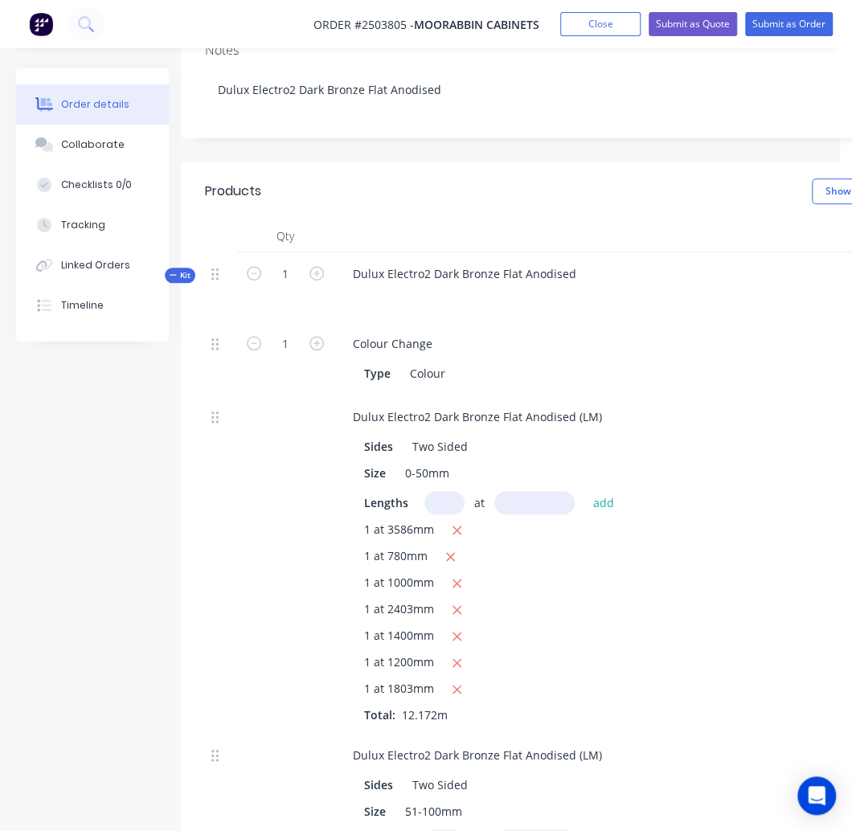
scroll to position [333, 0]
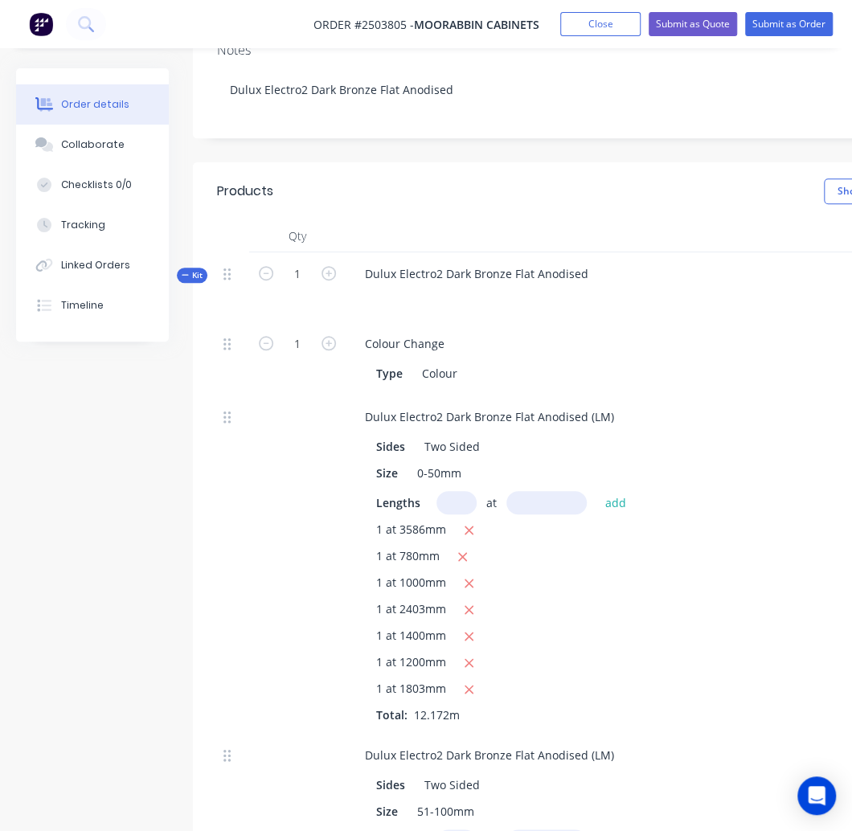
click at [460, 491] on input "text" at bounding box center [456, 502] width 40 height 23
type input "1"
type input "2403"
click at [596, 491] on button "add" at bounding box center [615, 502] width 38 height 22
type input "$21.86"
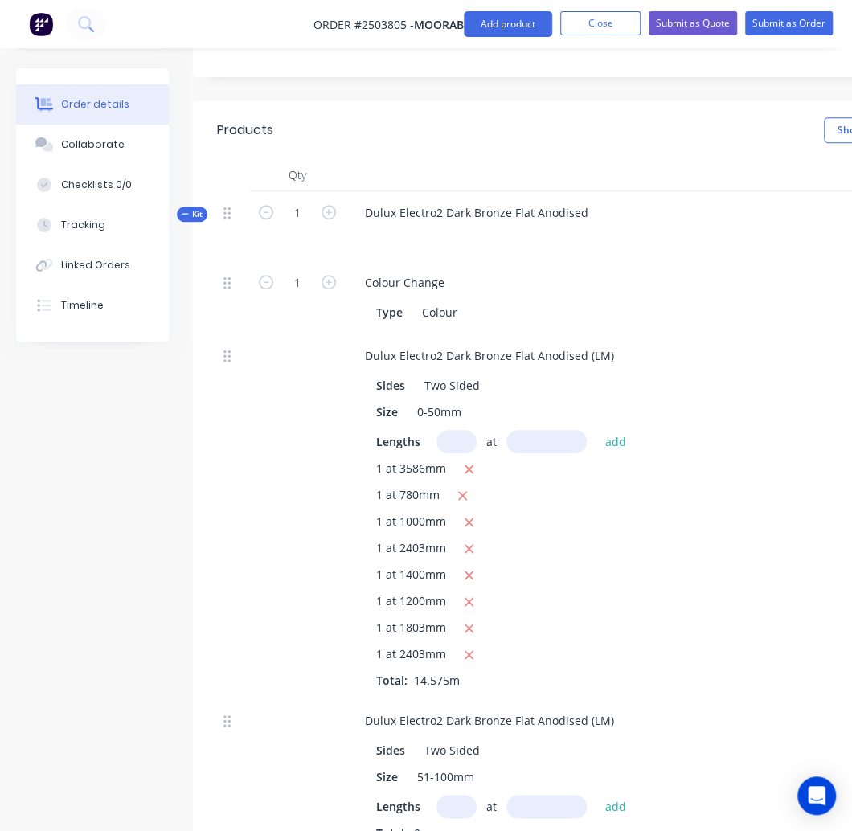
scroll to position [654, 0]
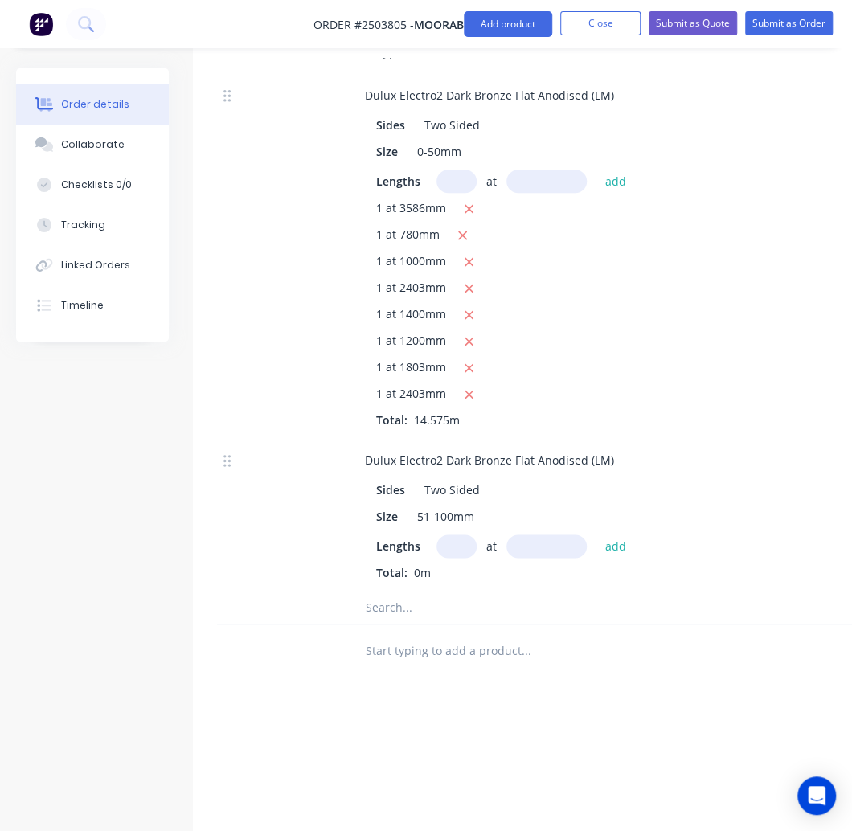
click at [453, 534] on input "text" at bounding box center [456, 545] width 40 height 23
type input "1"
type input "1410"
click at [596, 534] on button "add" at bounding box center [615, 545] width 38 height 22
type input "$24.68"
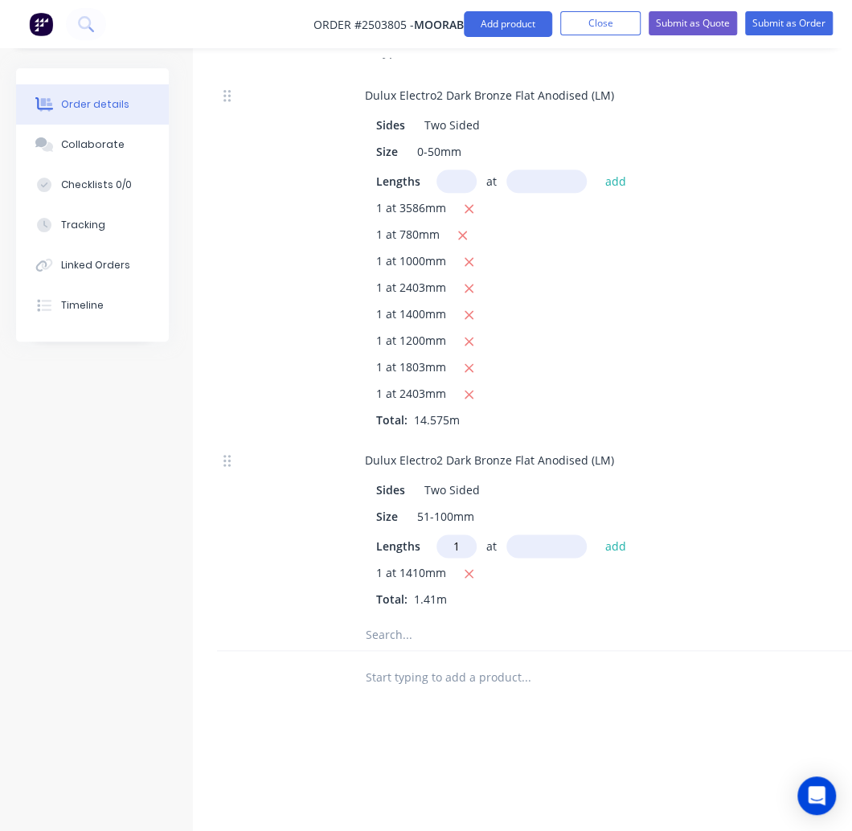
type input "1"
type input "1315"
click at [596, 534] on button "add" at bounding box center [615, 545] width 38 height 22
type input "$47.69"
type input "1"
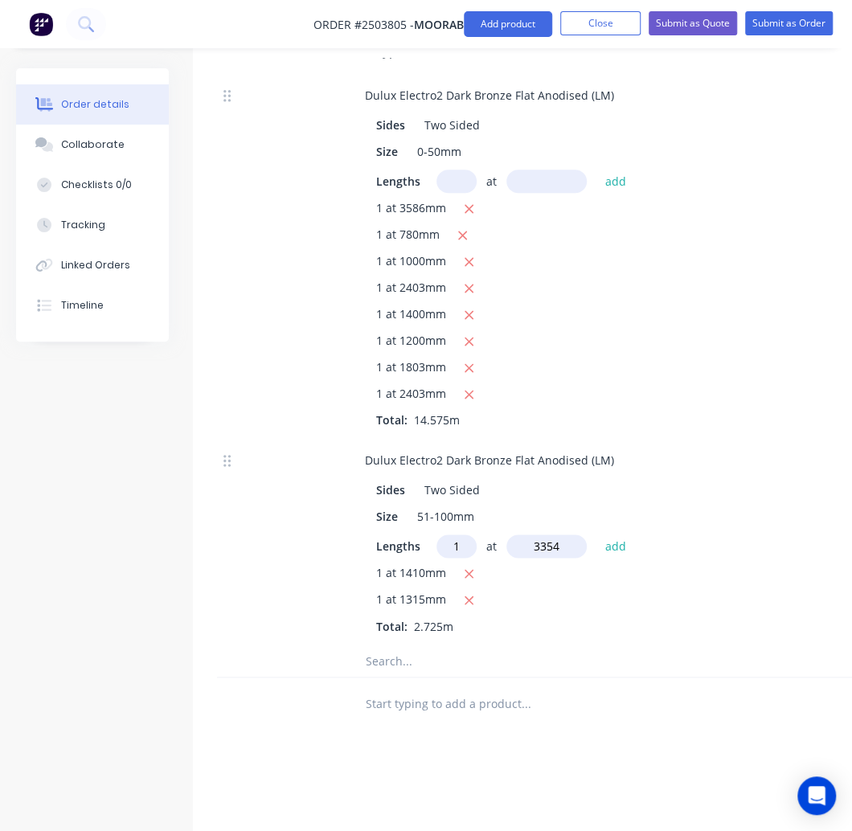
type input "3354"
click at [596, 534] on button "add" at bounding box center [615, 545] width 38 height 22
type input "$106.38"
type input "1"
type input "2550"
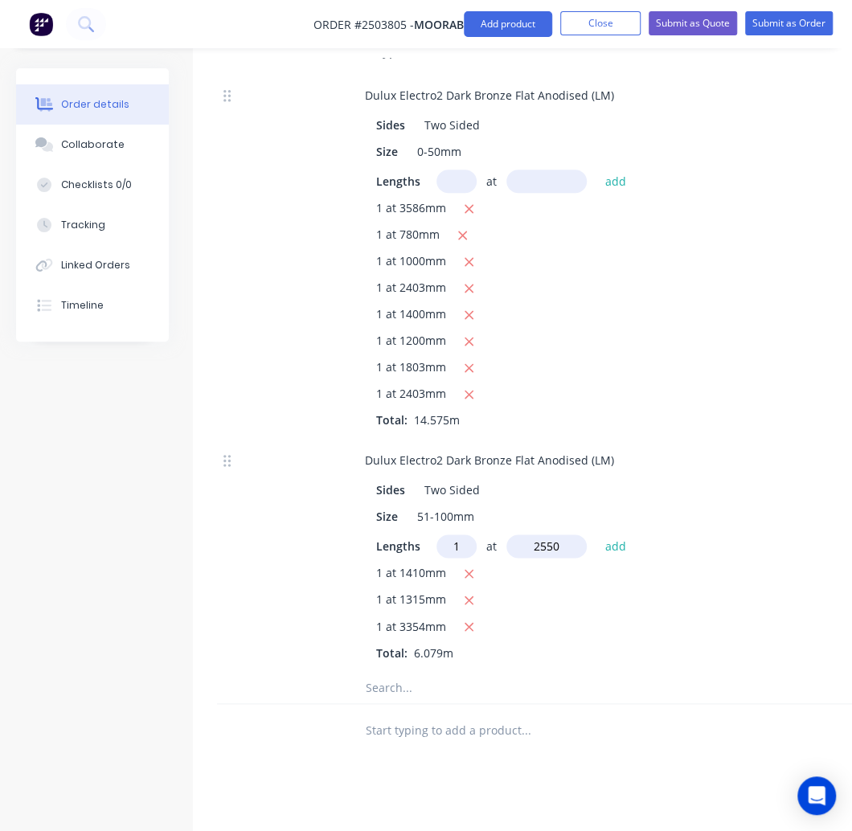
click at [596, 534] on button "add" at bounding box center [615, 545] width 38 height 22
type input "$151.01"
type input "15"
type input "980"
click at [596, 534] on button "add" at bounding box center [615, 545] width 38 height 22
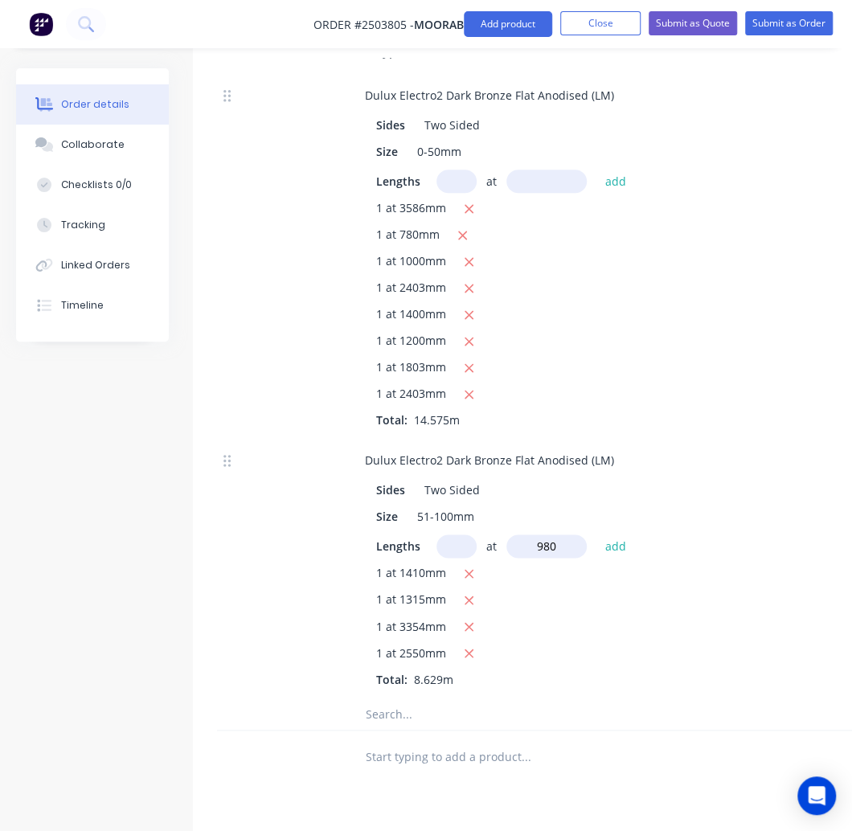
type input "$408.26"
type input "1"
type input "2550"
click at [596, 534] on button "add" at bounding box center [615, 545] width 38 height 22
click at [467, 699] on icon "button" at bounding box center [469, 706] width 10 height 14
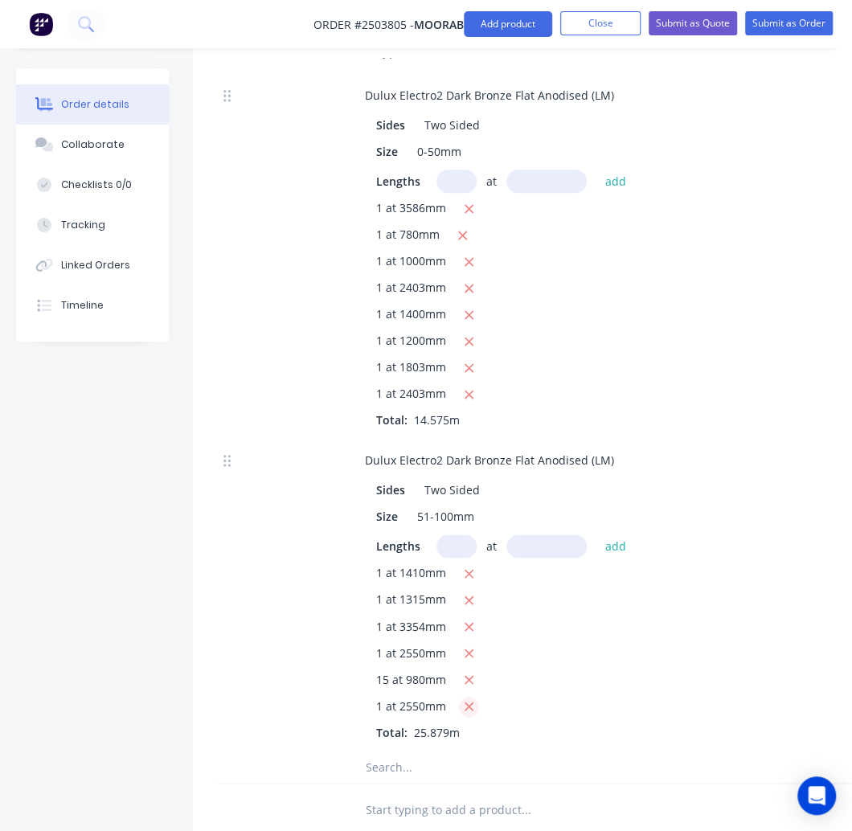
type input "$408.26"
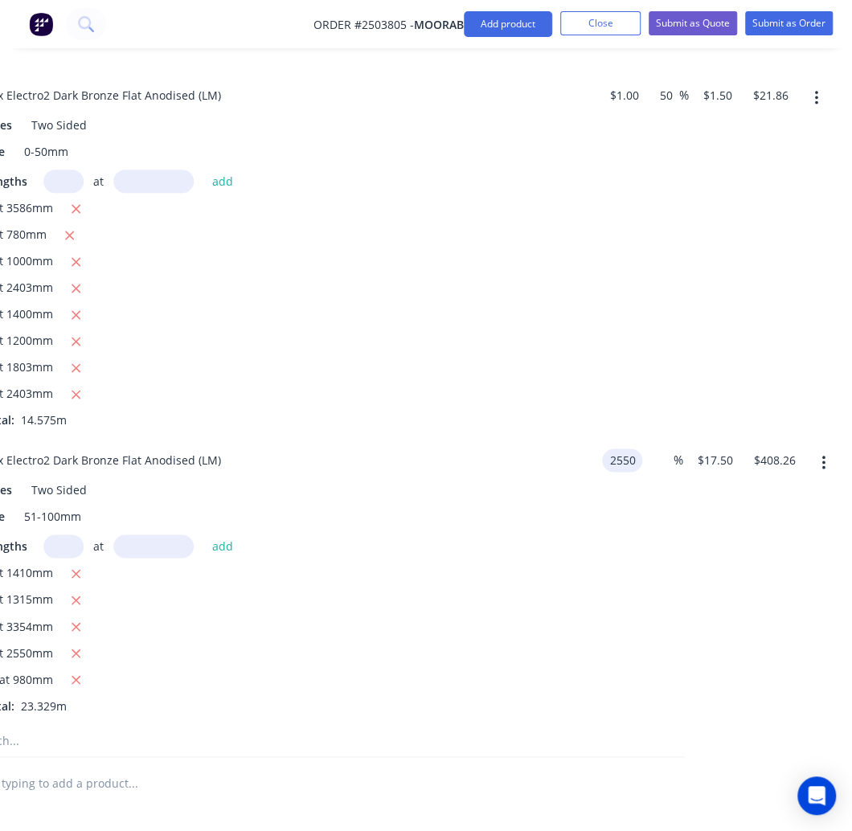
type input "$2,550.00"
type input "$59,488.95"
click at [596, 506] on div "$2,550.00 $2,550.00" at bounding box center [632, 581] width 72 height 285
type input "2550"
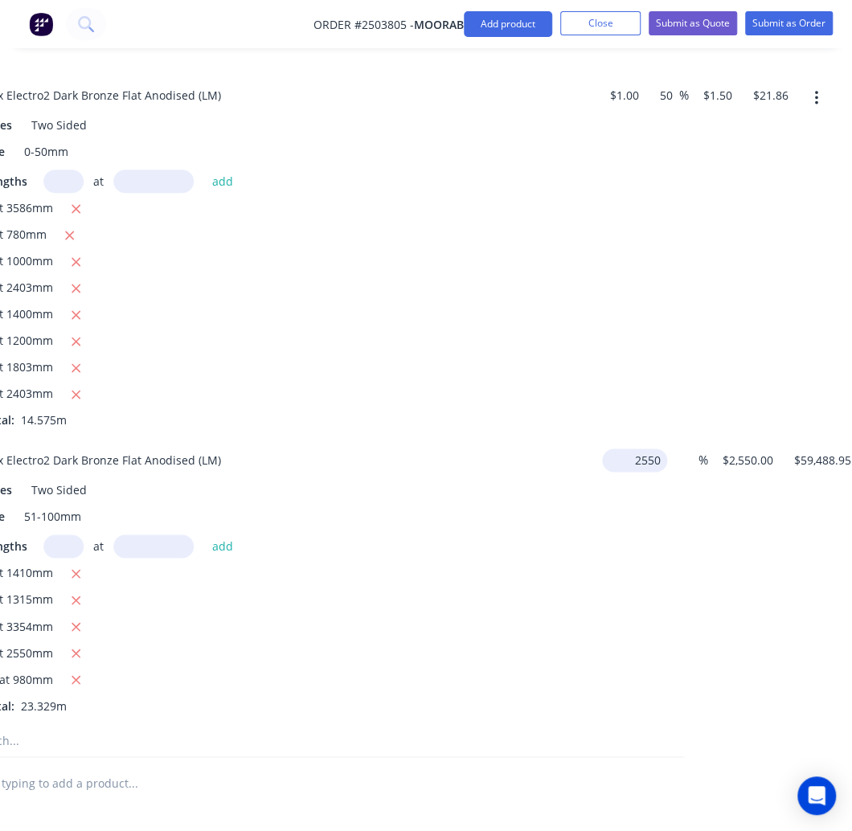
click at [629, 448] on input "2550" at bounding box center [637, 459] width 59 height 23
type input "$0.00"
click at [626, 565] on div "Dulux Electro2 Dark Bronze Flat Anodised (LM) Sides Two Sided Size 51-100mm Len…" at bounding box center [254, 581] width 860 height 285
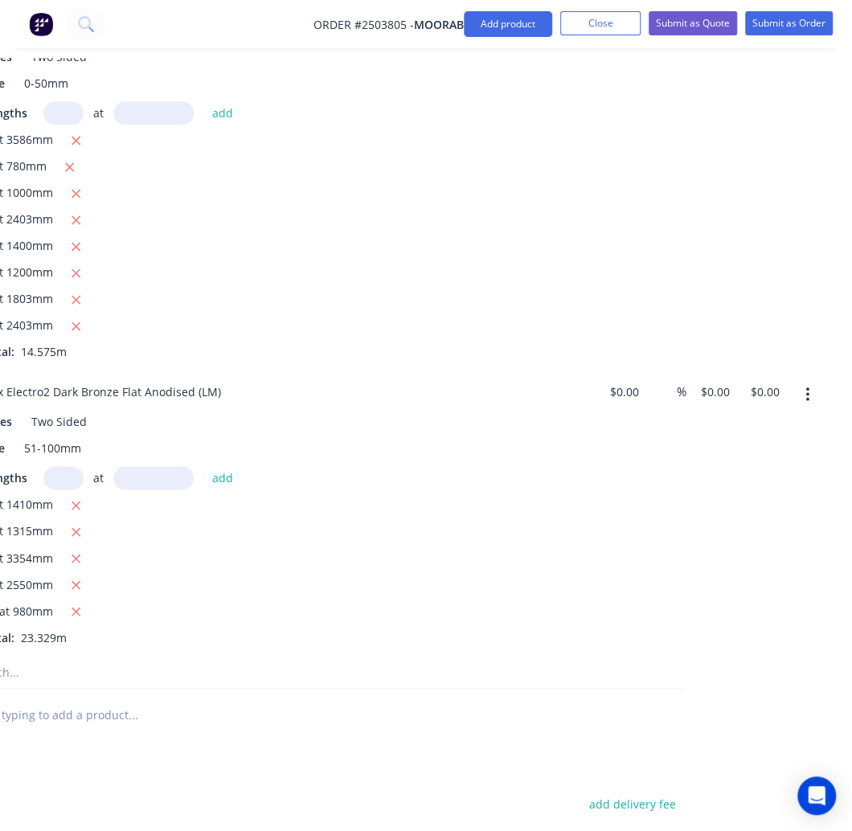
scroll to position [493, 393]
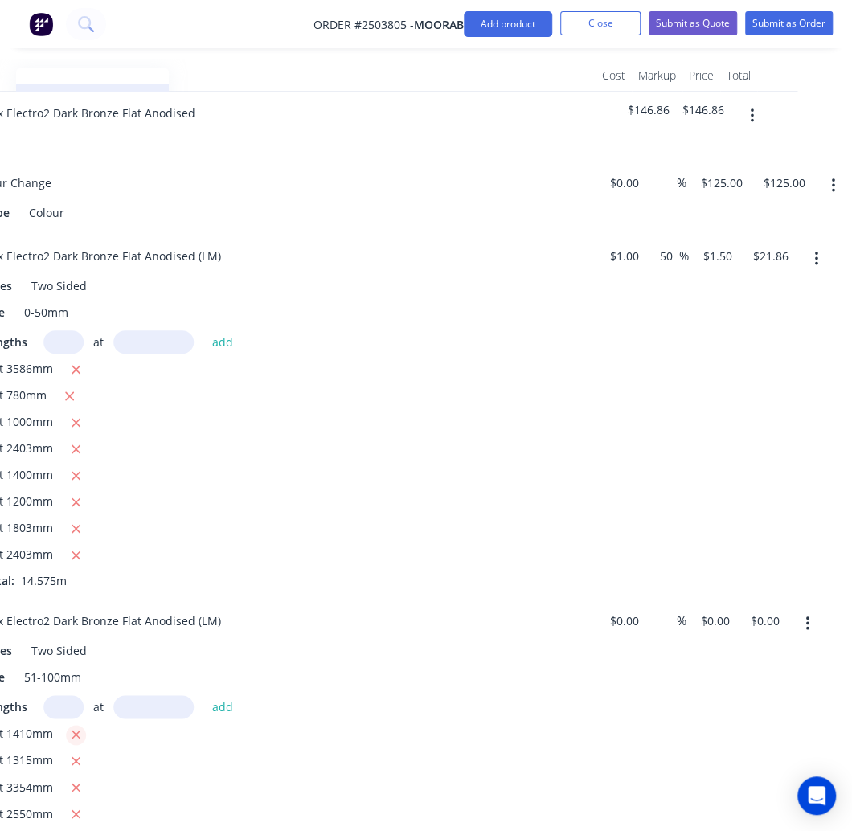
click at [76, 727] on icon "button" at bounding box center [76, 734] width 10 height 14
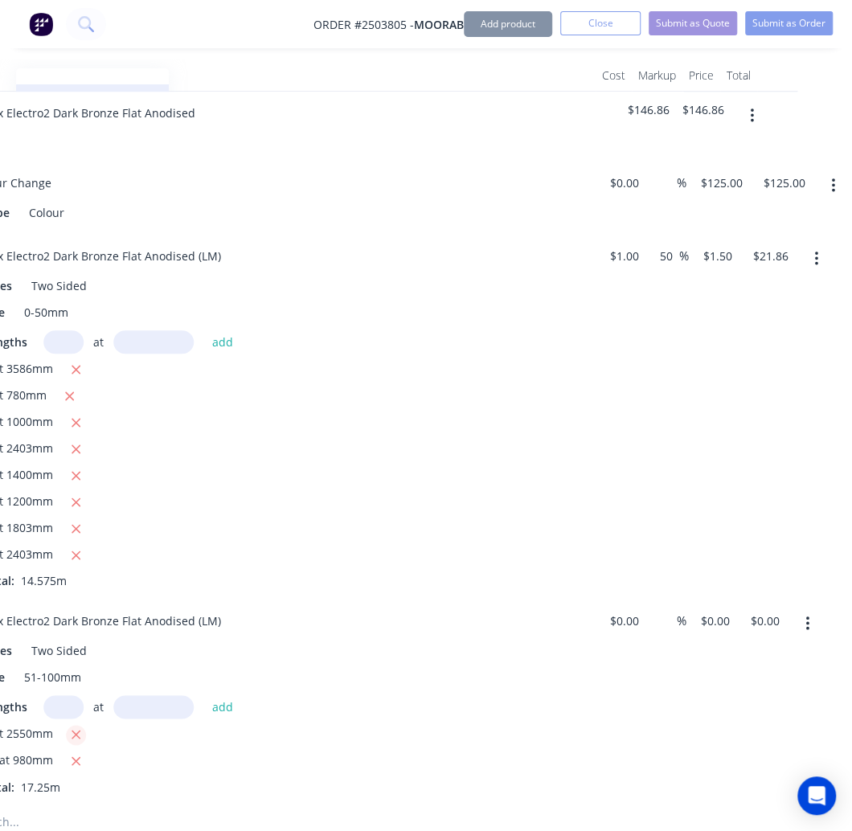
click at [76, 727] on icon "button" at bounding box center [76, 734] width 10 height 14
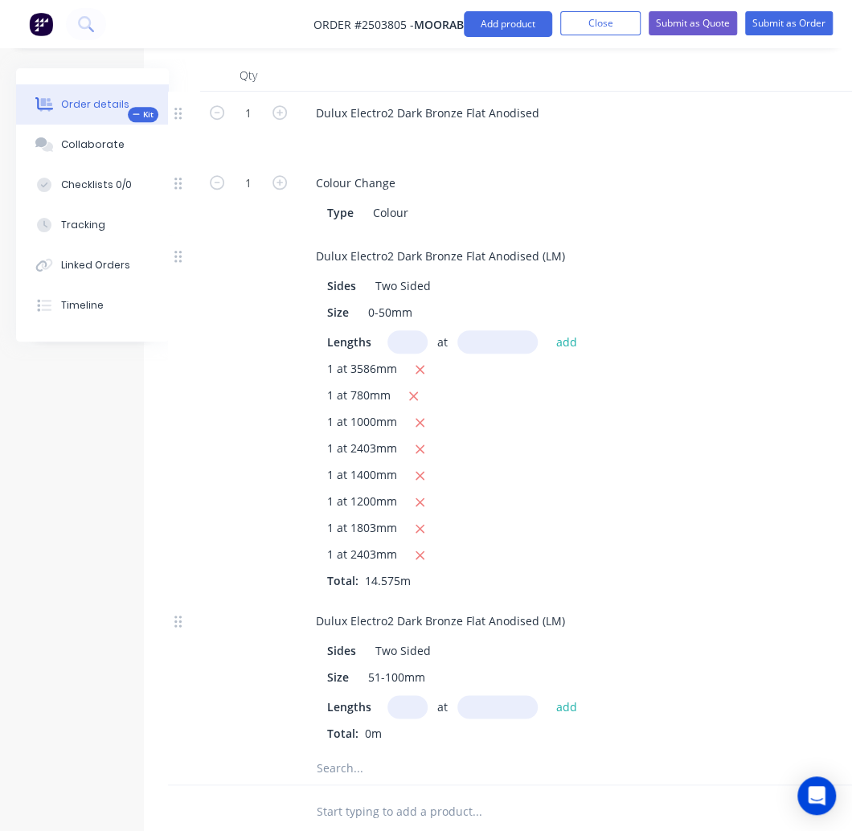
scroll to position [493, 79]
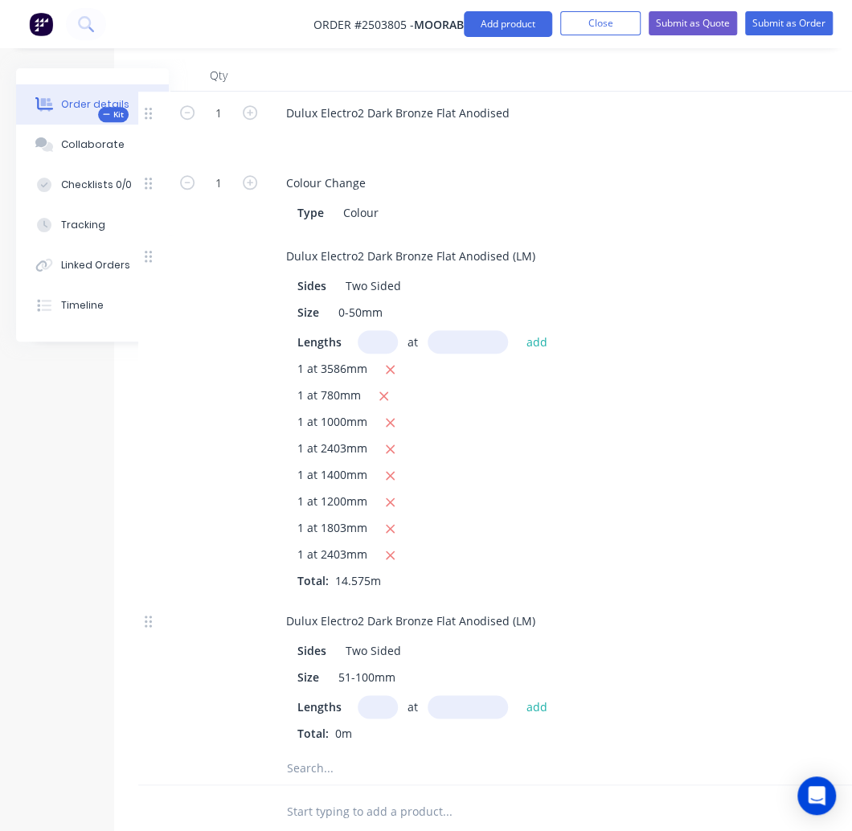
click at [367, 695] on input "text" at bounding box center [378, 706] width 40 height 23
type input "15"
type input "980"
click at [518, 695] on button "add" at bounding box center [537, 706] width 38 height 22
click at [383, 695] on input "text" at bounding box center [378, 706] width 40 height 23
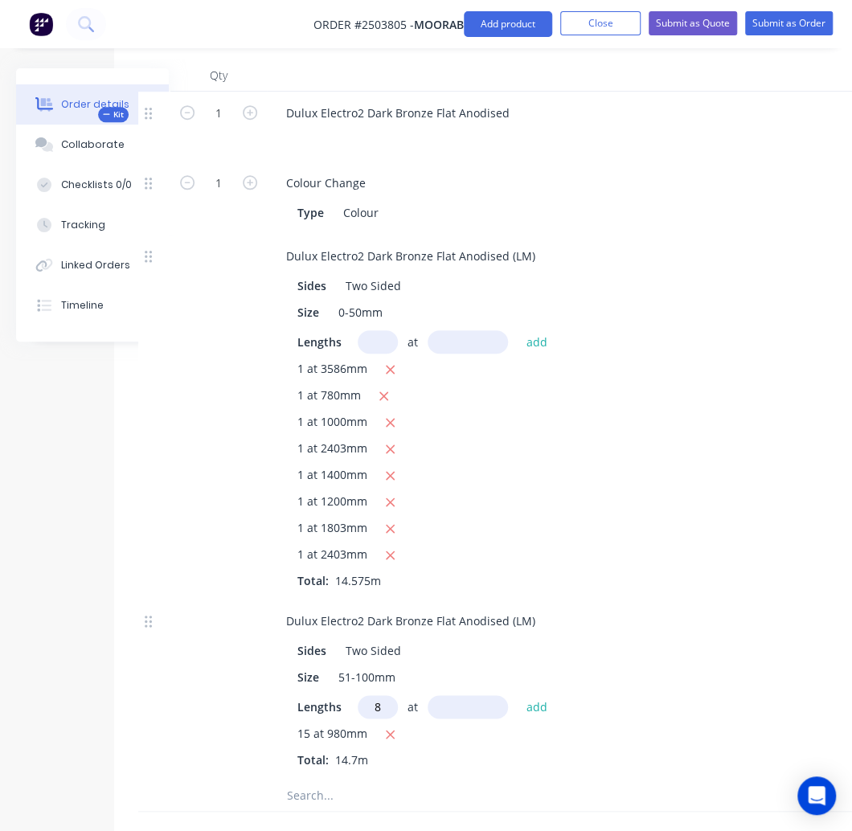
type input "8"
type input "1015"
click at [518, 695] on button "add" at bounding box center [537, 706] width 38 height 22
type input "7"
type input "2285"
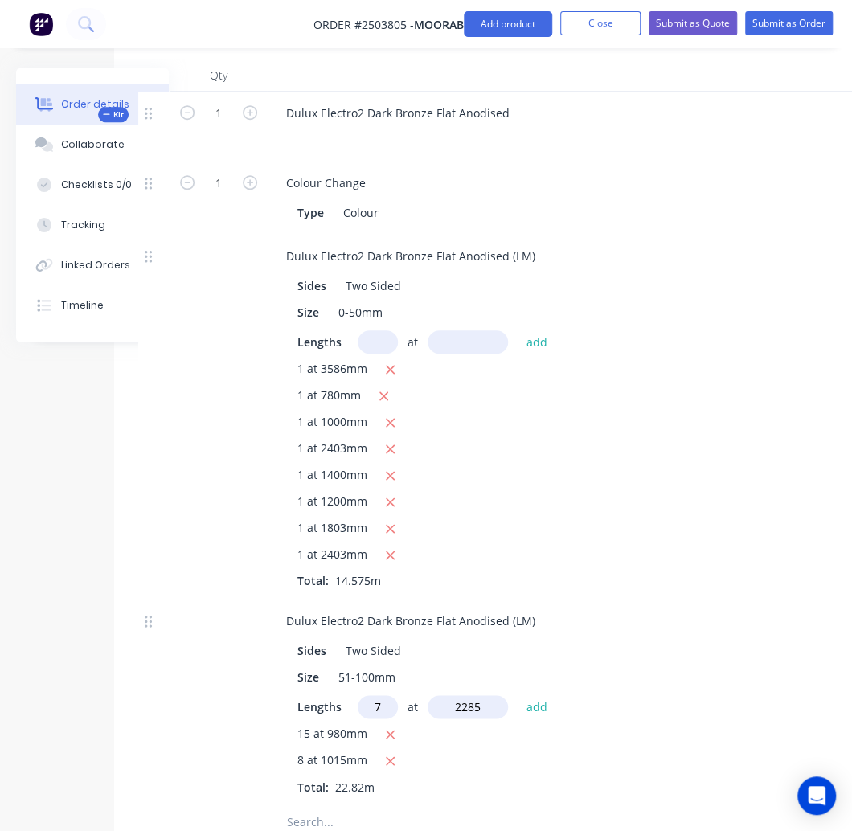
click at [518, 695] on button "add" at bounding box center [537, 706] width 38 height 22
type input "2"
type input "2287"
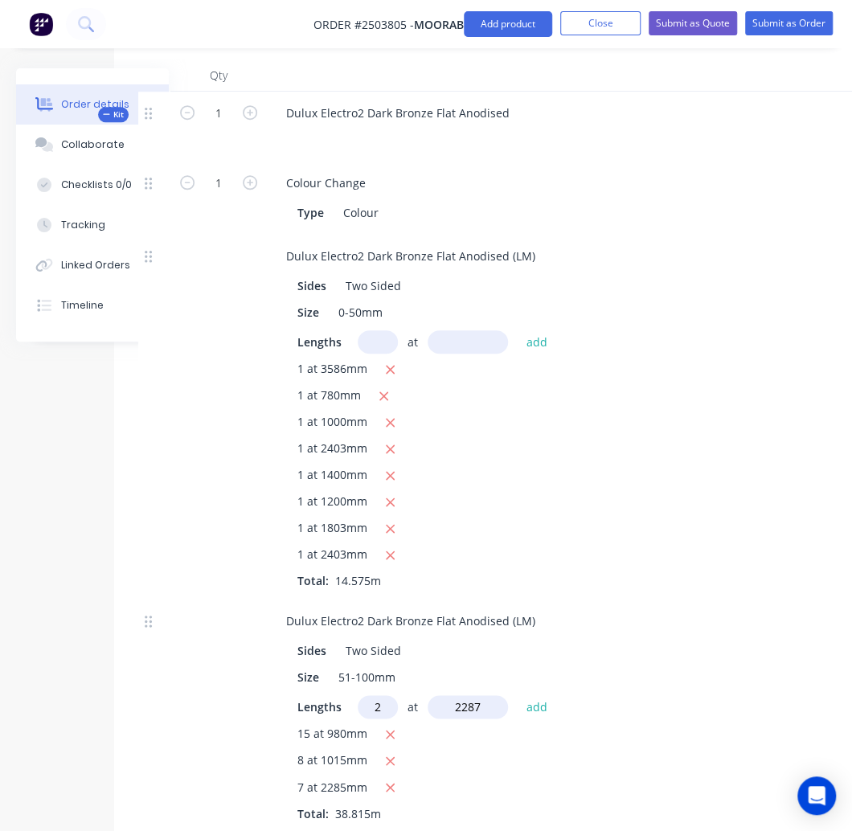
click at [518, 695] on button "add" at bounding box center [537, 706] width 38 height 22
type input "1"
type input "2550"
click at [518, 695] on button "add" at bounding box center [537, 706] width 38 height 22
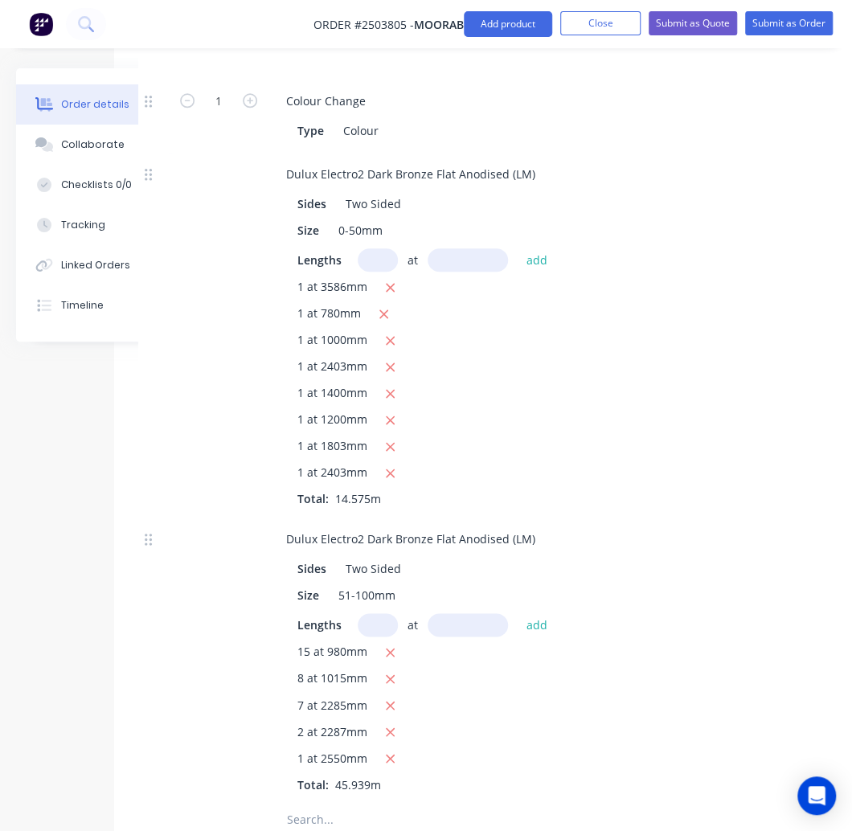
scroll to position [574, 79]
click at [391, 282] on icon "button" at bounding box center [390, 289] width 10 height 14
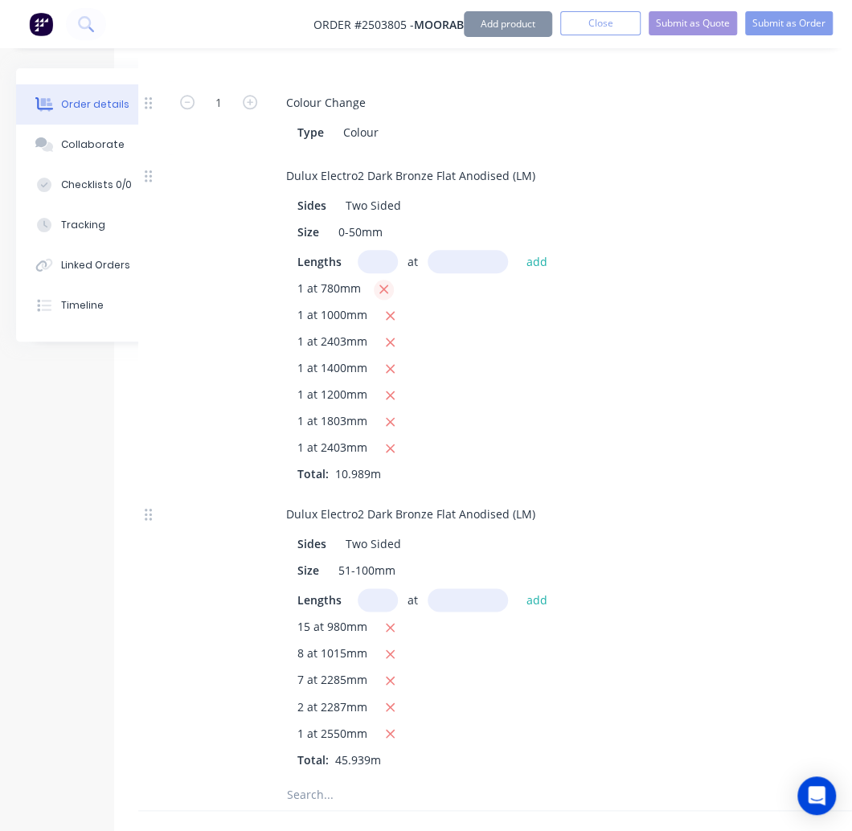
click at [391, 280] on button "button" at bounding box center [384, 290] width 20 height 20
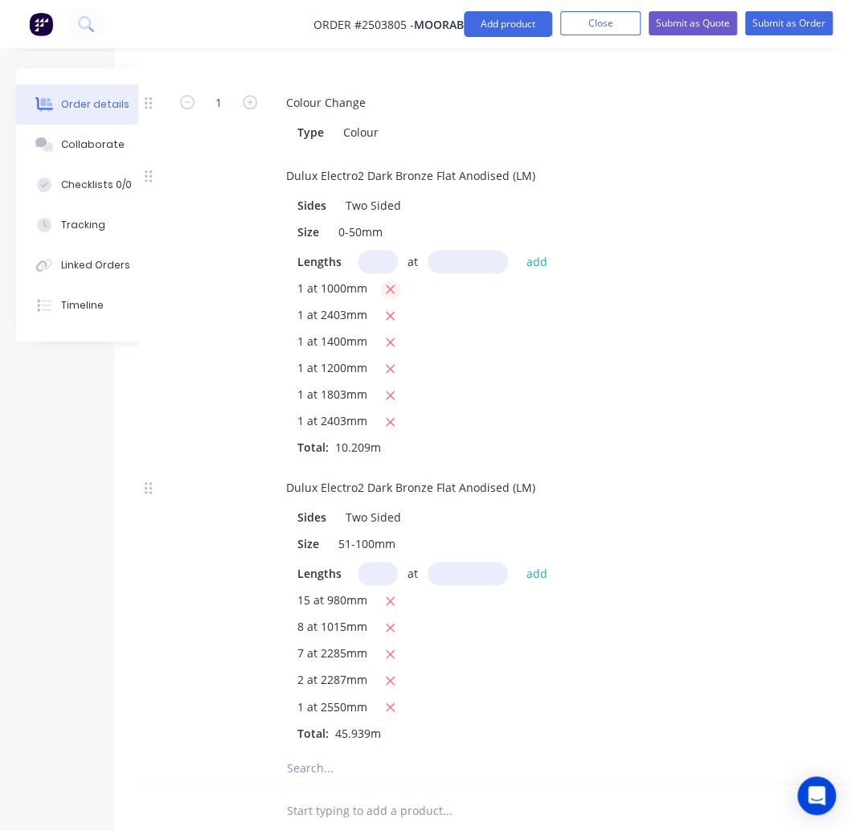
click at [391, 282] on icon "button" at bounding box center [390, 289] width 10 height 14
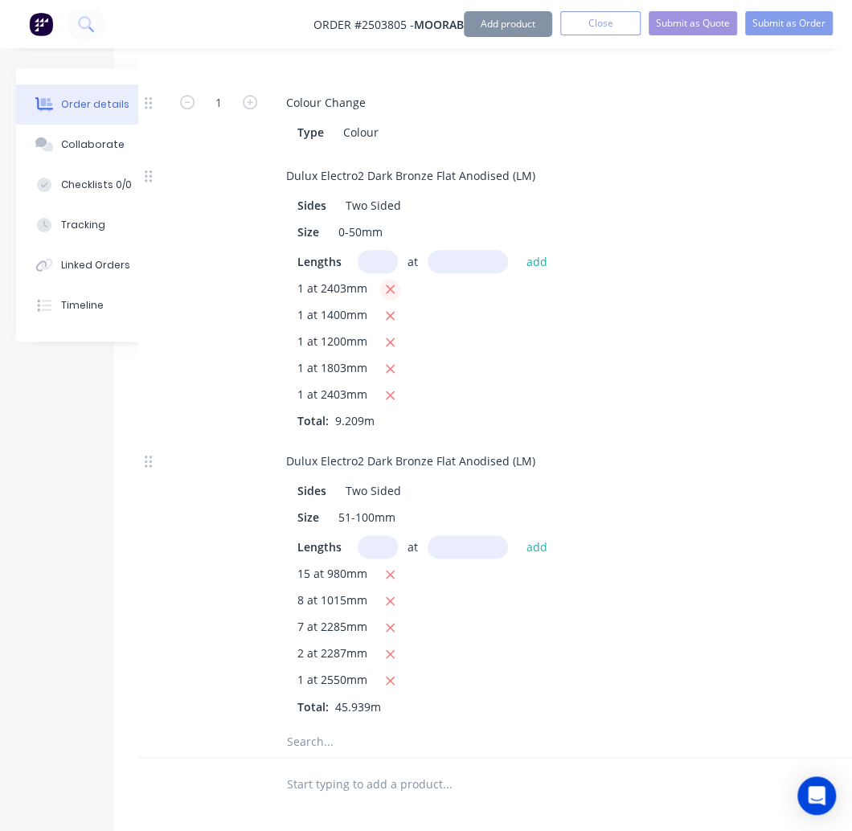
click at [391, 282] on icon "button" at bounding box center [390, 289] width 10 height 14
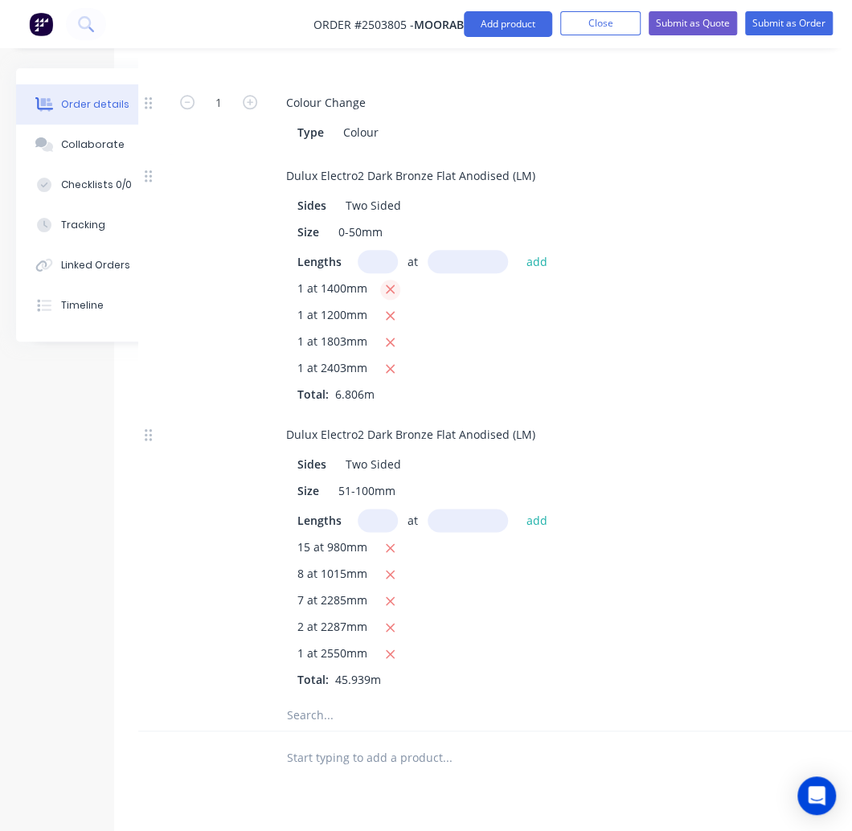
click at [391, 282] on icon "button" at bounding box center [390, 289] width 10 height 14
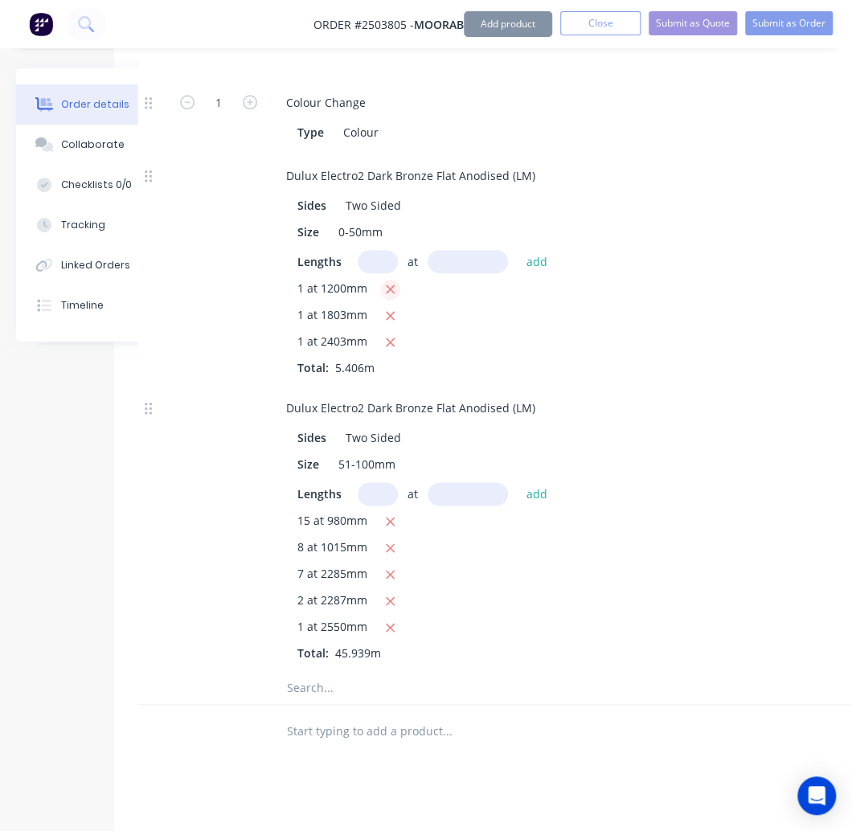
click at [391, 282] on icon "button" at bounding box center [390, 289] width 10 height 14
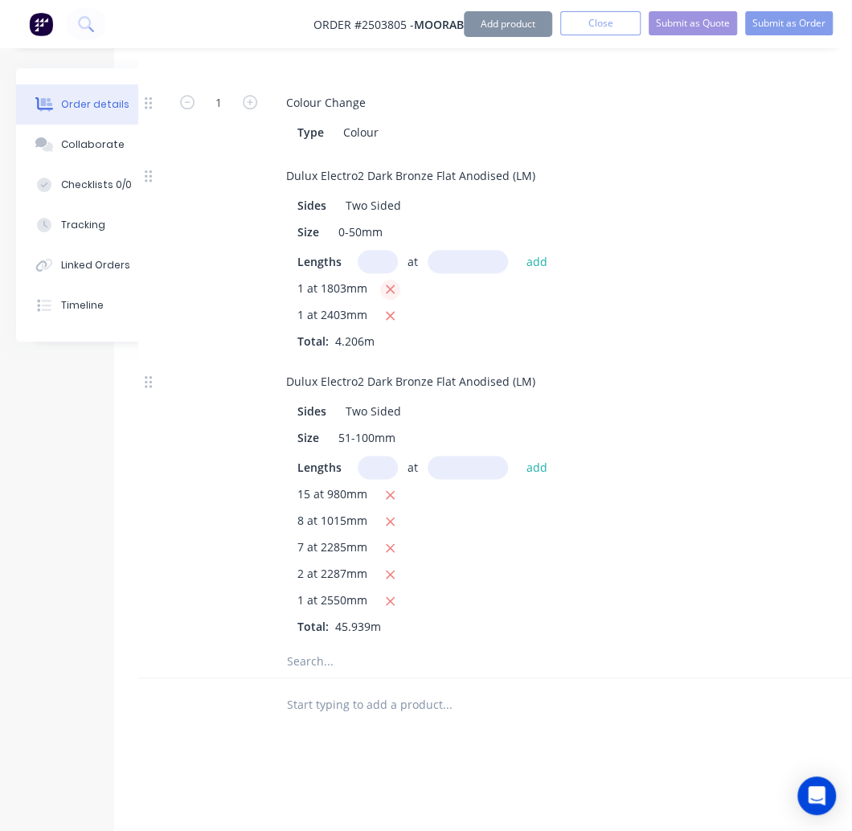
click at [391, 282] on icon "button" at bounding box center [390, 289] width 10 height 14
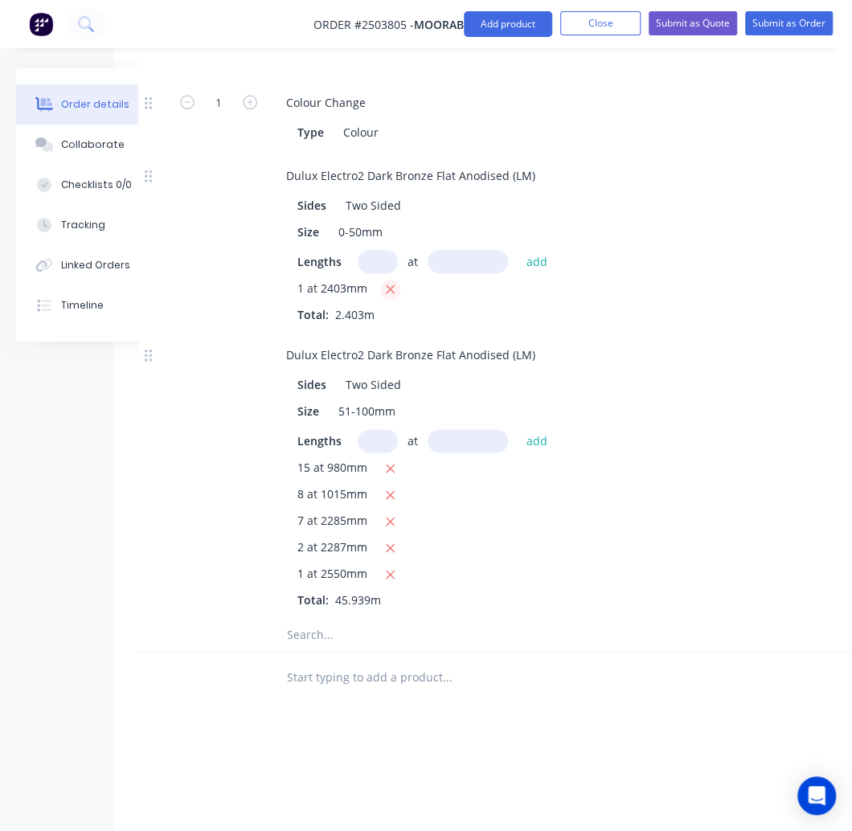
click at [391, 282] on icon "button" at bounding box center [390, 289] width 10 height 14
type input "$0.00"
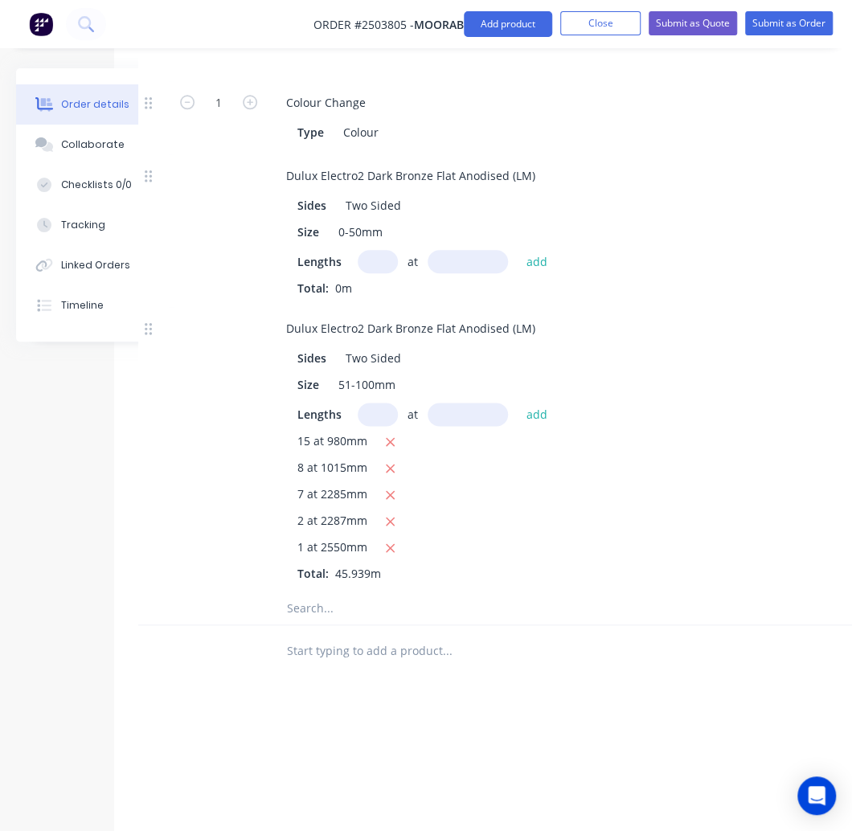
click at [376, 250] on input "text" at bounding box center [378, 261] width 40 height 23
type input "1"
type input "2403"
click at [518, 250] on button "add" at bounding box center [537, 261] width 38 height 22
type input "$3.60"
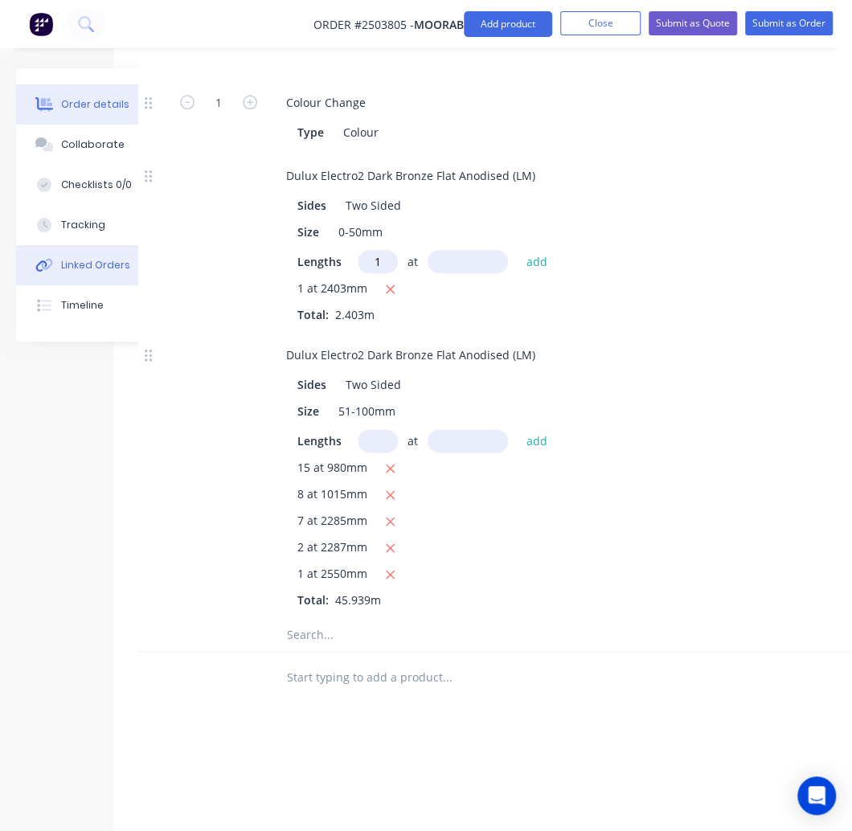
type input "1"
type input "1000"
click at [518, 250] on button "add" at bounding box center [537, 261] width 38 height 22
type input "$5.10"
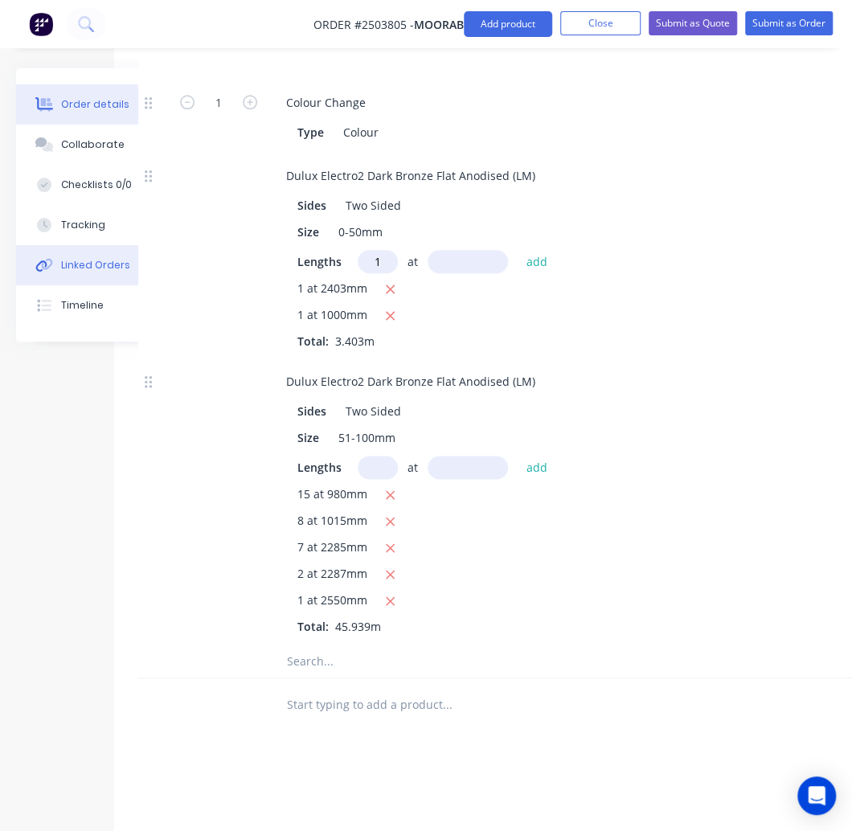
type input "1"
type input "1200"
click at [518, 250] on button "add" at bounding box center [537, 261] width 38 height 22
type input "$6.90"
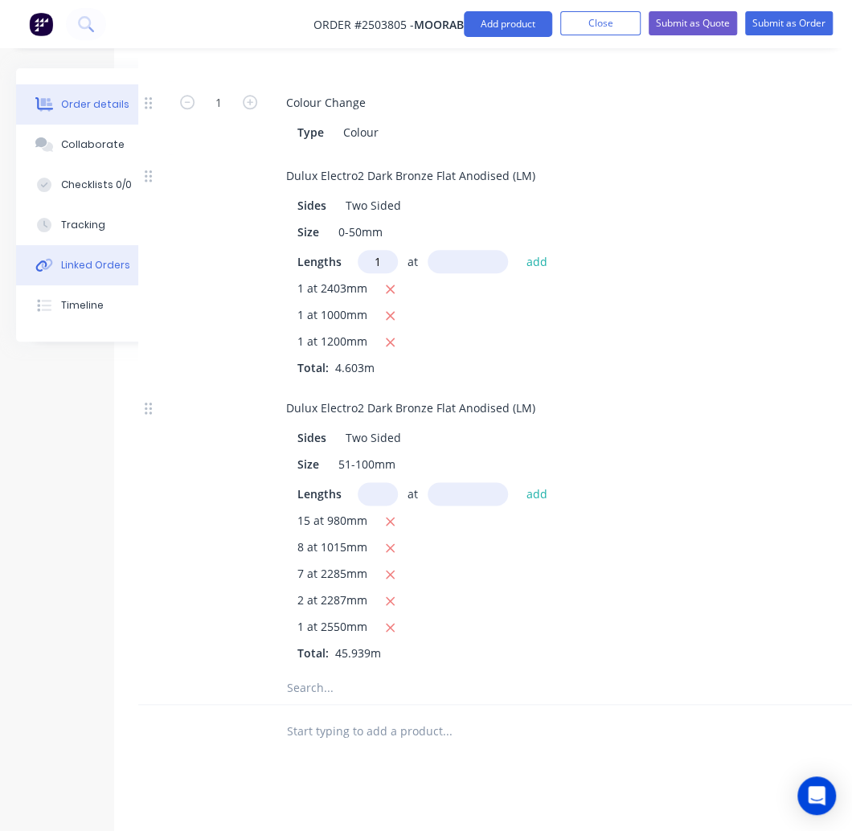
type input "1"
type input "1803"
click at [518, 250] on button "add" at bounding box center [537, 261] width 38 height 22
type input "$9.61"
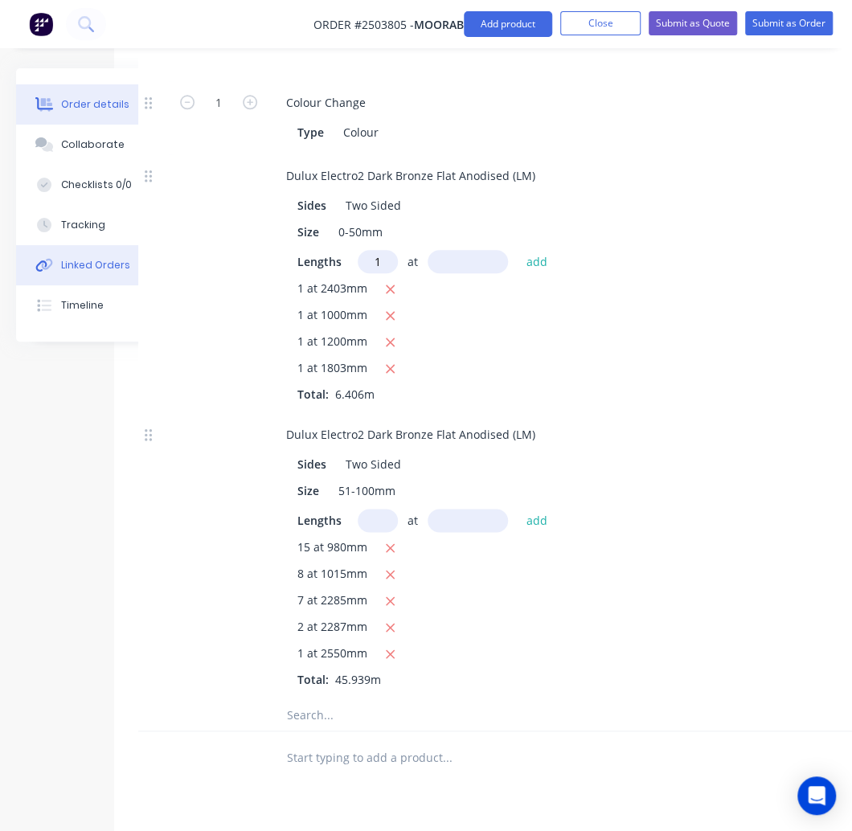
type input "1"
type input "2403"
click at [518, 250] on button "add" at bounding box center [537, 261] width 38 height 22
type input "$13.21"
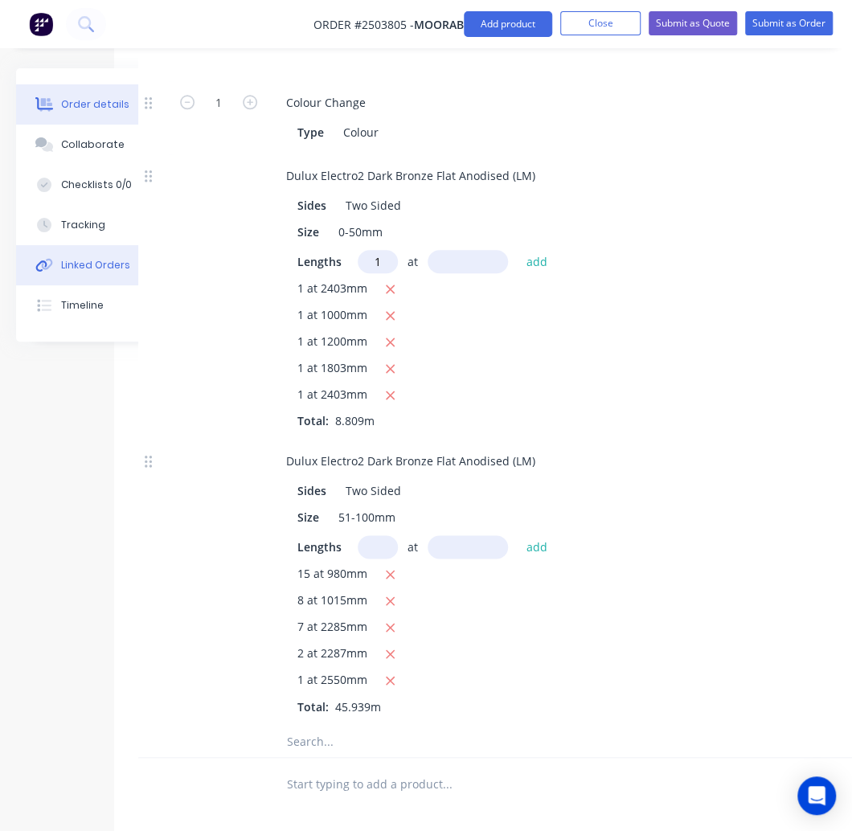
type input "1"
type input "3586"
click at [518, 250] on button "add" at bounding box center [537, 261] width 38 height 22
type input "$18.59"
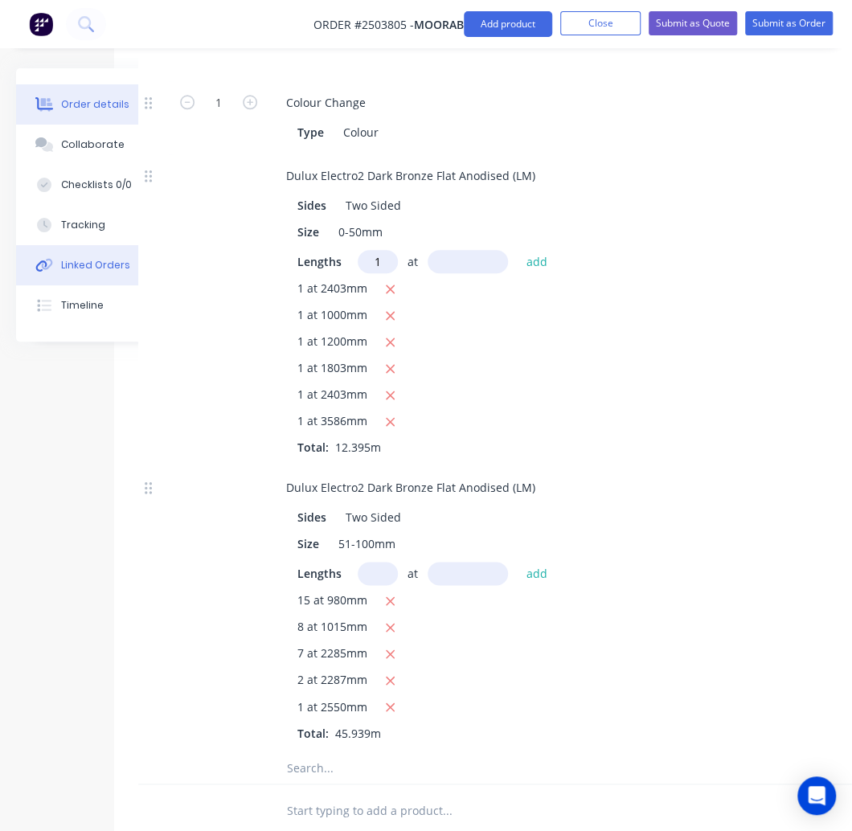
type input "1"
type input "780"
click at [518, 250] on button "add" at bounding box center [537, 261] width 38 height 22
type input "$19.76"
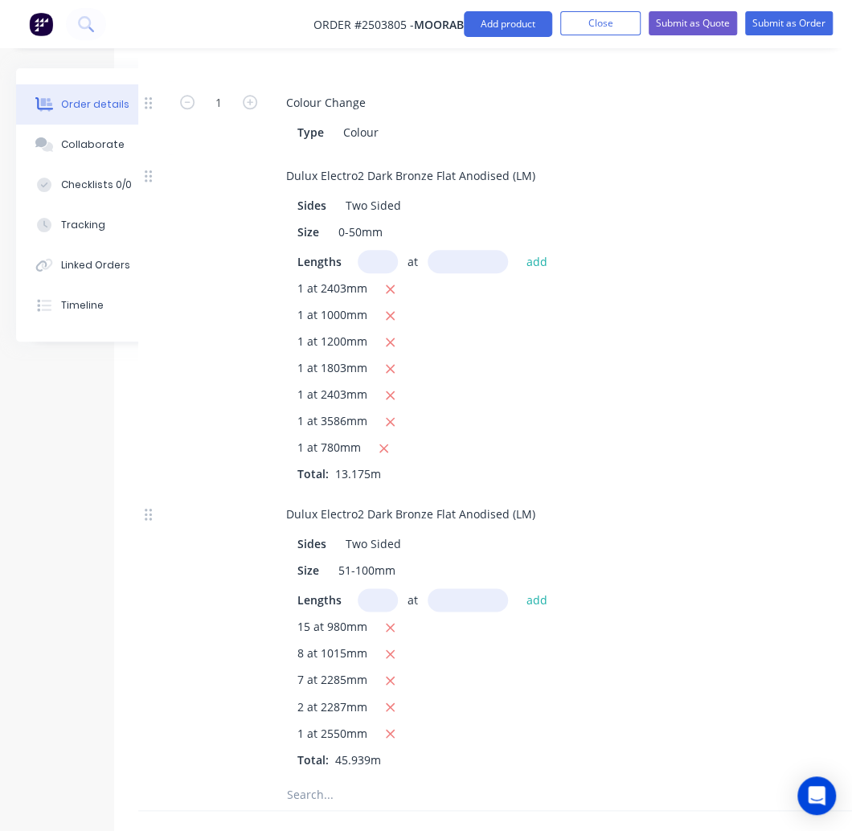
click at [379, 588] on input "text" at bounding box center [378, 599] width 40 height 23
type input "1"
type input "1315"
click at [518, 588] on button "add" at bounding box center [537, 599] width 38 height 22
type input "1"
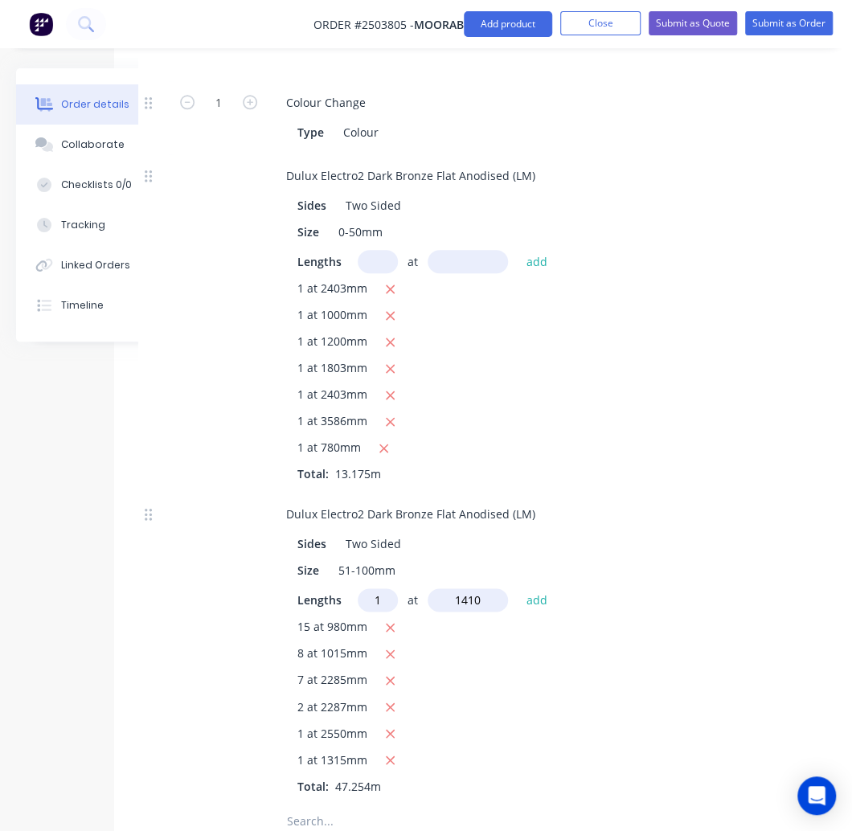
type input "1410"
click at [518, 588] on button "add" at bounding box center [537, 599] width 38 height 22
type input "1"
type input "3354"
click at [518, 588] on button "add" at bounding box center [537, 599] width 38 height 22
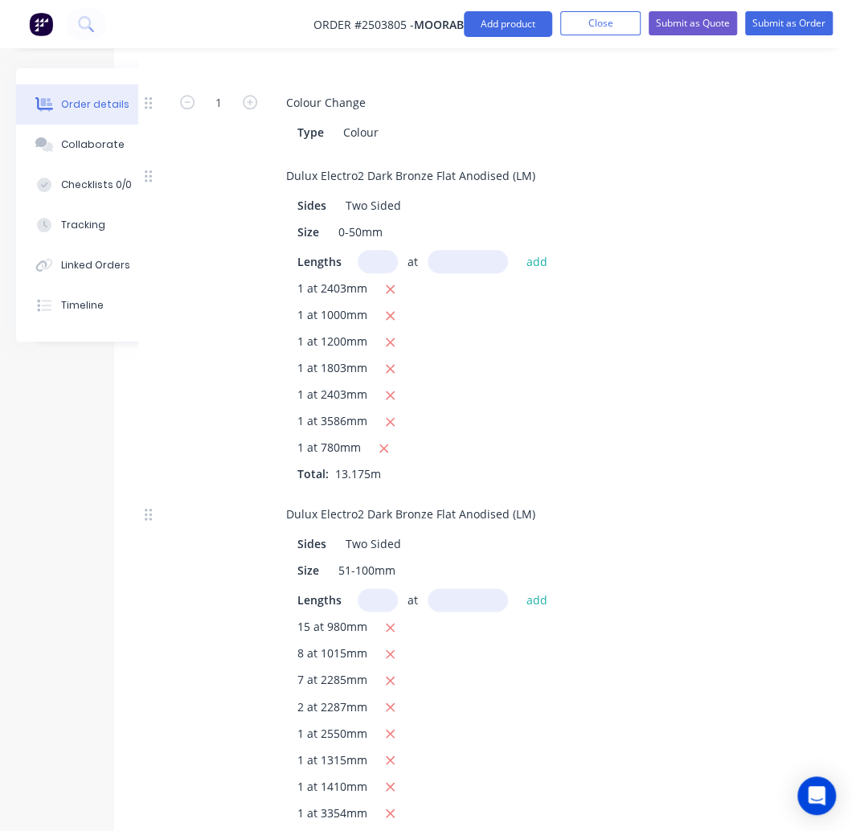
click at [364, 250] on input "text" at bounding box center [378, 261] width 40 height 23
type input "1"
type input "1400"
click at [518, 250] on button "add" at bounding box center [537, 261] width 38 height 22
type input "$21.86"
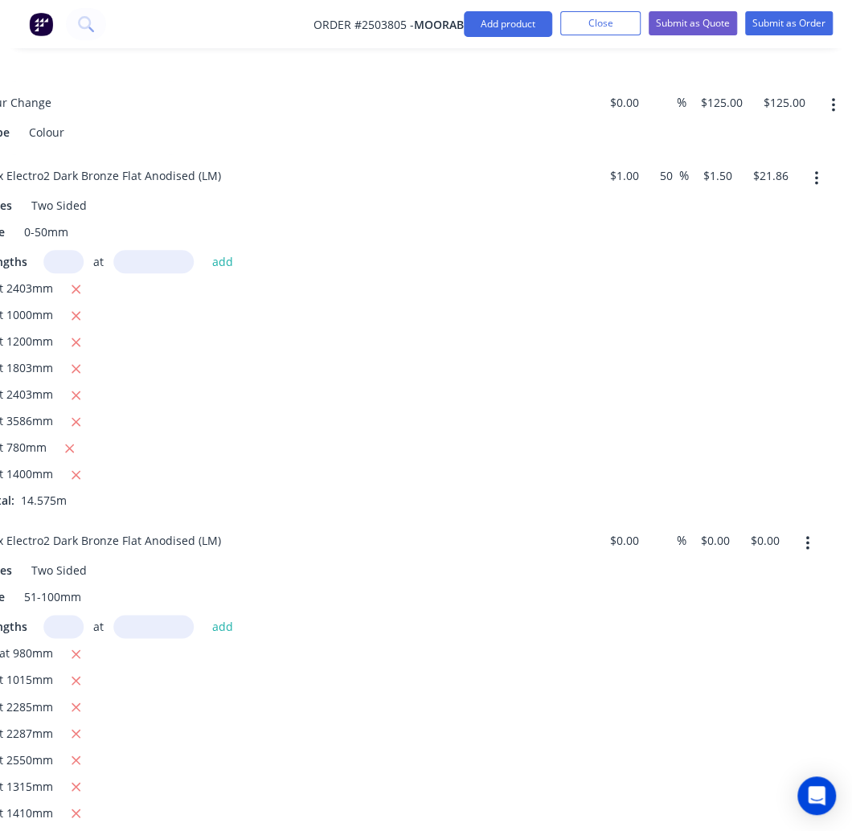
scroll to position [333, 393]
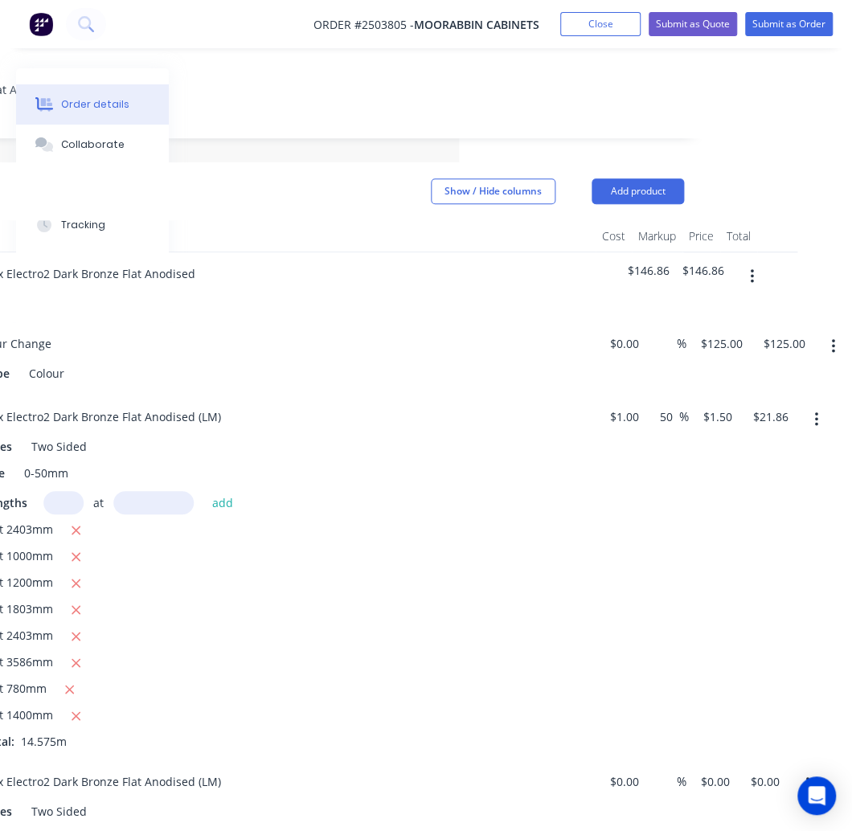
click at [745, 262] on button "button" at bounding box center [752, 276] width 38 height 29
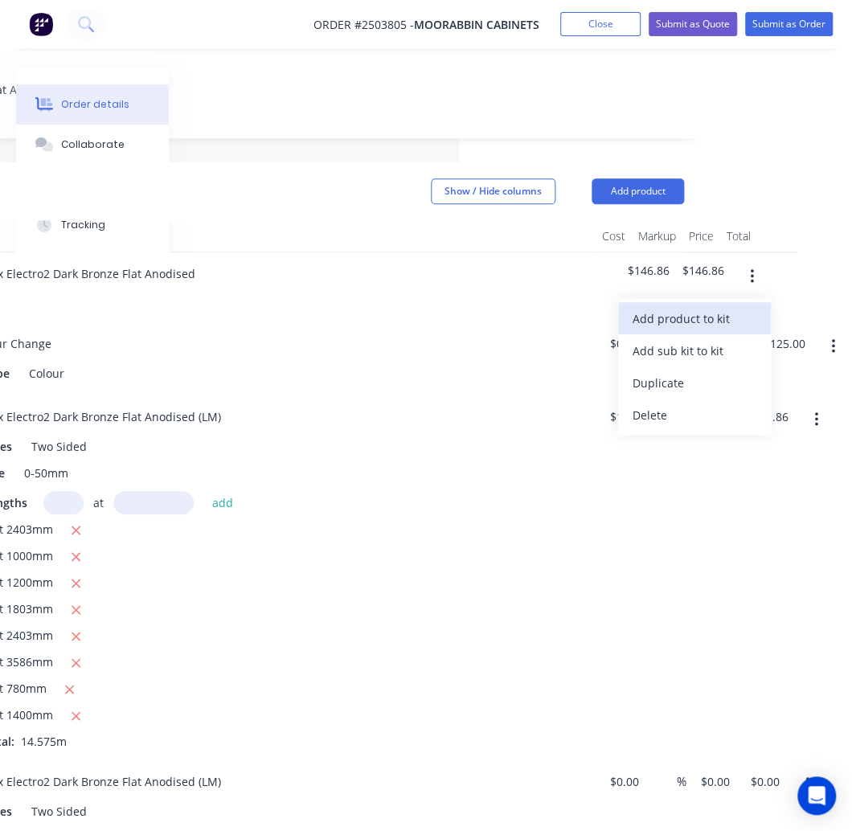
click at [699, 307] on div "Add product to kit" at bounding box center [695, 318] width 124 height 23
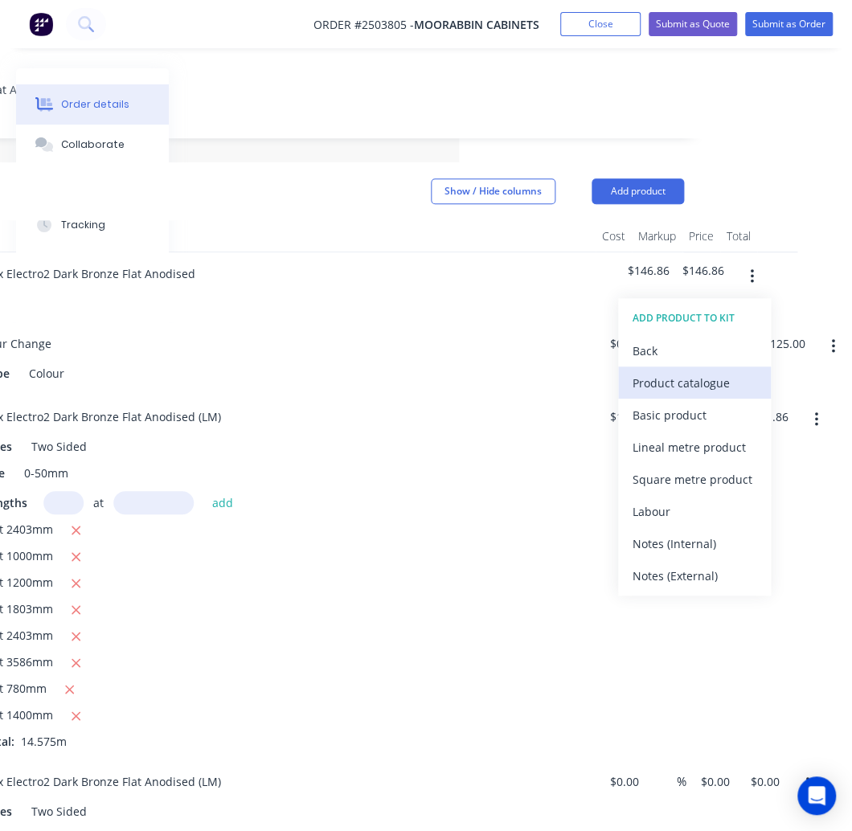
click at [681, 371] on div "Product catalogue" at bounding box center [695, 382] width 124 height 23
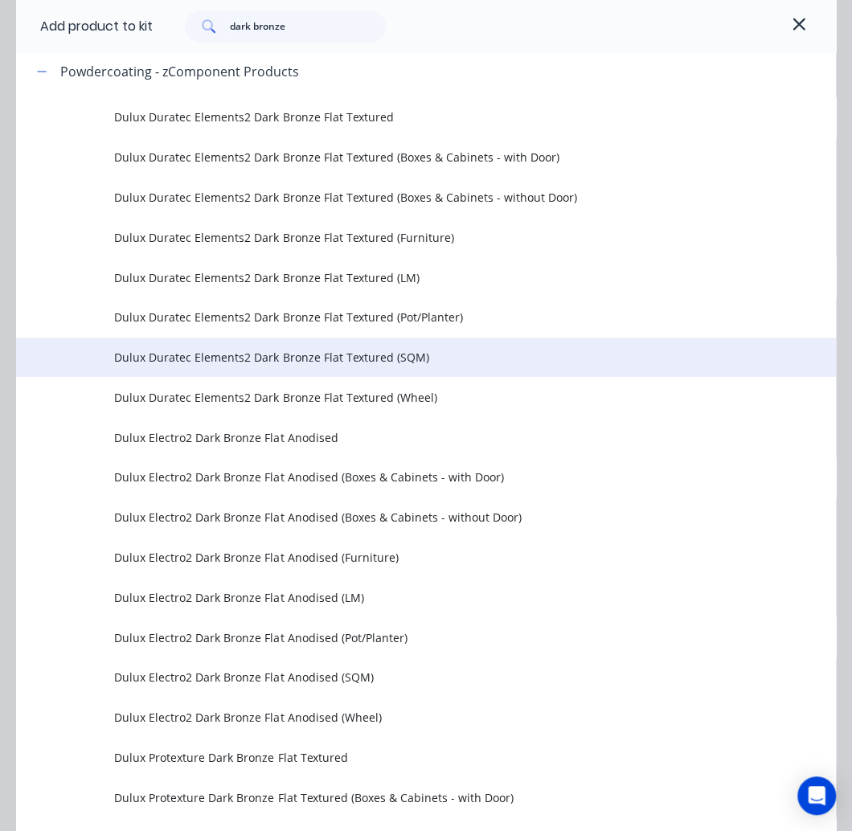
scroll to position [482, 0]
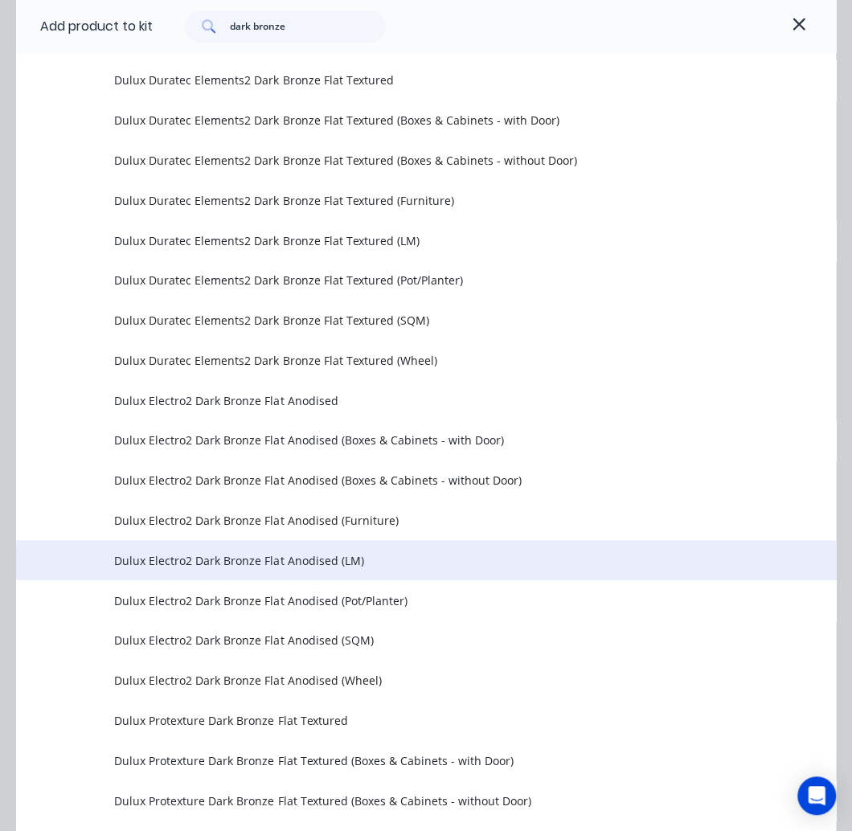
click at [244, 558] on span "Dulux Electro2 Dark Bronze Flat Anodised (LM)" at bounding box center [402, 560] width 577 height 17
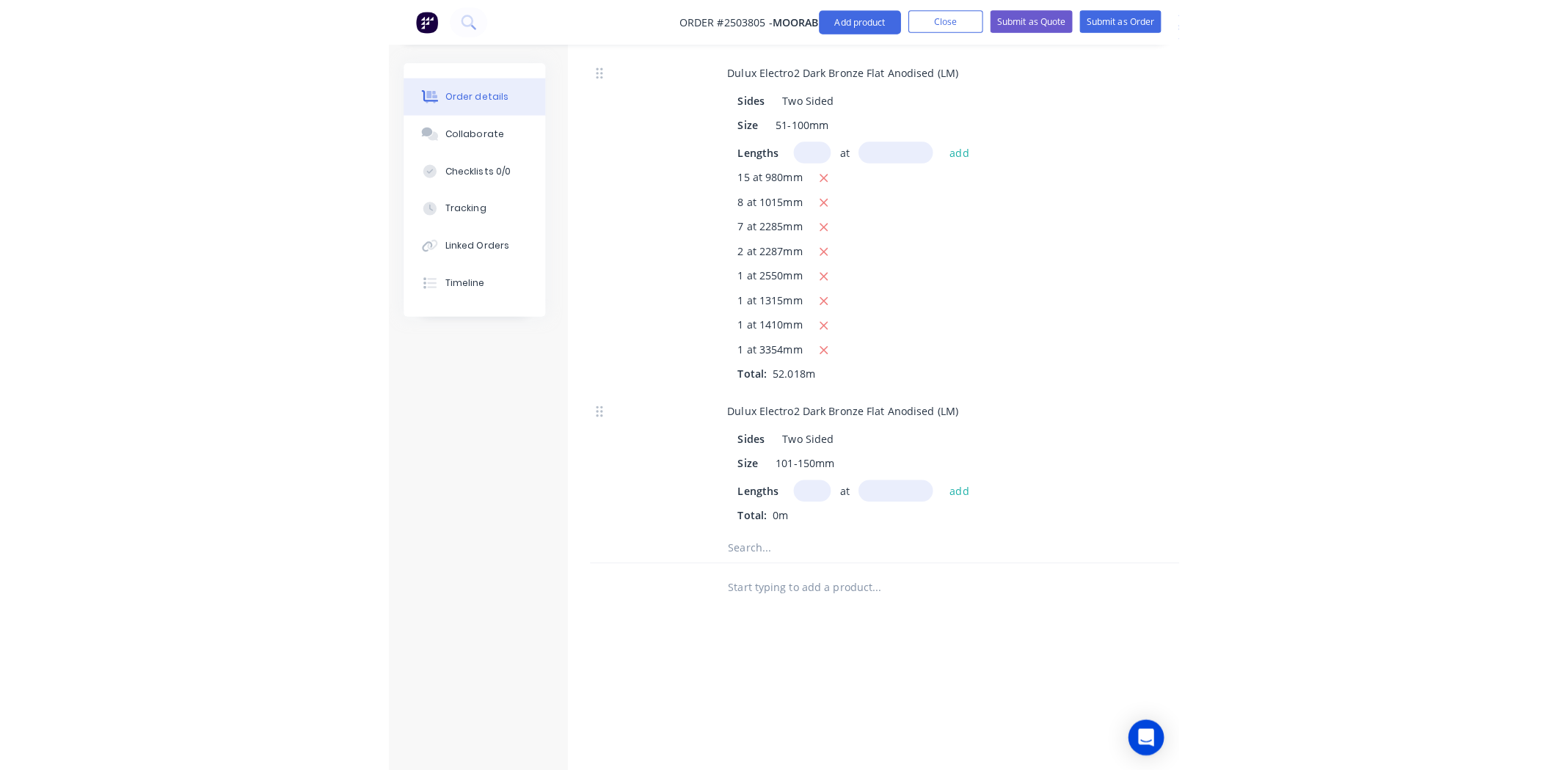
scroll to position [963, 0]
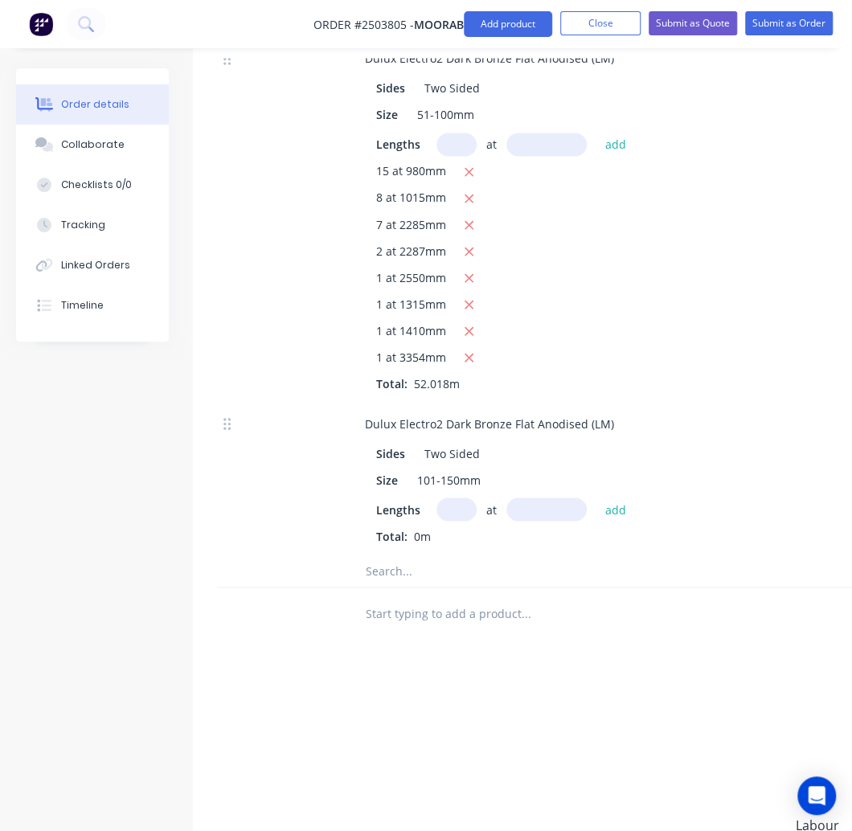
click at [473, 498] on input "text" at bounding box center [456, 509] width 40 height 23
type input "1"
type input "2550"
click at [596, 498] on button "add" at bounding box center [615, 509] width 38 height 22
type input "$70.13"
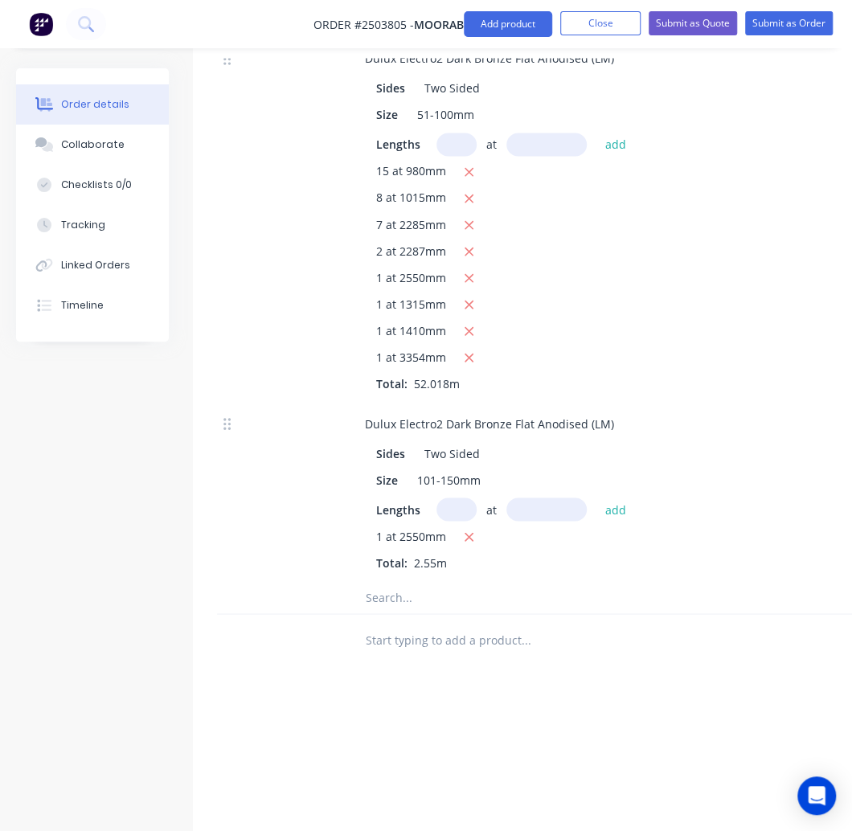
click at [616, 641] on div "Products Show / Hide columns Add product Qty Cost Markup Price Total Kit 1 Dulu…" at bounding box center [647, 245] width 908 height 1613
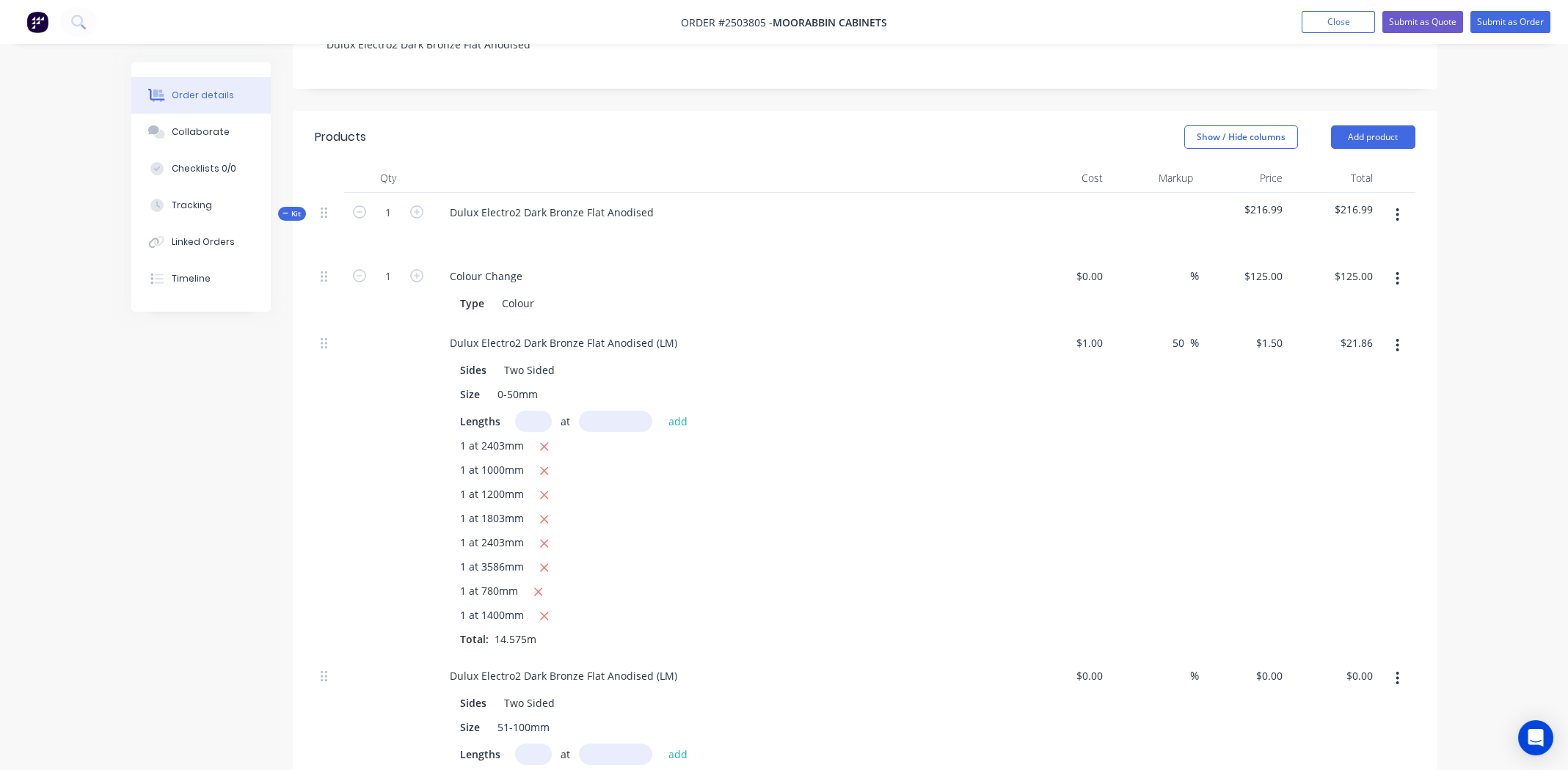
scroll to position [293, 0]
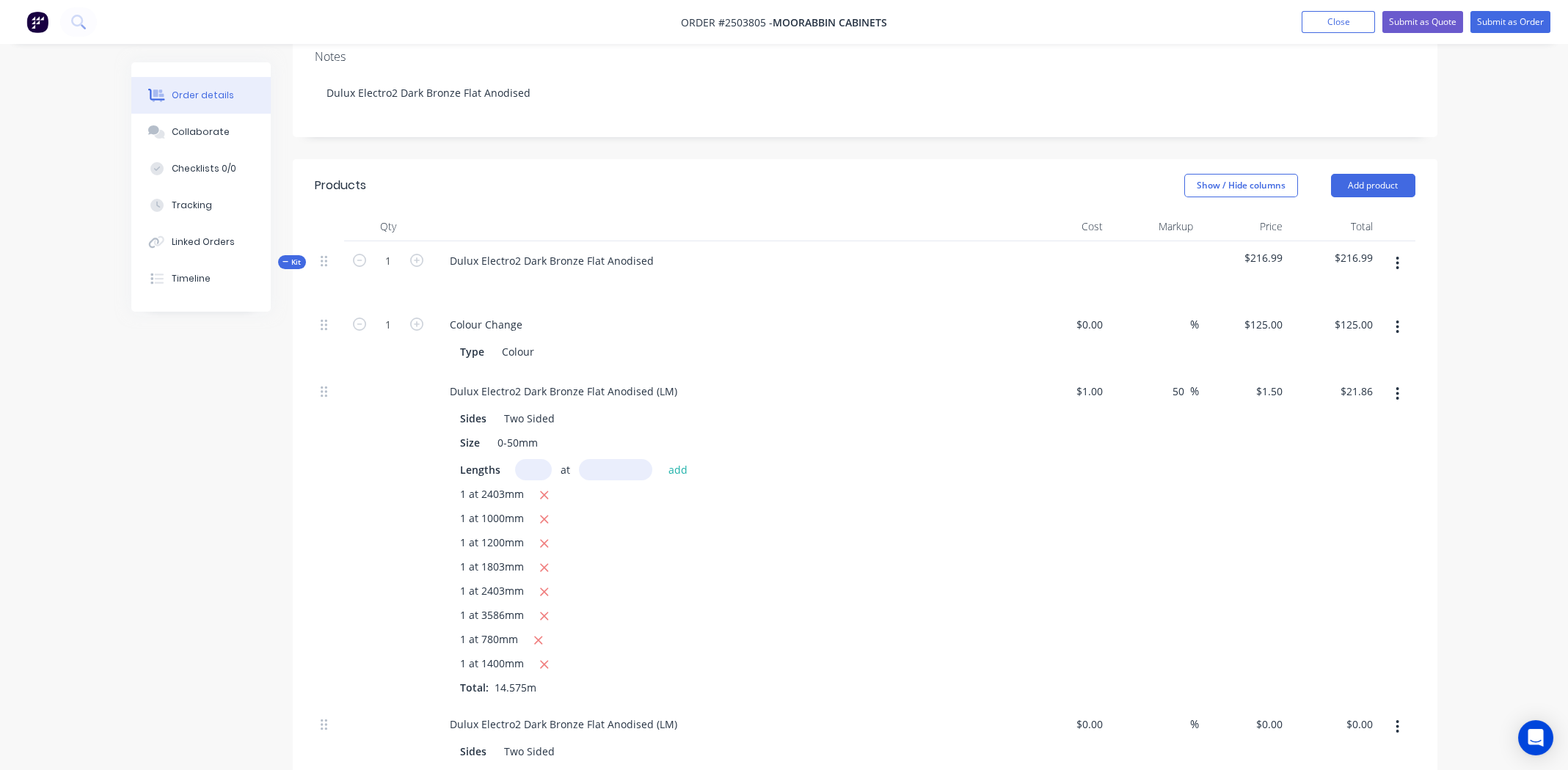
click at [1393, 250] on button "button" at bounding box center [1397, 263] width 35 height 26
click at [1355, 291] on div "Add product to kit" at bounding box center [1345, 301] width 113 height 21
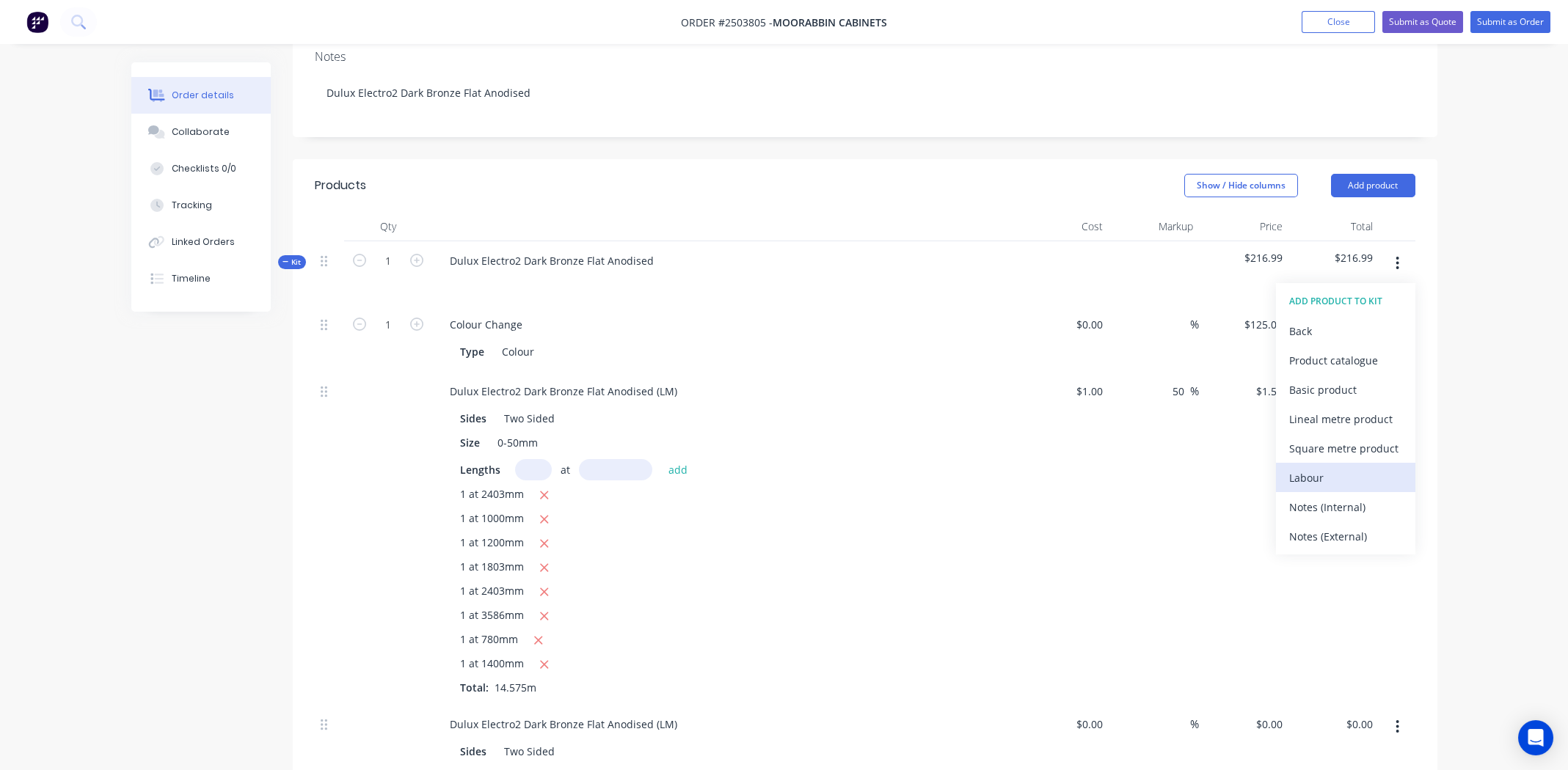
click at [1318, 467] on div "Labour" at bounding box center [1345, 477] width 113 height 21
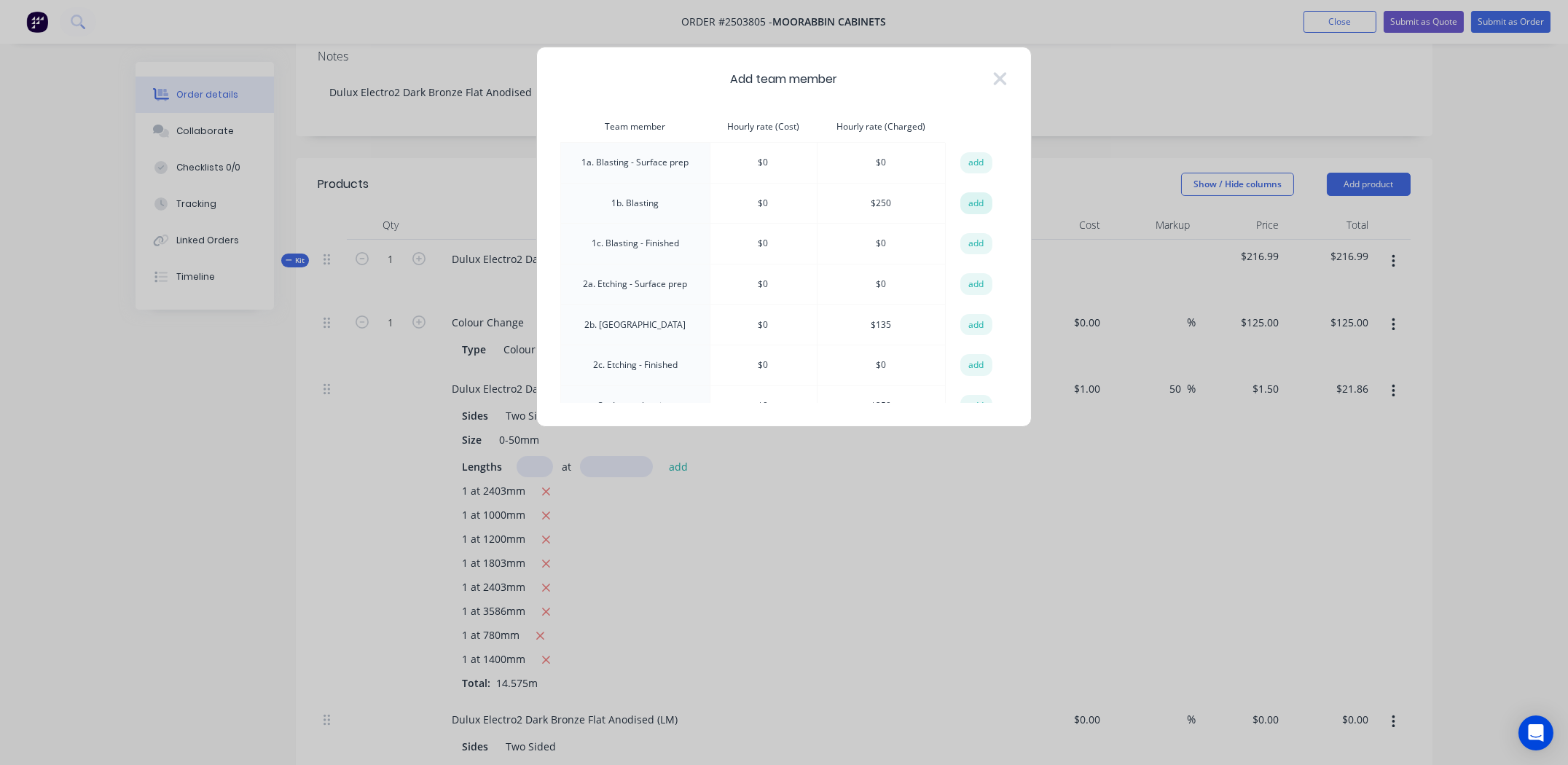
click at [973, 199] on button "add" at bounding box center [975, 203] width 32 height 22
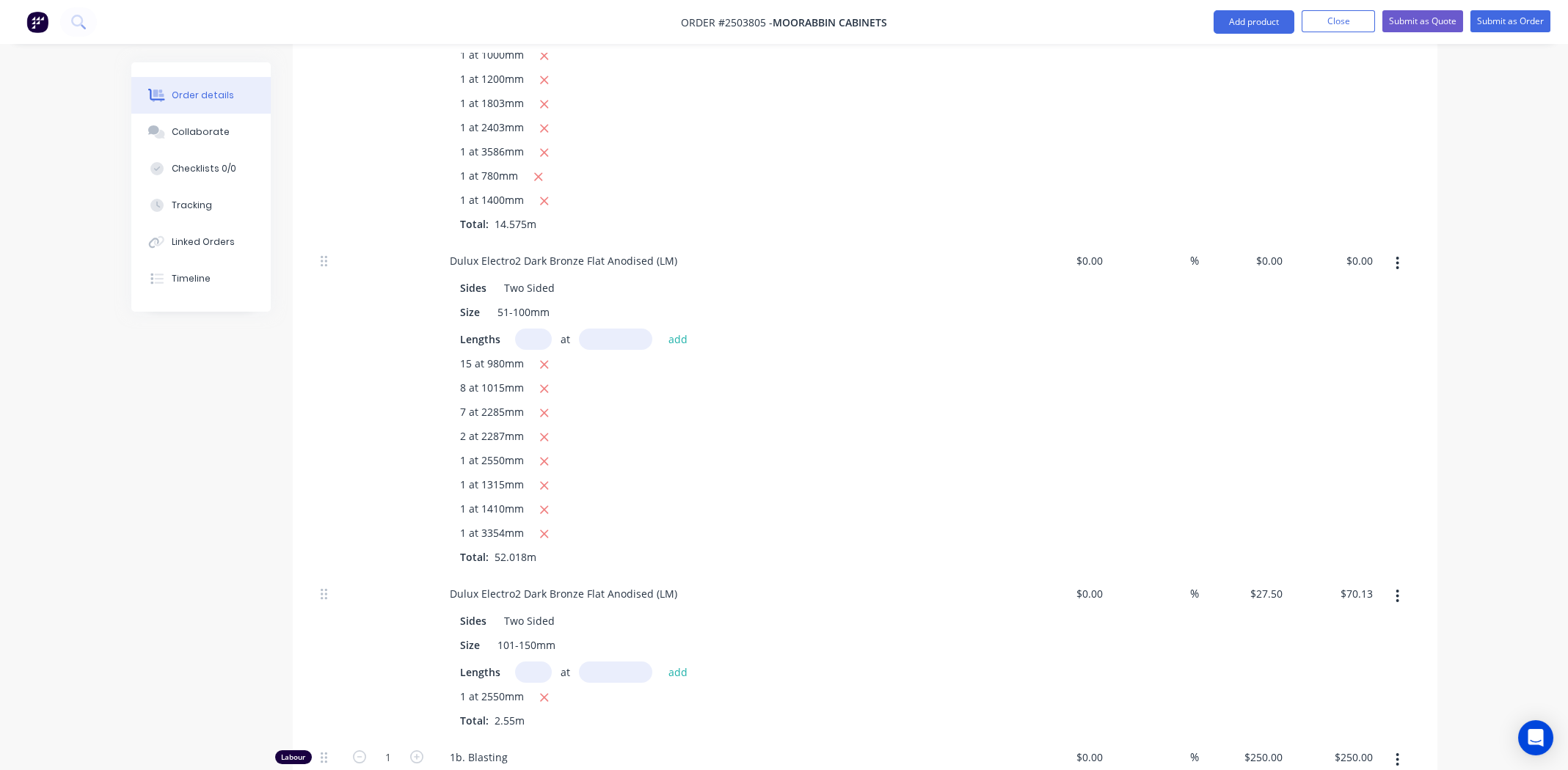
scroll to position [879, 0]
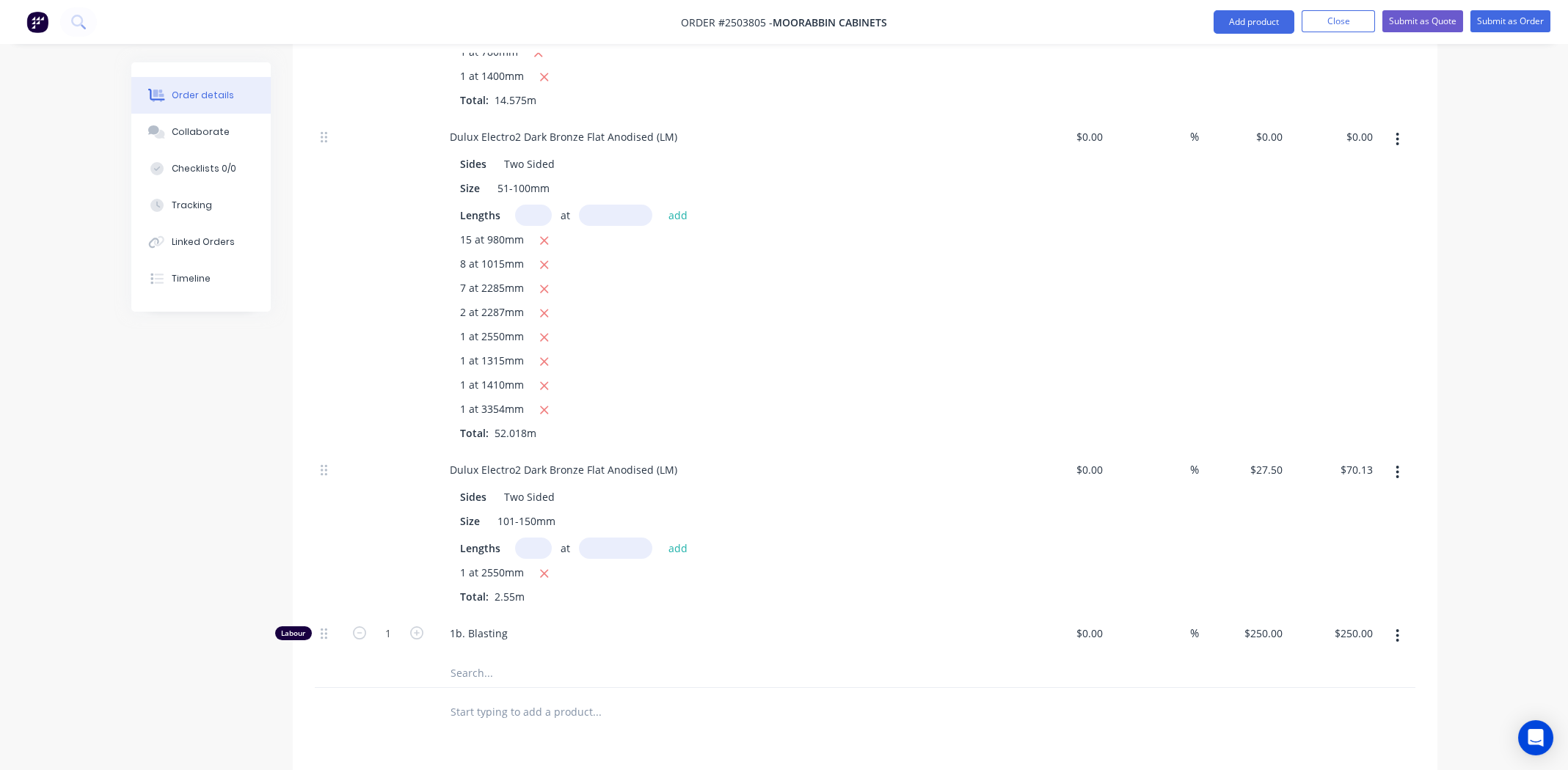
click at [381, 614] on div "1" at bounding box center [388, 636] width 88 height 45
type input "0.666"
type input "$166.50"
click at [936, 626] on span "1b. Blasting" at bounding box center [731, 633] width 563 height 16
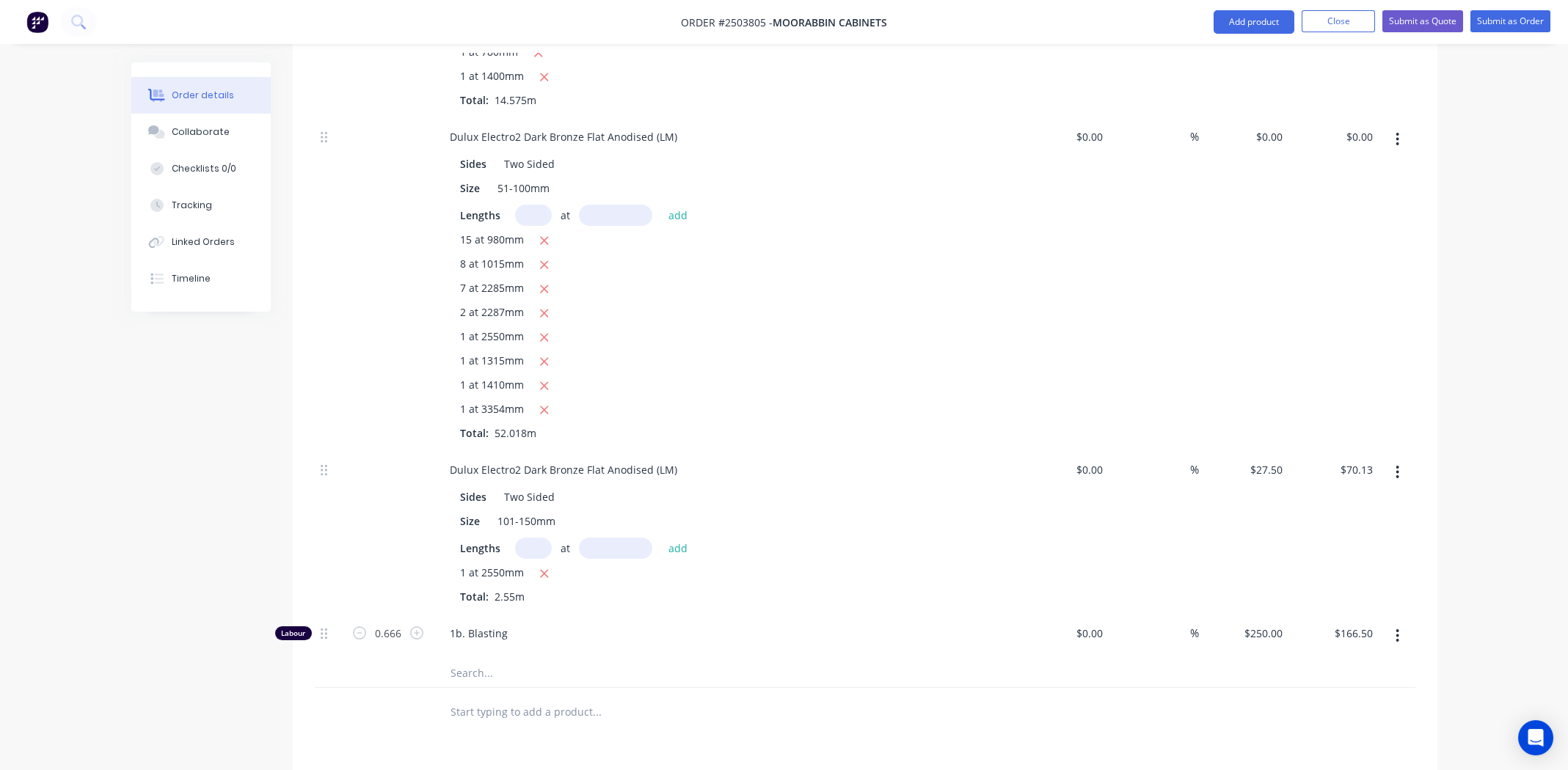
click at [1188, 688] on div at bounding box center [865, 712] width 1101 height 47
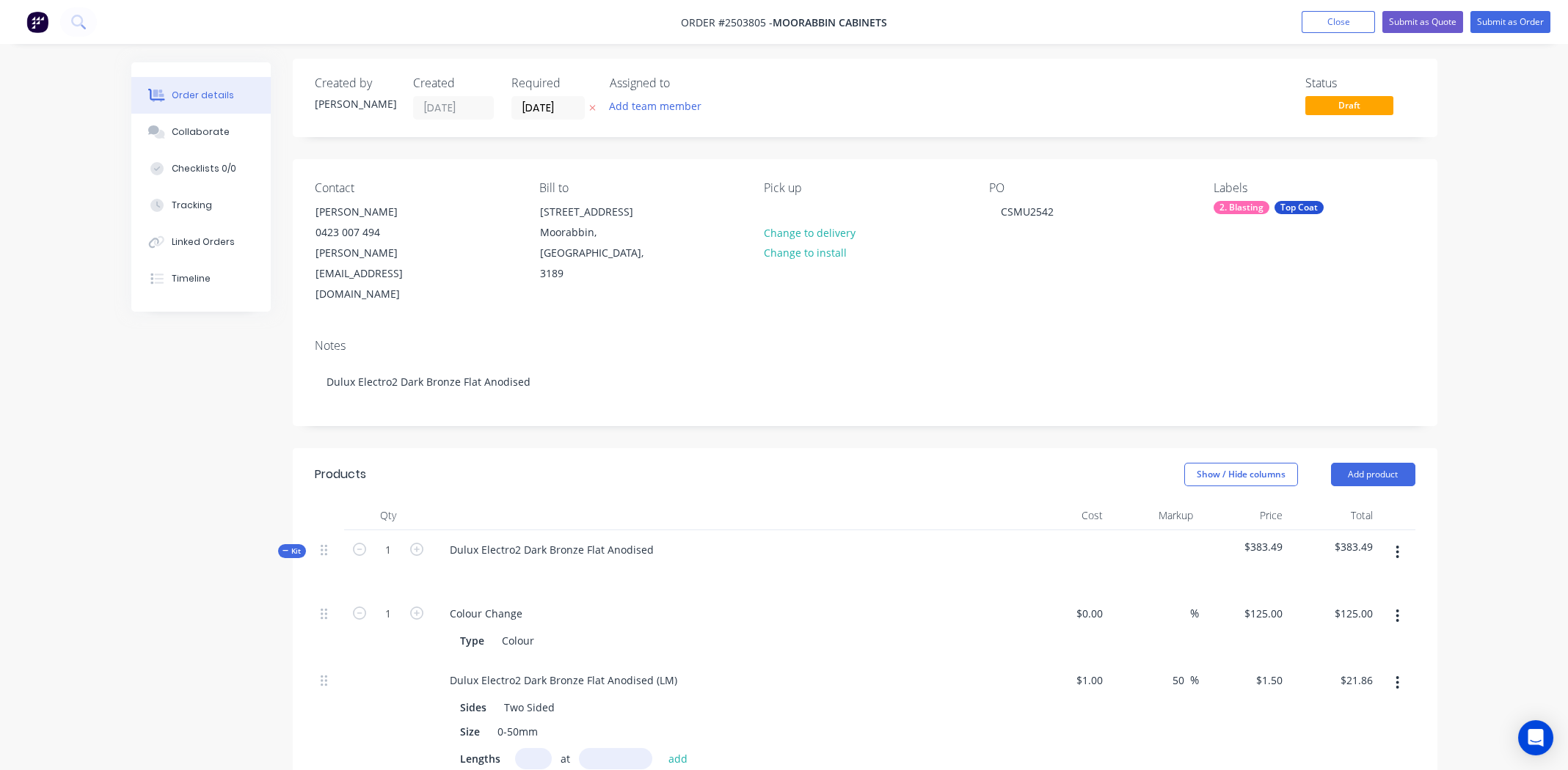
scroll to position [0, 0]
click at [1430, 22] on button "Submit as Quote" at bounding box center [1422, 22] width 80 height 22
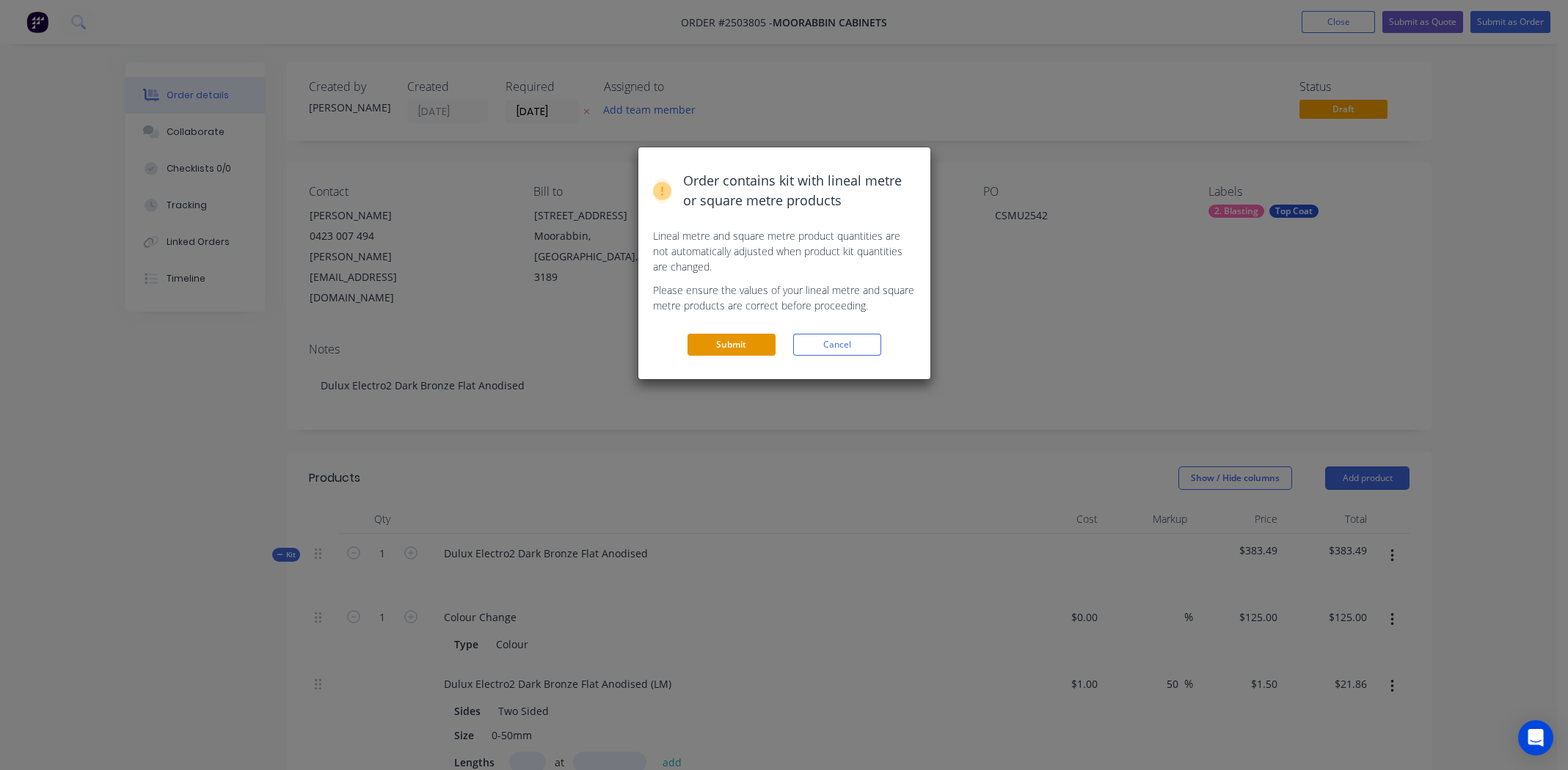
click at [739, 335] on button "Submit" at bounding box center [731, 345] width 88 height 22
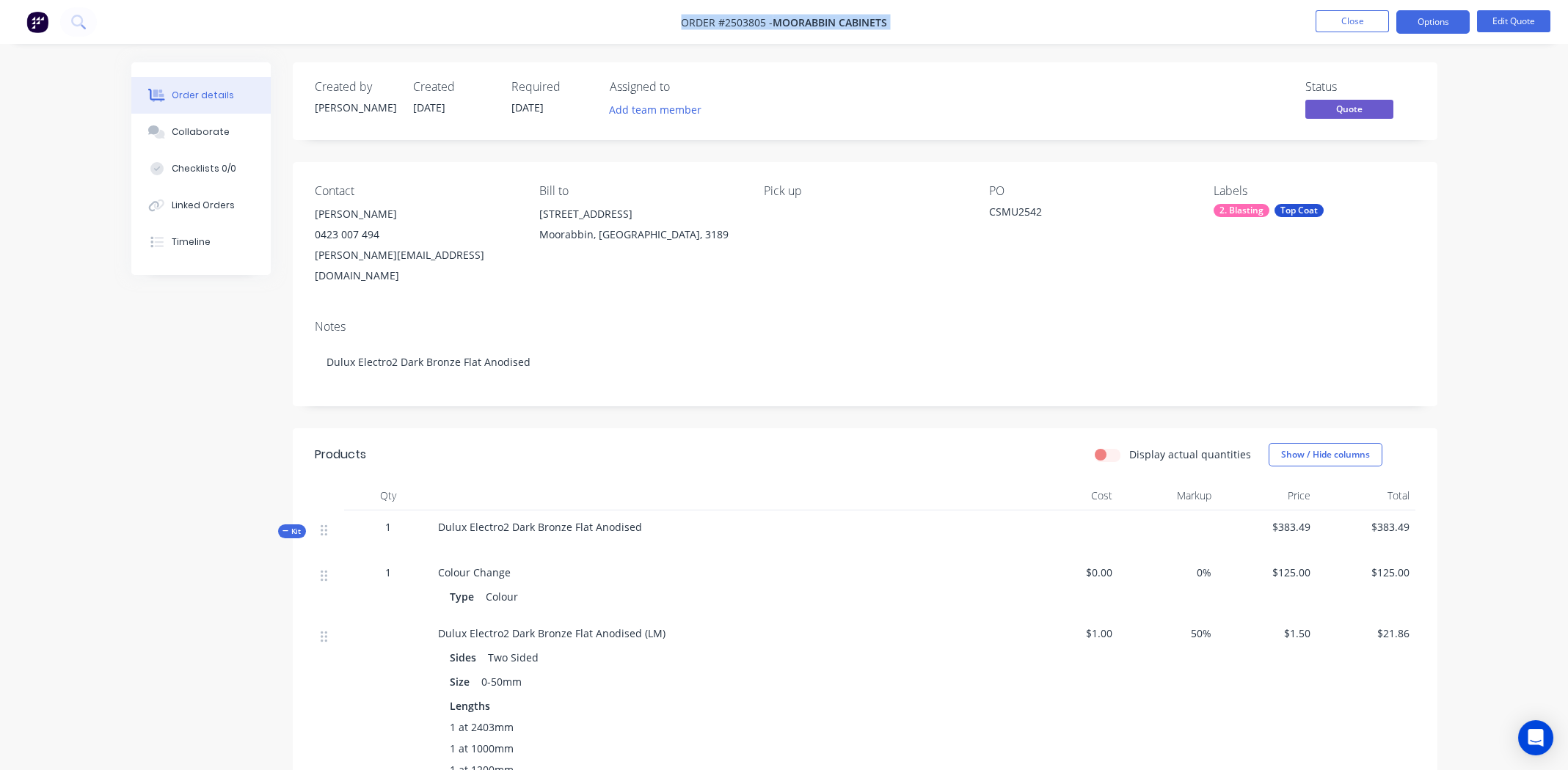
drag, startPoint x: 681, startPoint y: 24, endPoint x: 890, endPoint y: 23, distance: 209.0
click at [890, 23] on nav "Order #2503805 - Moorabbin Cabinets Close Options Edit Quote" at bounding box center [784, 22] width 1568 height 44
copy div "Order #2503805 - Moorabbin Cabinets Close Options Edit Quote"
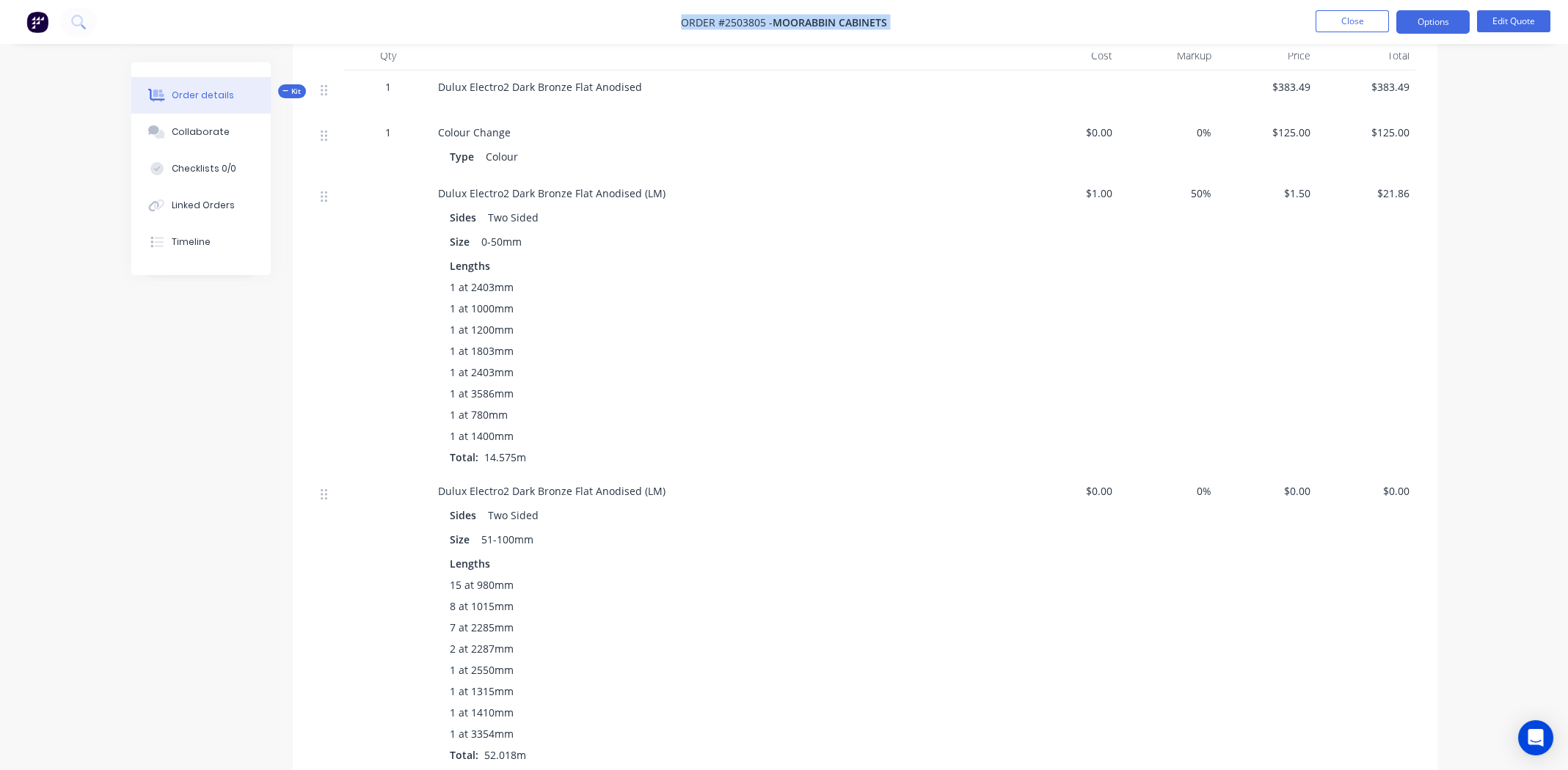
scroll to position [869, 0]
